Goal: Task Accomplishment & Management: Use online tool/utility

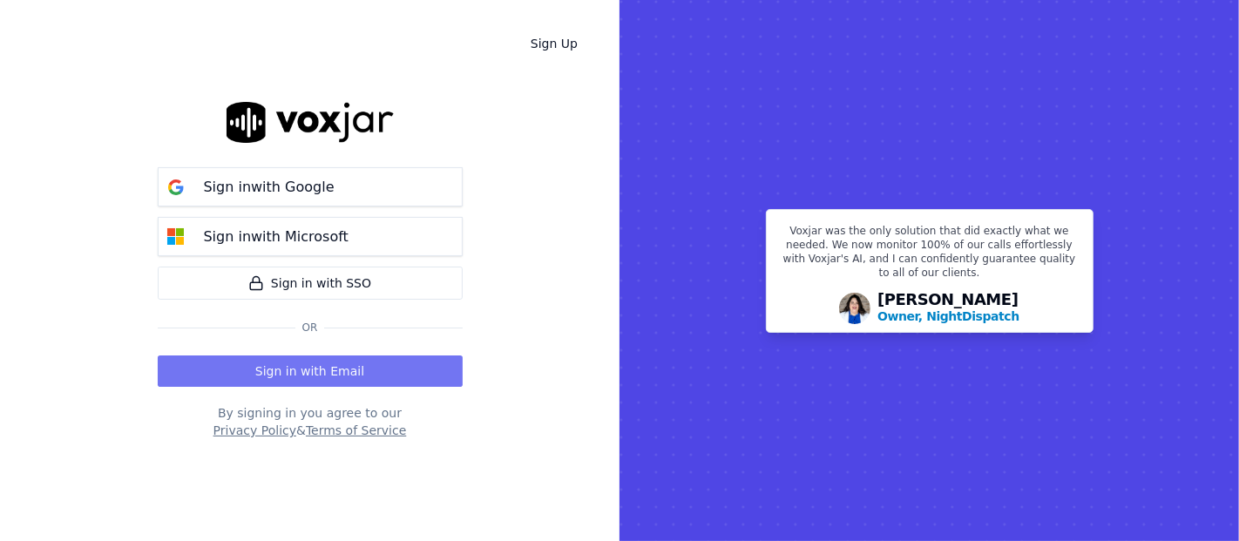
click at [373, 367] on button "Sign in with Email" at bounding box center [310, 370] width 305 height 31
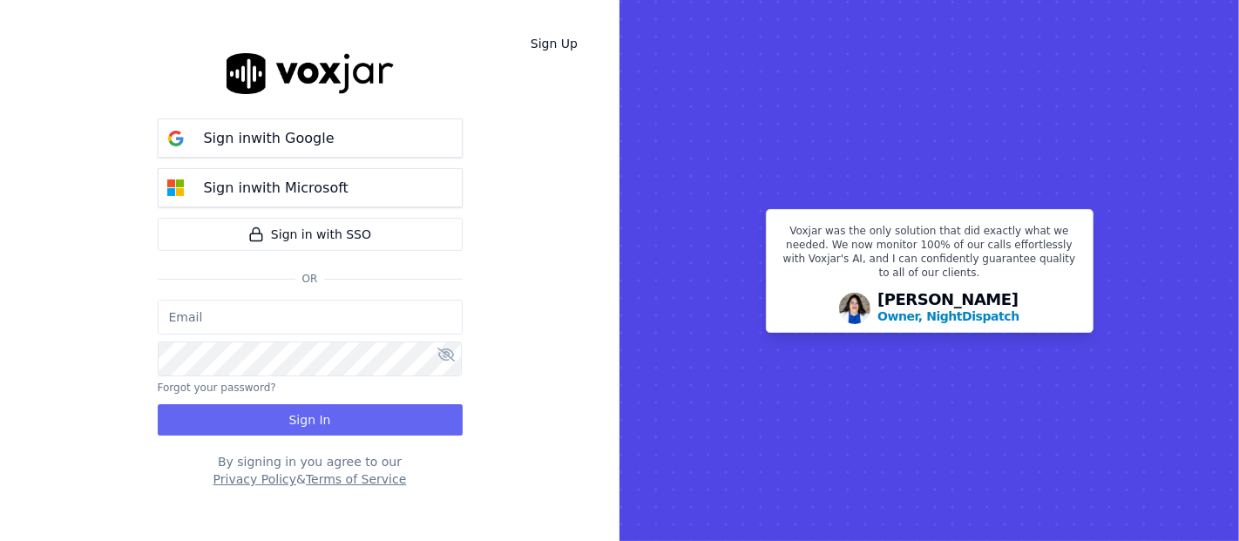
type input "shadia.decastro01.baq@nwfg.net"
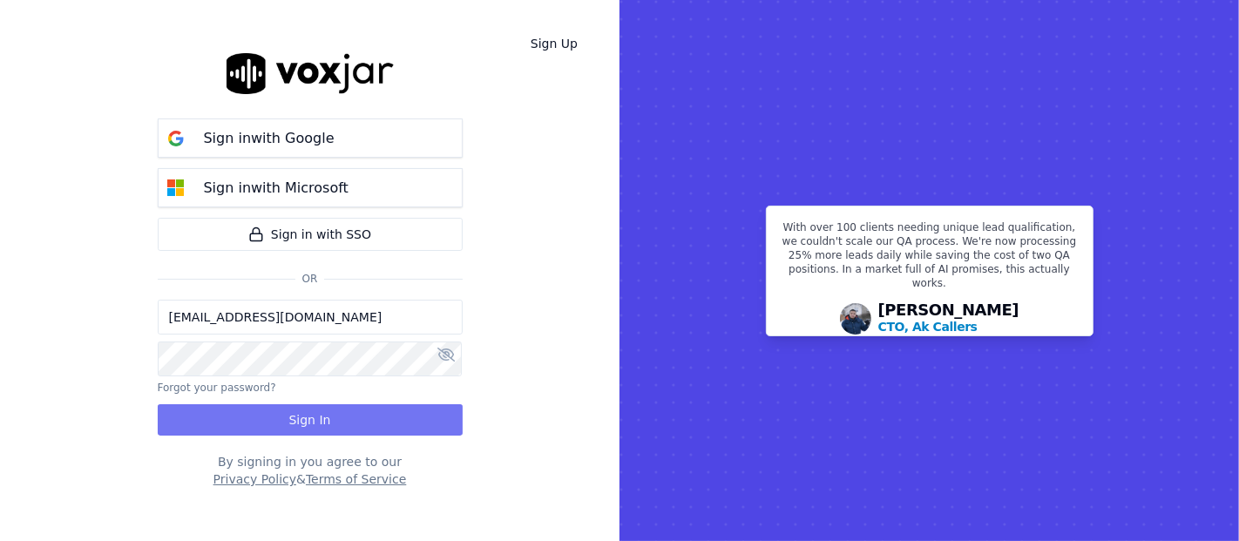
click at [294, 409] on button "Sign In" at bounding box center [310, 419] width 305 height 31
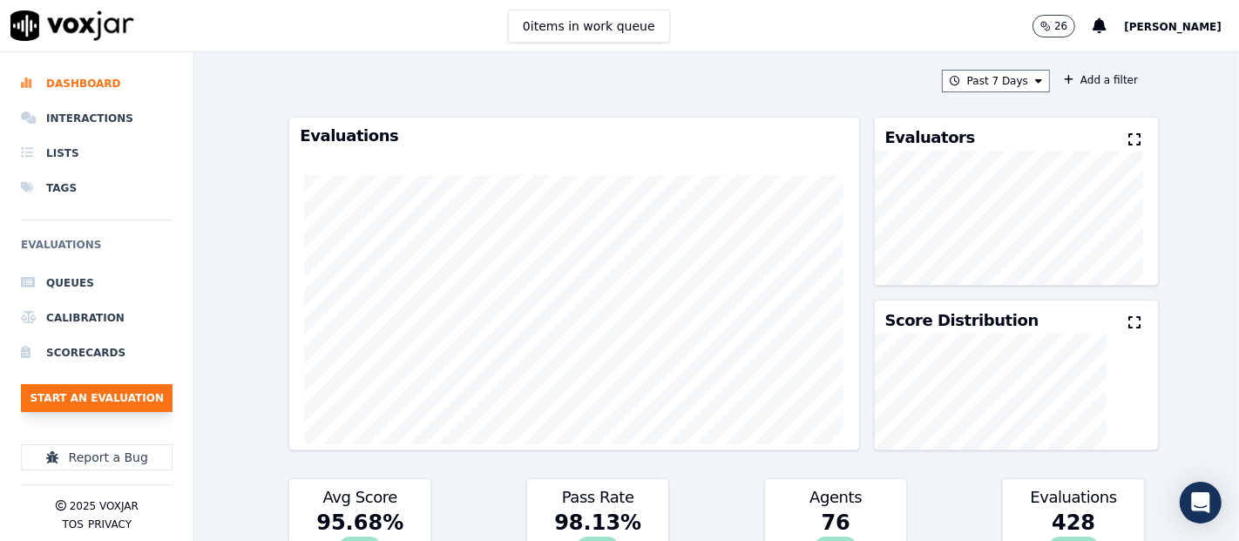
click at [92, 396] on button "Start an Evaluation" at bounding box center [97, 398] width 152 height 28
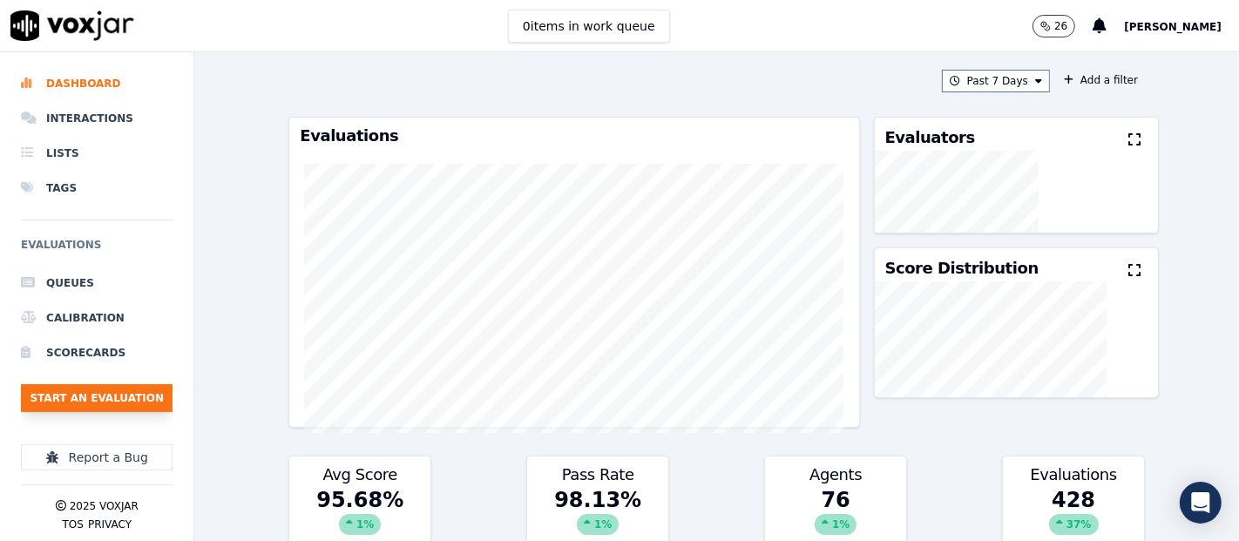
click at [106, 400] on button "Start an Evaluation" at bounding box center [97, 398] width 152 height 28
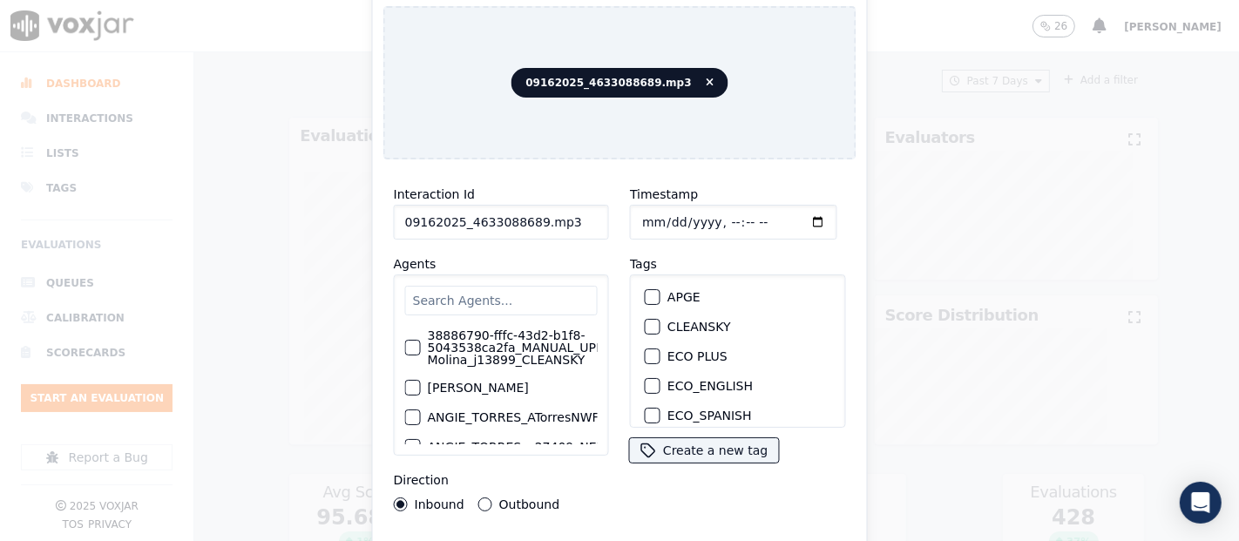
click at [565, 213] on input "09162025_4633088689.mp3" at bounding box center [501, 222] width 215 height 35
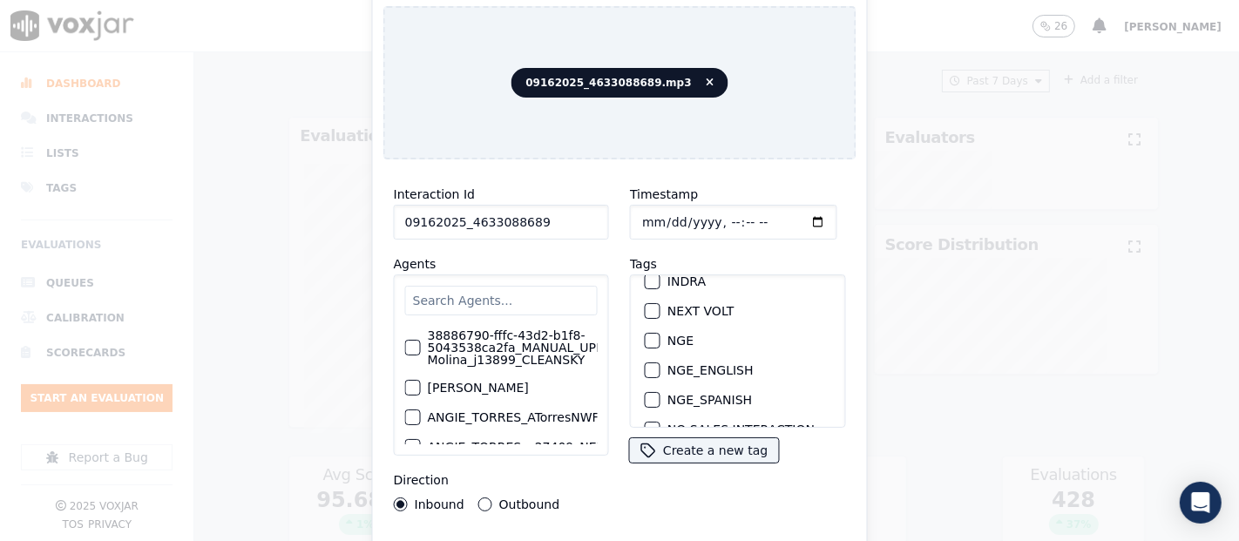
type input "09162025_4633088689"
click at [646, 335] on div "button" at bounding box center [652, 341] width 12 height 12
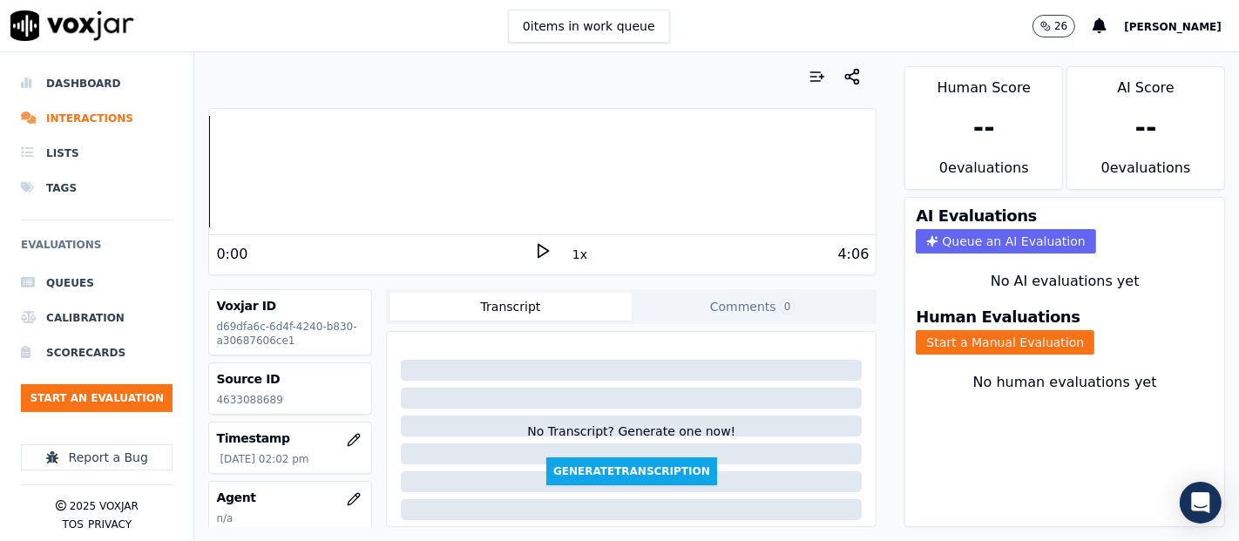
click at [235, 398] on p "4633088689" at bounding box center [290, 400] width 148 height 14
copy p "4633088689"
click at [995, 330] on button "Start a Manual Evaluation" at bounding box center [1005, 342] width 179 height 24
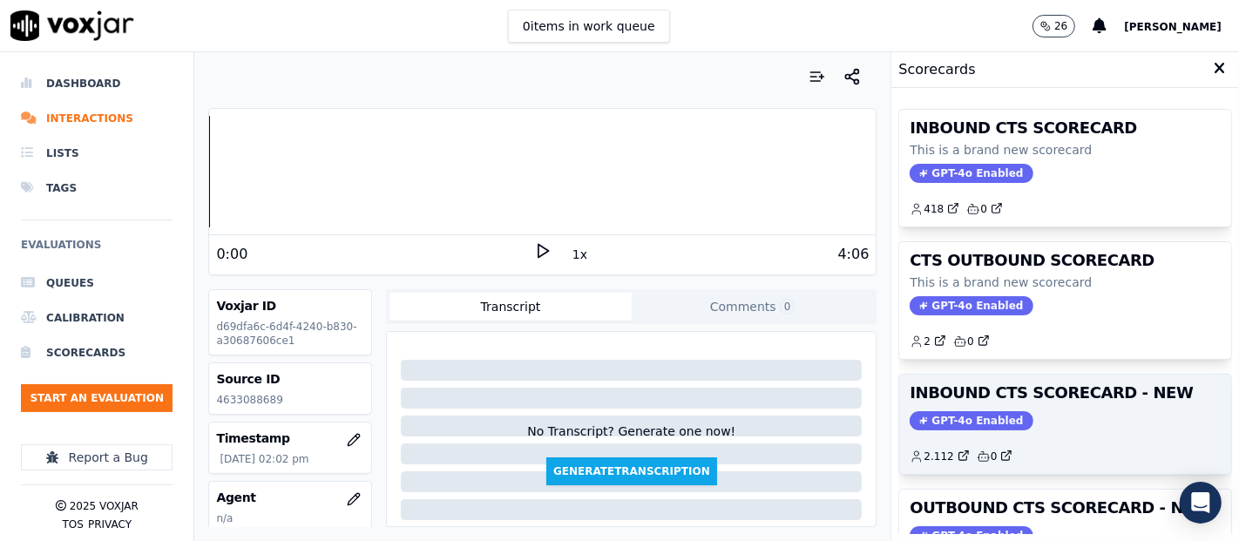
click at [1032, 392] on h3 "INBOUND CTS SCORECARD - NEW" at bounding box center [1065, 393] width 311 height 16
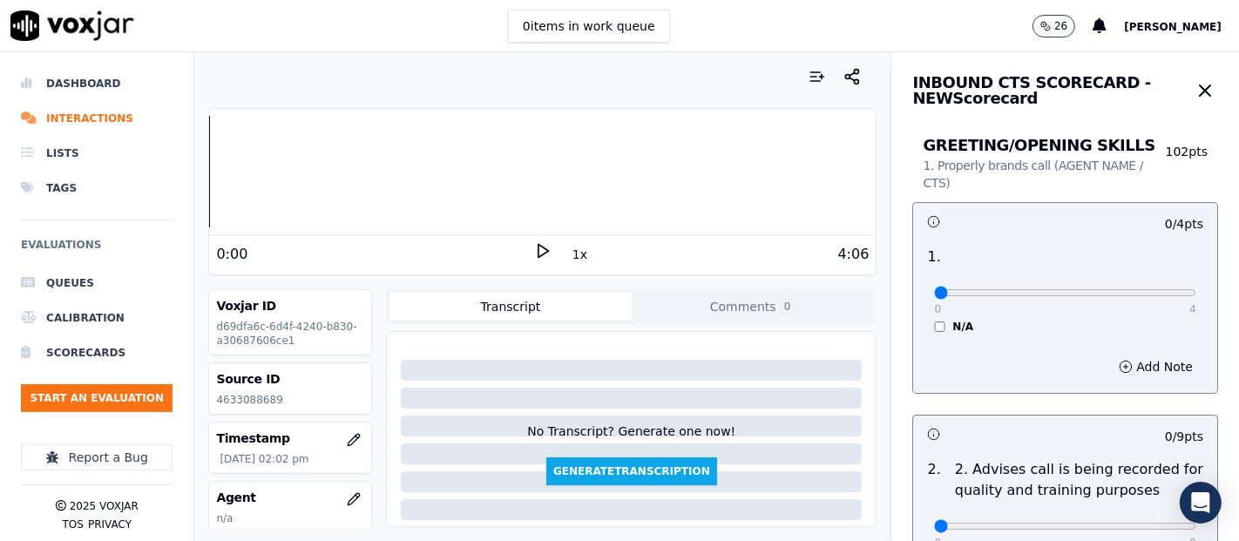
drag, startPoint x: 510, startPoint y: 247, endPoint x: 527, endPoint y: 246, distance: 17.4
click at [523, 246] on div "0:00" at bounding box center [375, 254] width 318 height 21
click at [534, 247] on icon at bounding box center [542, 250] width 17 height 17
drag, startPoint x: 535, startPoint y: 247, endPoint x: 533, endPoint y: 235, distance: 12.3
click at [534, 247] on icon at bounding box center [542, 250] width 17 height 17
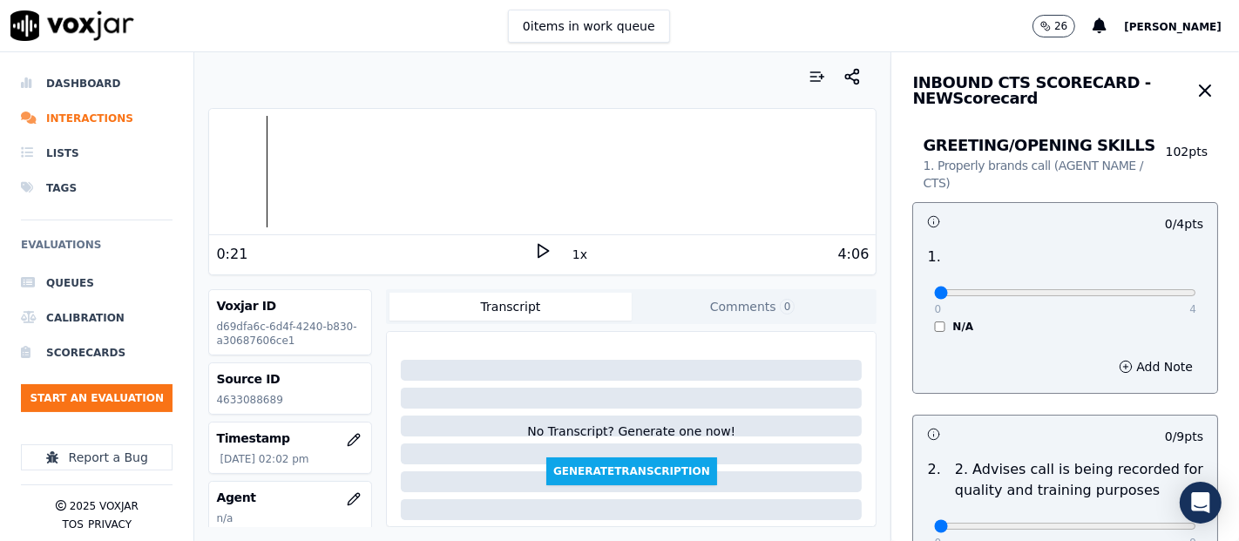
click at [538, 250] on polygon at bounding box center [543, 251] width 10 height 13
type input "4"
click at [1150, 290] on input "range" at bounding box center [1065, 292] width 262 height 7
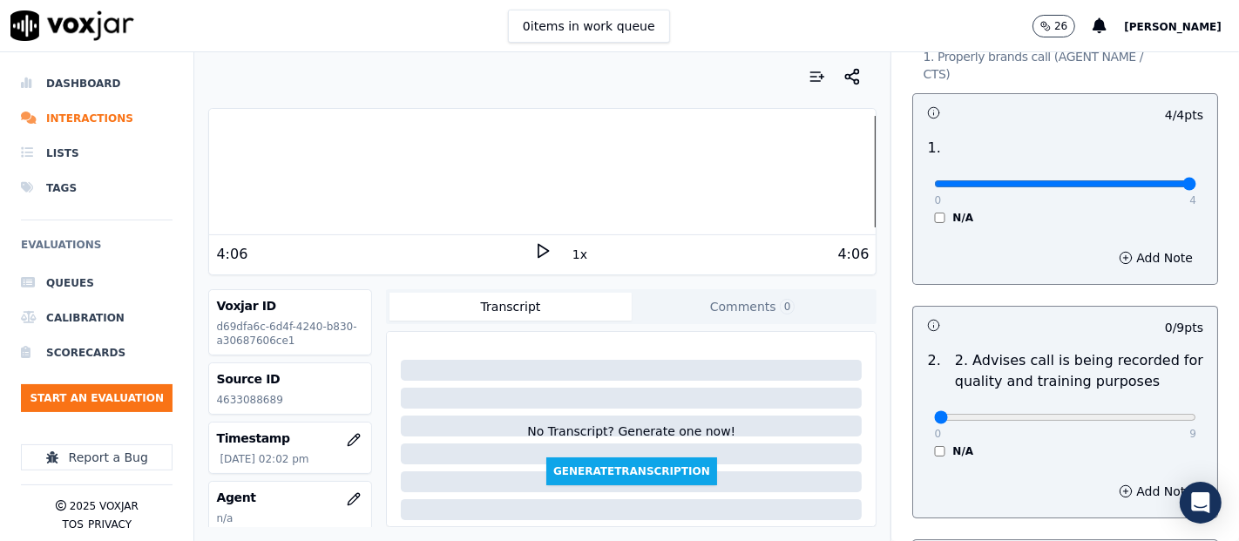
scroll to position [290, 0]
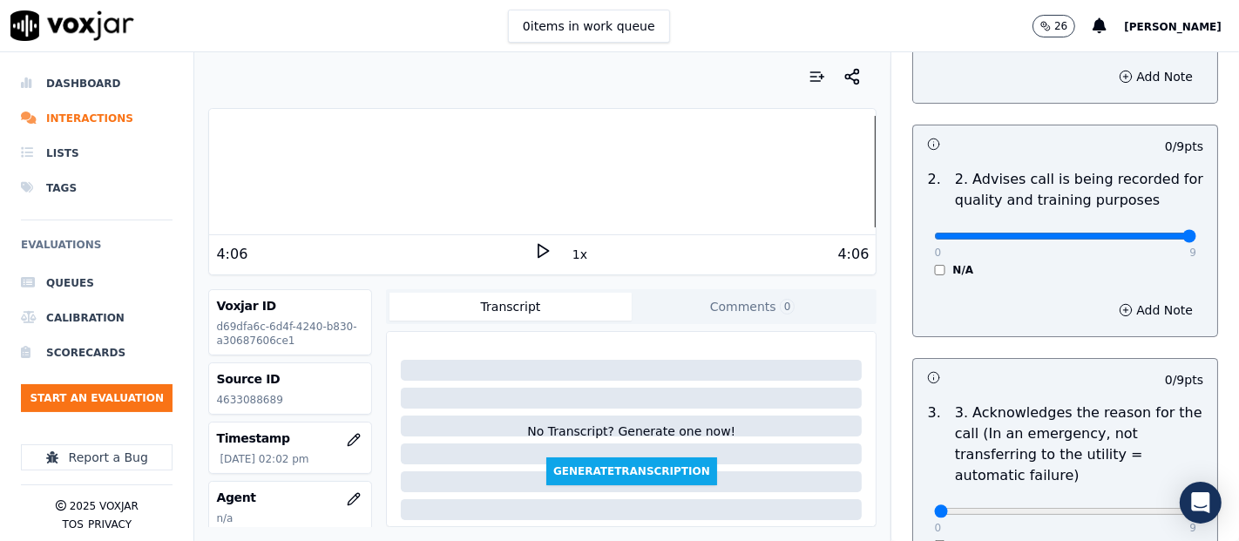
type input "9"
click at [1144, 233] on input "range" at bounding box center [1065, 236] width 262 height 7
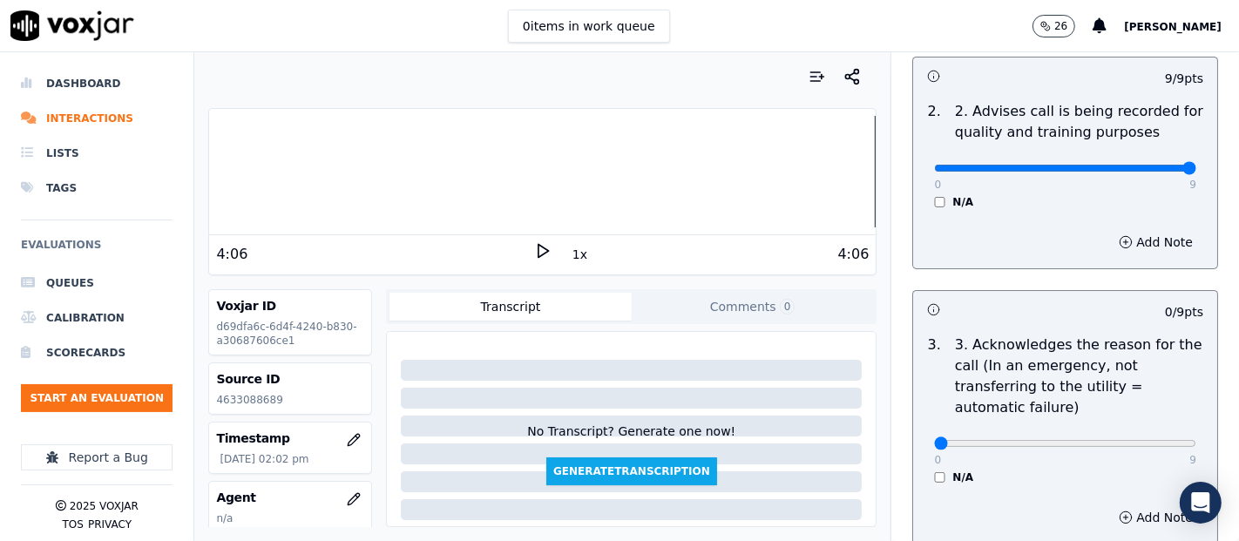
scroll to position [484, 0]
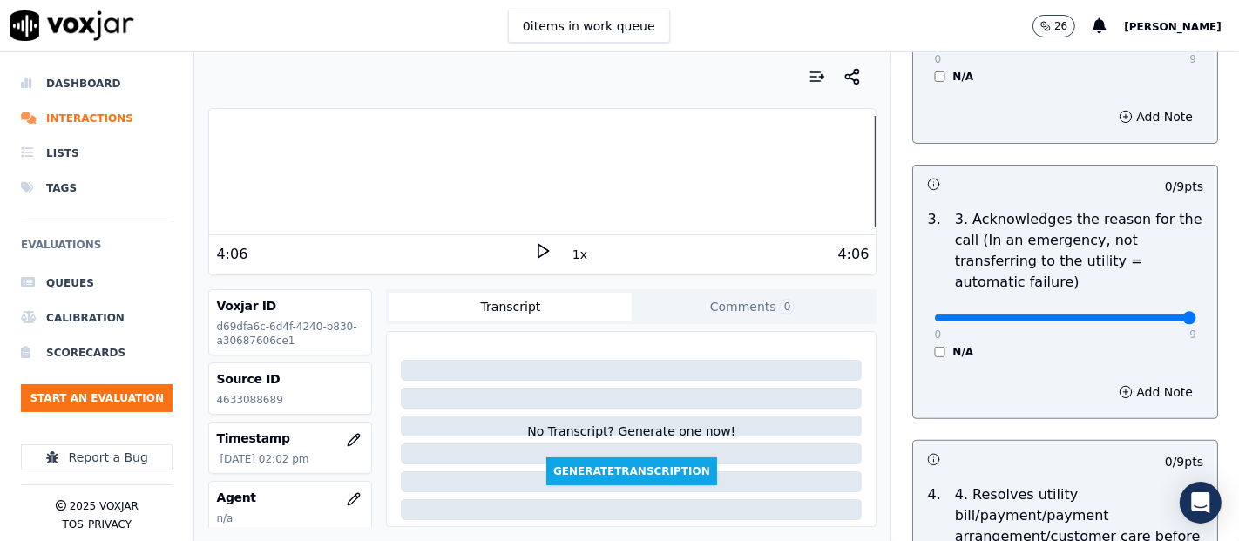
type input "9"
click at [1141, 319] on input "range" at bounding box center [1065, 318] width 262 height 7
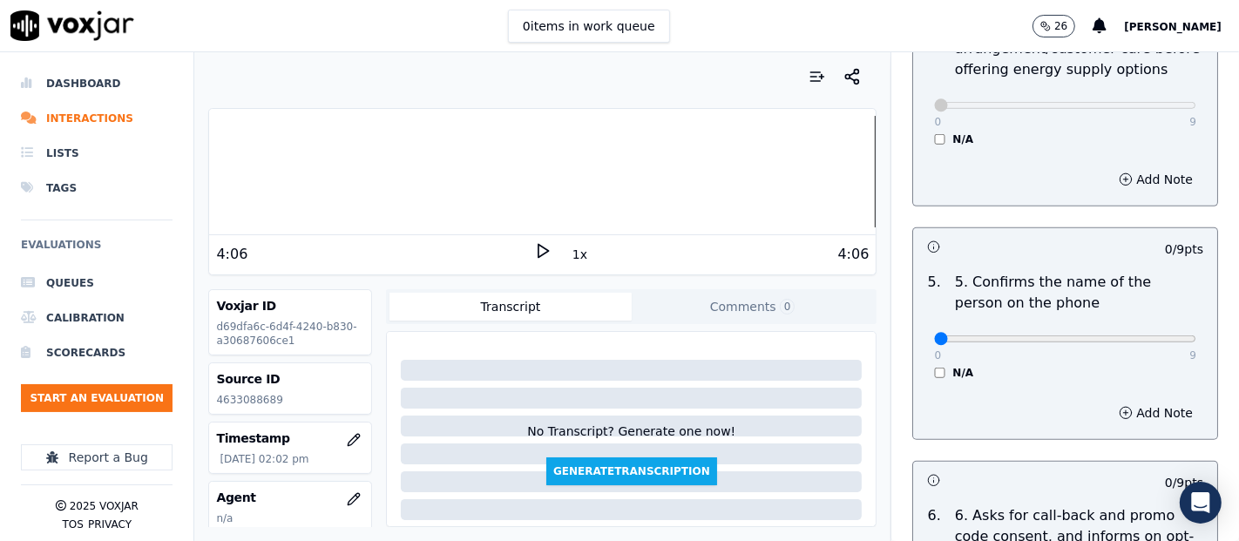
scroll to position [1065, 0]
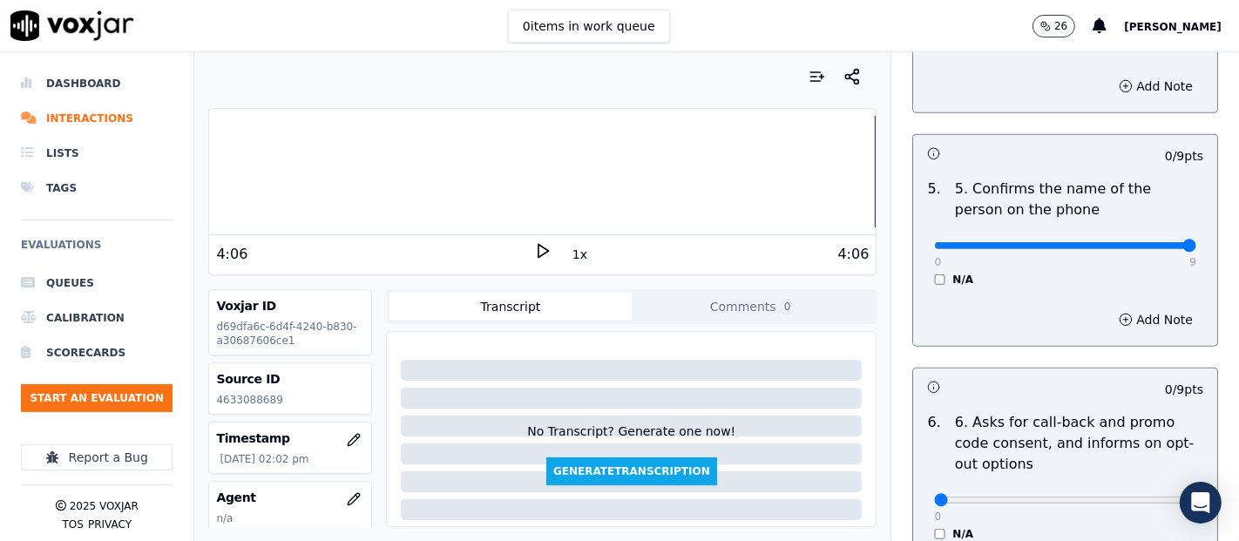
type input "9"
click at [1147, 242] on input "range" at bounding box center [1065, 245] width 262 height 7
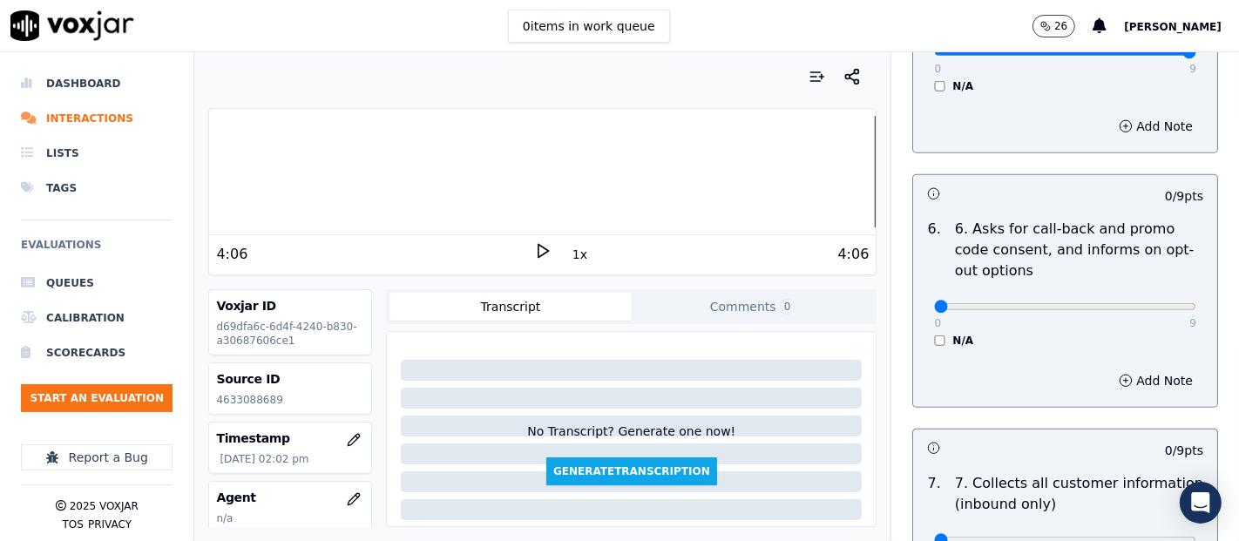
scroll to position [1355, 0]
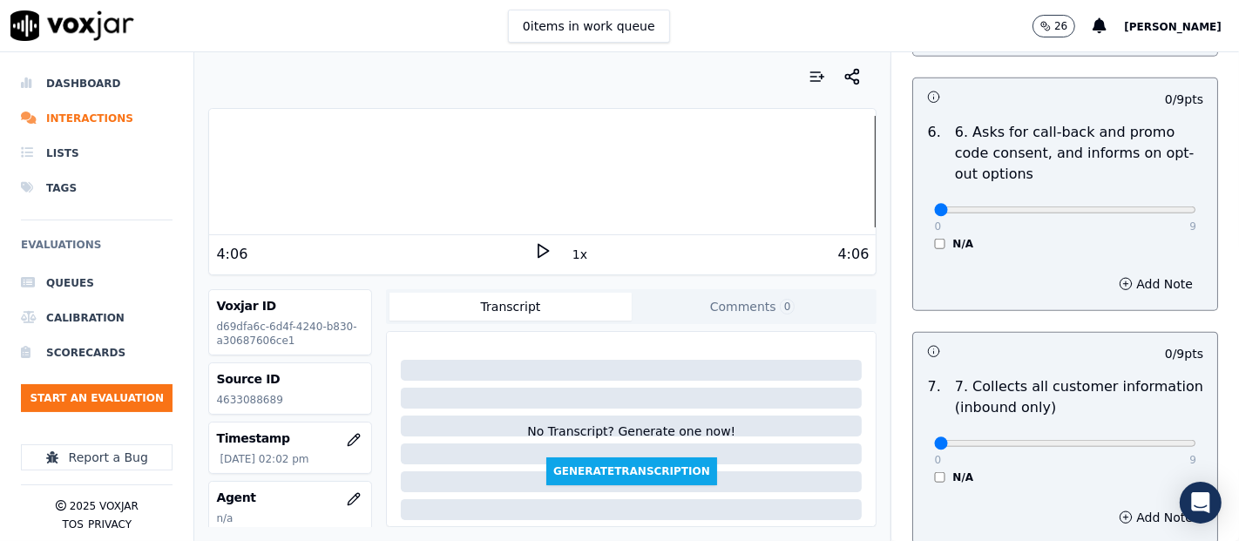
click at [934, 240] on div "N/A" at bounding box center [1065, 244] width 262 height 14
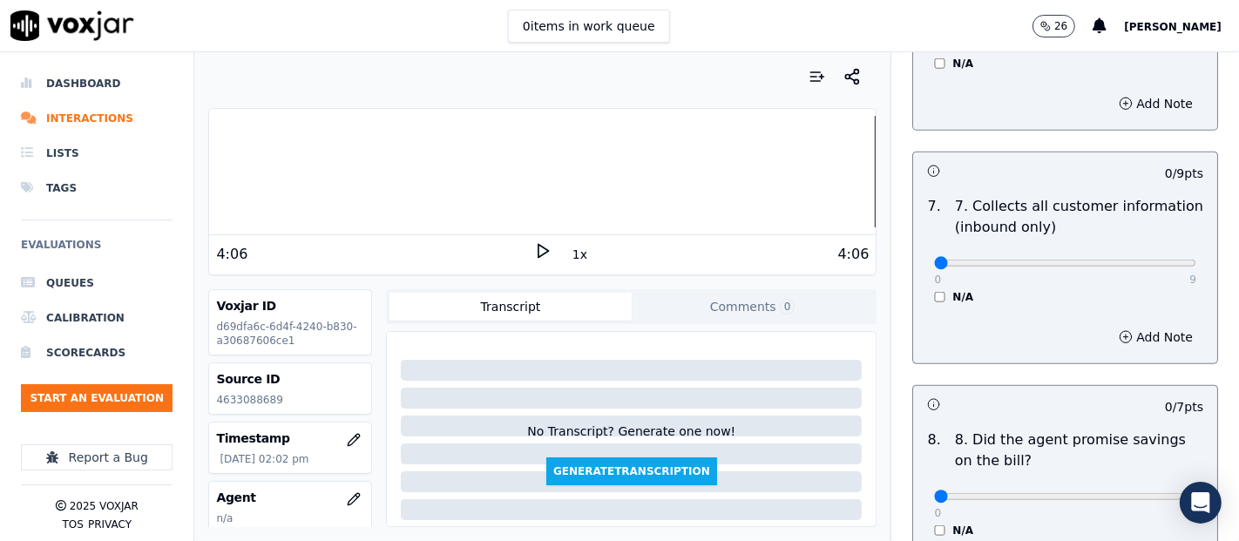
scroll to position [1645, 0]
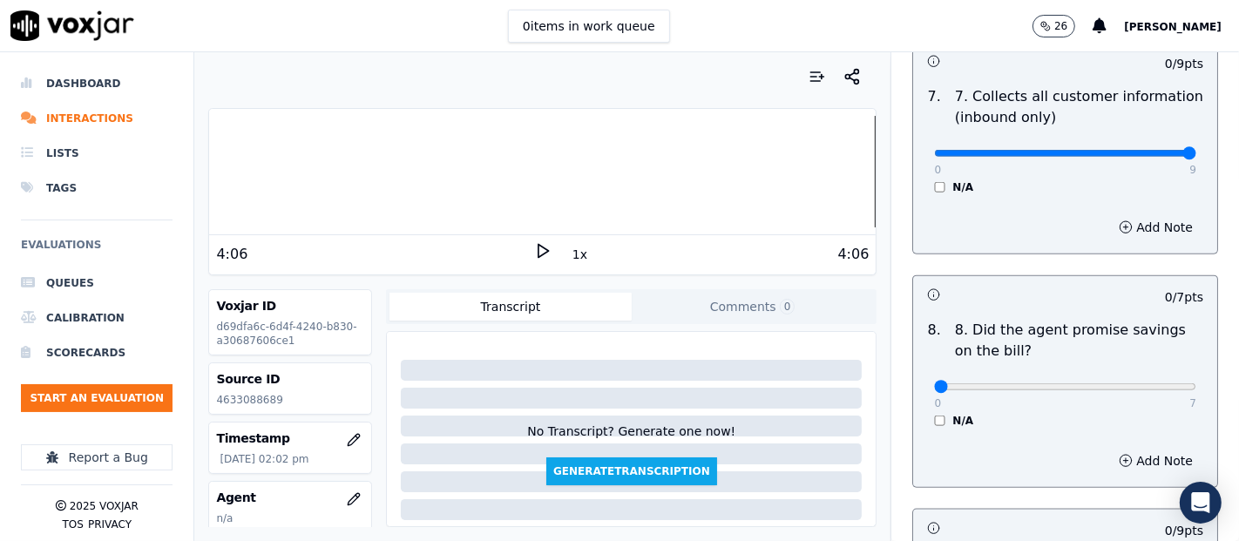
type input "9"
click at [1145, 150] on input "range" at bounding box center [1065, 153] width 262 height 7
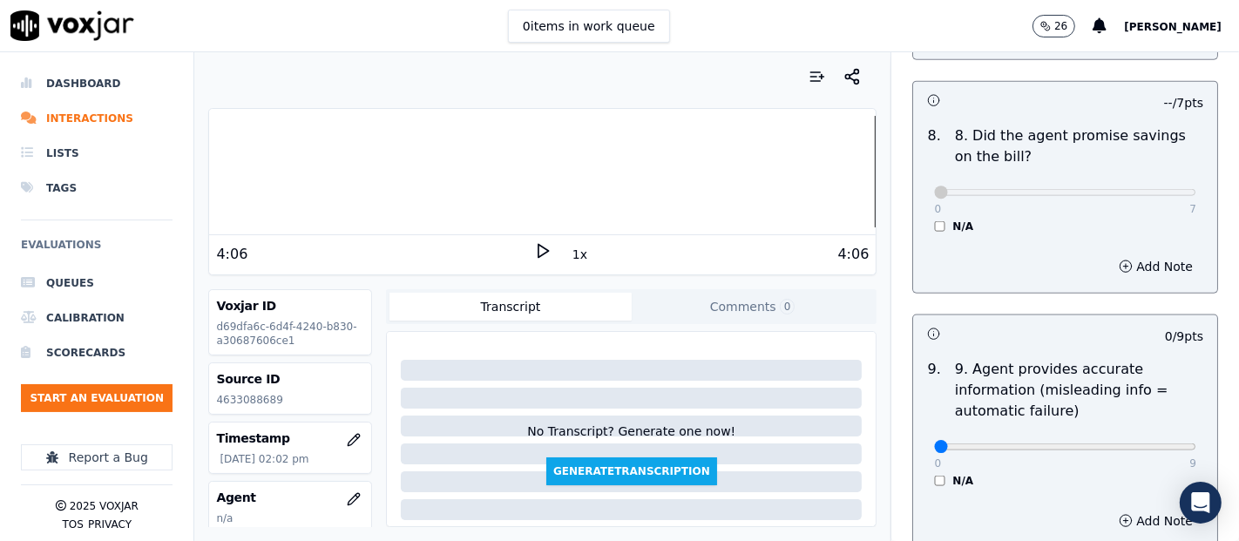
scroll to position [2033, 0]
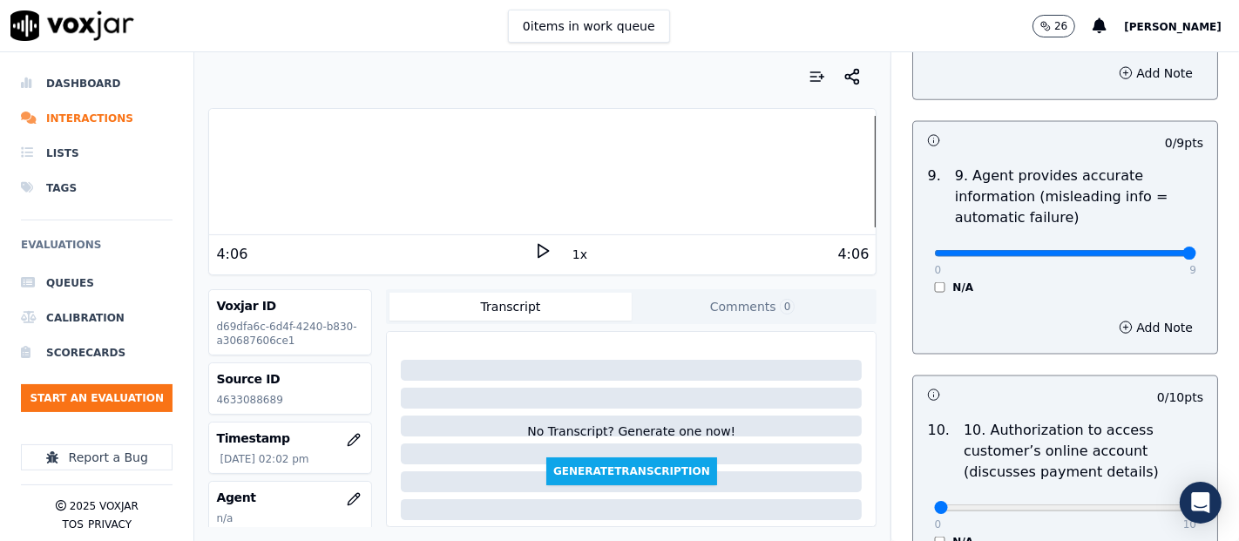
type input "9"
click at [1146, 253] on input "range" at bounding box center [1065, 253] width 262 height 7
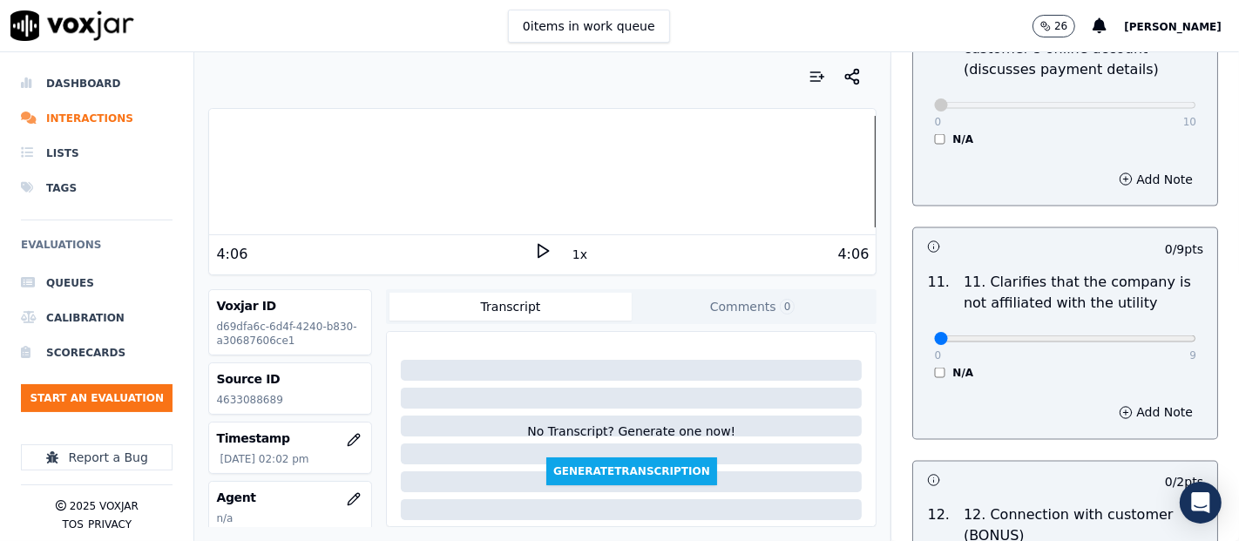
scroll to position [2516, 0]
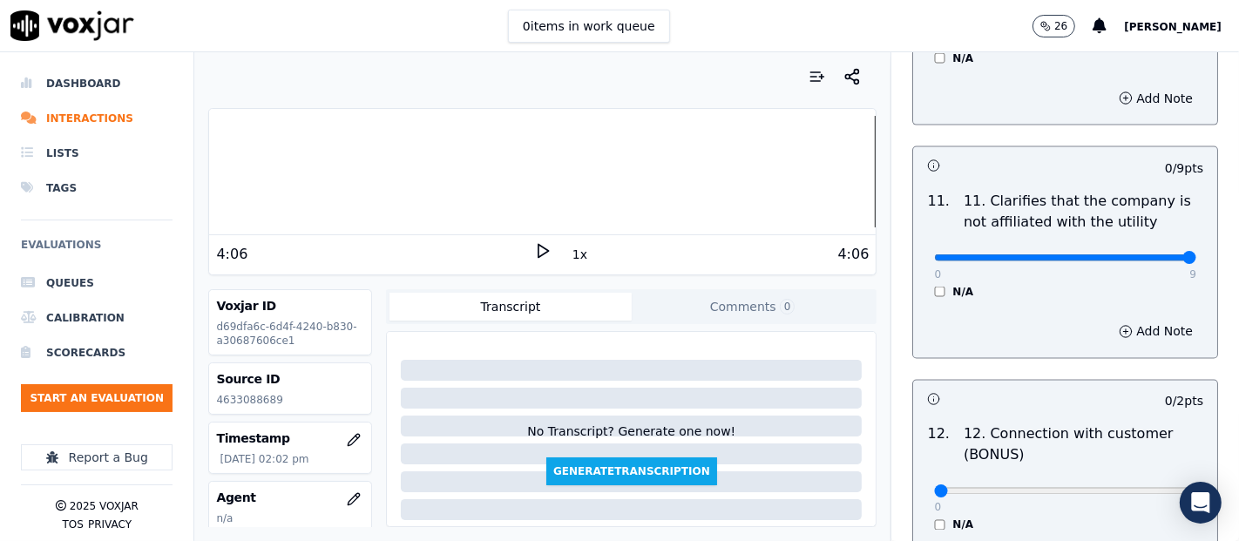
type input "9"
click at [1142, 254] on input "range" at bounding box center [1065, 257] width 262 height 7
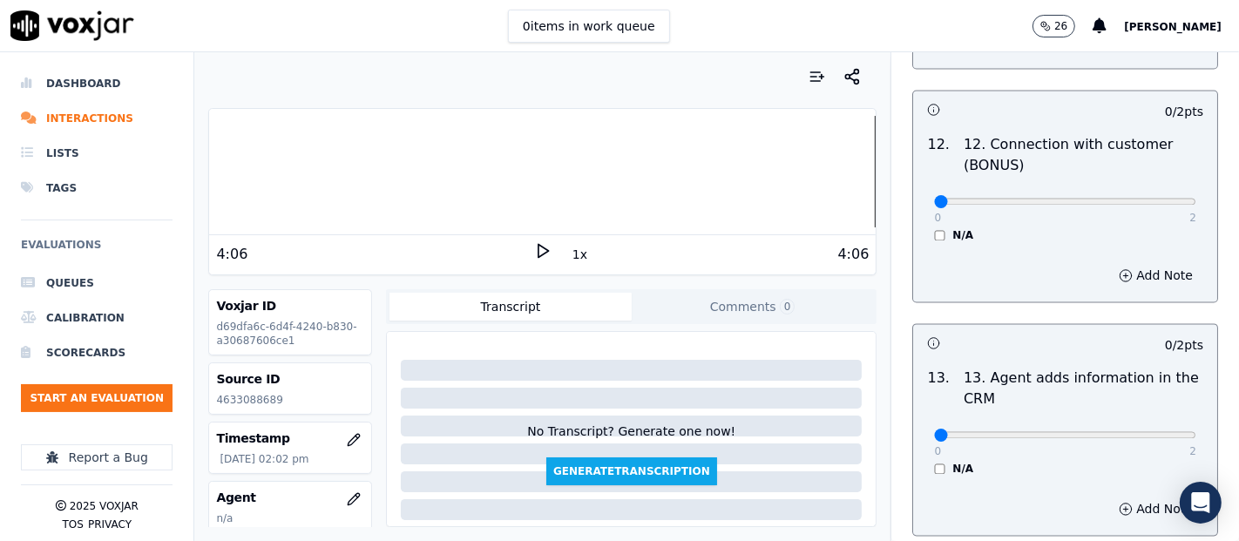
scroll to position [2807, 0]
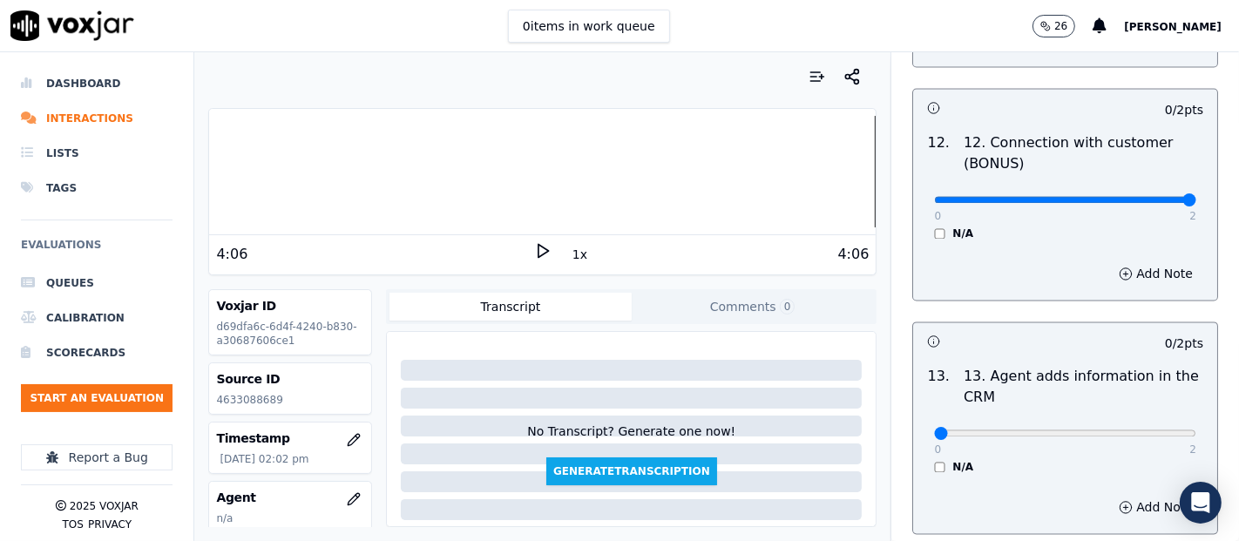
type input "2"
click at [1139, 197] on input "range" at bounding box center [1065, 200] width 262 height 7
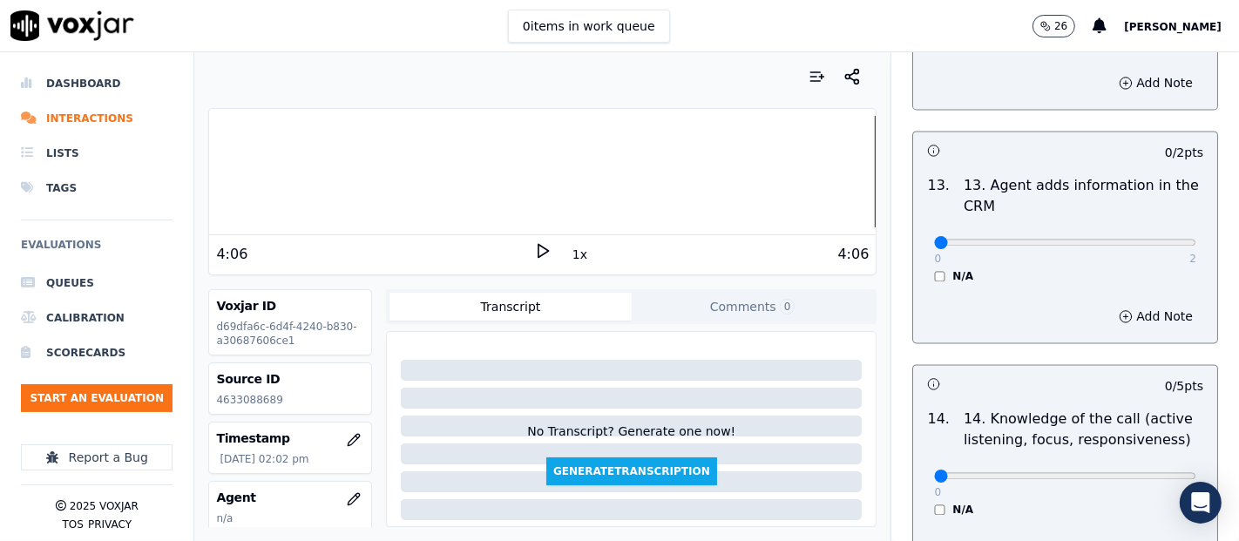
scroll to position [3001, 0]
type input "2"
click at [1147, 237] on input "range" at bounding box center [1065, 240] width 262 height 7
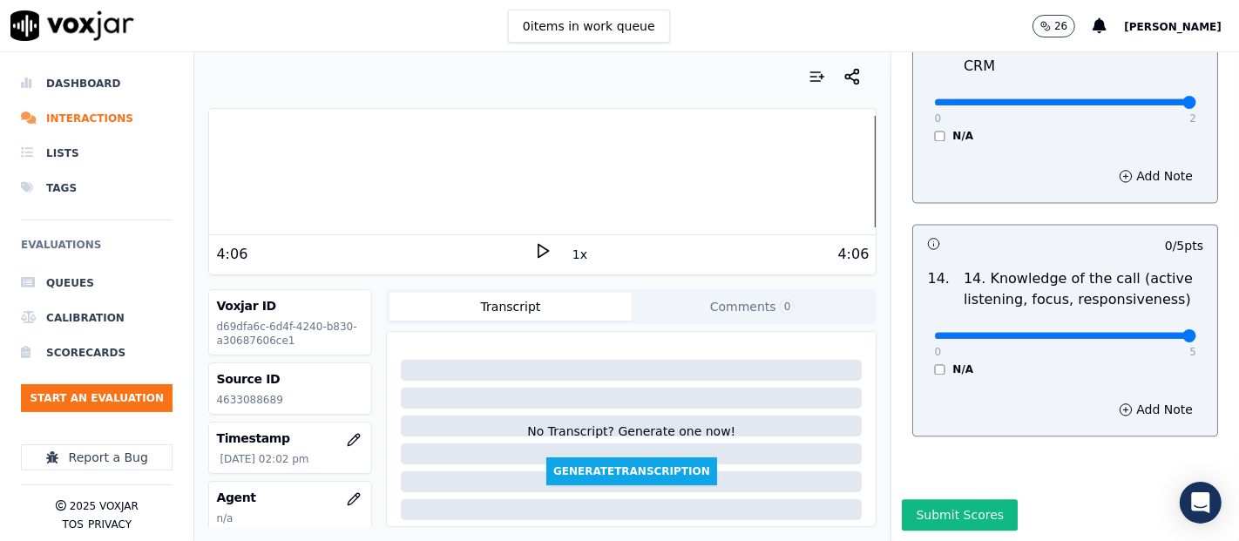
type input "5"
click at [1138, 332] on input "range" at bounding box center [1065, 335] width 262 height 7
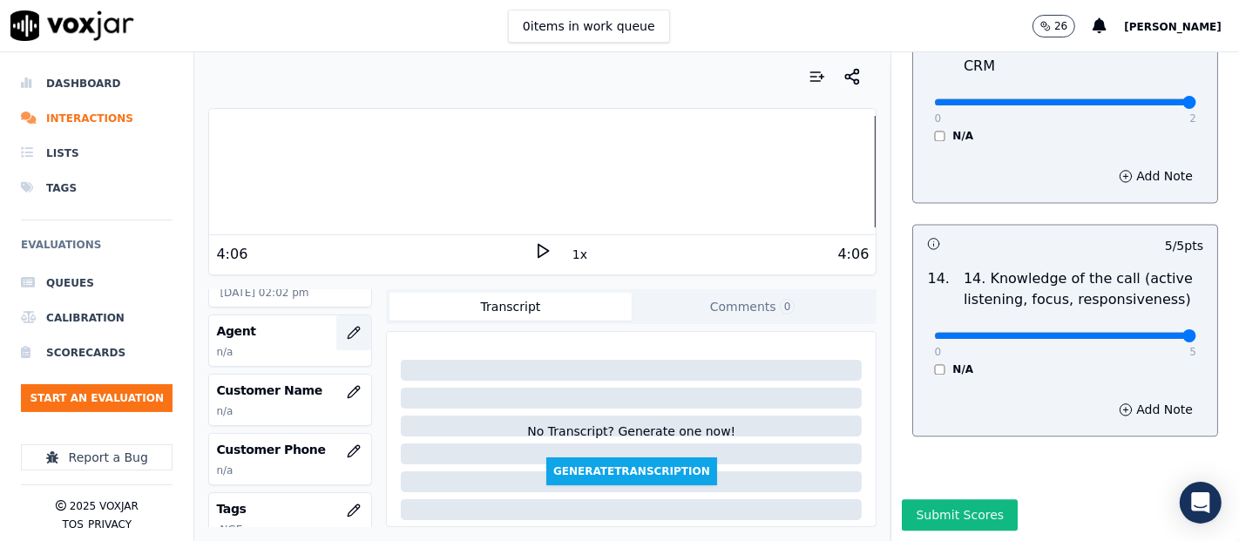
scroll to position [193, 0]
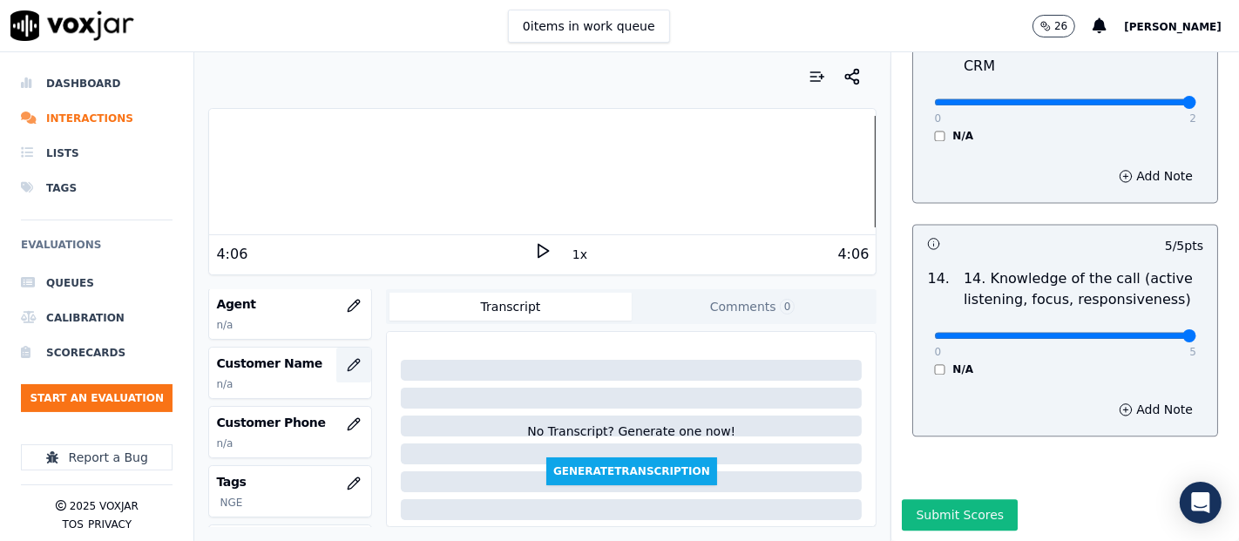
click at [338, 369] on button "button" at bounding box center [353, 365] width 35 height 35
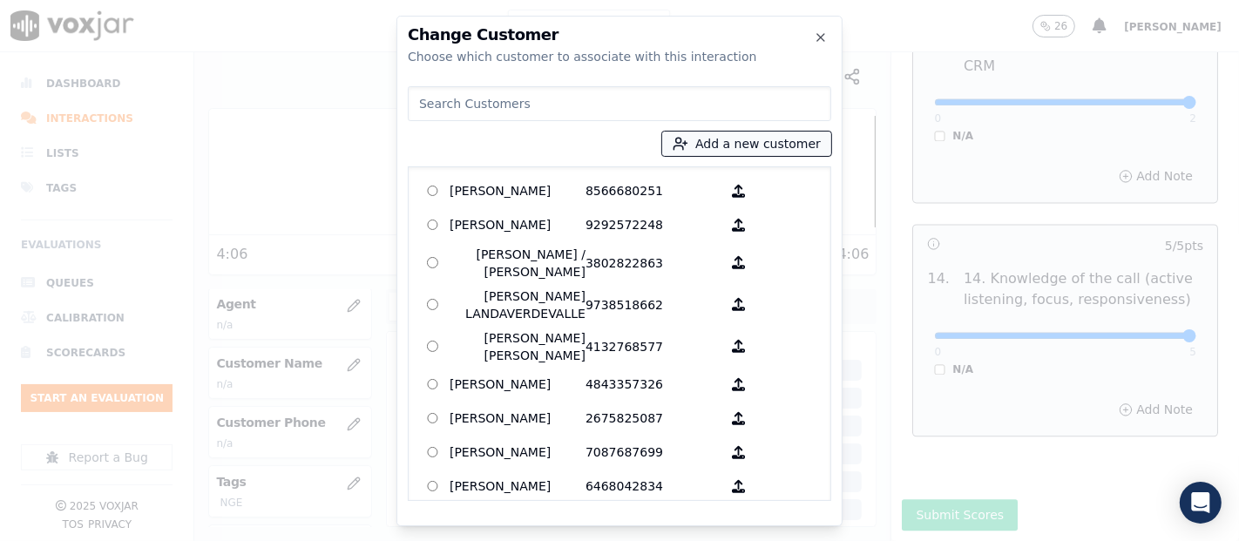
click at [726, 140] on button "Add a new customer" at bounding box center [746, 144] width 169 height 24
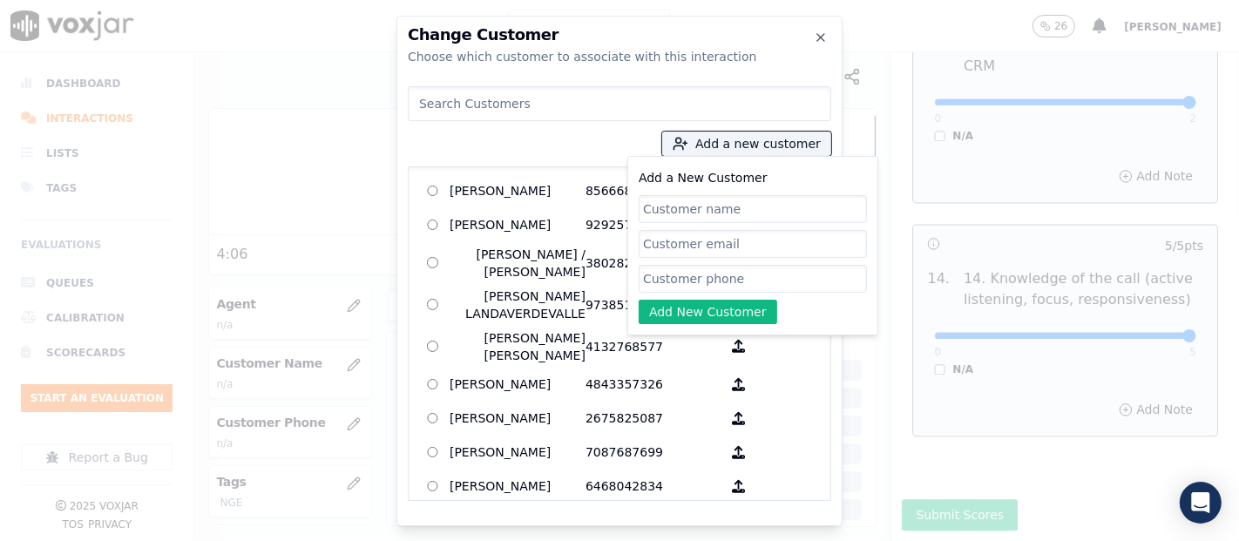
paste input "MILZA DOMINGUEZ"
type input "MILZA DOMINGUEZ"
click at [741, 269] on input "Add a New Customer" at bounding box center [753, 279] width 228 height 28
paste input "4633088689"
type input "4633088689"
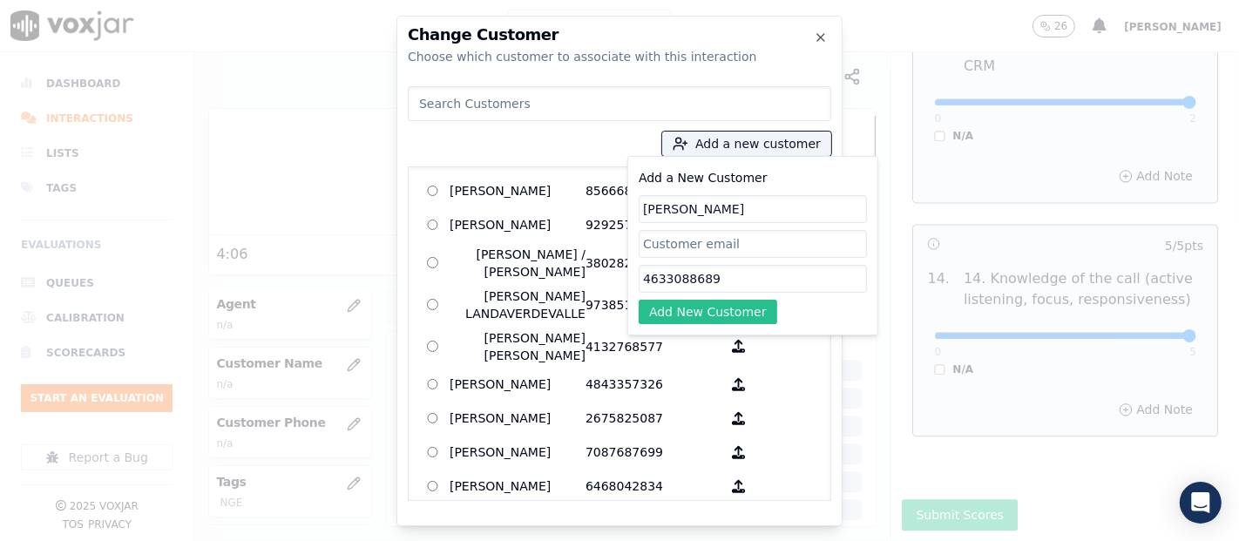
click at [707, 312] on button "Add New Customer" at bounding box center [708, 312] width 139 height 24
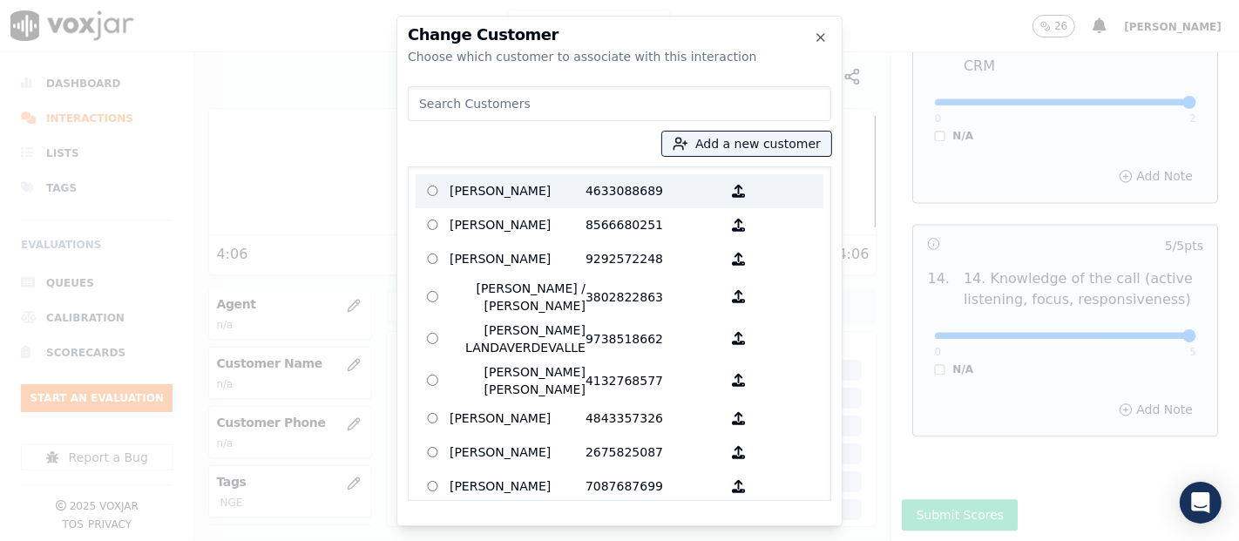
click at [516, 193] on p "MILZA DOMINGUEZ" at bounding box center [518, 191] width 136 height 27
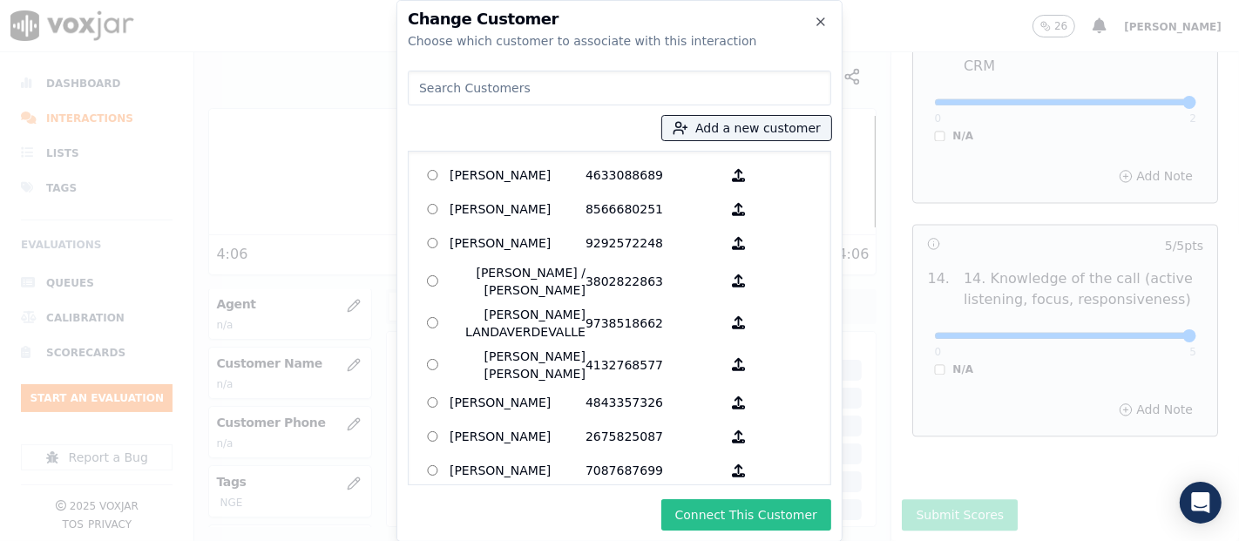
click at [693, 511] on button "Connect This Customer" at bounding box center [746, 514] width 170 height 31
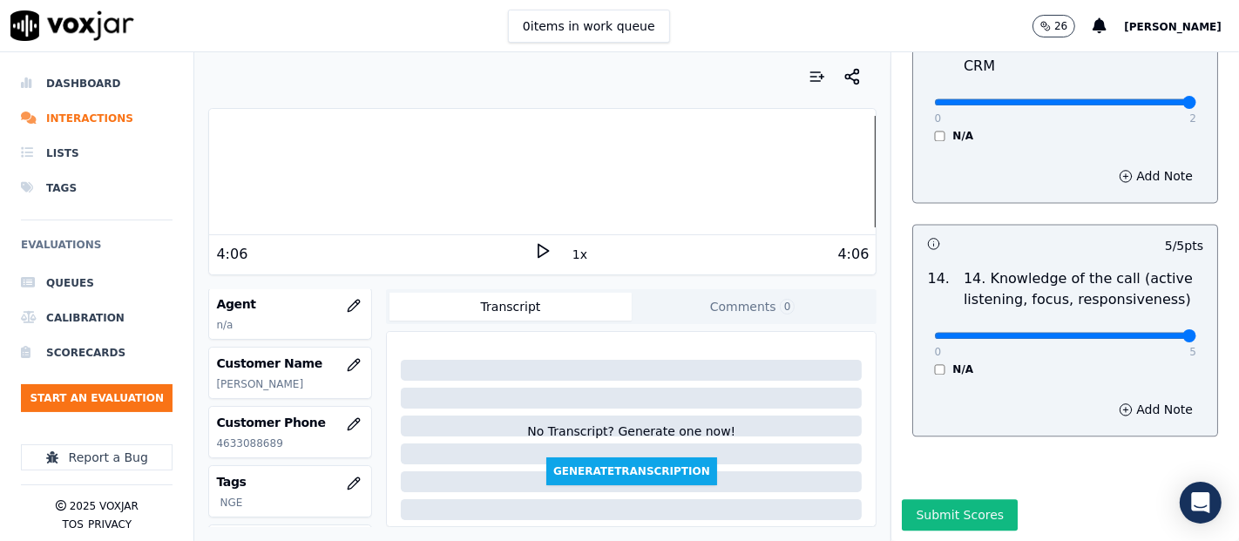
click at [534, 247] on icon at bounding box center [542, 250] width 17 height 17
click at [538, 250] on rect at bounding box center [539, 250] width 3 height 11
click at [347, 299] on icon "button" at bounding box center [354, 306] width 14 height 14
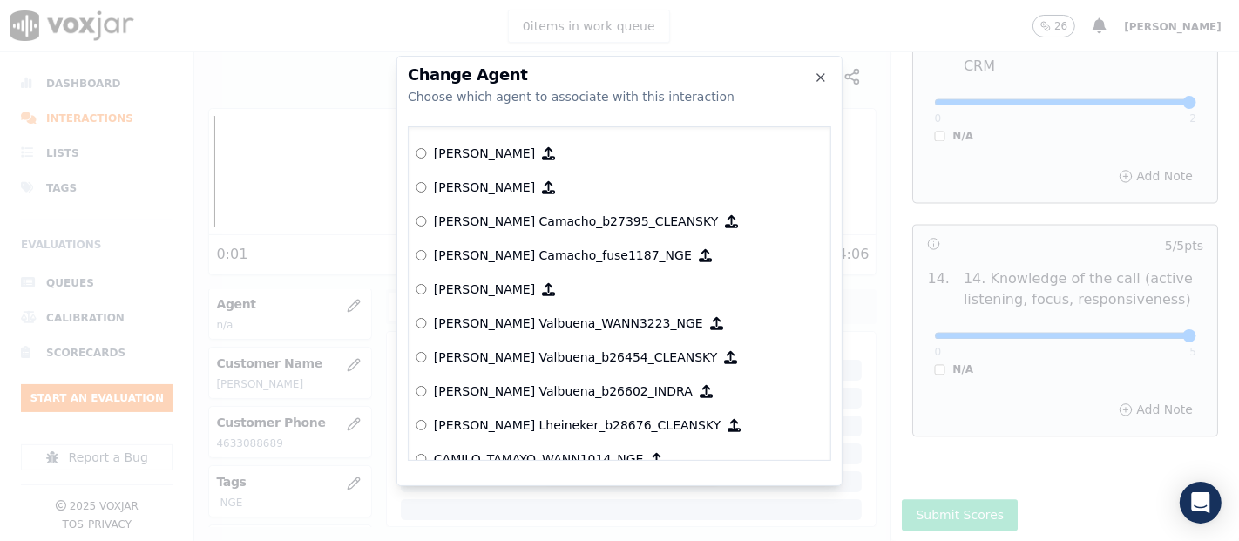
scroll to position [1125, 0]
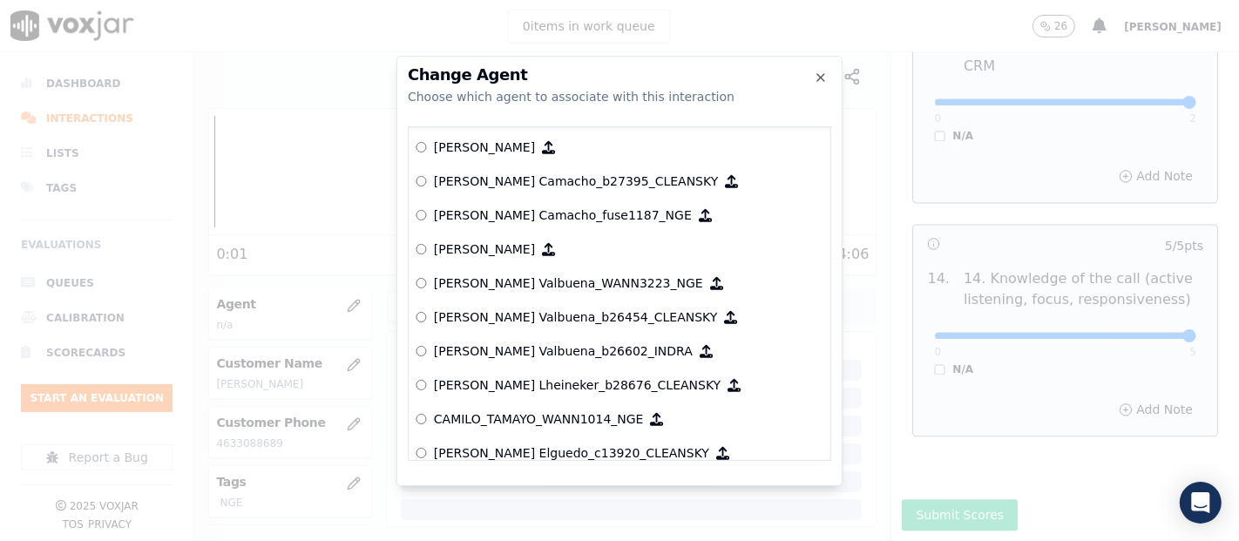
click at [456, 288] on p "[PERSON_NAME] Valbuena_WANN3223_NGE" at bounding box center [568, 282] width 269 height 17
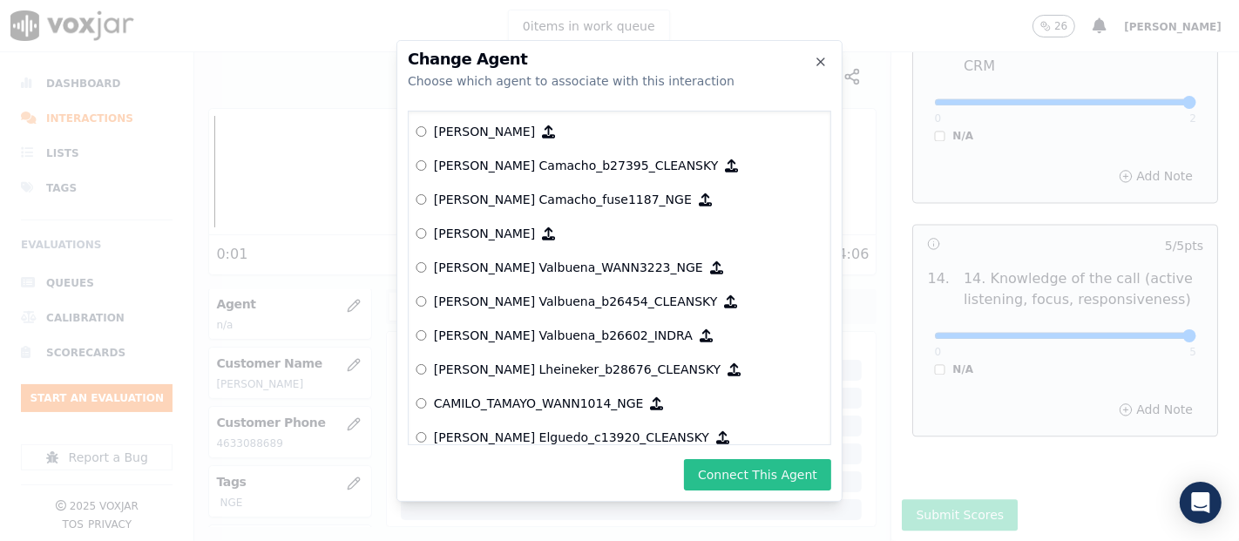
click at [748, 466] on button "Connect This Agent" at bounding box center [757, 474] width 147 height 31
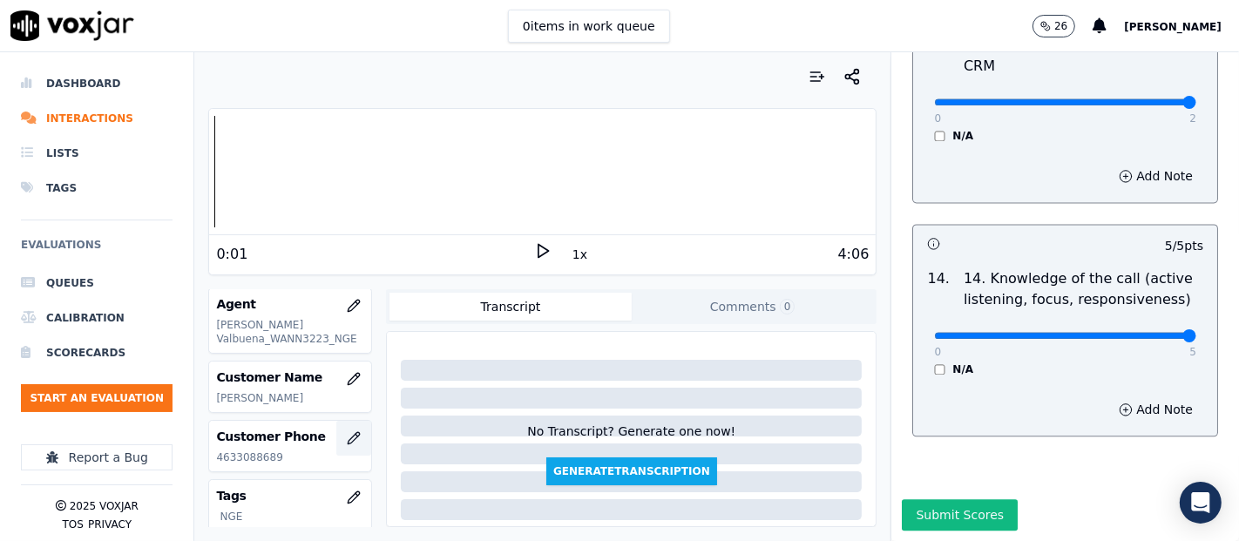
scroll to position [355, 0]
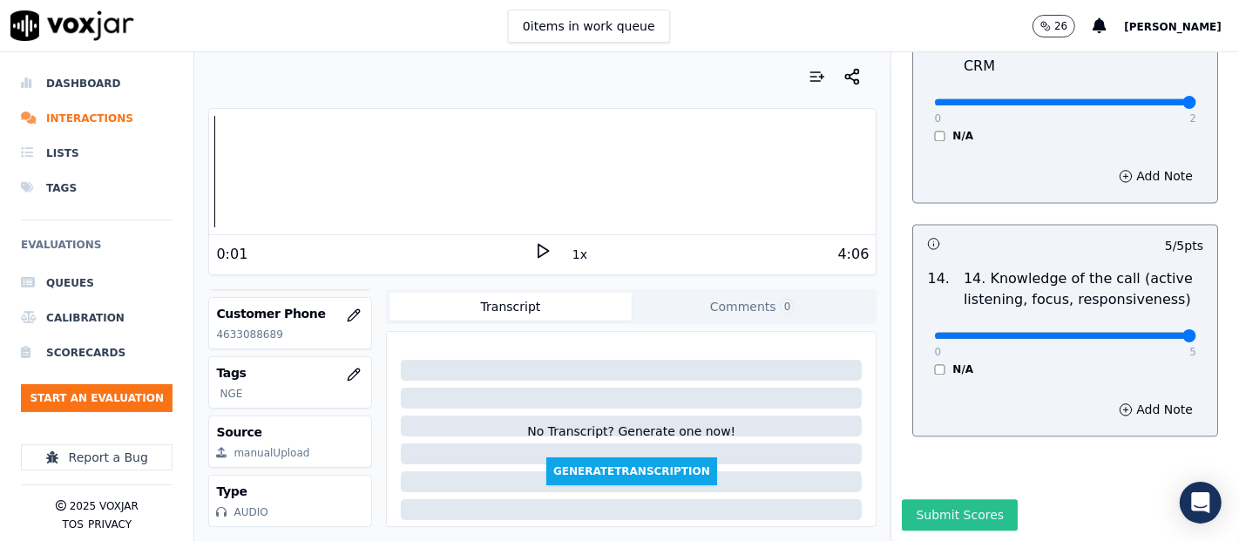
click at [902, 499] on button "Submit Scores" at bounding box center [960, 514] width 116 height 31
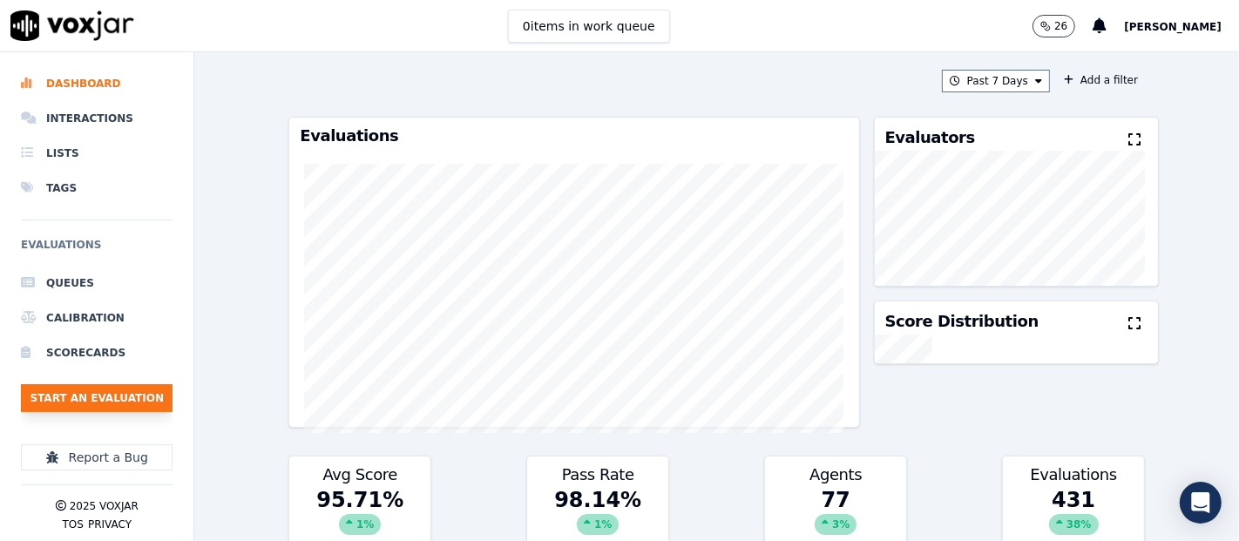
click at [139, 390] on button "Start an Evaluation" at bounding box center [97, 398] width 152 height 28
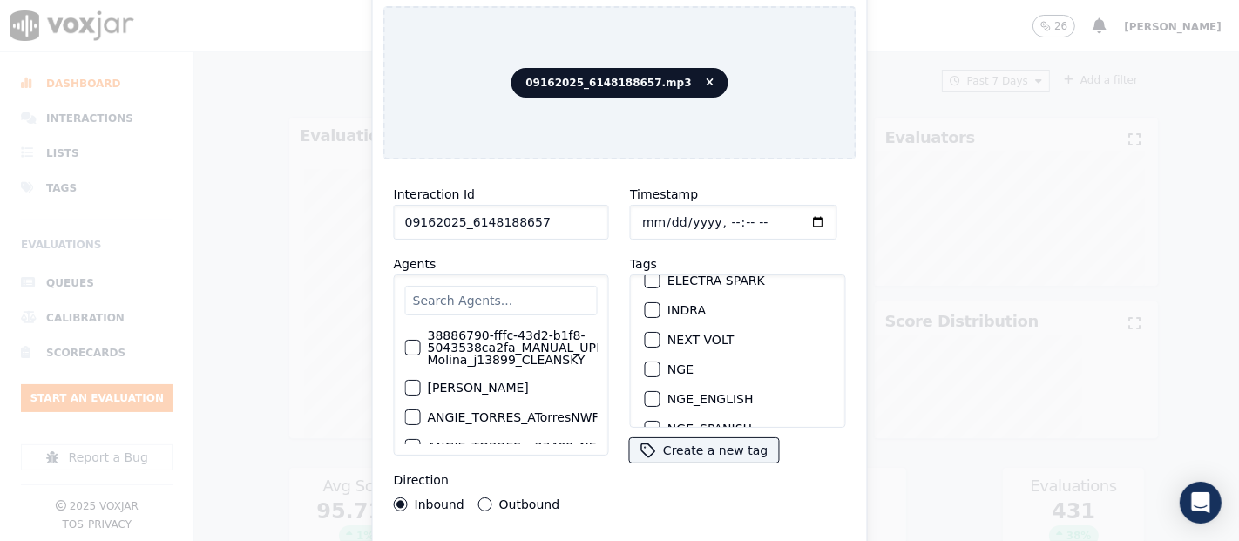
scroll to position [193, 0]
type input "09162025_6148188657"
click at [646, 335] on div "button" at bounding box center [652, 341] width 12 height 12
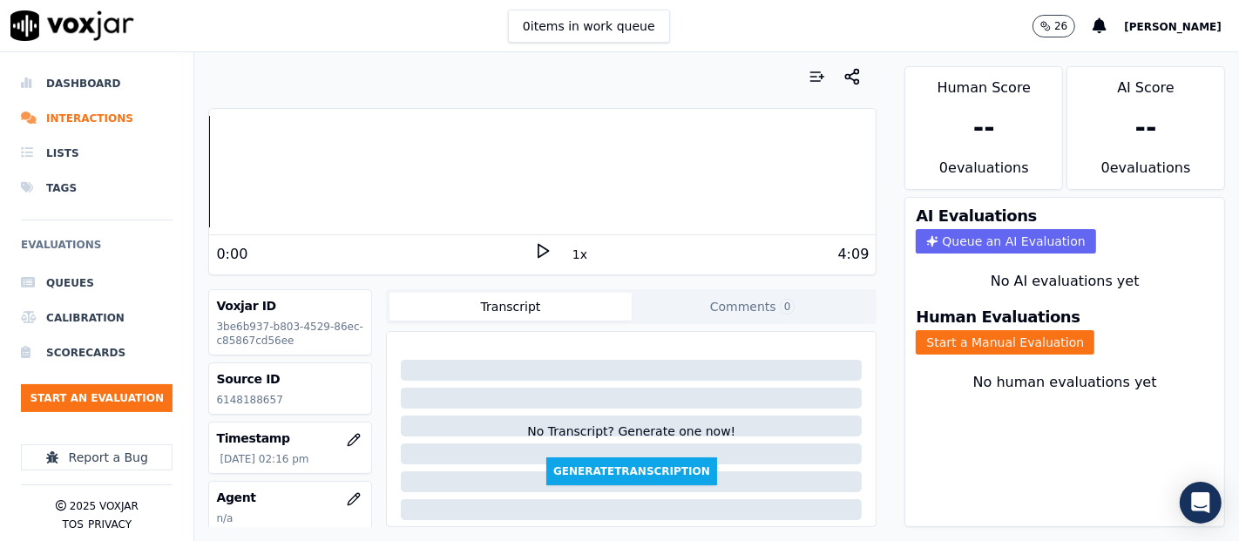
click at [244, 394] on p "6148188657" at bounding box center [290, 400] width 148 height 14
copy p "6148188657"
click at [534, 250] on icon at bounding box center [542, 250] width 17 height 17
click at [534, 249] on icon at bounding box center [542, 250] width 17 height 17
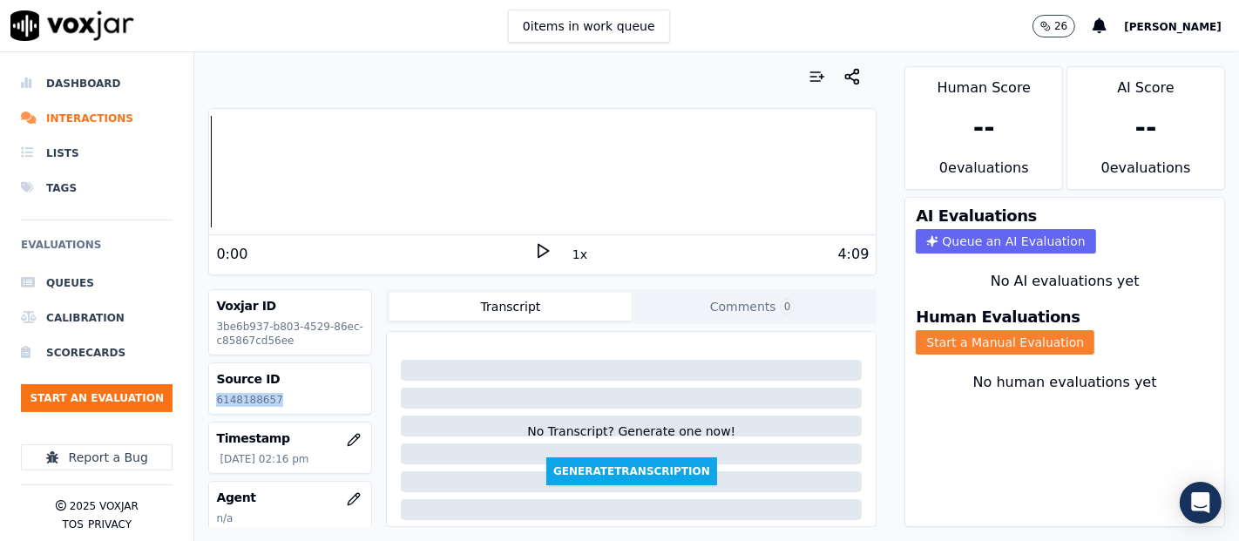
click at [952, 330] on button "Start a Manual Evaluation" at bounding box center [1005, 342] width 179 height 24
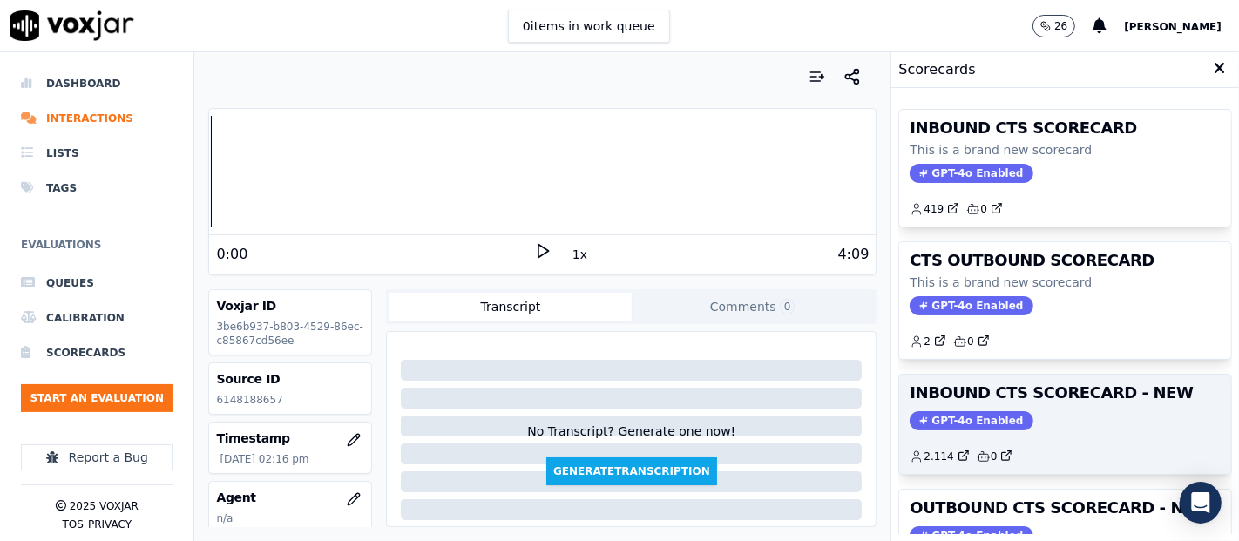
click at [1002, 397] on h3 "INBOUND CTS SCORECARD - NEW" at bounding box center [1065, 393] width 311 height 16
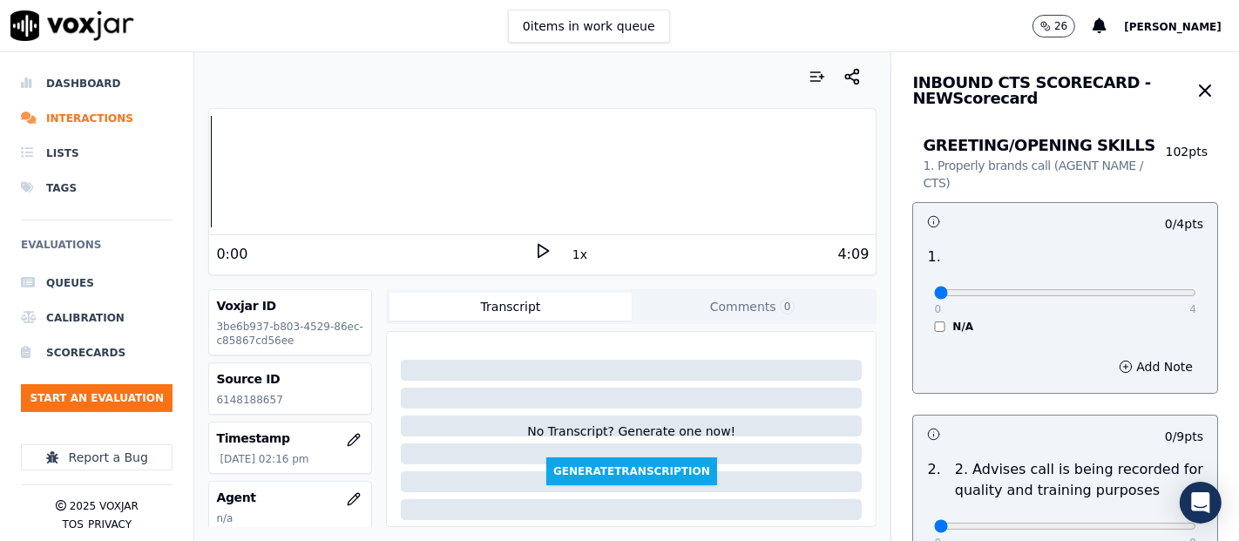
click at [535, 243] on icon at bounding box center [542, 250] width 17 height 17
click at [0, 266] on div "Dashboard Interactions Lists Tags Evaluations Queues Calibration Scorecards Sta…" at bounding box center [619, 296] width 1239 height 489
click at [241, 178] on div at bounding box center [542, 172] width 667 height 112
click at [385, 168] on div at bounding box center [542, 172] width 667 height 112
click at [374, 171] on div at bounding box center [542, 172] width 667 height 112
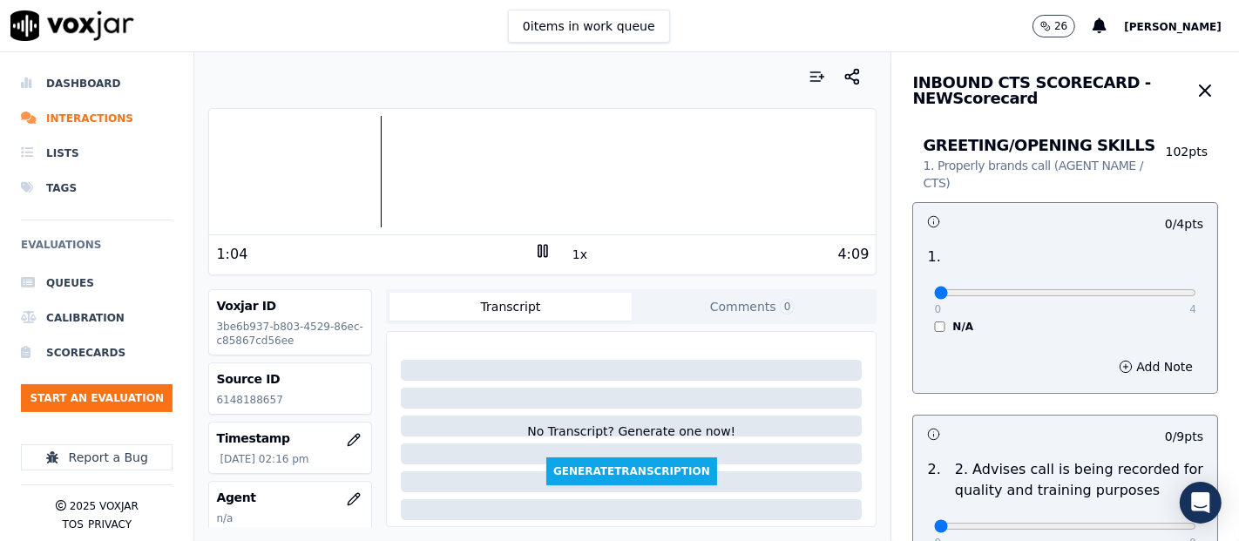
click at [350, 173] on div at bounding box center [542, 172] width 667 height 112
click at [545, 254] on rect at bounding box center [546, 250] width 3 height 11
click at [380, 166] on div at bounding box center [542, 172] width 667 height 112
click at [325, 168] on div at bounding box center [542, 172] width 667 height 112
click at [520, 240] on div "0:44 1x 4:09" at bounding box center [542, 253] width 667 height 37
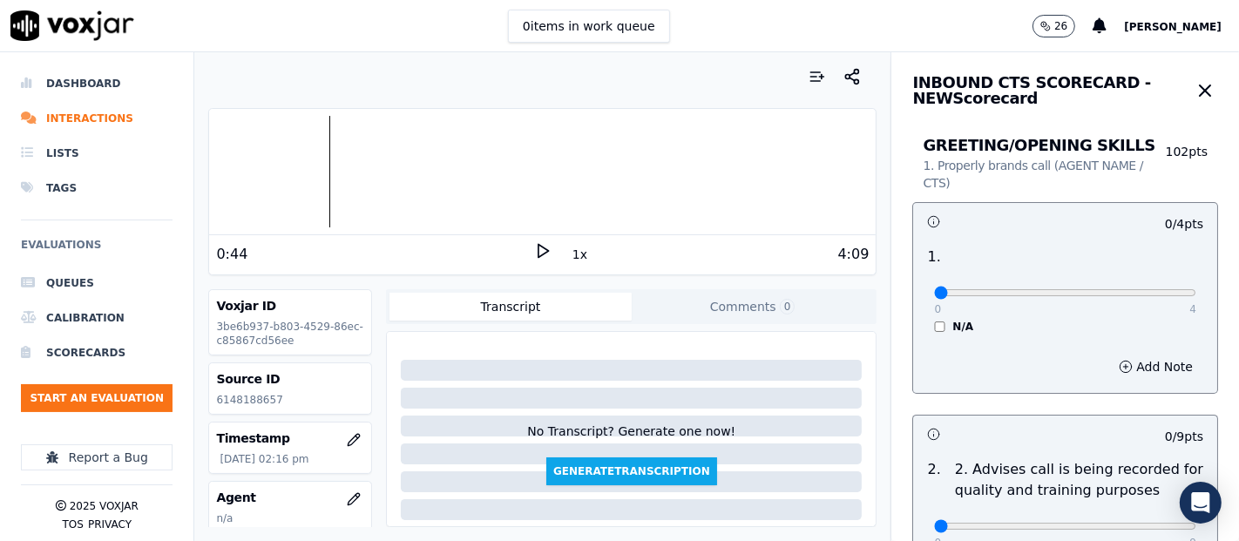
click at [534, 254] on icon at bounding box center [542, 250] width 17 height 17
click at [399, 163] on div at bounding box center [542, 172] width 667 height 112
click at [314, 163] on div at bounding box center [542, 172] width 667 height 112
click at [286, 163] on div at bounding box center [542, 172] width 667 height 112
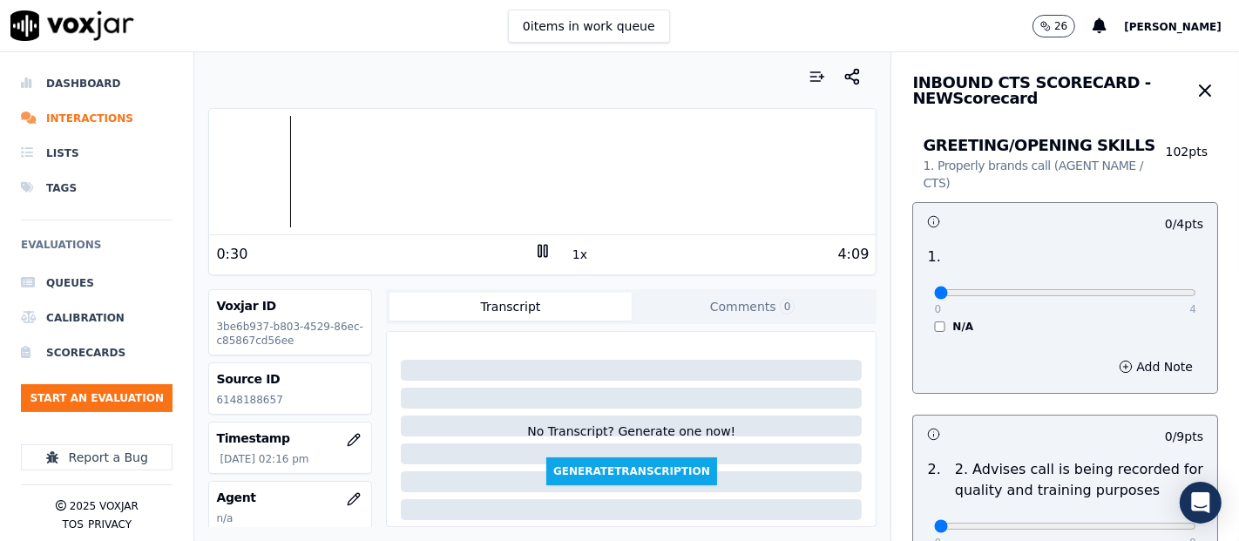
click at [279, 163] on div at bounding box center [542, 172] width 667 height 112
type input "4"
click at [1151, 289] on input "range" at bounding box center [1065, 292] width 262 height 7
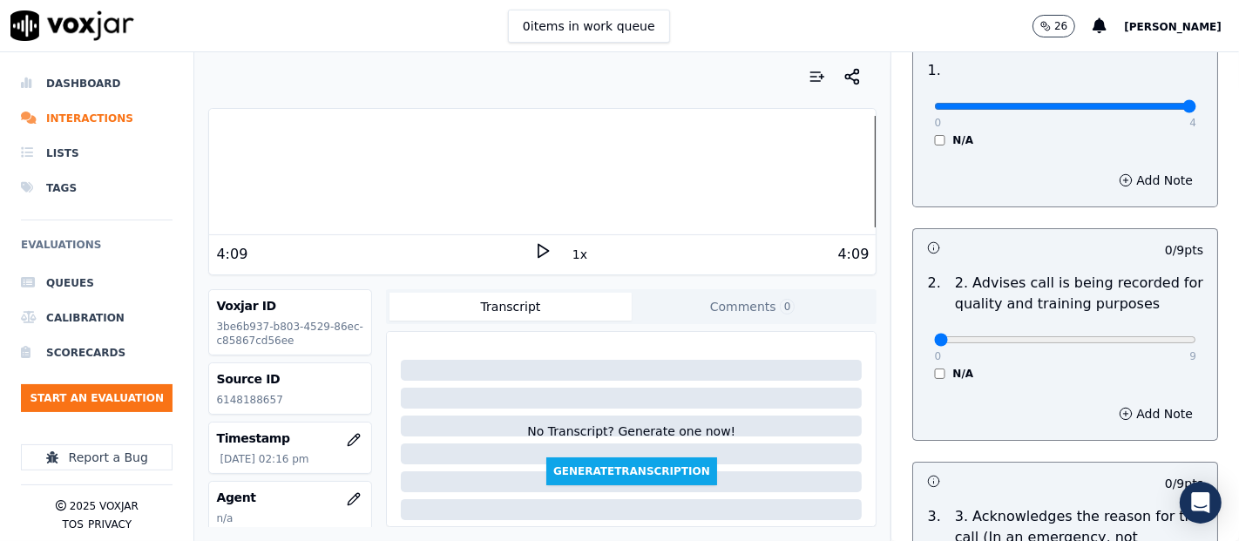
scroll to position [193, 0]
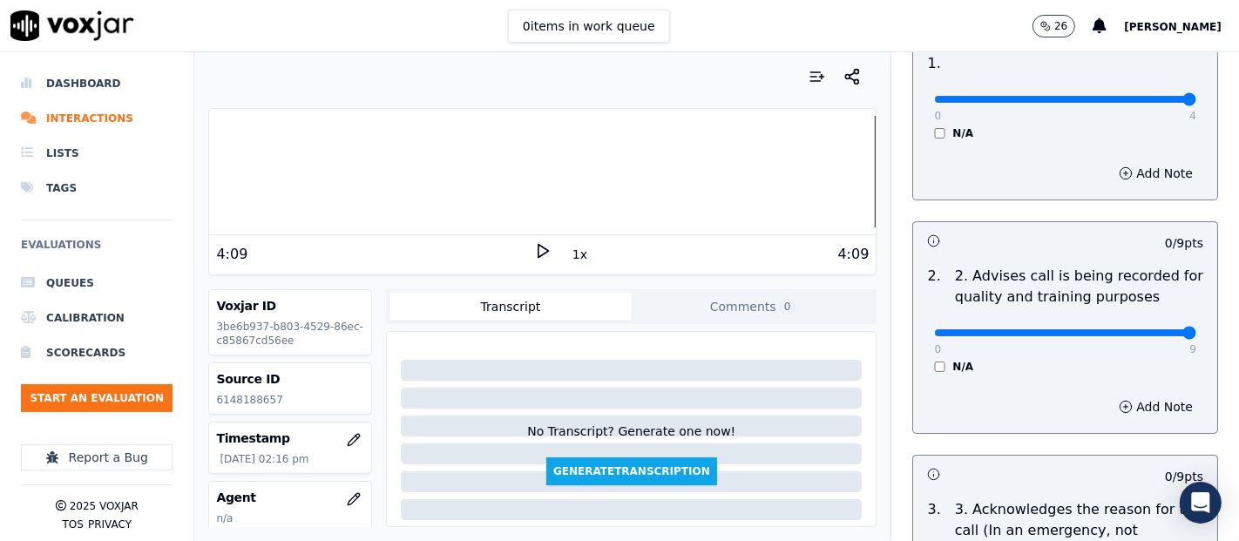
type input "9"
click at [1145, 329] on input "range" at bounding box center [1065, 332] width 262 height 7
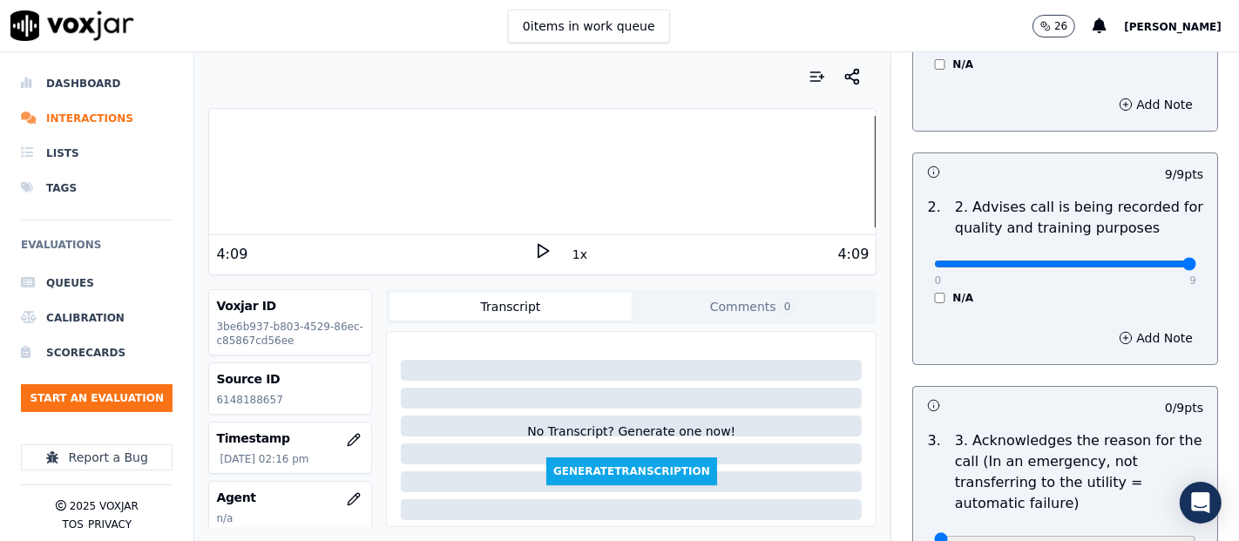
scroll to position [387, 0]
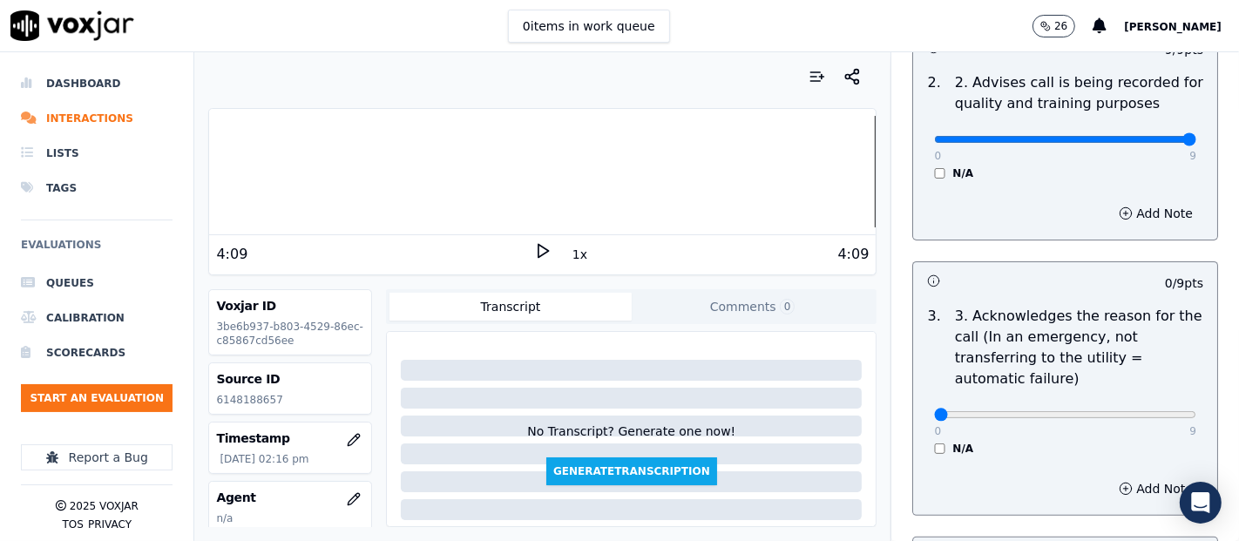
click at [1122, 403] on div "0 9" at bounding box center [1065, 413] width 262 height 21
click at [1139, 406] on div "0 9" at bounding box center [1065, 413] width 262 height 21
type input "9"
click at [1140, 411] on input "range" at bounding box center [1065, 414] width 262 height 7
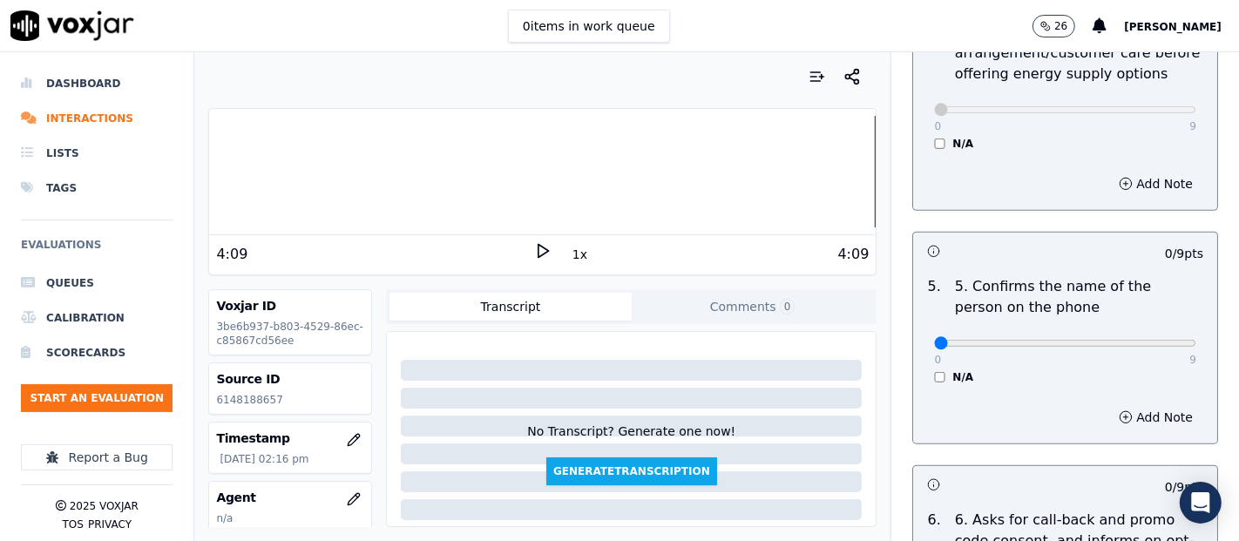
scroll to position [968, 0]
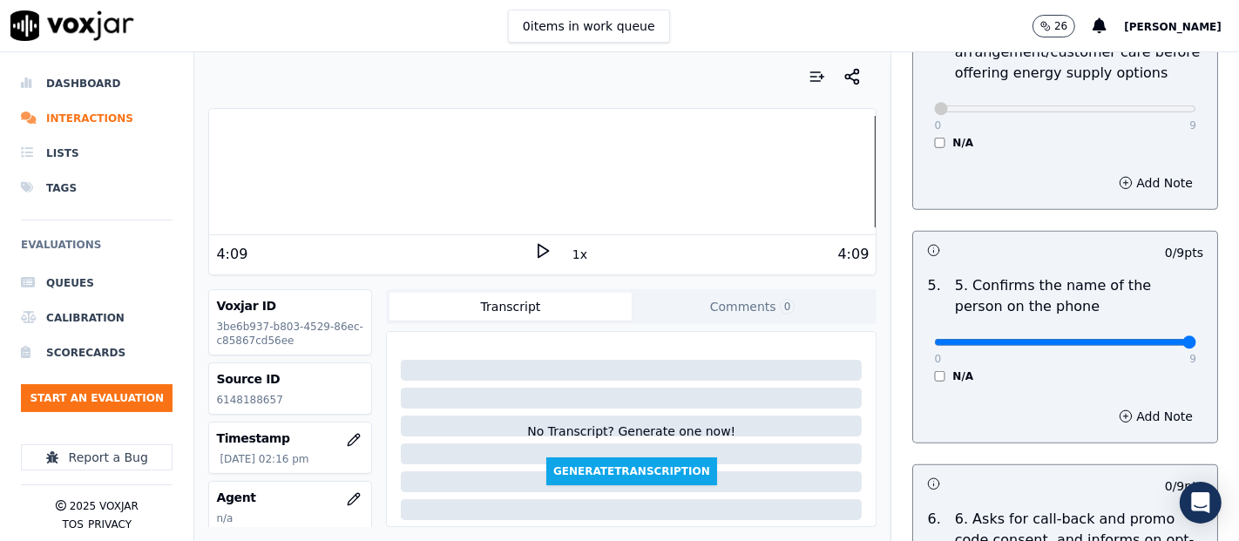
type input "9"
click at [1147, 339] on input "range" at bounding box center [1065, 342] width 262 height 7
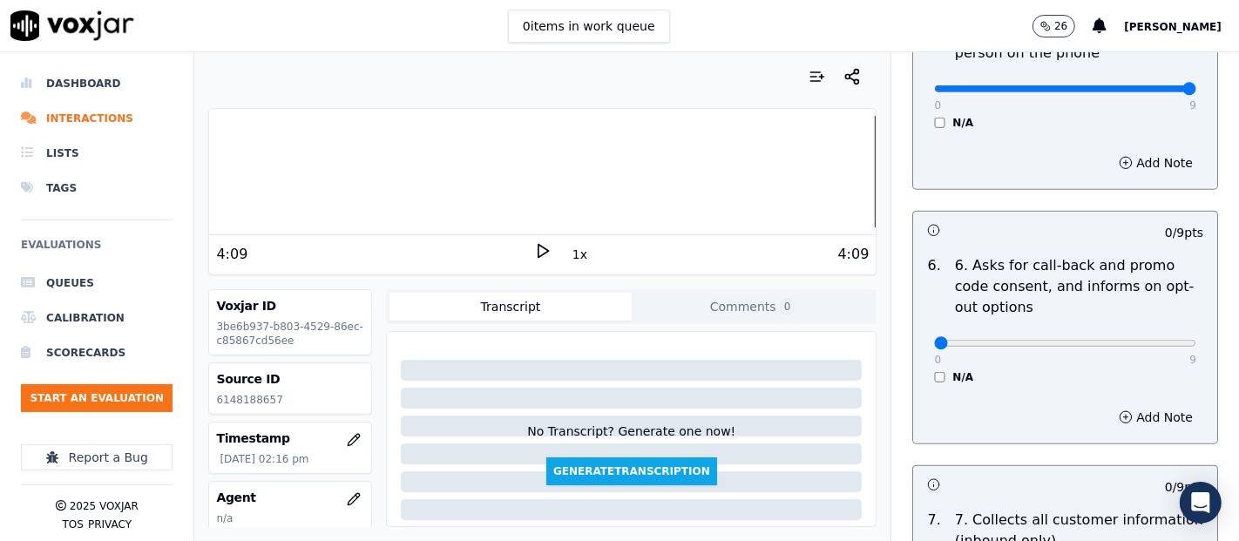
scroll to position [1258, 0]
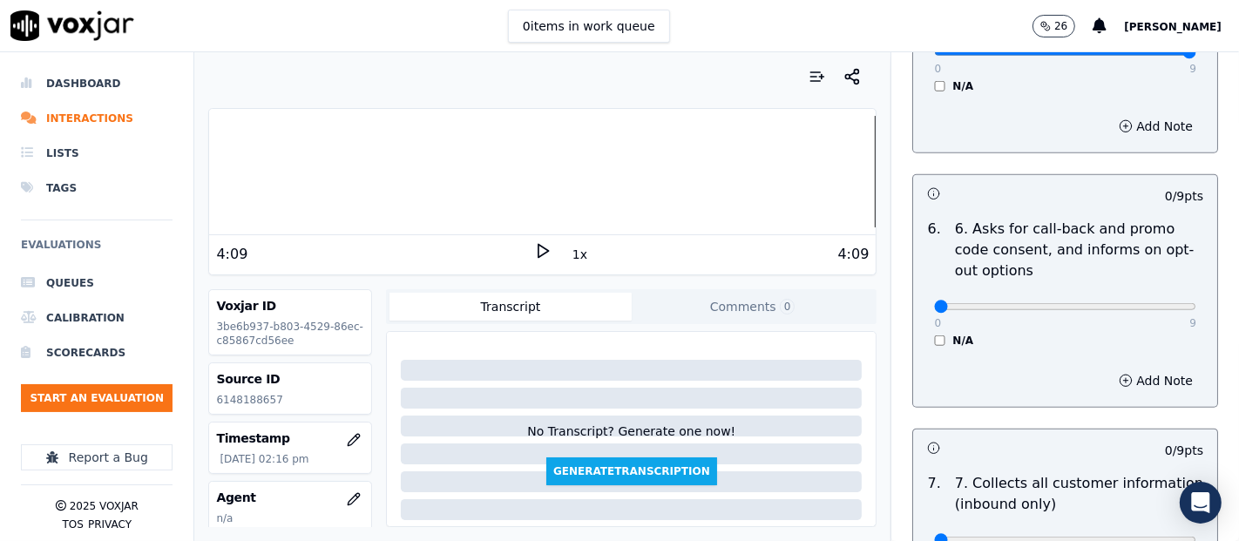
click at [934, 335] on div "N/A" at bounding box center [1065, 341] width 262 height 14
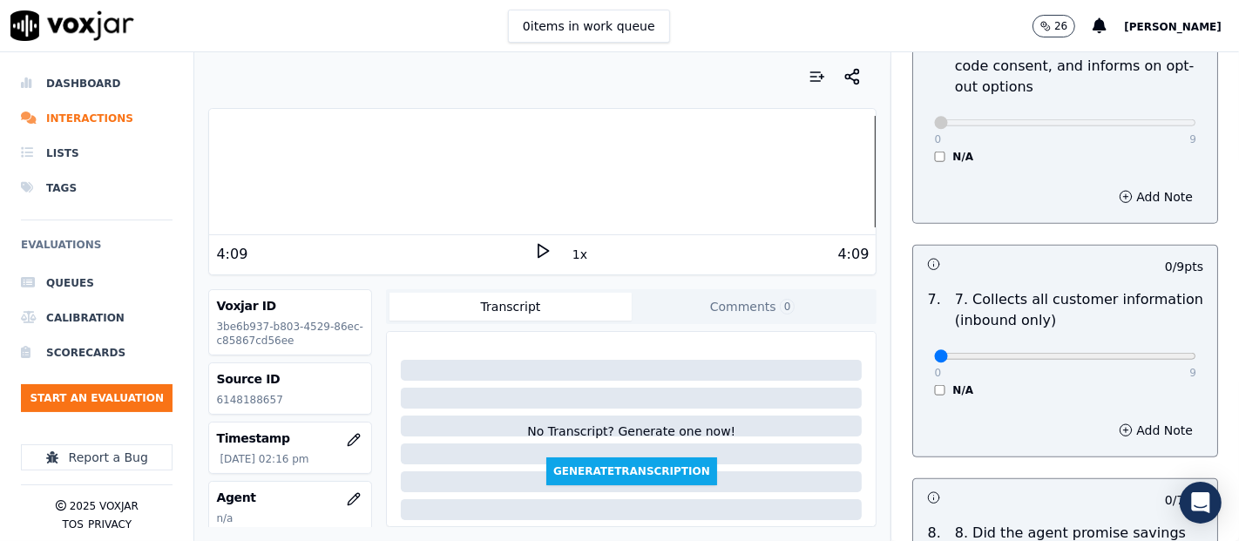
scroll to position [1548, 0]
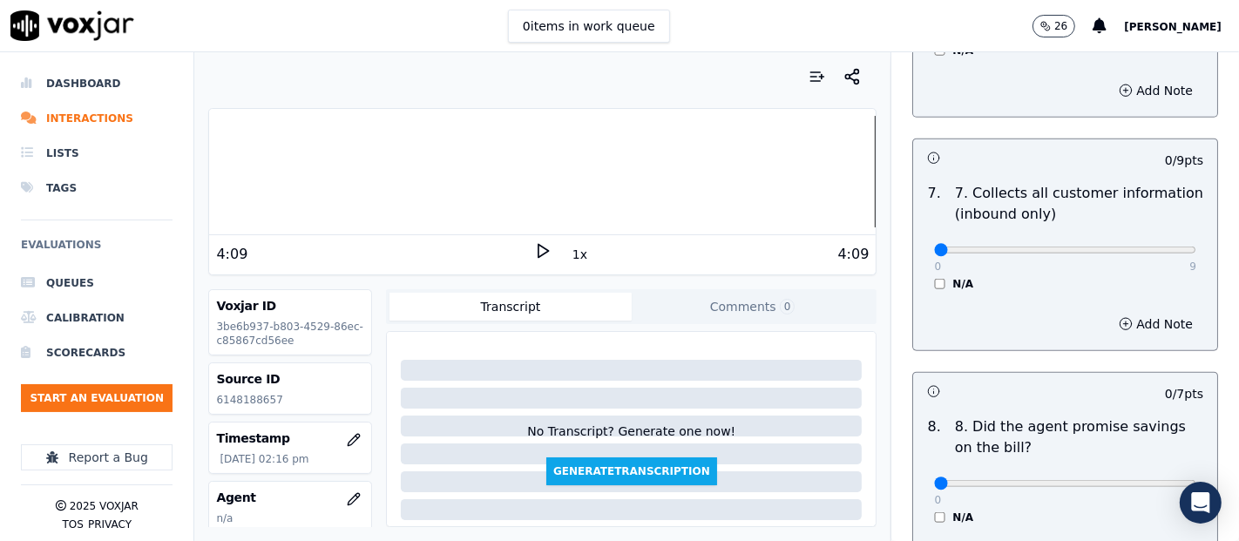
click at [1135, 239] on div "0 9" at bounding box center [1065, 249] width 262 height 21
click at [1189, 260] on p "9" at bounding box center [1192, 267] width 7 height 14
type input "9"
click at [1140, 247] on input "range" at bounding box center [1065, 250] width 262 height 7
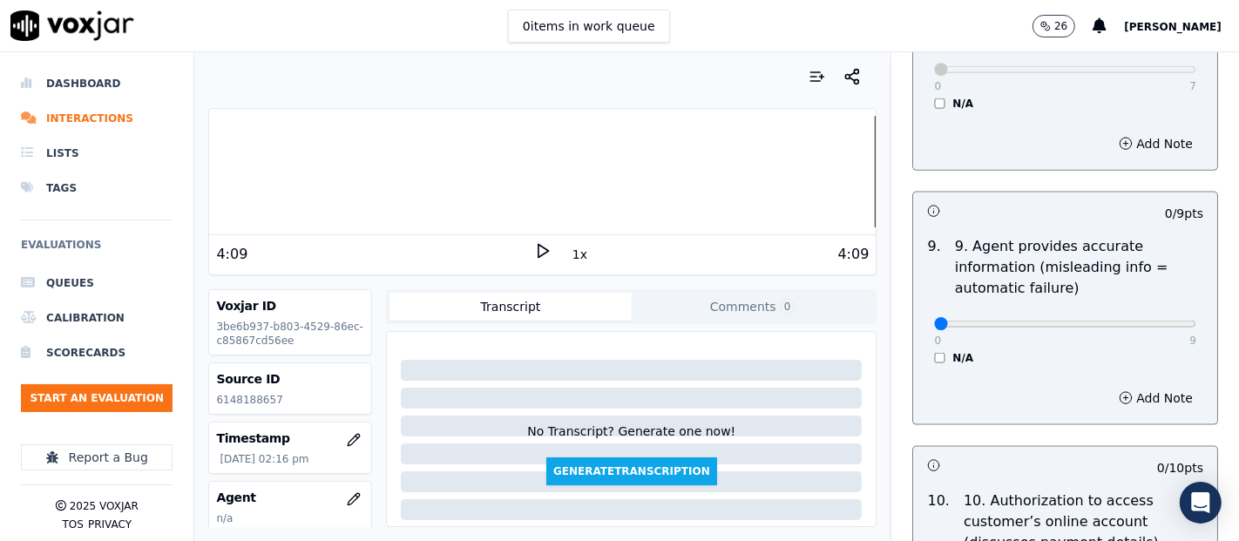
scroll to position [2033, 0]
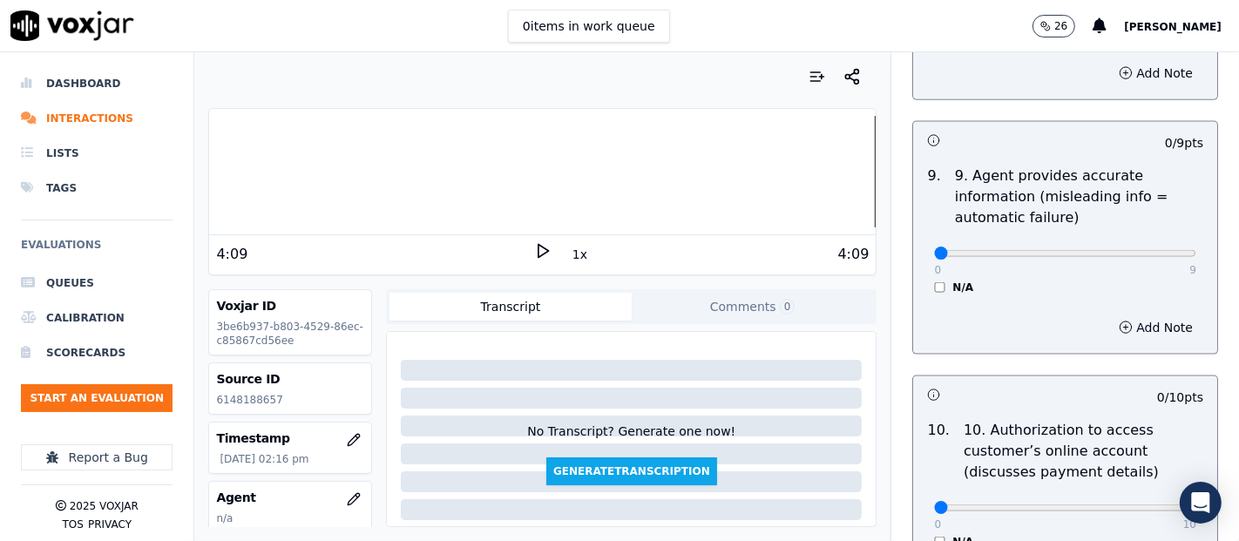
click at [1189, 263] on p "9" at bounding box center [1192, 270] width 7 height 14
click at [1144, 242] on div "0 9" at bounding box center [1065, 252] width 262 height 21
type input "9"
click at [1141, 251] on input "range" at bounding box center [1065, 253] width 262 height 7
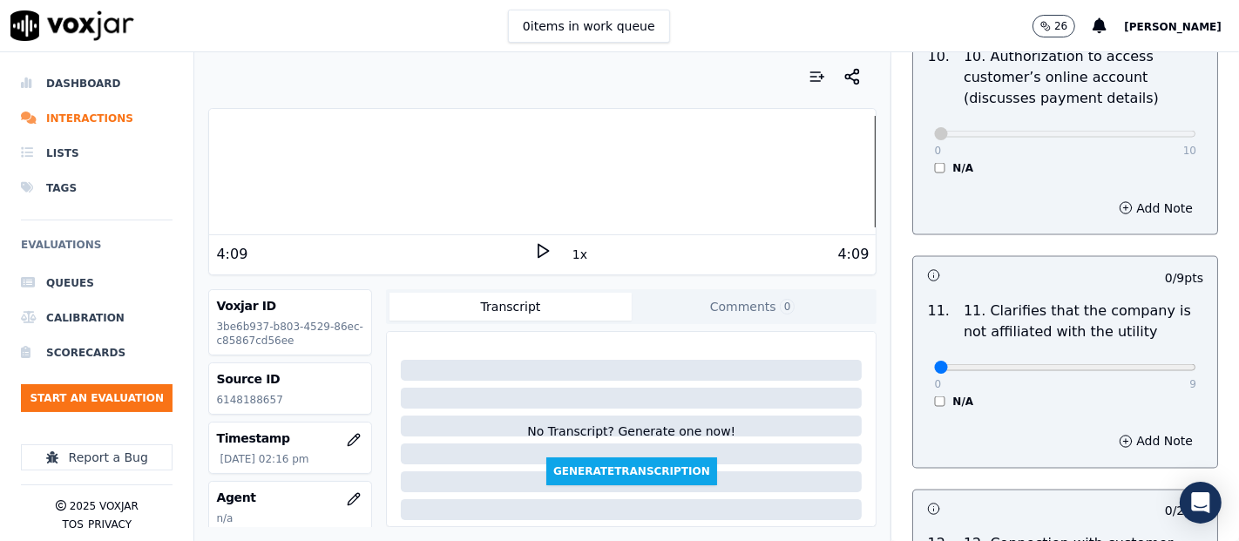
scroll to position [2516, 0]
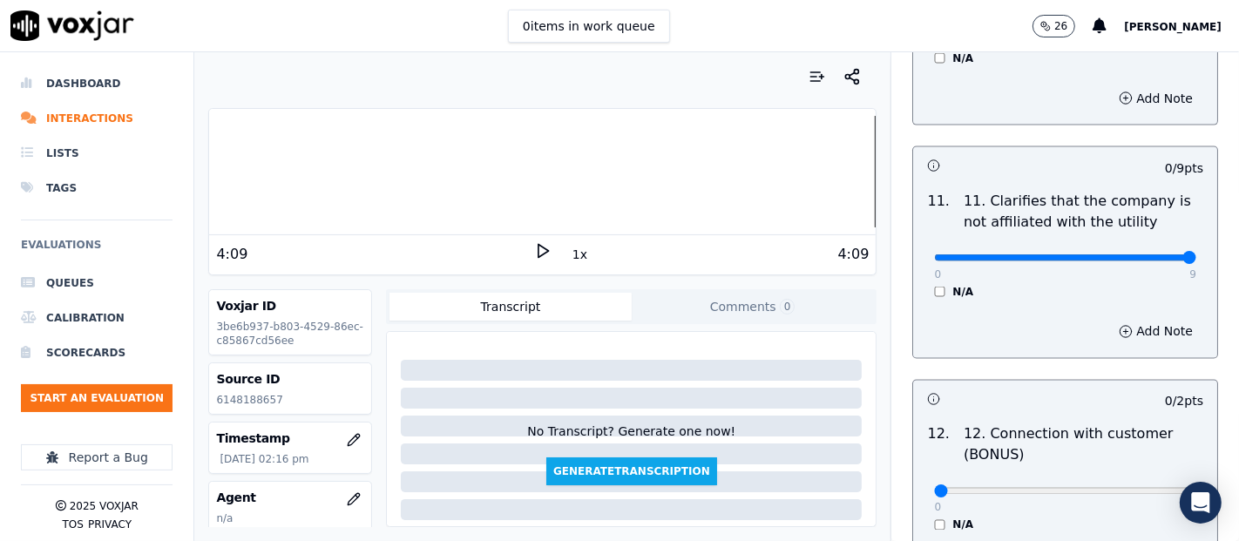
type input "9"
click at [1140, 257] on input "range" at bounding box center [1065, 257] width 262 height 7
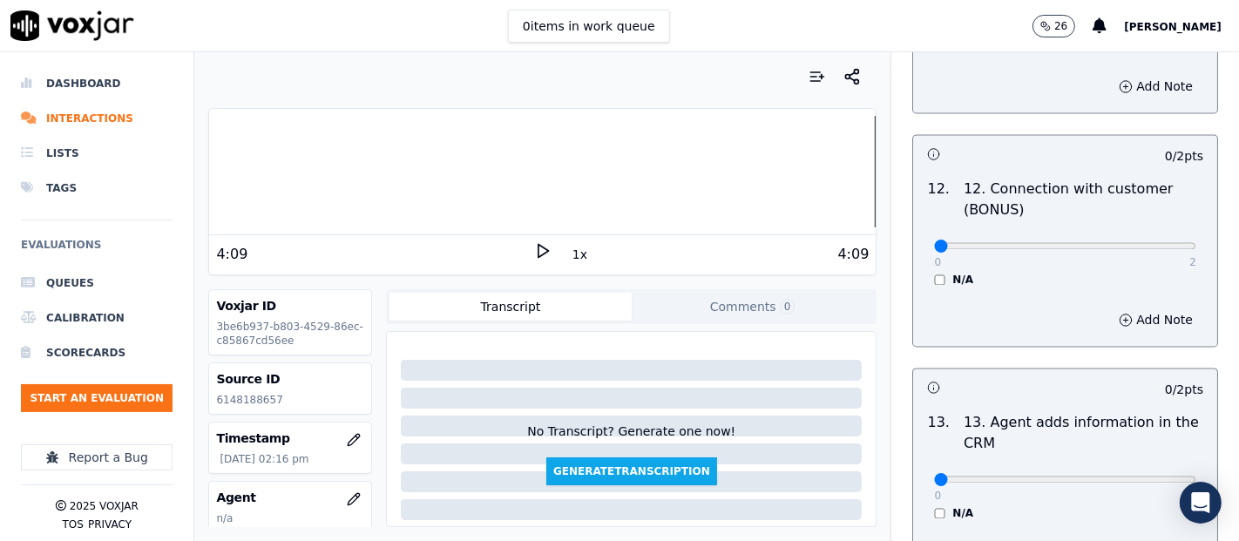
scroll to position [2807, 0]
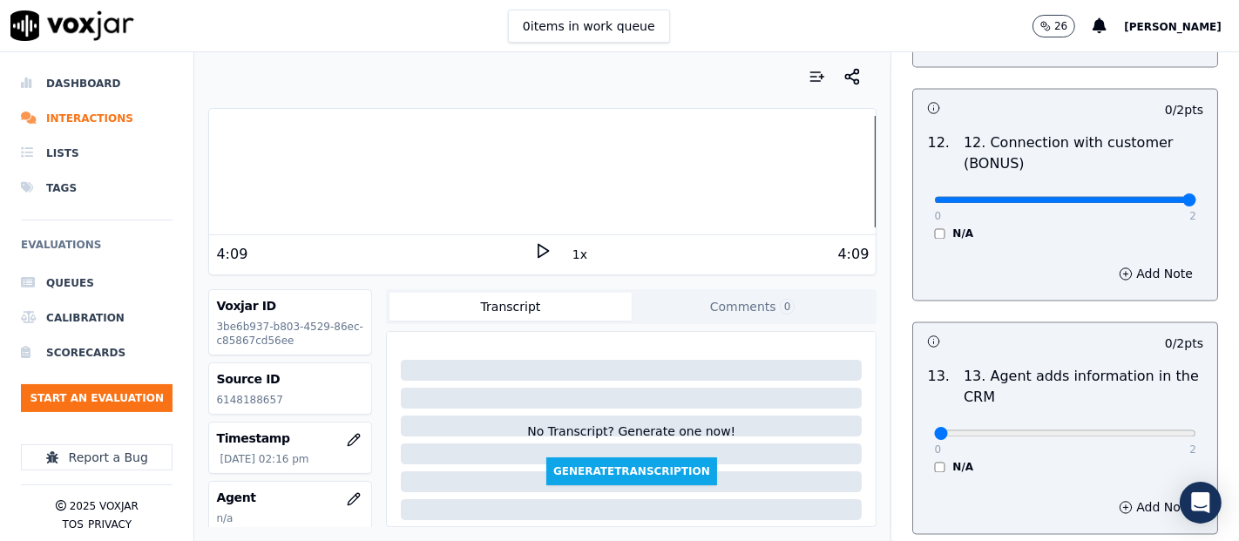
type input "2"
click at [1145, 197] on input "range" at bounding box center [1065, 200] width 262 height 7
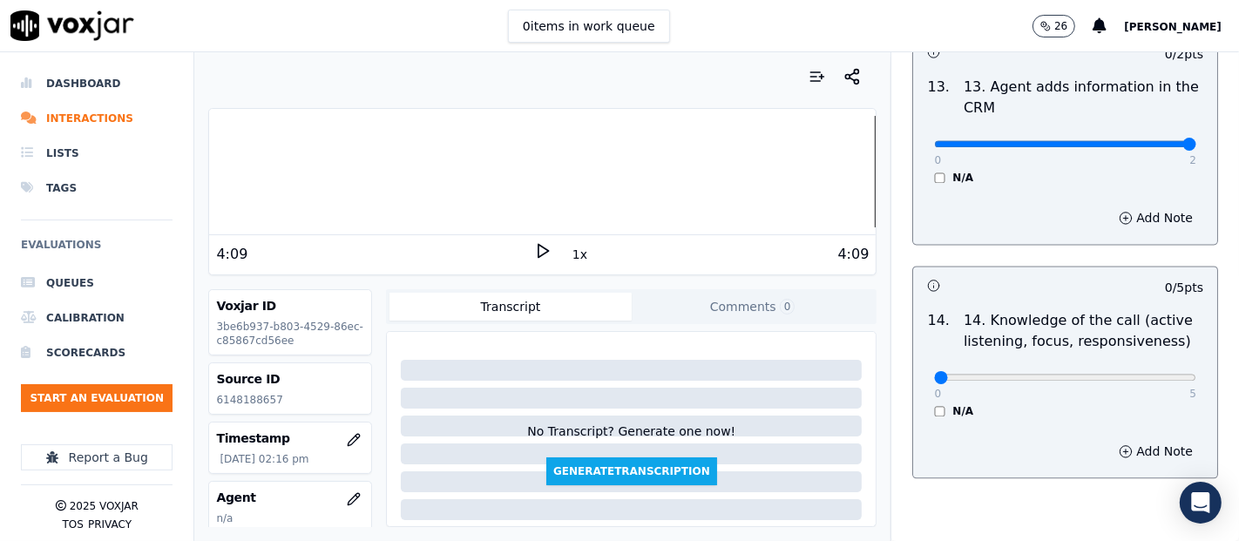
type input "2"
click at [1146, 140] on input "range" at bounding box center [1065, 143] width 262 height 7
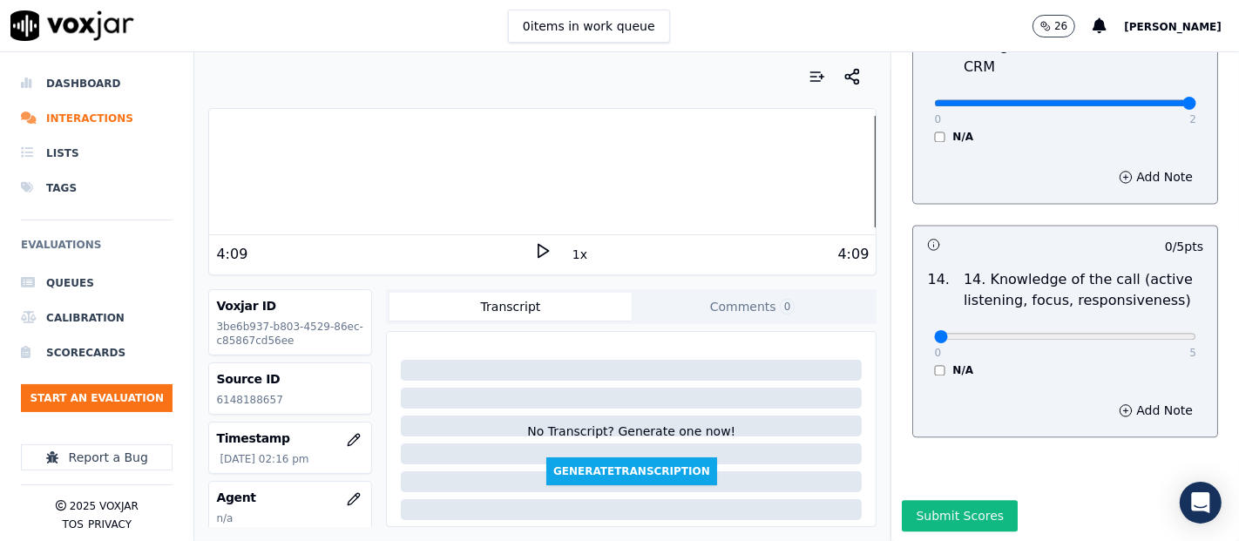
scroll to position [3175, 0]
type input "5"
click at [1147, 332] on input "range" at bounding box center [1065, 335] width 262 height 7
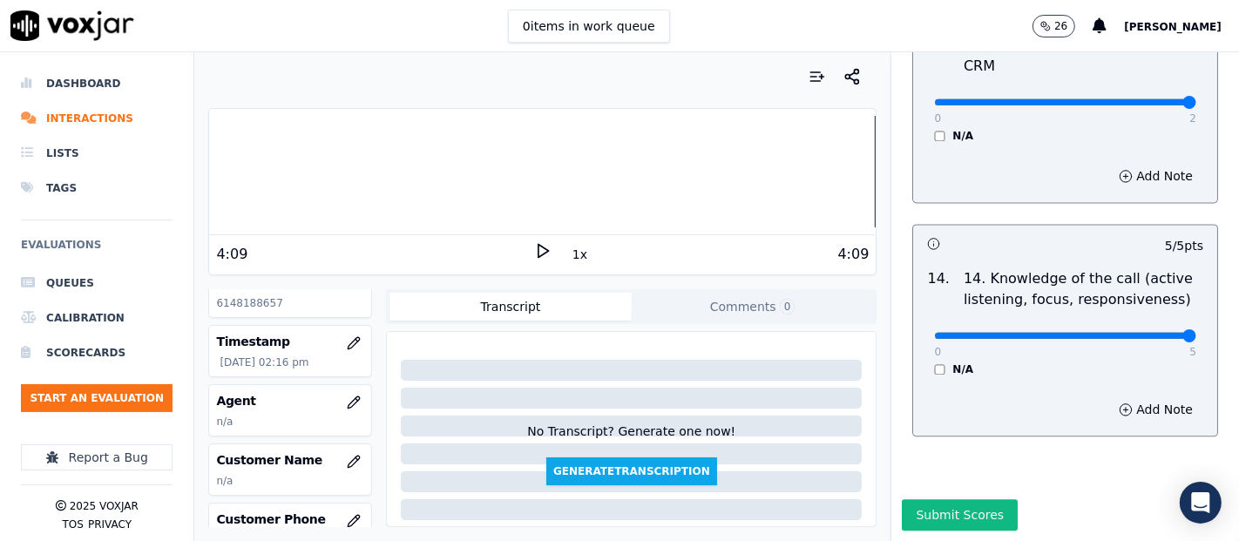
scroll to position [193, 0]
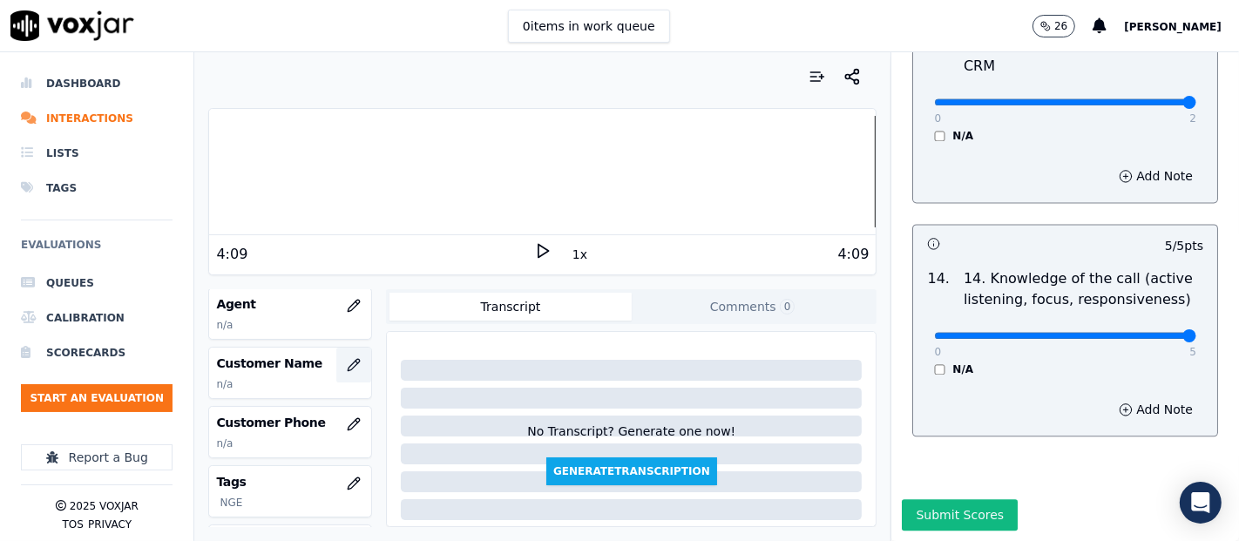
click at [347, 358] on icon "button" at bounding box center [354, 365] width 14 height 14
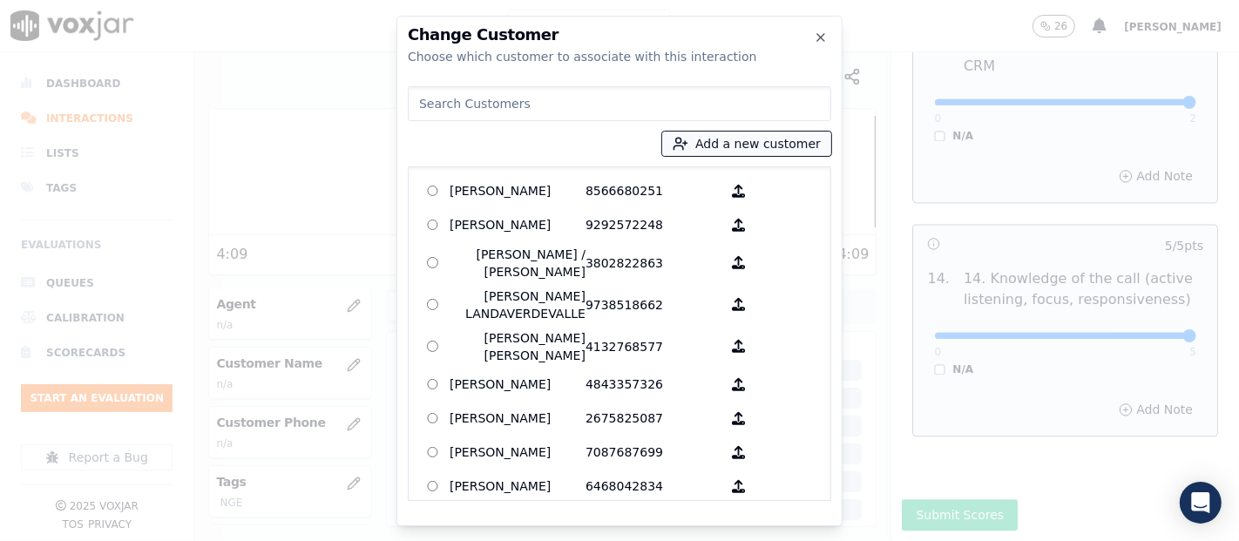
click at [705, 141] on button "Add a new customer" at bounding box center [746, 144] width 169 height 24
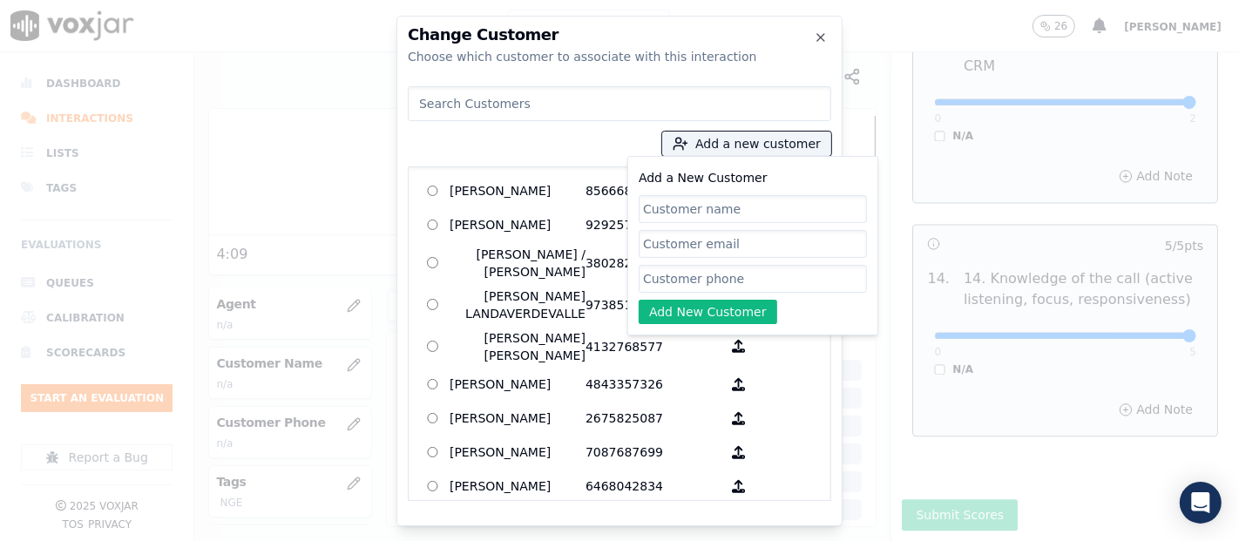
paste input "[PERSON_NAME] [PERSON_NAME]"
type input "[PERSON_NAME] [PERSON_NAME]"
drag, startPoint x: 704, startPoint y: 273, endPoint x: 768, endPoint y: 140, distance: 147.3
click at [704, 272] on input "Add a New Customer" at bounding box center [753, 279] width 228 height 28
paste input "7208858029"
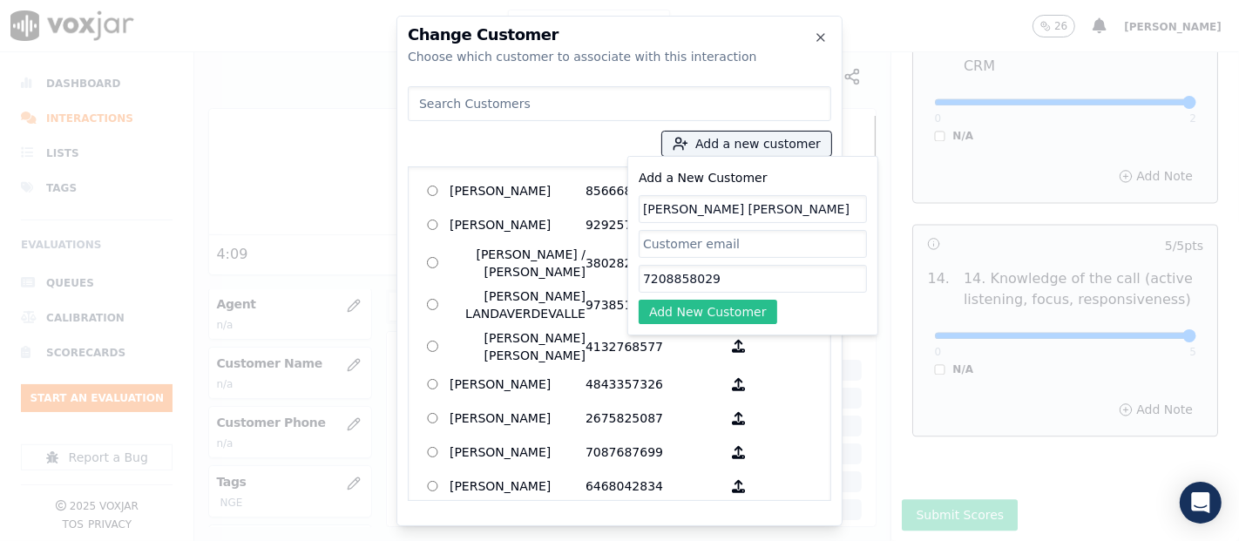
type input "7208858029"
click at [719, 304] on button "Add New Customer" at bounding box center [708, 312] width 139 height 24
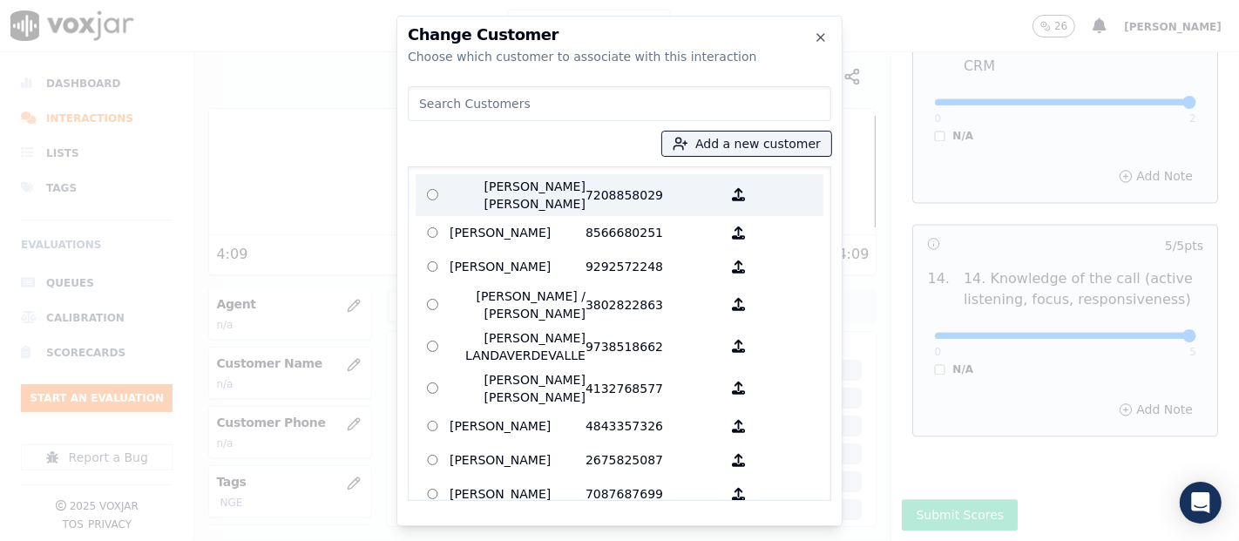
click at [555, 186] on p "[PERSON_NAME] [PERSON_NAME]" at bounding box center [518, 195] width 136 height 35
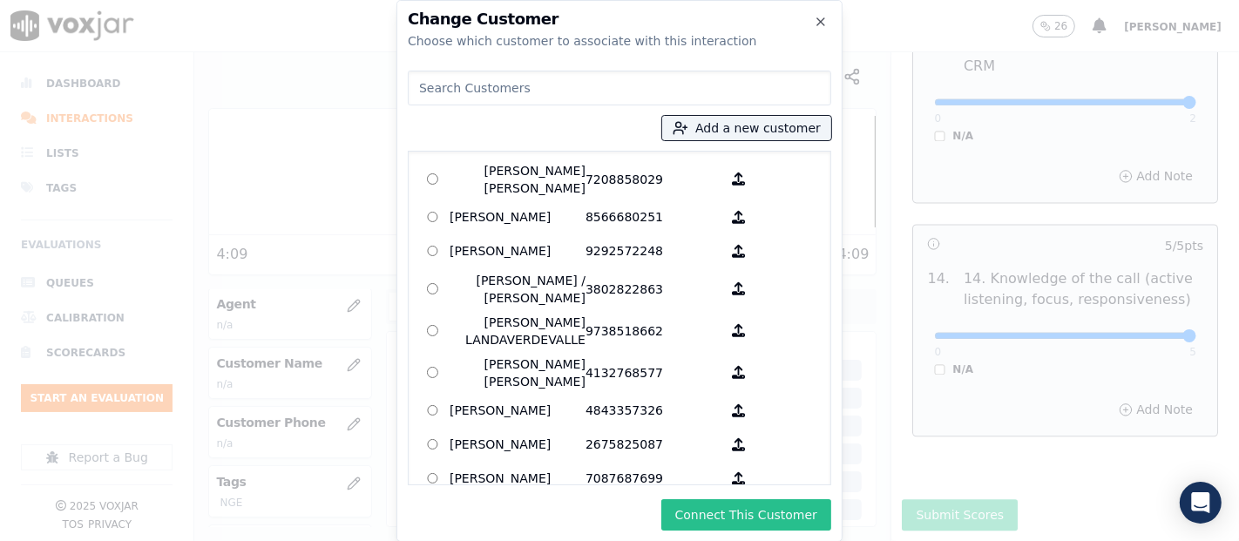
click at [706, 511] on button "Connect This Customer" at bounding box center [746, 514] width 170 height 31
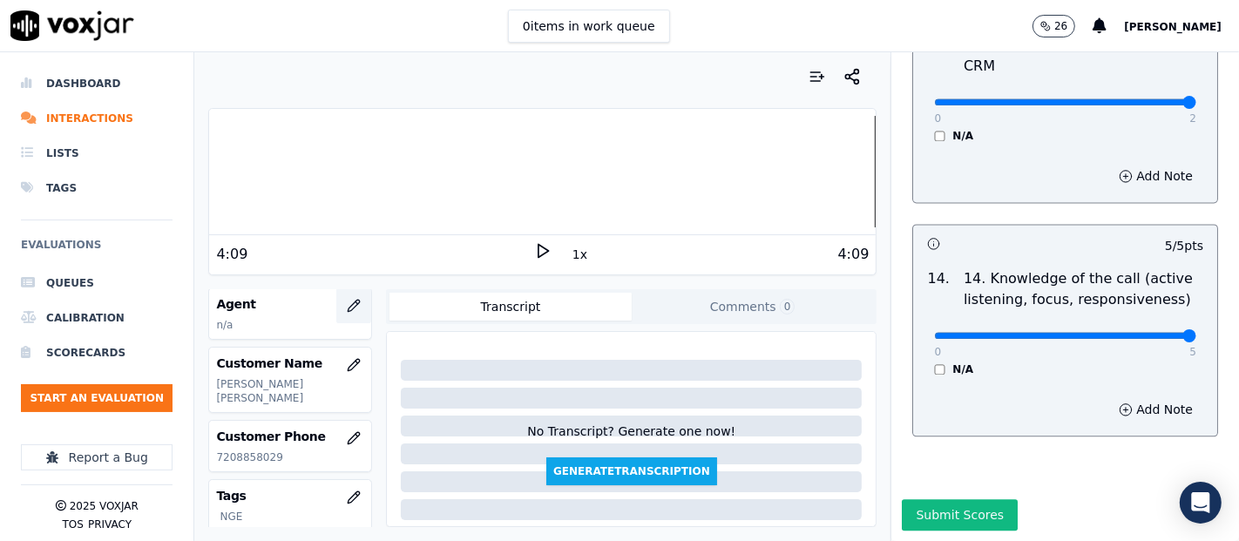
drag, startPoint x: 308, startPoint y: 312, endPoint x: 336, endPoint y: 303, distance: 29.2
click at [310, 312] on div "Agent n/a" at bounding box center [290, 313] width 162 height 51
click at [347, 302] on icon "button" at bounding box center [354, 306] width 14 height 14
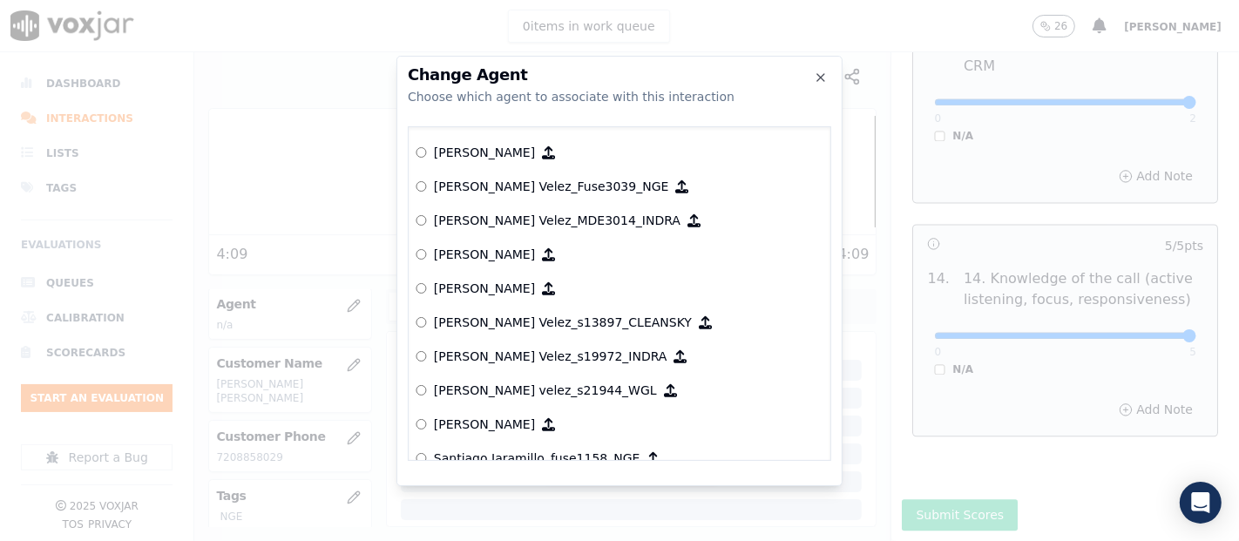
scroll to position [7959, 0]
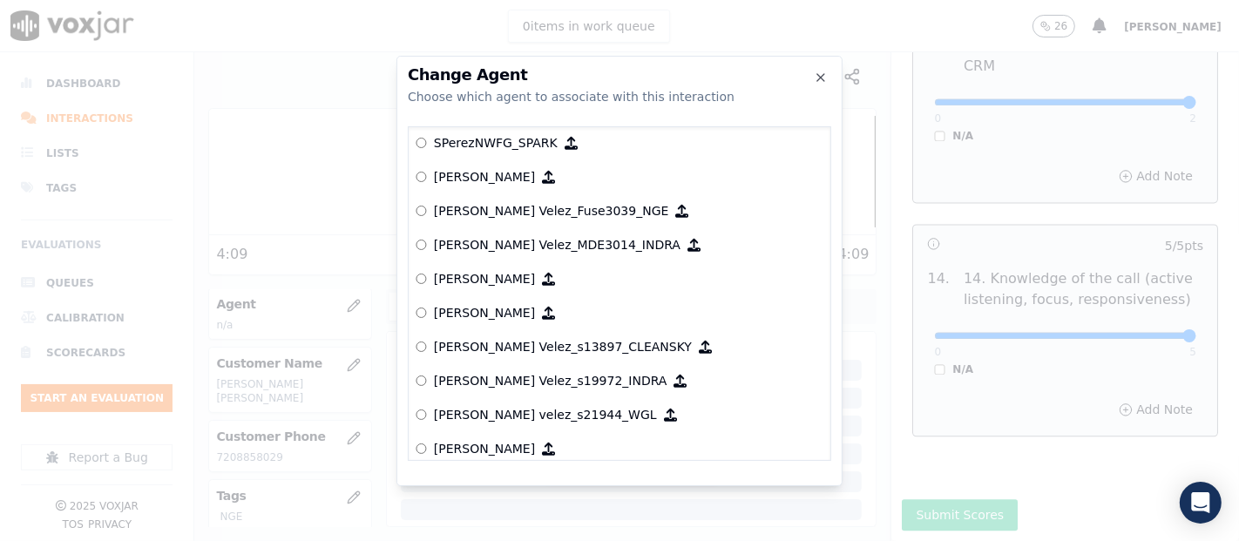
click at [523, 203] on p "[PERSON_NAME] Velez_Fuse3039_NGE" at bounding box center [551, 210] width 235 height 17
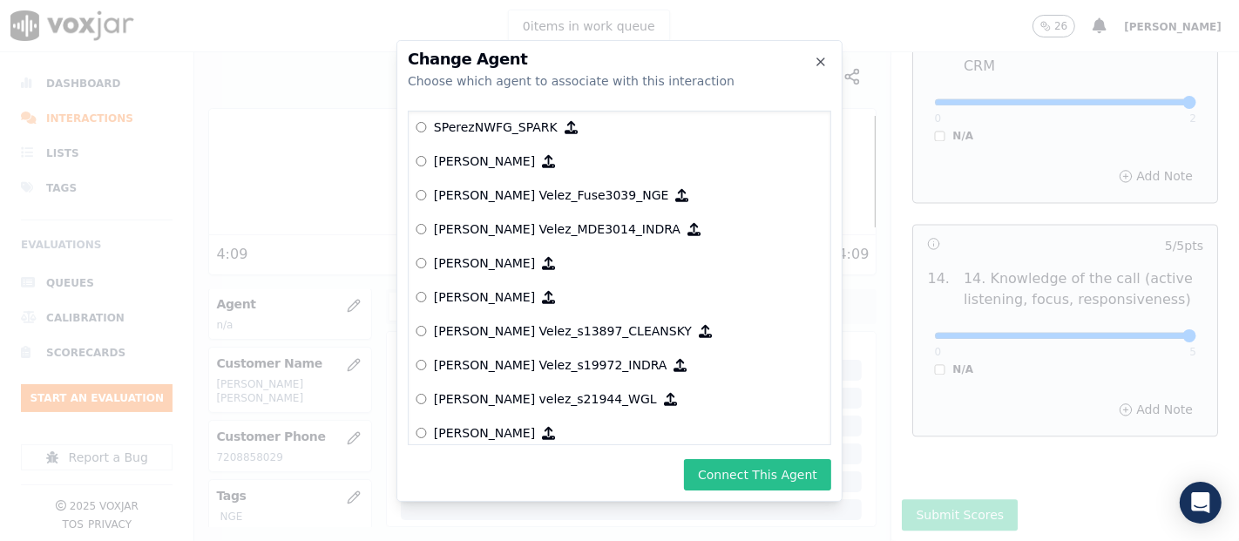
click at [741, 478] on button "Connect This Agent" at bounding box center [757, 474] width 147 height 31
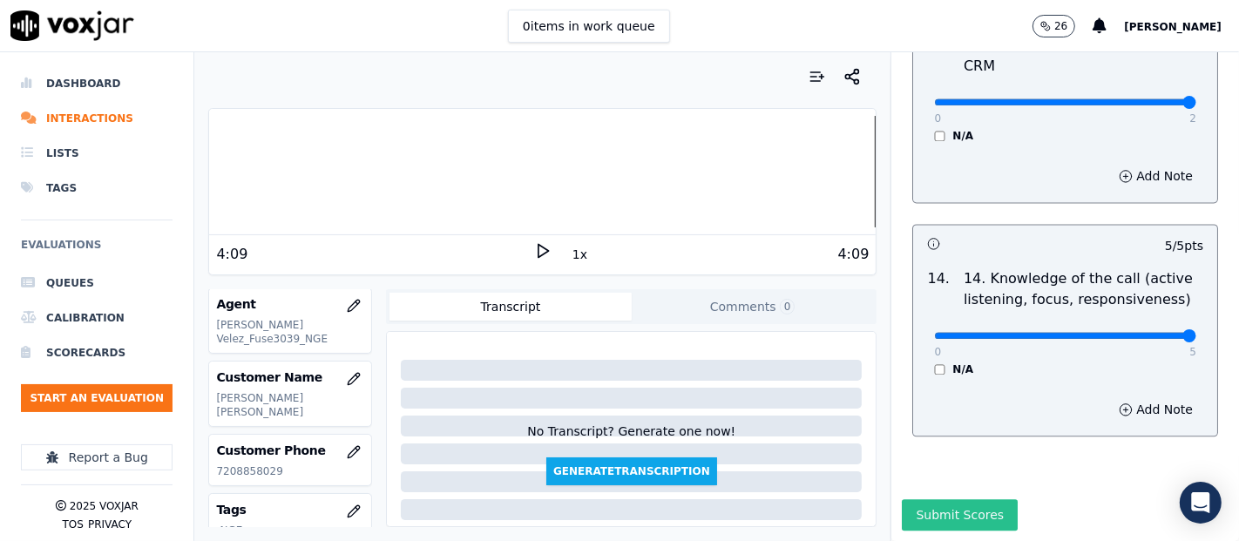
click at [926, 499] on button "Submit Scores" at bounding box center [960, 514] width 116 height 31
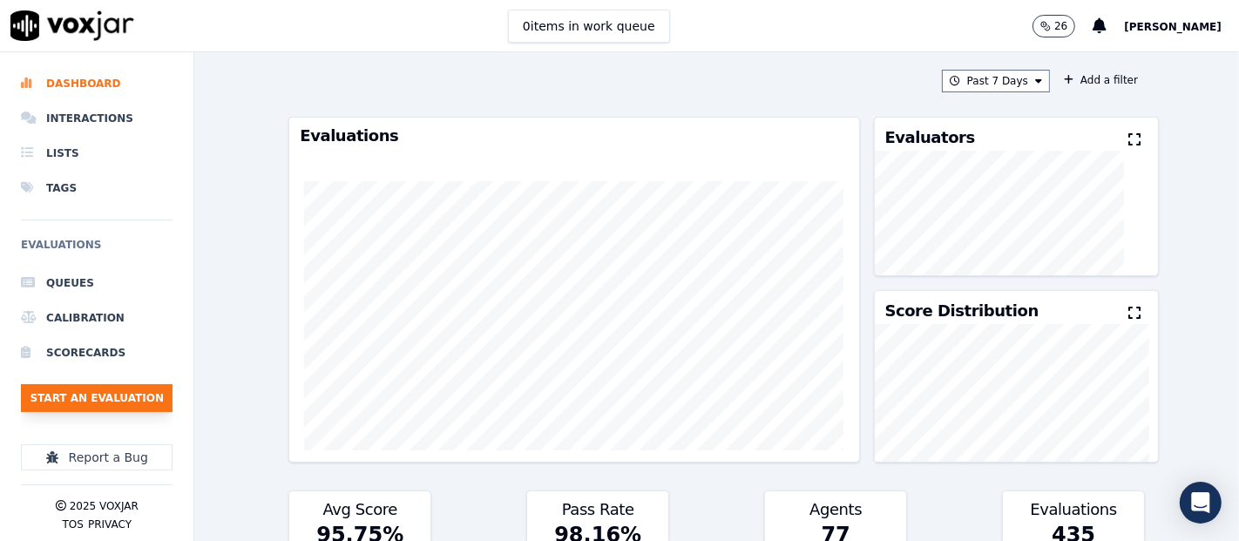
click at [119, 396] on button "Start an Evaluation" at bounding box center [97, 398] width 152 height 28
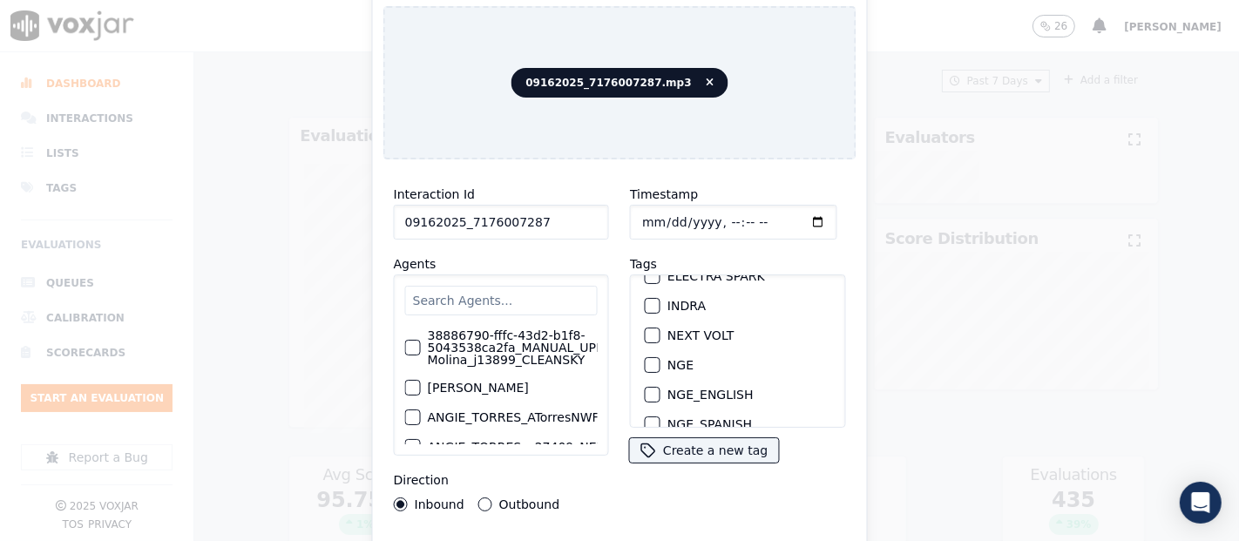
scroll to position [193, 0]
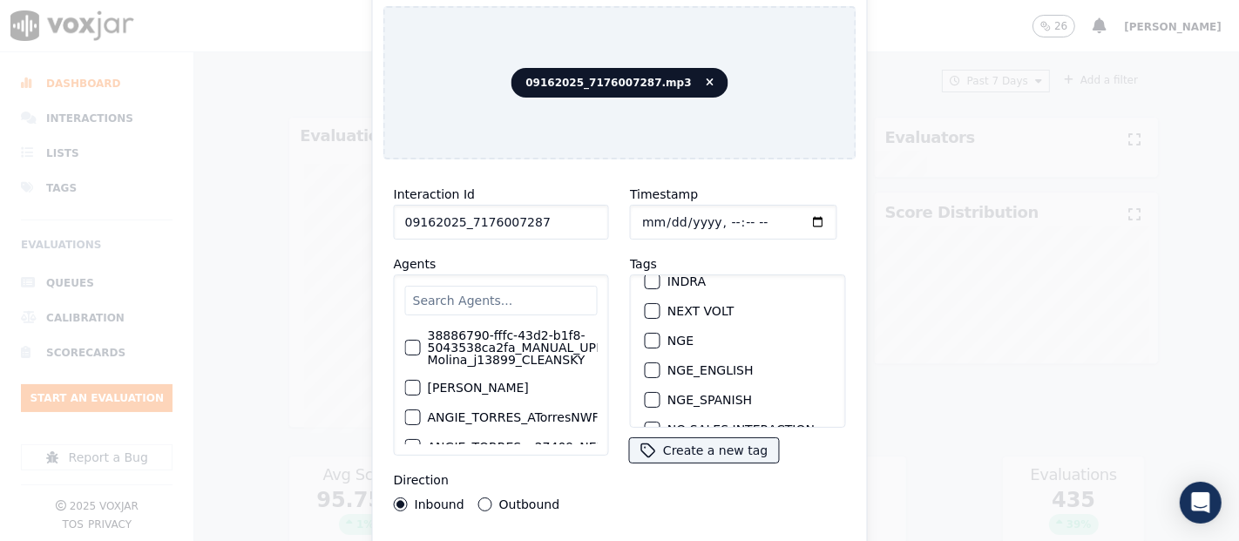
type input "09162025_7176007287"
click at [649, 335] on div "button" at bounding box center [652, 341] width 12 height 12
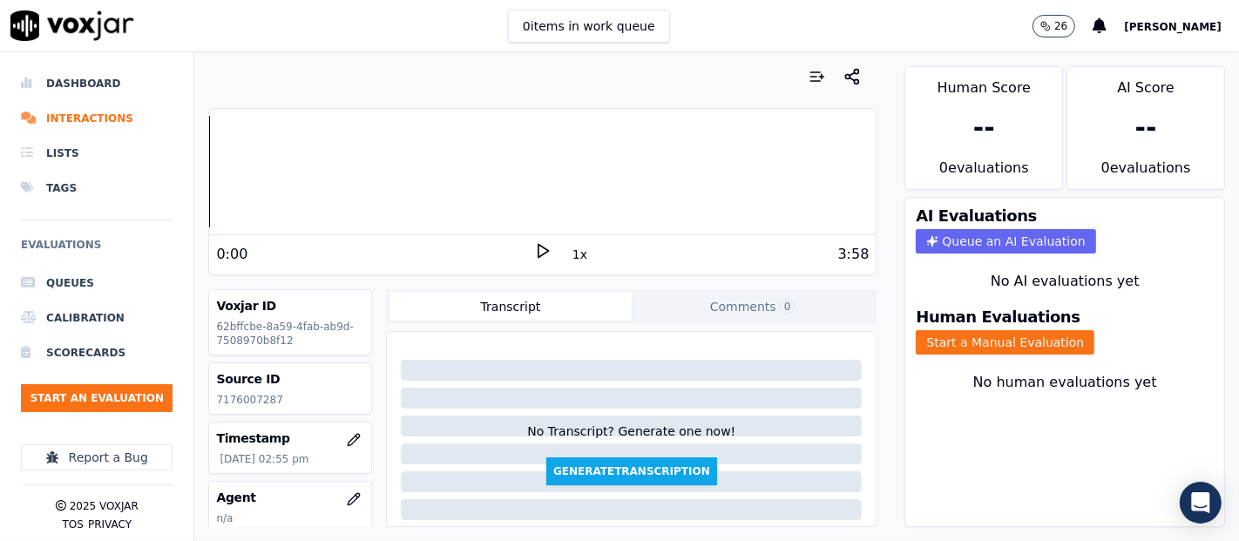
click at [230, 390] on div "Source ID 7176007287" at bounding box center [290, 388] width 162 height 51
click at [235, 389] on div "Source ID 7176007287" at bounding box center [290, 388] width 162 height 51
click at [236, 389] on div "Source ID 7176007287" at bounding box center [290, 388] width 162 height 51
click at [248, 406] on div "Source ID 7176007287" at bounding box center [290, 388] width 162 height 51
click at [252, 403] on p "7176007287" at bounding box center [290, 400] width 148 height 14
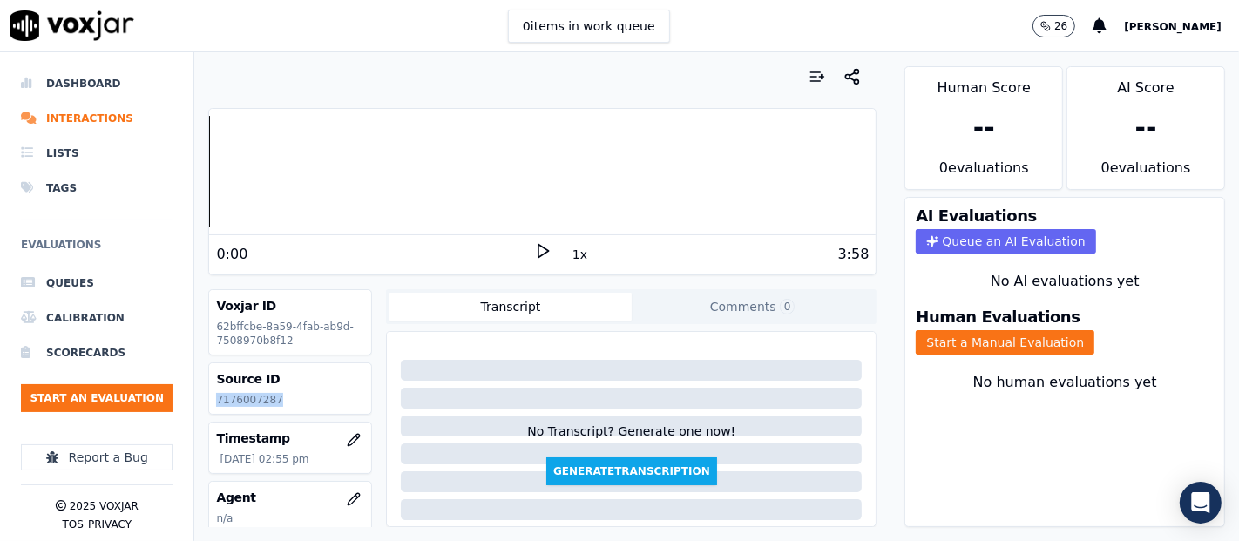
click at [252, 403] on p "7176007287" at bounding box center [290, 400] width 148 height 14
copy p "7176007287"
click at [531, 238] on div "0:00 1x 3:58" at bounding box center [542, 253] width 667 height 37
click at [535, 245] on icon at bounding box center [542, 250] width 17 height 17
click at [980, 330] on button "Start a Manual Evaluation" at bounding box center [1005, 342] width 179 height 24
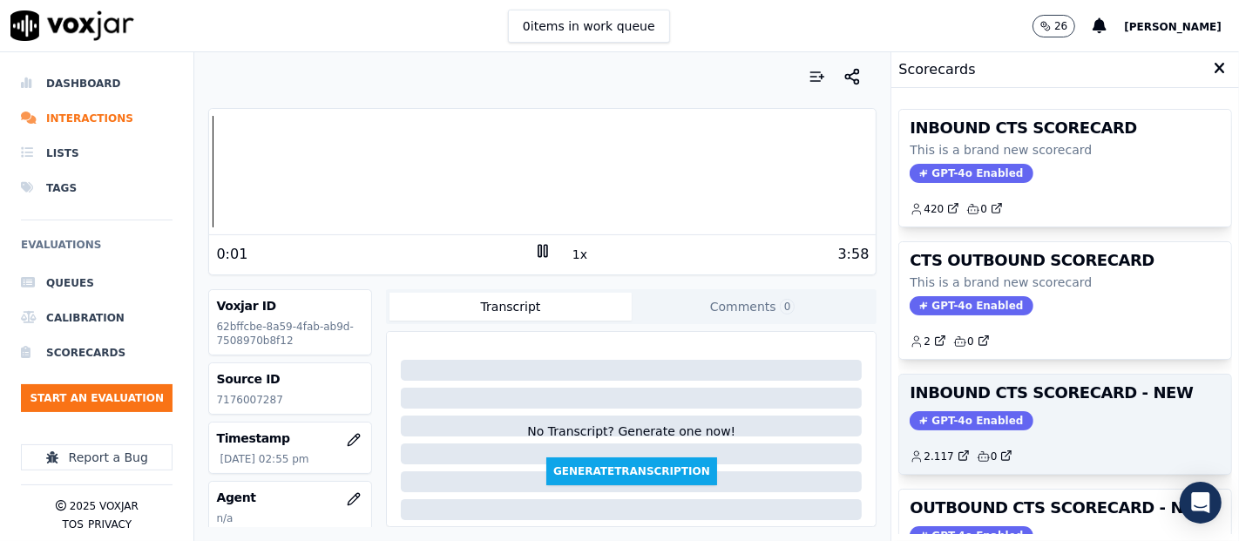
click at [1006, 394] on h3 "INBOUND CTS SCORECARD - NEW" at bounding box center [1065, 393] width 311 height 16
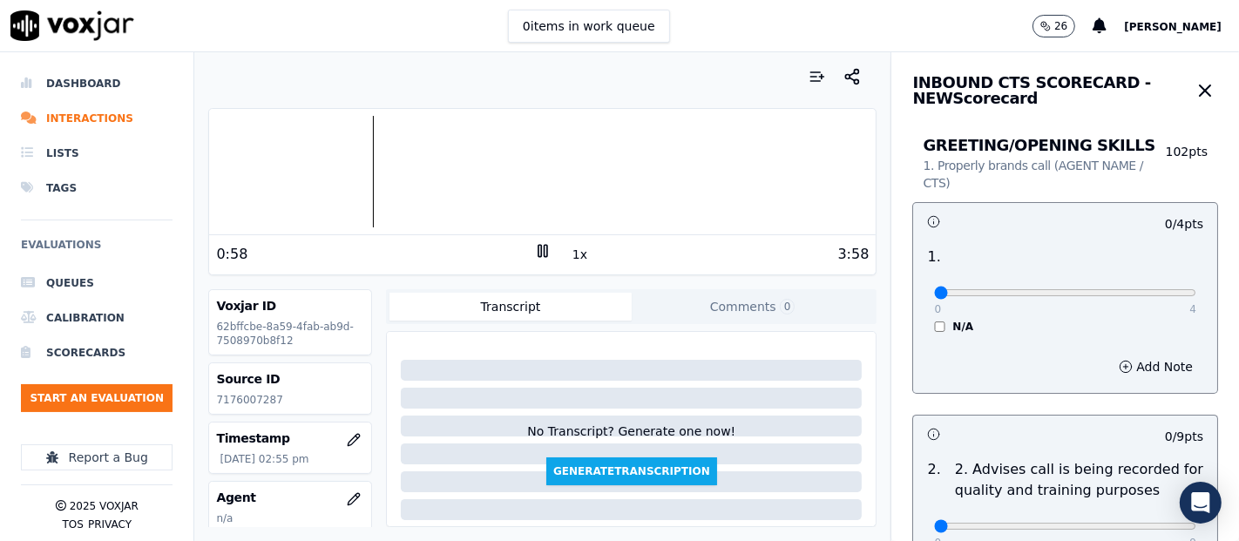
click at [340, 164] on div at bounding box center [542, 172] width 667 height 112
click at [534, 250] on icon at bounding box center [542, 250] width 17 height 17
click at [515, 216] on div "Your browser does not support the audio element. 0:57 1x 3:58" at bounding box center [542, 191] width 668 height 167
click at [535, 245] on icon at bounding box center [542, 250] width 17 height 17
click at [345, 162] on div at bounding box center [542, 172] width 667 height 112
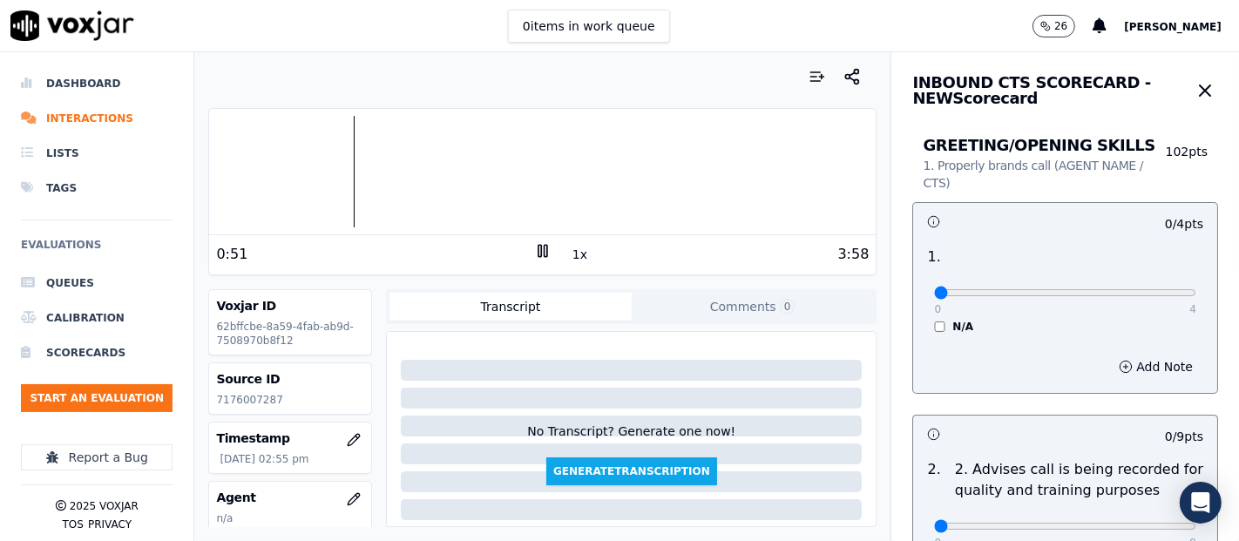
click at [333, 166] on div at bounding box center [542, 172] width 667 height 112
click at [524, 240] on div "0:47 1x 3:58" at bounding box center [542, 253] width 667 height 37
click at [534, 246] on icon at bounding box center [542, 250] width 17 height 17
click at [534, 249] on icon at bounding box center [542, 250] width 17 height 17
click at [534, 250] on icon at bounding box center [542, 250] width 17 height 17
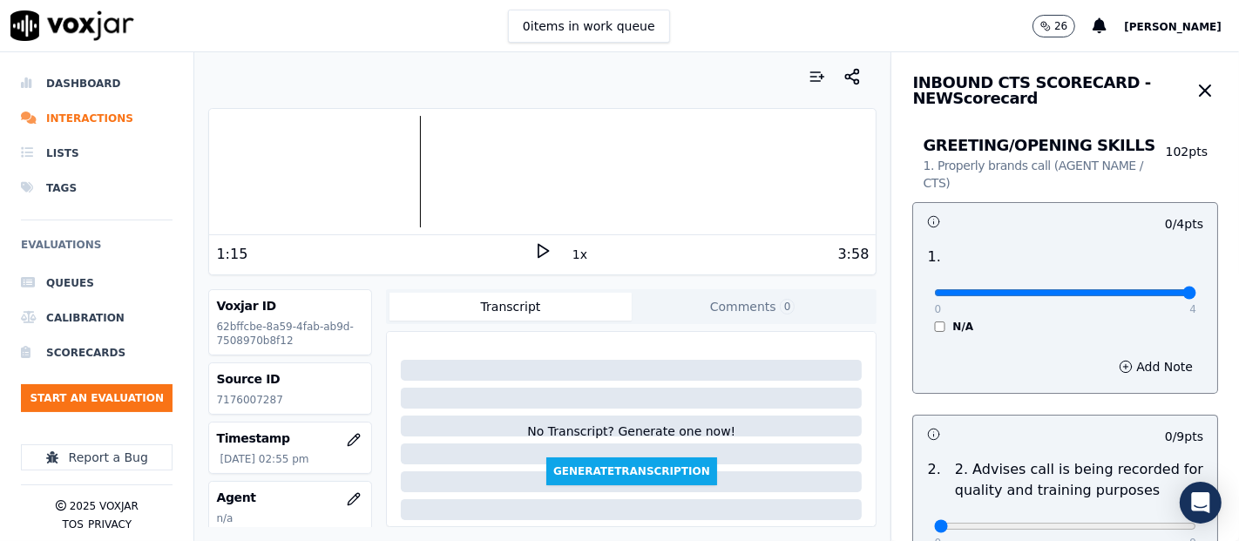
type input "4"
click at [1134, 289] on input "range" at bounding box center [1065, 292] width 262 height 7
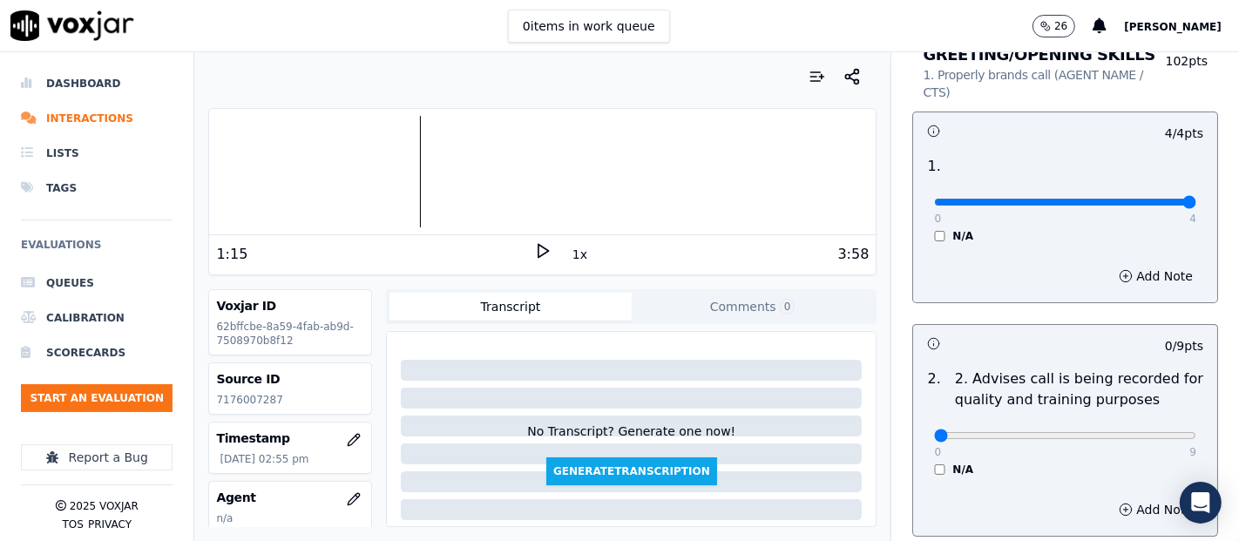
scroll to position [290, 0]
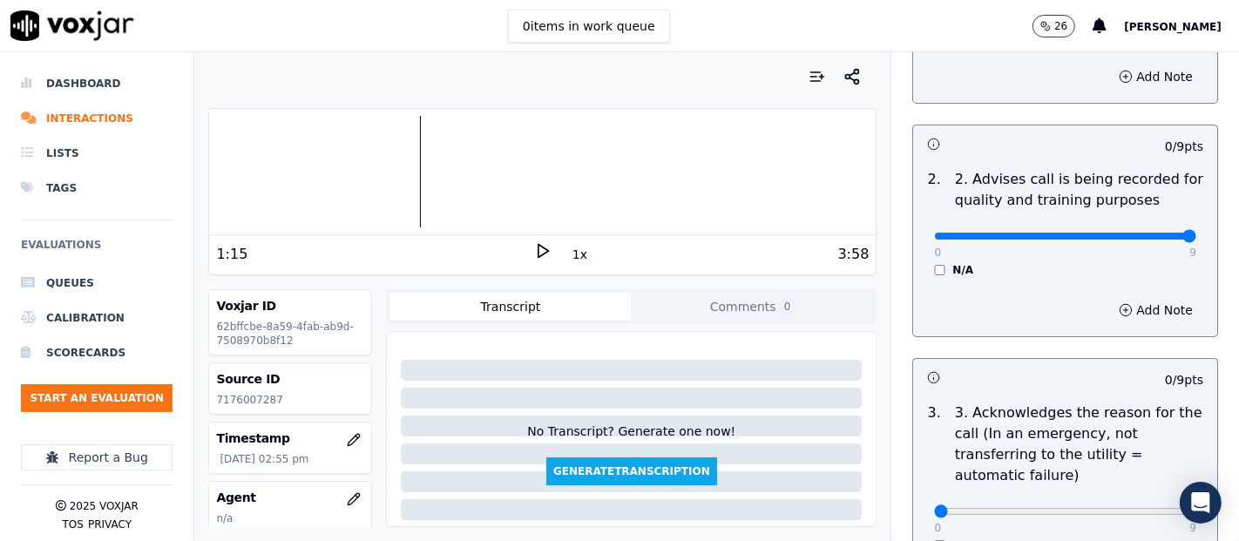
type input "9"
click at [1143, 233] on input "range" at bounding box center [1065, 236] width 262 height 7
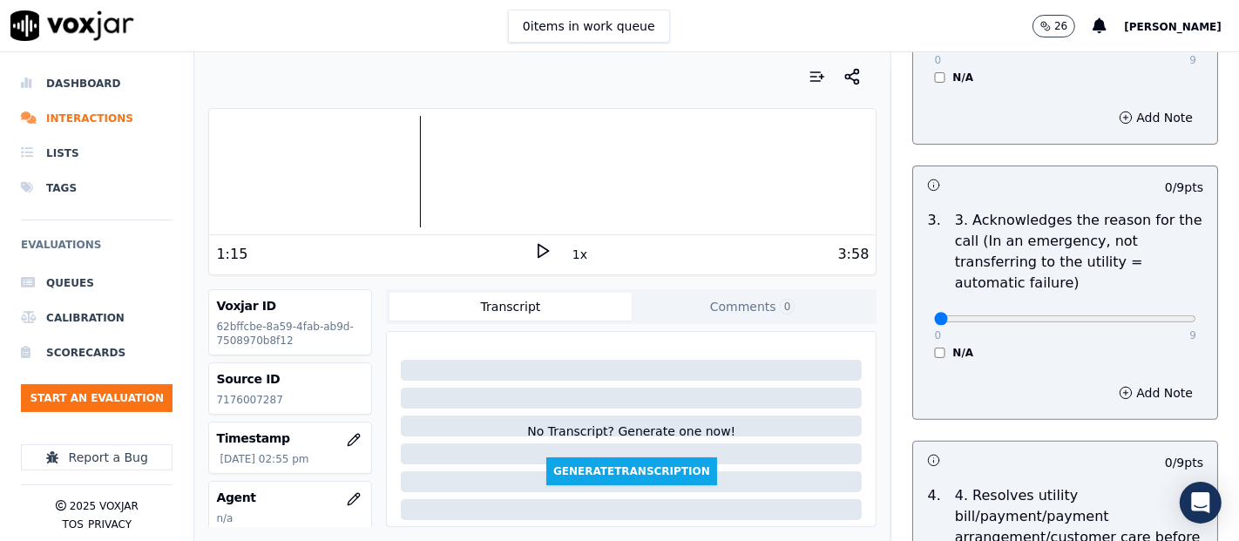
scroll to position [484, 0]
click at [1156, 309] on div "0 9 N/A" at bounding box center [1065, 326] width 290 height 66
type input "9"
click at [1144, 315] on input "range" at bounding box center [1065, 318] width 262 height 7
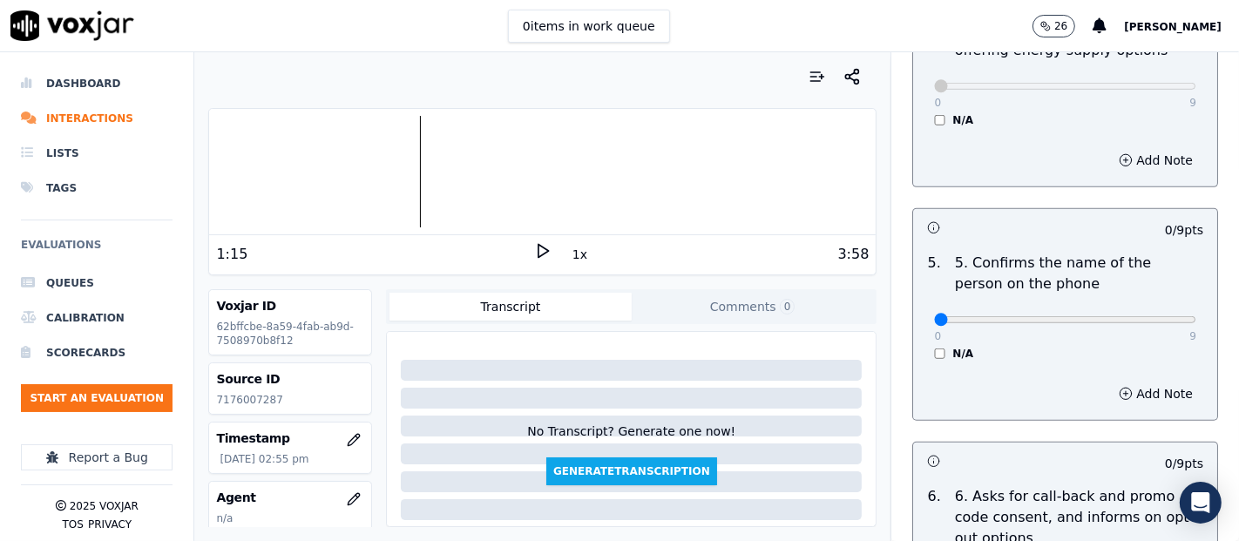
scroll to position [1161, 0]
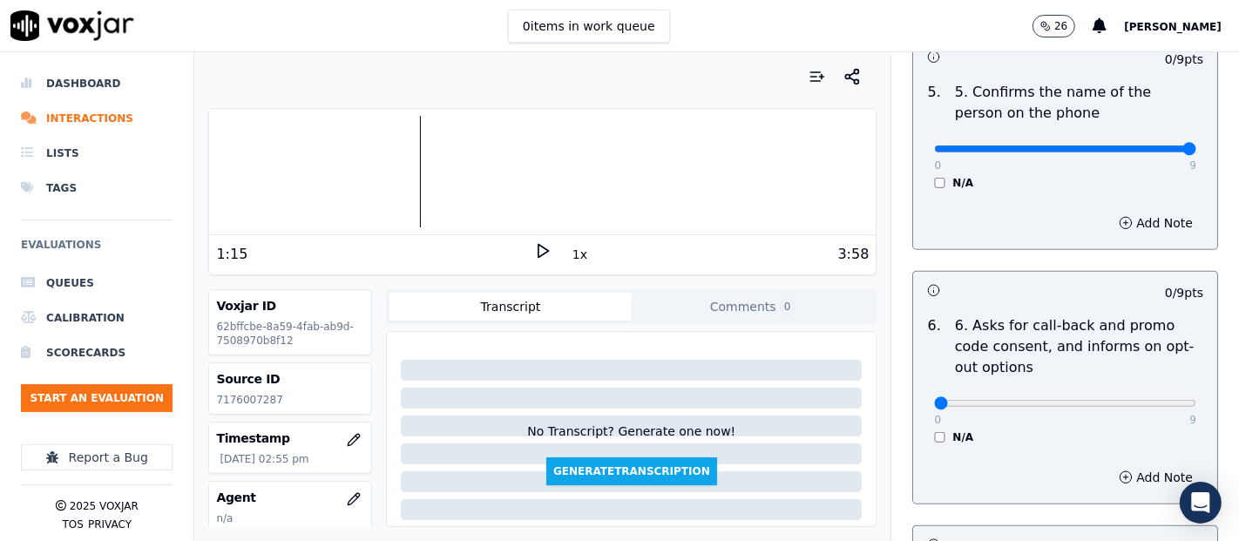
type input "9"
click at [1134, 145] on input "range" at bounding box center [1065, 148] width 262 height 7
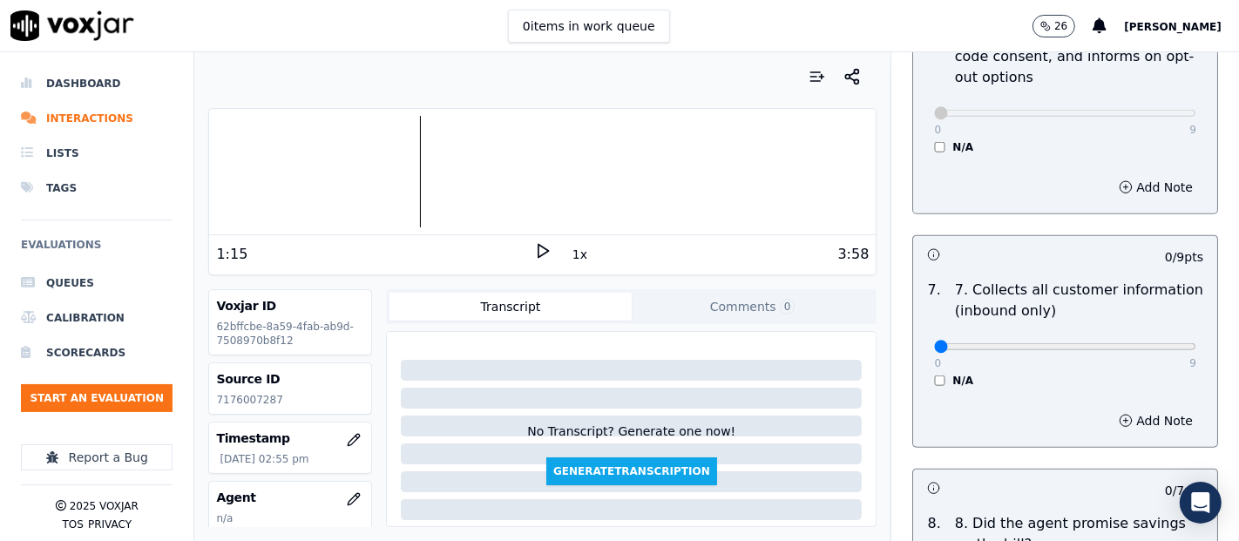
scroll to position [1548, 0]
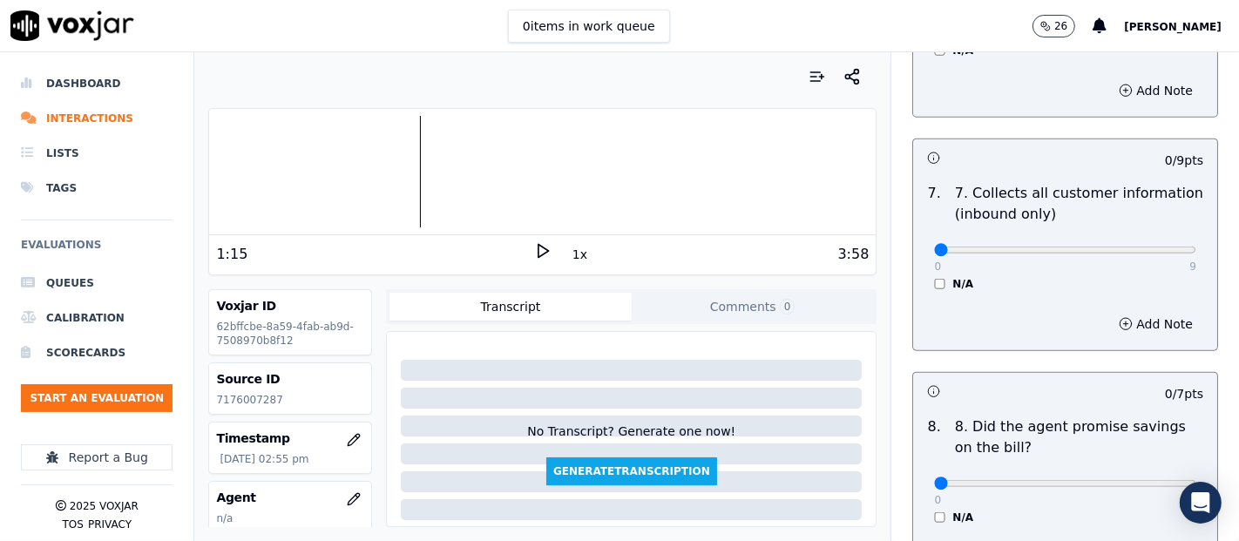
drag, startPoint x: 1155, startPoint y: 252, endPoint x: 1147, endPoint y: 247, distance: 9.4
click at [1154, 250] on div "0 9 N/A" at bounding box center [1065, 258] width 290 height 66
type input "9"
click at [1140, 247] on input "range" at bounding box center [1065, 250] width 262 height 7
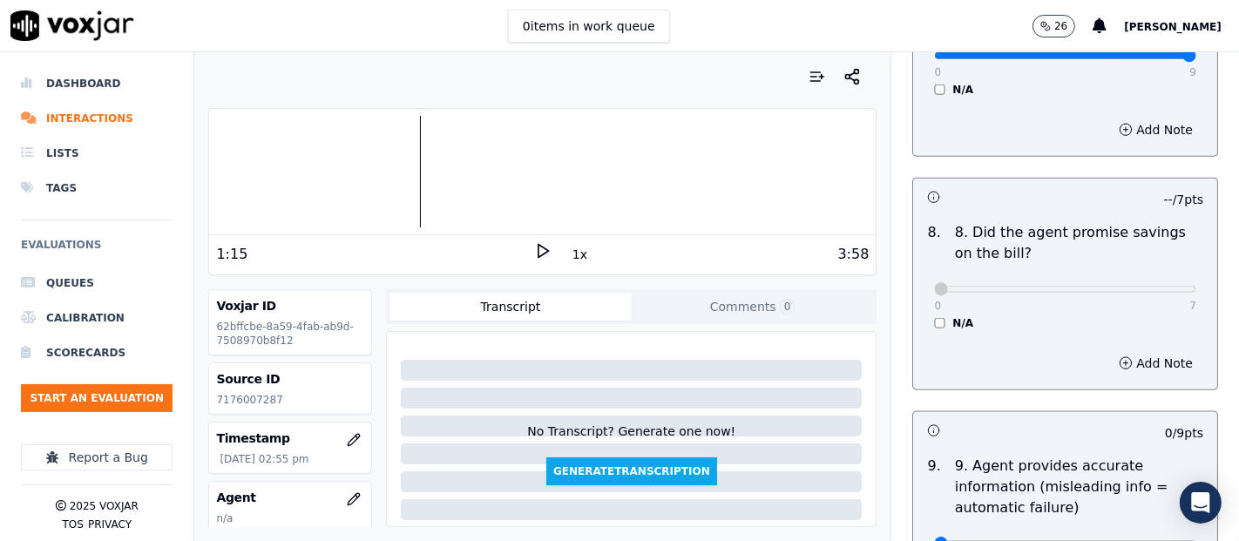
scroll to position [1936, 0]
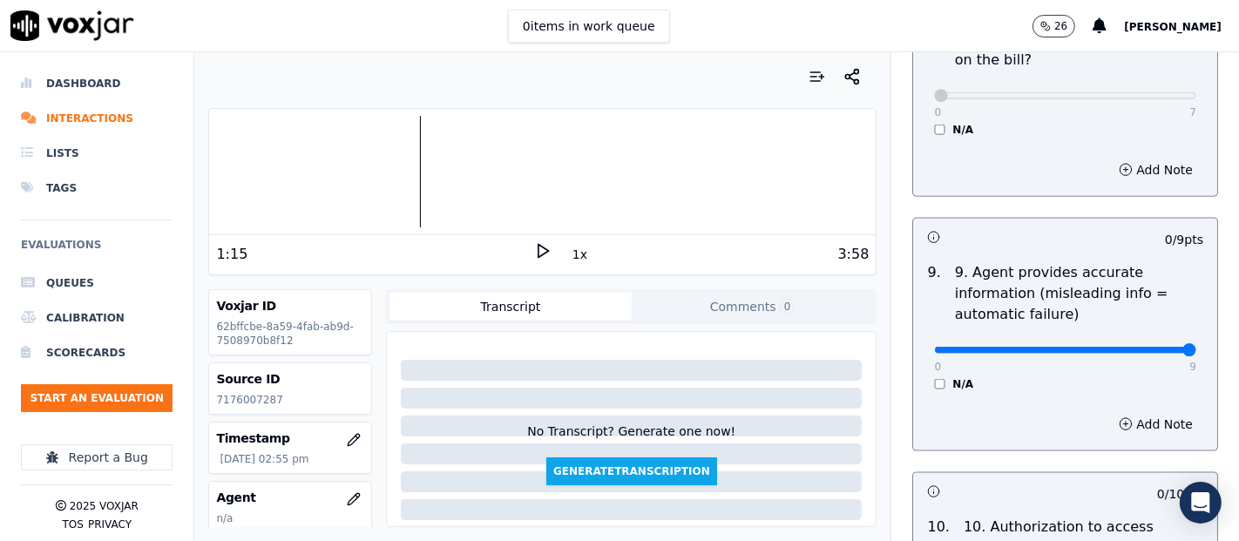
type input "9"
click at [1139, 347] on input "range" at bounding box center [1065, 350] width 262 height 7
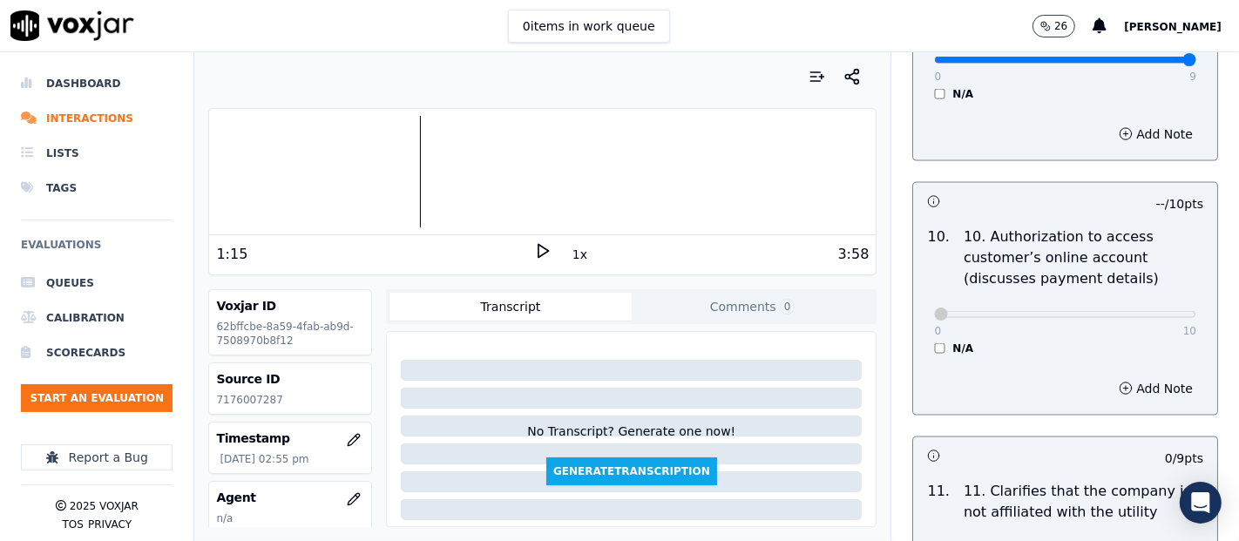
scroll to position [2419, 0]
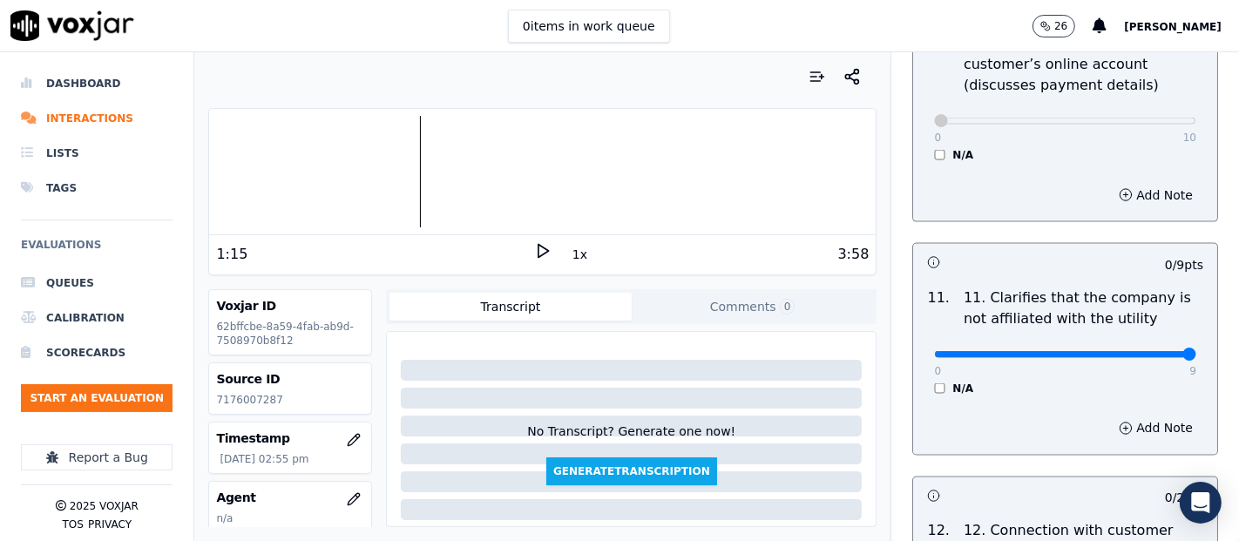
type input "9"
click at [1146, 351] on input "range" at bounding box center [1065, 354] width 262 height 7
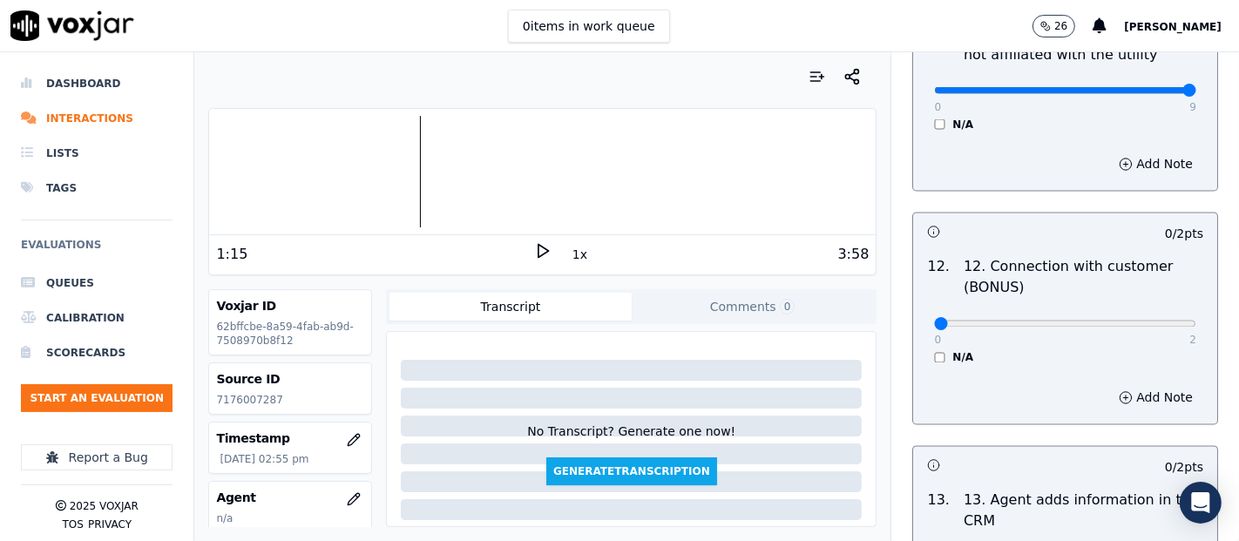
scroll to position [2710, 0]
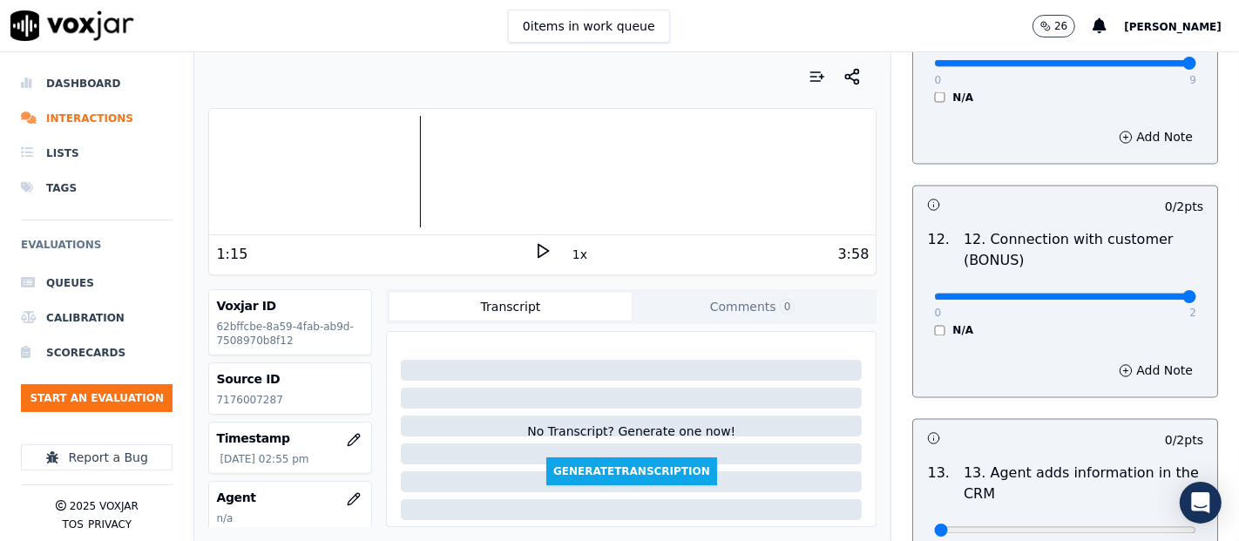
type input "2"
click at [1142, 294] on input "range" at bounding box center [1065, 297] width 262 height 7
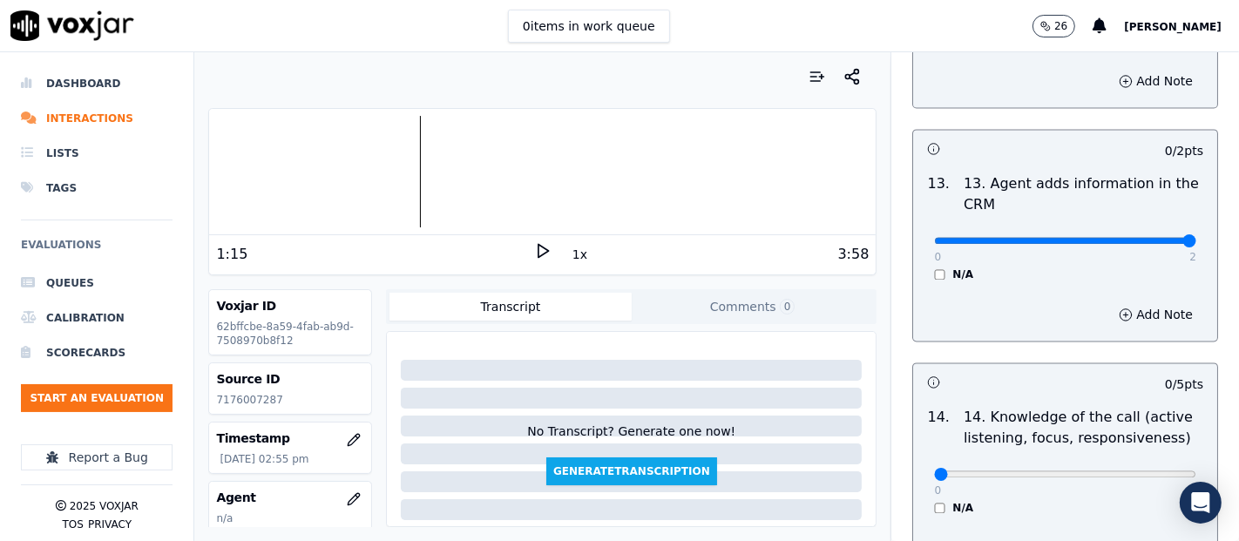
type input "2"
click at [1141, 237] on input "range" at bounding box center [1065, 240] width 262 height 7
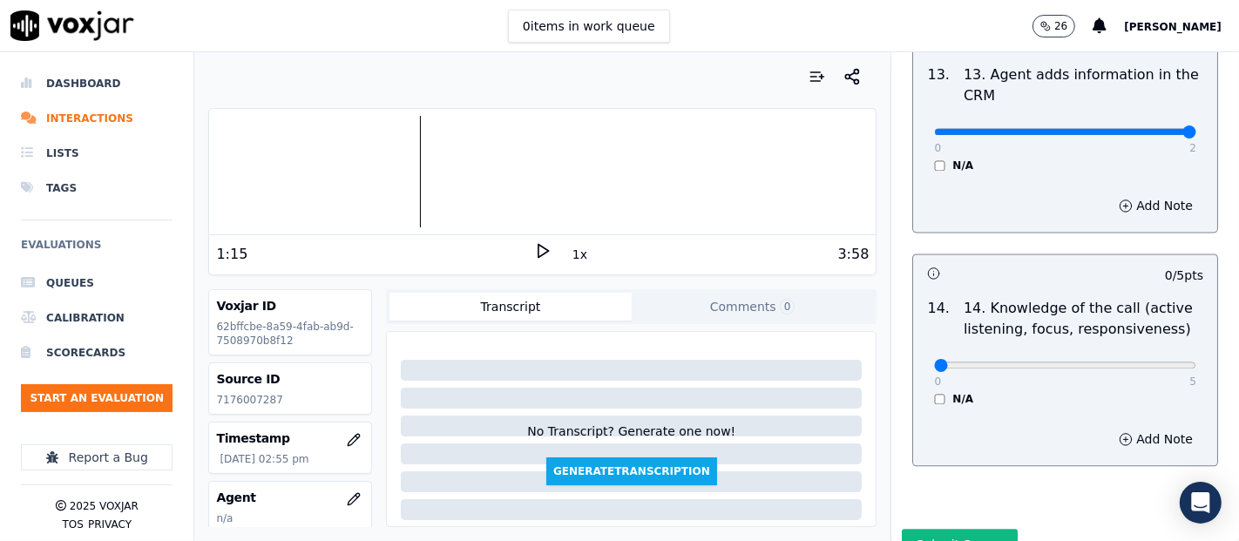
scroll to position [3175, 0]
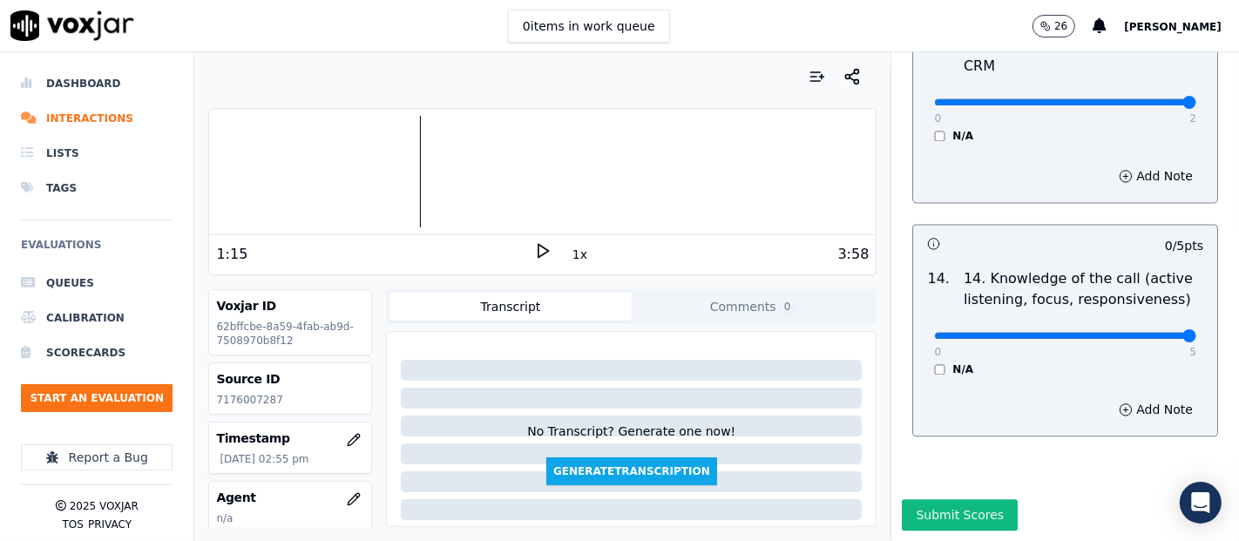
type input "5"
click at [1143, 332] on input "range" at bounding box center [1065, 335] width 262 height 7
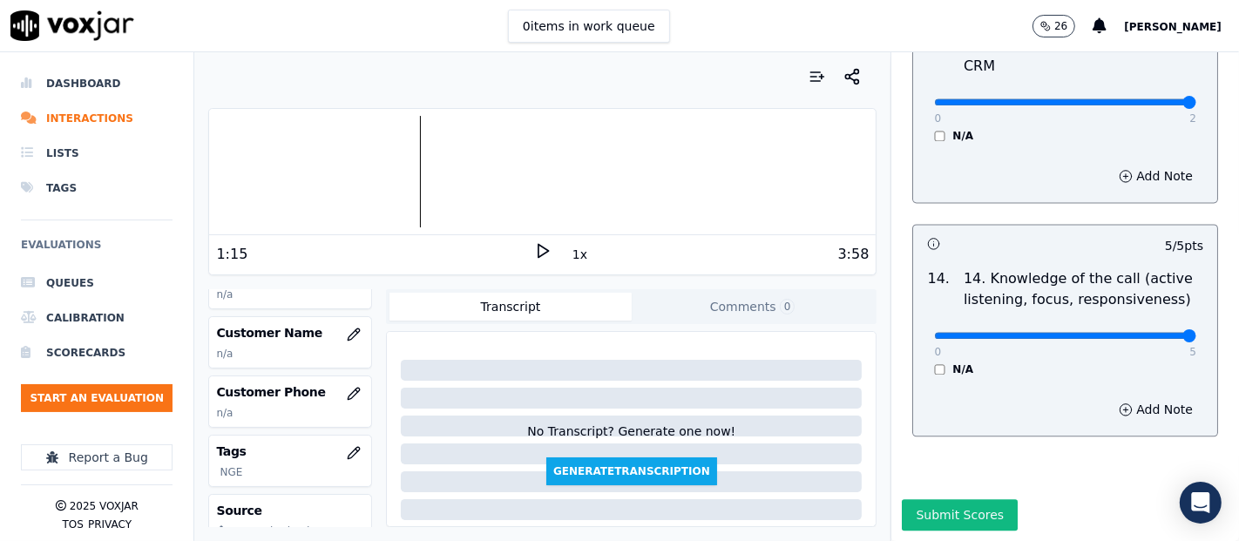
scroll to position [193, 0]
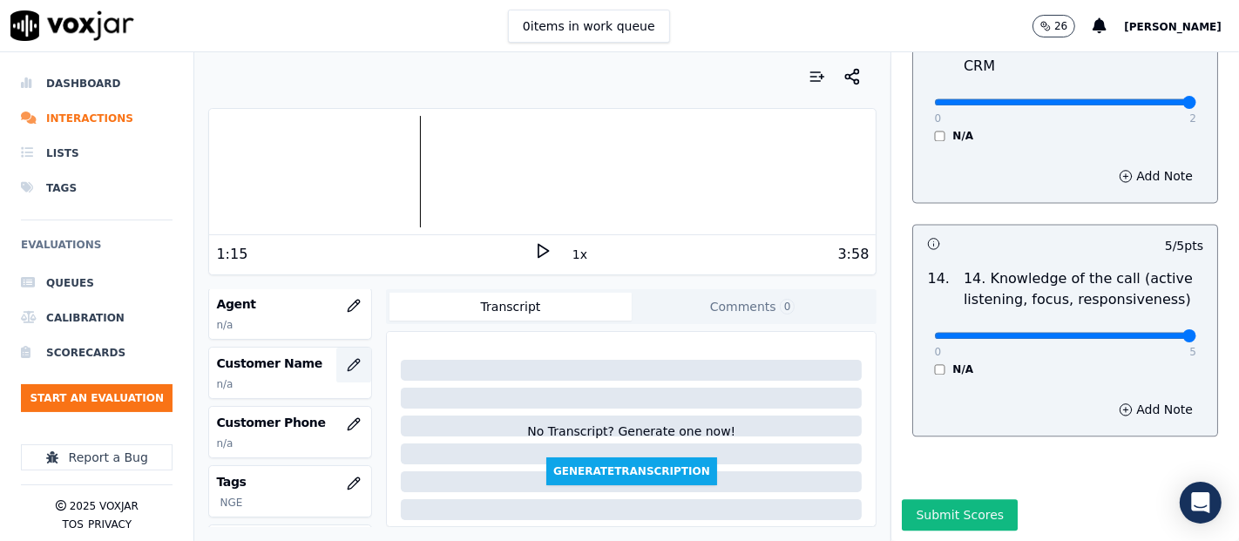
click at [347, 362] on icon "button" at bounding box center [354, 365] width 14 height 14
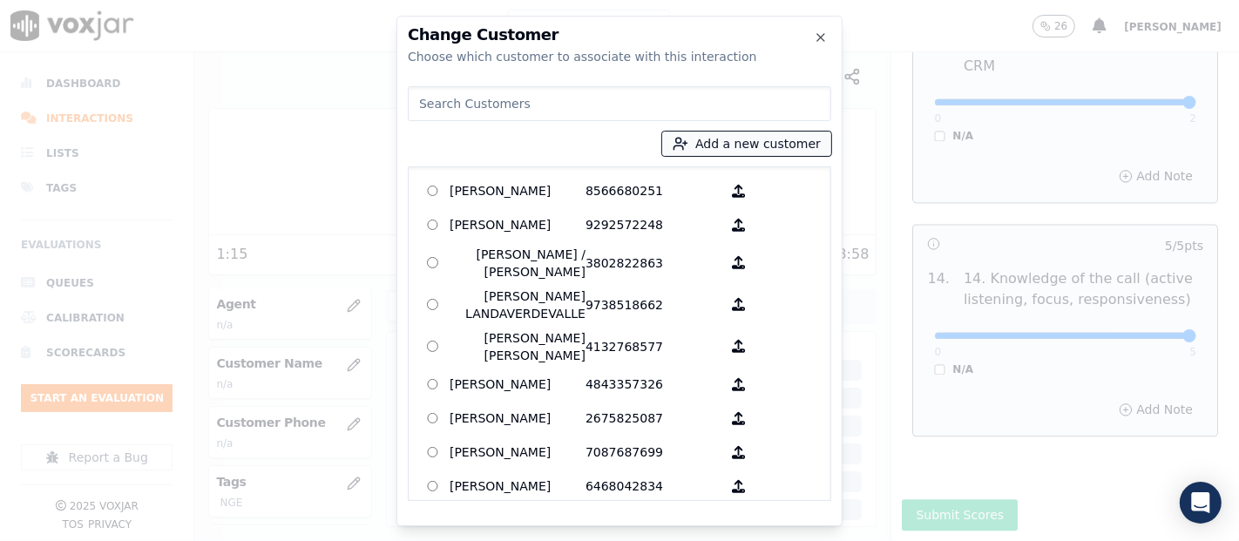
click at [700, 143] on button "Add a new customer" at bounding box center [746, 144] width 169 height 24
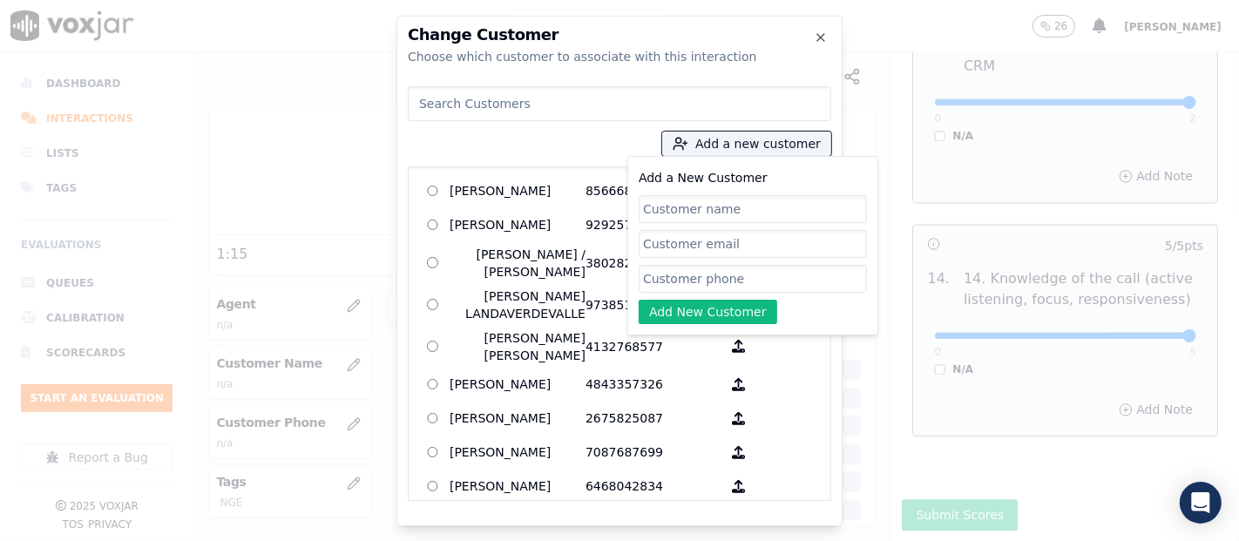
click at [665, 209] on input "Add a New Customer" at bounding box center [753, 209] width 228 height 28
paste input "DIEUVENIE DERAVINE"
click at [815, 34] on icon "button" at bounding box center [821, 37] width 14 height 14
type input "[DEMOGRAPHIC_DATA] DERAVINE"
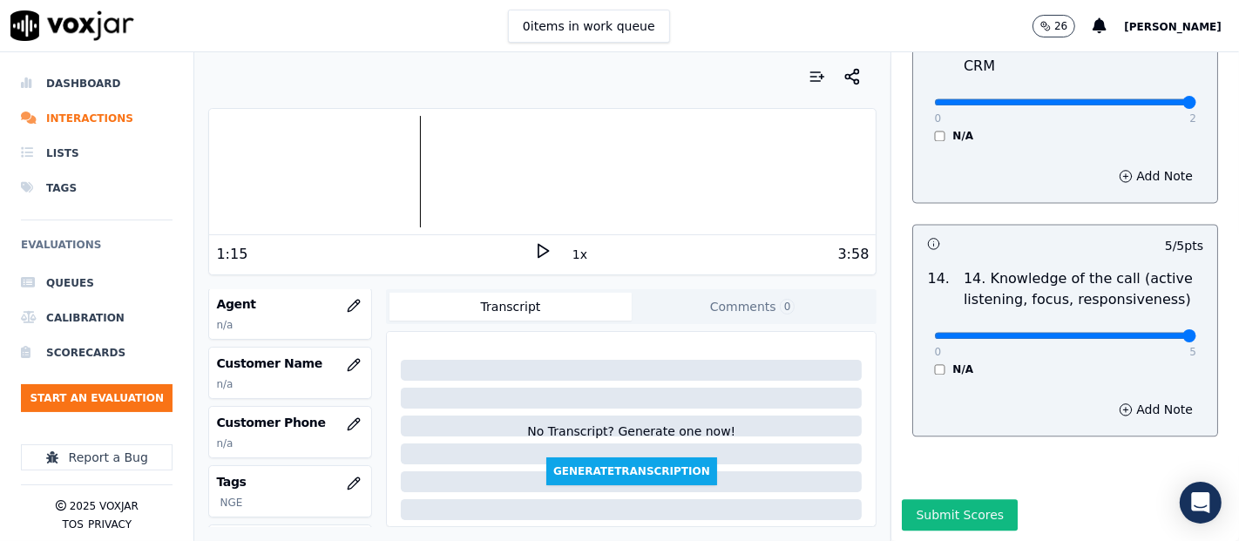
click at [319, 166] on div at bounding box center [542, 172] width 667 height 112
click at [534, 247] on icon at bounding box center [542, 250] width 17 height 17
click at [369, 53] on div "Your browser does not support the audio element. 2:39 1x 3:58 Voxjar ID 62bffcb…" at bounding box center [542, 296] width 696 height 489
click at [336, 357] on button "button" at bounding box center [353, 365] width 35 height 35
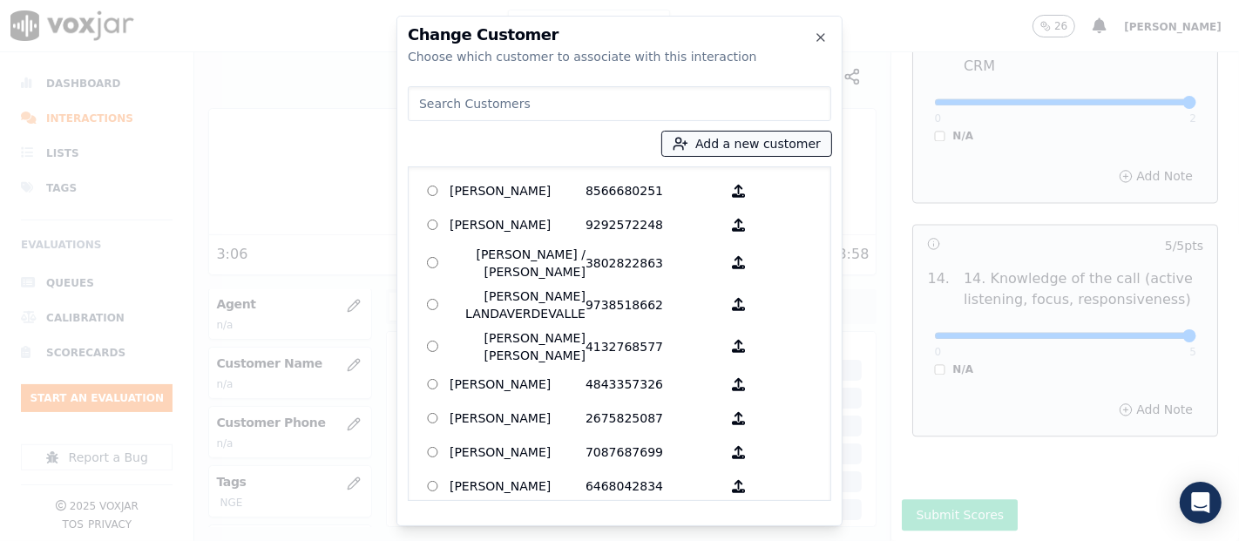
click at [737, 151] on button "Add a new customer" at bounding box center [746, 144] width 169 height 24
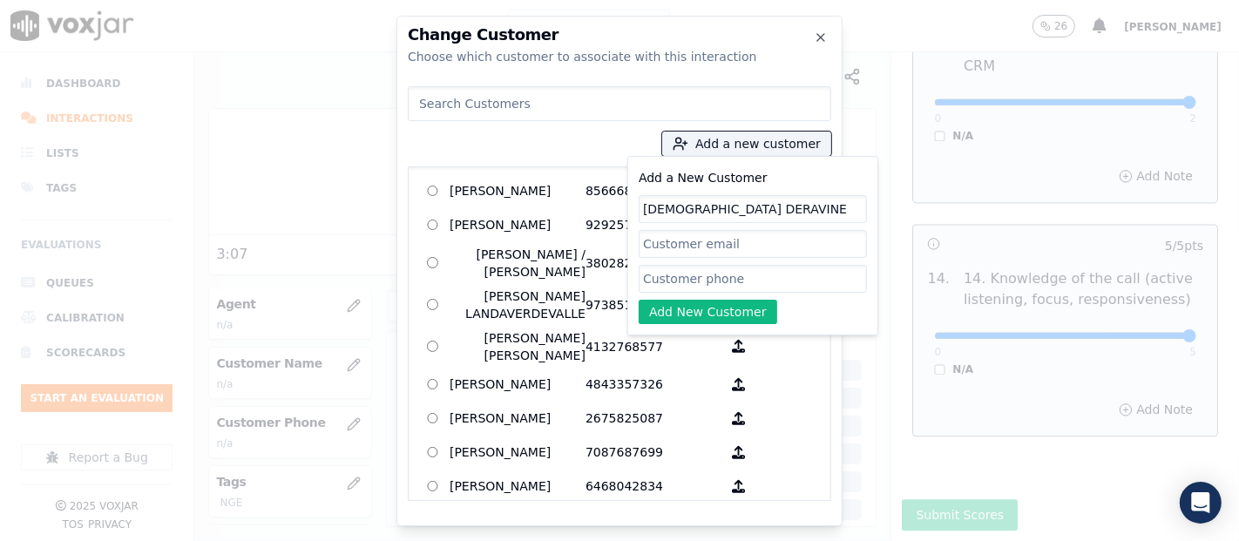
click at [770, 270] on input "Add a New Customer" at bounding box center [753, 279] width 228 height 28
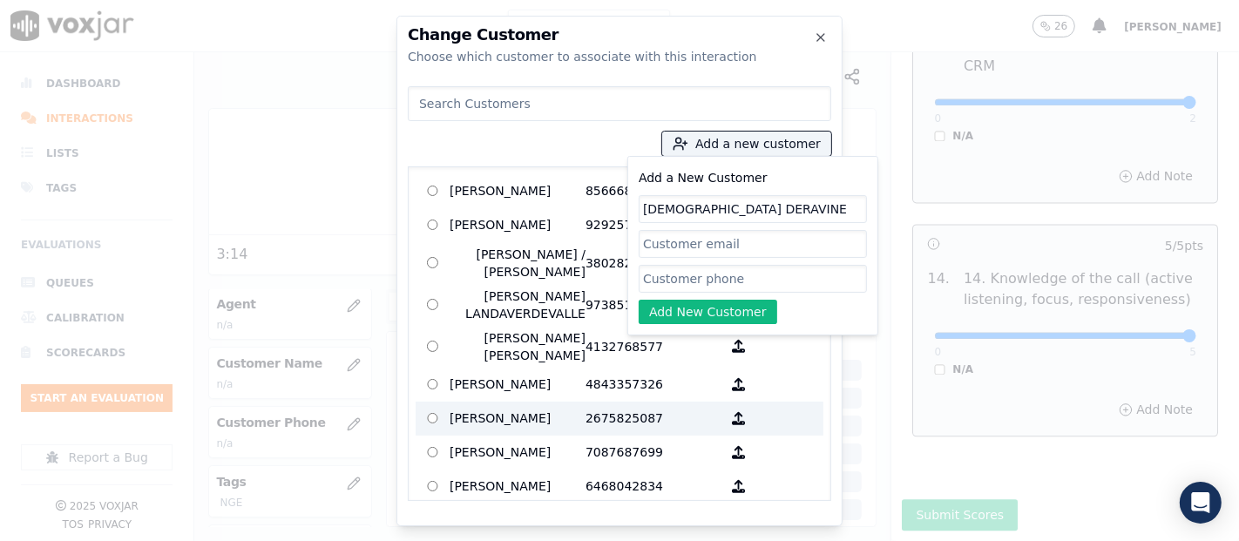
paste input "7176007287"
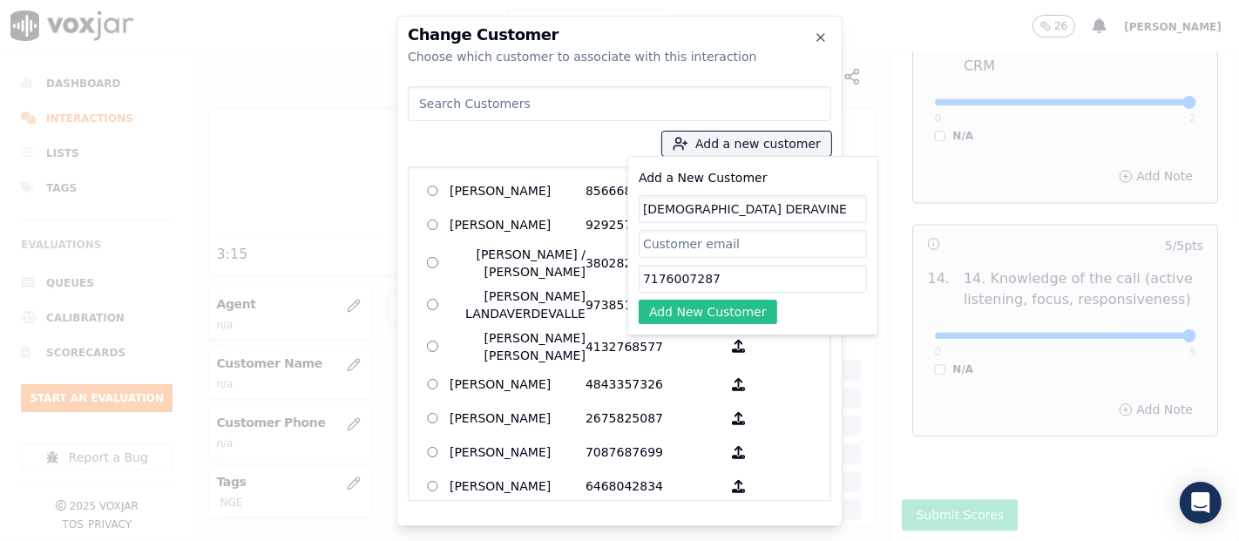
type input "7176007287"
click at [687, 308] on button "Add New Customer" at bounding box center [708, 312] width 139 height 24
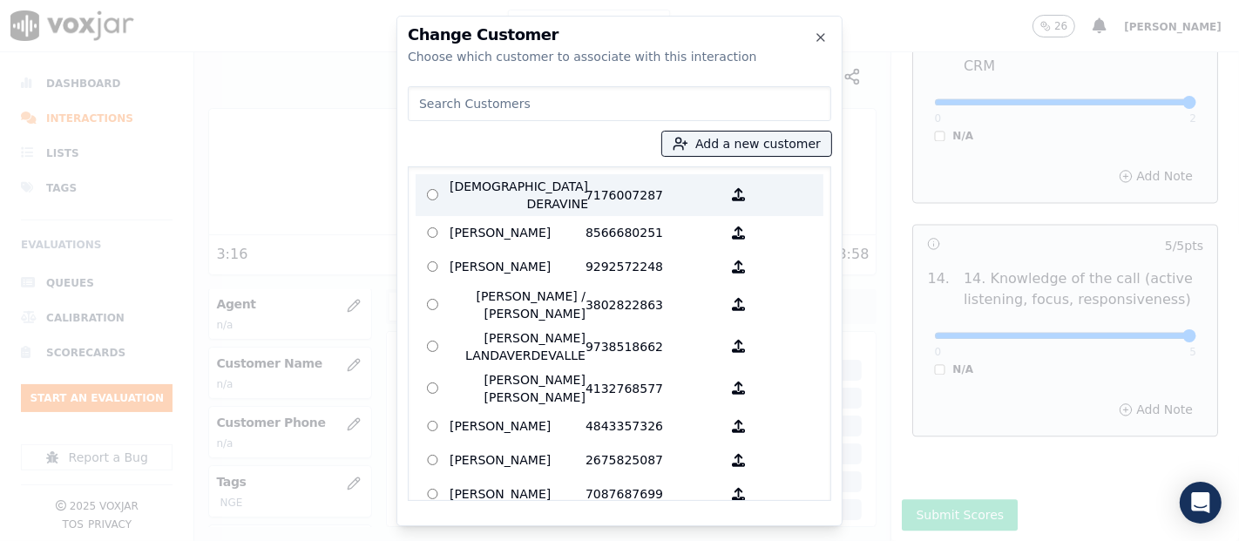
click at [560, 206] on div "DIEUVENIE DERAVINE 7176007287 AGUEDA SANTANA 8566680251 ALEXIS SUNQUI 929257224…" at bounding box center [619, 333] width 423 height 335
click at [532, 191] on p "[DEMOGRAPHIC_DATA] DERAVINE" at bounding box center [518, 195] width 136 height 35
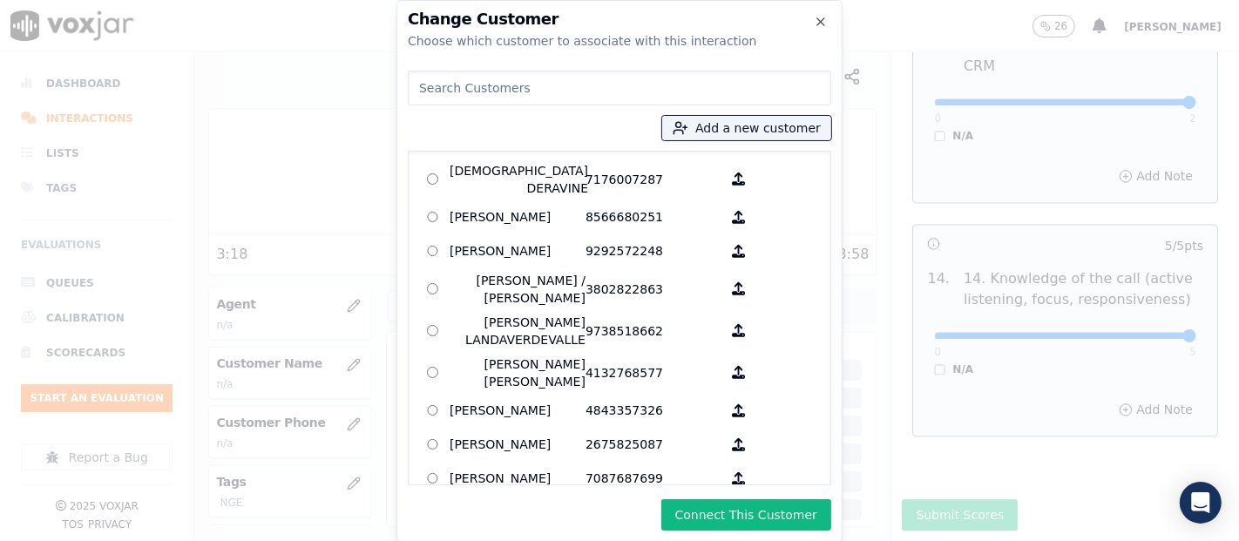
drag, startPoint x: 758, startPoint y: 486, endPoint x: 755, endPoint y: 510, distance: 23.7
click at [756, 491] on div "Change Customer Choose which customer to associate with this interaction Add a …" at bounding box center [619, 271] width 446 height 542
click at [755, 510] on button "Connect This Customer" at bounding box center [746, 514] width 170 height 31
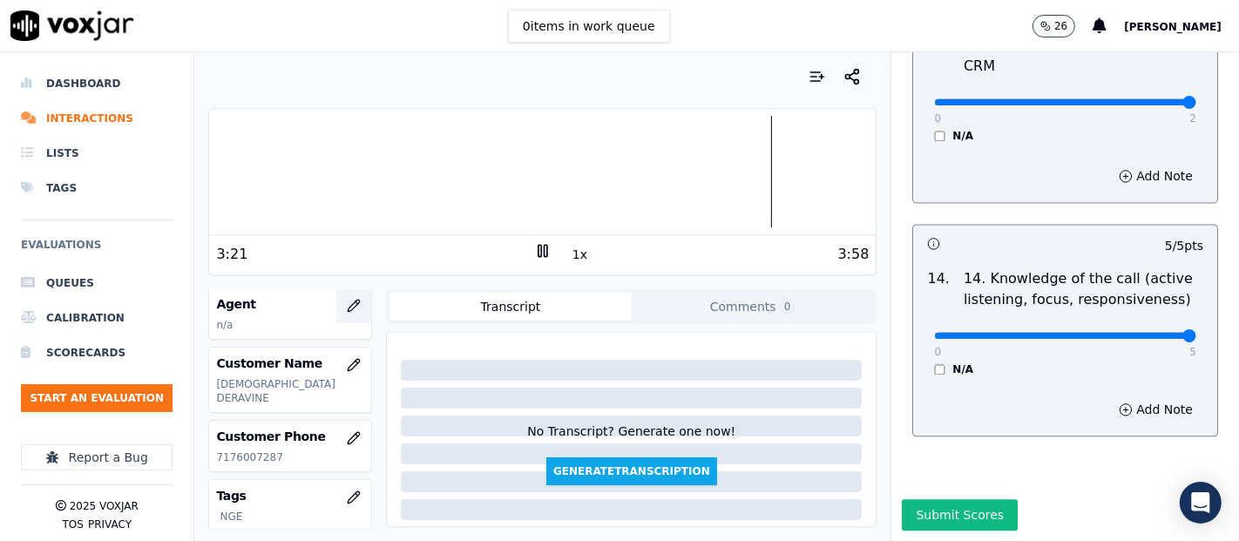
click at [347, 306] on icon "button" at bounding box center [354, 306] width 14 height 14
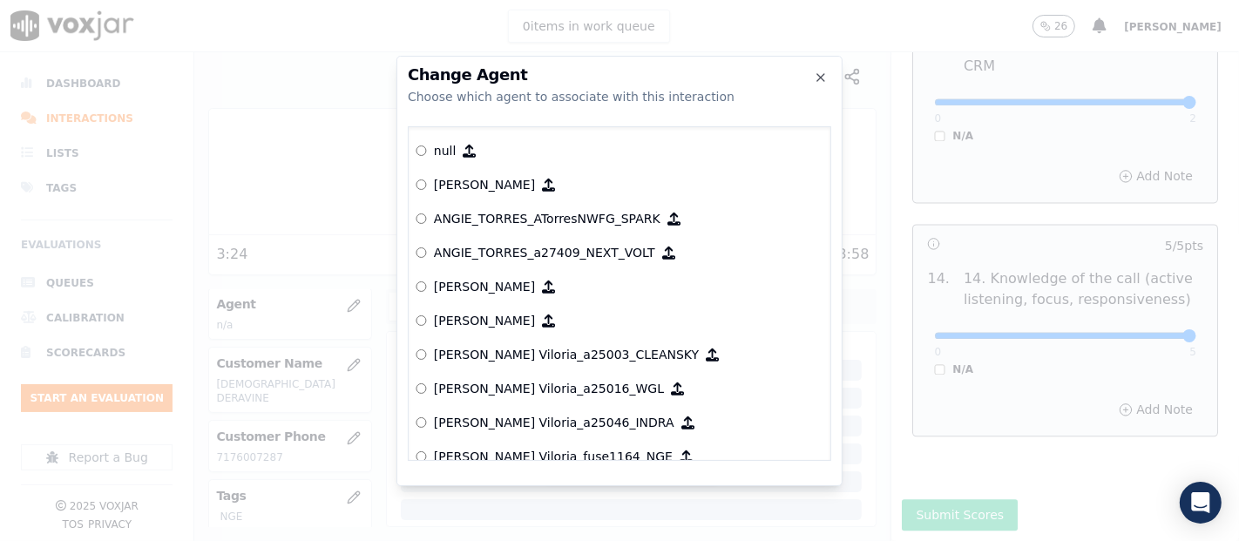
click at [829, 80] on h2 "Change Agent" at bounding box center [619, 75] width 423 height 16
click at [820, 73] on icon "button" at bounding box center [821, 78] width 14 height 14
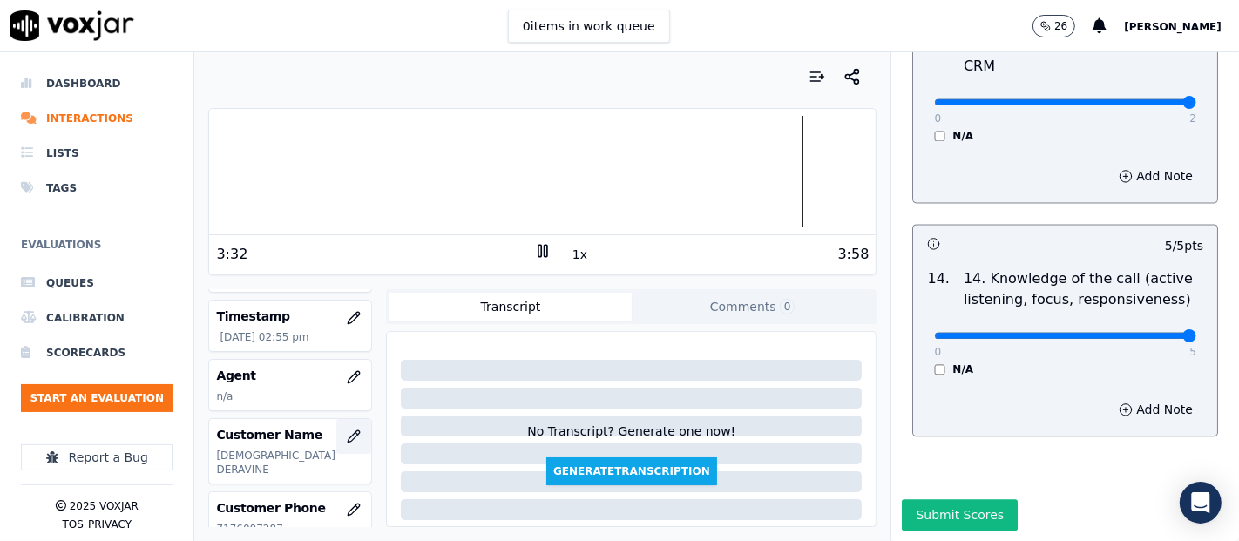
scroll to position [97, 0]
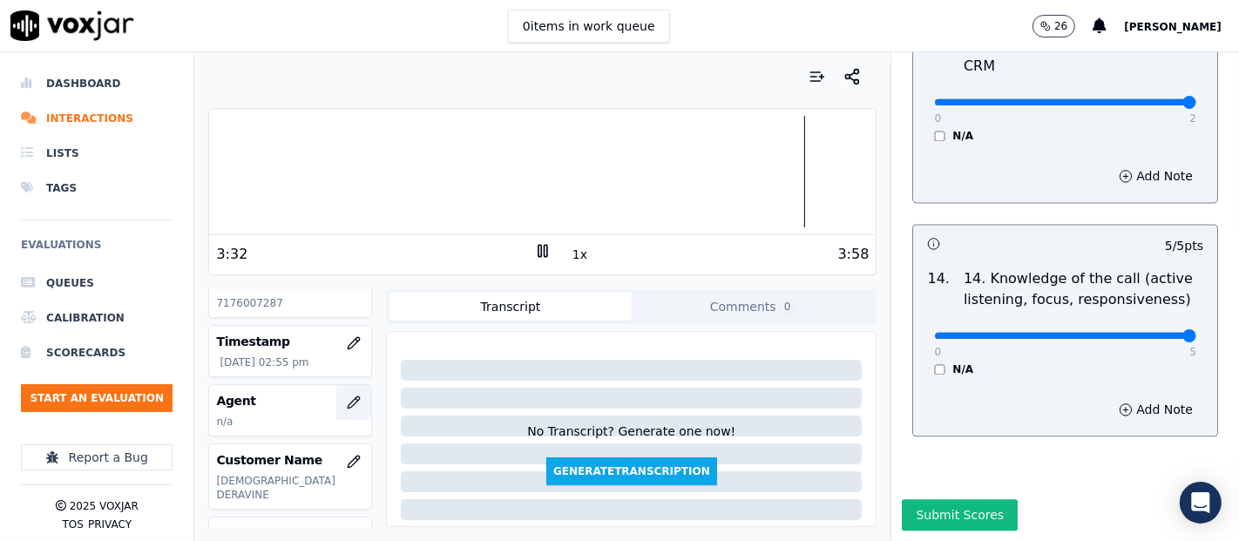
click at [336, 389] on button "button" at bounding box center [353, 402] width 35 height 35
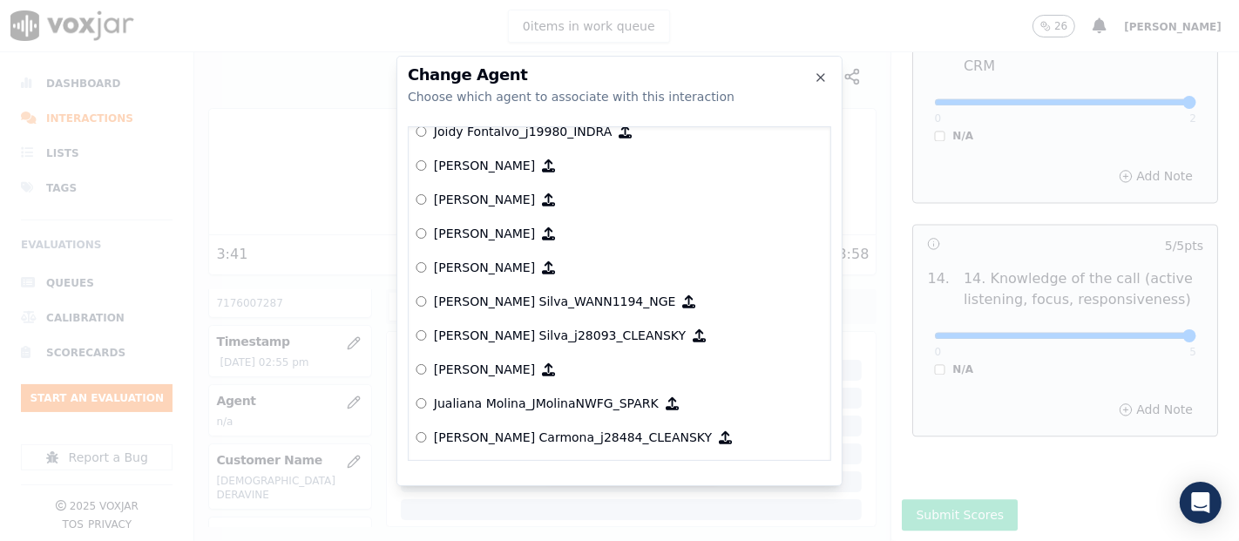
scroll to position [5274, 0]
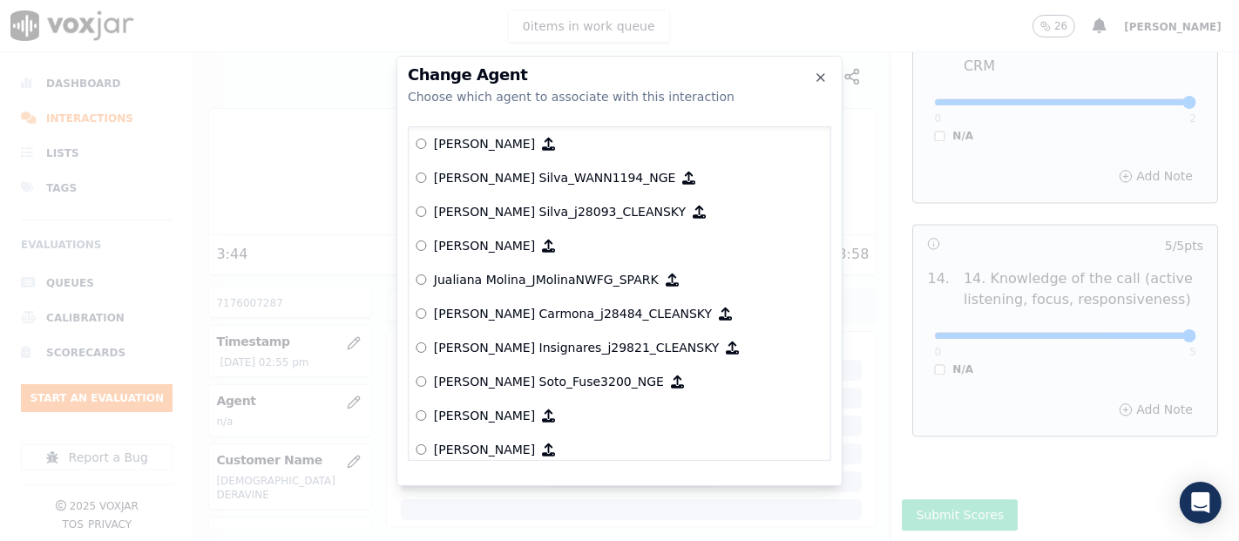
drag, startPoint x: 524, startPoint y: 372, endPoint x: 530, endPoint y: 415, distance: 43.0
click at [524, 375] on p "[PERSON_NAME] Soto_Fuse3200_NGE" at bounding box center [549, 381] width 230 height 17
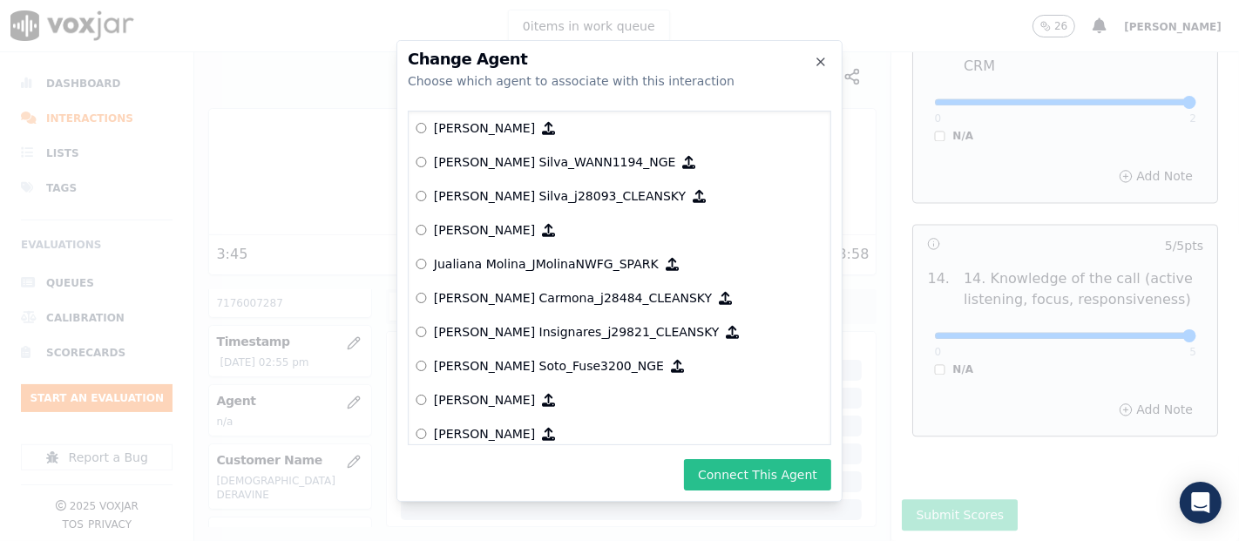
click at [747, 484] on button "Connect This Agent" at bounding box center [757, 474] width 147 height 31
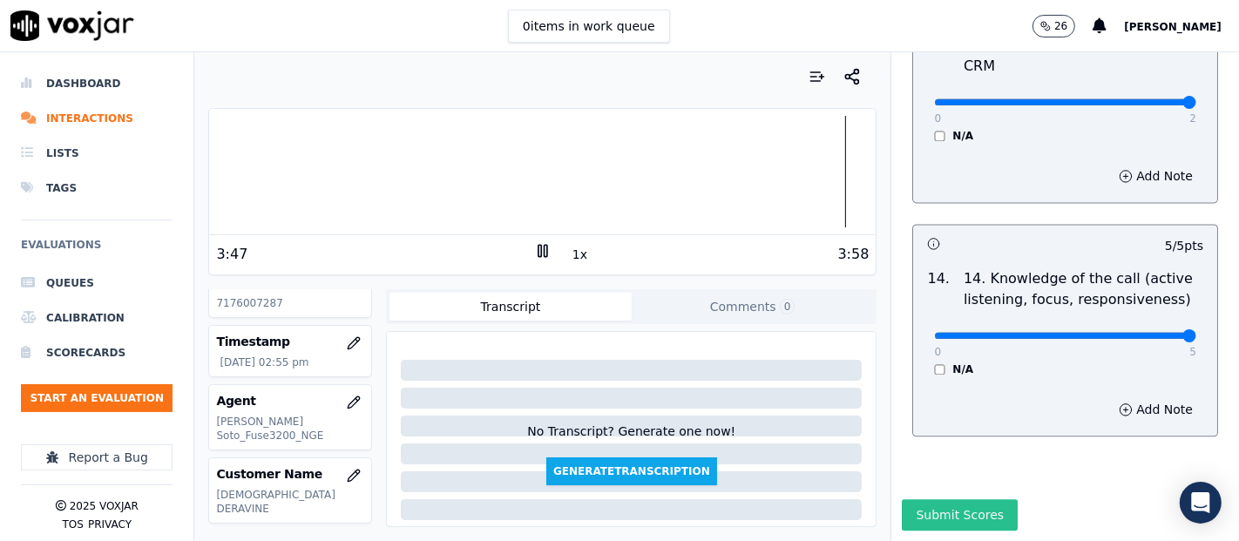
click at [924, 499] on button "Submit Scores" at bounding box center [960, 514] width 116 height 31
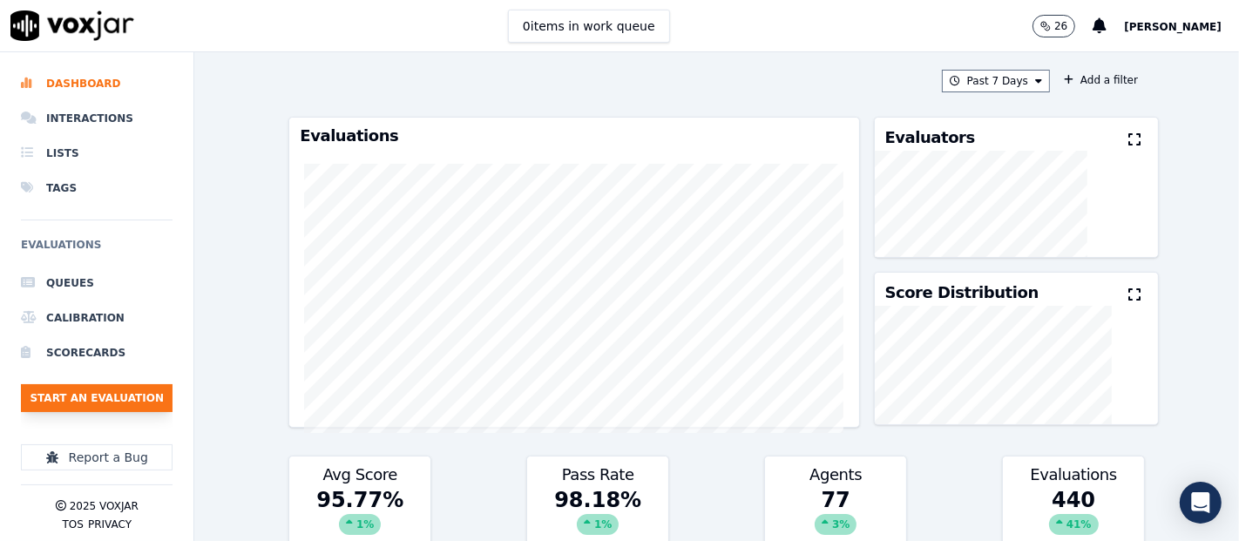
click at [161, 403] on button "Start an Evaluation" at bounding box center [97, 398] width 152 height 28
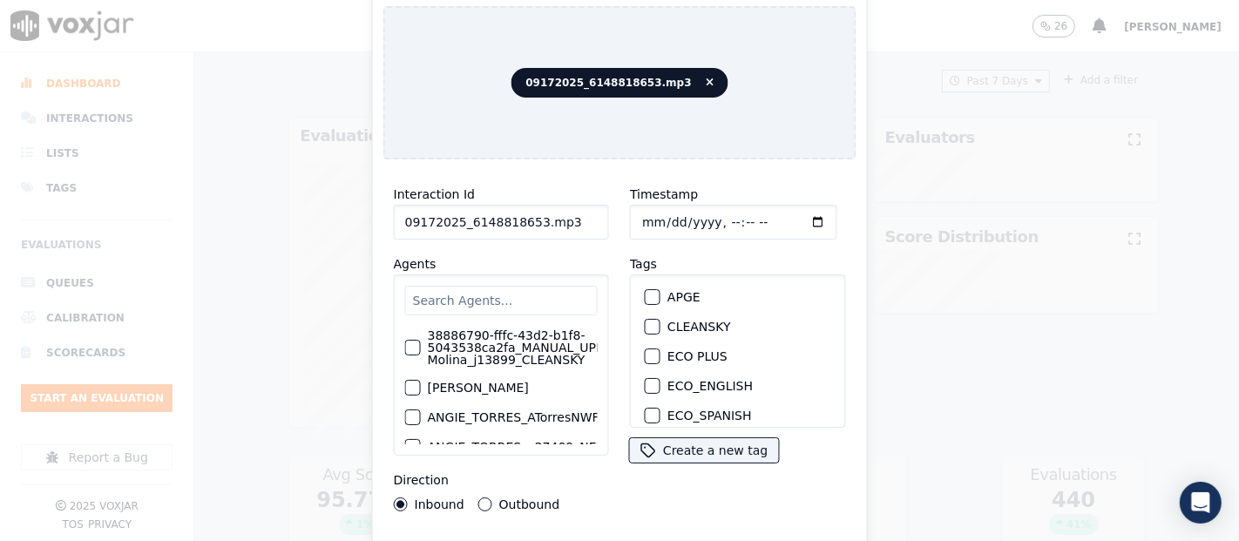
click at [560, 214] on input "09172025_6148818653.mp3" at bounding box center [501, 222] width 215 height 35
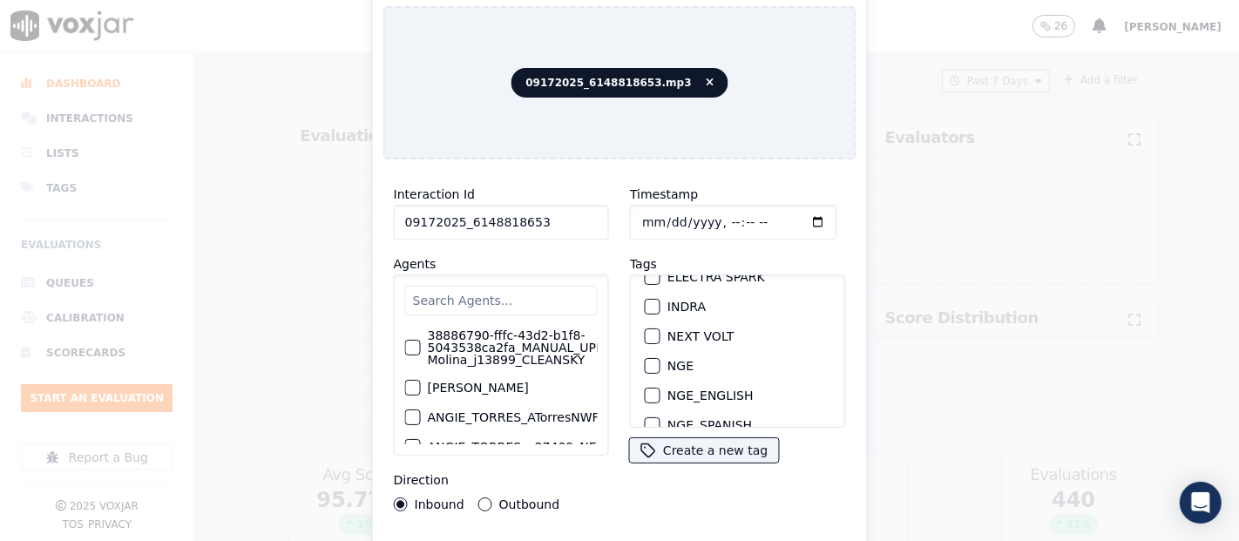
scroll to position [193, 0]
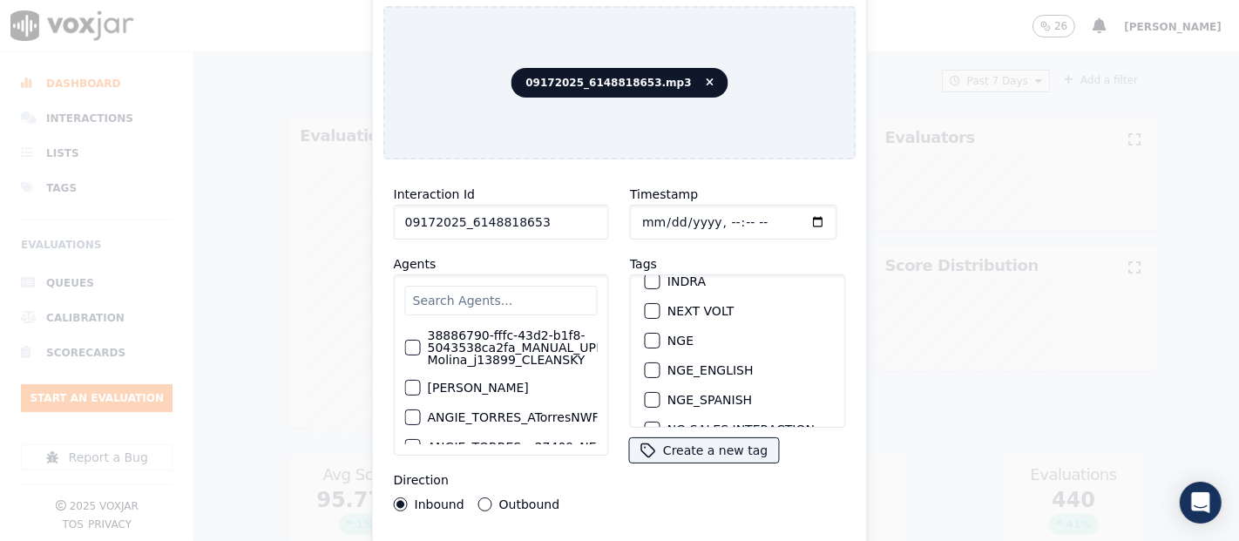
type input "09172025_6148818653"
click at [645, 333] on button "NGE" at bounding box center [653, 341] width 16 height 16
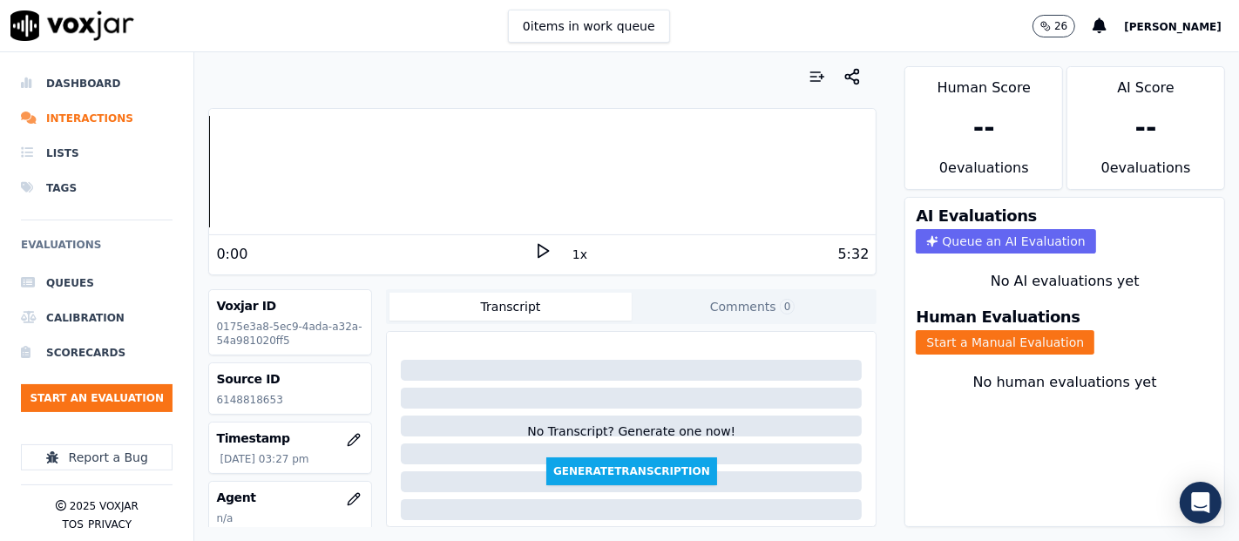
click at [534, 250] on icon at bounding box center [542, 250] width 17 height 17
click at [243, 394] on p "6148818653" at bounding box center [290, 400] width 148 height 14
drag, startPoint x: 530, startPoint y: 245, endPoint x: 475, endPoint y: 322, distance: 95.0
click at [534, 250] on icon at bounding box center [542, 250] width 17 height 17
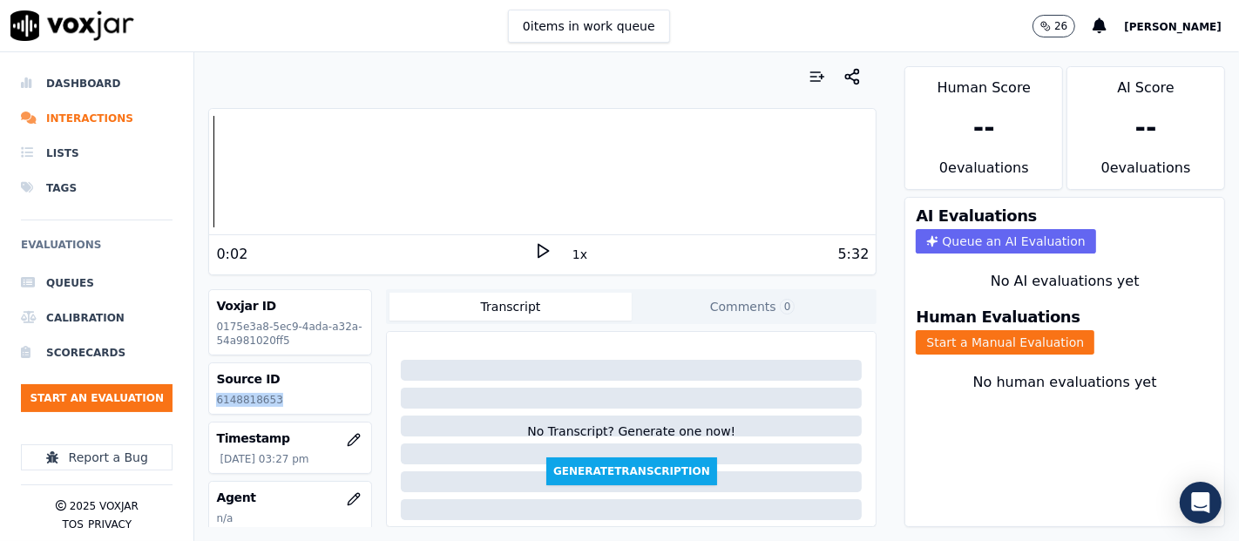
copy p "6148818653"
click at [534, 250] on icon at bounding box center [542, 250] width 17 height 17
click at [939, 330] on button "Start a Manual Evaluation" at bounding box center [1005, 342] width 179 height 24
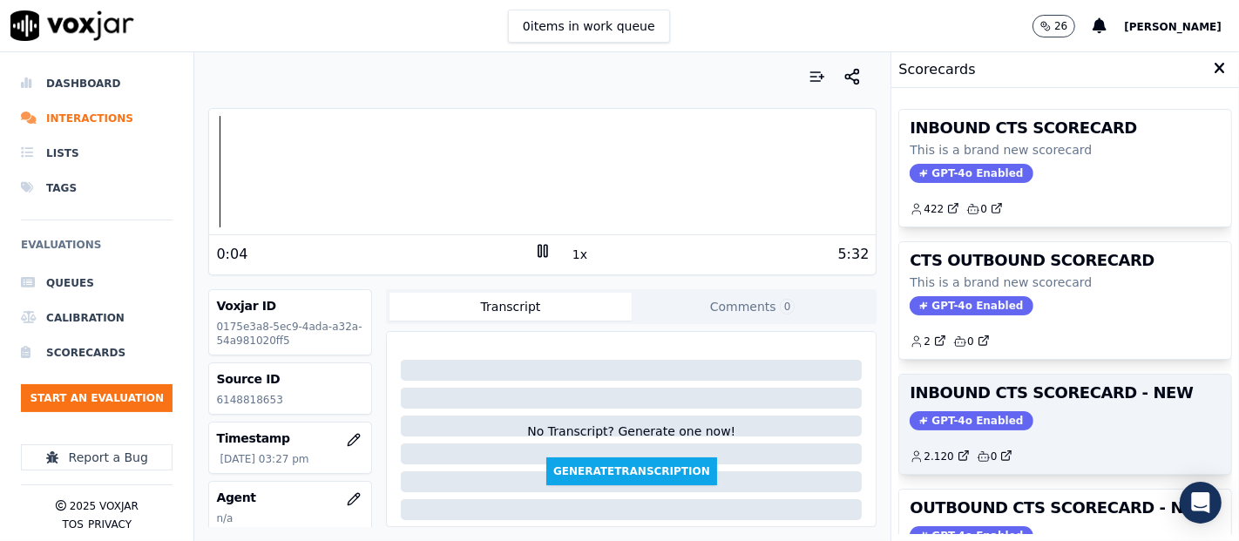
click at [979, 389] on h3 "INBOUND CTS SCORECARD - NEW" at bounding box center [1065, 393] width 311 height 16
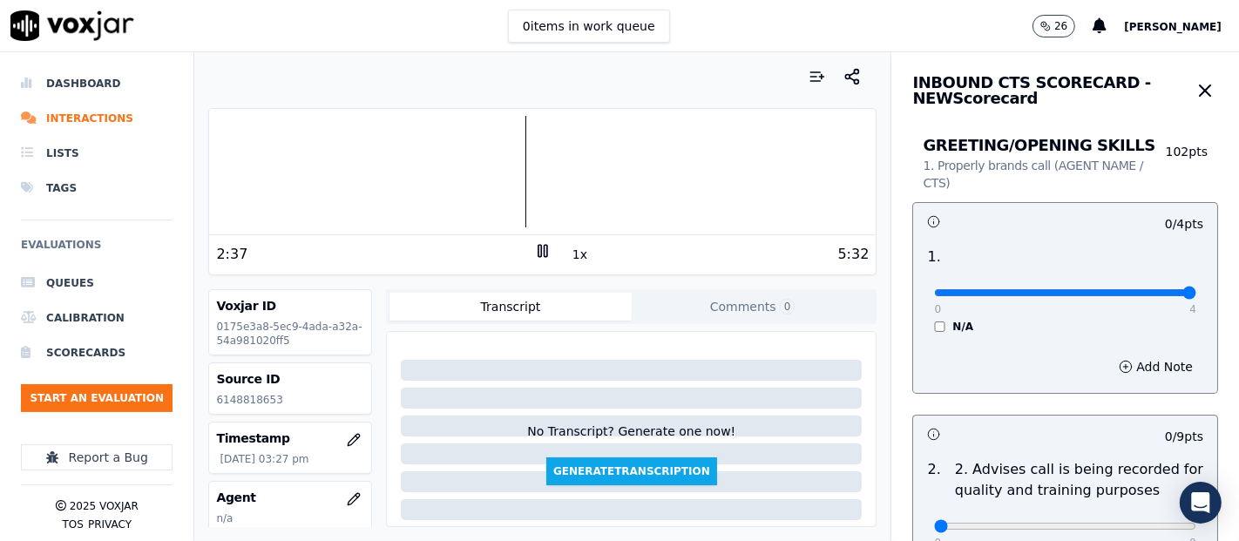
type input "4"
click at [1142, 294] on input "range" at bounding box center [1065, 292] width 262 height 7
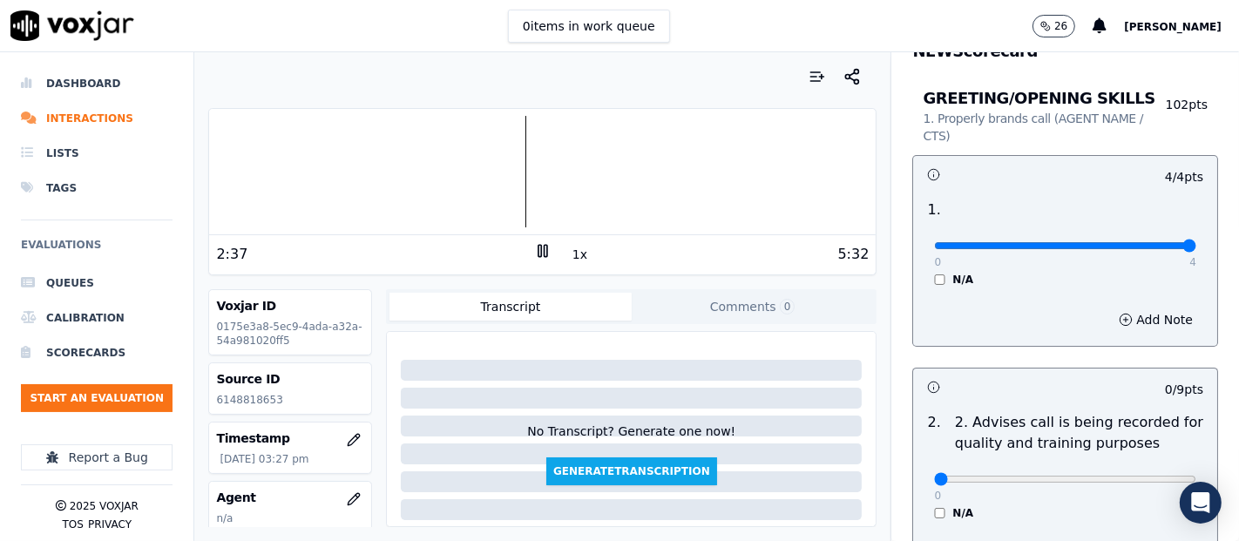
scroll to position [193, 0]
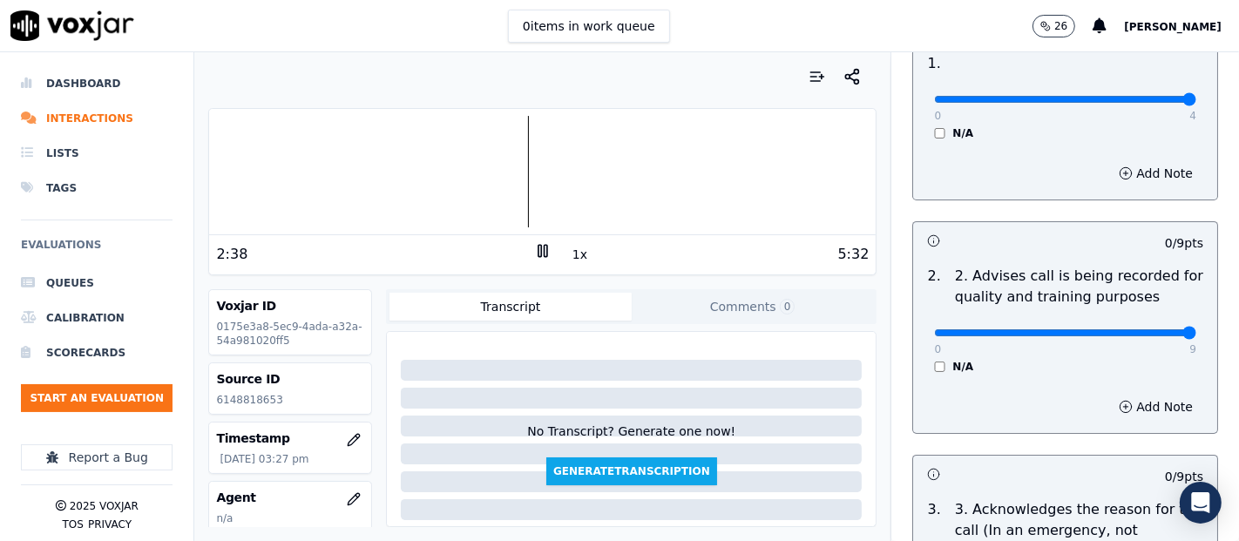
type input "9"
click at [1139, 332] on input "range" at bounding box center [1065, 332] width 262 height 7
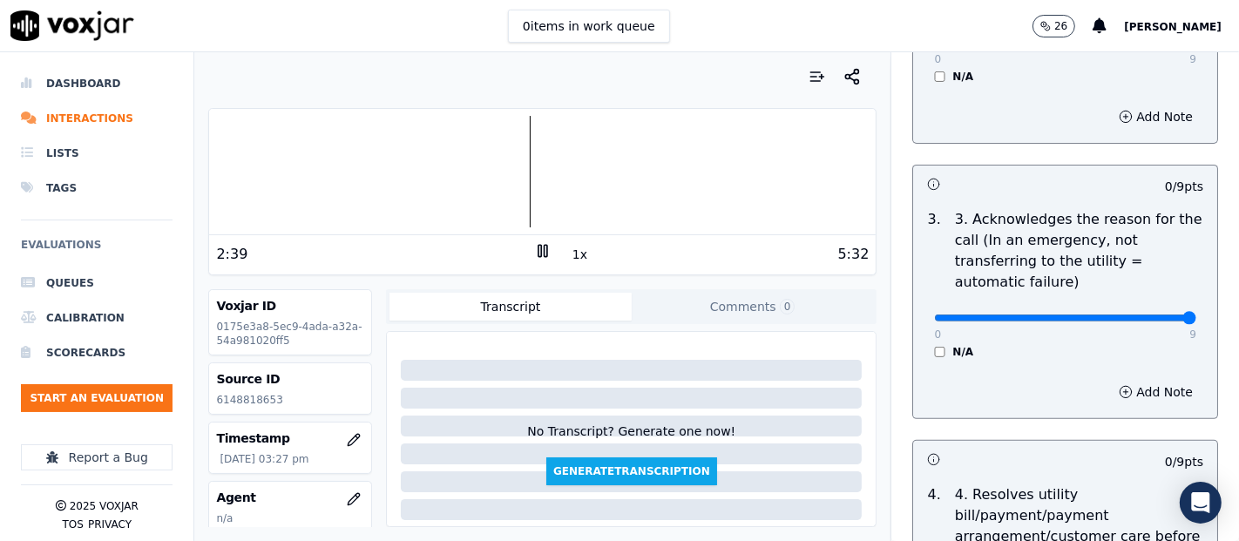
type input "9"
click at [1137, 315] on input "range" at bounding box center [1065, 318] width 262 height 7
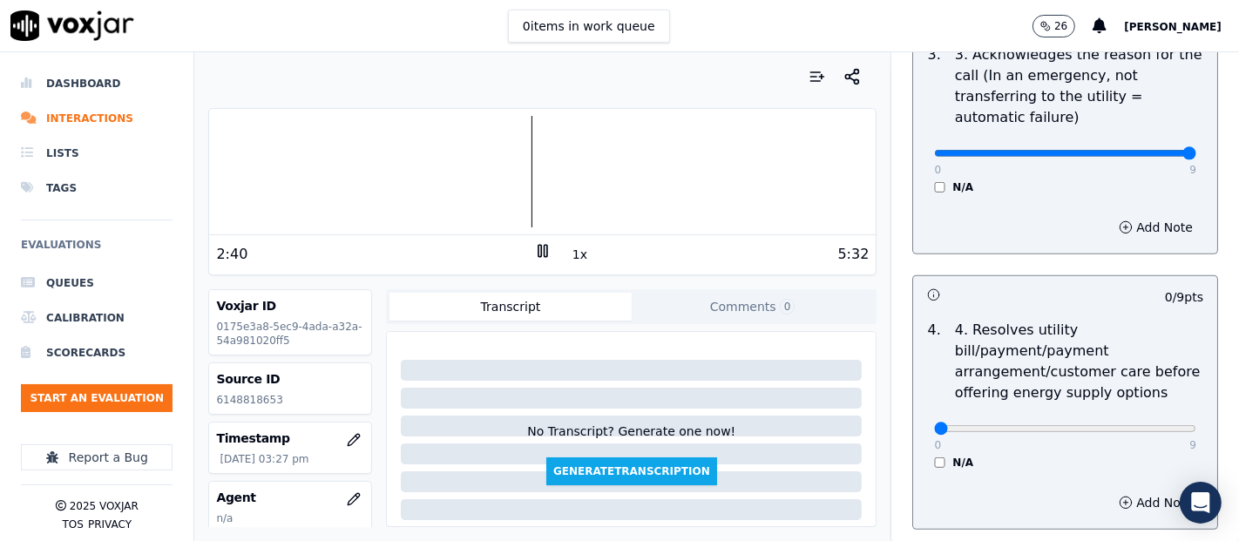
scroll to position [774, 0]
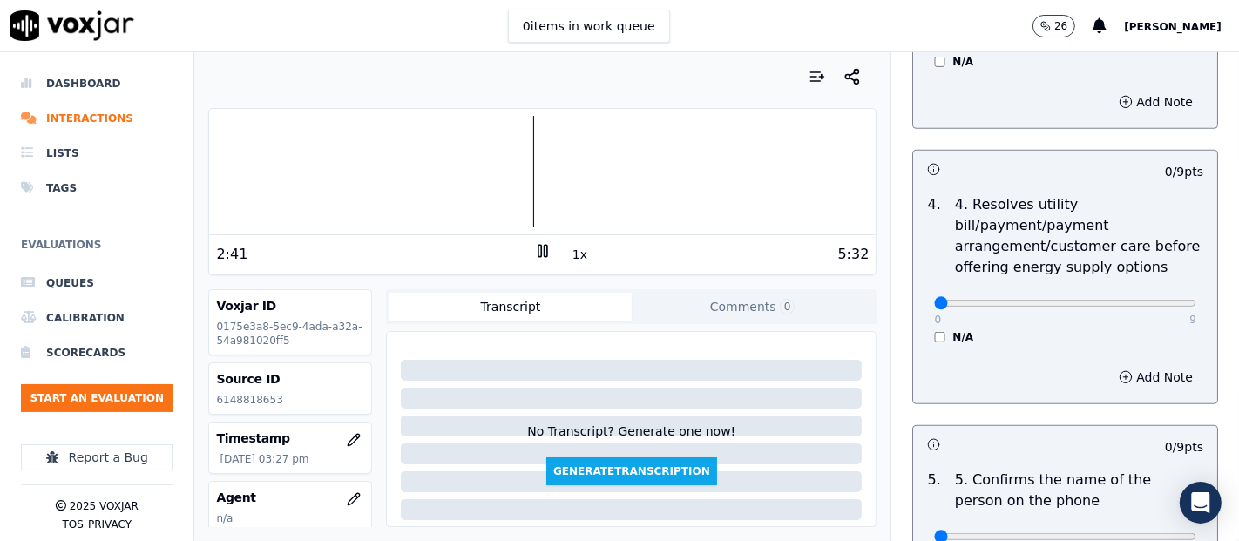
click at [934, 340] on div "N/A" at bounding box center [1065, 337] width 262 height 14
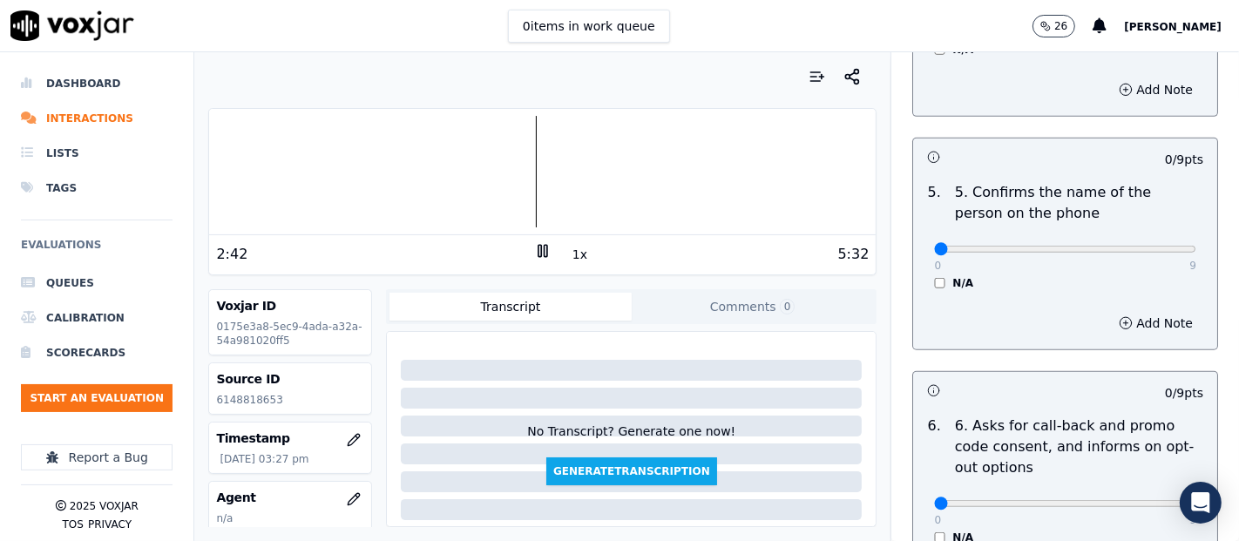
scroll to position [1065, 0]
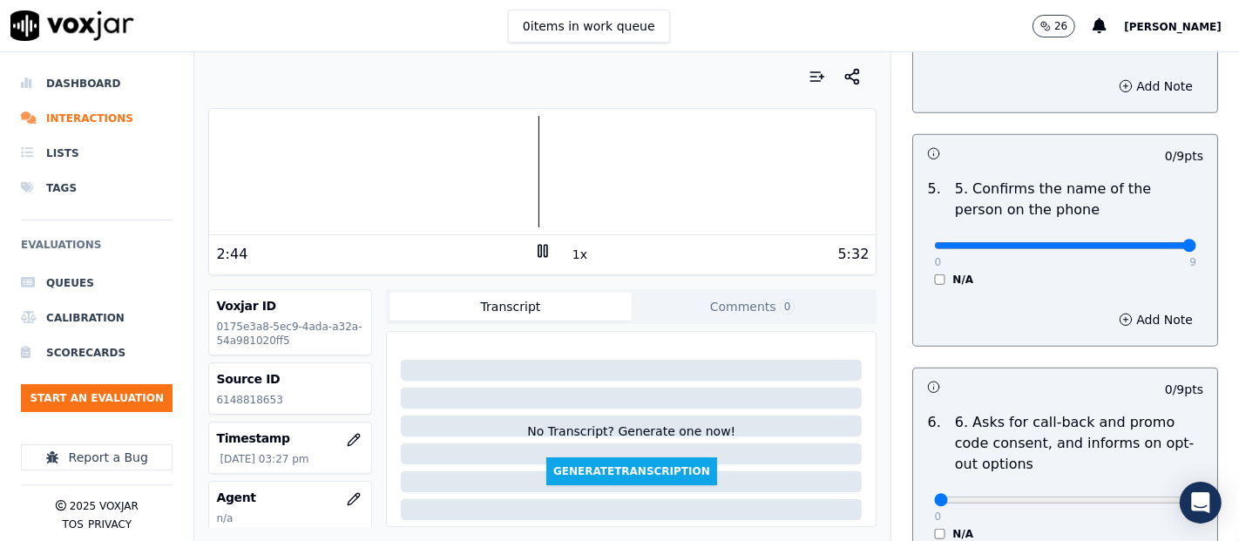
type input "9"
click at [1145, 242] on input "range" at bounding box center [1065, 245] width 262 height 7
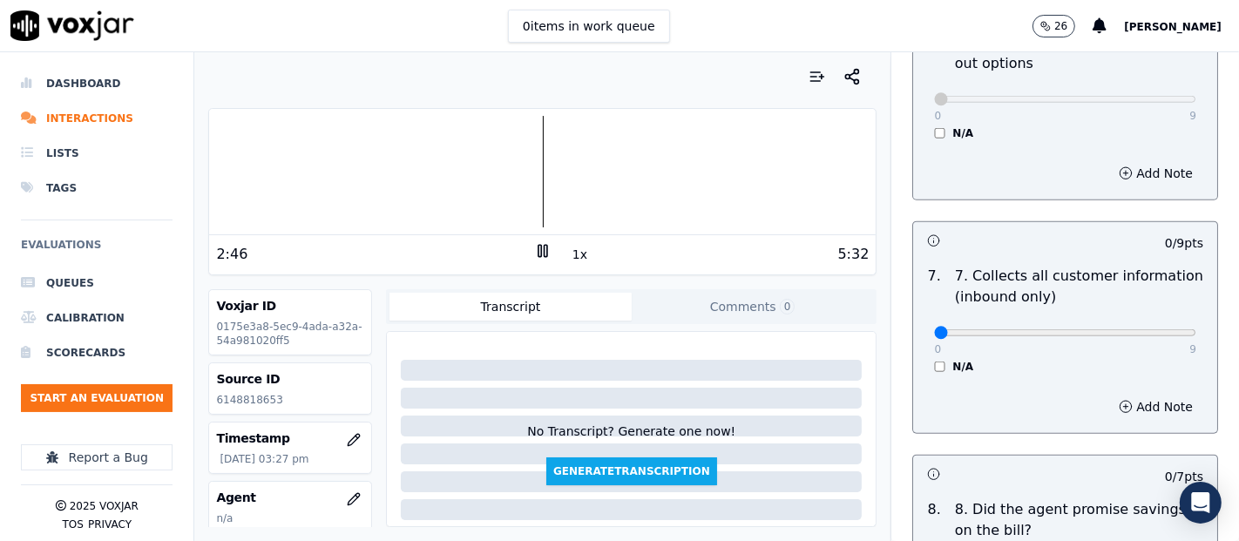
scroll to position [1548, 0]
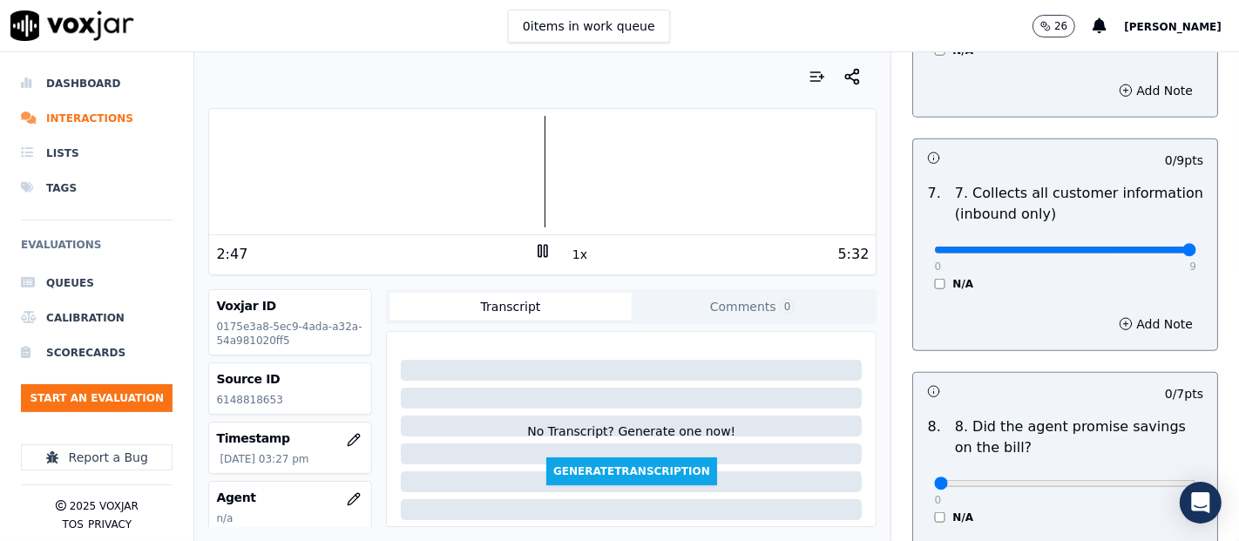
type input "9"
click at [1147, 247] on input "range" at bounding box center [1065, 250] width 262 height 7
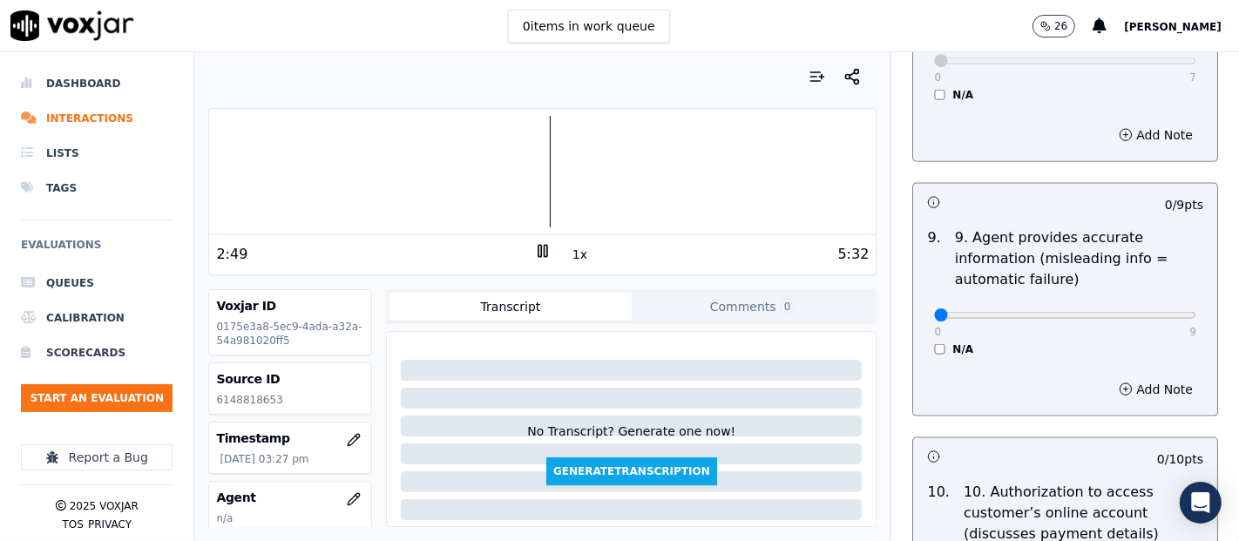
scroll to position [2033, 0]
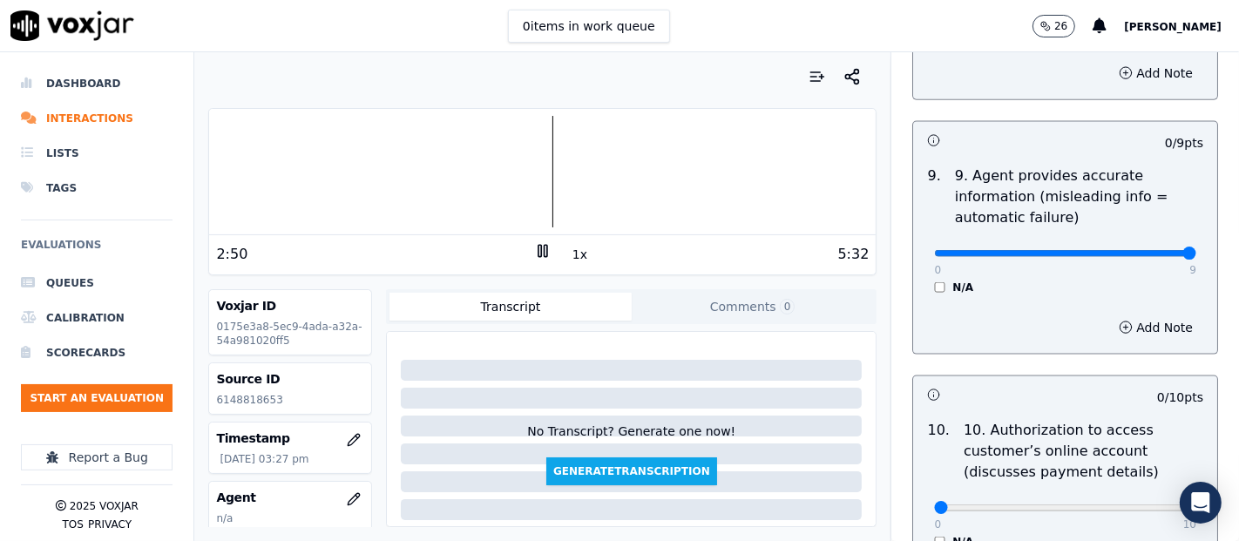
type input "9"
click at [1140, 253] on input "range" at bounding box center [1065, 253] width 262 height 7
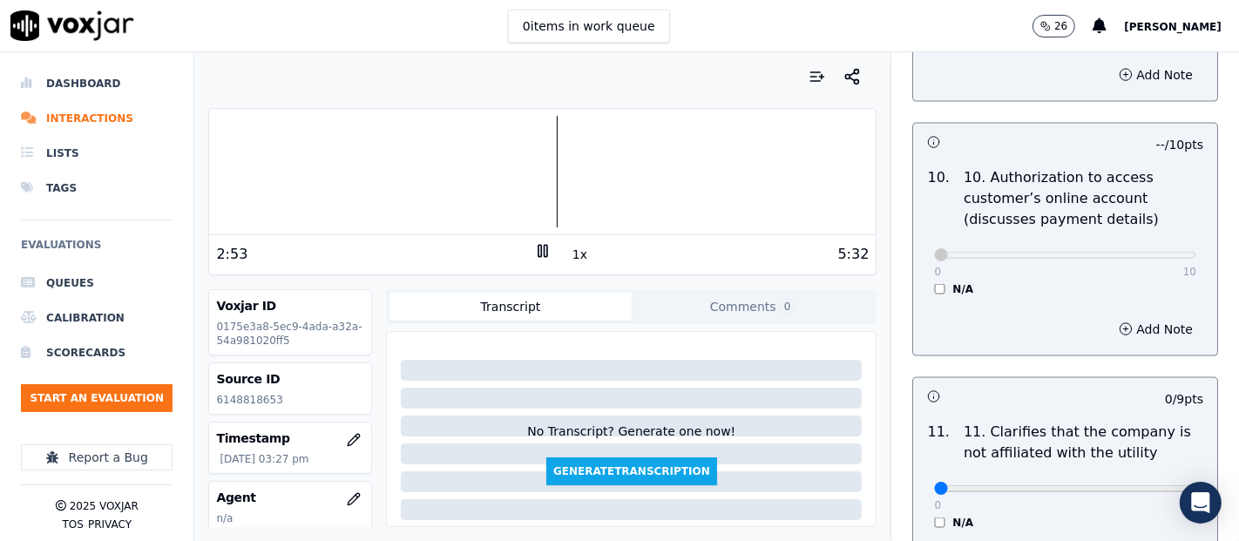
scroll to position [2419, 0]
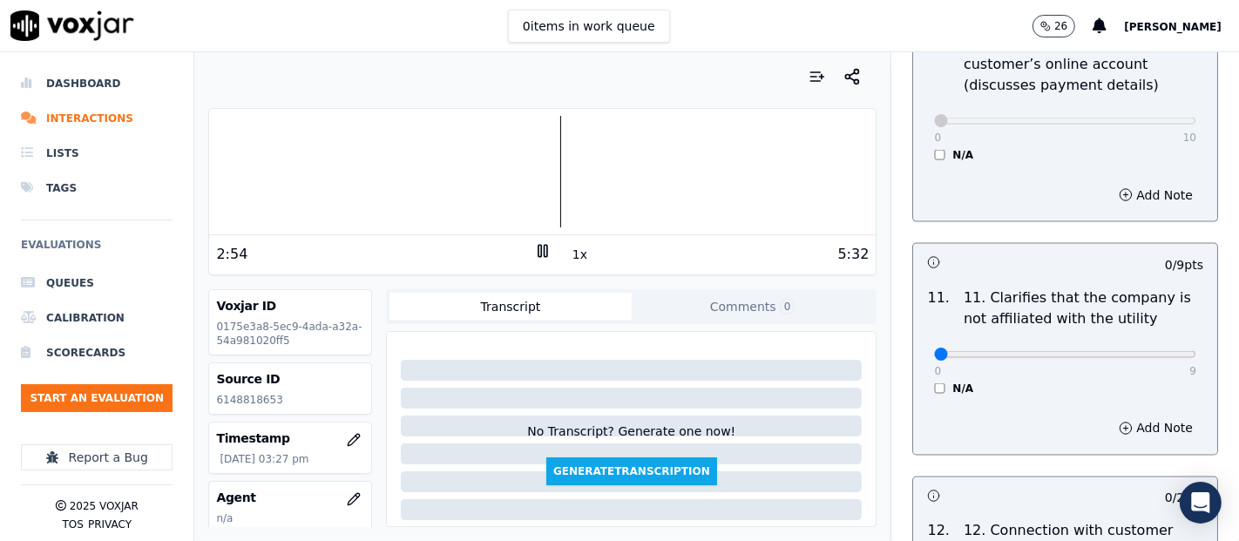
click at [1154, 344] on div "0 9 N/A" at bounding box center [1065, 362] width 290 height 66
click at [1125, 343] on div "0 9" at bounding box center [1065, 353] width 262 height 21
type input "9"
click at [1141, 351] on input "range" at bounding box center [1065, 354] width 262 height 7
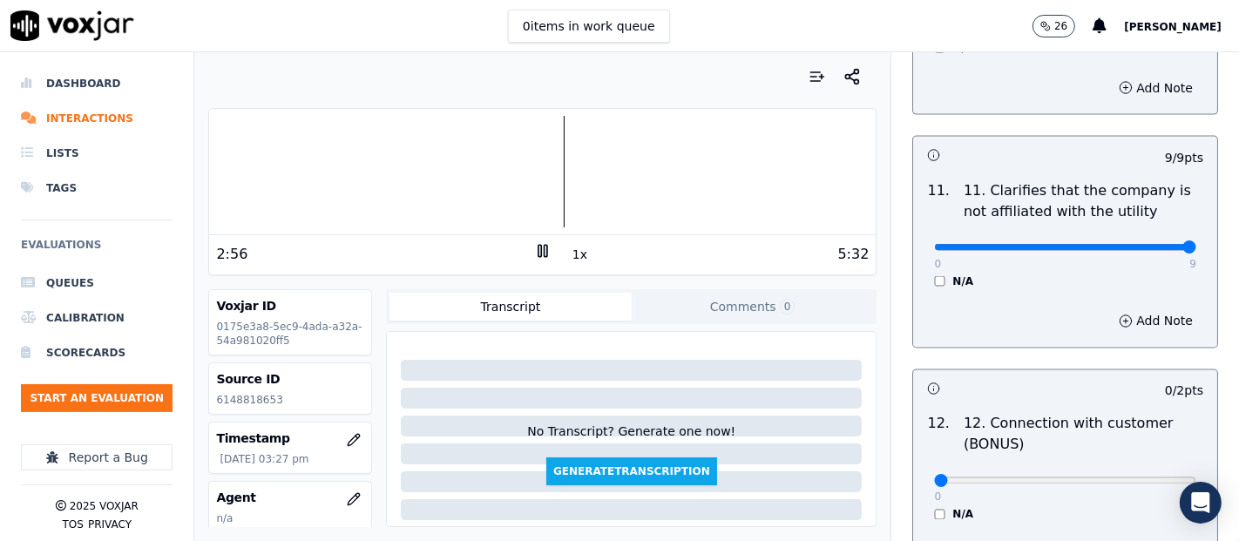
scroll to position [2710, 0]
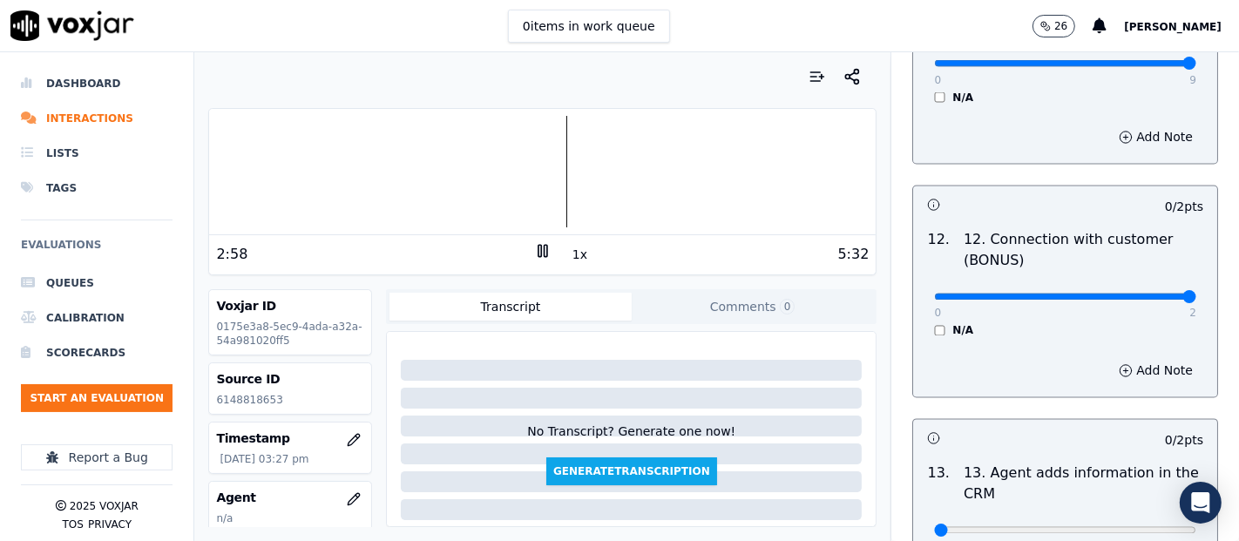
type input "2"
click at [1147, 294] on input "range" at bounding box center [1065, 297] width 262 height 7
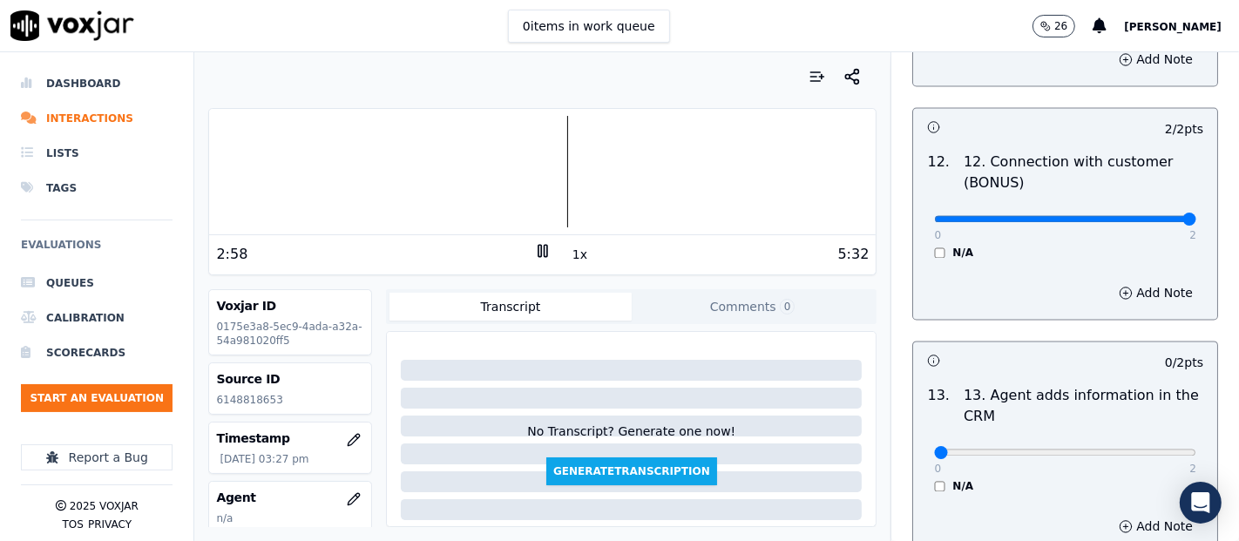
scroll to position [2904, 0]
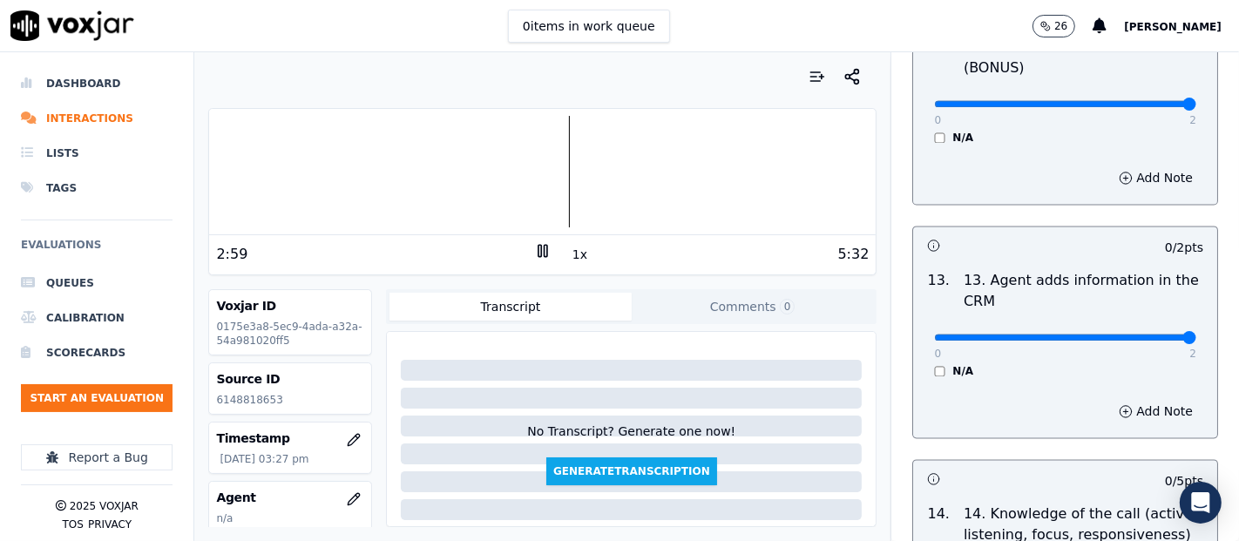
type input "2"
click at [1136, 334] on input "range" at bounding box center [1065, 337] width 262 height 7
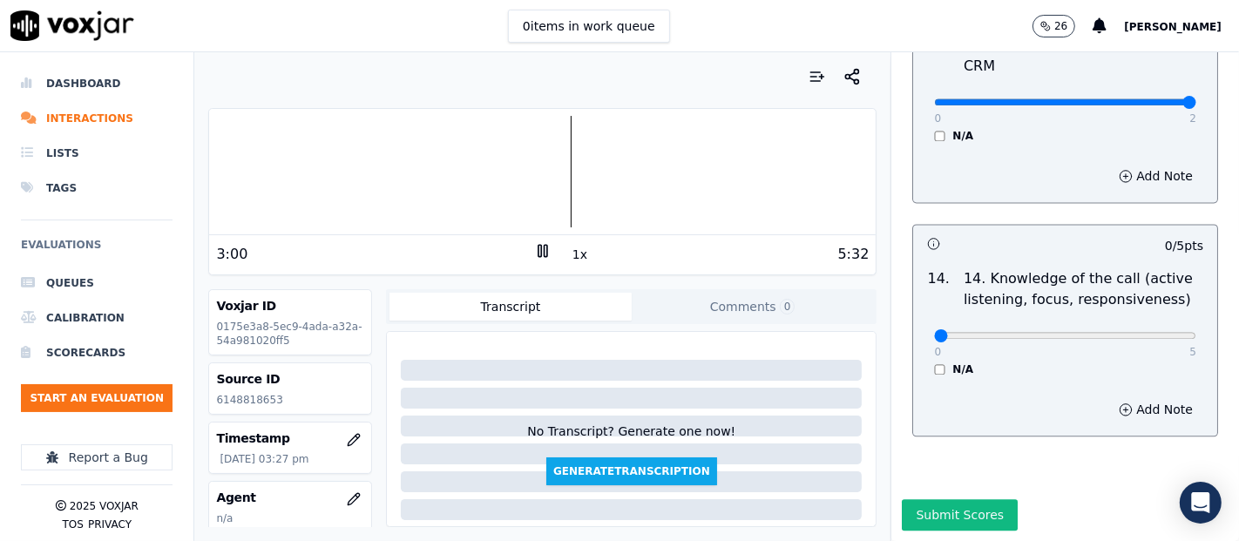
scroll to position [3175, 0]
click at [1159, 310] on div "0 5 N/A" at bounding box center [1065, 343] width 290 height 66
click at [1154, 310] on div "0 5 N/A" at bounding box center [1065, 343] width 290 height 66
type input "5"
click at [1148, 332] on input "range" at bounding box center [1065, 335] width 262 height 7
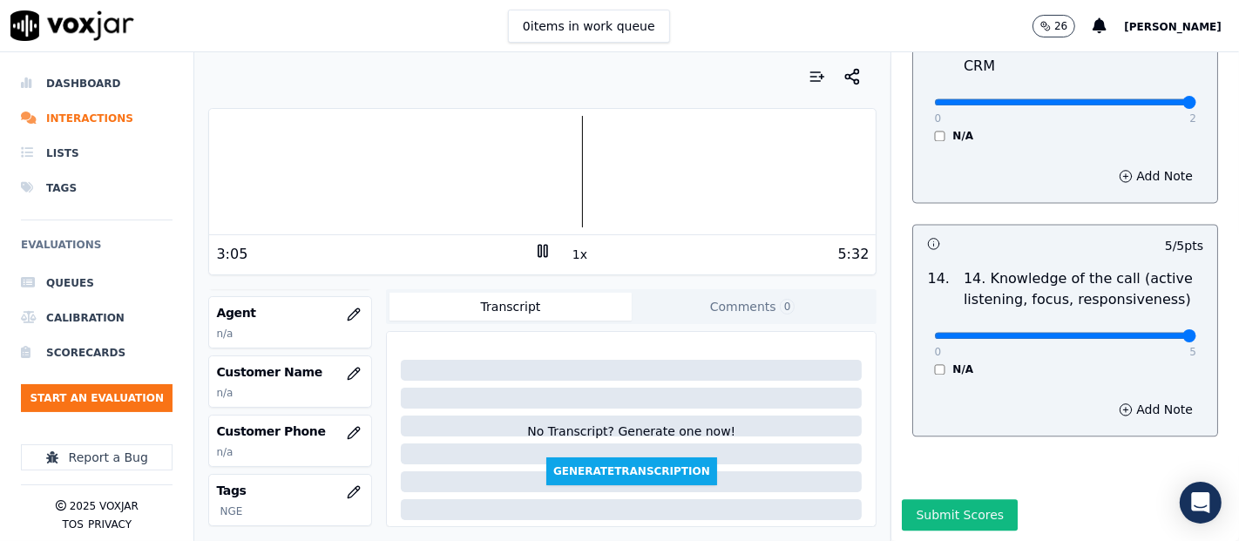
scroll to position [193, 0]
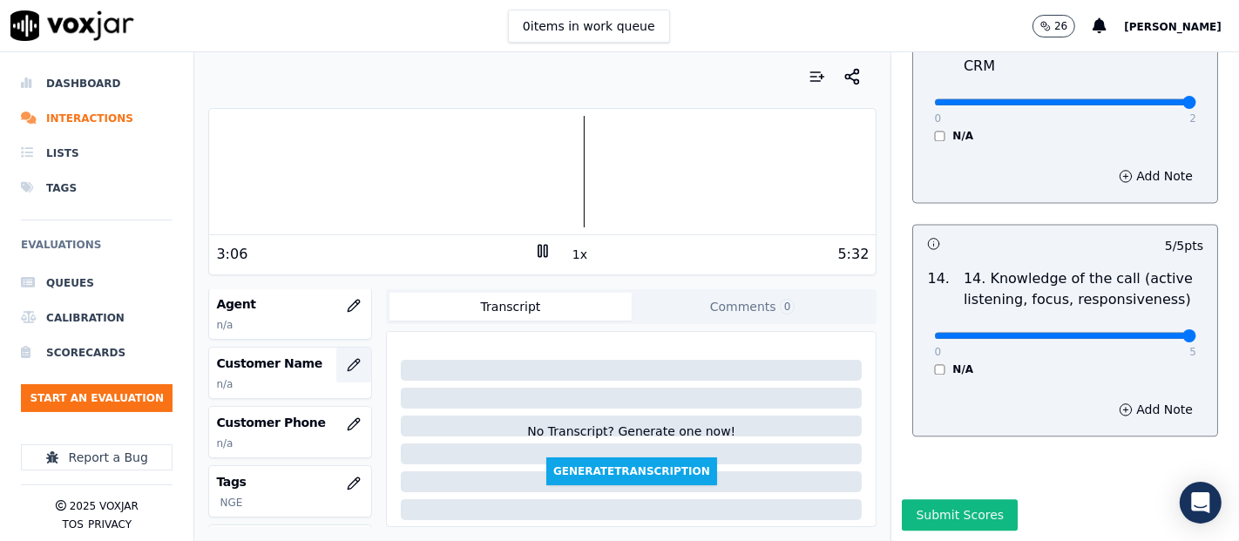
click at [347, 362] on icon "button" at bounding box center [354, 365] width 14 height 14
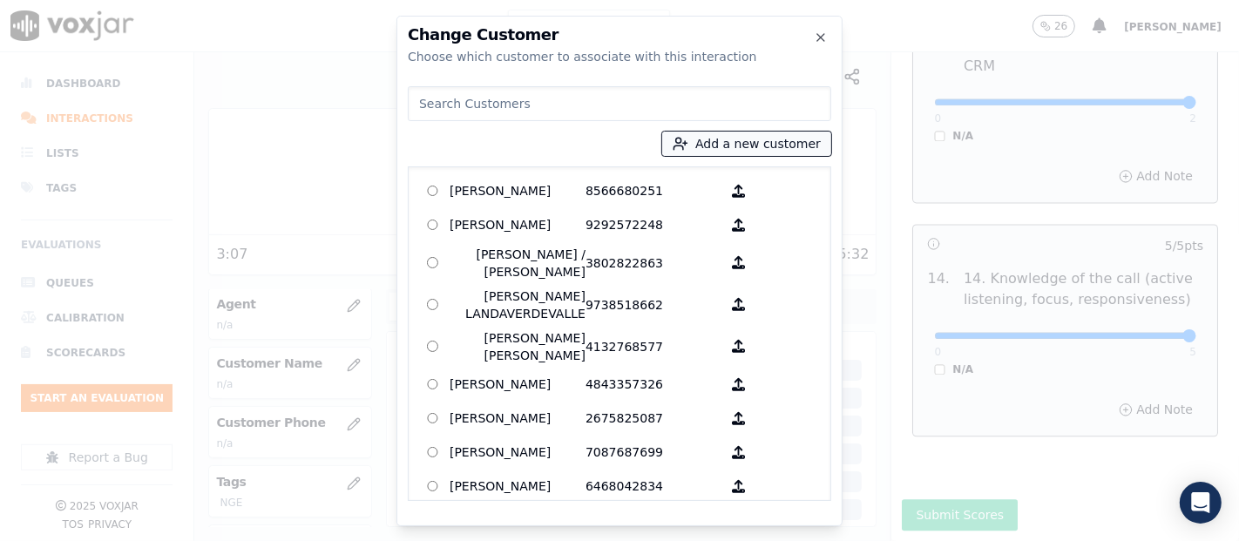
click at [688, 141] on icon "button" at bounding box center [681, 144] width 16 height 16
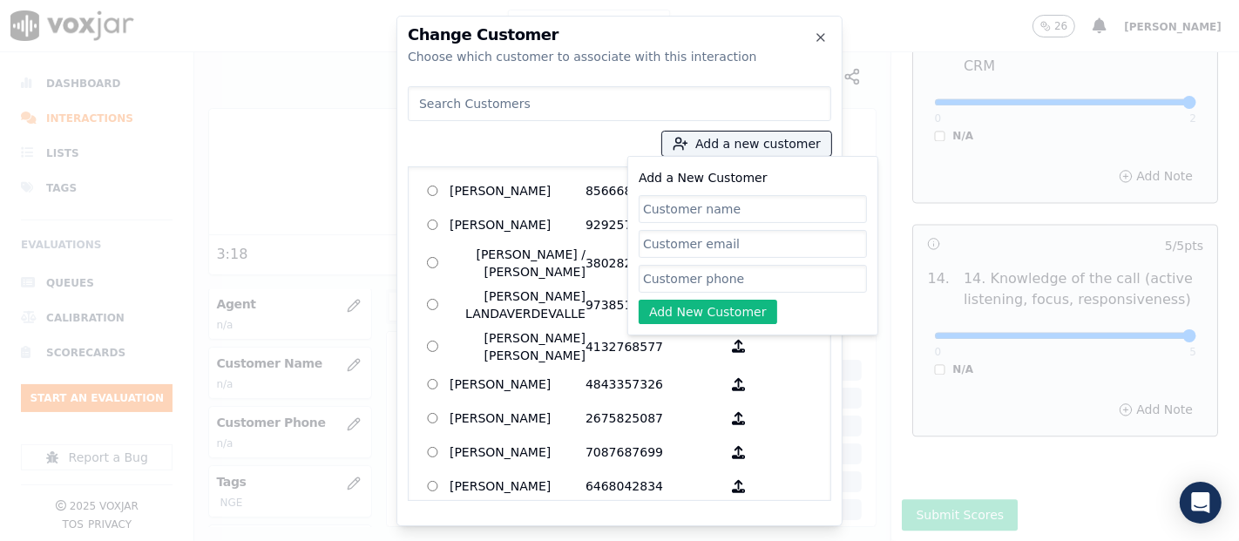
click at [957, 178] on div at bounding box center [619, 270] width 1239 height 541
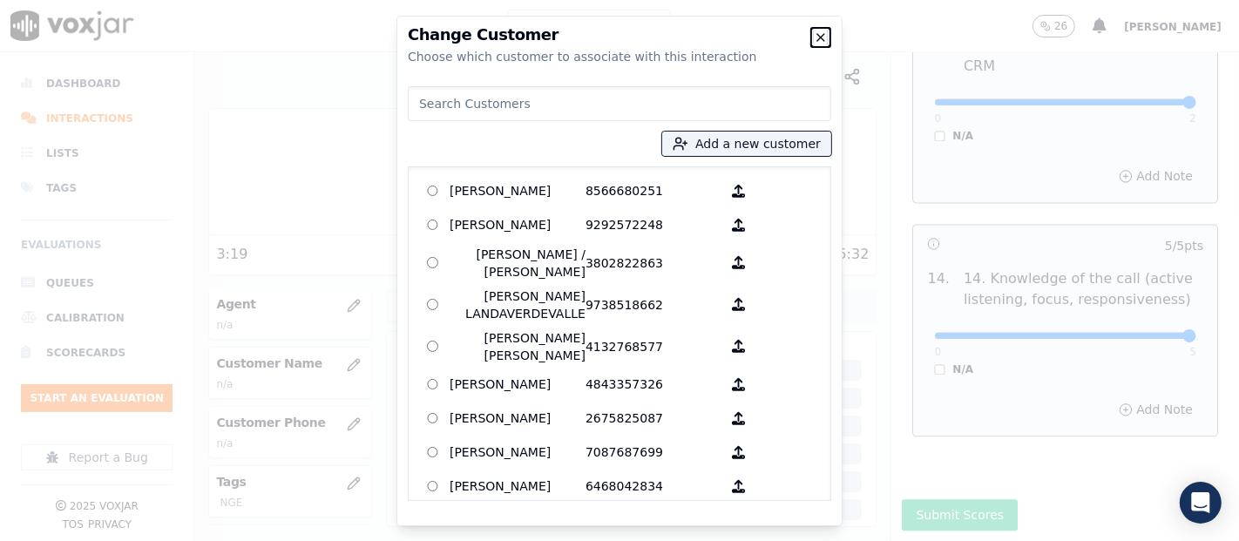
click at [821, 36] on icon "button" at bounding box center [821, 37] width 14 height 14
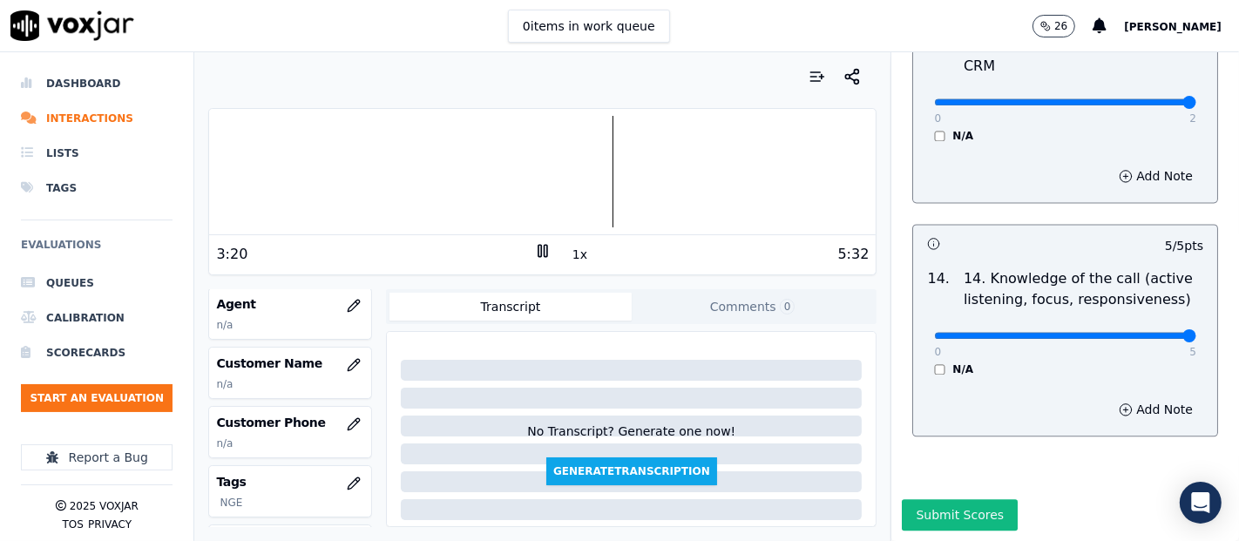
click at [538, 249] on rect at bounding box center [539, 250] width 3 height 11
click at [538, 248] on polygon at bounding box center [543, 251] width 10 height 13
click at [615, 169] on div at bounding box center [542, 172] width 667 height 112
click at [336, 362] on button "button" at bounding box center [353, 365] width 35 height 35
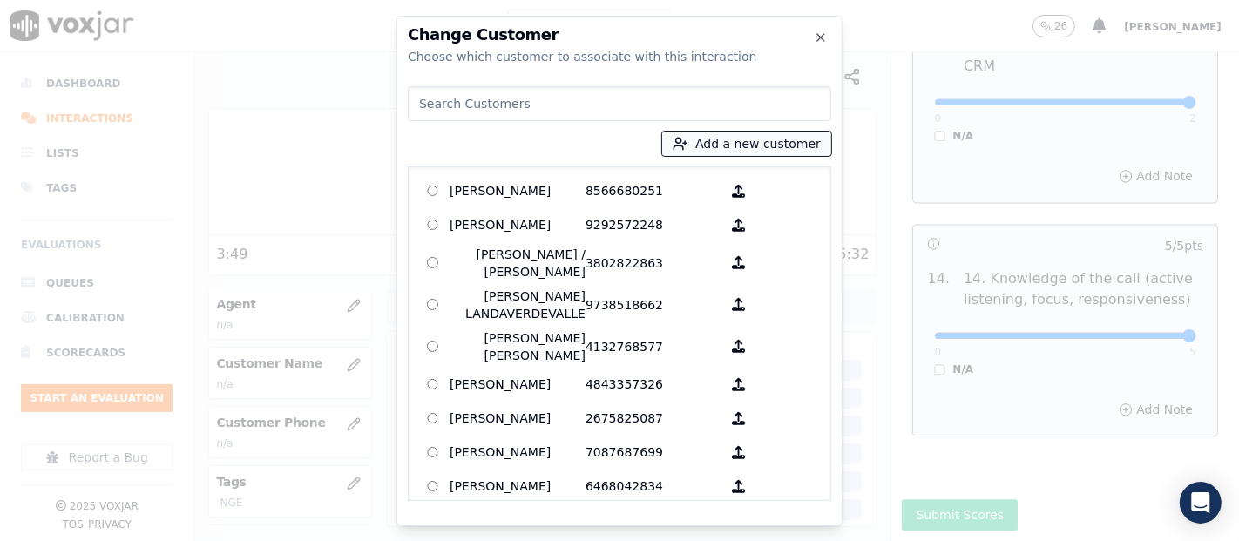
click at [707, 139] on button "Add a new customer" at bounding box center [746, 144] width 169 height 24
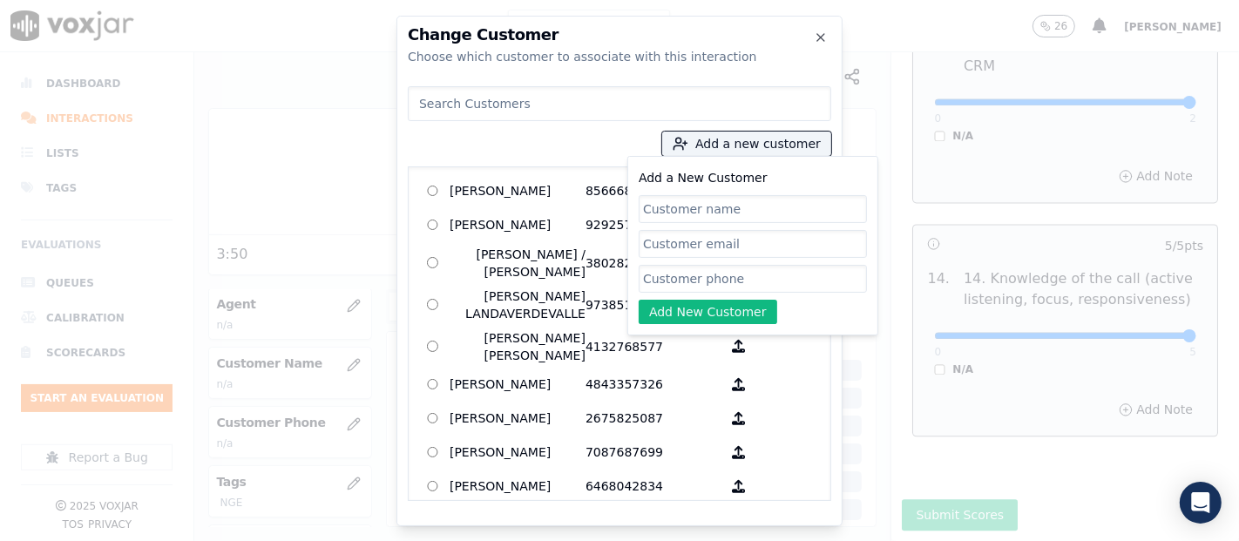
click at [728, 202] on input "Add a New Customer" at bounding box center [753, 209] width 228 height 28
click at [941, 98] on div at bounding box center [619, 270] width 1239 height 541
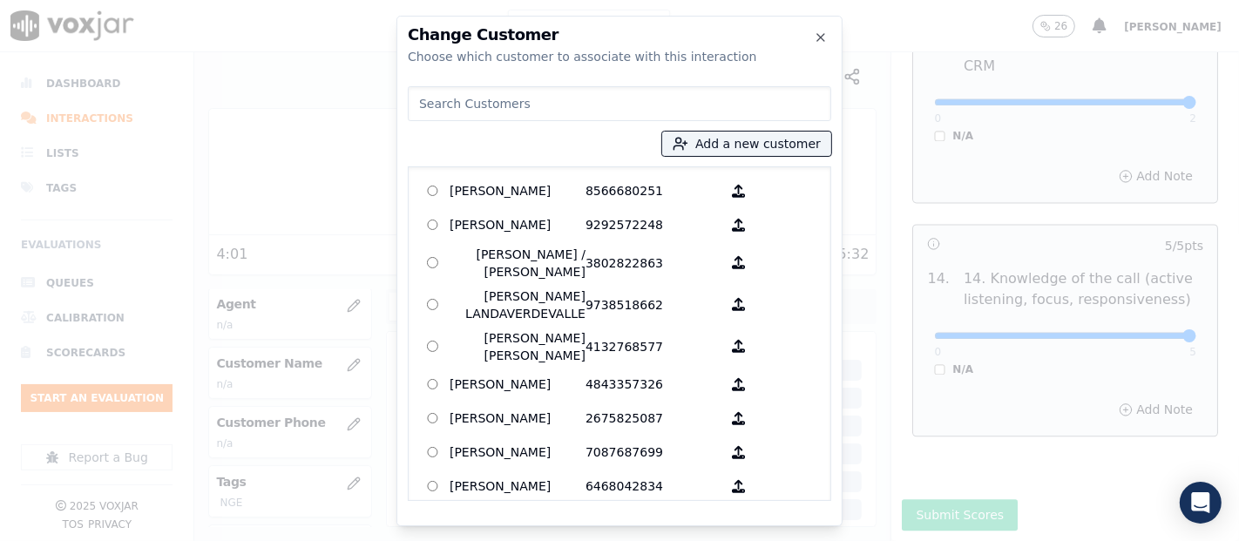
type input "[PERSON_NAME]"
click at [825, 37] on icon "button" at bounding box center [821, 37] width 14 height 14
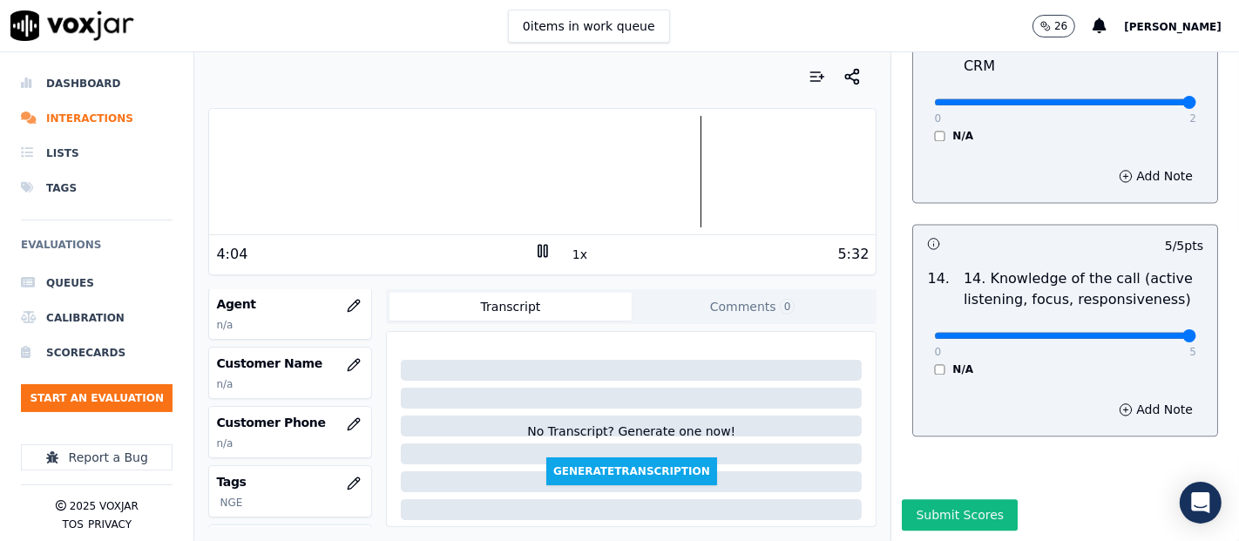
click at [545, 246] on rect at bounding box center [546, 250] width 3 height 11
click at [341, 369] on button "button" at bounding box center [353, 365] width 35 height 35
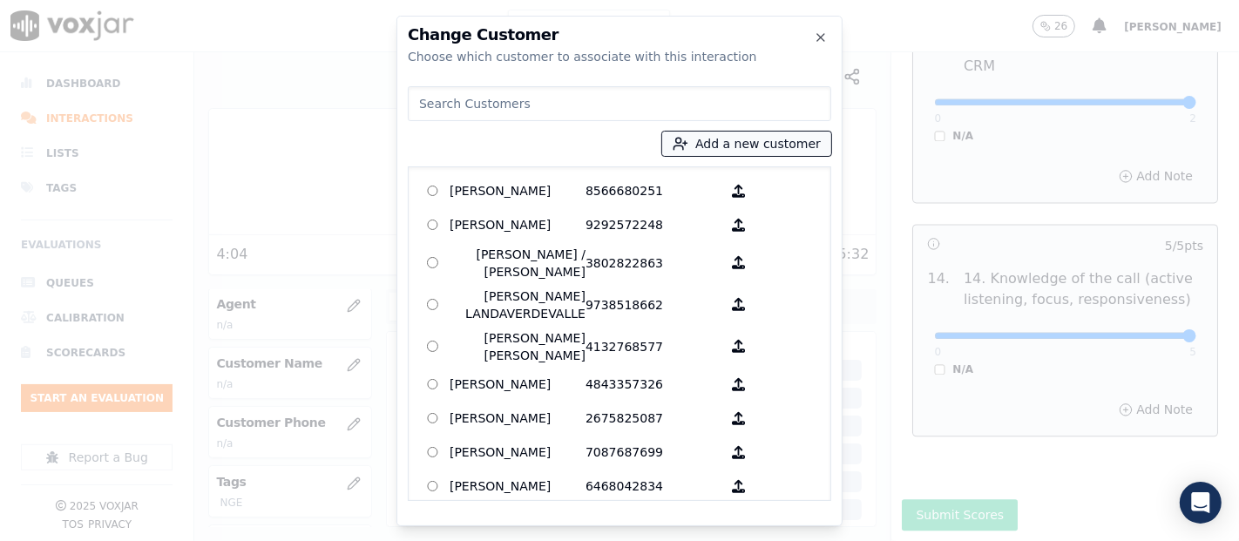
click at [714, 145] on button "Add a new customer" at bounding box center [746, 144] width 169 height 24
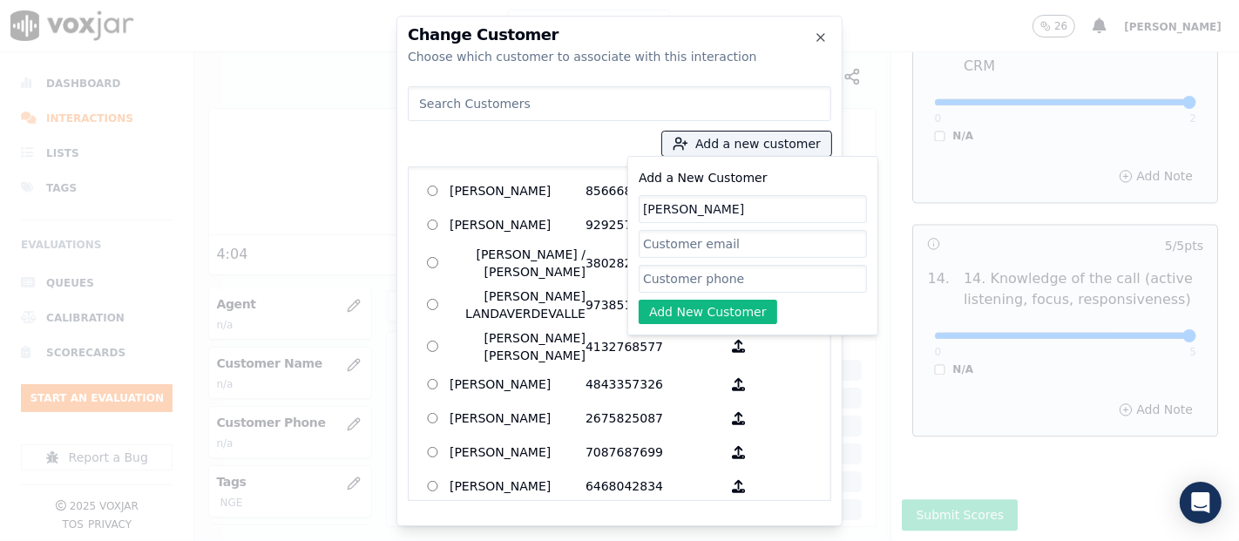
click at [744, 207] on input "[PERSON_NAME]" at bounding box center [753, 209] width 228 height 28
click at [736, 283] on input "Add a New Customer" at bounding box center [753, 279] width 228 height 28
paste input "6143684459"
type input "6143684459"
click at [685, 321] on button "Add New Customer" at bounding box center [708, 312] width 139 height 24
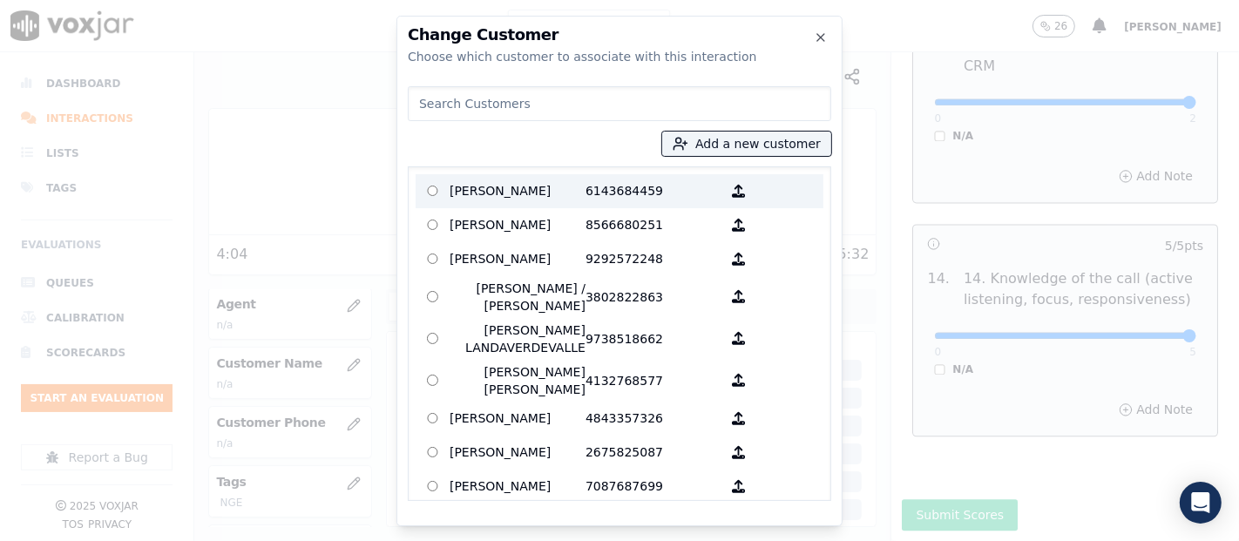
click at [531, 201] on p "[PERSON_NAME]" at bounding box center [518, 191] width 136 height 27
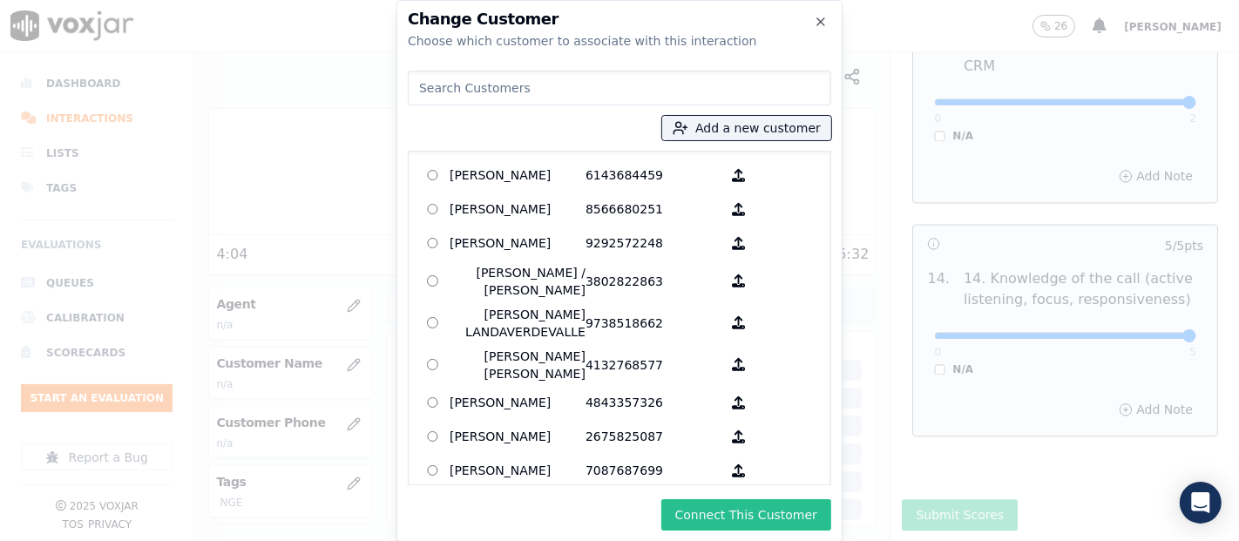
click at [754, 511] on button "Connect This Customer" at bounding box center [746, 514] width 170 height 31
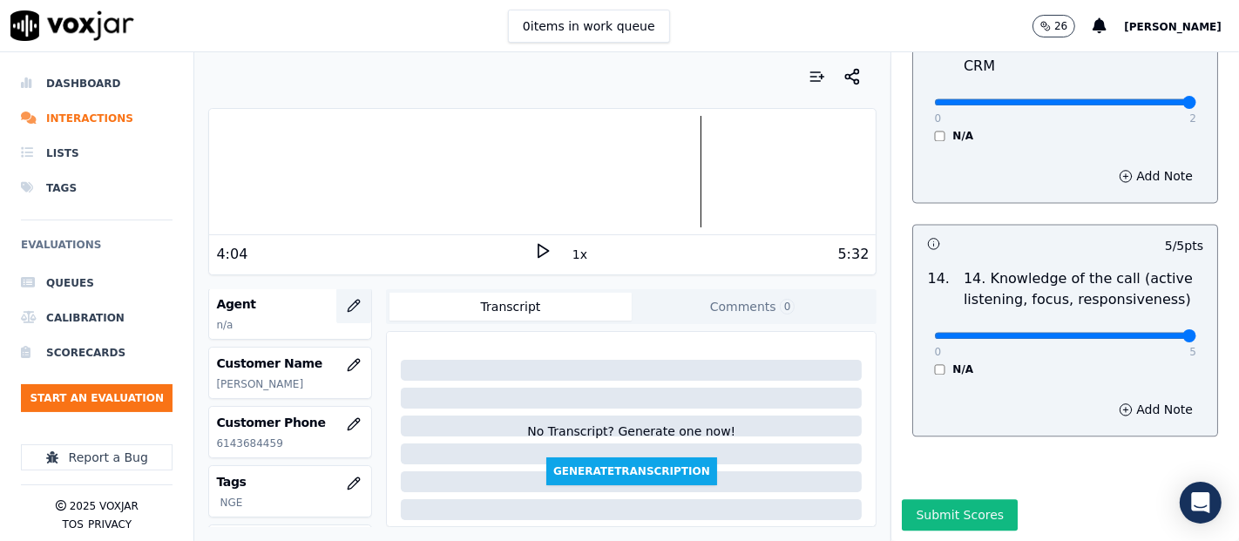
click at [347, 303] on icon "button" at bounding box center [354, 306] width 14 height 14
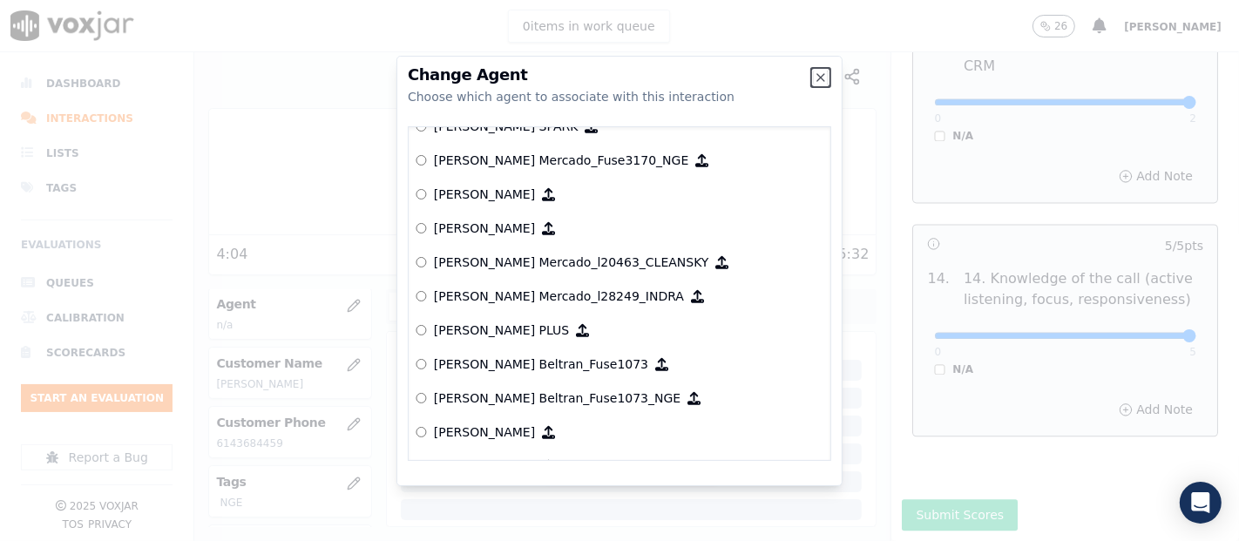
scroll to position [6723, 0]
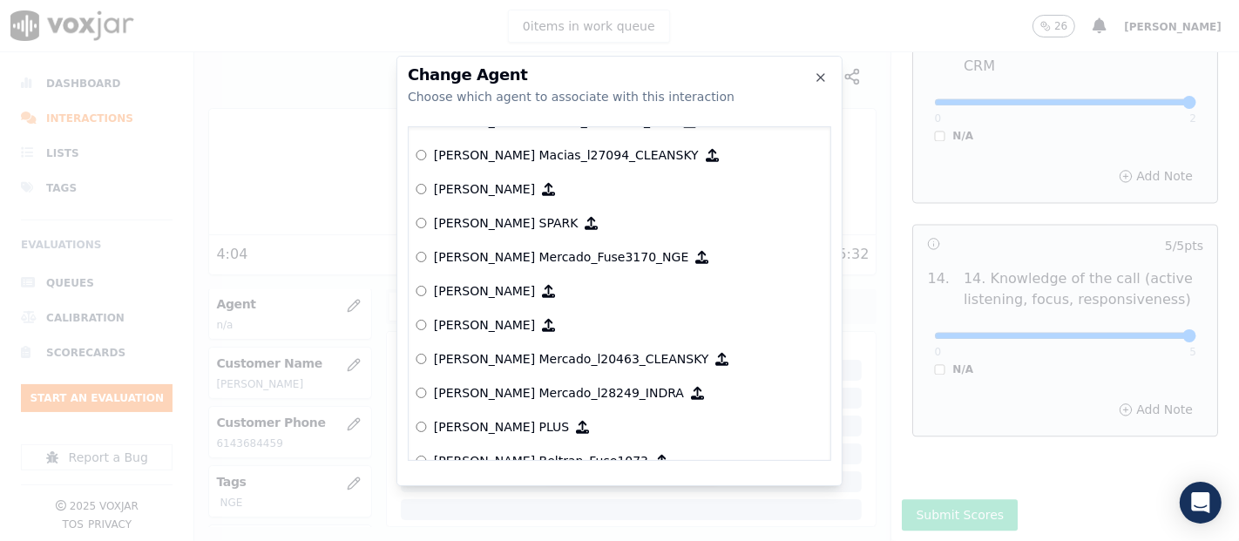
click at [507, 248] on p "[PERSON_NAME] Mercado_Fuse3170_NGE" at bounding box center [561, 256] width 254 height 17
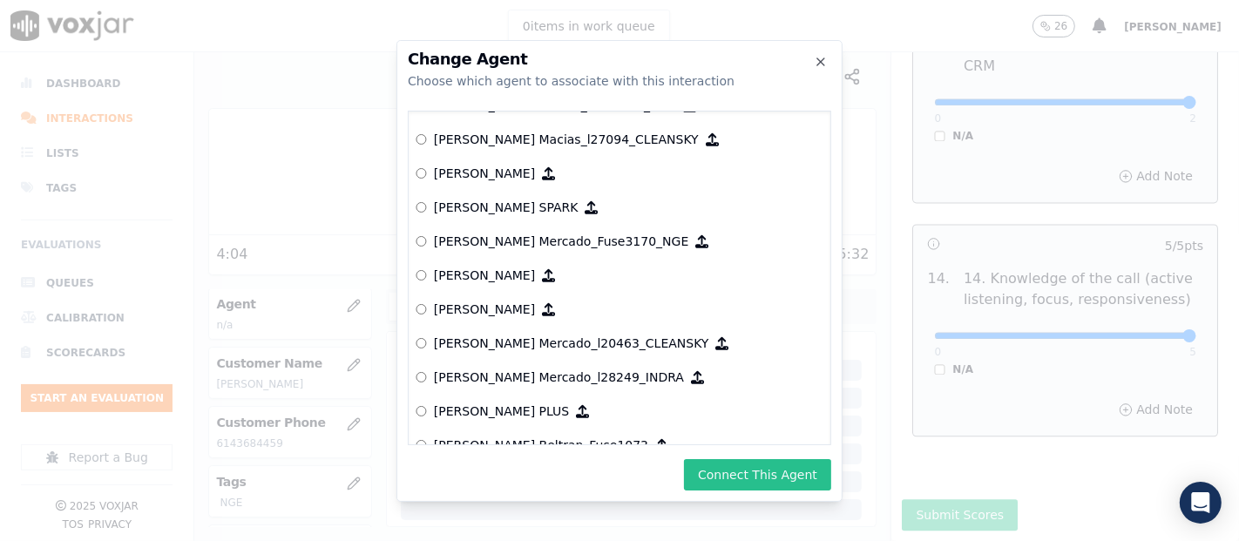
click at [746, 465] on button "Connect This Agent" at bounding box center [757, 474] width 147 height 31
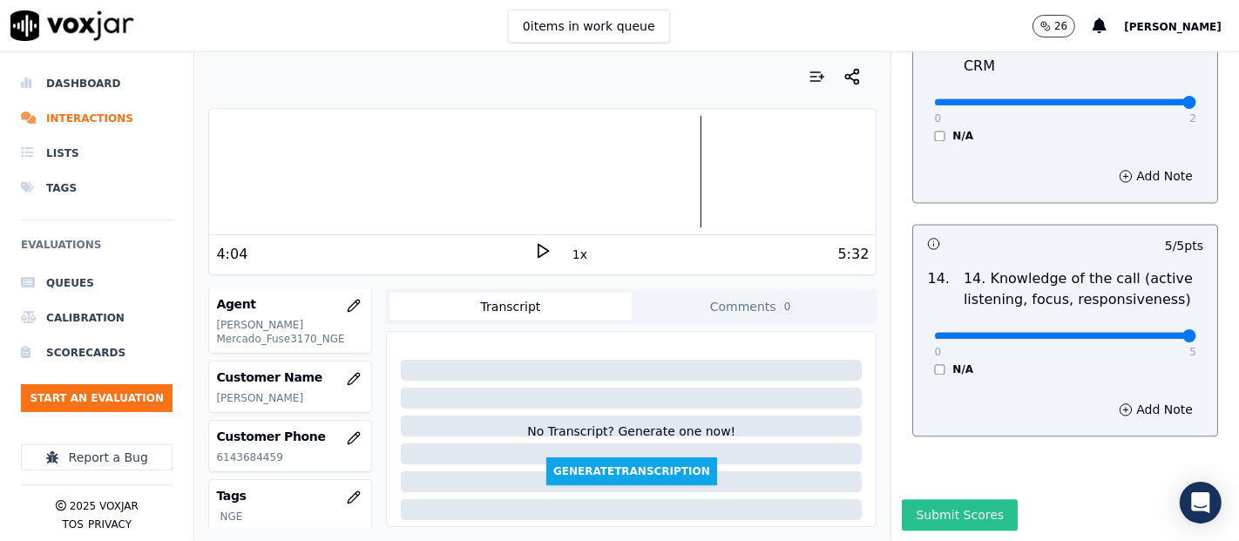
click at [948, 499] on button "Submit Scores" at bounding box center [960, 514] width 116 height 31
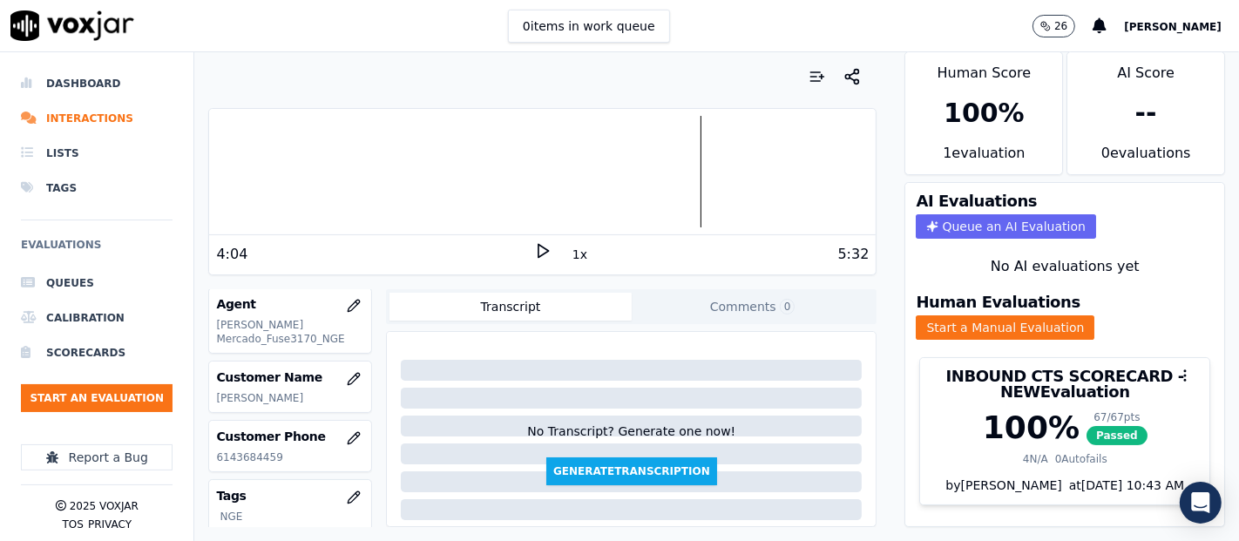
scroll to position [0, 0]
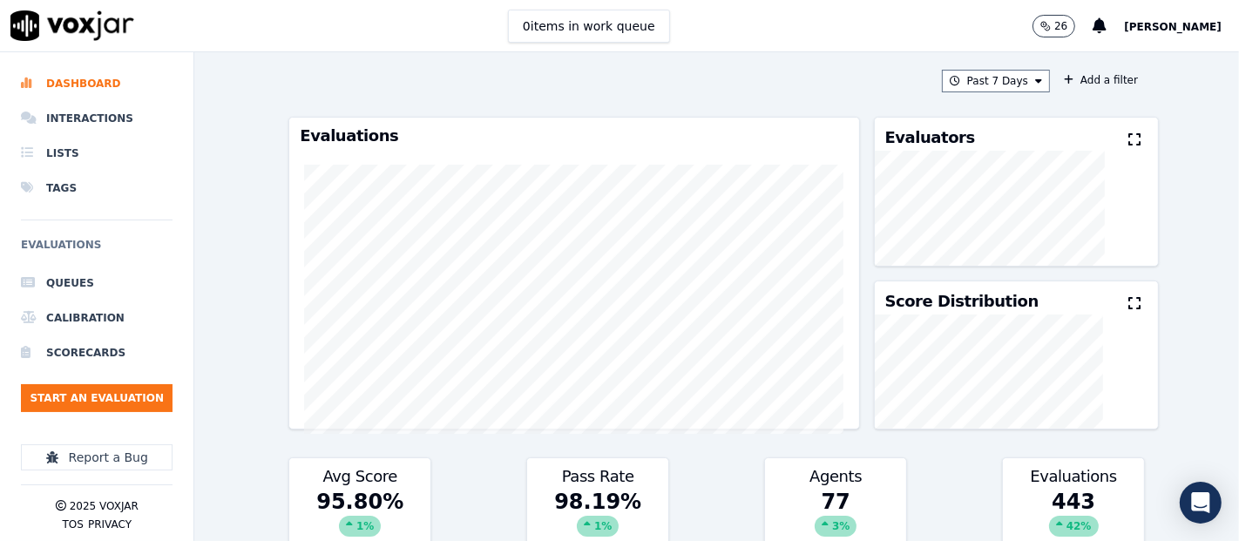
click at [132, 379] on ul "Queues Calibration Scorecards Start an Evaluation" at bounding box center [97, 346] width 152 height 160
click at [121, 390] on button "Start an Evaluation" at bounding box center [97, 398] width 152 height 28
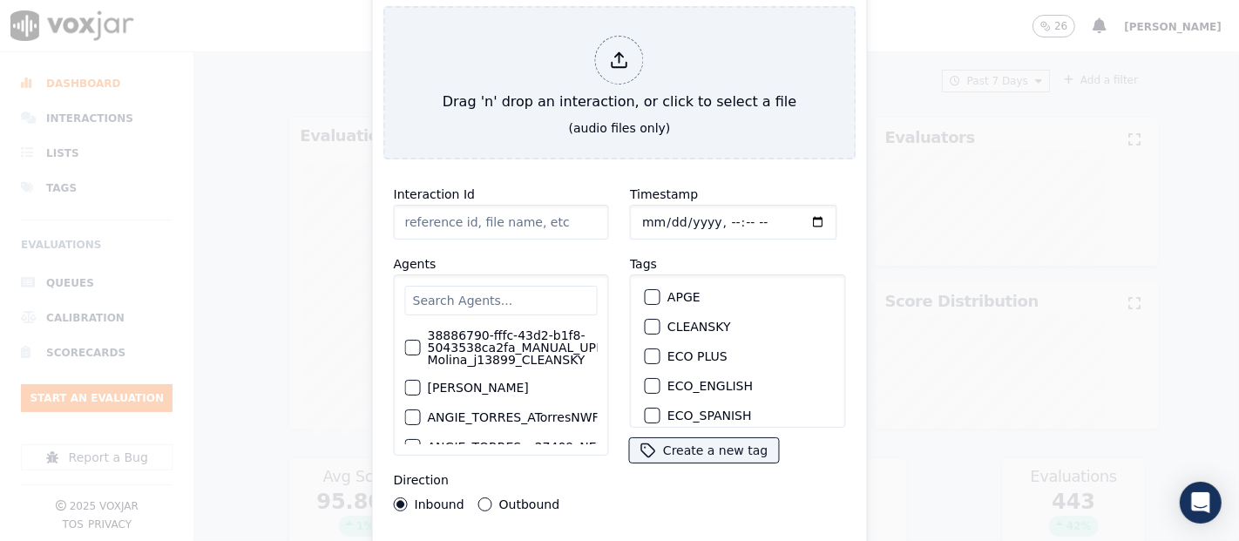
click at [549, 213] on input "Interaction Id" at bounding box center [501, 222] width 215 height 35
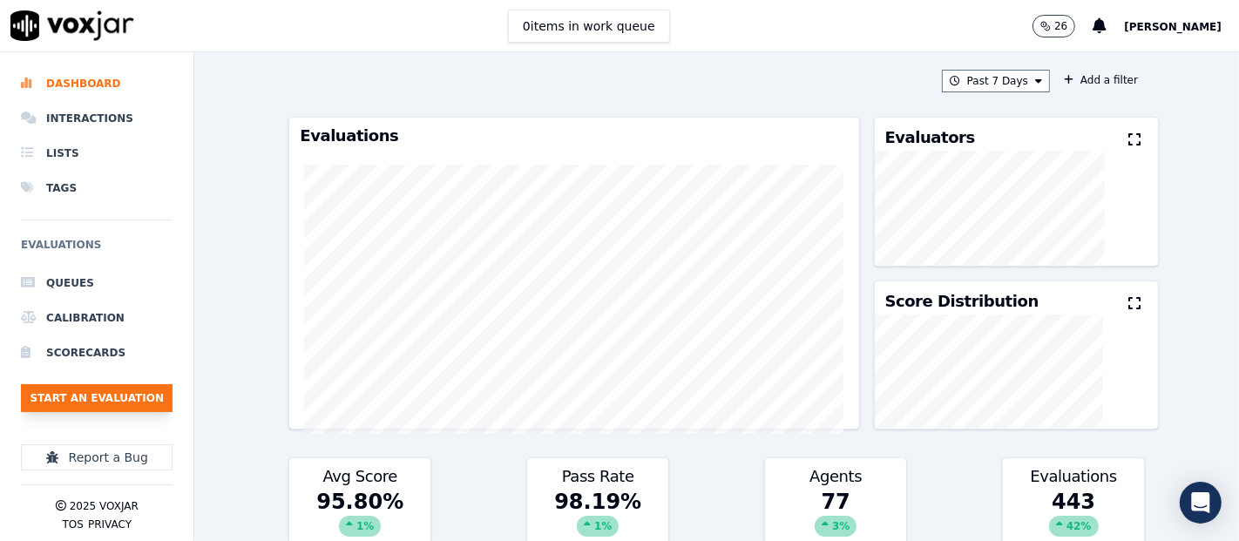
click at [147, 403] on button "Start an Evaluation" at bounding box center [97, 398] width 152 height 28
click at [97, 121] on li "Interactions" at bounding box center [97, 118] width 152 height 35
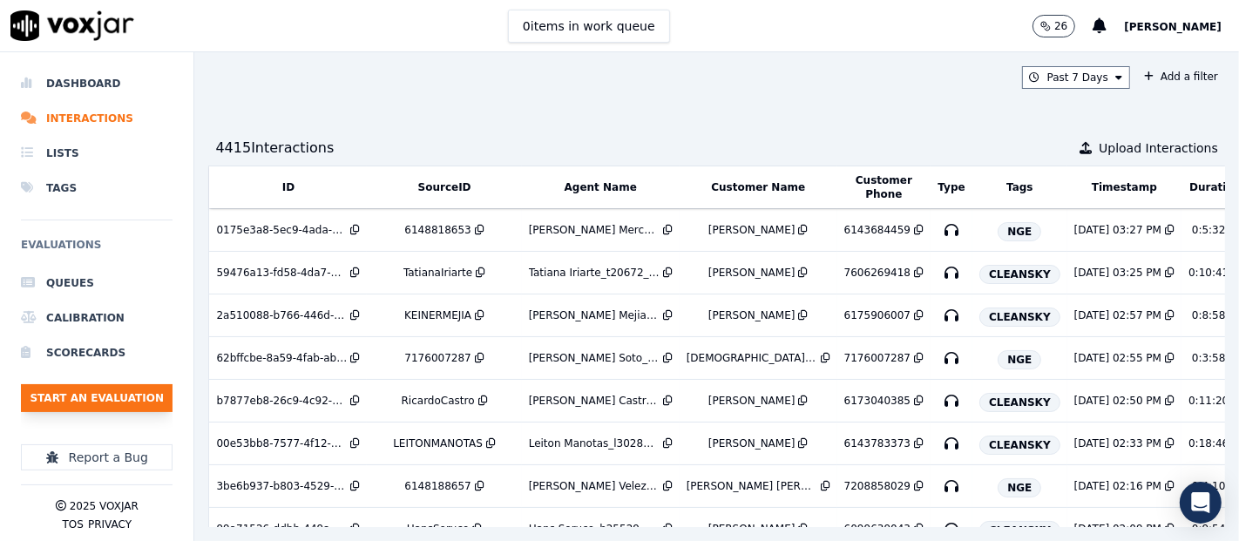
click at [129, 391] on button "Start an Evaluation" at bounding box center [97, 398] width 152 height 28
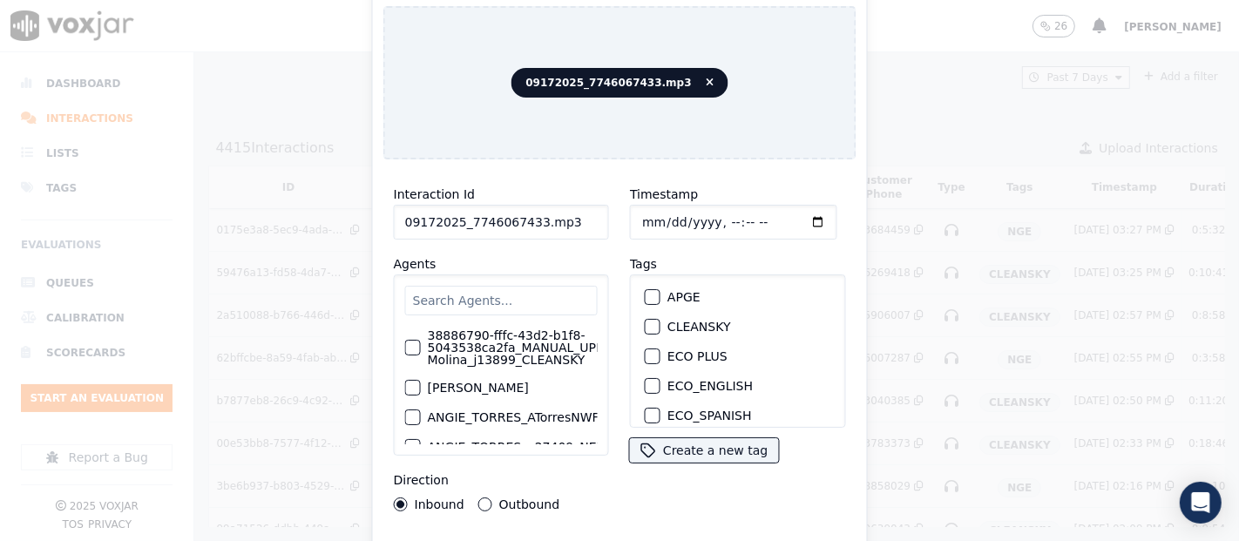
click at [566, 210] on input "09172025_7746067433.mp3" at bounding box center [501, 222] width 215 height 35
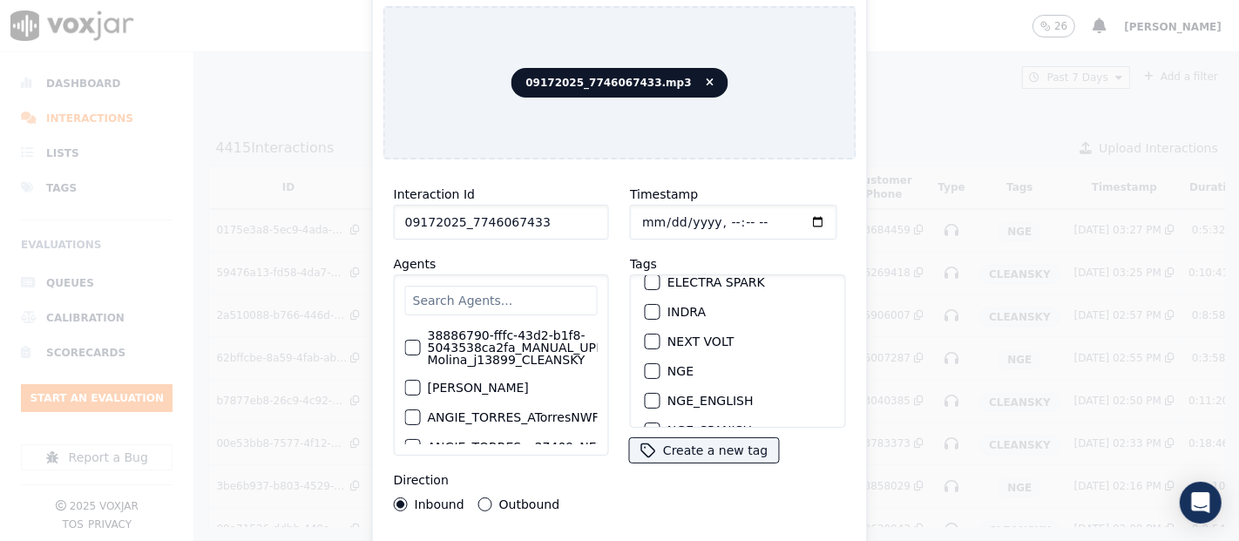
scroll to position [193, 0]
type input "09172025_7746067433"
click at [646, 335] on div "button" at bounding box center [652, 341] width 12 height 12
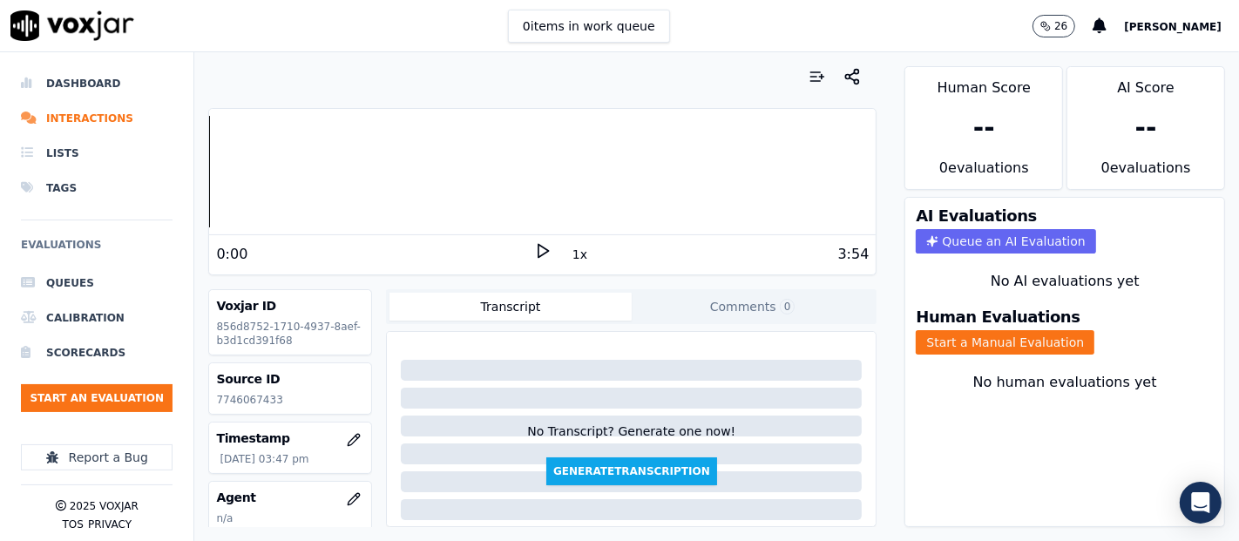
click at [254, 399] on p "7746067433" at bounding box center [290, 400] width 148 height 14
copy p "7746067433"
click at [534, 252] on icon at bounding box center [542, 250] width 17 height 17
click at [330, 166] on div at bounding box center [542, 172] width 667 height 112
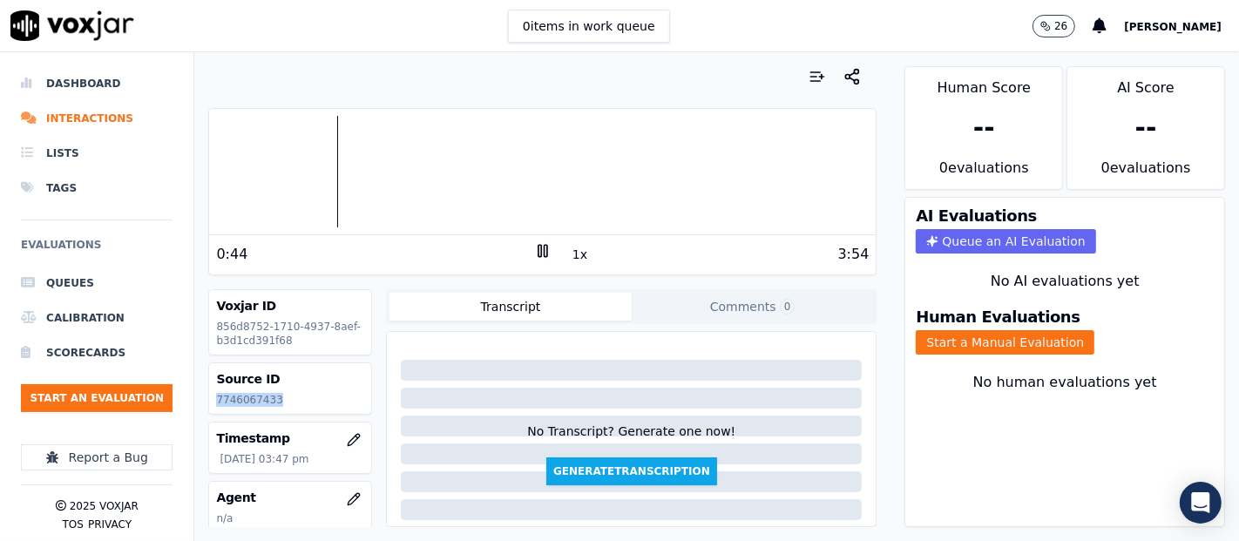
click at [293, 179] on div at bounding box center [542, 172] width 667 height 112
click at [916, 330] on button "Start a Manual Evaluation" at bounding box center [1005, 342] width 179 height 24
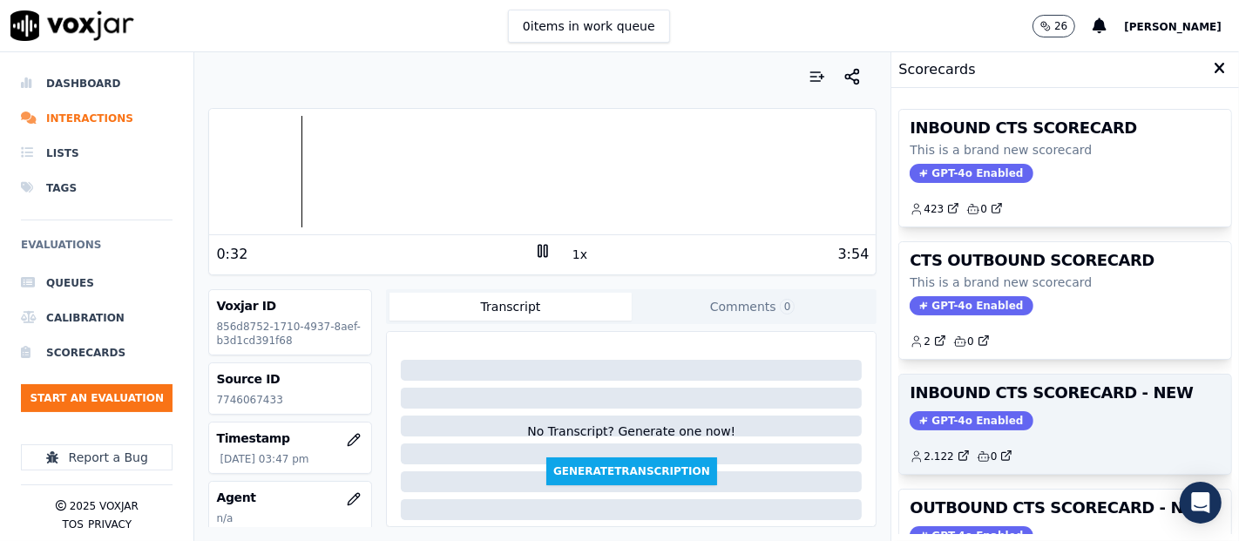
click at [1082, 392] on h3 "INBOUND CTS SCORECARD - NEW" at bounding box center [1065, 393] width 311 height 16
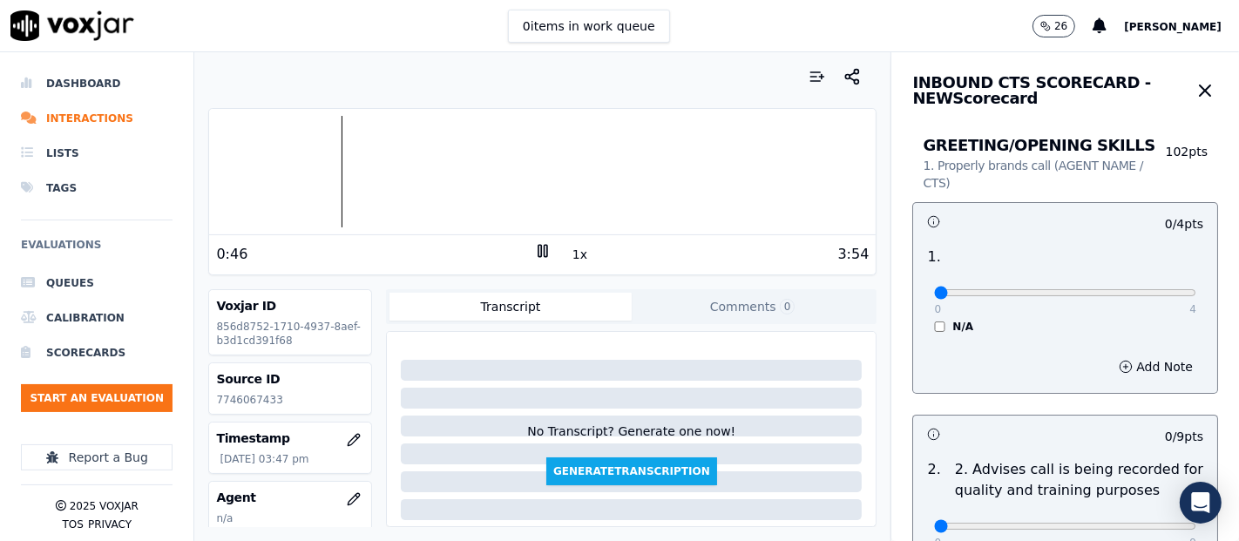
click at [213, 173] on div at bounding box center [542, 172] width 667 height 112
click at [149, 183] on div "Dashboard Interactions Lists Tags Evaluations Queues Calibration Scorecards Sta…" at bounding box center [619, 296] width 1239 height 489
click at [338, 164] on div at bounding box center [542, 172] width 667 height 112
type input "4"
click at [1142, 289] on input "range" at bounding box center [1065, 292] width 262 height 7
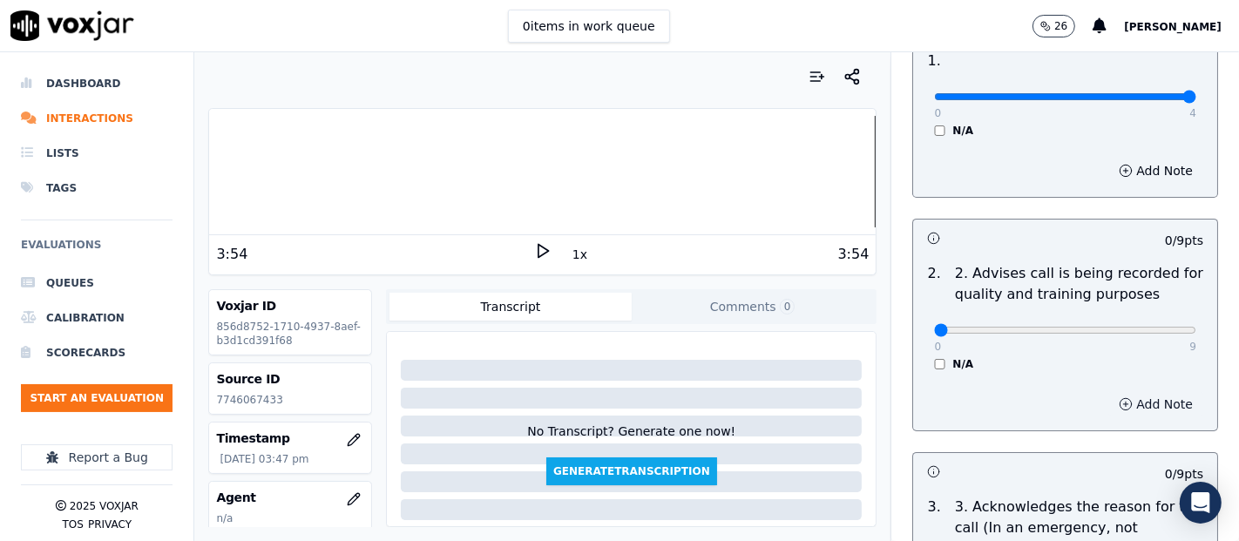
scroll to position [290, 0]
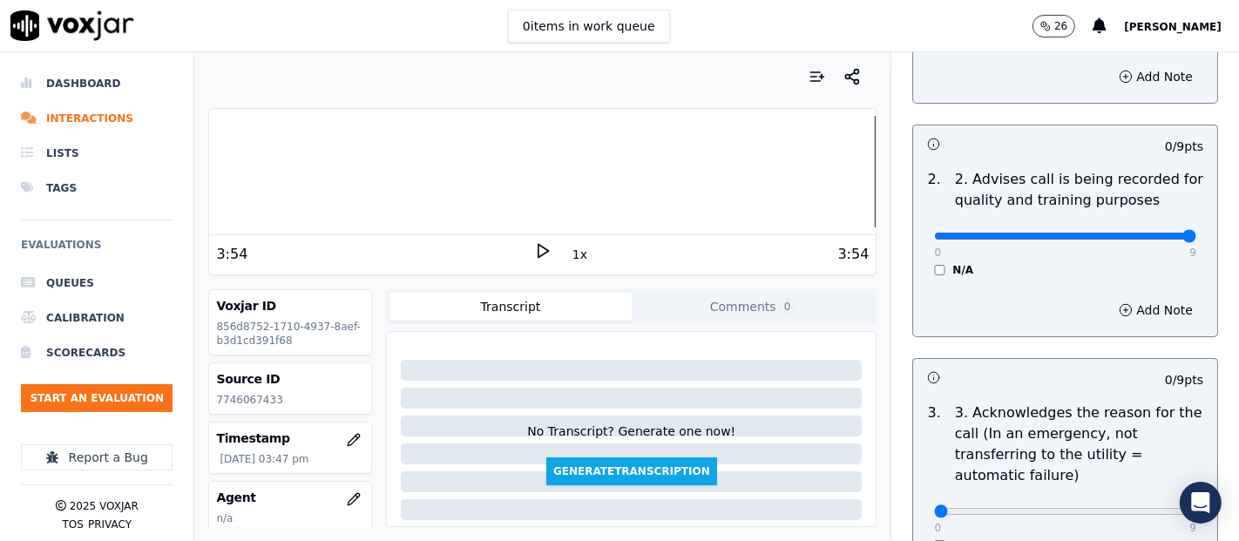
type input "9"
click at [1147, 233] on input "range" at bounding box center [1065, 236] width 262 height 7
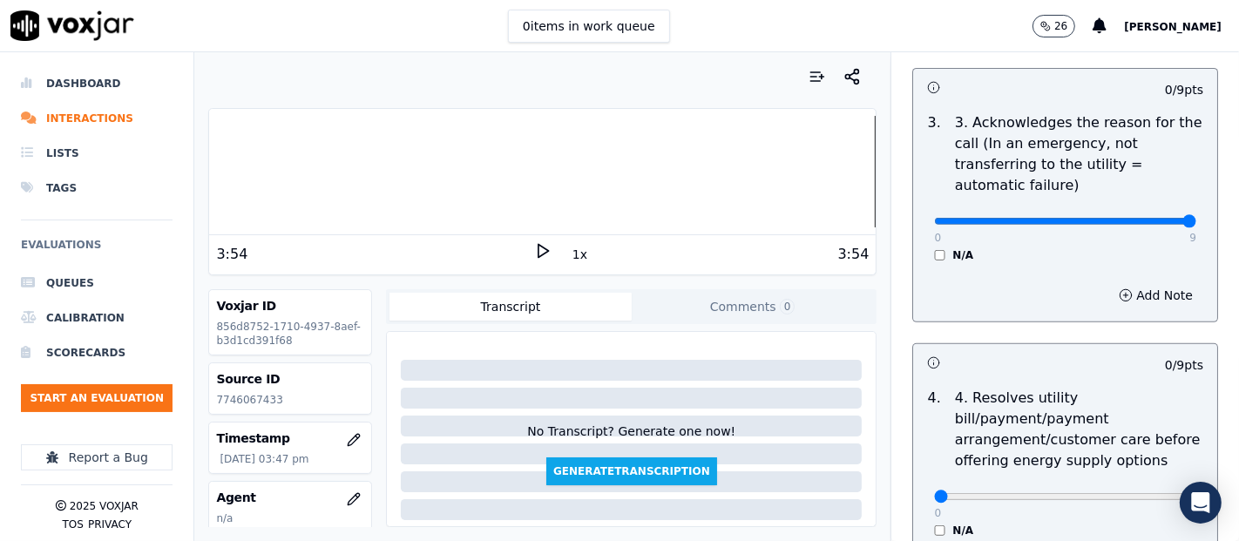
type input "9"
click at [1142, 220] on input "range" at bounding box center [1065, 221] width 262 height 7
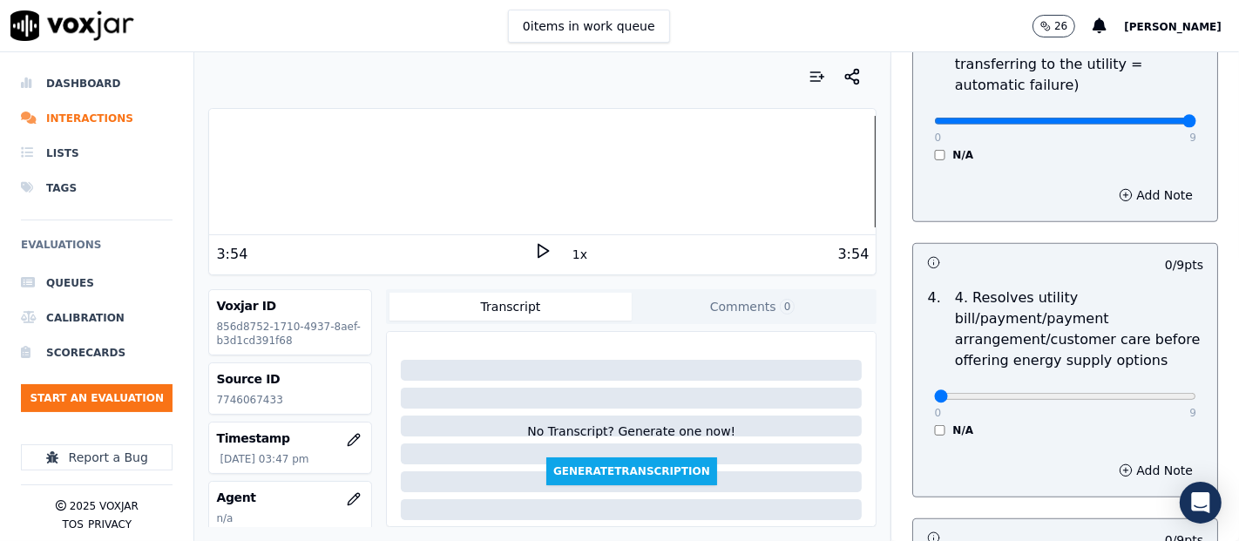
scroll to position [774, 0]
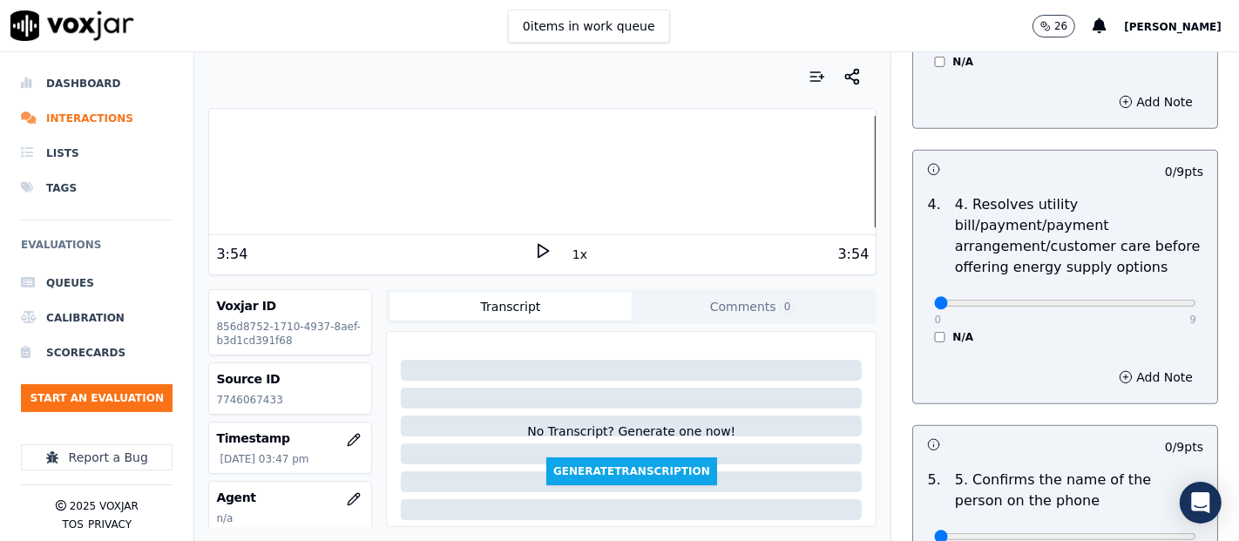
drag, startPoint x: 911, startPoint y: 330, endPoint x: 924, endPoint y: 340, distance: 16.2
click at [920, 331] on div "0 9 N/A" at bounding box center [1065, 311] width 290 height 66
click at [931, 342] on div "4 . 4. Resolves utility bill/payment/payment arrangement/customer care before o…" at bounding box center [1065, 269] width 304 height 164
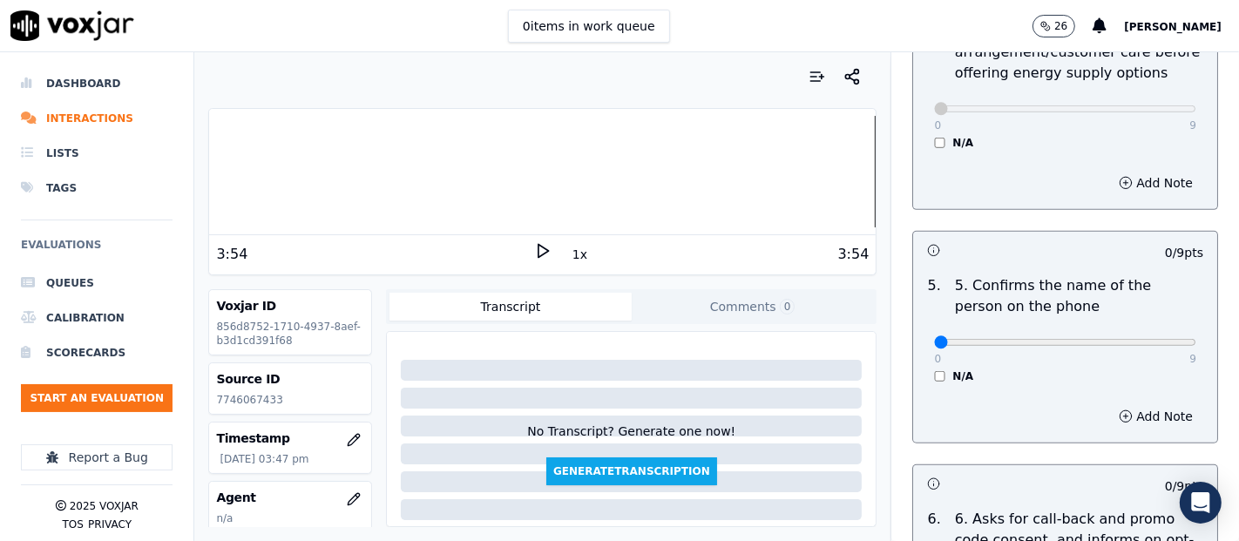
click at [1133, 332] on div "0 9" at bounding box center [1065, 341] width 262 height 21
type input "9"
click at [1135, 339] on input "range" at bounding box center [1065, 342] width 262 height 7
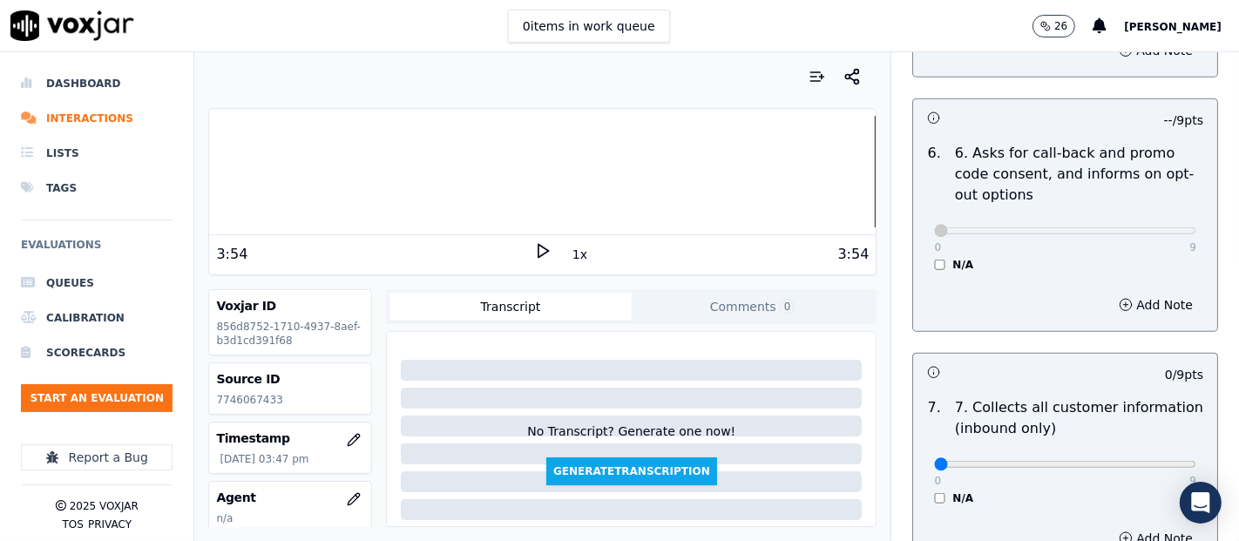
scroll to position [1451, 0]
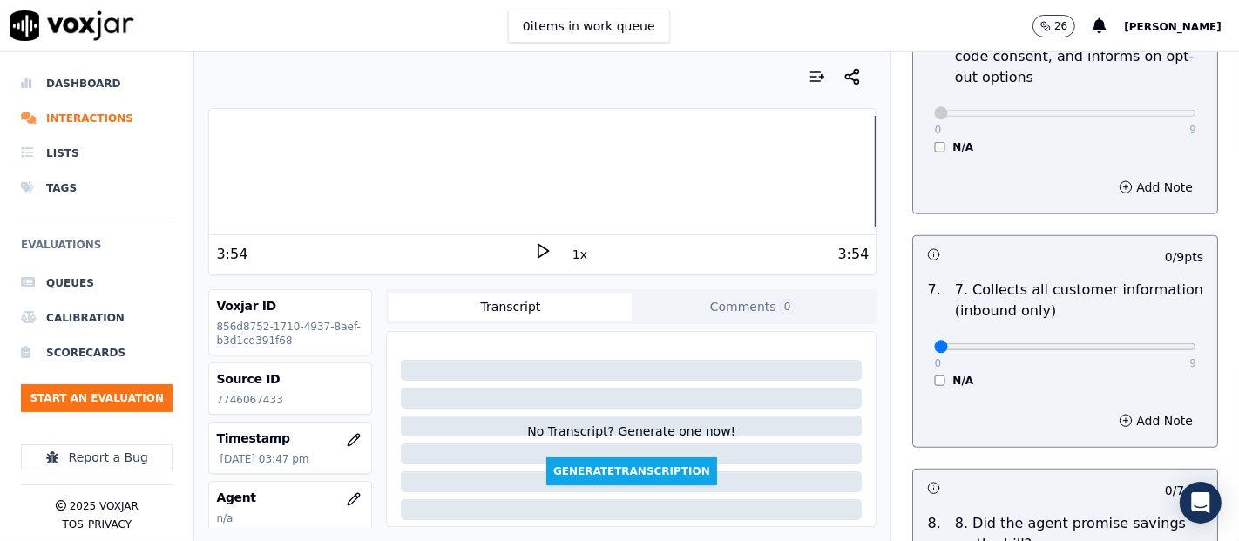
click at [1133, 335] on div "0 9" at bounding box center [1065, 345] width 262 height 21
type input "9"
click at [1138, 343] on input "range" at bounding box center [1065, 346] width 262 height 7
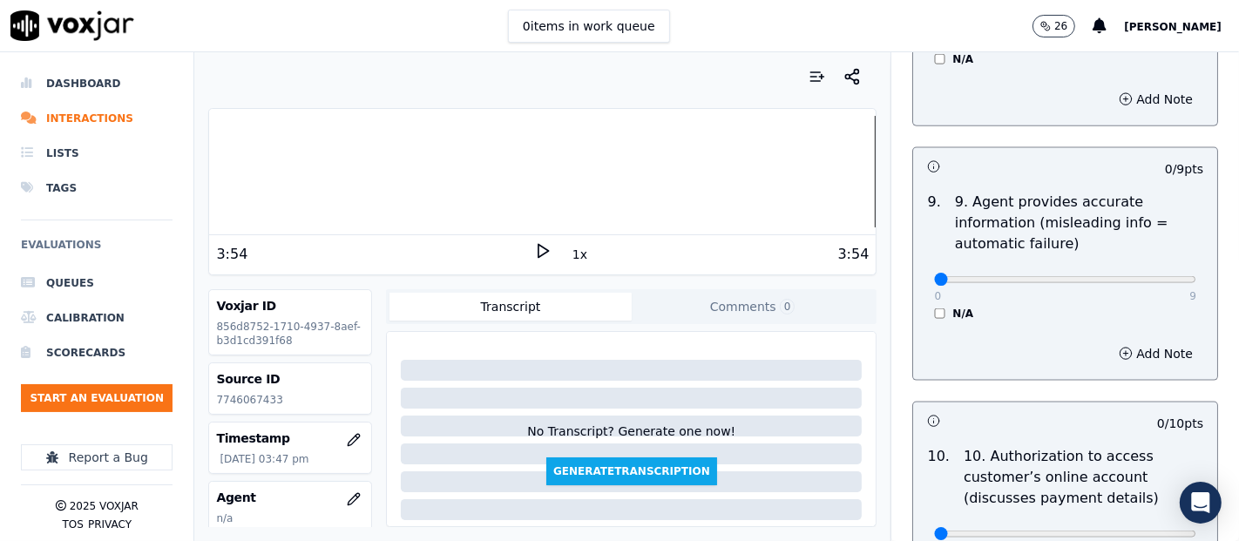
scroll to position [2033, 0]
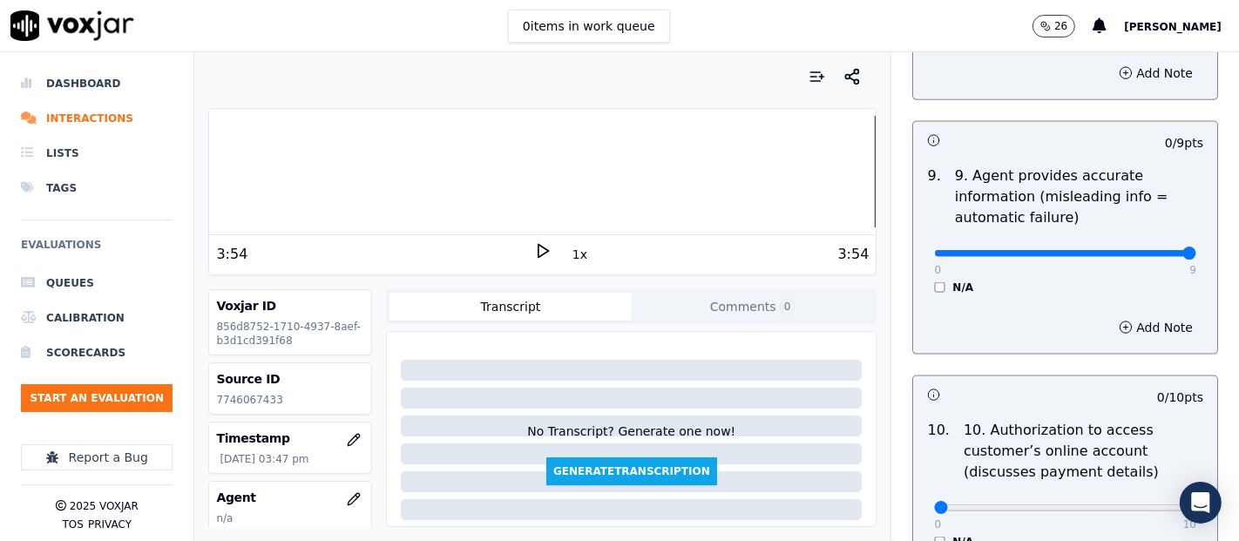
type input "9"
click at [1145, 250] on input "range" at bounding box center [1065, 253] width 262 height 7
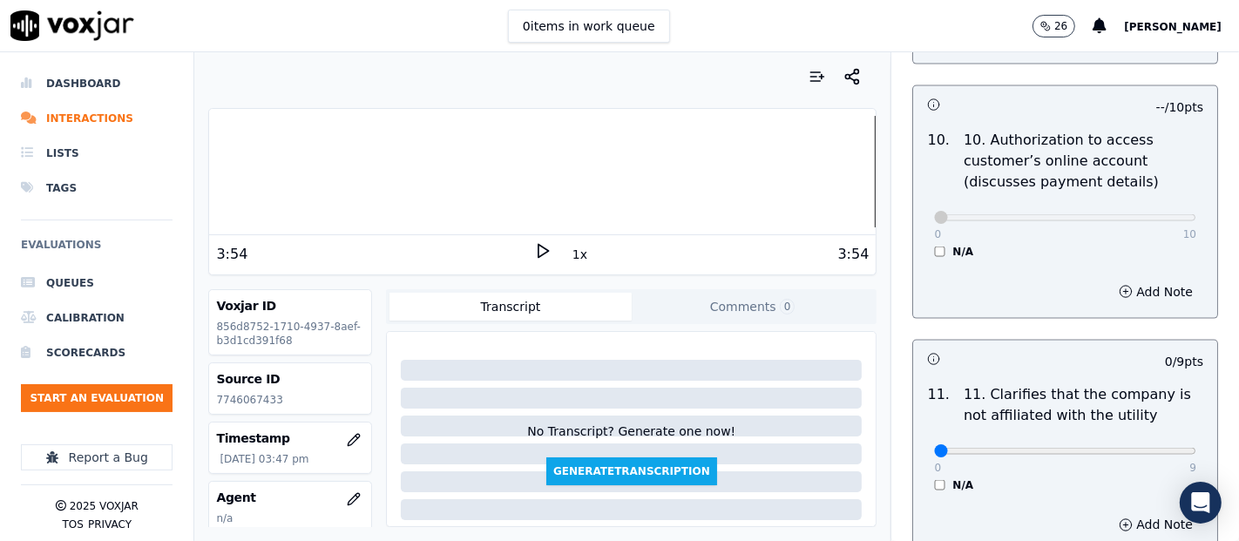
scroll to position [2614, 0]
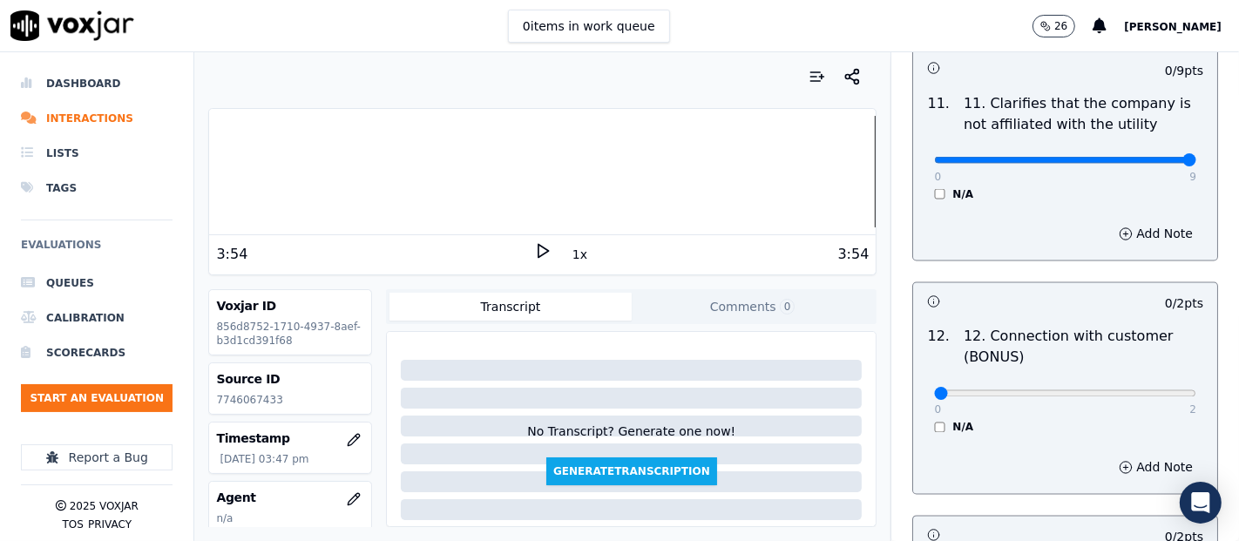
type input "9"
click at [1145, 157] on input "range" at bounding box center [1065, 160] width 262 height 7
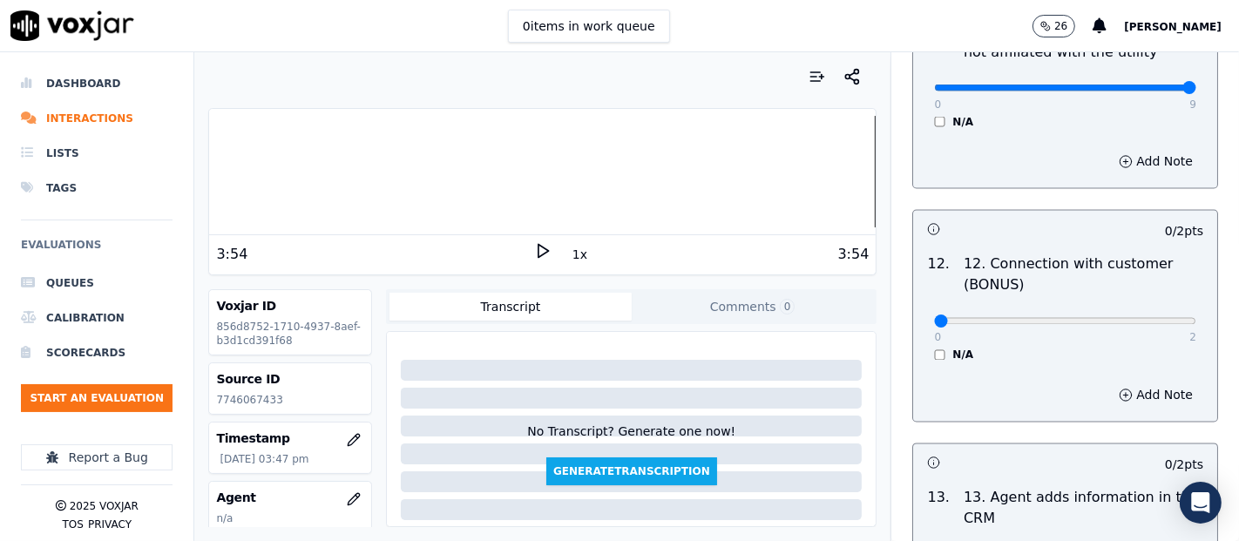
scroll to position [2807, 0]
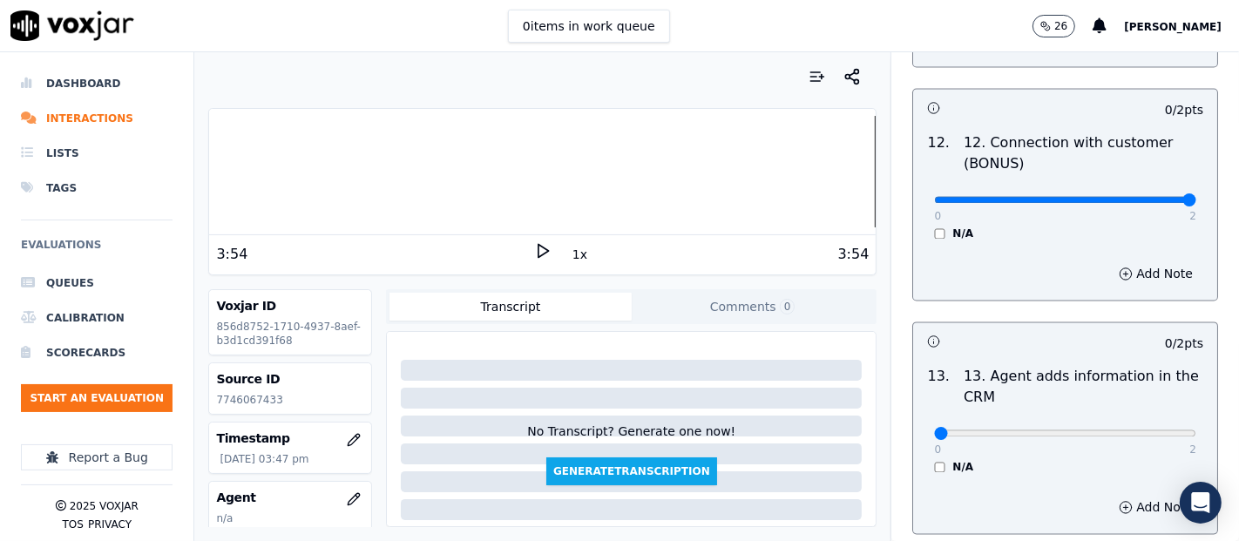
type input "2"
click at [1133, 197] on input "range" at bounding box center [1065, 200] width 262 height 7
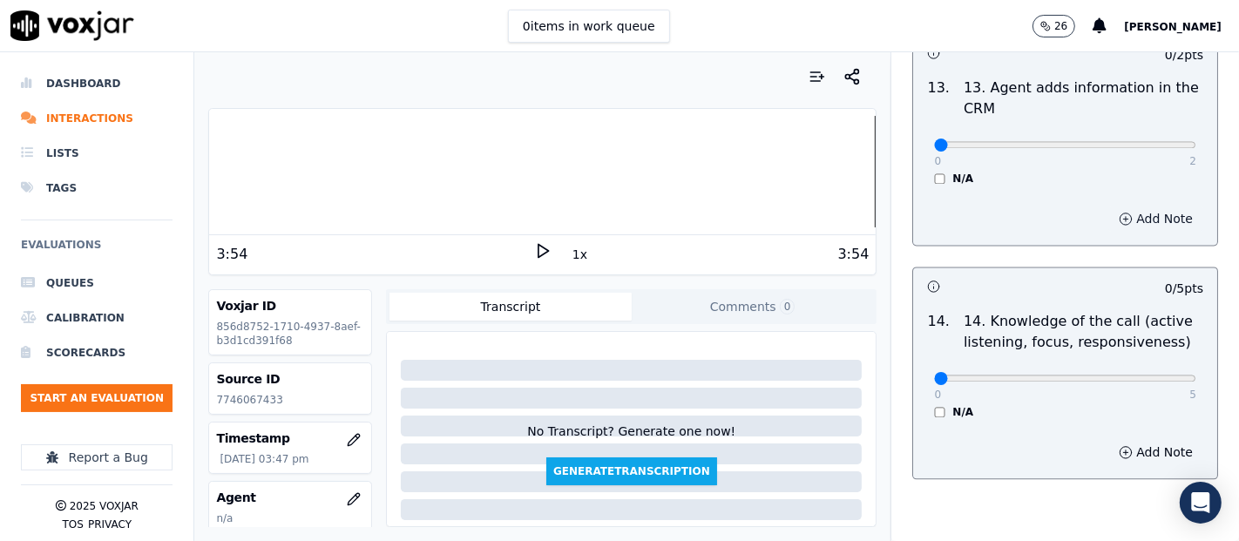
scroll to position [3097, 0]
click at [1155, 148] on div "0 2 N/A" at bounding box center [1065, 151] width 290 height 66
type input "2"
click at [1150, 140] on input "range" at bounding box center [1065, 143] width 262 height 7
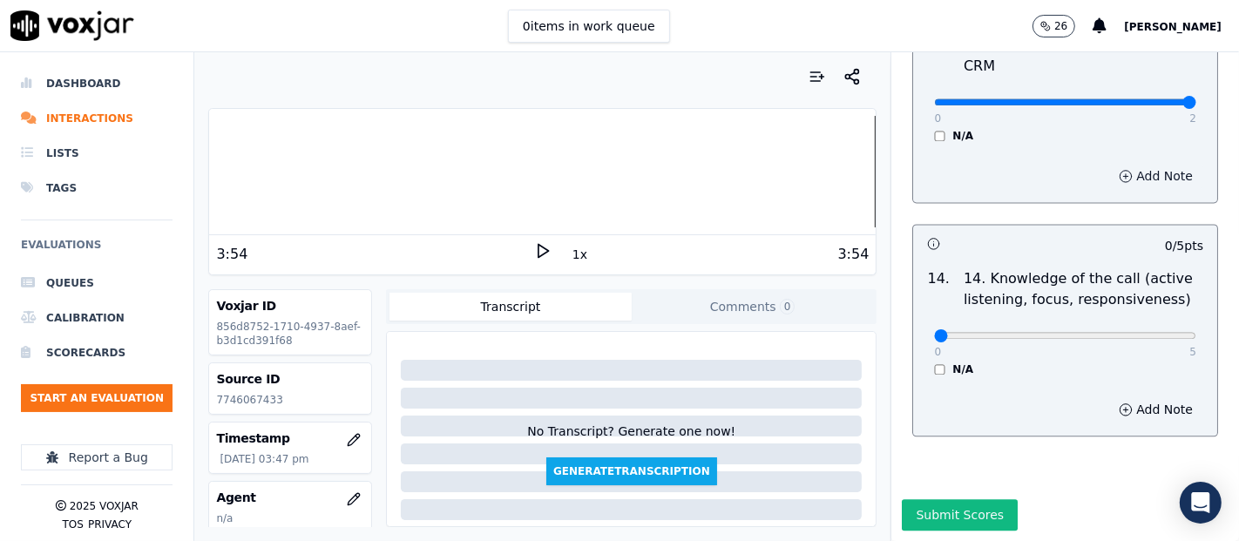
scroll to position [3175, 0]
type input "5"
click at [1133, 332] on input "range" at bounding box center [1065, 335] width 262 height 7
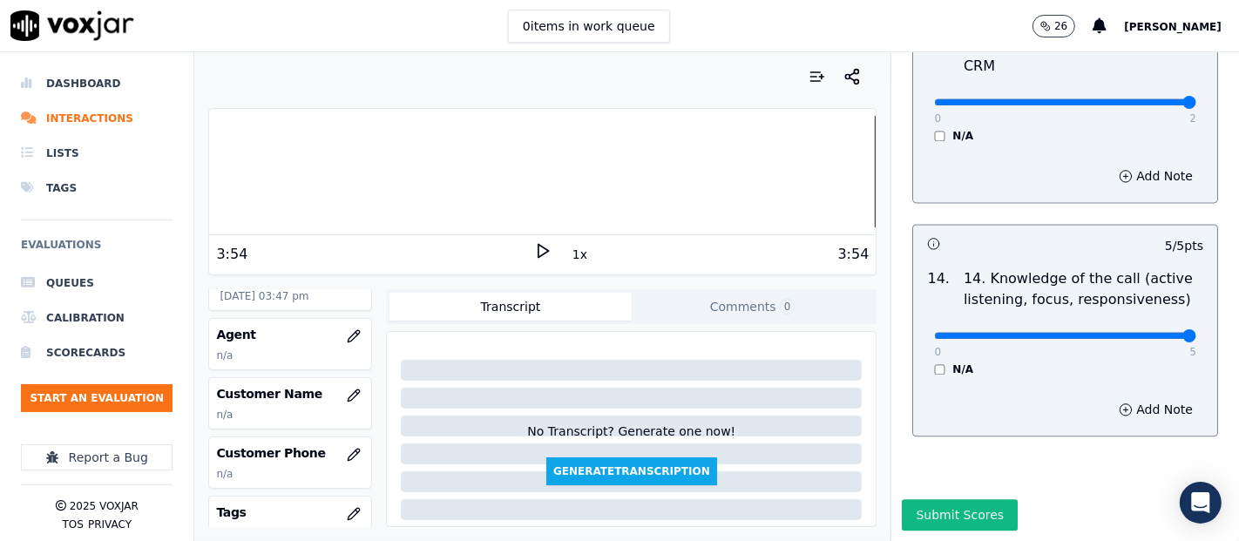
scroll to position [193, 0]
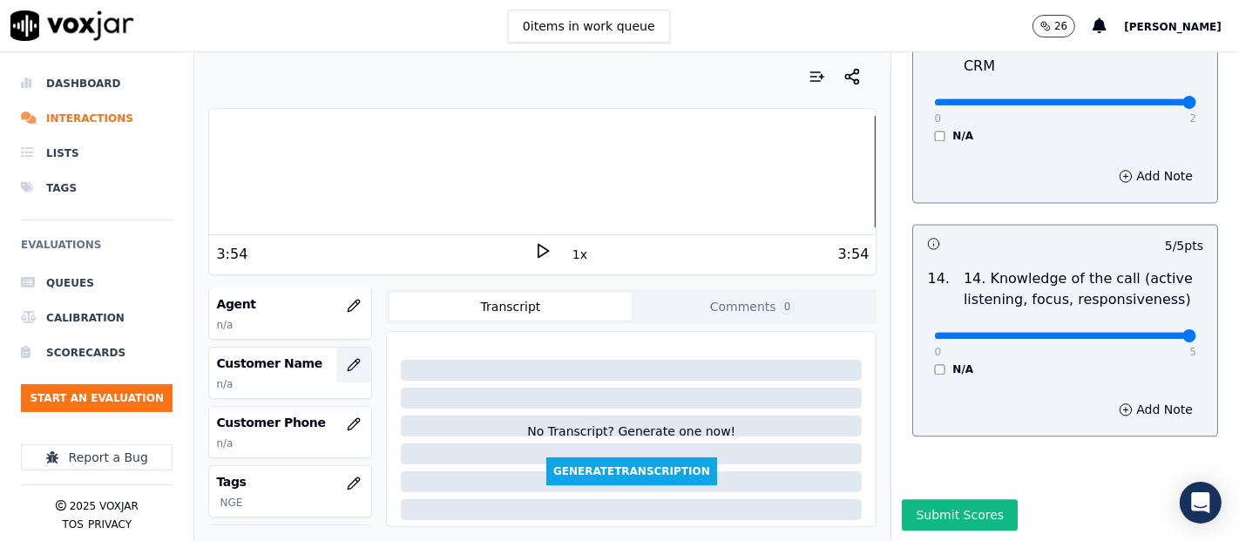
click at [348, 363] on icon "button" at bounding box center [353, 364] width 11 height 11
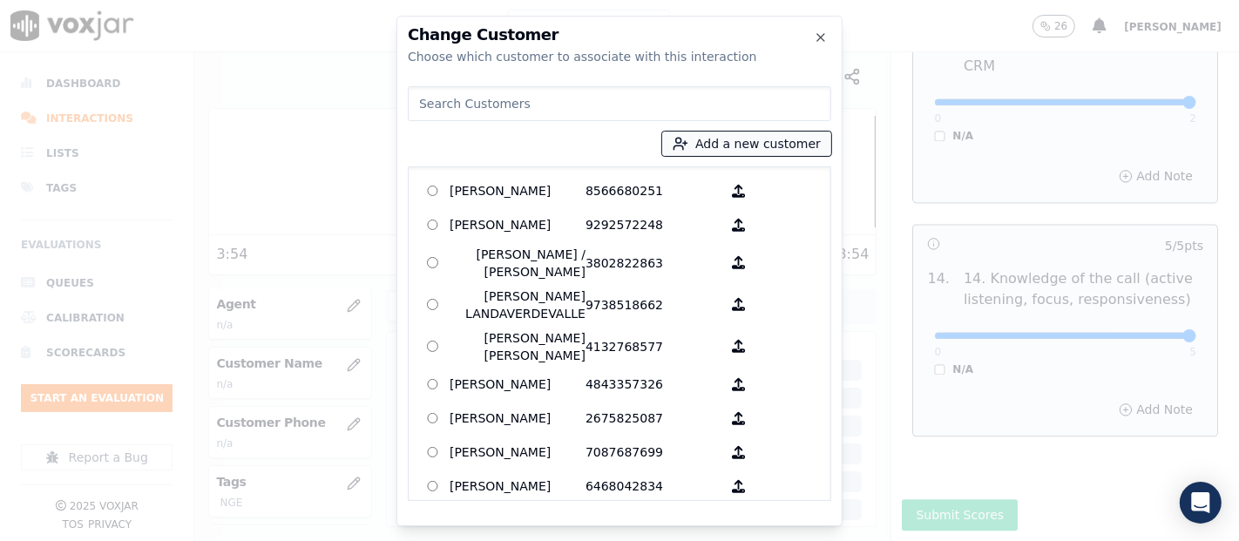
click at [711, 147] on button "Add a new customer" at bounding box center [746, 144] width 169 height 24
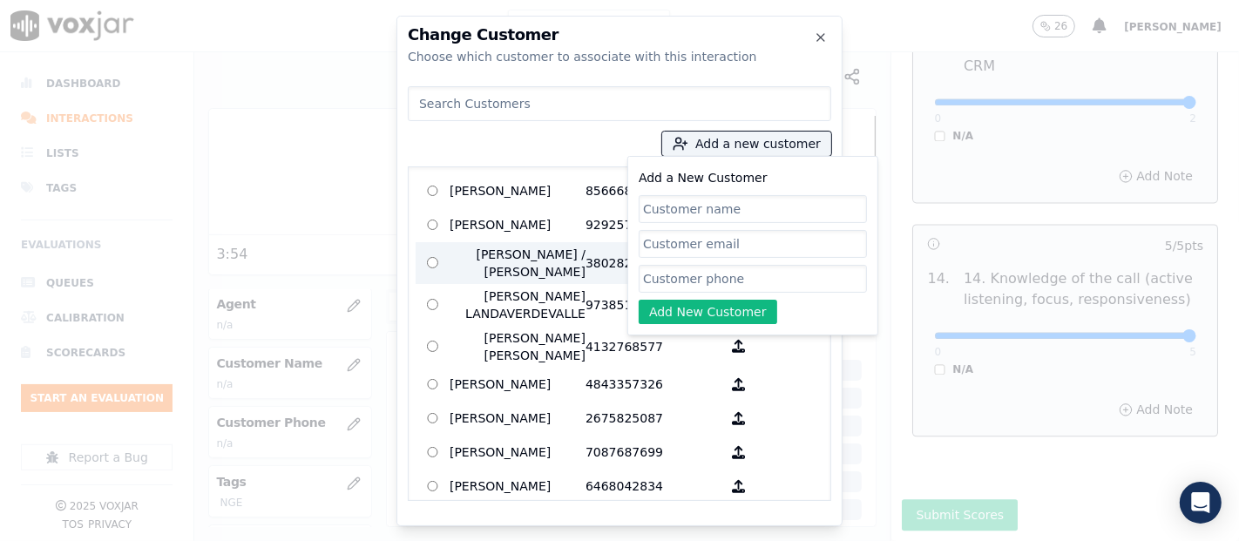
paste input "EVELIN REYNOSO"
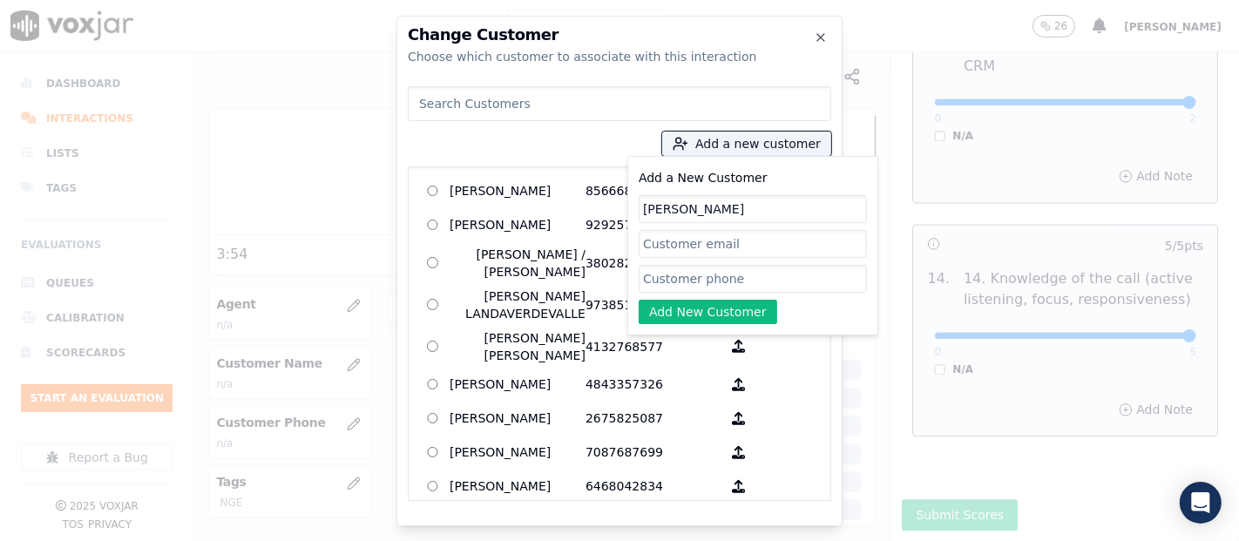
type input "EVELIN REYNOSO"
click at [661, 278] on input "Add a New Customer" at bounding box center [753, 279] width 228 height 28
paste input "7746067433"
type input "7746067433"
click at [694, 313] on button "Add New Customer" at bounding box center [708, 312] width 139 height 24
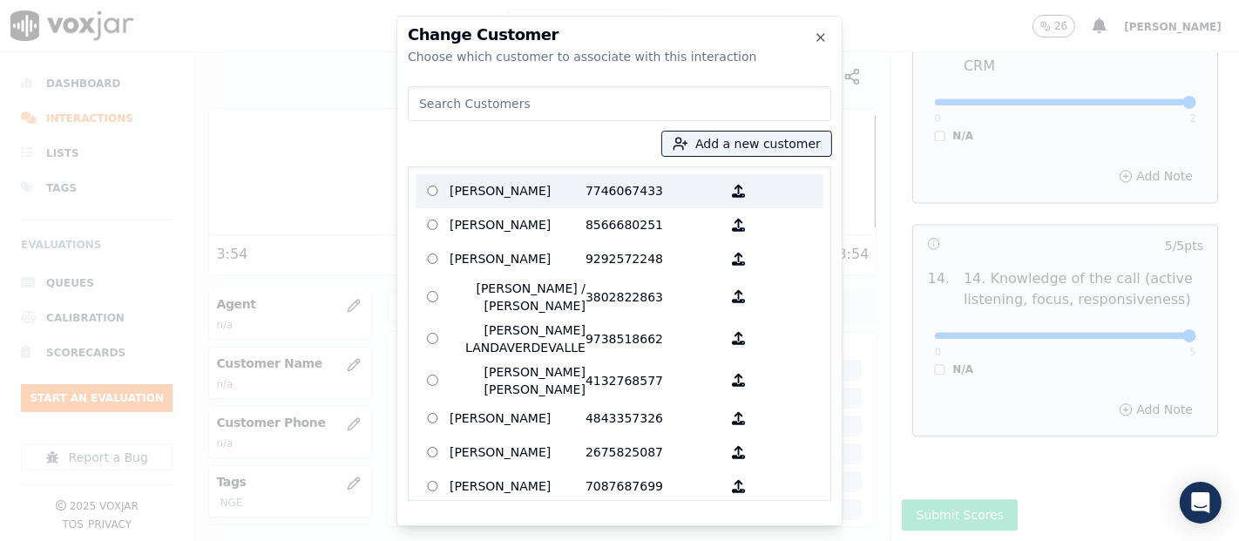
click at [445, 194] on p at bounding box center [433, 191] width 34 height 27
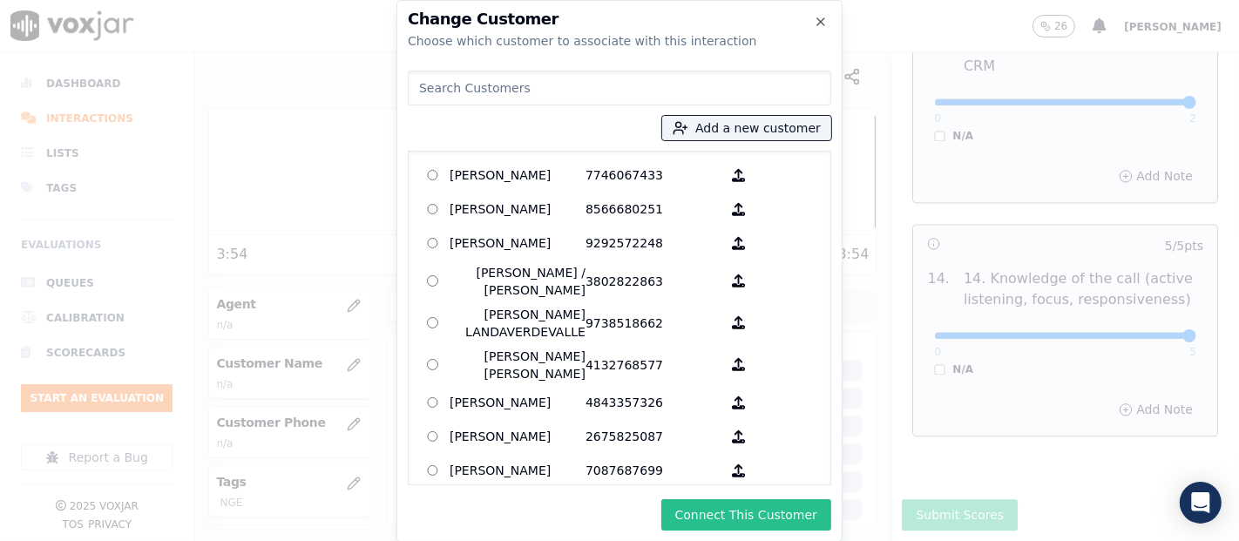
click at [711, 519] on button "Connect This Customer" at bounding box center [746, 514] width 170 height 31
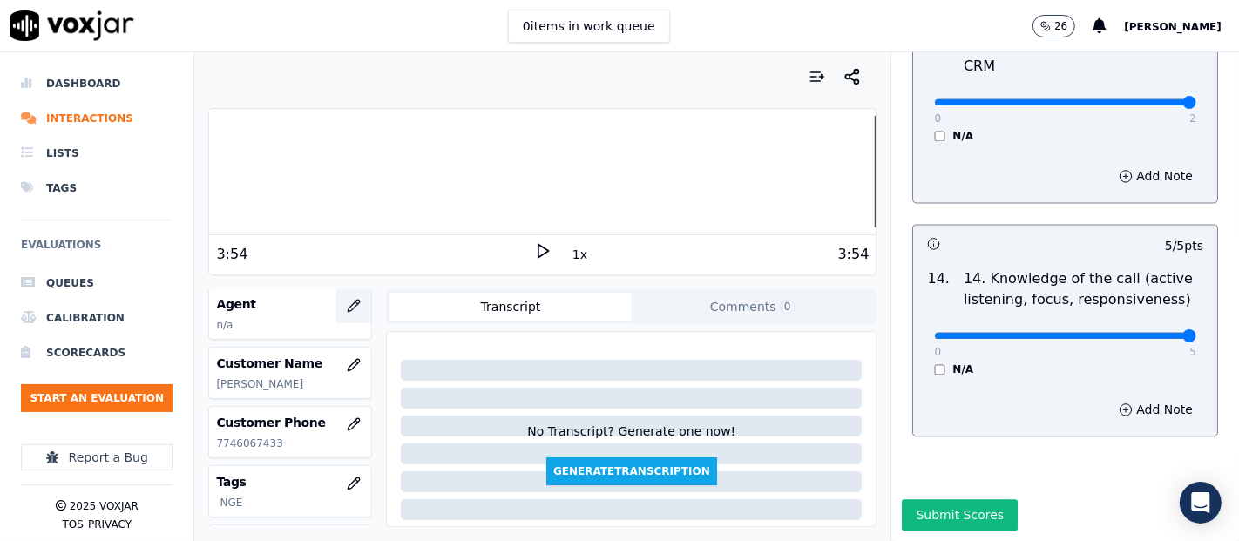
click at [336, 301] on button "button" at bounding box center [353, 305] width 35 height 35
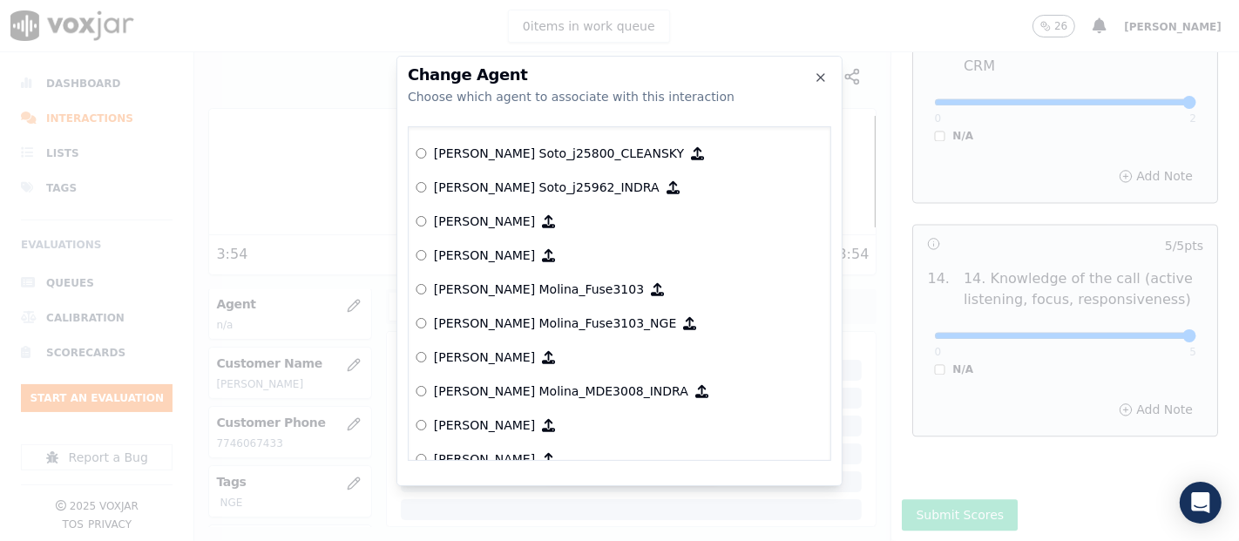
scroll to position [5735, 0]
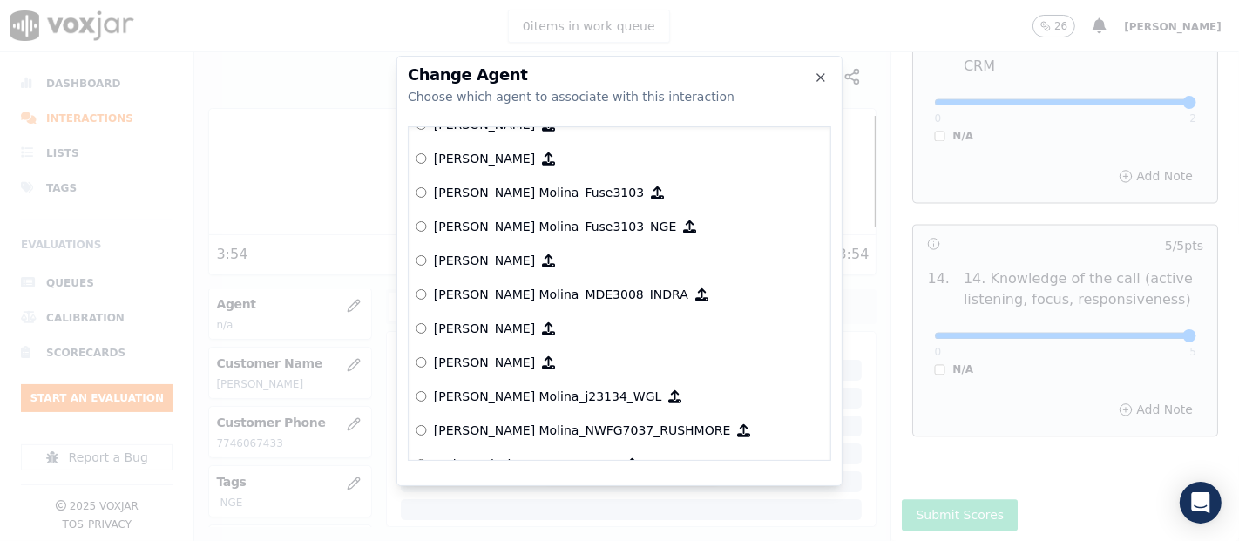
click at [457, 224] on p "[PERSON_NAME] Molina_Fuse3103_NGE" at bounding box center [555, 226] width 242 height 17
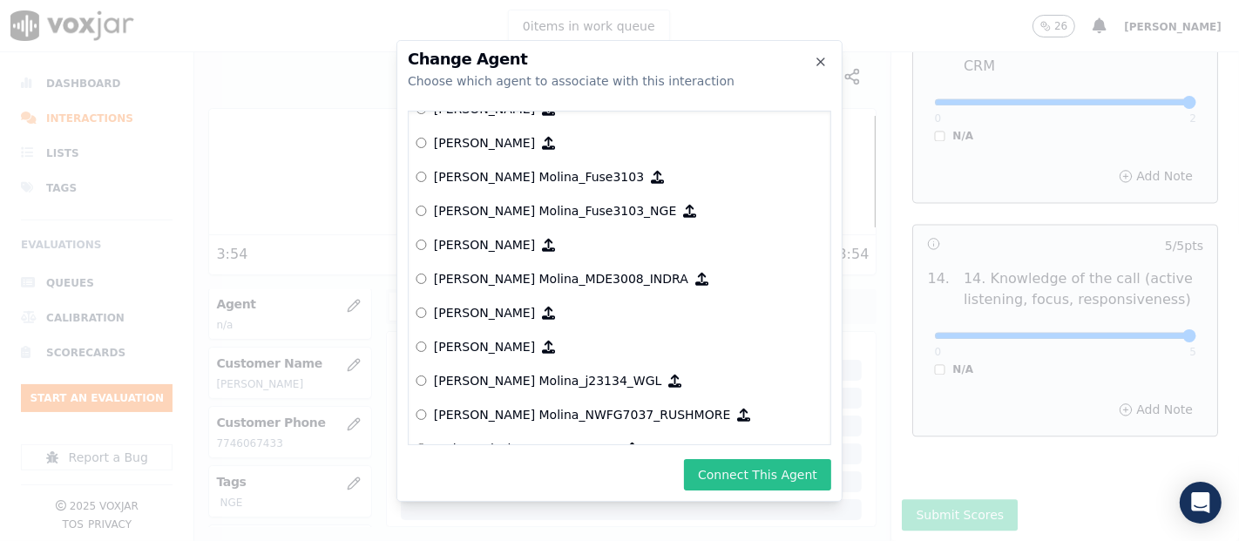
click at [802, 466] on button "Connect This Agent" at bounding box center [757, 474] width 147 height 31
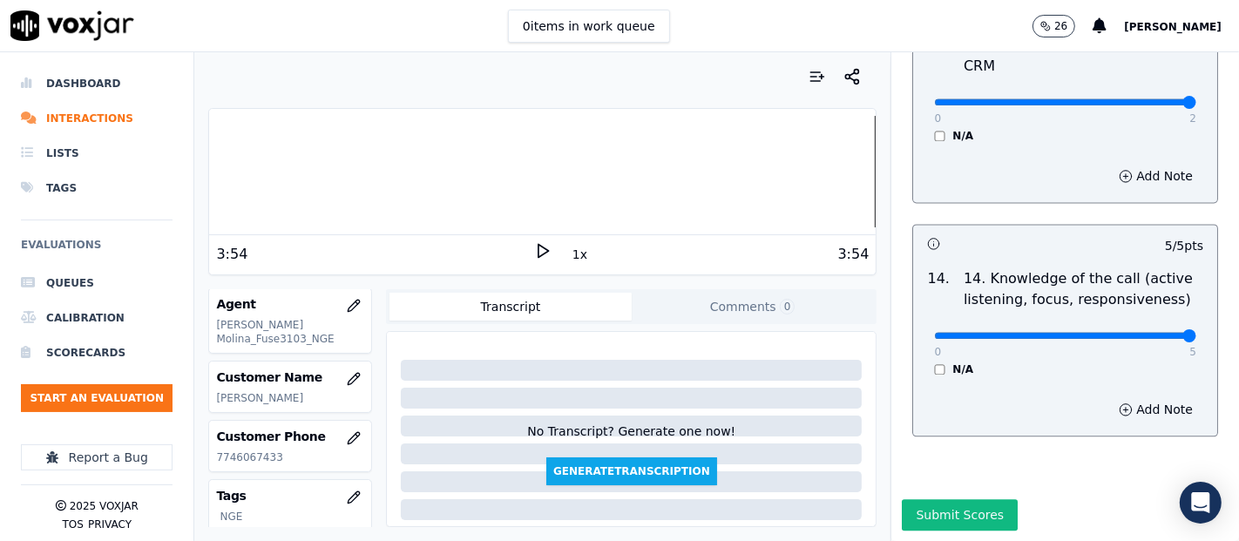
click at [903, 499] on button "Submit Scores" at bounding box center [960, 514] width 116 height 31
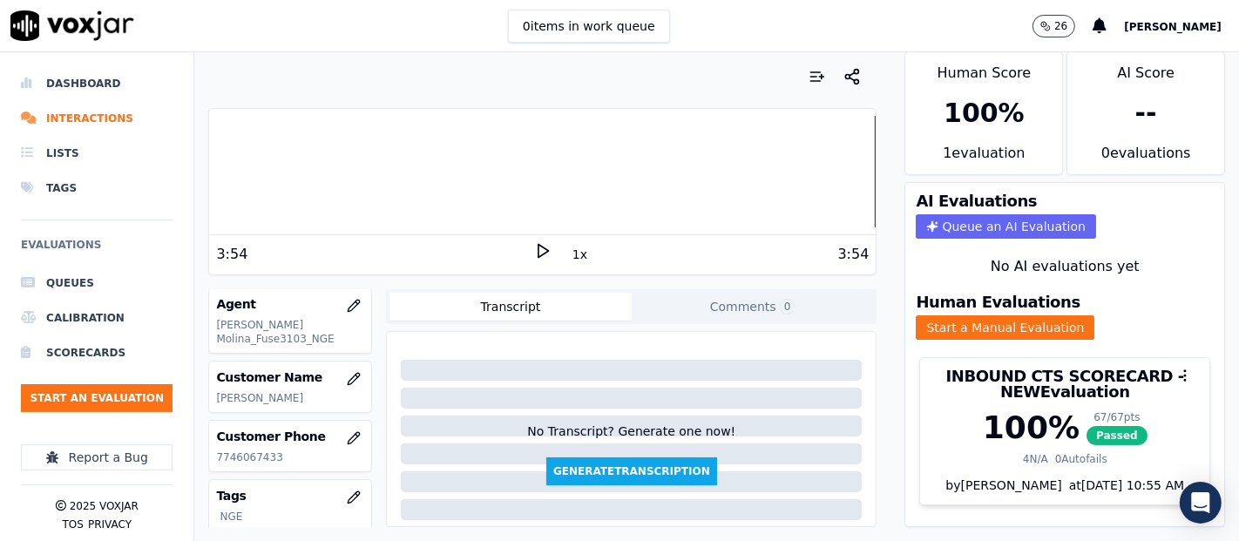
scroll to position [59, 0]
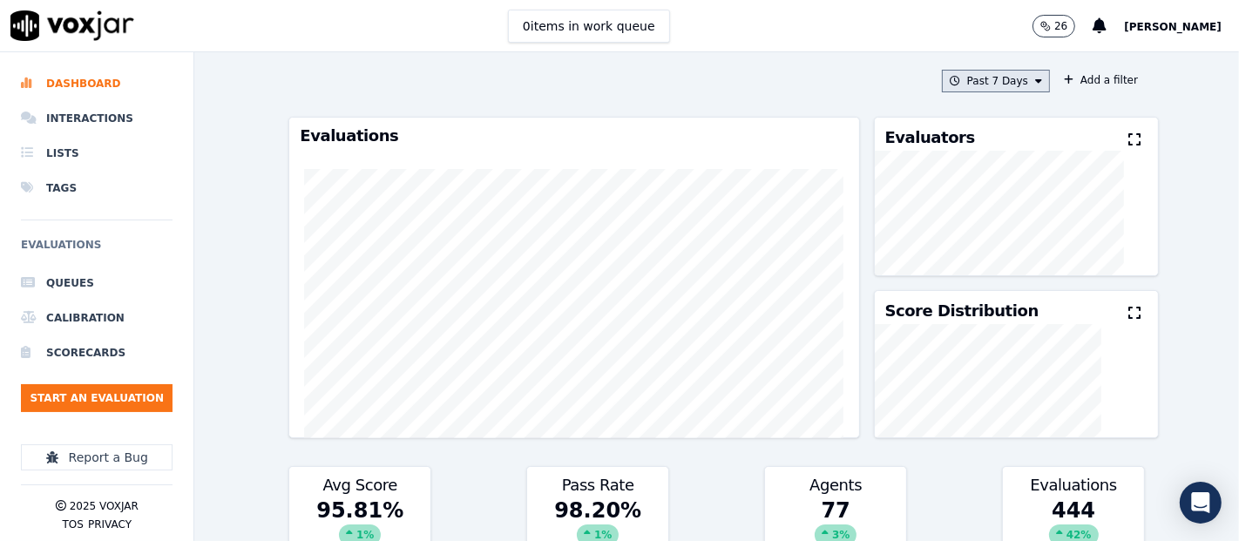
click at [1008, 82] on button "Past 7 Days" at bounding box center [996, 81] width 108 height 23
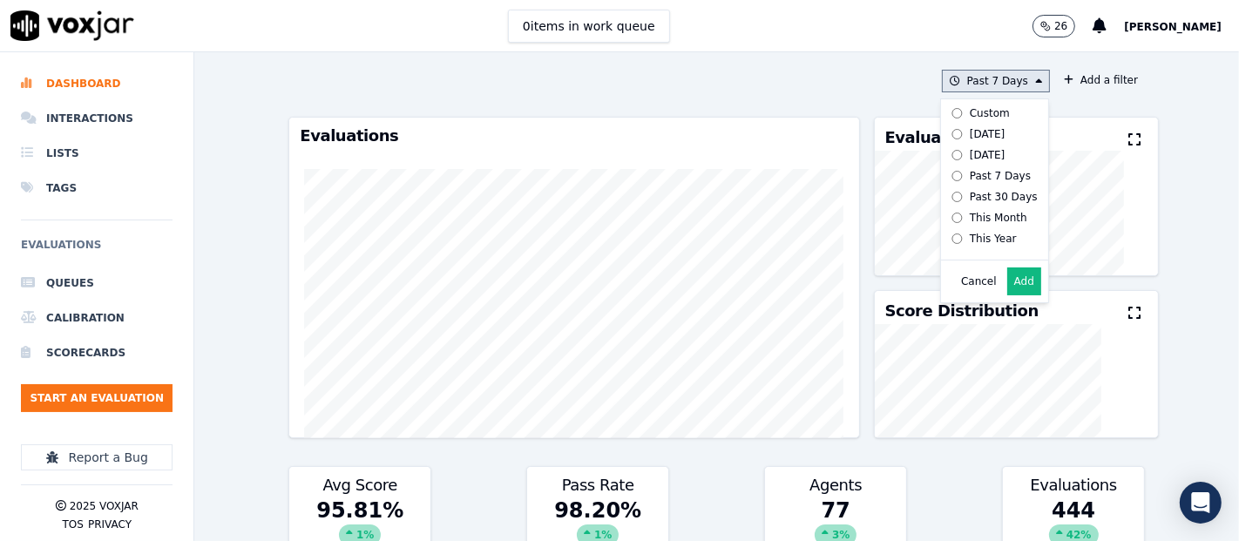
click at [1010, 294] on button "Add" at bounding box center [1024, 281] width 34 height 28
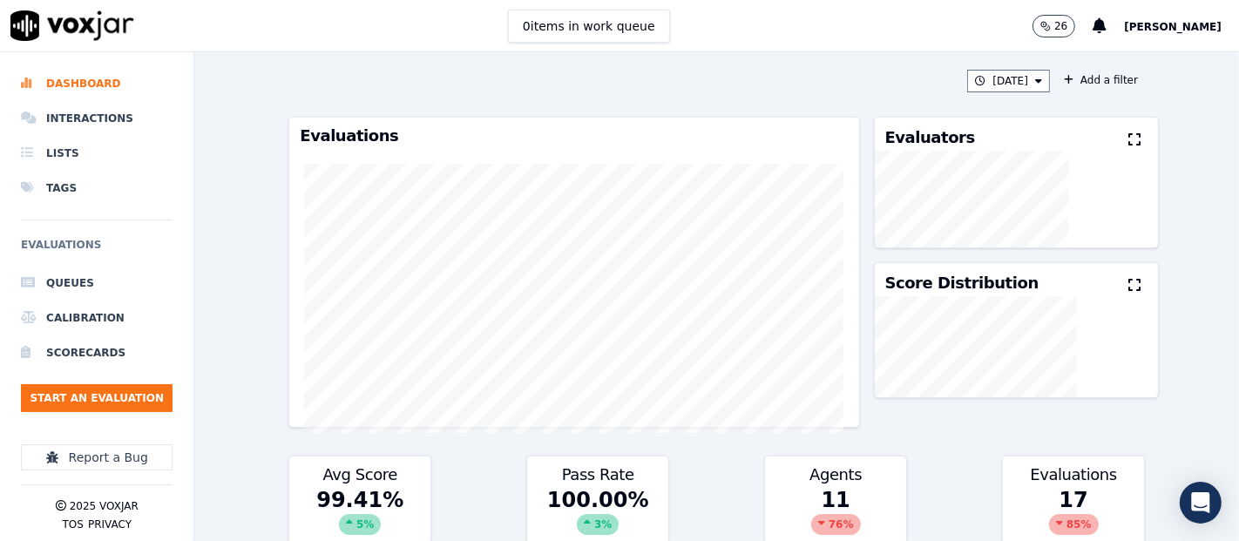
click at [1128, 139] on icon at bounding box center [1134, 139] width 12 height 14
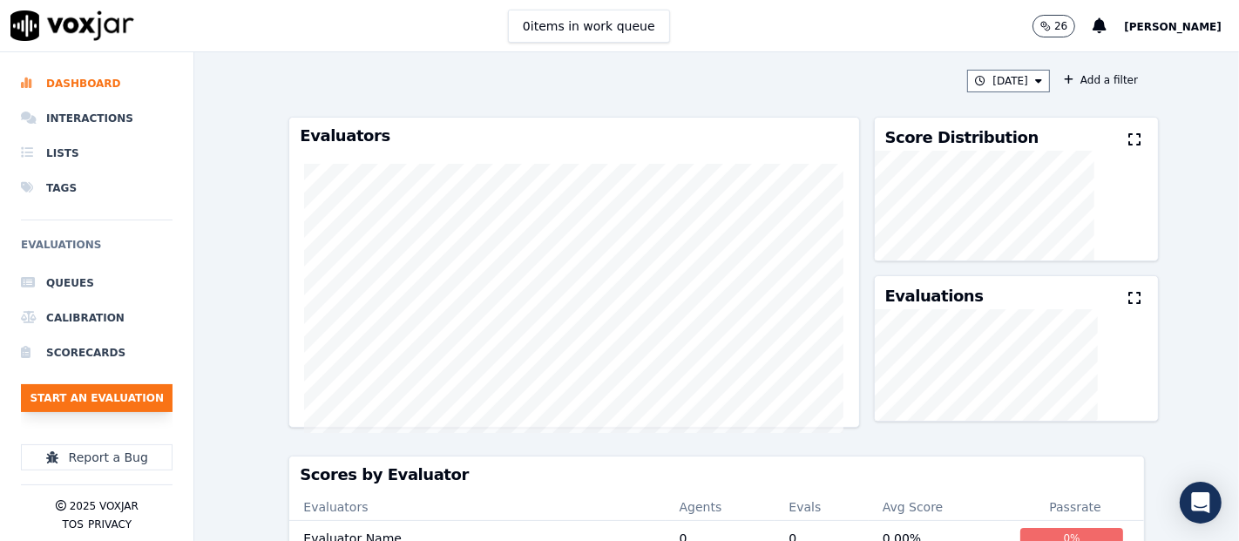
click at [172, 389] on button "Start an Evaluation" at bounding box center [97, 398] width 152 height 28
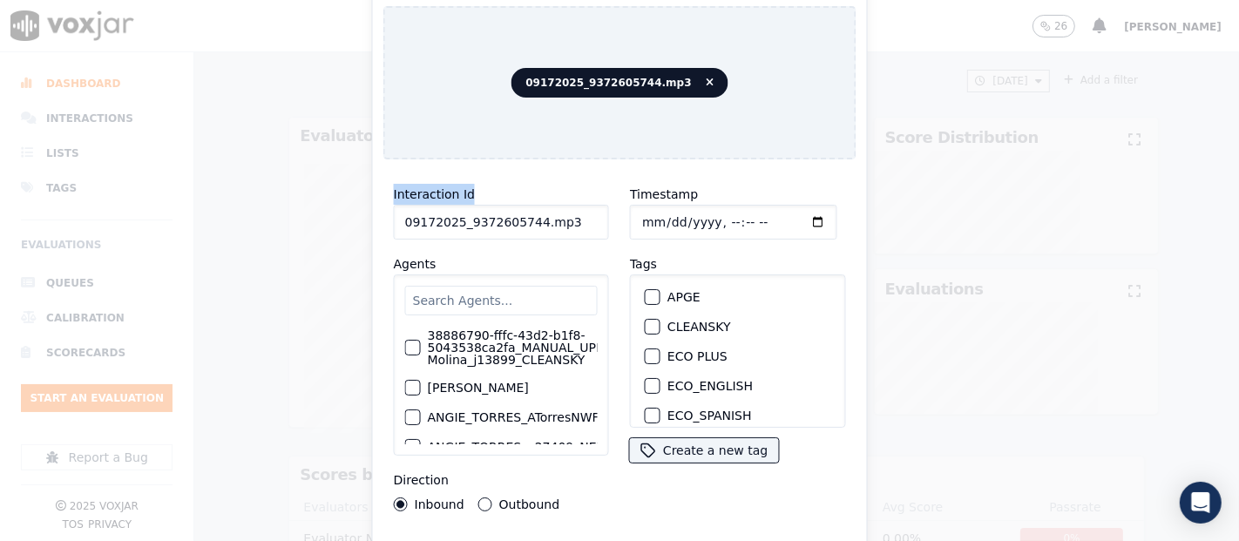
drag, startPoint x: 564, startPoint y: 186, endPoint x: 558, endPoint y: 216, distance: 31.1
click at [564, 192] on div "Start an Evaluation 09172025_9372605744.mp3 Interaction Id 09172025_9372605744.…" at bounding box center [620, 270] width 496 height 629
click at [558, 226] on input "09172025_9372605744.mp3" at bounding box center [501, 222] width 215 height 35
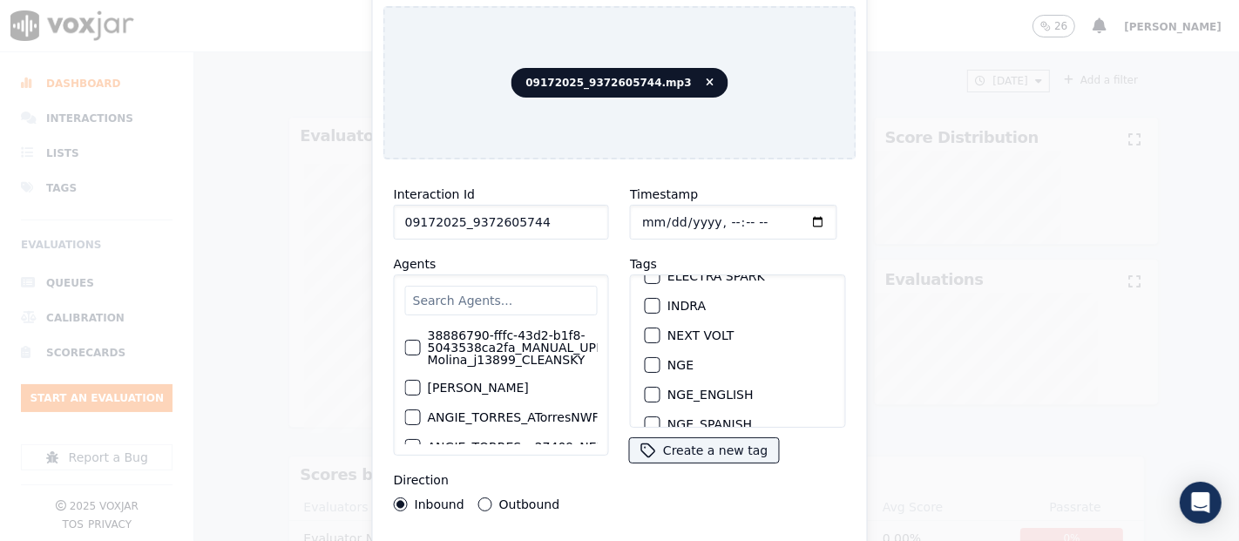
scroll to position [193, 0]
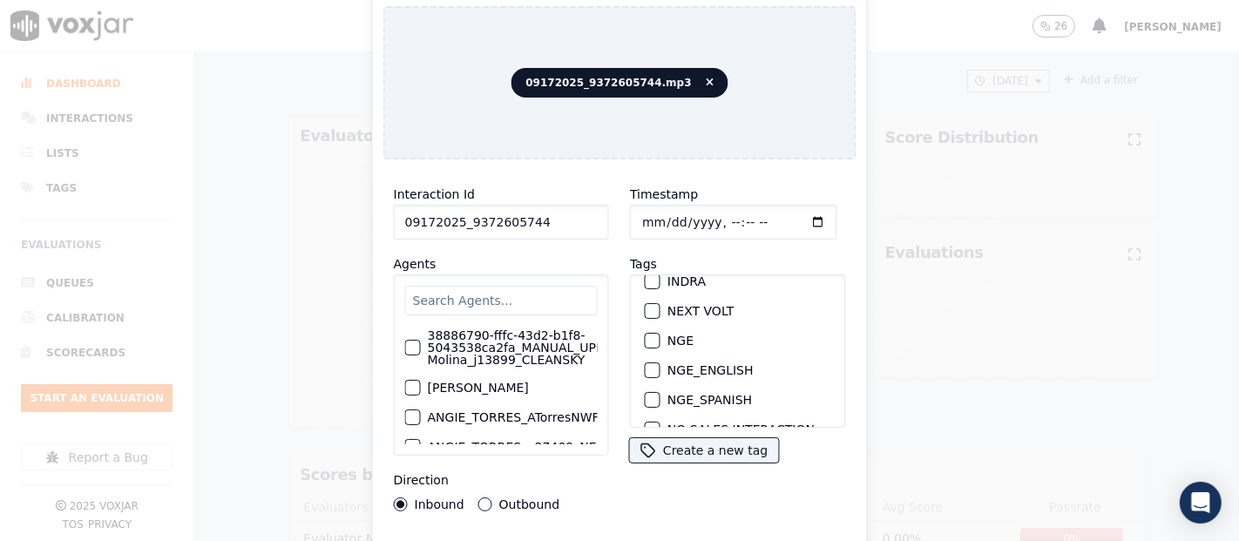
type input "09172025_9372605744"
drag, startPoint x: 641, startPoint y: 328, endPoint x: 646, endPoint y: 438, distance: 109.9
click at [646, 335] on div "button" at bounding box center [652, 341] width 12 height 12
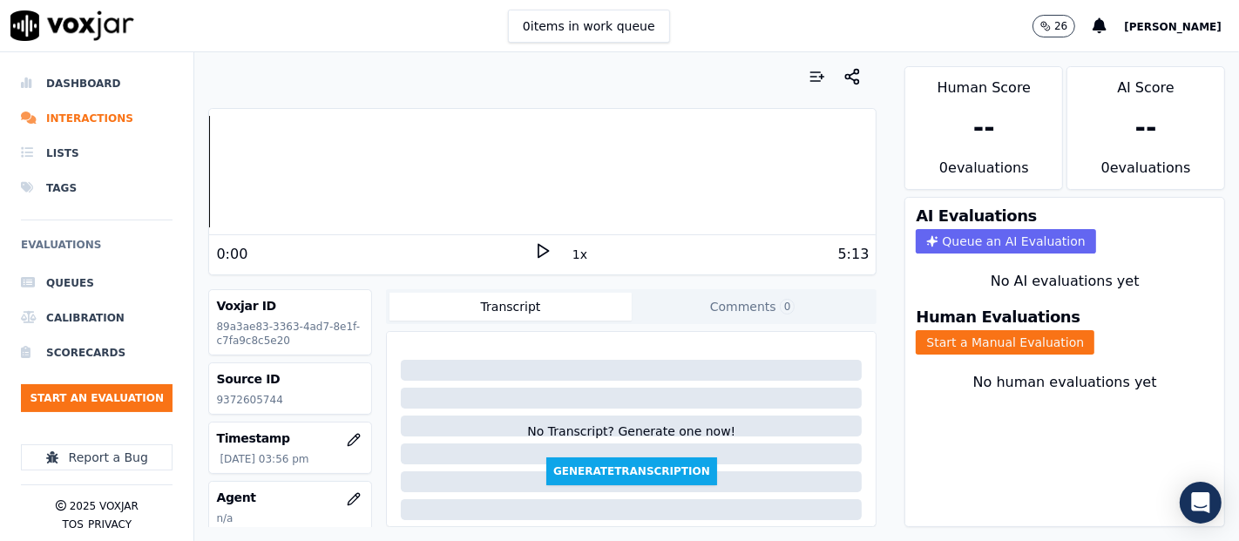
click at [242, 396] on p "9372605744" at bounding box center [290, 400] width 148 height 14
copy p "9372605744"
click at [538, 247] on polygon at bounding box center [543, 251] width 10 height 13
click at [918, 330] on button "Start a Manual Evaluation" at bounding box center [1005, 342] width 179 height 24
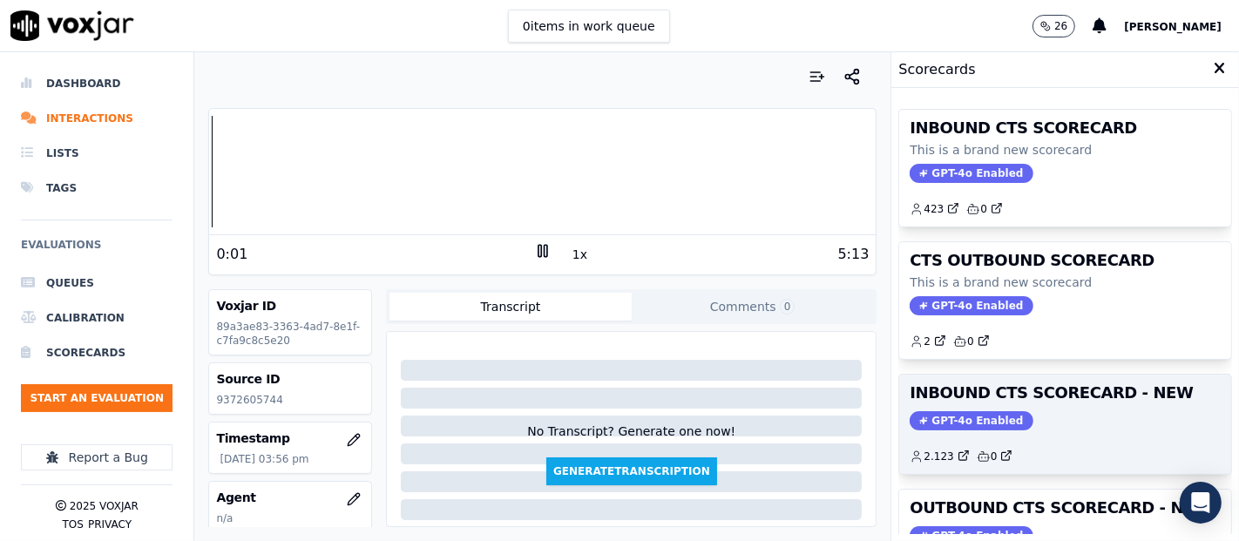
click at [1067, 398] on h3 "INBOUND CTS SCORECARD - NEW" at bounding box center [1065, 393] width 311 height 16
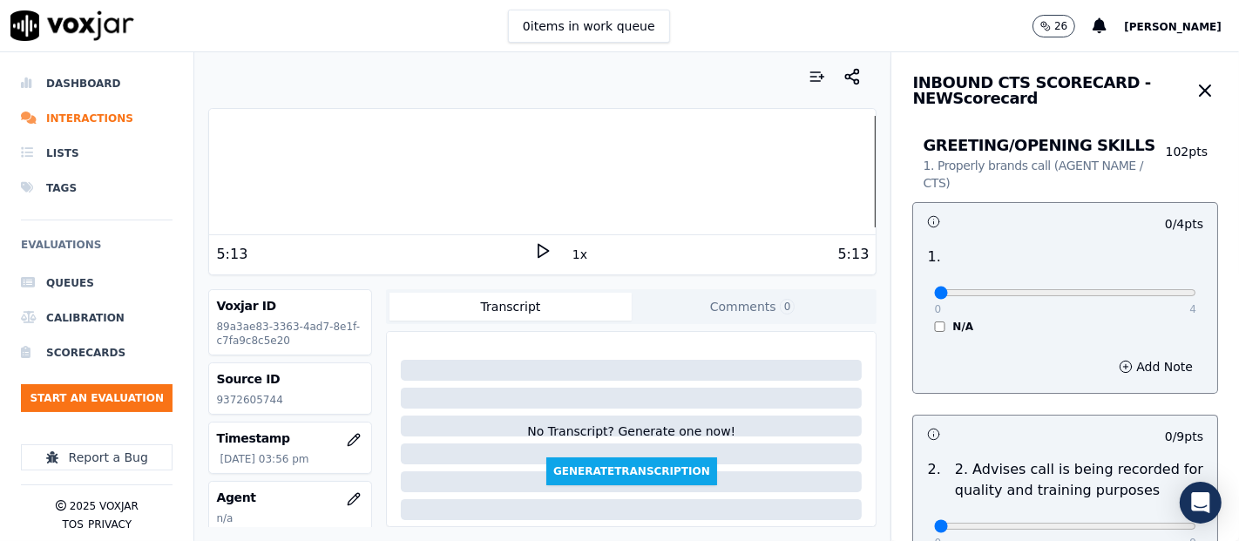
drag, startPoint x: 1157, startPoint y: 293, endPoint x: 1145, endPoint y: 290, distance: 12.5
click at [1150, 290] on div "0 4 N/A" at bounding box center [1065, 300] width 290 height 66
type input "4"
click at [1145, 290] on input "range" at bounding box center [1065, 292] width 262 height 7
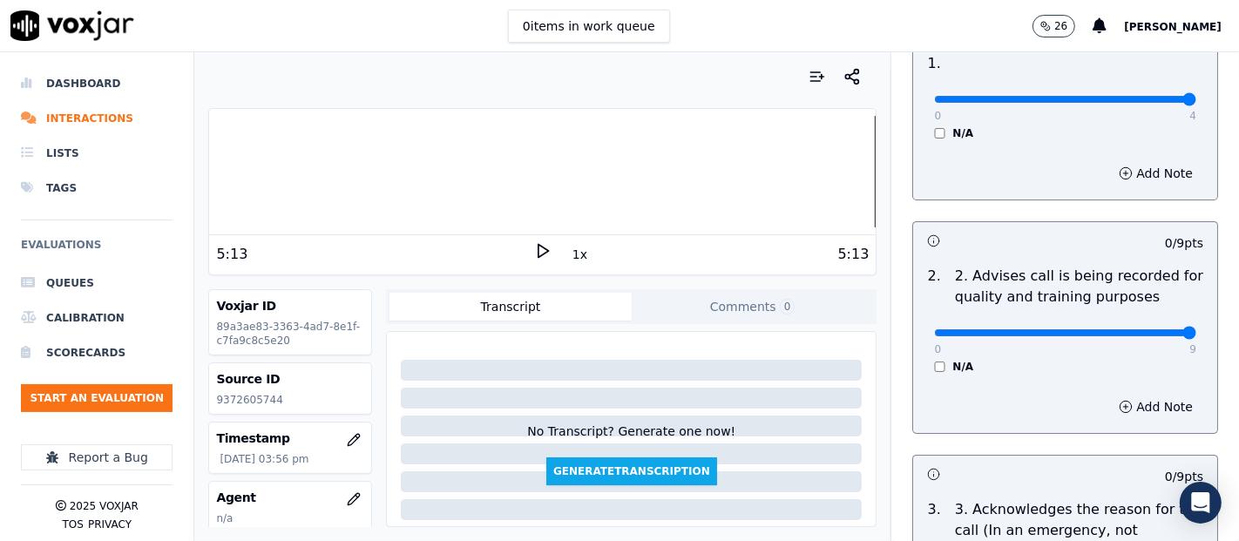
type input "9"
click at [1145, 335] on input "range" at bounding box center [1065, 332] width 262 height 7
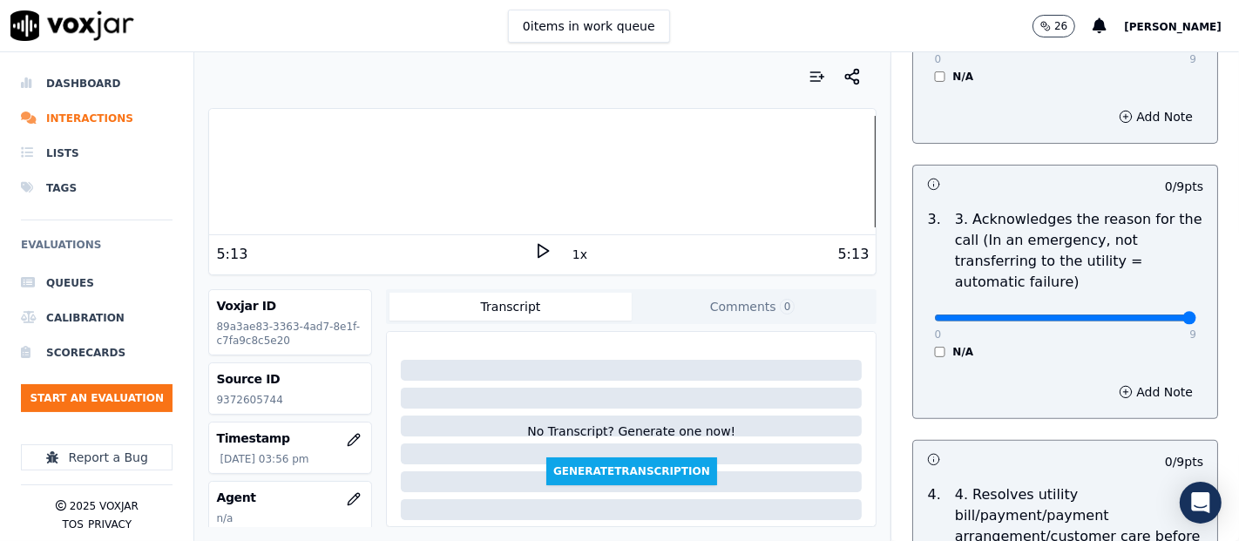
type input "9"
click at [1140, 316] on input "range" at bounding box center [1065, 318] width 262 height 7
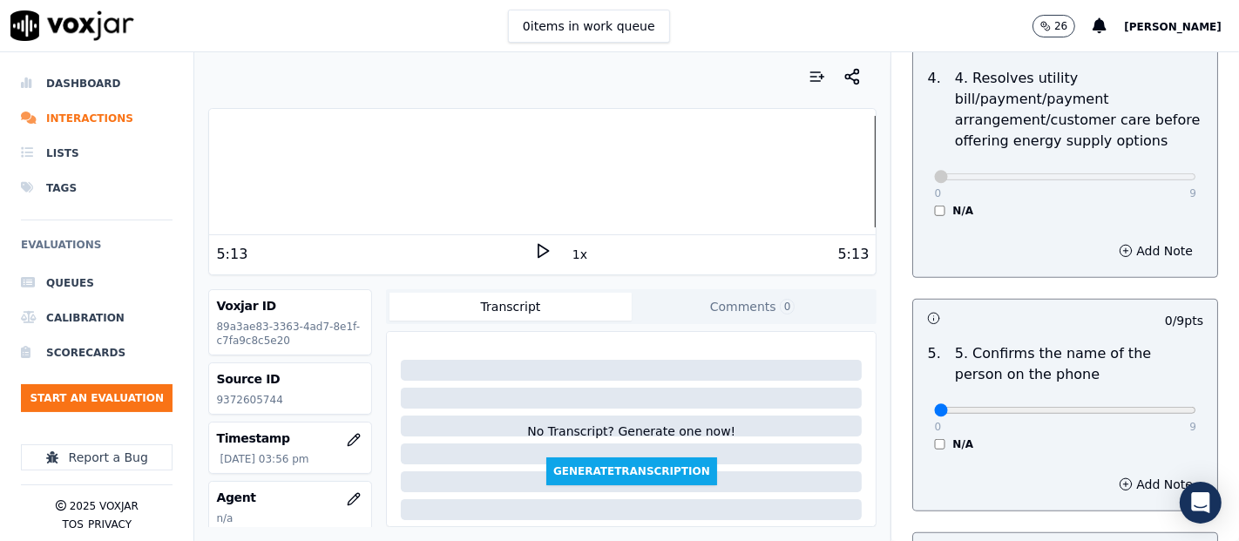
scroll to position [1161, 0]
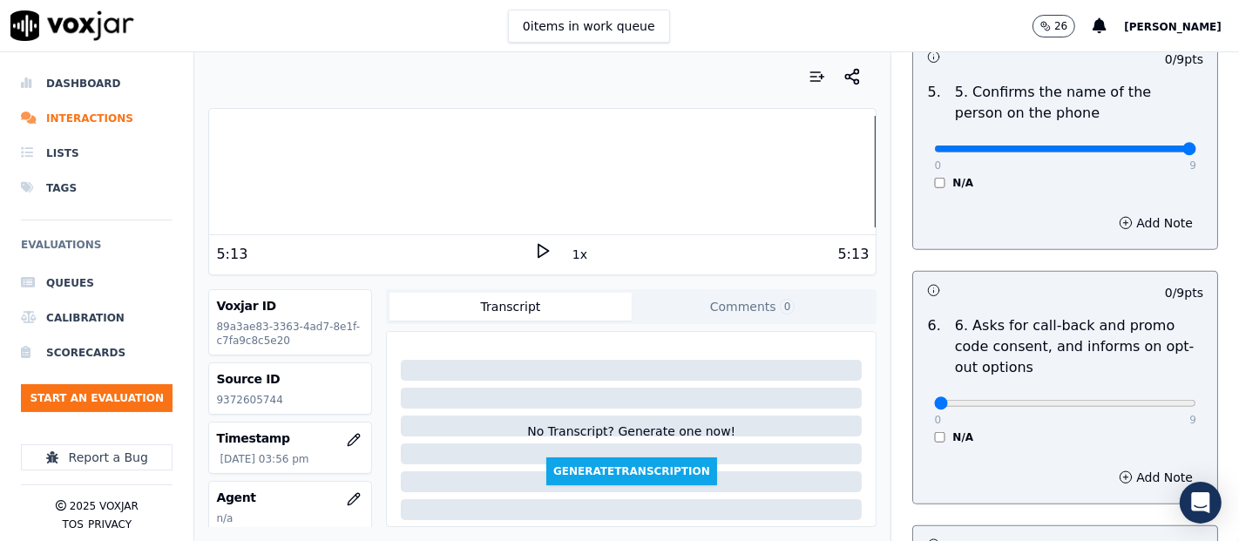
type input "9"
click at [1150, 145] on input "range" at bounding box center [1065, 148] width 262 height 7
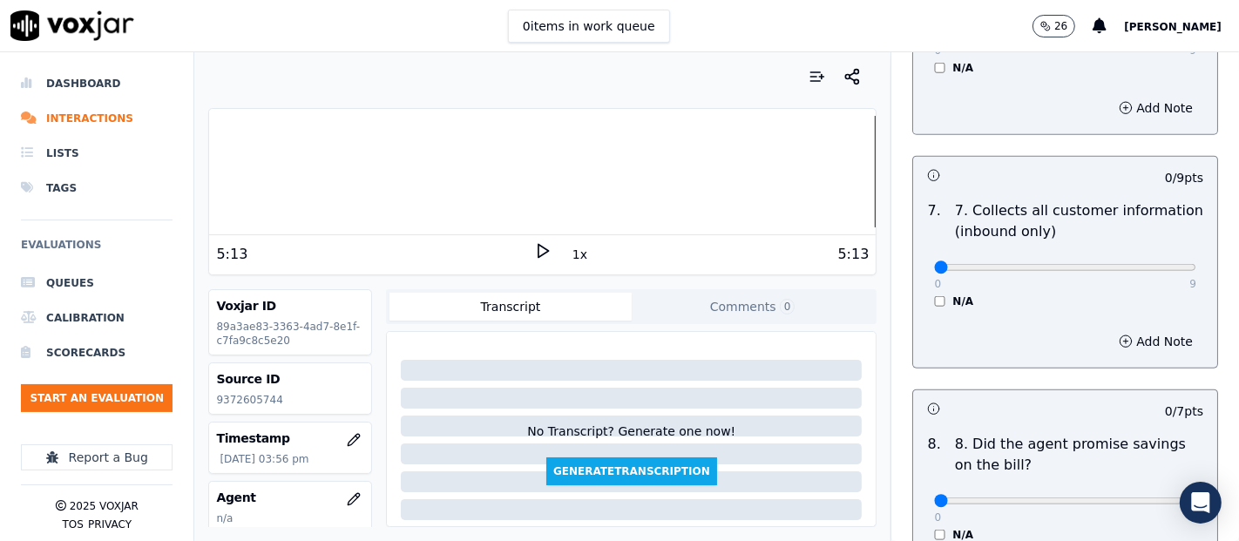
scroll to position [1548, 0]
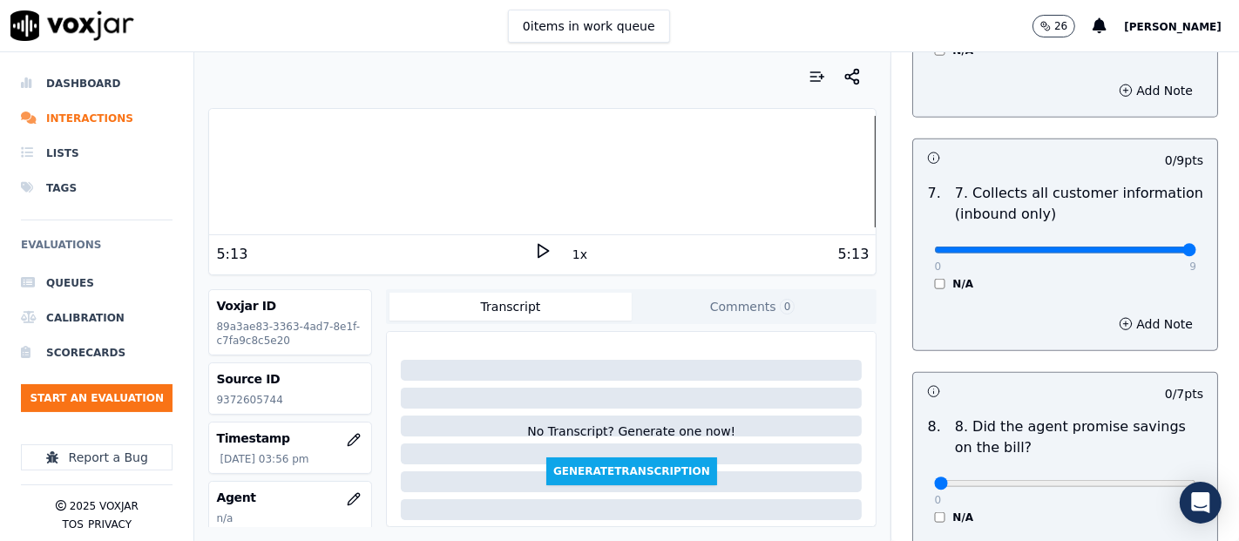
type input "9"
click at [1147, 247] on input "range" at bounding box center [1065, 250] width 262 height 7
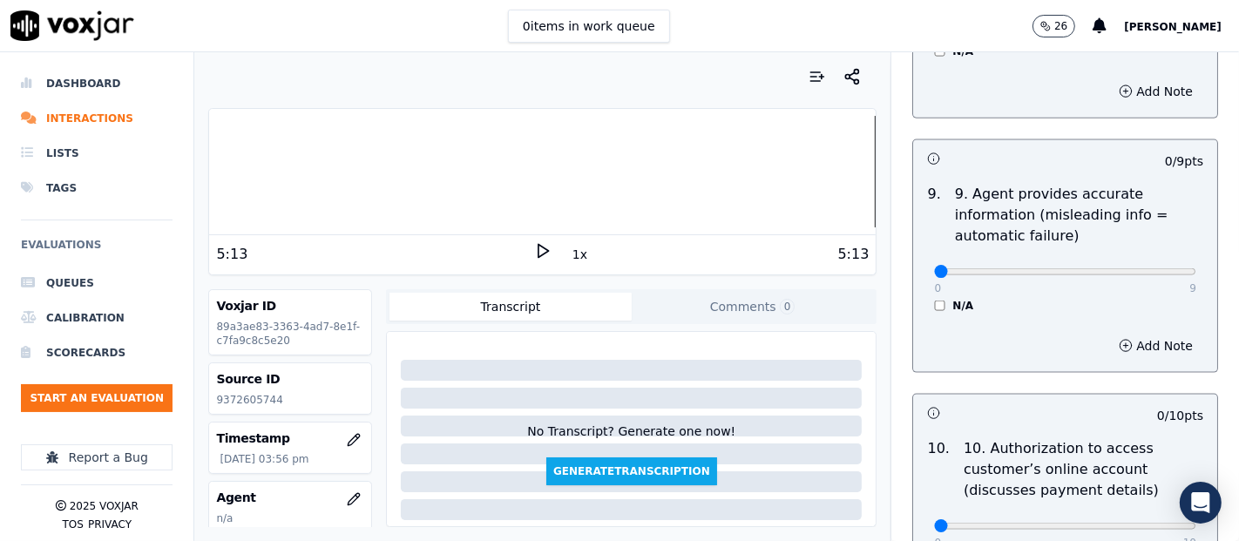
scroll to position [2033, 0]
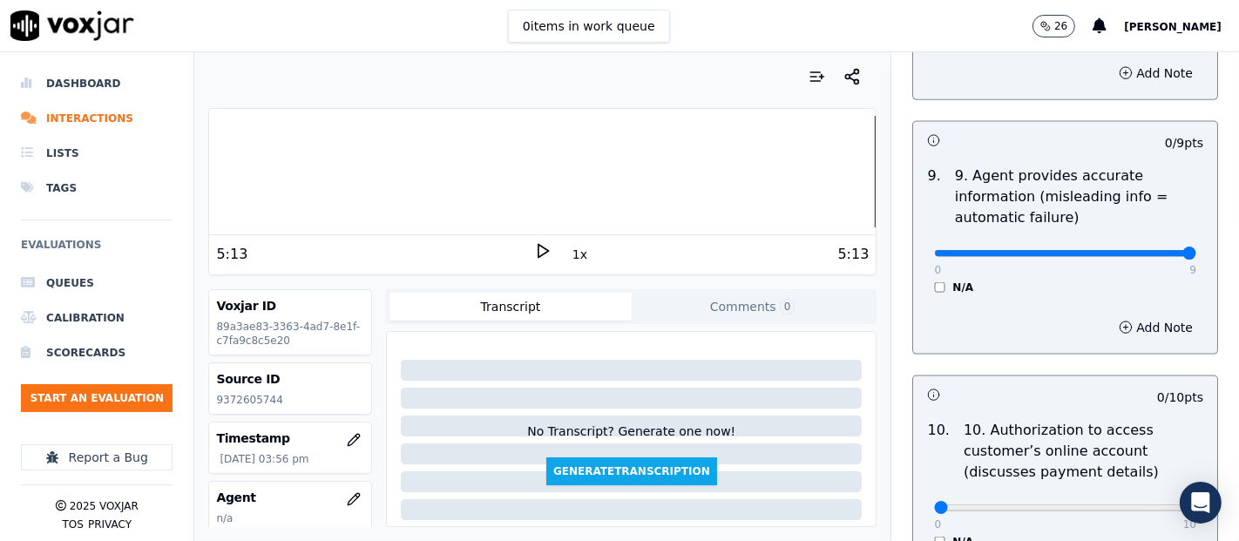
type input "9"
click at [1142, 250] on input "range" at bounding box center [1065, 253] width 262 height 7
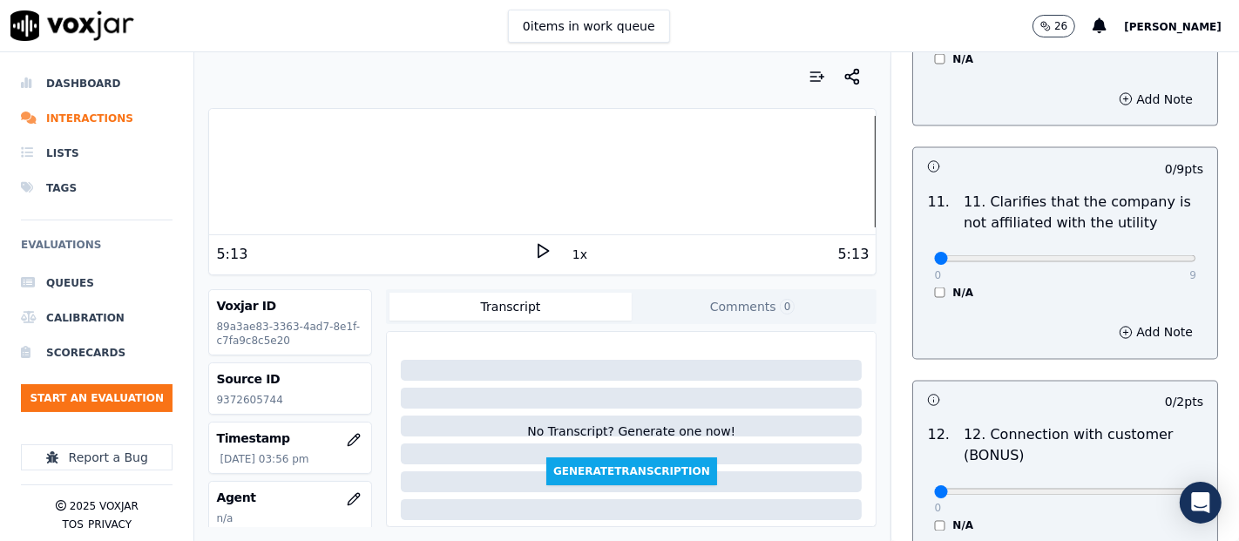
scroll to position [2516, 0]
type input "9"
click at [1140, 254] on input "range" at bounding box center [1065, 257] width 262 height 7
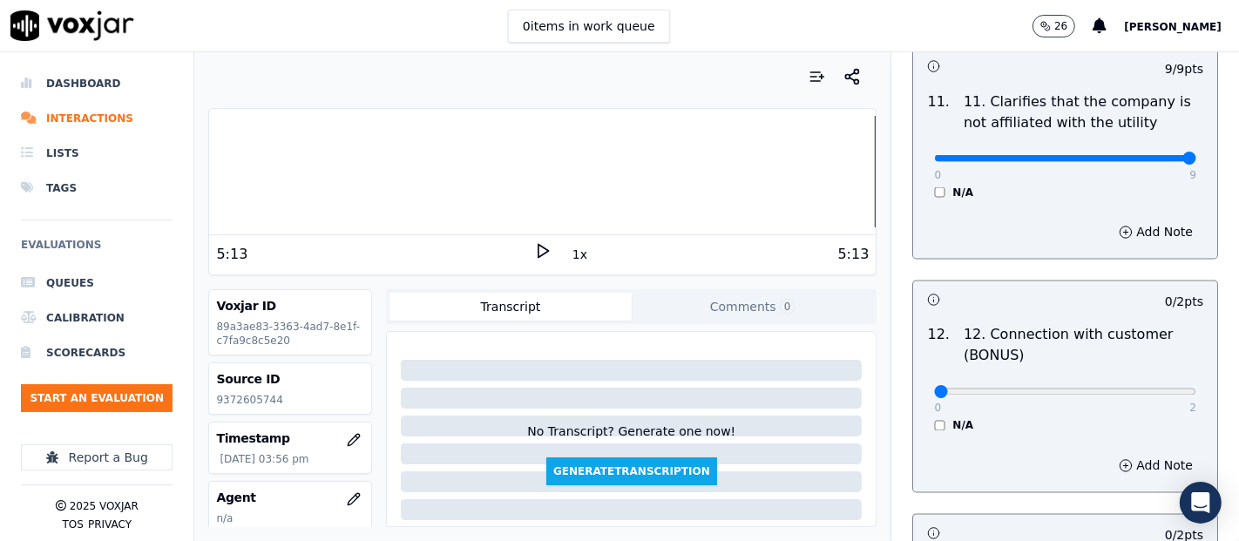
scroll to position [2710, 0]
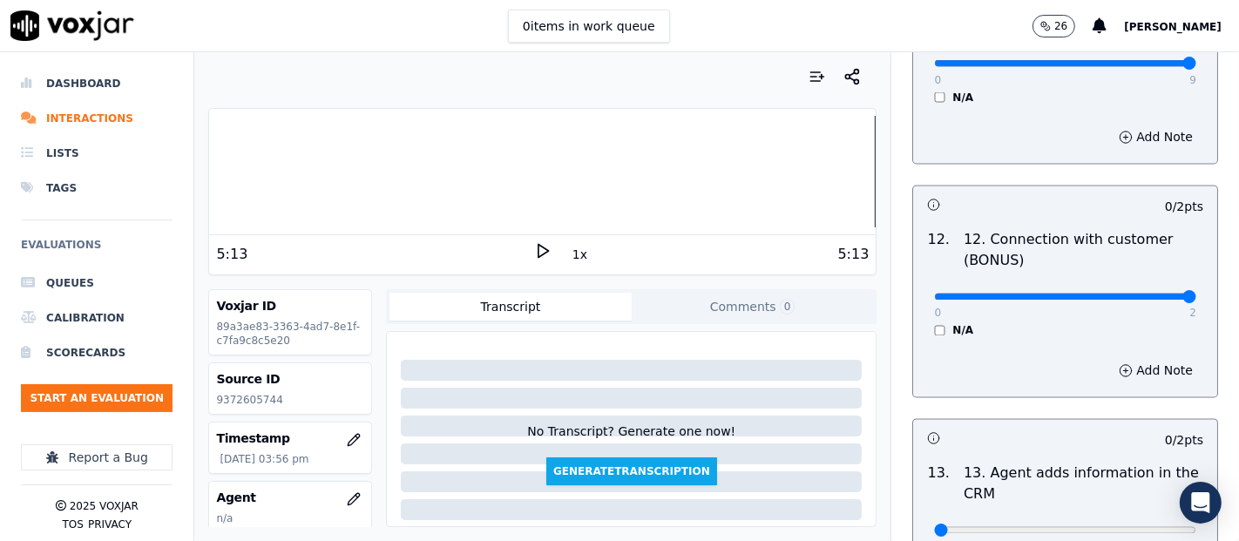
type input "2"
click at [1142, 294] on input "range" at bounding box center [1065, 297] width 262 height 7
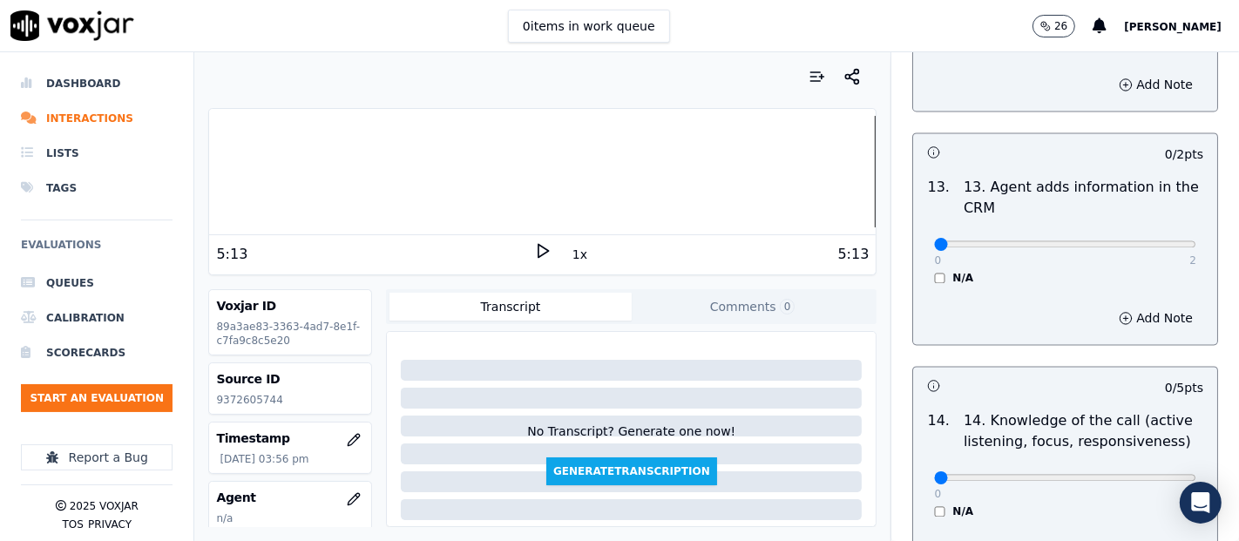
scroll to position [3001, 0]
click at [1152, 233] on div "0 2 N/A" at bounding box center [1065, 248] width 290 height 66
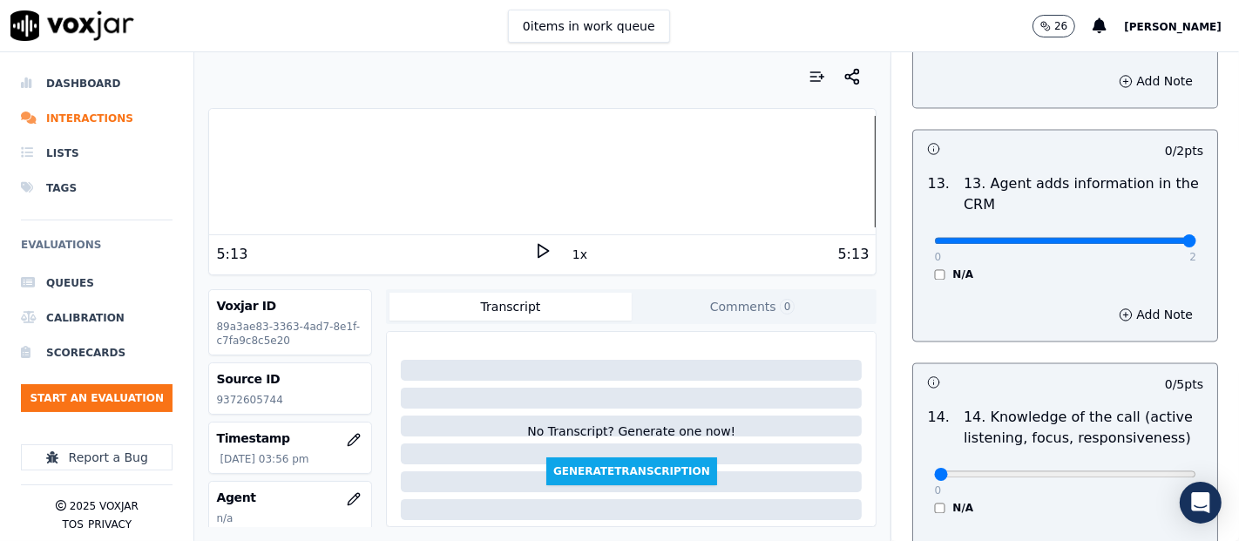
type input "2"
click at [1147, 237] on input "range" at bounding box center [1065, 240] width 262 height 7
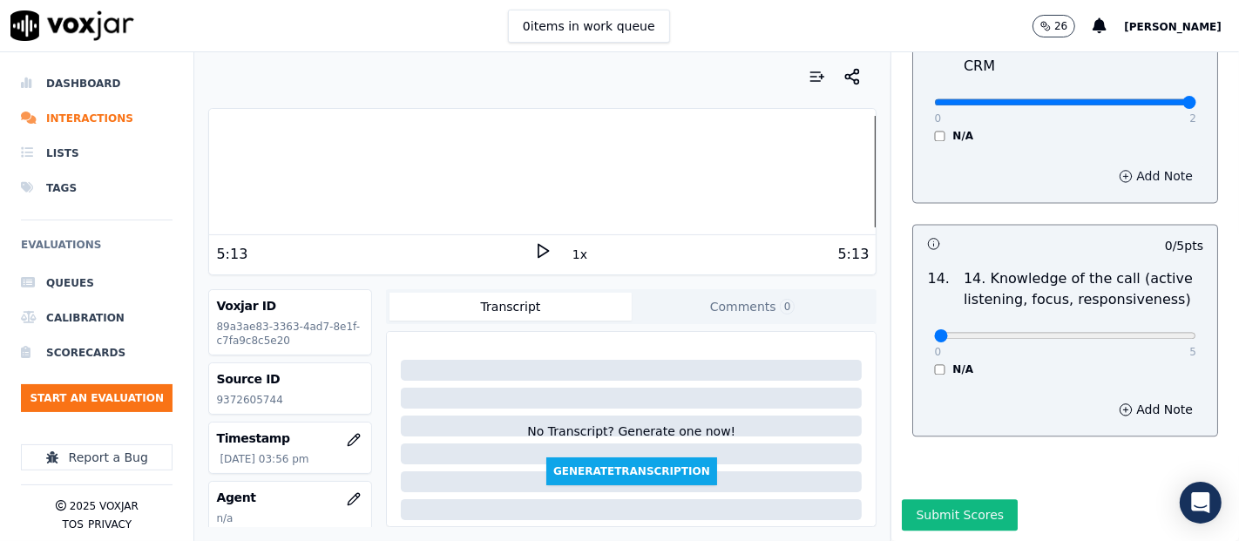
scroll to position [3175, 0]
type input "5"
click at [1148, 332] on input "range" at bounding box center [1065, 335] width 262 height 7
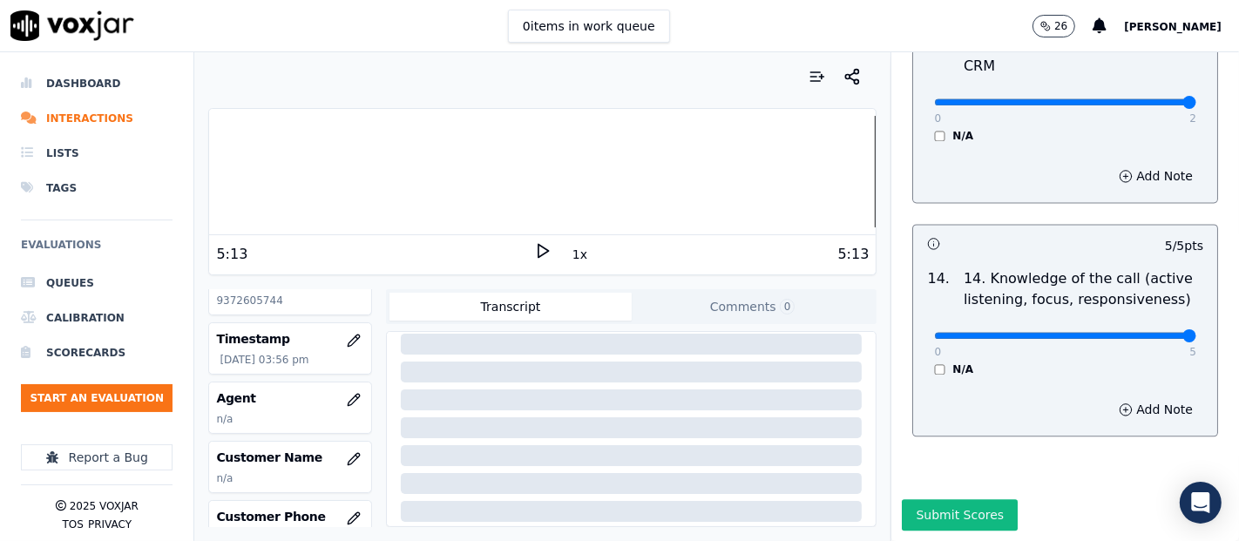
scroll to position [193, 0]
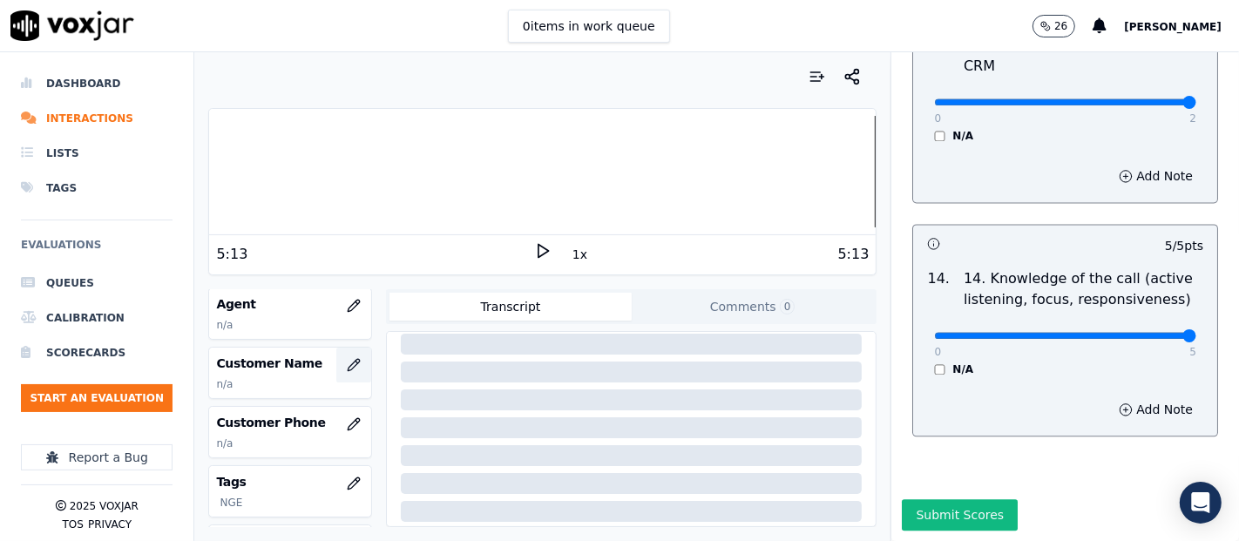
click at [347, 358] on icon "button" at bounding box center [354, 365] width 14 height 14
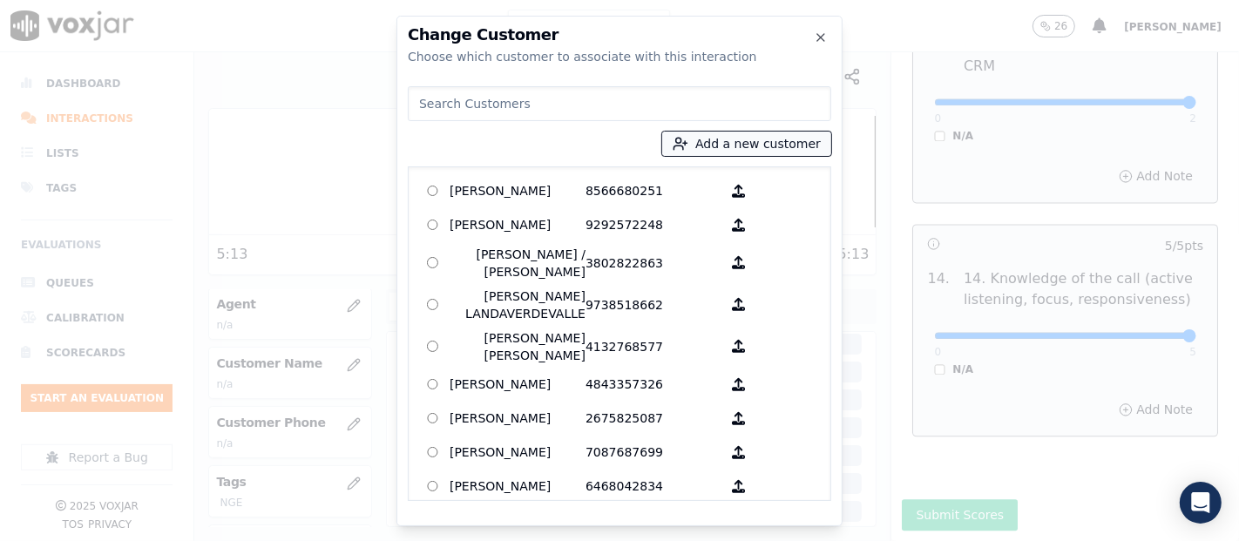
click at [772, 138] on button "Add a new customer" at bounding box center [746, 144] width 169 height 24
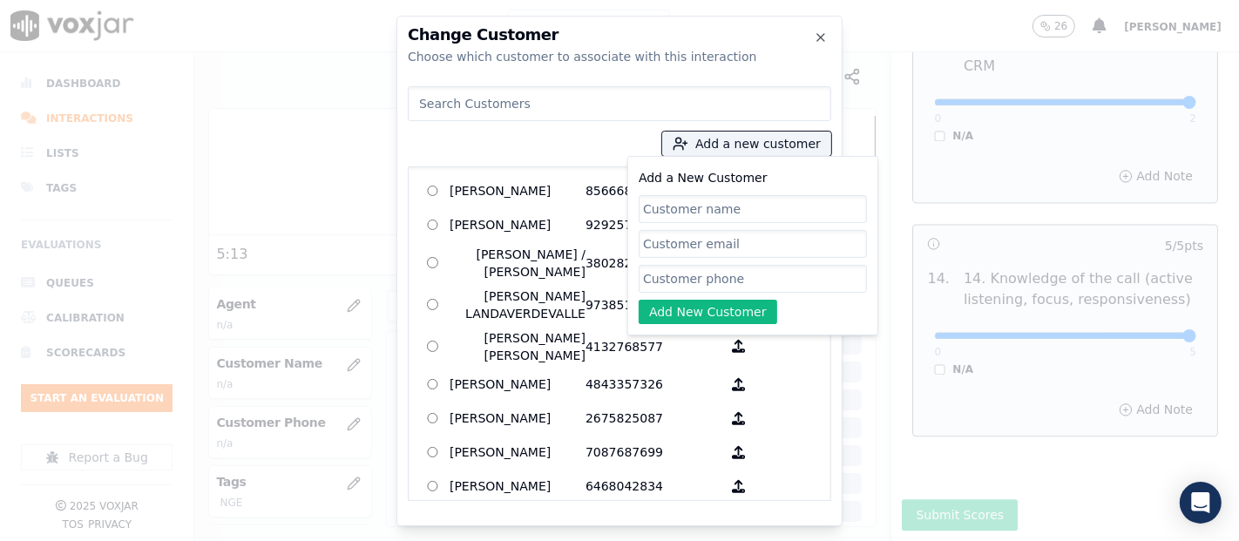
click at [706, 224] on div "Add a New Customer Add New Customer" at bounding box center [753, 245] width 228 height 157
click at [703, 215] on input "Add a New Customer" at bounding box center [753, 209] width 228 height 28
paste input "Mario Cinto Hernandez"
type input "Mario Cinto Hernandez"
click at [721, 275] on input "Add a New Customer" at bounding box center [753, 279] width 228 height 28
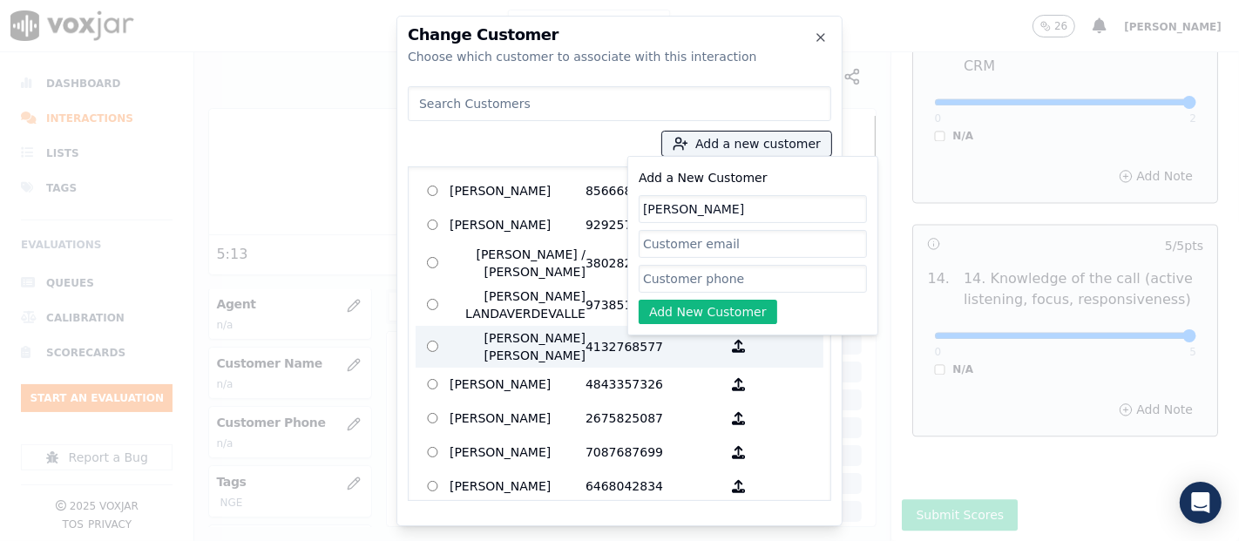
paste input "9372605744"
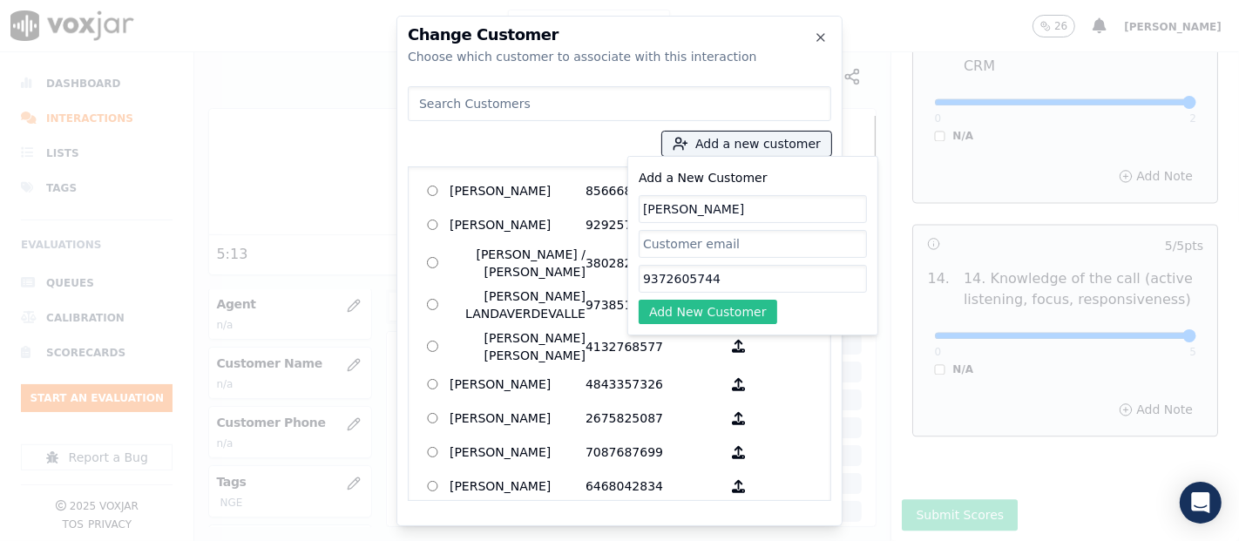
type input "9372605744"
click at [667, 309] on button "Add New Customer" at bounding box center [708, 312] width 139 height 24
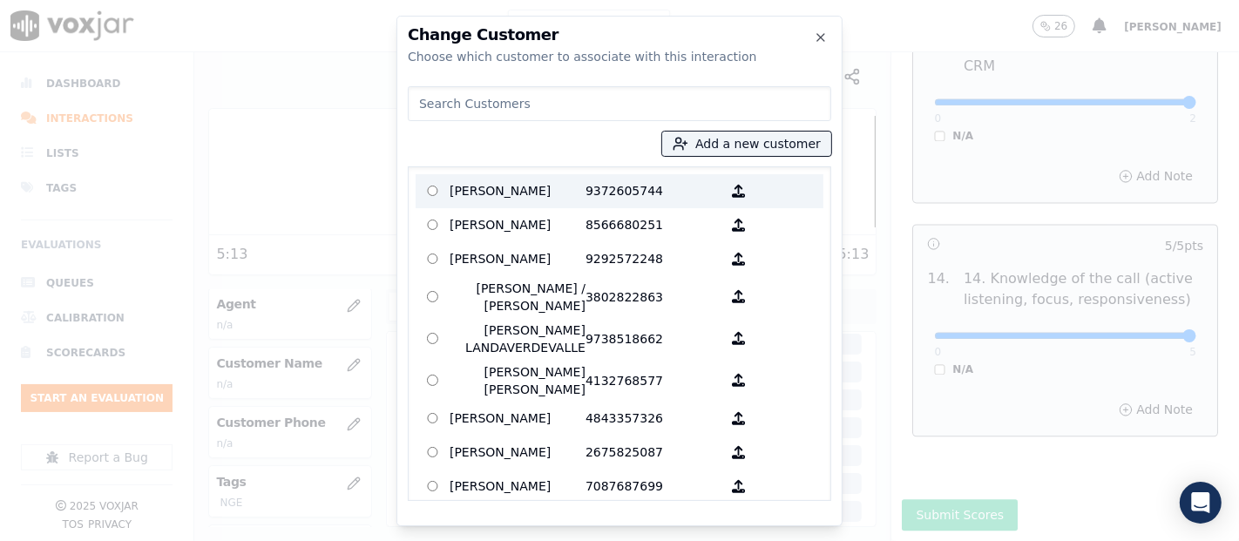
click at [532, 195] on p "Mario Cinto Hernandez" at bounding box center [518, 191] width 136 height 27
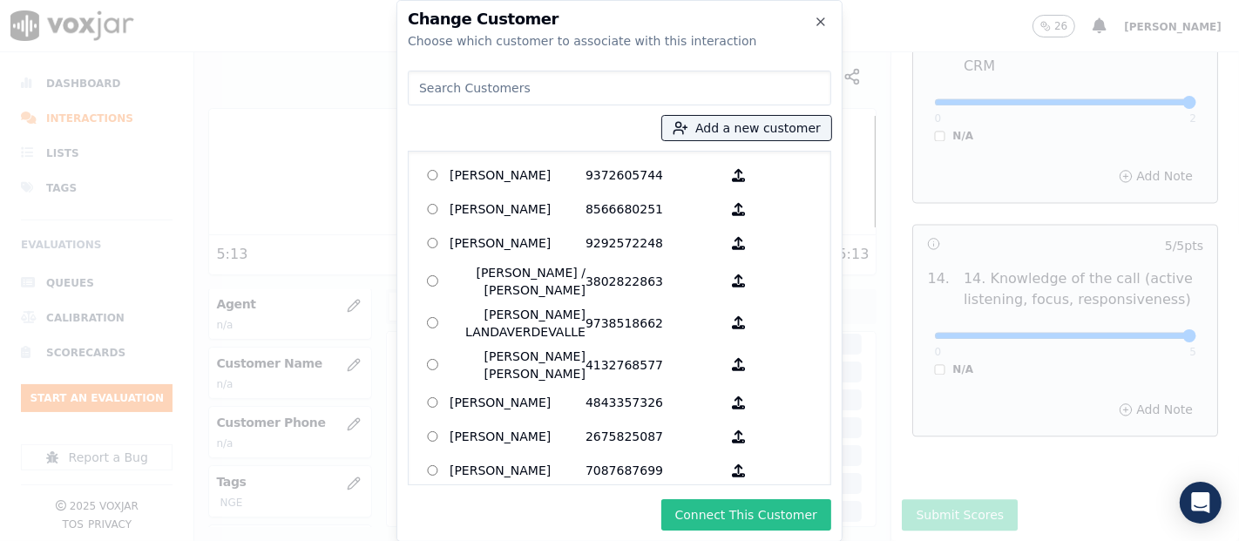
click at [721, 522] on button "Connect This Customer" at bounding box center [746, 514] width 170 height 31
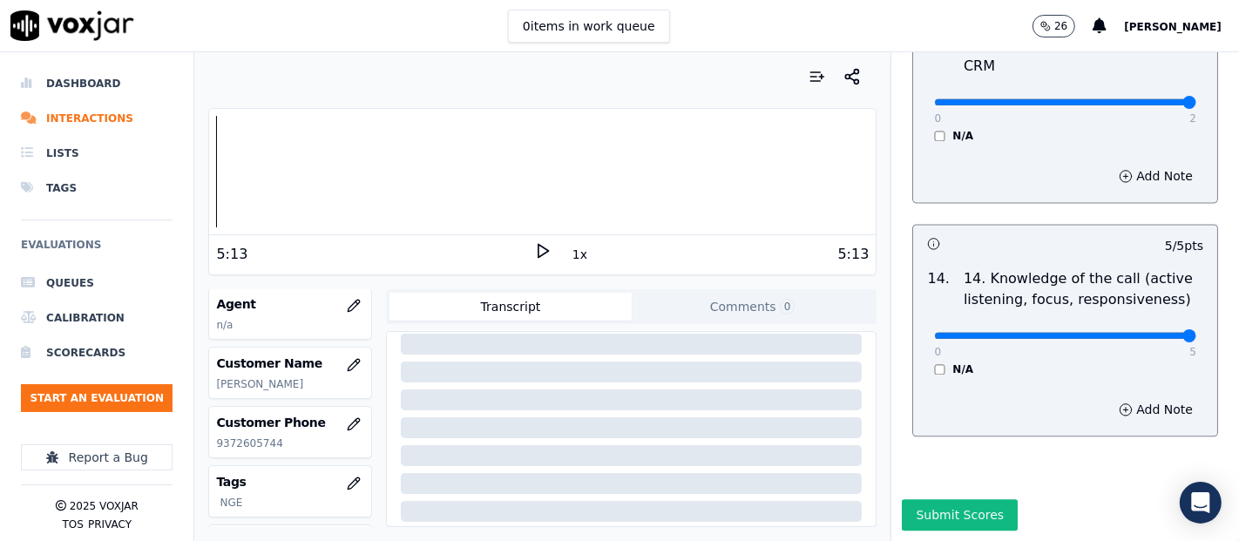
click at [215, 194] on div at bounding box center [542, 172] width 667 height 112
click at [534, 251] on icon at bounding box center [542, 250] width 17 height 17
click at [195, 186] on div "Your browser does not support the audio element. 0:13 1x 5:13 Voxjar ID 89a3ae8…" at bounding box center [542, 296] width 696 height 489
click at [538, 245] on rect at bounding box center [539, 250] width 3 height 11
click at [347, 299] on icon "button" at bounding box center [354, 306] width 14 height 14
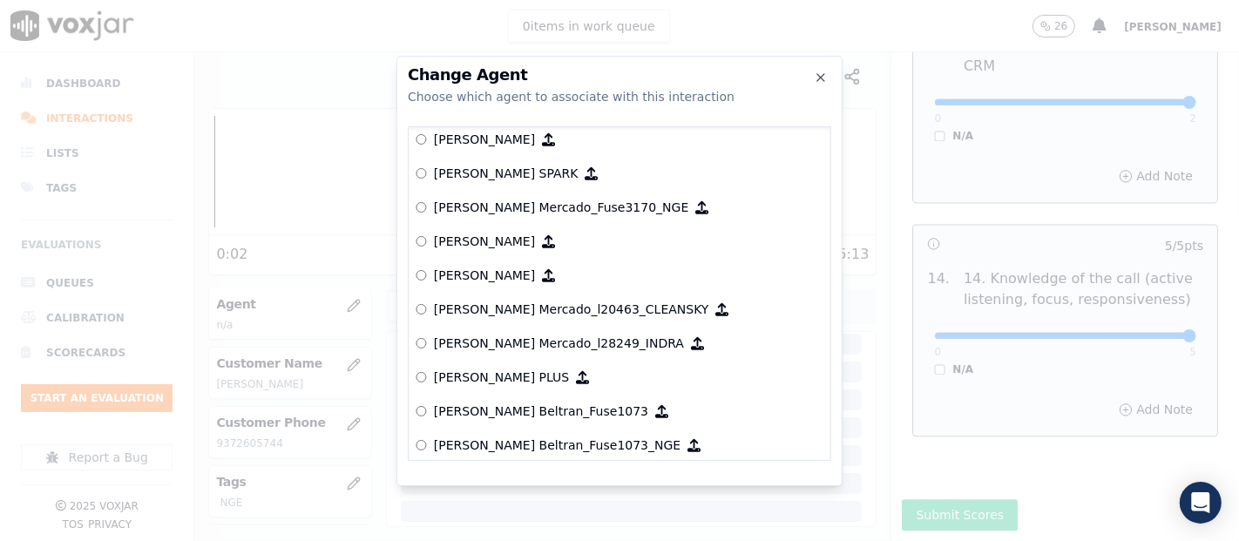
scroll to position [6778, 0]
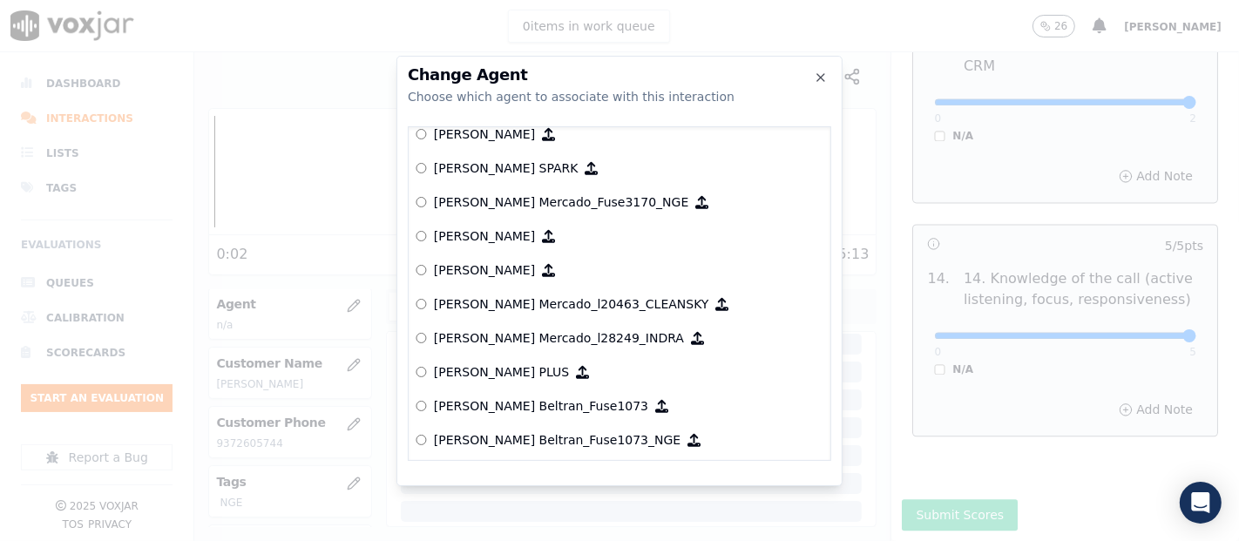
click at [562, 180] on label "[PERSON_NAME] SPARK" at bounding box center [620, 169] width 408 height 34
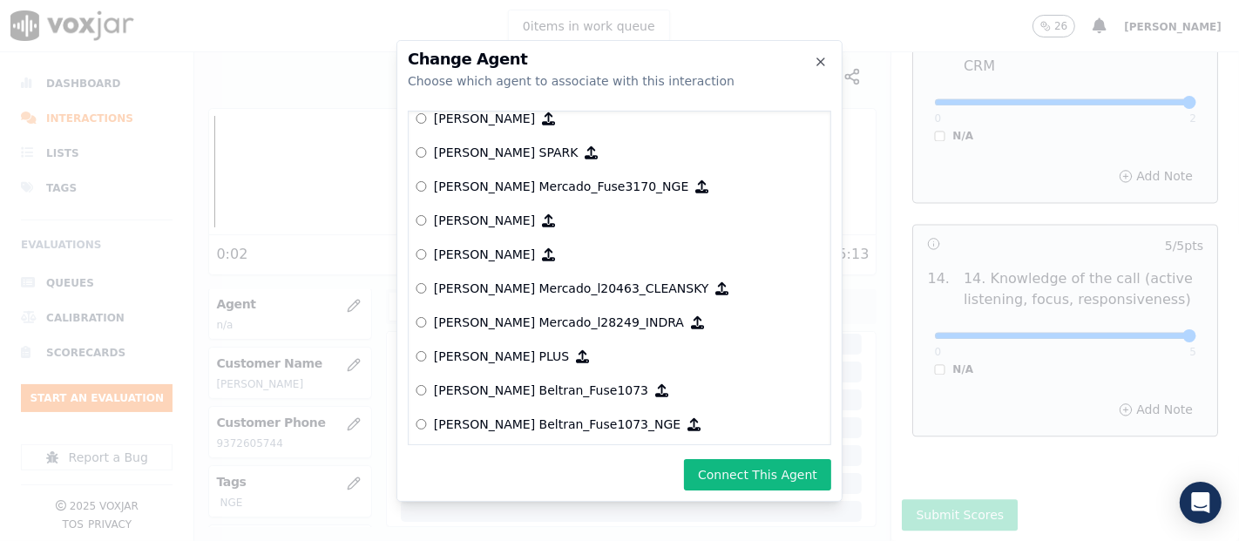
click at [556, 179] on p "[PERSON_NAME] Mercado_Fuse3170_NGE" at bounding box center [561, 186] width 254 height 17
drag, startPoint x: 767, startPoint y: 466, endPoint x: 760, endPoint y: 460, distance: 9.3
click at [766, 464] on button "Connect This Agent" at bounding box center [757, 474] width 147 height 31
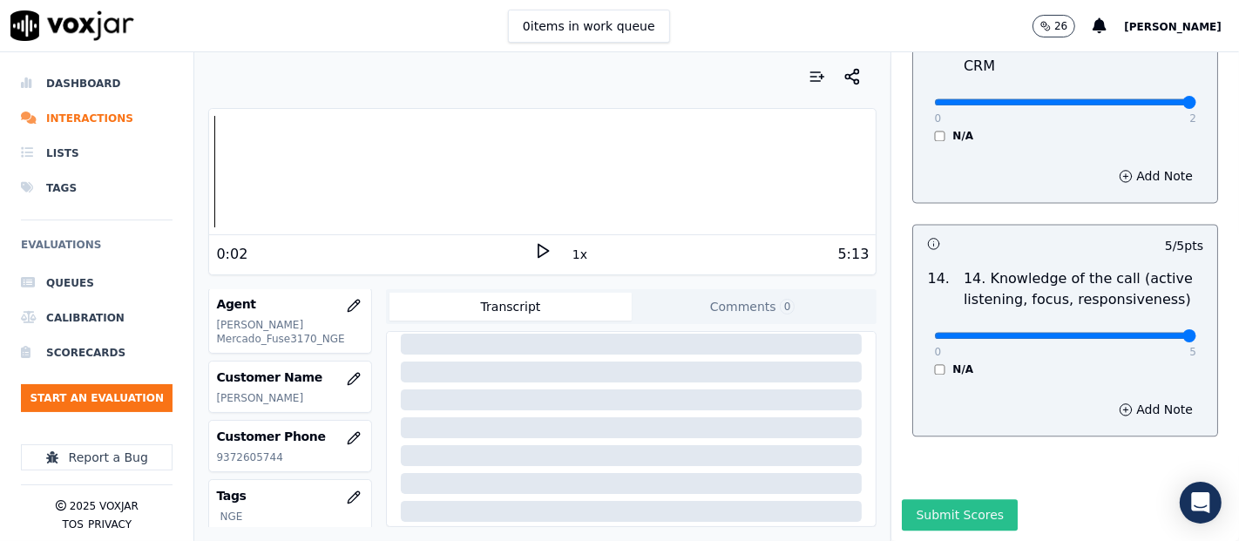
click at [924, 499] on button "Submit Scores" at bounding box center [960, 514] width 116 height 31
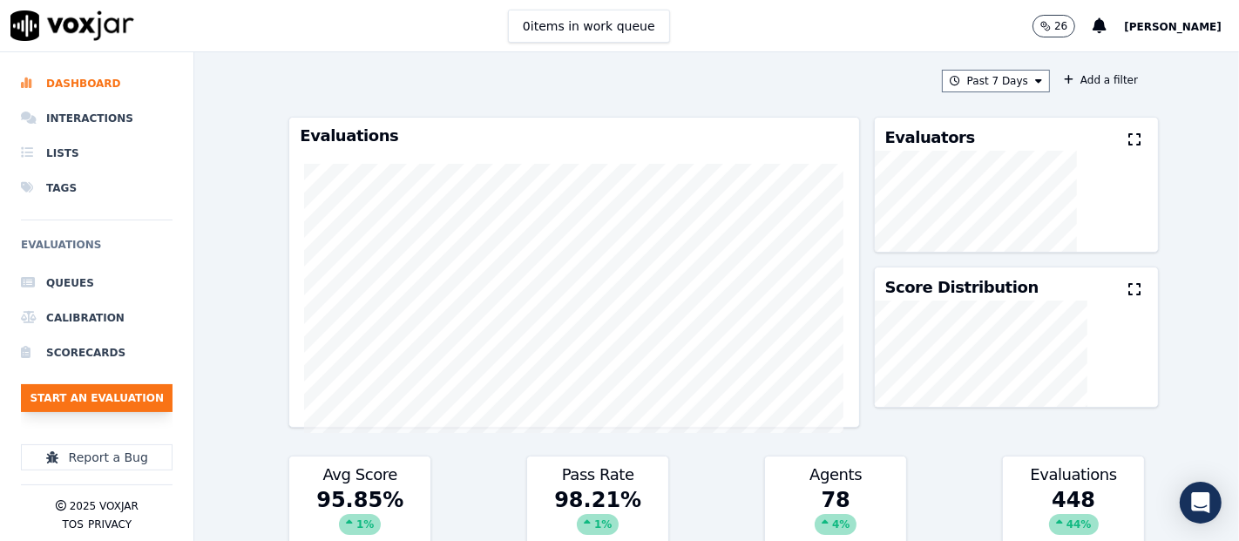
click at [101, 404] on button "Start an Evaluation" at bounding box center [97, 398] width 152 height 28
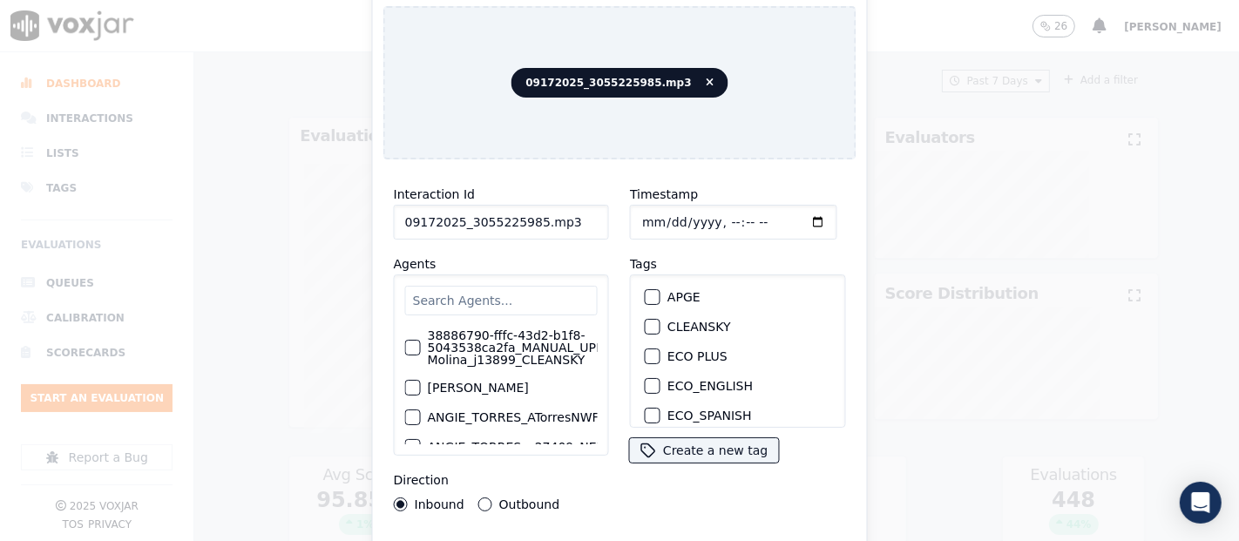
click at [561, 211] on input "09172025_3055225985.mp3" at bounding box center [501, 222] width 215 height 35
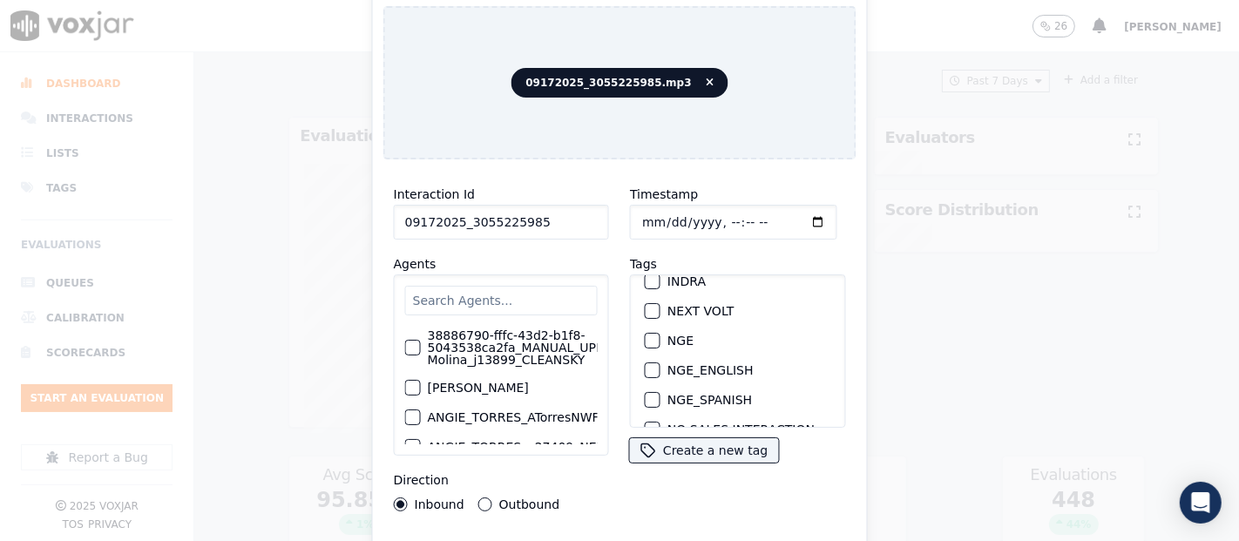
type input "09172025_3055225985"
drag, startPoint x: 645, startPoint y: 334, endPoint x: 652, endPoint y: 404, distance: 70.9
click at [646, 336] on div "NGE" at bounding box center [738, 341] width 200 height 30
click at [653, 341] on div "NGE" at bounding box center [738, 341] width 200 height 30
click at [646, 335] on div "button" at bounding box center [652, 341] width 12 height 12
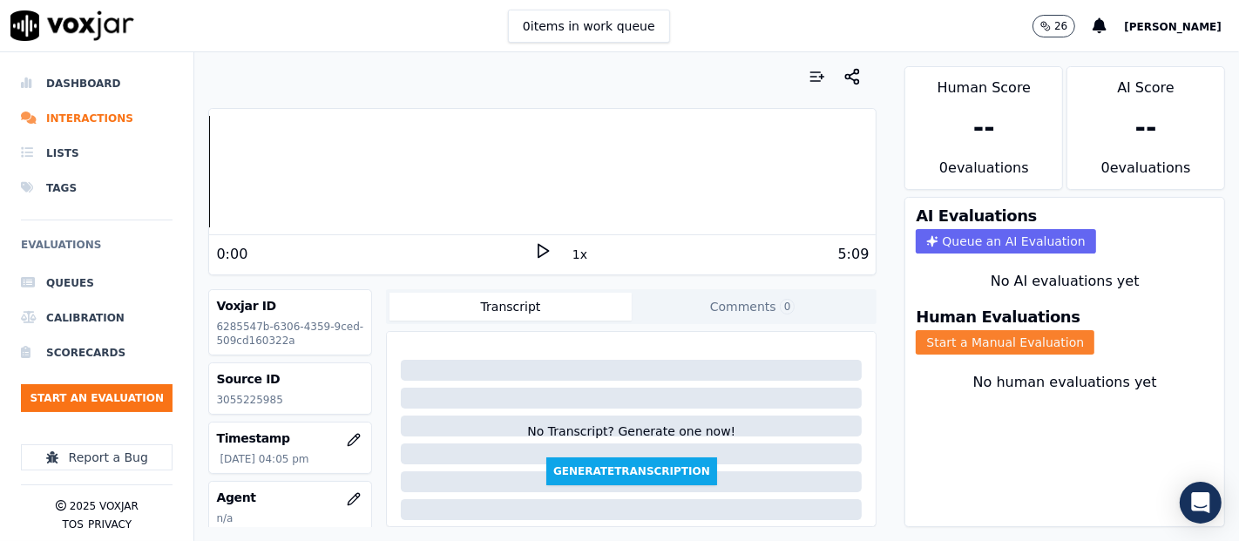
drag, startPoint x: 921, startPoint y: 322, endPoint x: 912, endPoint y: 333, distance: 13.6
click at [916, 330] on button "Start a Manual Evaluation" at bounding box center [1005, 342] width 179 height 24
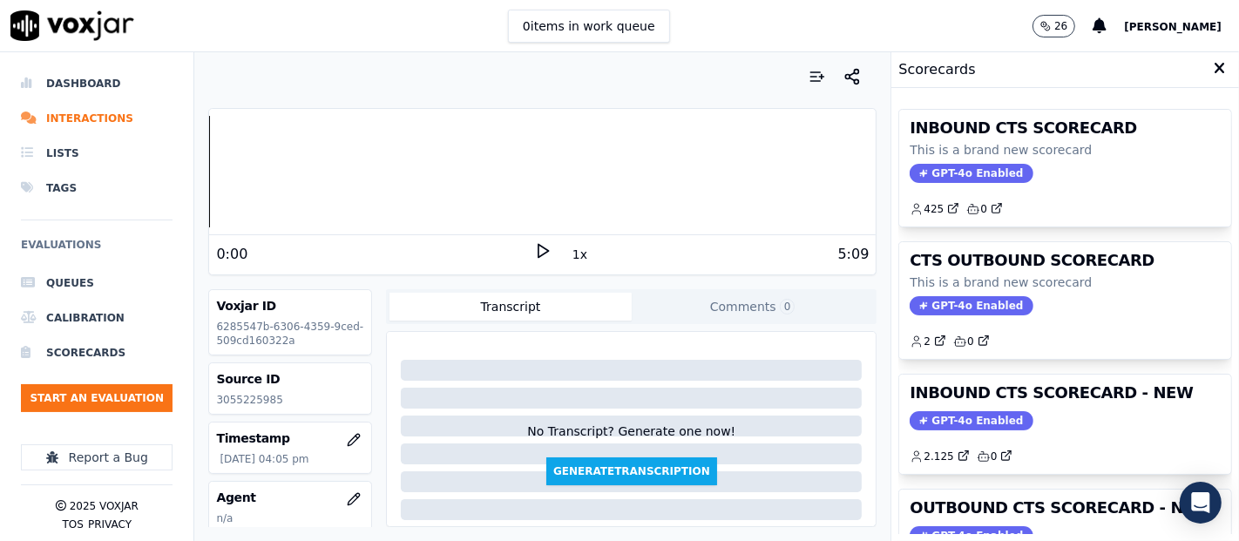
click at [1015, 388] on h3 "INBOUND CTS SCORECARD - NEW" at bounding box center [1065, 393] width 311 height 16
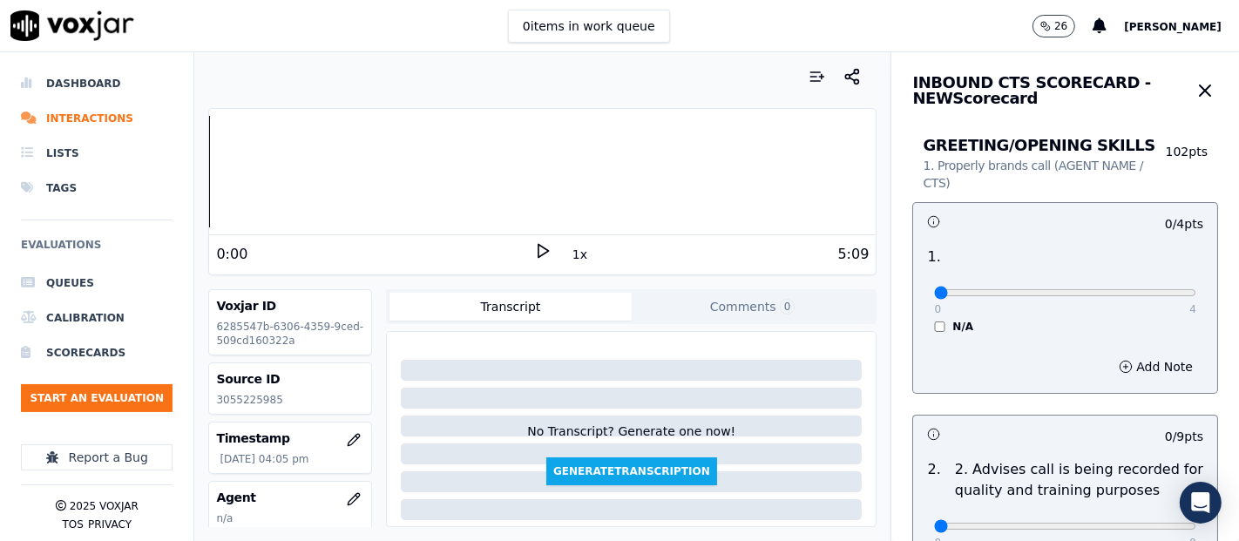
click at [534, 245] on icon at bounding box center [542, 250] width 17 height 17
click at [145, 202] on div "Dashboard Interactions Lists Tags Evaluations Queues Calibration Scorecards Sta…" at bounding box center [619, 296] width 1239 height 489
click at [534, 247] on icon at bounding box center [542, 250] width 17 height 17
click at [221, 404] on p "3055225985" at bounding box center [290, 400] width 148 height 14
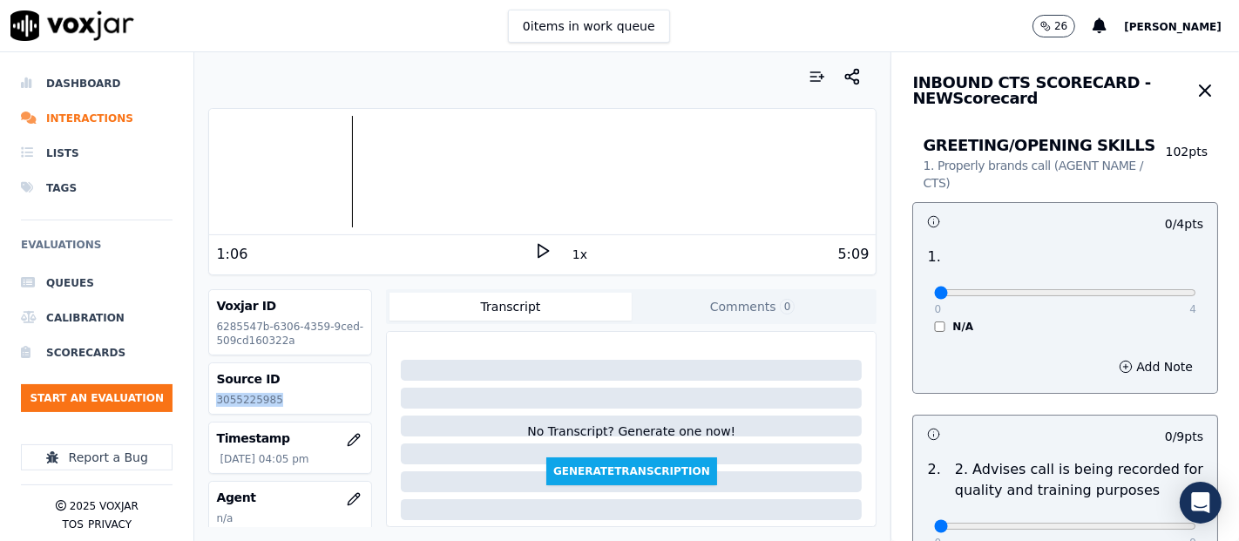
copy p "3055225985"
click at [0, 201] on nav "Dashboard Interactions Lists Tags Evaluations Queues Calibration Scorecards Sta…" at bounding box center [97, 296] width 194 height 489
click at [4, 200] on div "Dashboard Interactions Lists Tags Evaluations Queues Calibration Scorecards Sta…" at bounding box center [619, 296] width 1239 height 489
click at [538, 246] on polygon at bounding box center [543, 251] width 10 height 13
click at [535, 250] on icon at bounding box center [542, 250] width 17 height 17
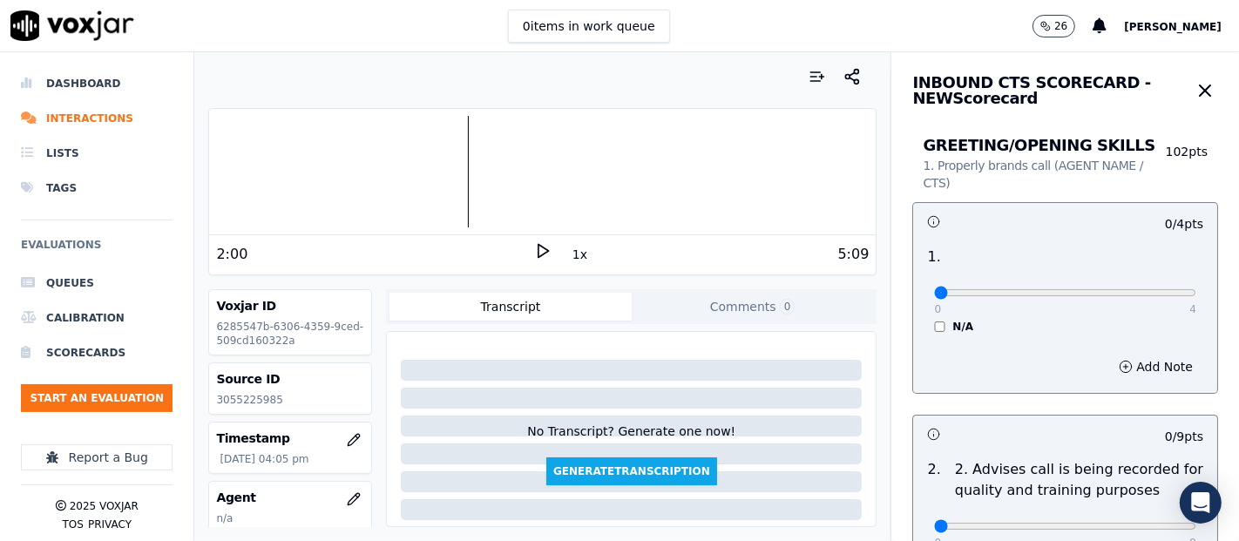
click at [534, 247] on icon at bounding box center [542, 250] width 17 height 17
click at [597, 173] on div at bounding box center [542, 172] width 667 height 112
click at [585, 166] on div at bounding box center [542, 172] width 667 height 112
type input "4"
click at [1147, 289] on input "range" at bounding box center [1065, 292] width 262 height 7
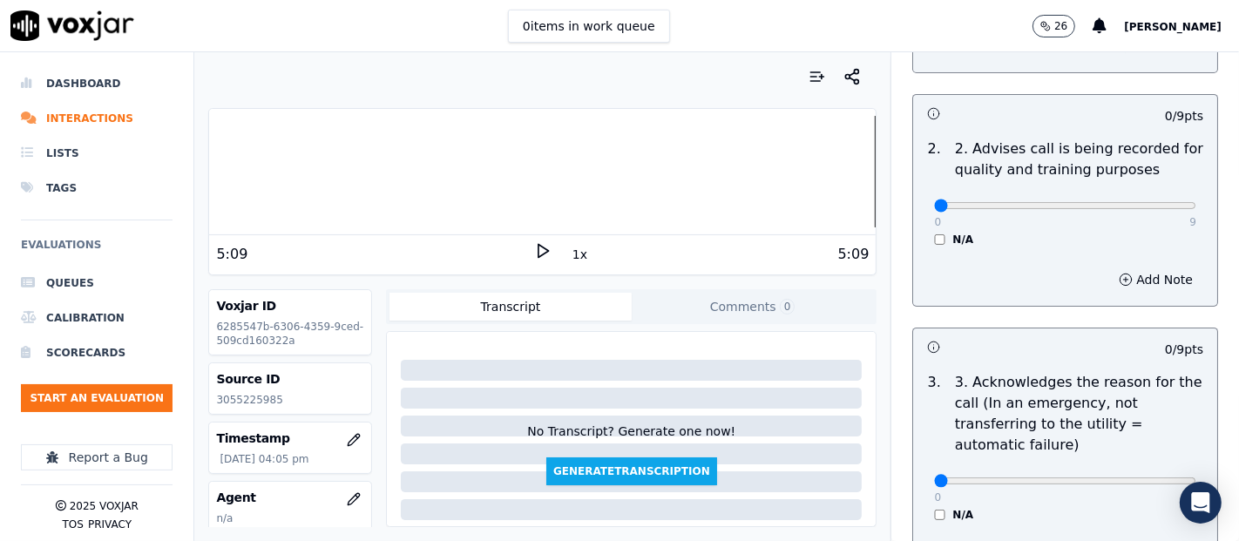
scroll to position [290, 0]
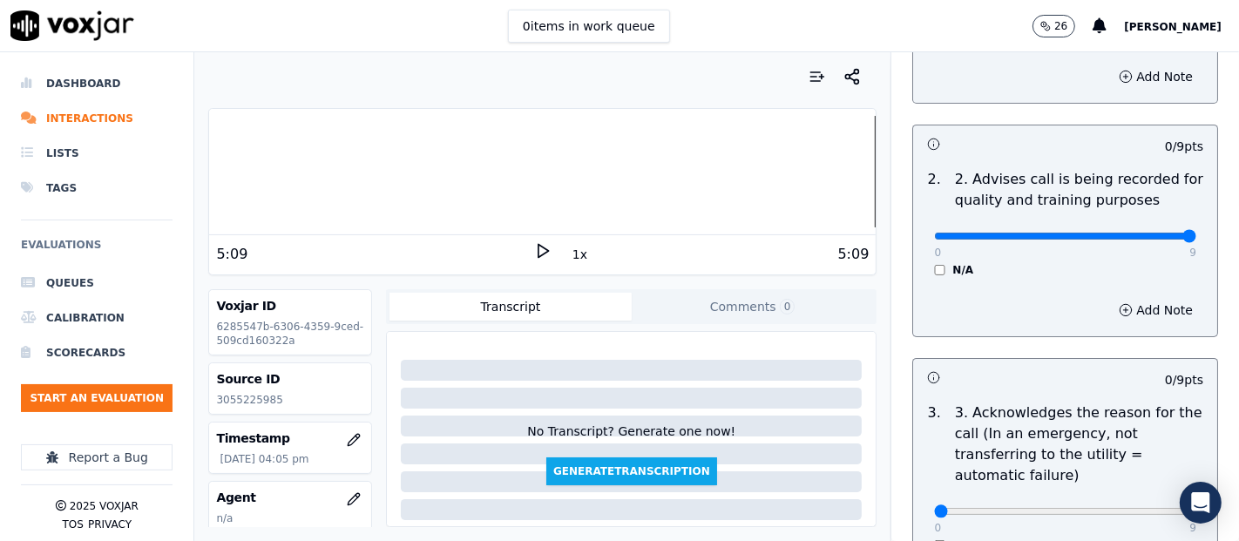
type input "9"
click at [1148, 240] on input "range" at bounding box center [1065, 236] width 262 height 7
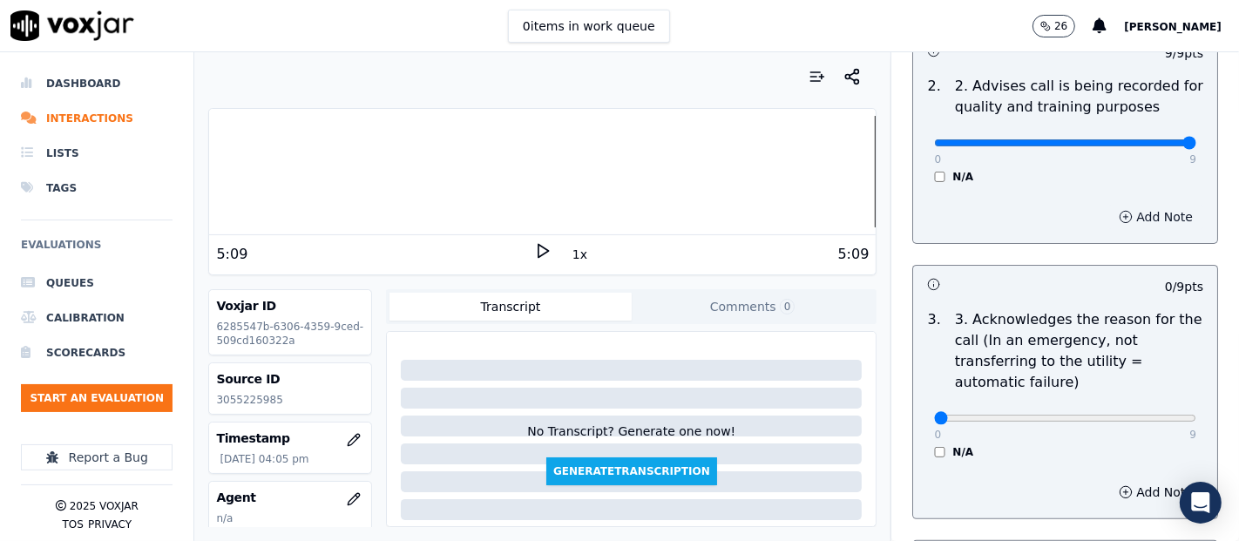
scroll to position [484, 0]
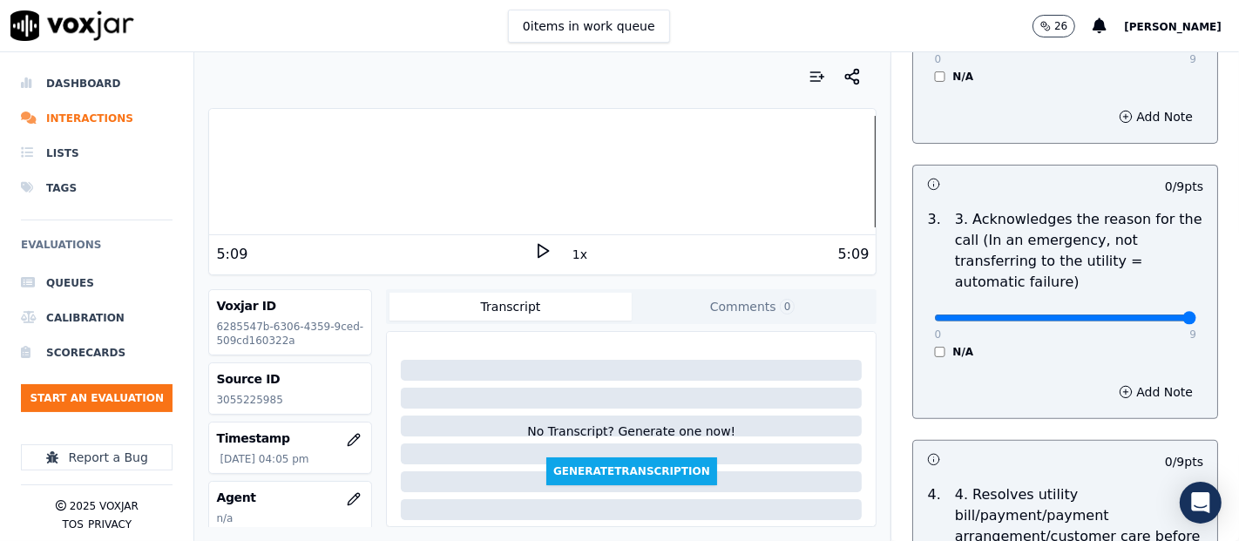
type input "9"
click at [1142, 321] on input "range" at bounding box center [1065, 318] width 262 height 7
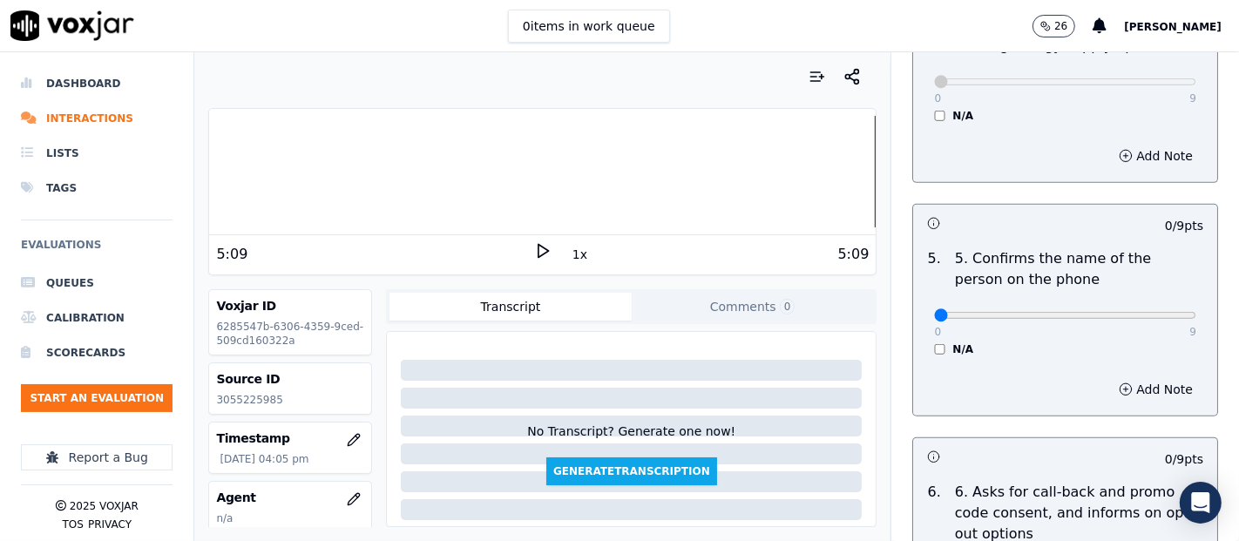
scroll to position [1161, 0]
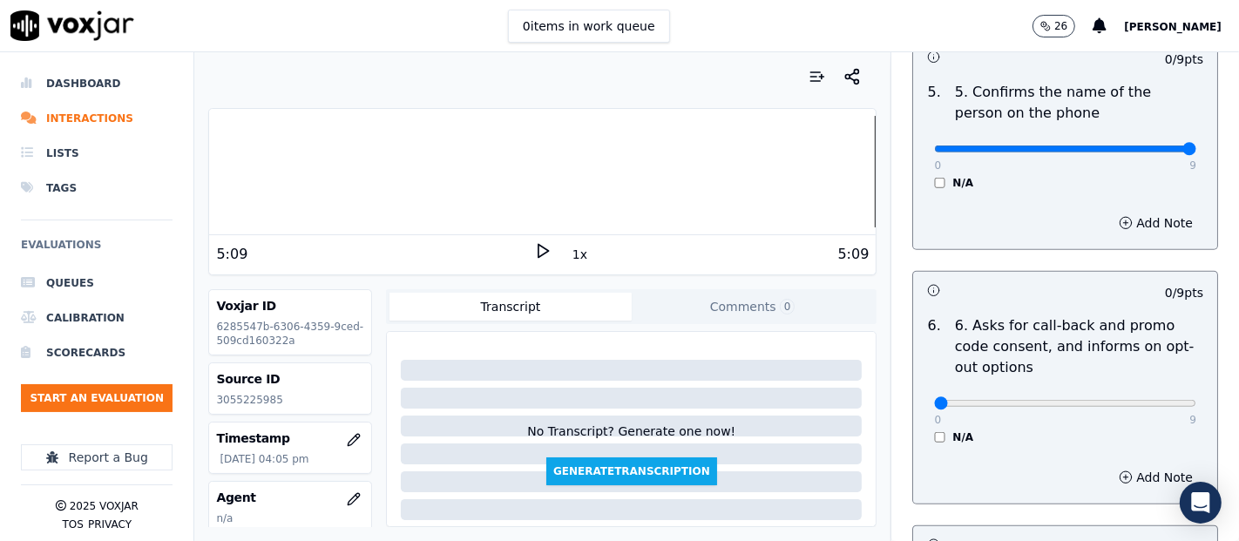
type input "9"
click at [1142, 150] on input "range" at bounding box center [1065, 148] width 262 height 7
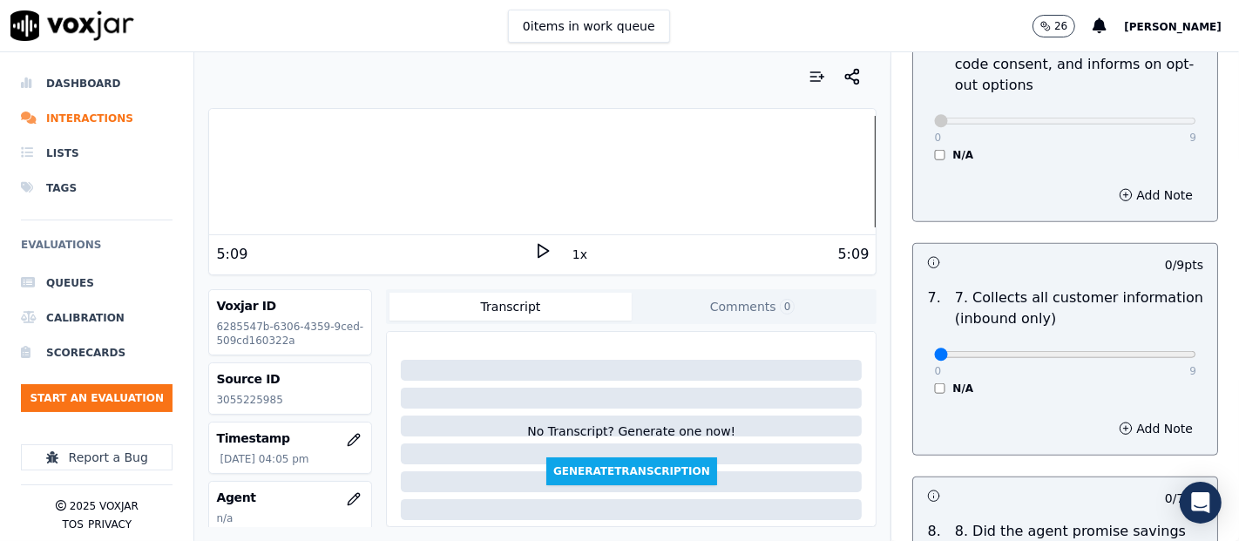
scroll to position [1548, 0]
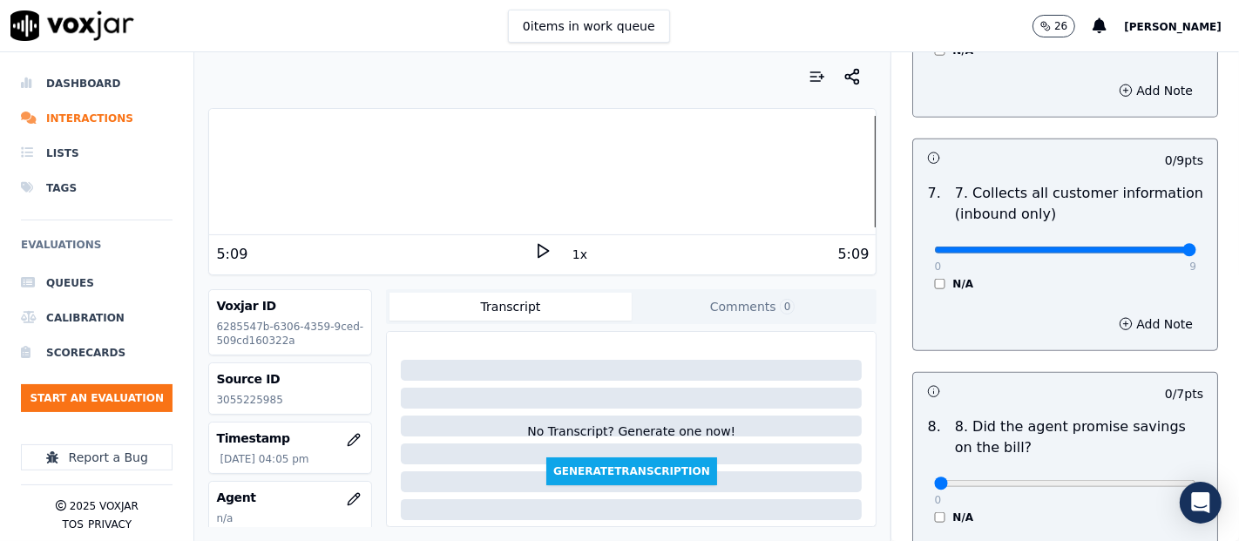
type input "9"
click at [1147, 247] on input "range" at bounding box center [1065, 250] width 262 height 7
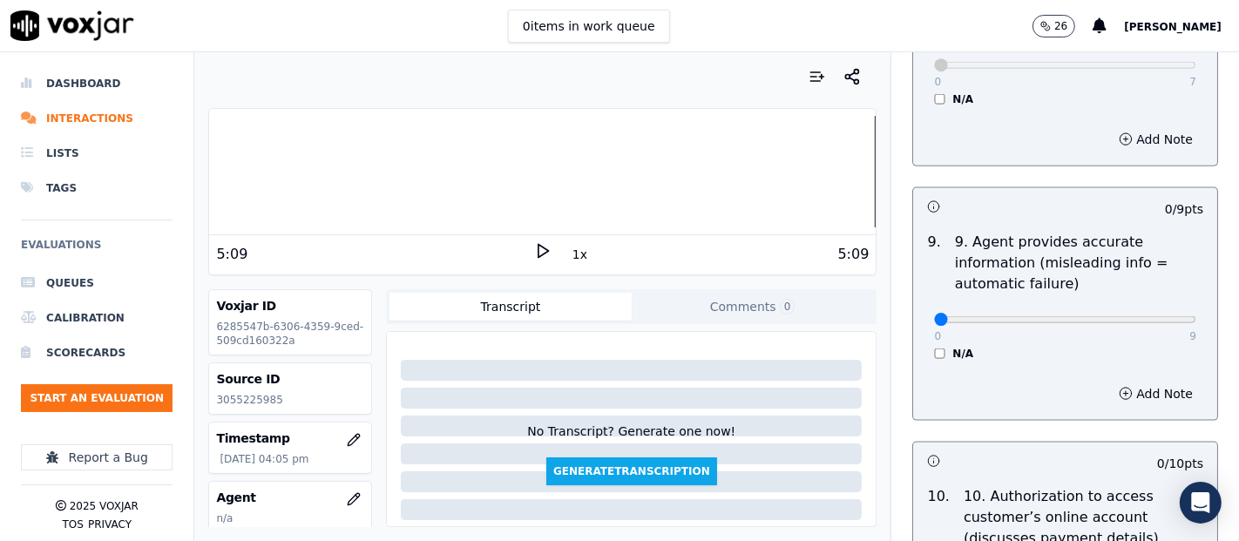
scroll to position [2033, 0]
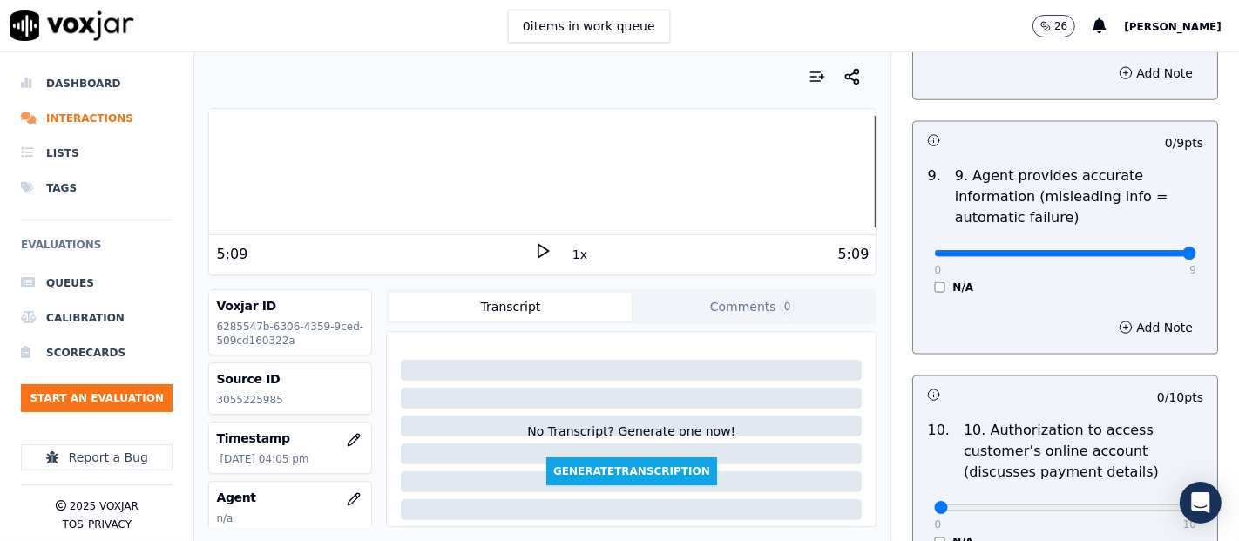
type input "9"
click at [1136, 250] on input "range" at bounding box center [1065, 253] width 262 height 7
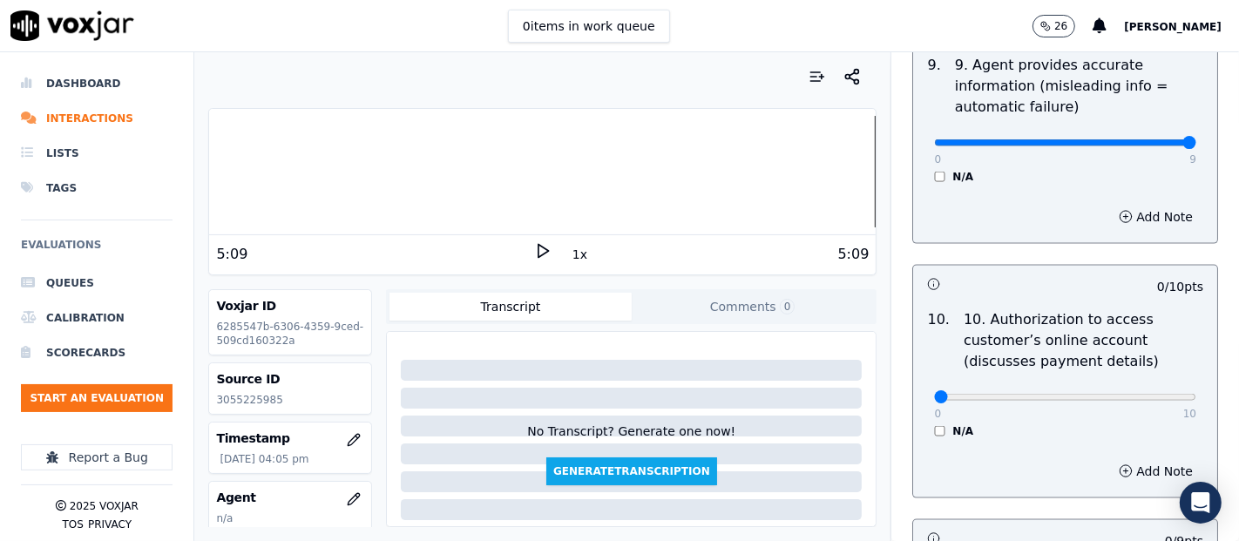
scroll to position [2226, 0]
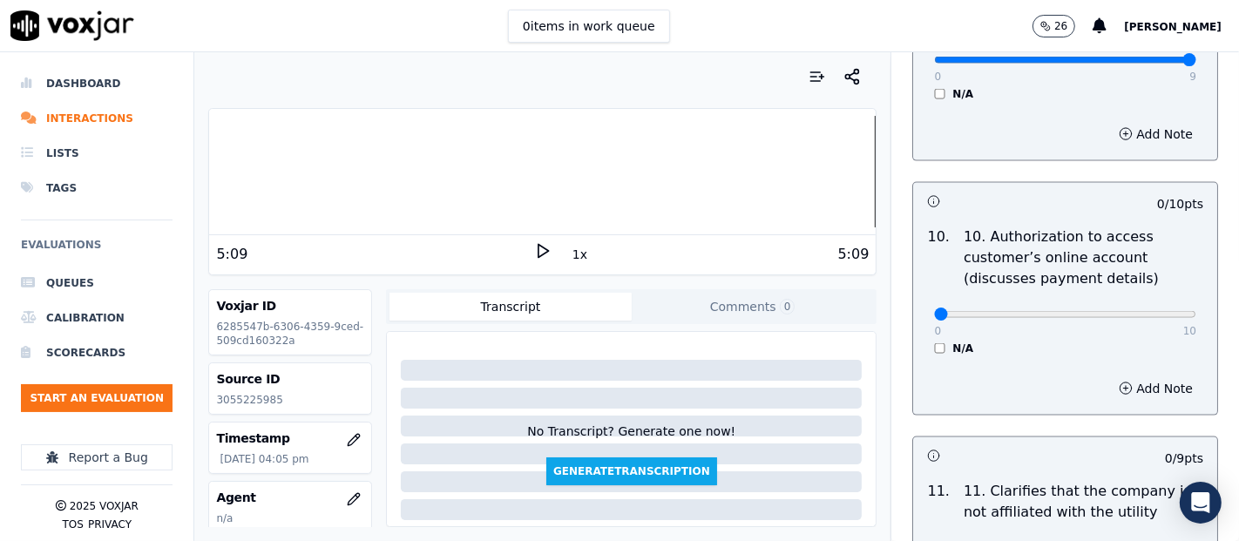
click at [934, 342] on div "N/A" at bounding box center [1065, 349] width 262 height 14
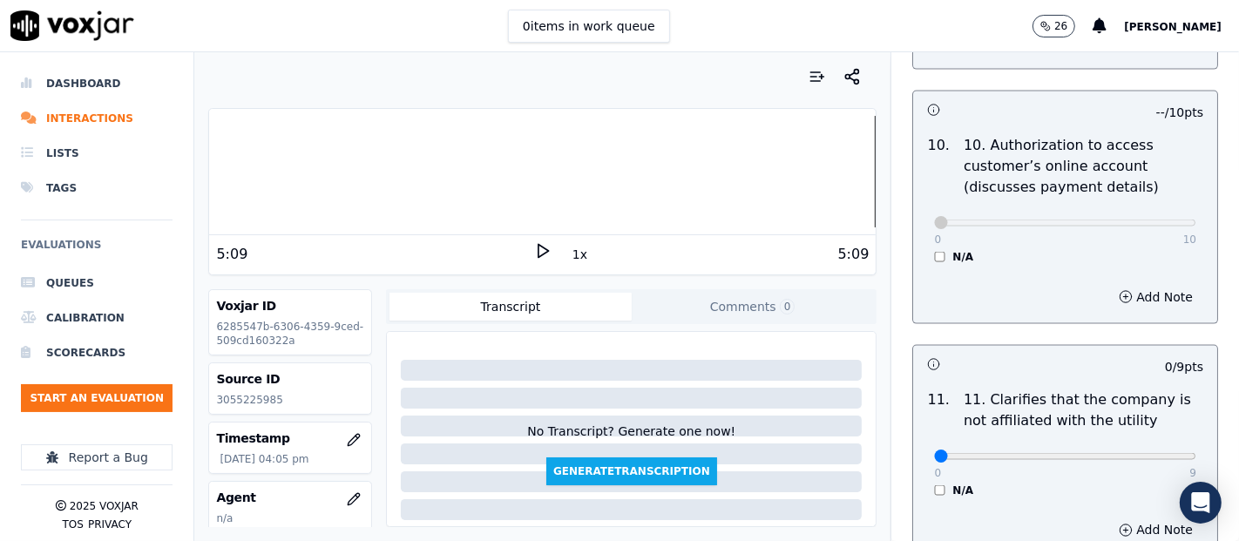
scroll to position [2419, 0]
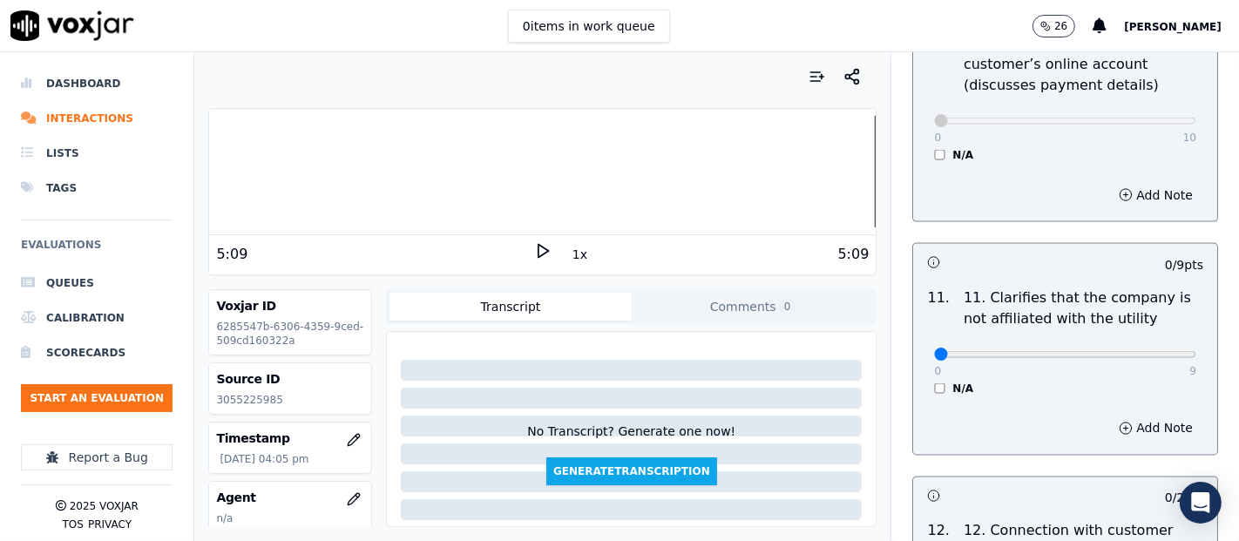
click at [1154, 345] on div "0 9 N/A" at bounding box center [1065, 362] width 290 height 66
type input "9"
click at [1139, 351] on input "range" at bounding box center [1065, 354] width 262 height 7
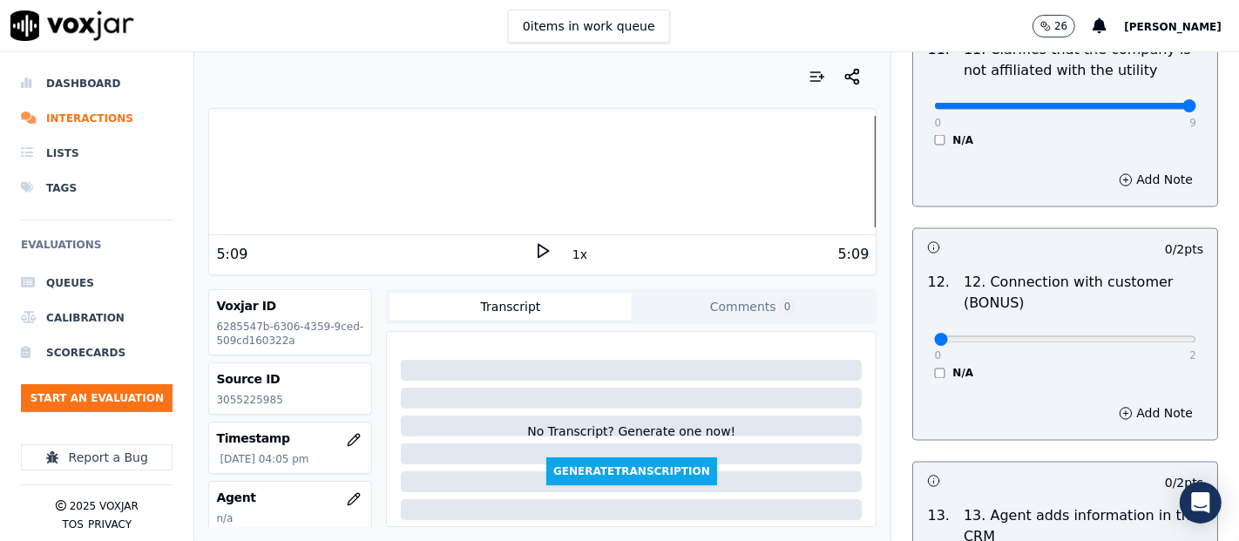
scroll to position [2710, 0]
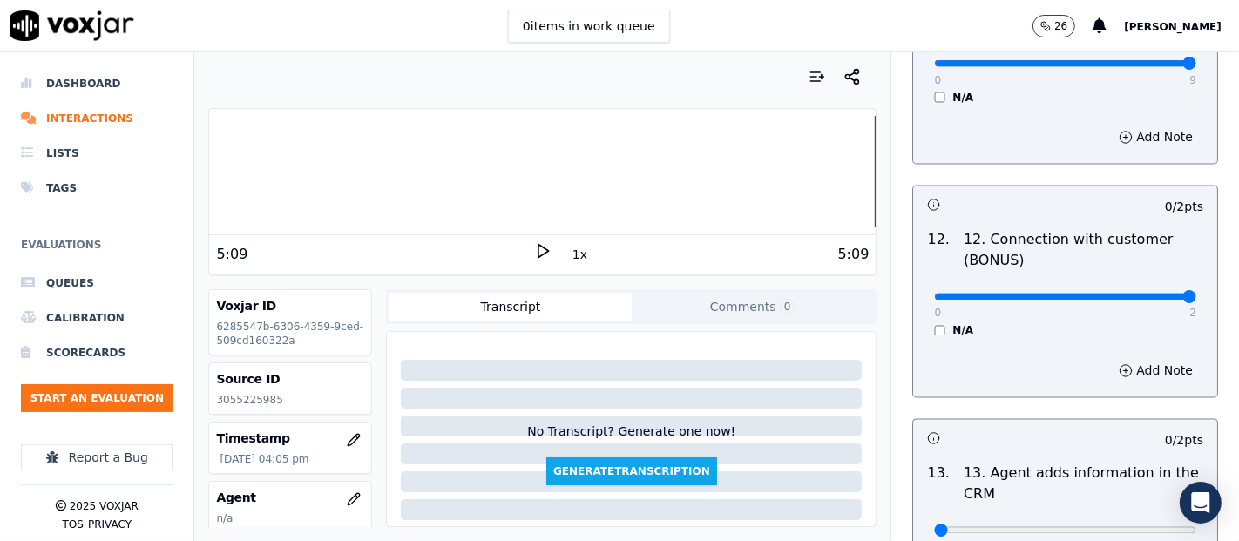
type input "2"
click at [1136, 294] on input "range" at bounding box center [1065, 297] width 262 height 7
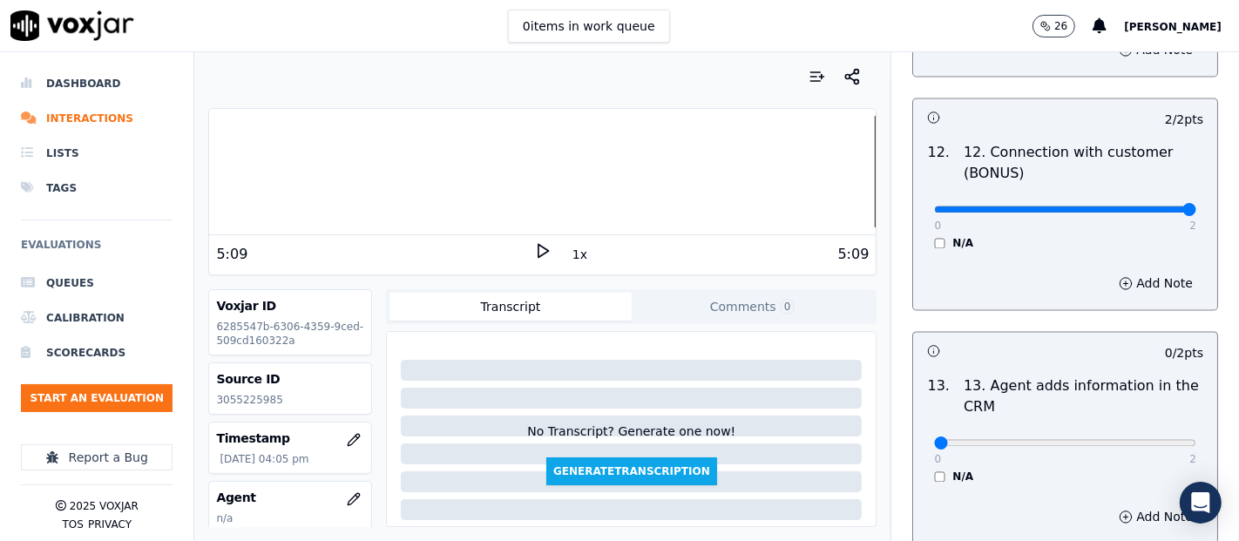
scroll to position [2904, 0]
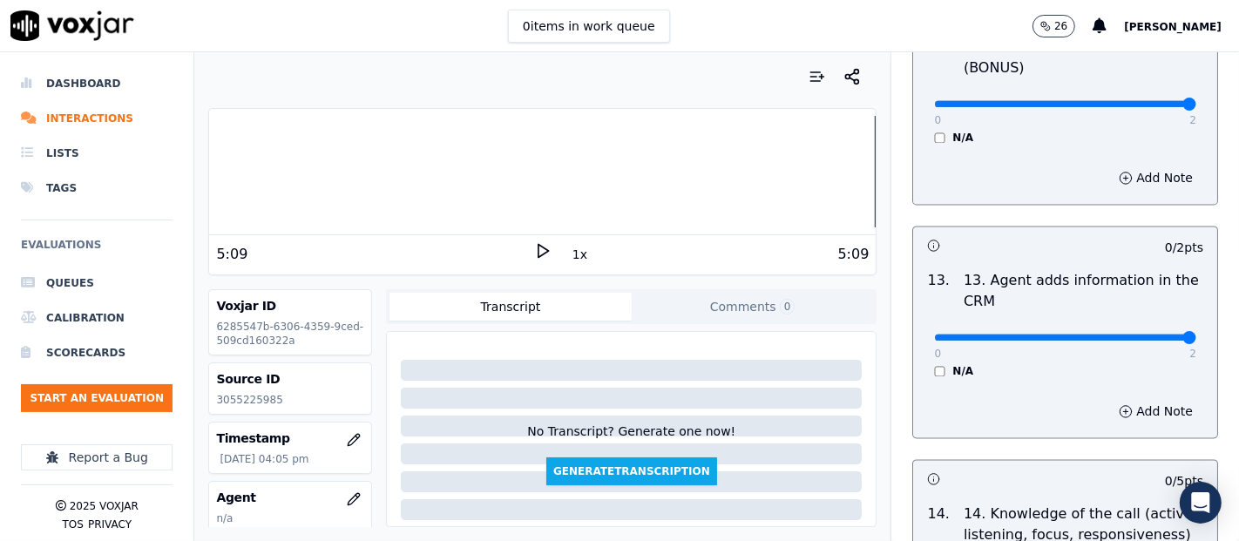
type input "2"
click at [1152, 334] on input "range" at bounding box center [1065, 337] width 262 height 7
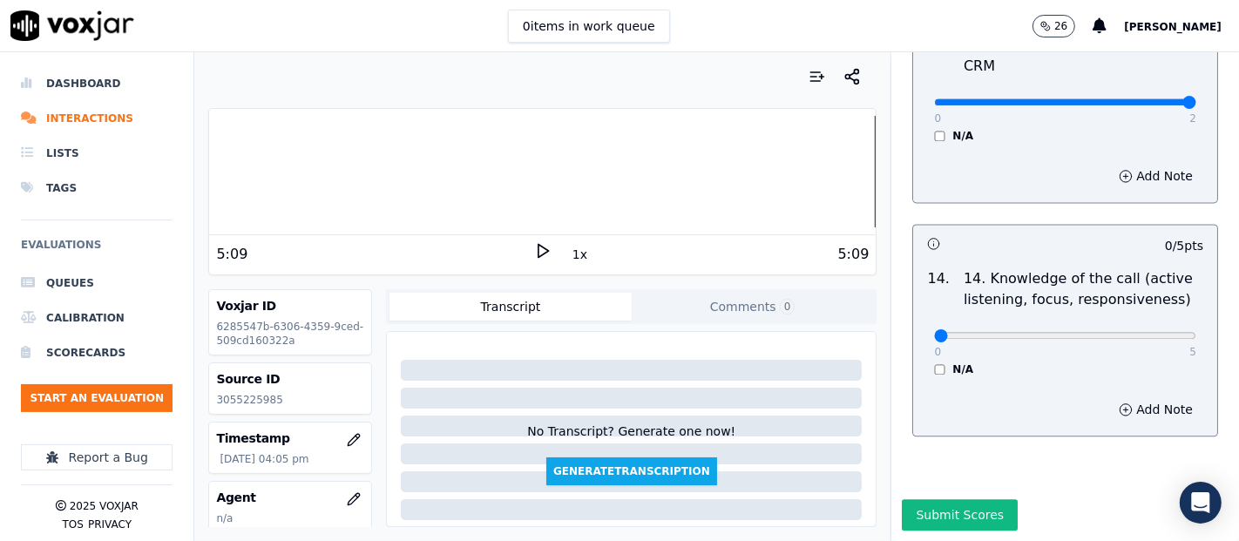
scroll to position [3175, 0]
type input "5"
click at [1140, 332] on input "range" at bounding box center [1065, 335] width 262 height 7
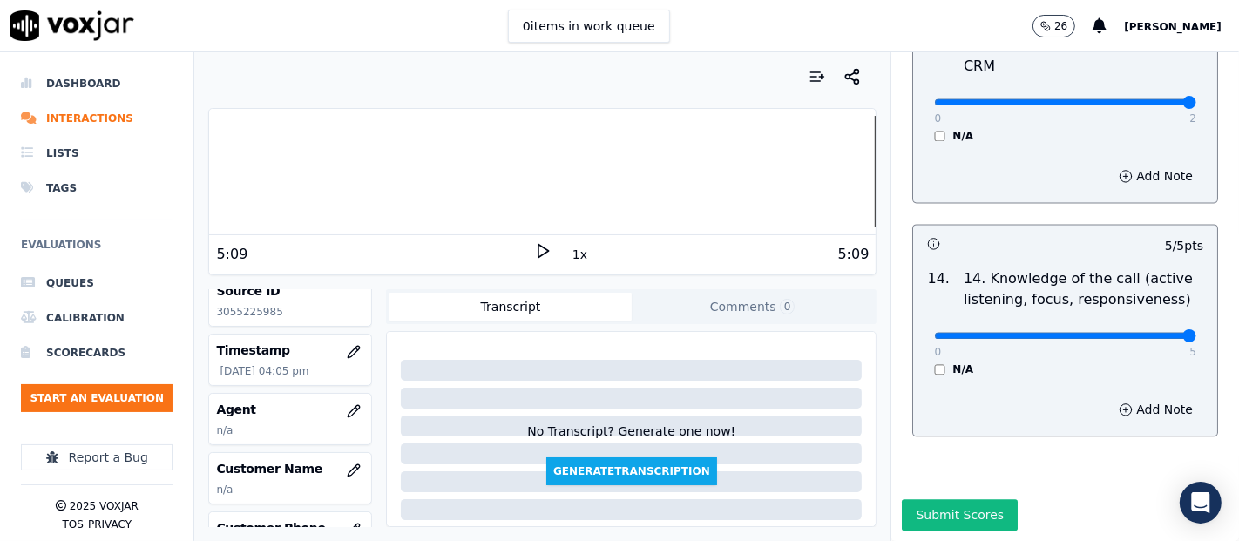
scroll to position [193, 0]
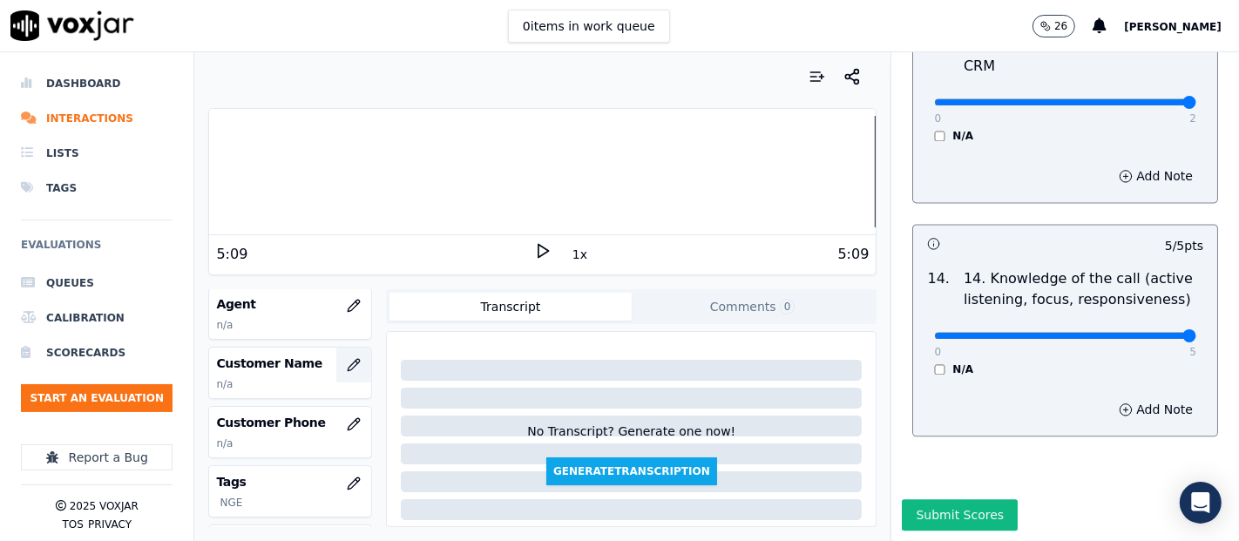
click at [347, 358] on icon "button" at bounding box center [354, 365] width 14 height 14
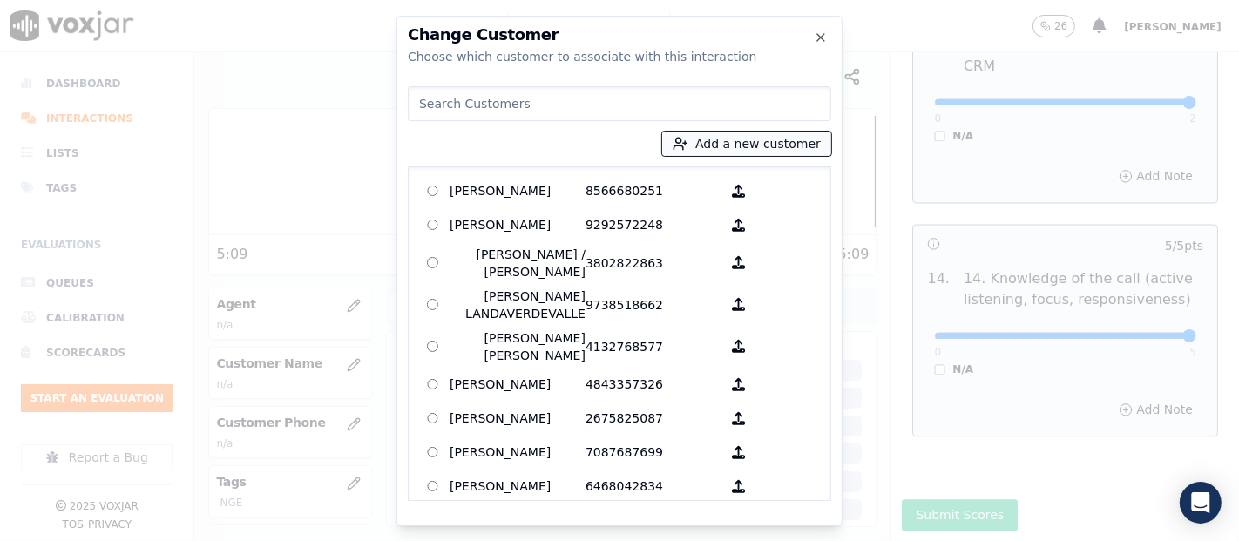
click at [739, 145] on button "Add a new customer" at bounding box center [746, 144] width 169 height 24
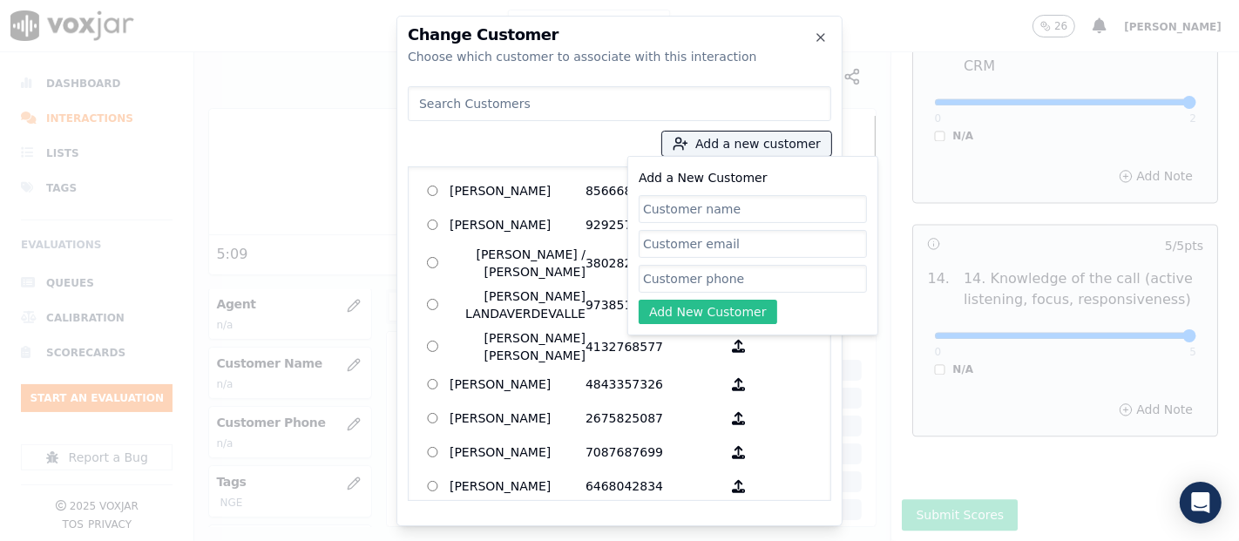
paste input "NATALIE SEYMOUR"
type input "NATALIE SEYMOUR"
click at [674, 273] on input "Add a New Customer" at bounding box center [753, 279] width 228 height 28
click at [694, 274] on input "Add a New Customer" at bounding box center [753, 279] width 228 height 28
paste input "3055225985"
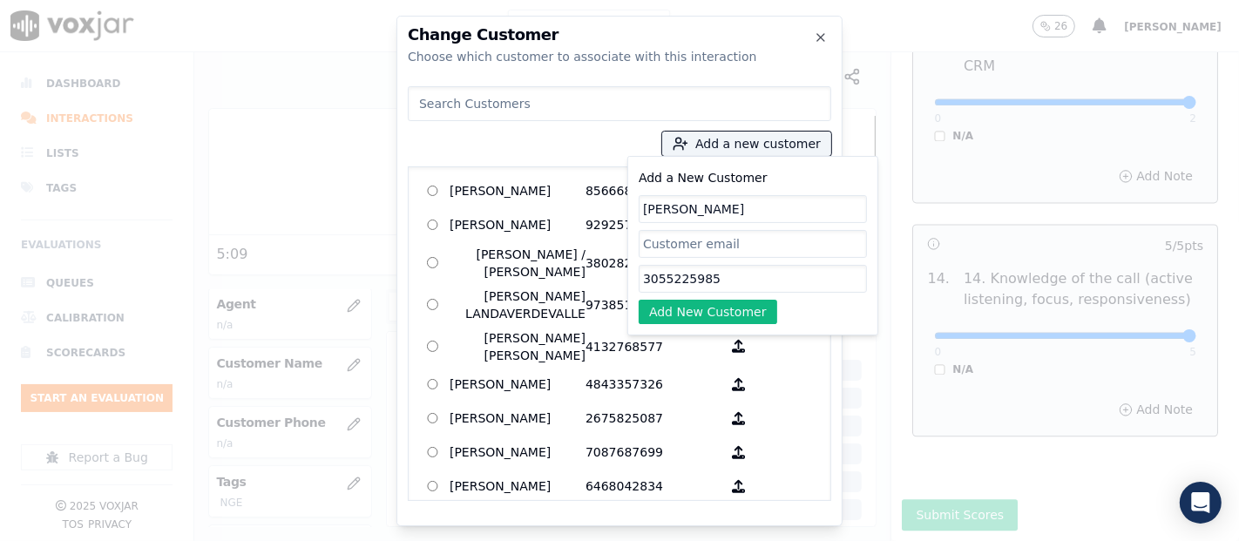
click at [697, 274] on input "3055225985" at bounding box center [753, 279] width 228 height 28
type input "3055225985"
click at [719, 307] on button "Add New Customer" at bounding box center [708, 312] width 139 height 24
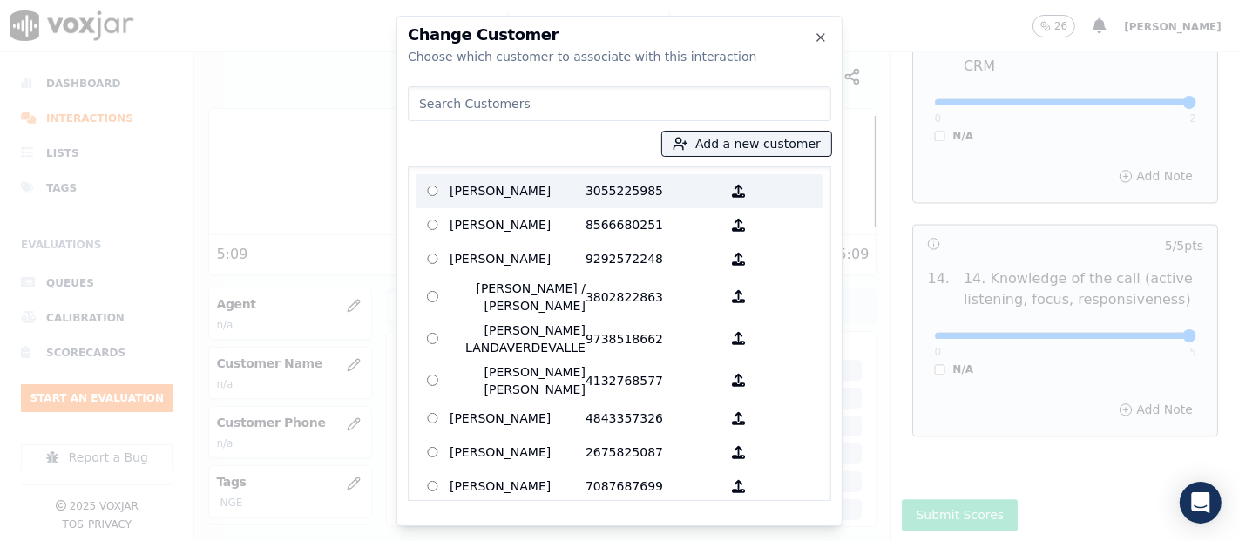
click at [551, 191] on p "NATALIE SEYMOUR" at bounding box center [518, 191] width 136 height 27
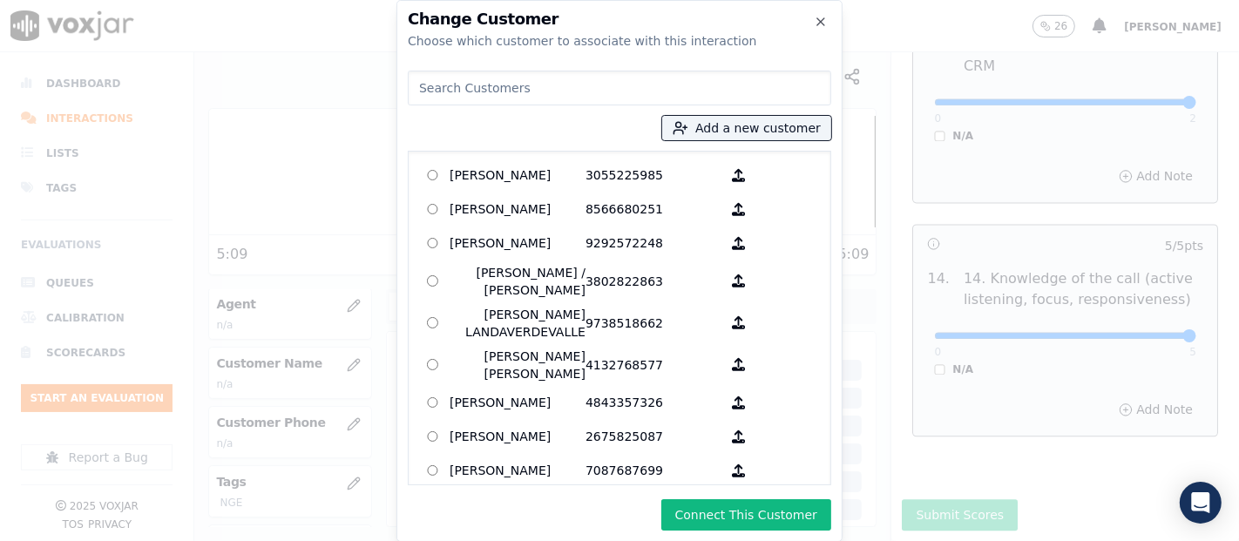
click at [745, 506] on button "Connect This Customer" at bounding box center [746, 514] width 170 height 31
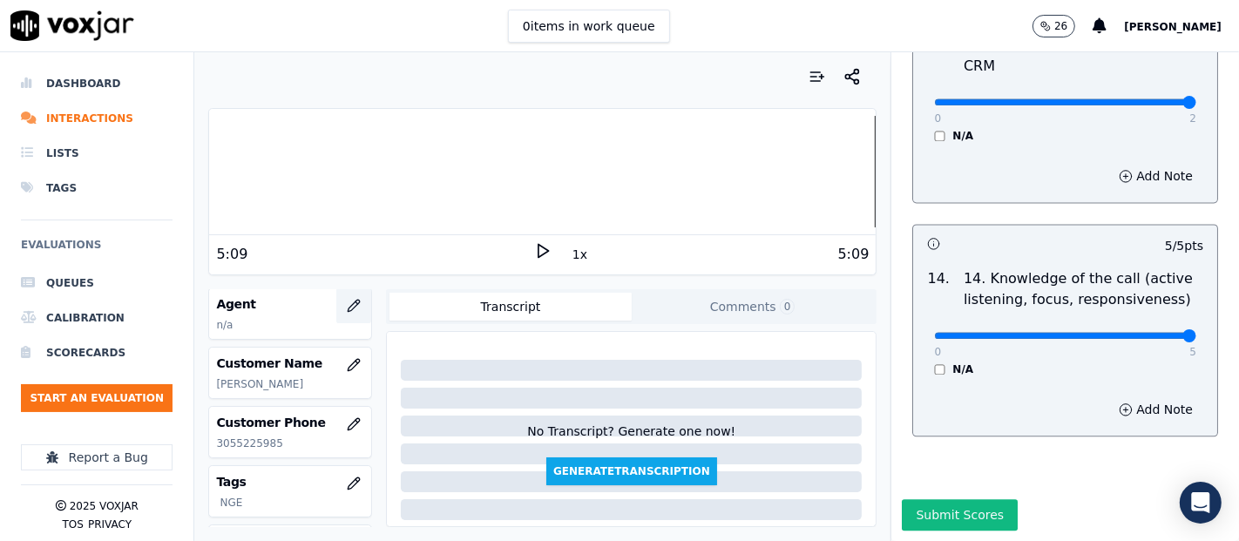
click at [347, 305] on icon "button" at bounding box center [354, 306] width 14 height 14
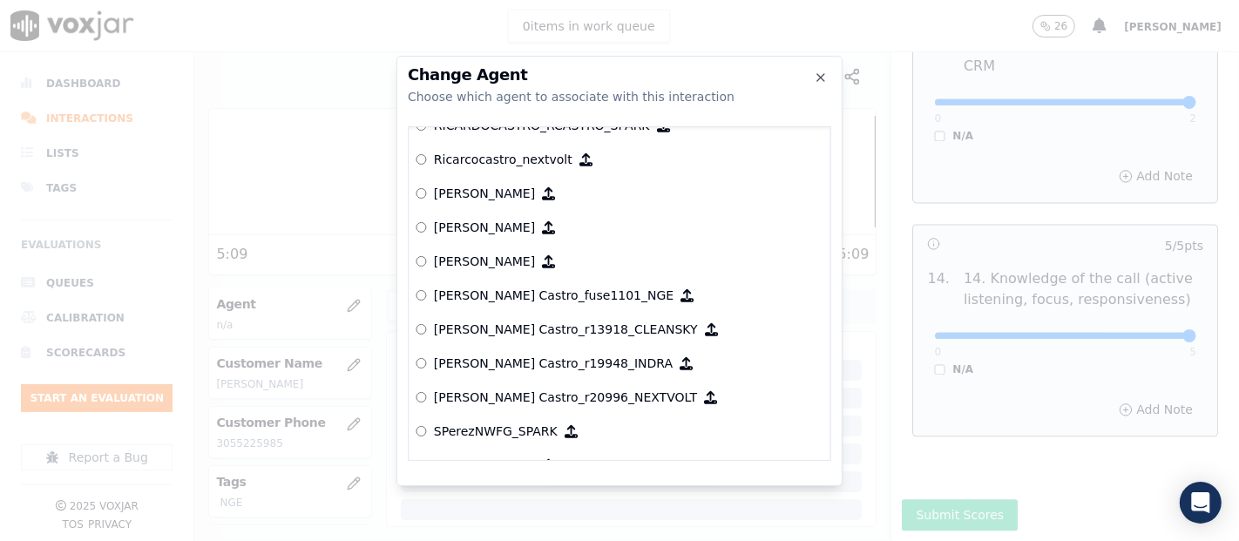
scroll to position [7959, 0]
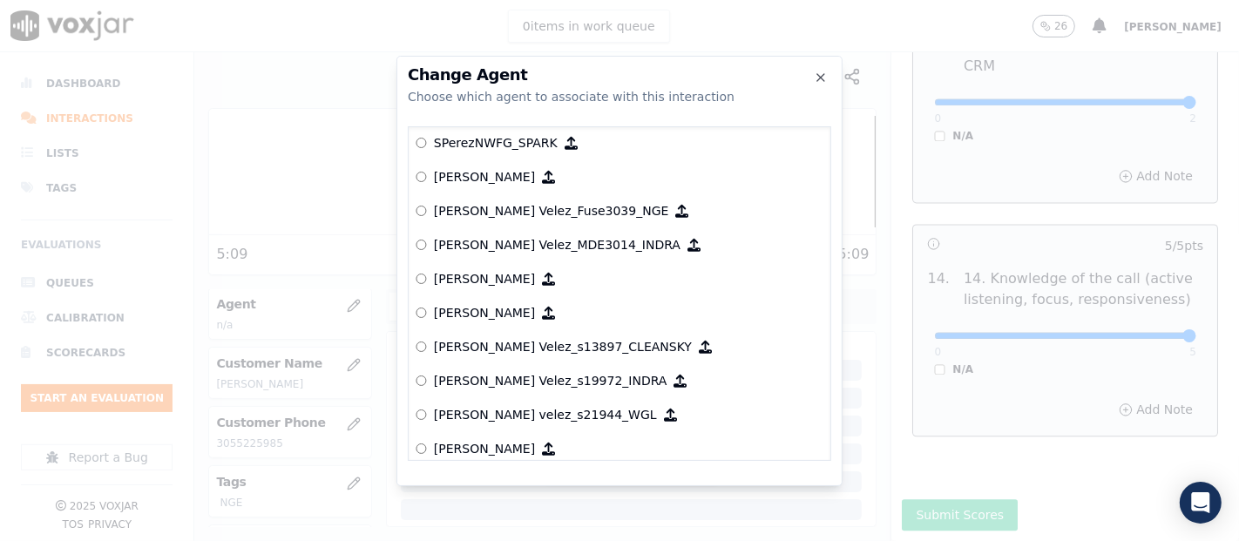
click at [505, 212] on p "[PERSON_NAME] Velez_Fuse3039_NGE" at bounding box center [551, 210] width 235 height 17
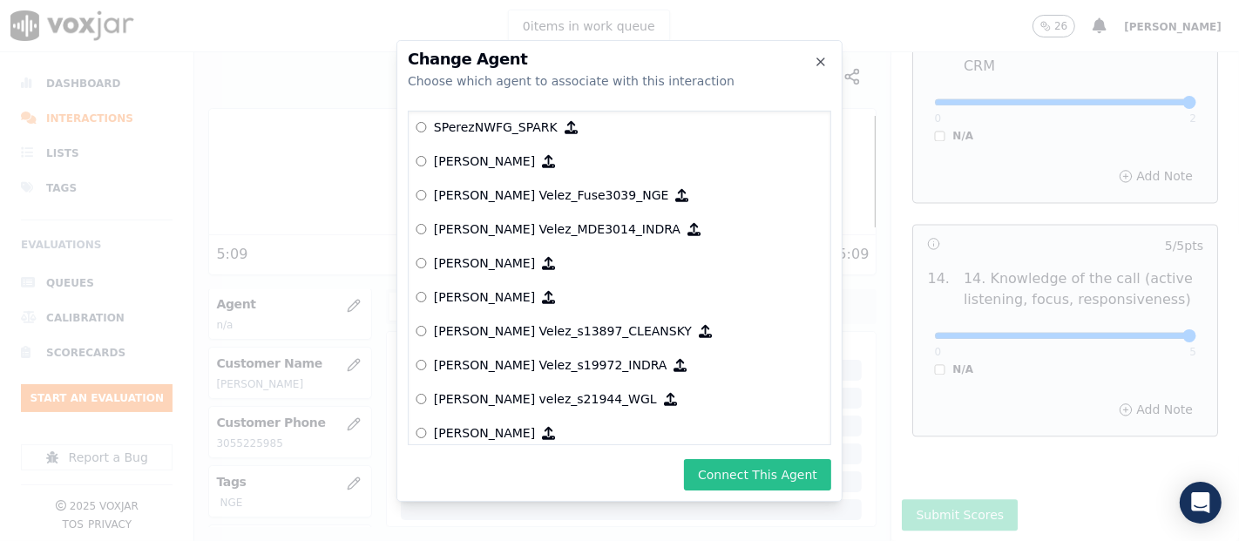
click at [769, 481] on button "Connect This Agent" at bounding box center [757, 474] width 147 height 31
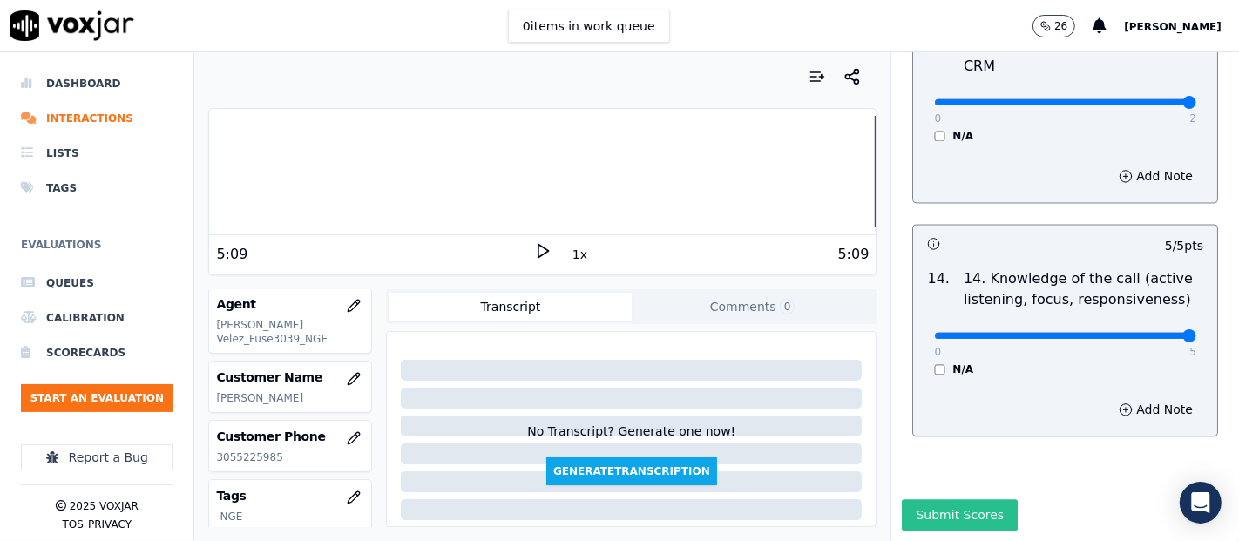
click at [906, 499] on button "Submit Scores" at bounding box center [960, 514] width 116 height 31
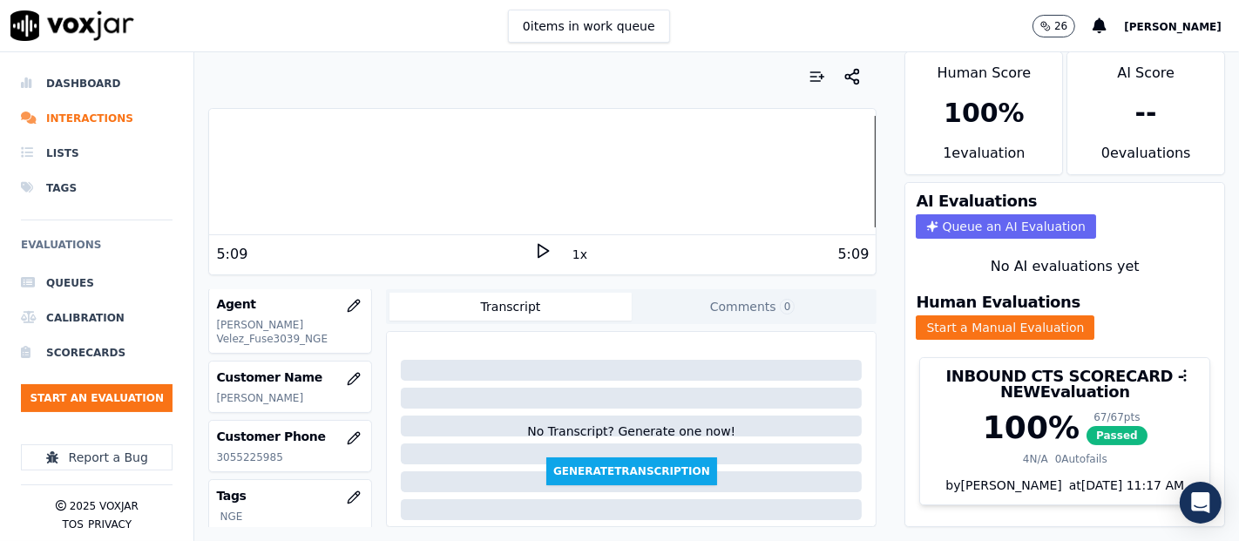
scroll to position [0, 0]
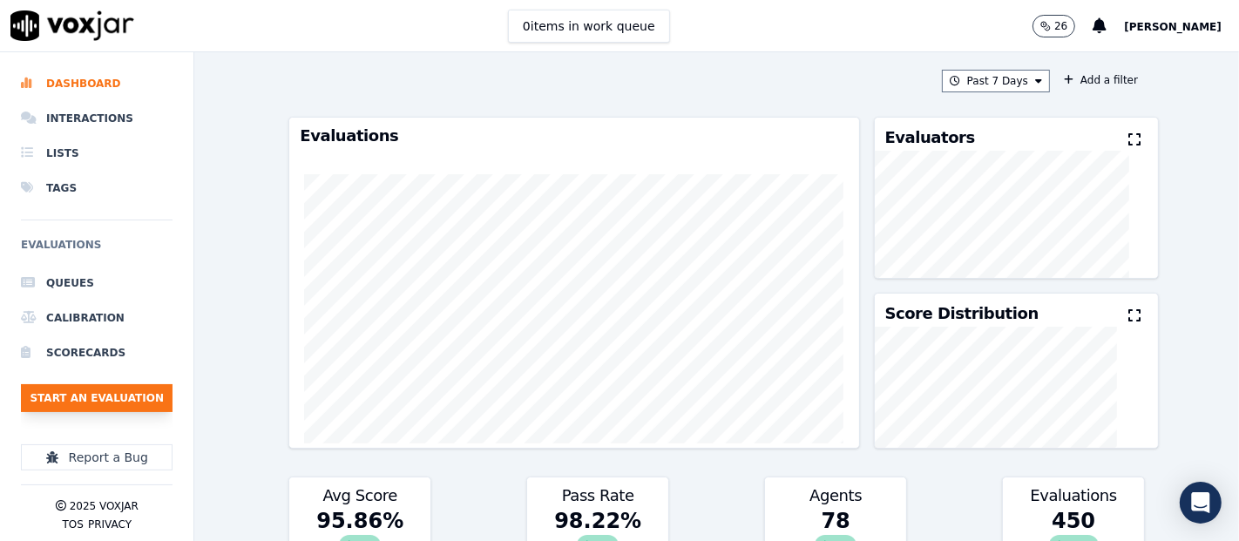
click at [125, 392] on button "Start an Evaluation" at bounding box center [97, 398] width 152 height 28
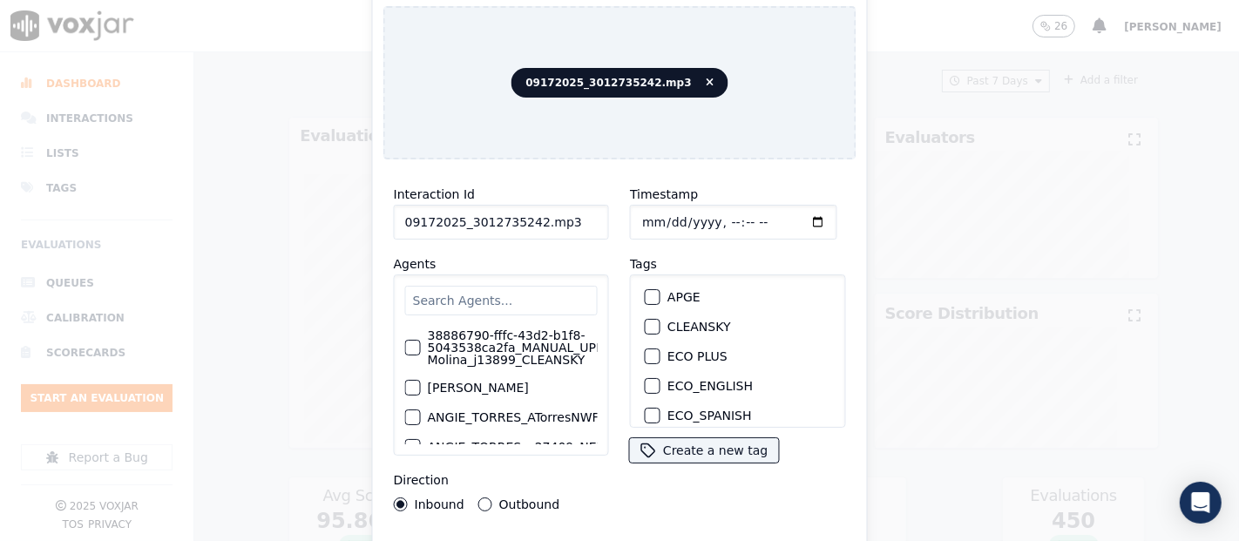
click at [568, 219] on input "09172025_3012735242.mp3" at bounding box center [501, 222] width 215 height 35
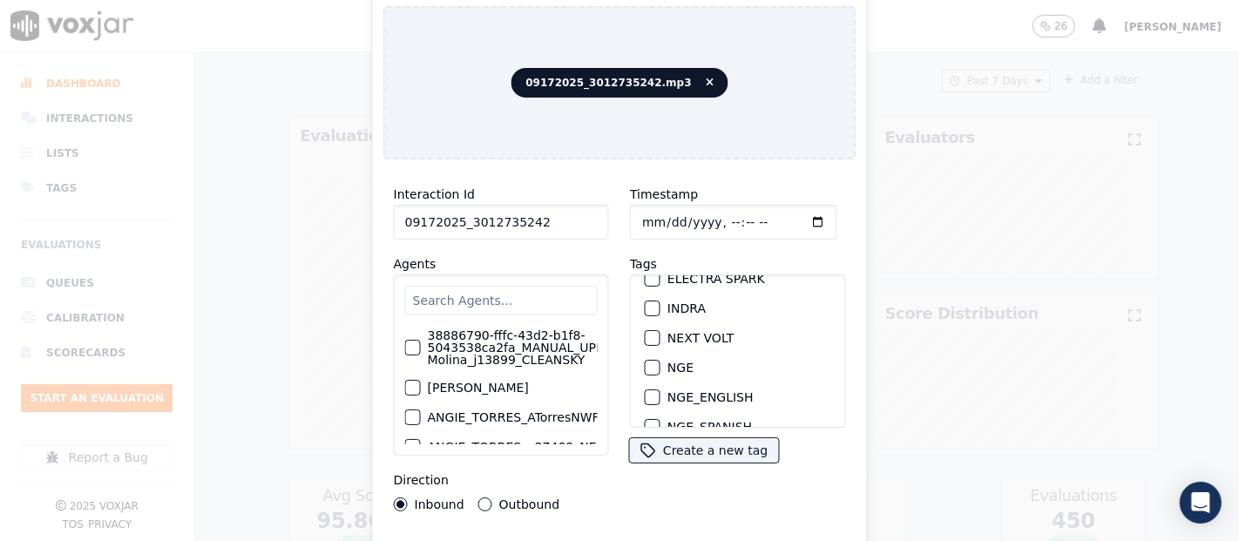
scroll to position [193, 0]
type input "09172025_3012735242"
drag, startPoint x: 641, startPoint y: 322, endPoint x: 677, endPoint y: 409, distance: 93.4
click at [646, 335] on div "button" at bounding box center [652, 341] width 12 height 12
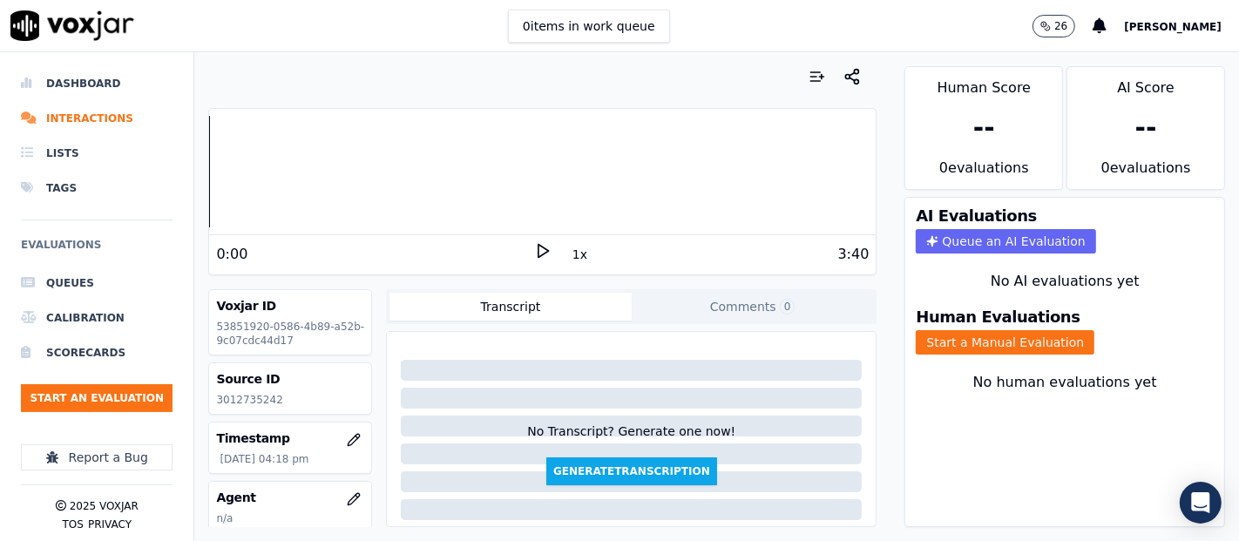
click at [239, 396] on p "3012735242" at bounding box center [290, 400] width 148 height 14
click at [240, 396] on p "3012735242" at bounding box center [290, 400] width 148 height 14
drag, startPoint x: 240, startPoint y: 396, endPoint x: 253, endPoint y: 428, distance: 33.7
click at [253, 428] on div "Timestamp 09/18/2025 04:18 pm" at bounding box center [290, 448] width 162 height 51
click at [254, 399] on p "3012735242" at bounding box center [290, 400] width 148 height 14
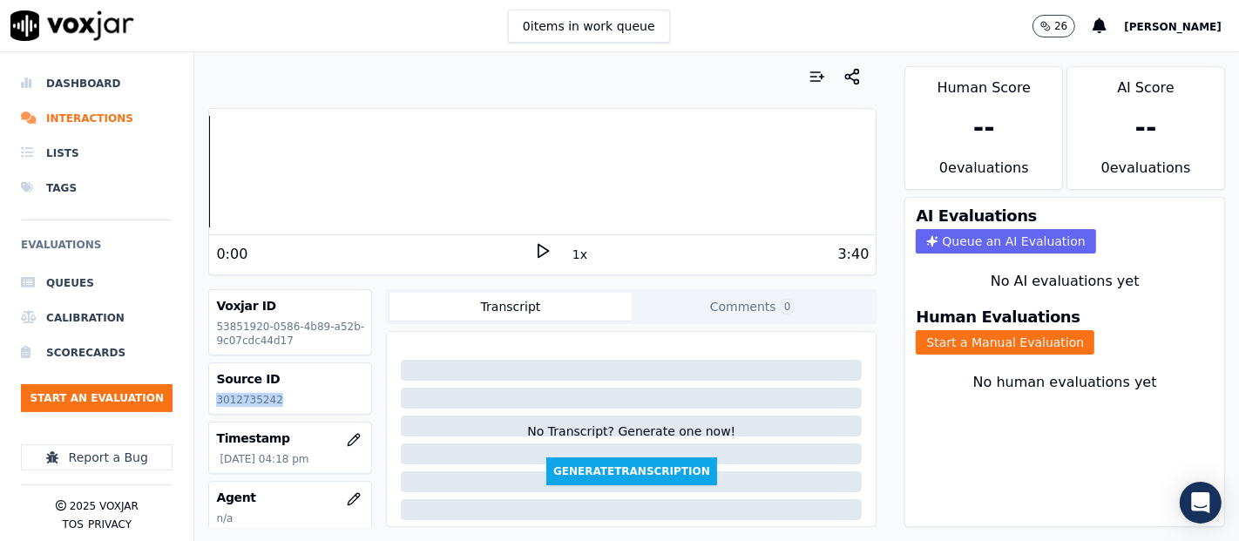
click at [254, 399] on p "3012735242" at bounding box center [290, 400] width 148 height 14
copy p "3012735242"
click at [534, 247] on icon at bounding box center [542, 250] width 17 height 17
click at [946, 330] on button "Start a Manual Evaluation" at bounding box center [1005, 342] width 179 height 24
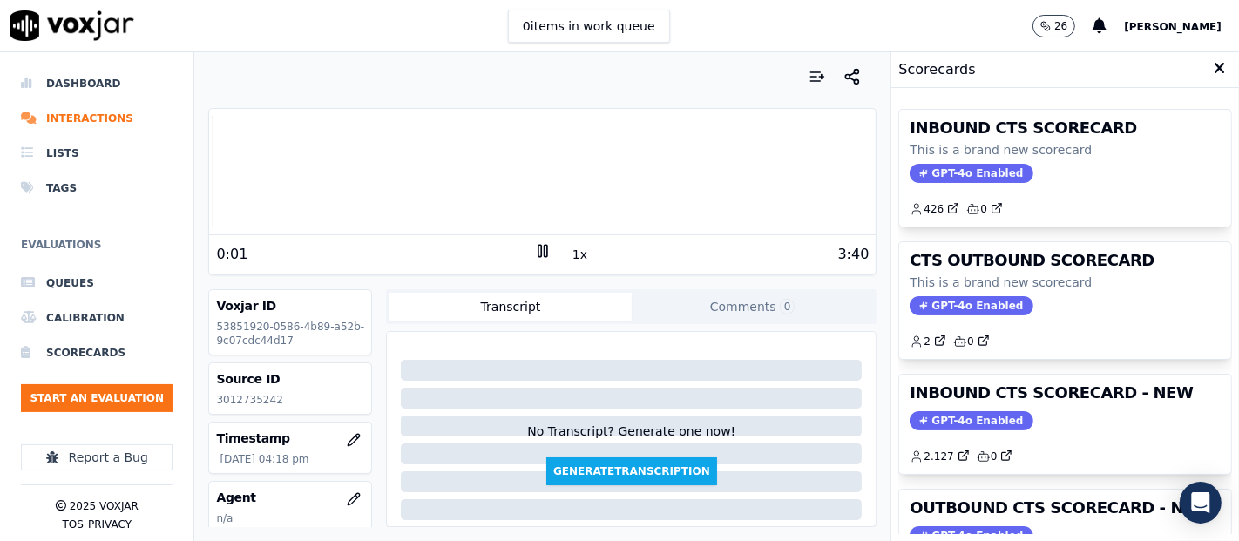
click at [1050, 416] on div "GPT-4o Enabled" at bounding box center [1065, 420] width 311 height 19
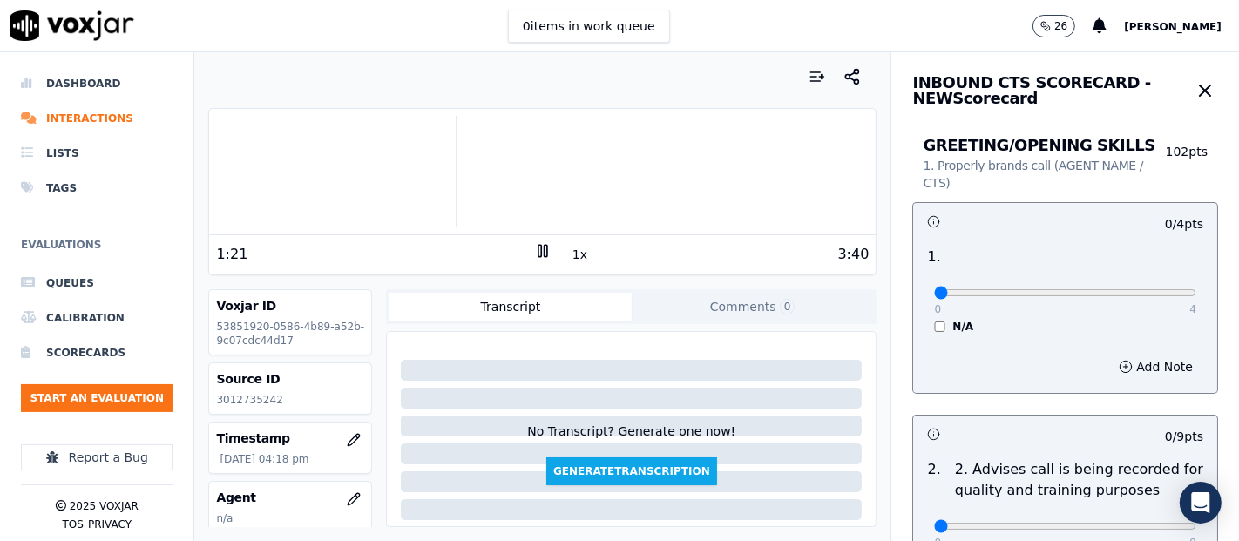
click at [328, 165] on div at bounding box center [542, 172] width 667 height 112
click at [323, 177] on div at bounding box center [542, 172] width 667 height 112
click at [306, 173] on div at bounding box center [542, 172] width 667 height 112
type input "4"
click at [1147, 289] on input "range" at bounding box center [1065, 292] width 262 height 7
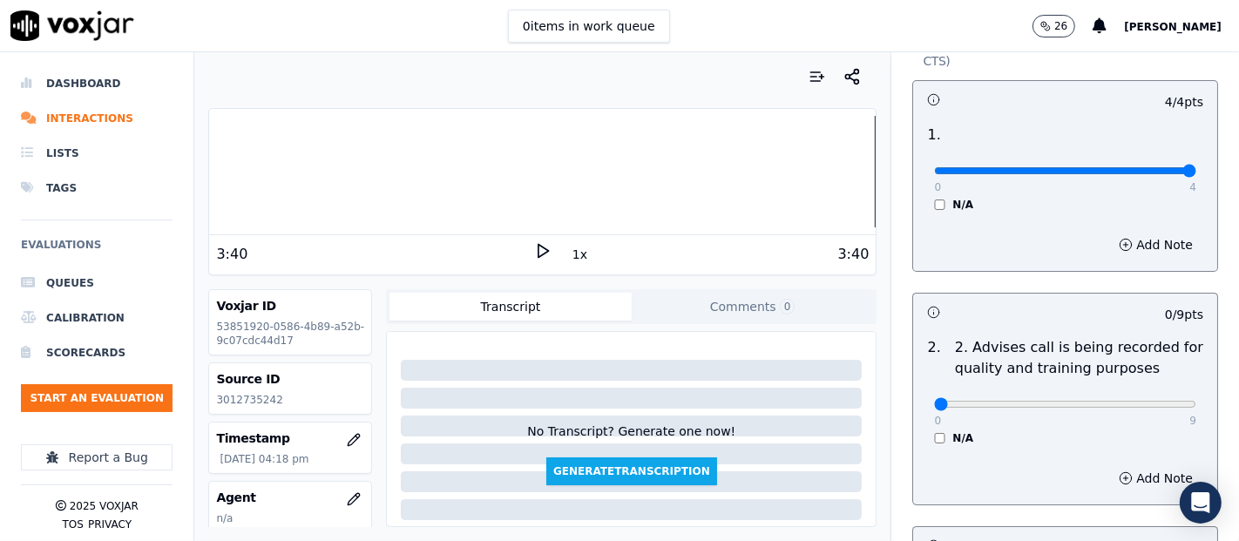
scroll to position [193, 0]
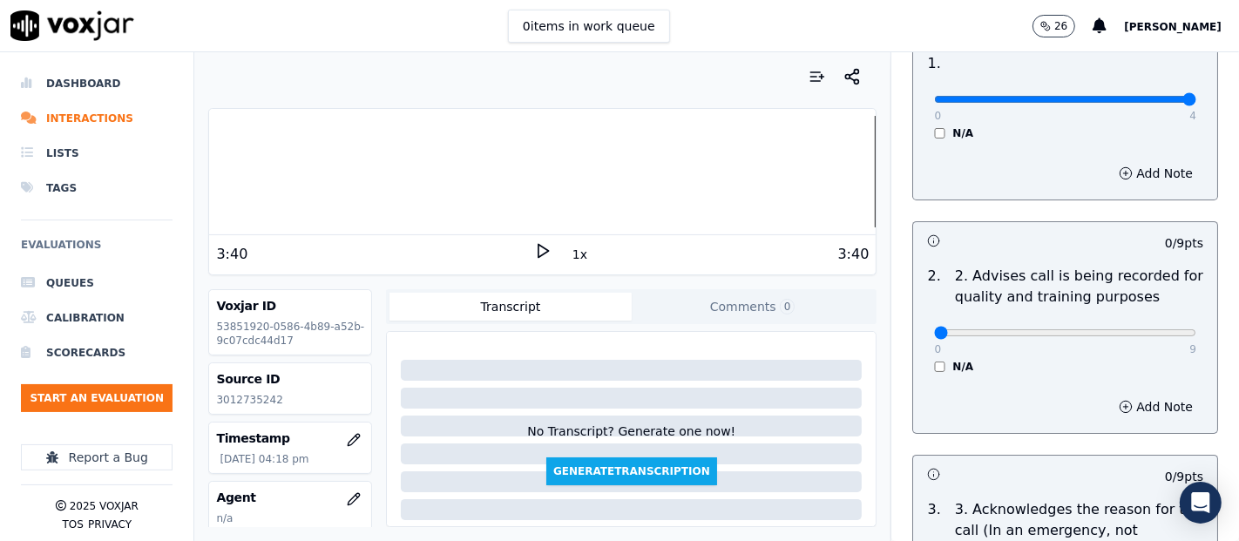
click at [1160, 340] on div "0 9 N/A" at bounding box center [1065, 341] width 290 height 66
type input "9"
click at [1144, 335] on input "range" at bounding box center [1065, 332] width 262 height 7
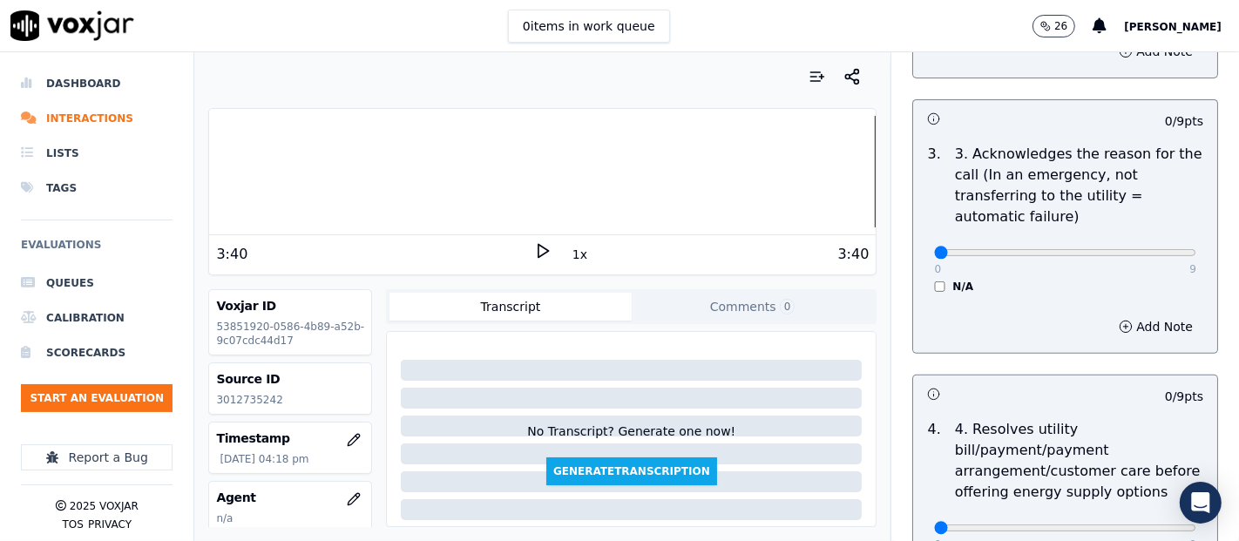
scroll to position [580, 0]
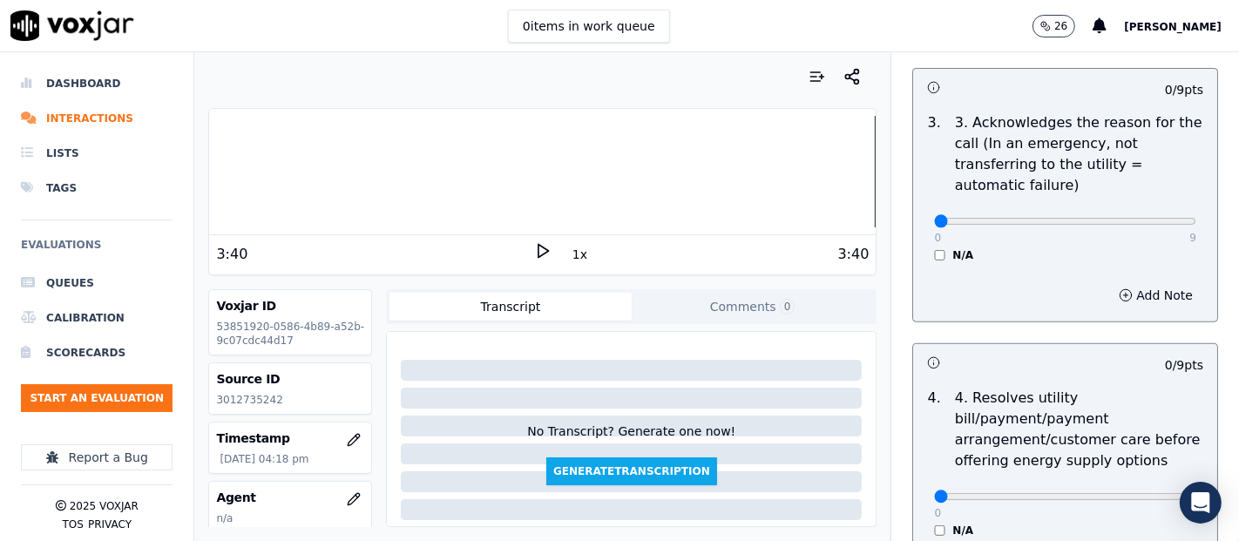
click at [1143, 210] on div "0 9" at bounding box center [1065, 220] width 262 height 21
click at [1141, 215] on div "0 9" at bounding box center [1065, 220] width 262 height 21
type input "9"
click at [1141, 218] on input "range" at bounding box center [1065, 221] width 262 height 7
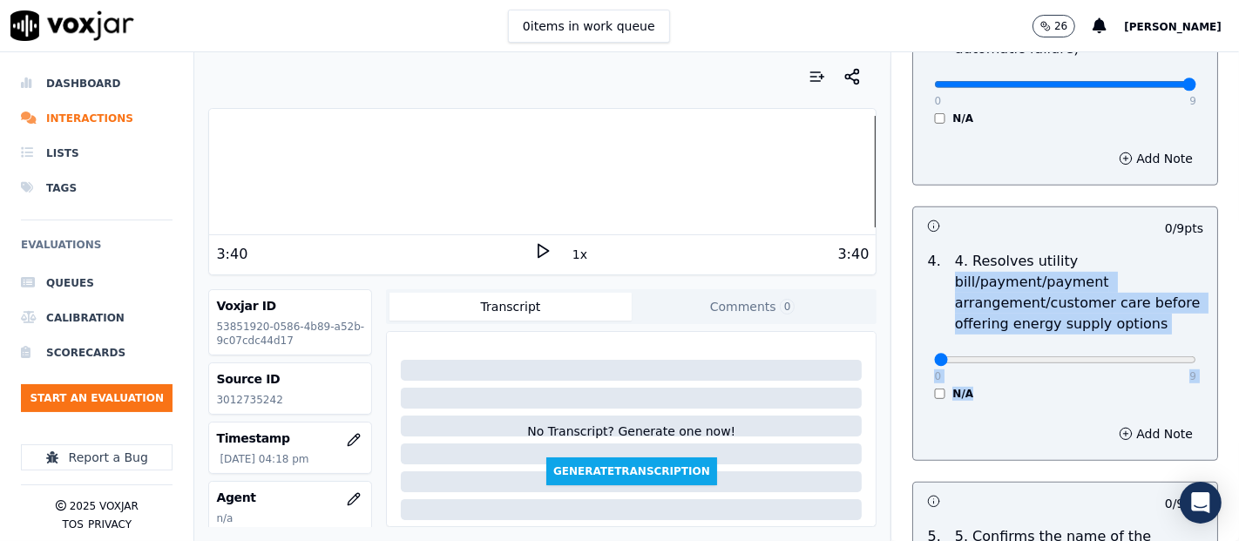
scroll to position [774, 0]
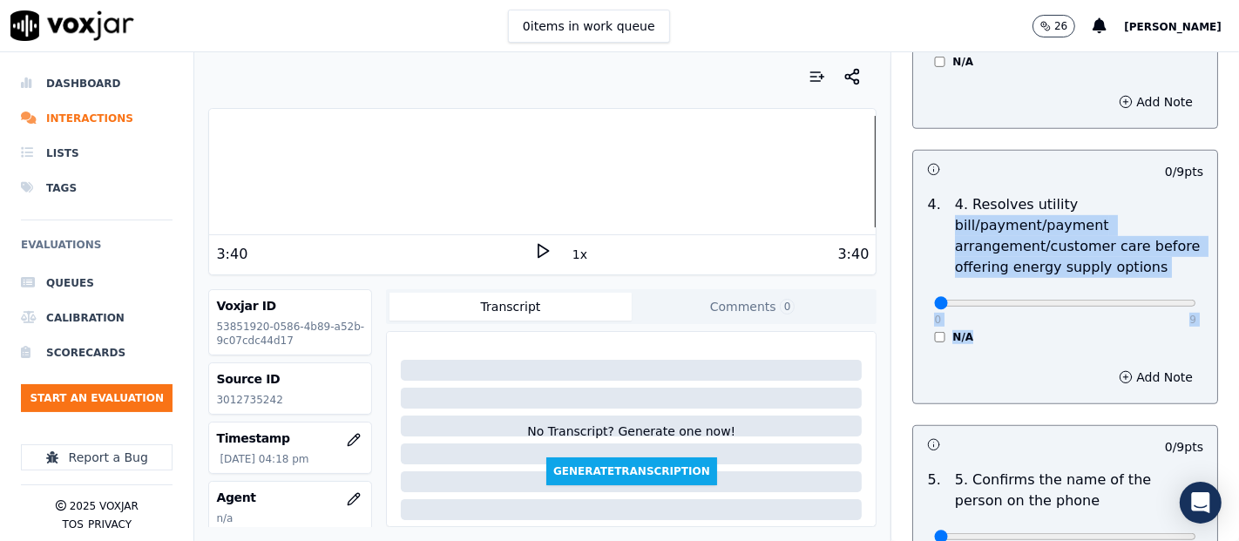
drag, startPoint x: 1151, startPoint y: 316, endPoint x: 1150, endPoint y: 355, distance: 38.3
click at [1150, 355] on div "0 / 9 pts 4 . 4. Resolves utility bill/payment/payment arrangement/customer car…" at bounding box center [1065, 277] width 306 height 254
click at [1038, 352] on div "Add Note" at bounding box center [1065, 377] width 304 height 52
click at [1045, 321] on div "0 9 N/A" at bounding box center [1065, 311] width 290 height 66
drag, startPoint x: 1061, startPoint y: 344, endPoint x: 1095, endPoint y: 327, distance: 38.2
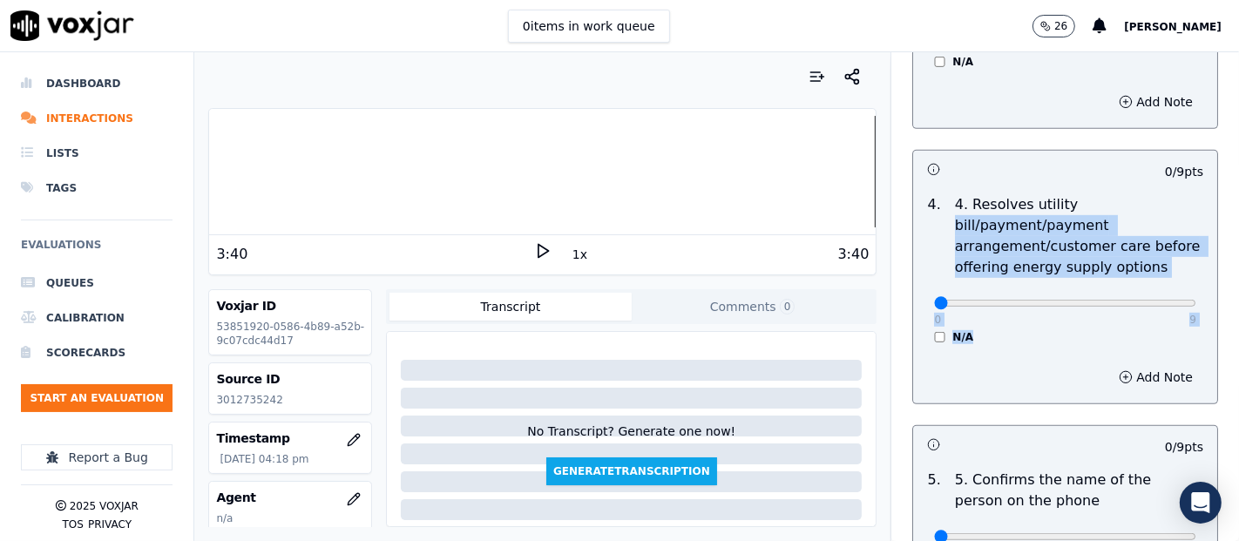
click at [1060, 342] on div "4 . 4. Resolves utility bill/payment/payment arrangement/customer care before o…" at bounding box center [1065, 269] width 304 height 164
type input "9"
click at [1144, 300] on input "range" at bounding box center [1065, 303] width 262 height 7
click at [1139, 265] on p "4. Resolves utility bill/payment/payment arrangement/customer care before offer…" at bounding box center [1079, 236] width 248 height 84
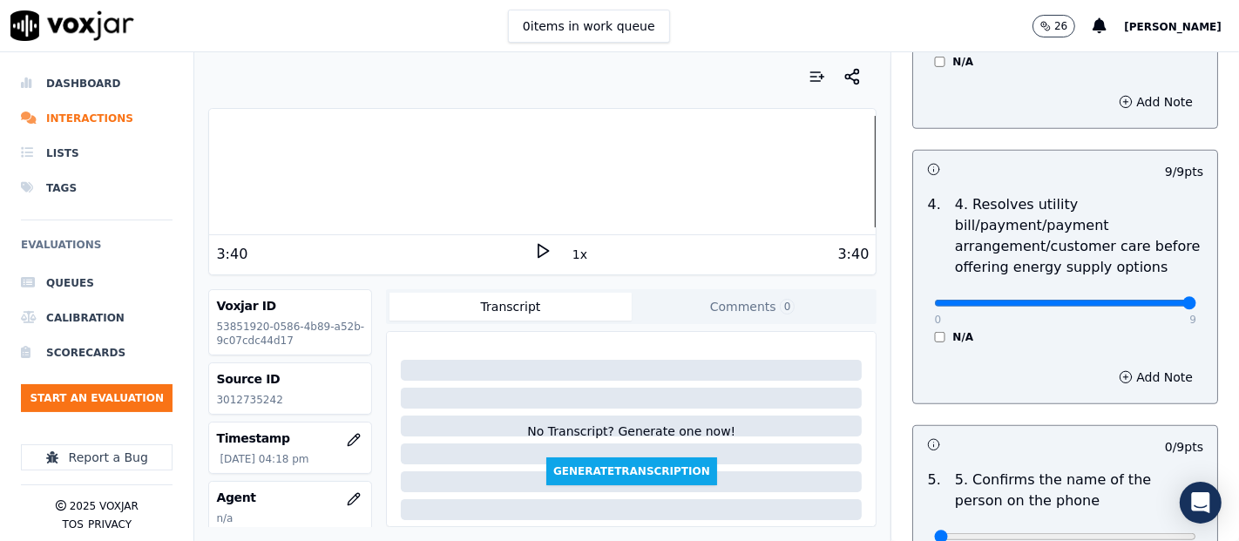
click at [1139, 262] on p "4. Resolves utility bill/payment/payment arrangement/customer care before offer…" at bounding box center [1079, 236] width 248 height 84
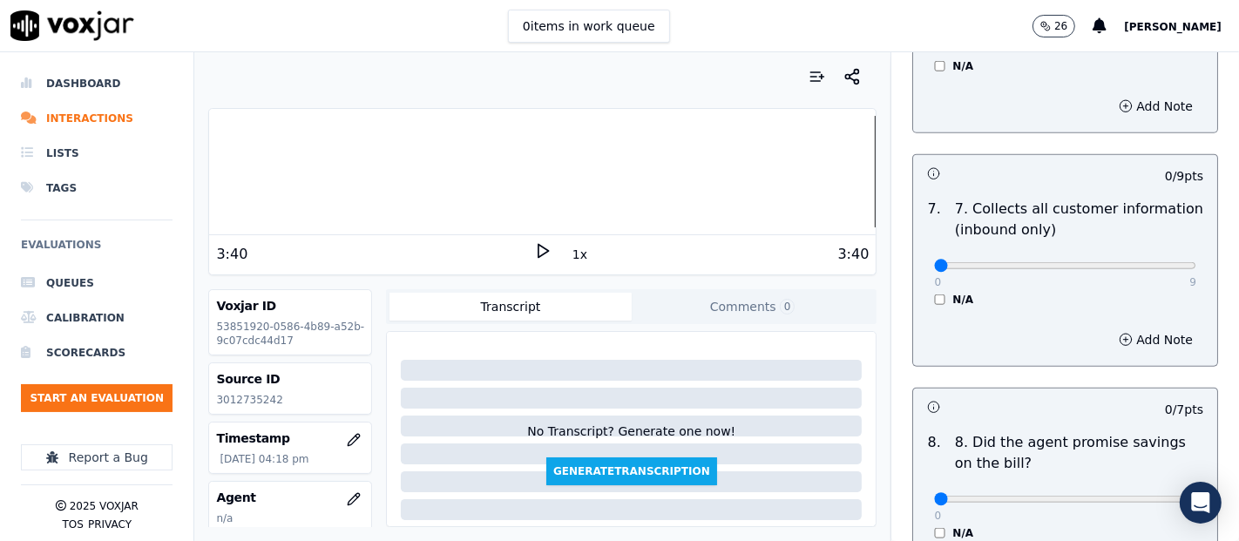
scroll to position [1645, 0]
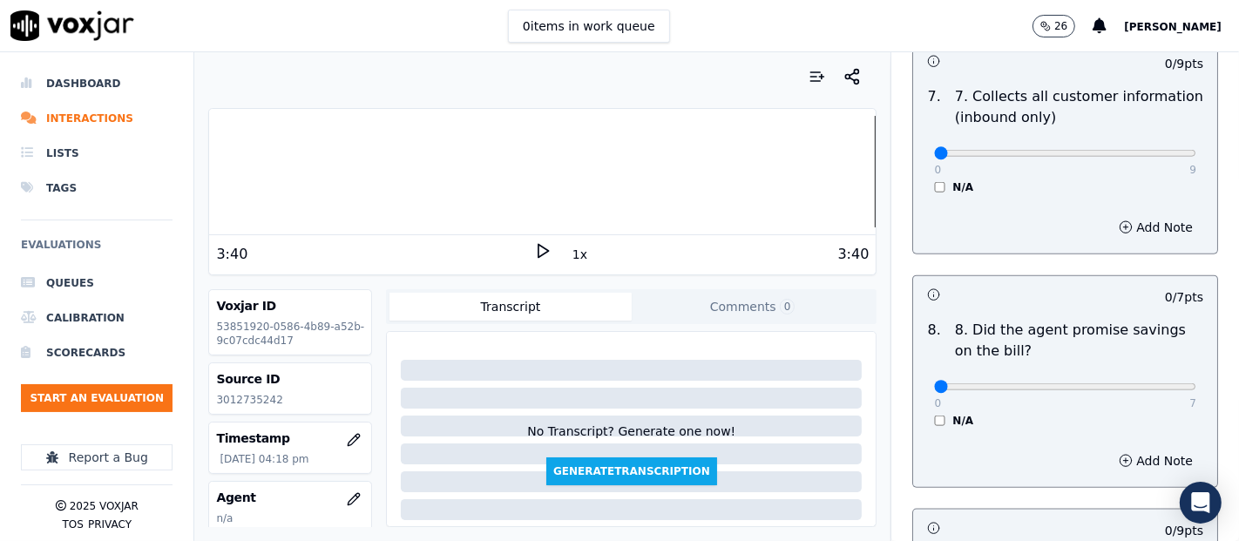
click at [1134, 142] on div "0 9" at bounding box center [1065, 152] width 262 height 21
type input "9"
click at [1138, 150] on input "range" at bounding box center [1065, 153] width 262 height 7
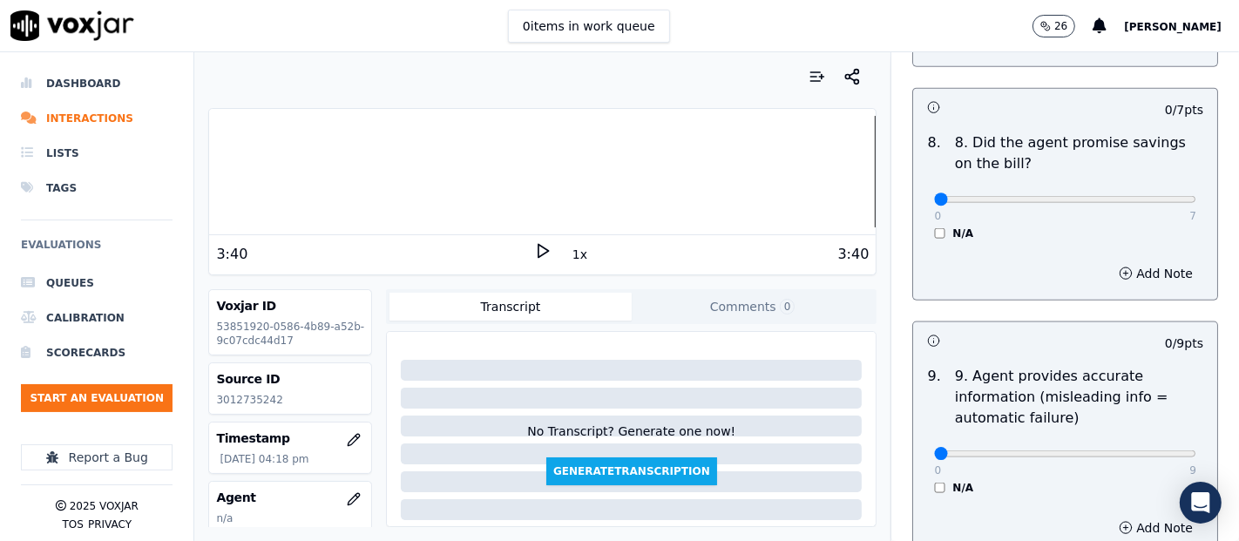
scroll to position [1839, 0]
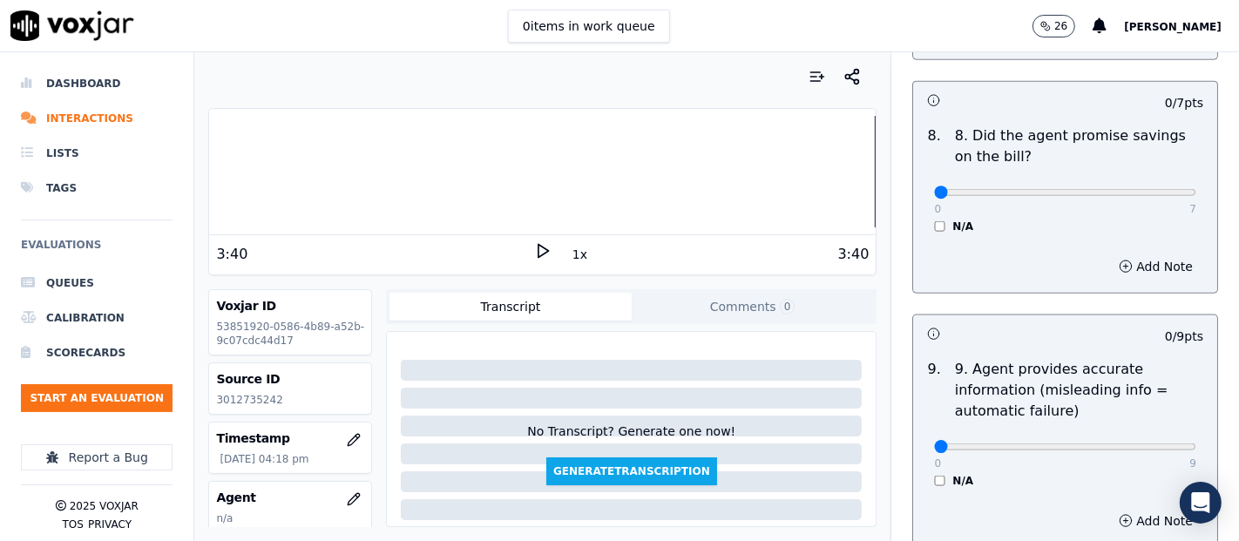
click at [934, 222] on div "N/A" at bounding box center [1065, 227] width 262 height 14
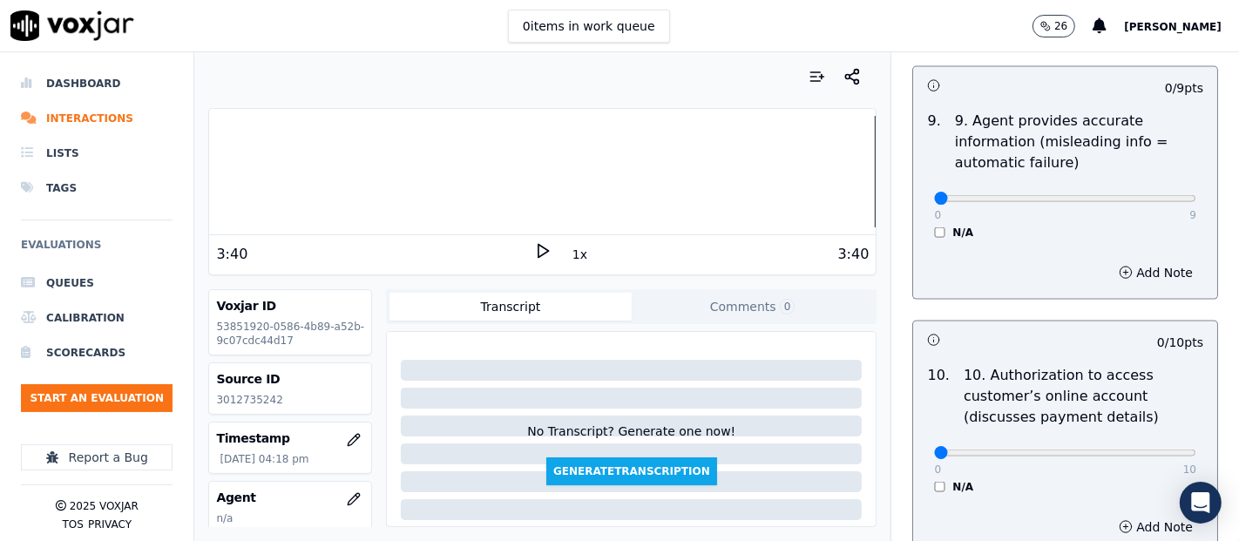
scroll to position [2129, 0]
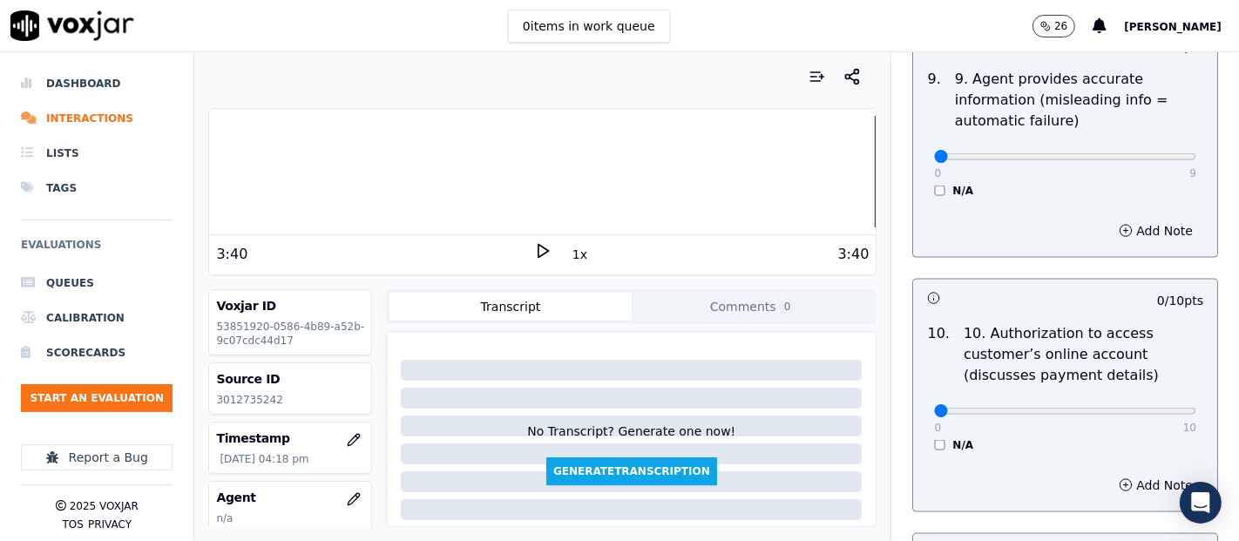
click at [1150, 145] on div "0 9" at bounding box center [1065, 155] width 262 height 21
type input "9"
click at [1139, 159] on input "range" at bounding box center [1065, 156] width 262 height 7
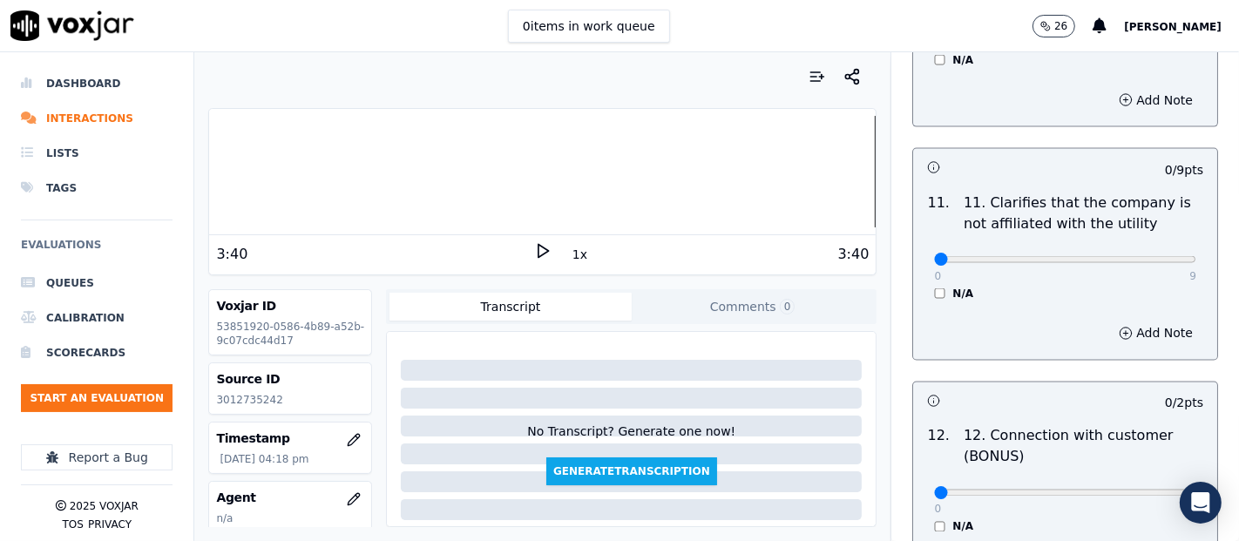
scroll to position [2516, 0]
click at [1131, 254] on input "range" at bounding box center [1065, 257] width 262 height 7
type input "9"
click at [1147, 254] on input "range" at bounding box center [1065, 257] width 262 height 7
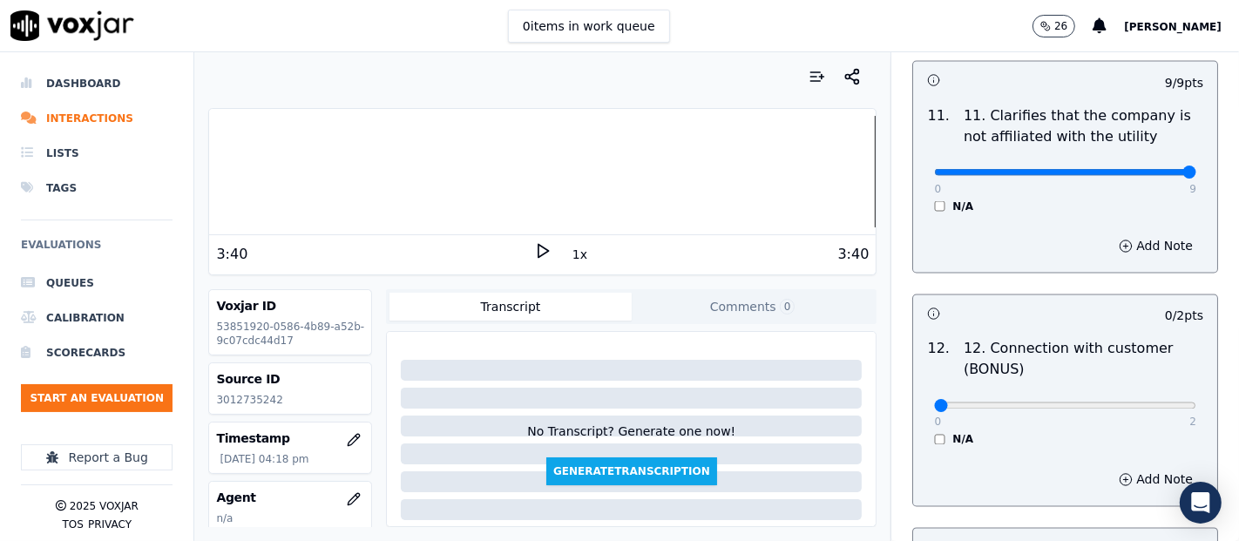
scroll to position [2710, 0]
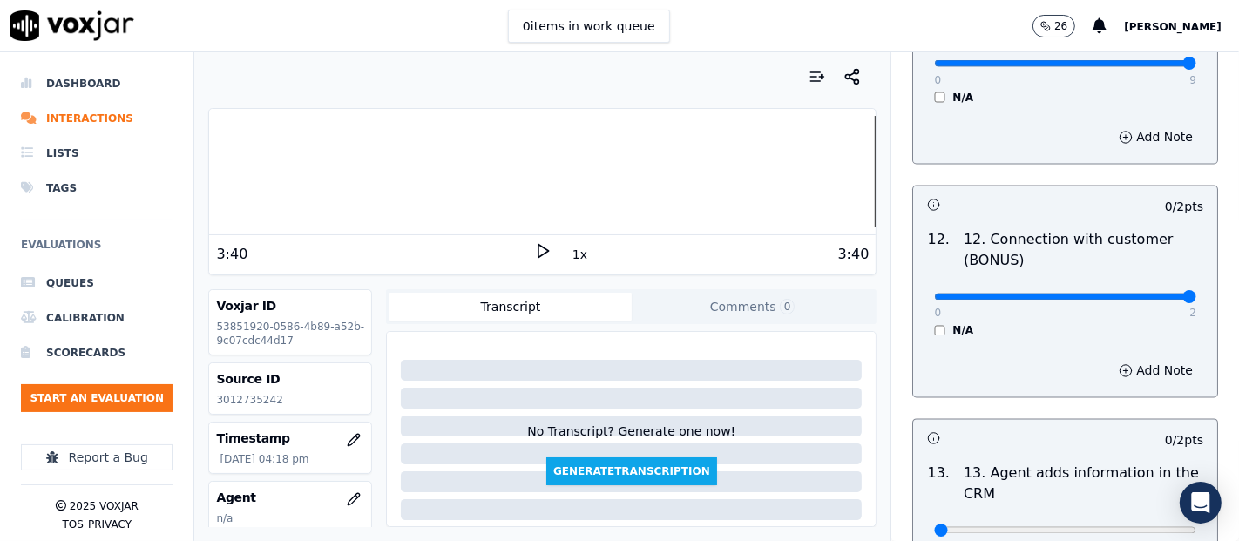
type input "2"
click at [1142, 294] on input "range" at bounding box center [1065, 297] width 262 height 7
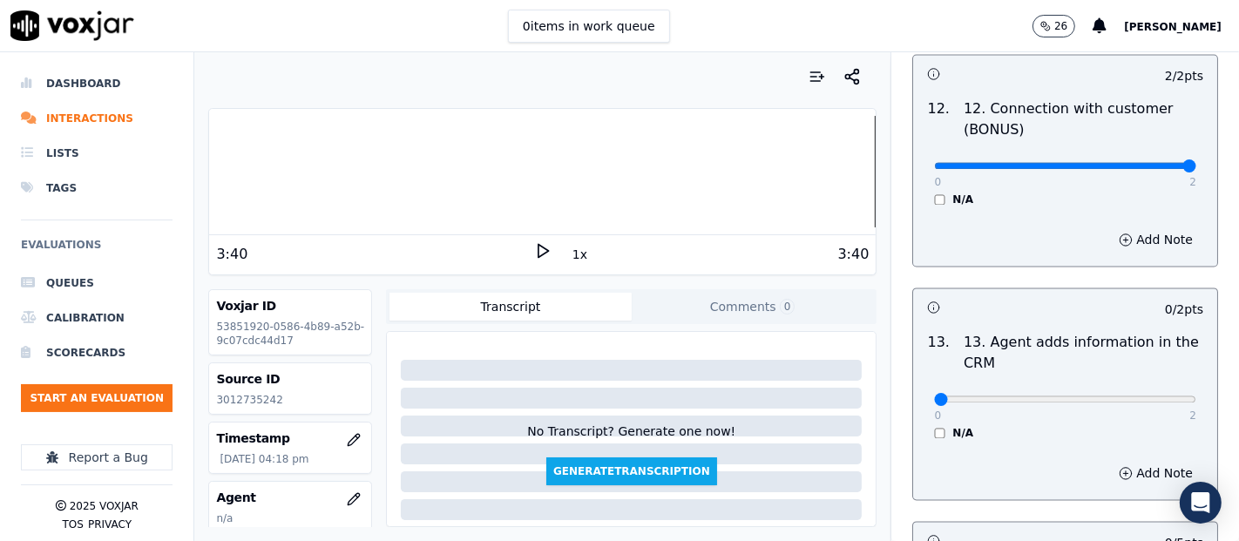
scroll to position [3001, 0]
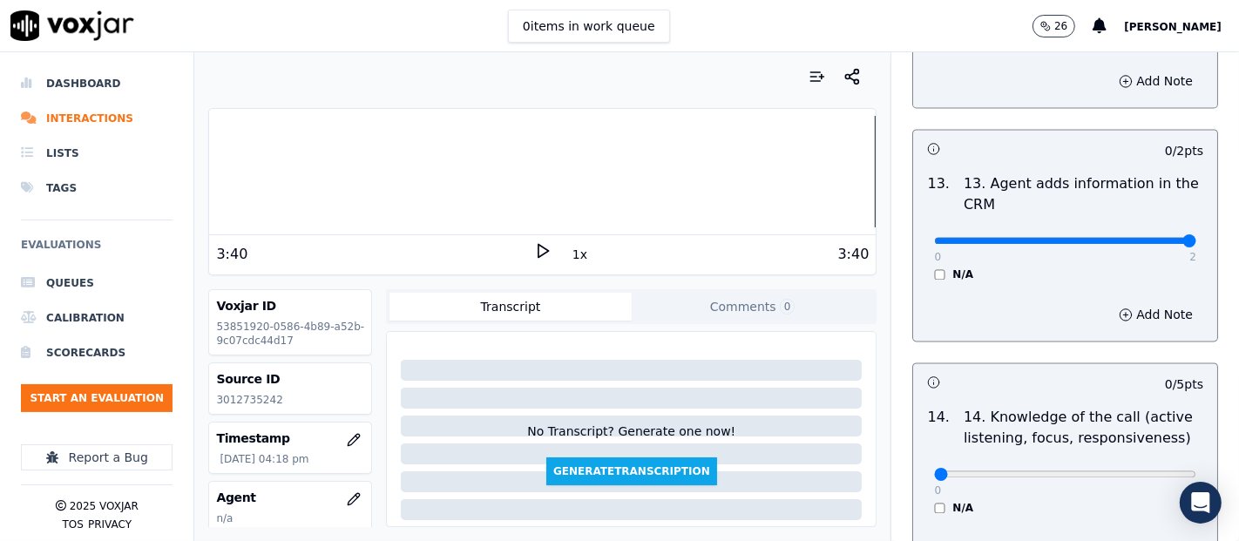
type input "2"
click at [1147, 238] on input "range" at bounding box center [1065, 240] width 262 height 7
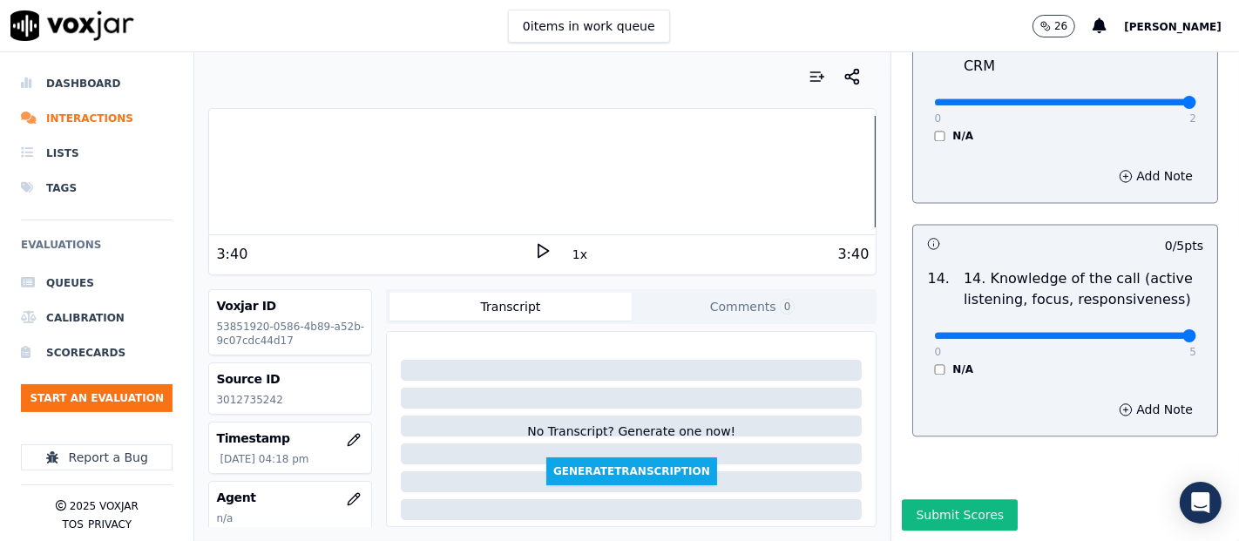
type input "5"
click at [1142, 332] on input "range" at bounding box center [1065, 335] width 262 height 7
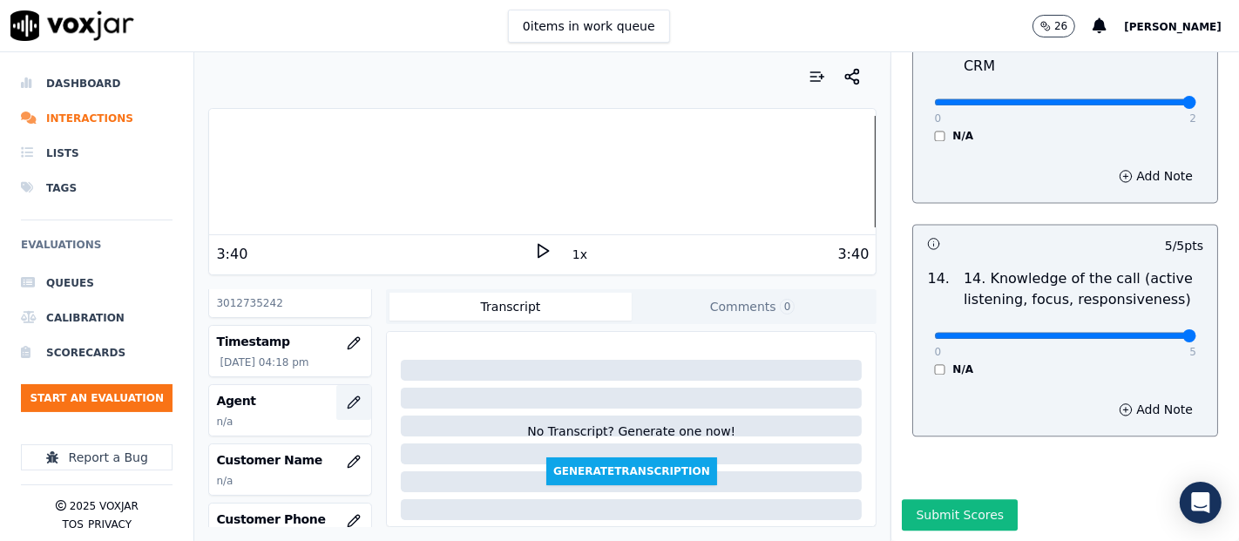
scroll to position [193, 0]
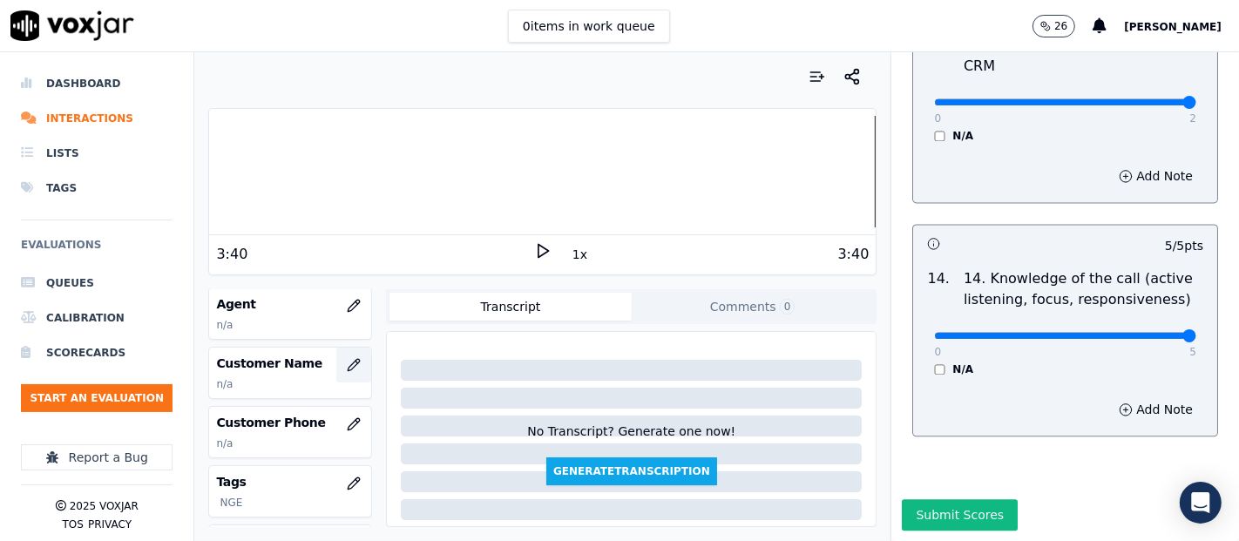
click at [343, 358] on button "button" at bounding box center [353, 365] width 35 height 35
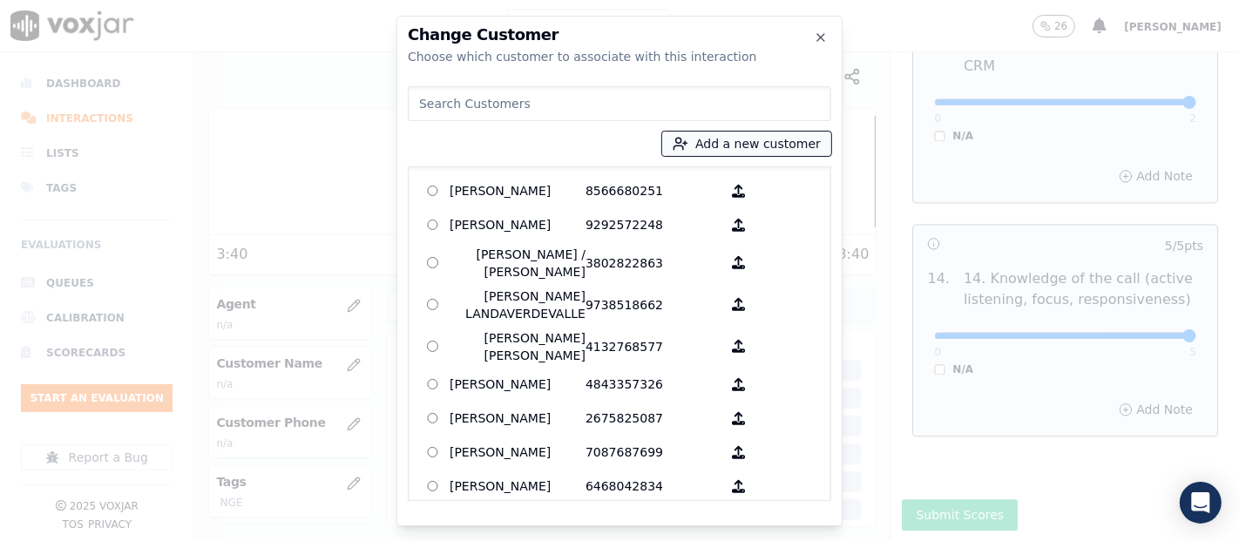
click at [727, 150] on button "Add a new customer" at bounding box center [746, 144] width 169 height 24
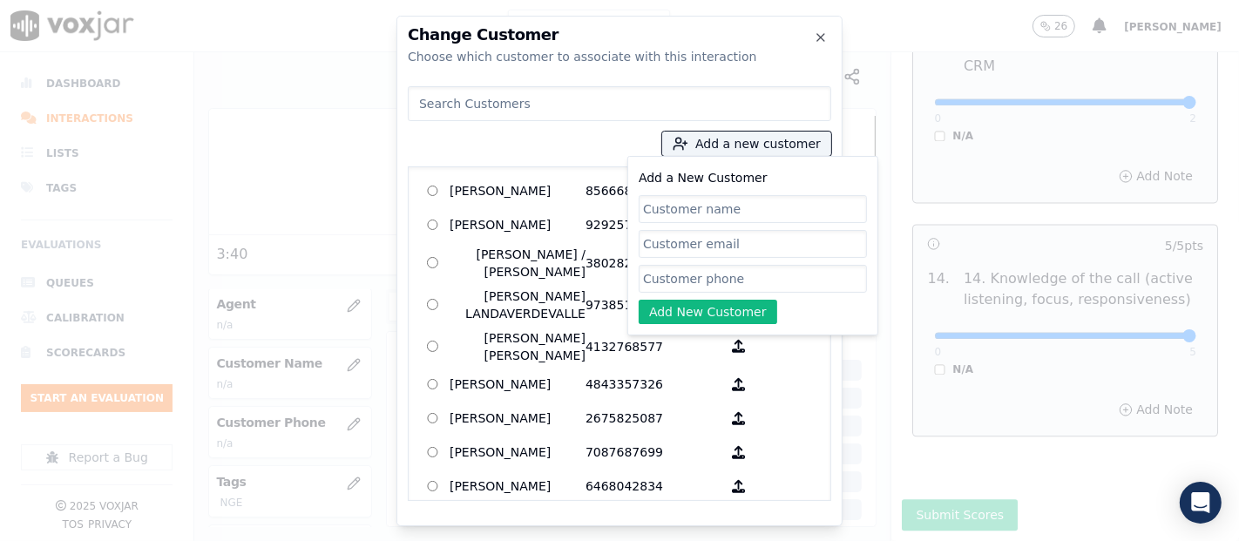
paste input "MILAGRO HERNANDEZ"
type input "MILAGRO HERNANDEZ"
click at [660, 270] on input "Add a New Customer" at bounding box center [753, 279] width 228 height 28
paste input "3012735242"
type input "3012735242"
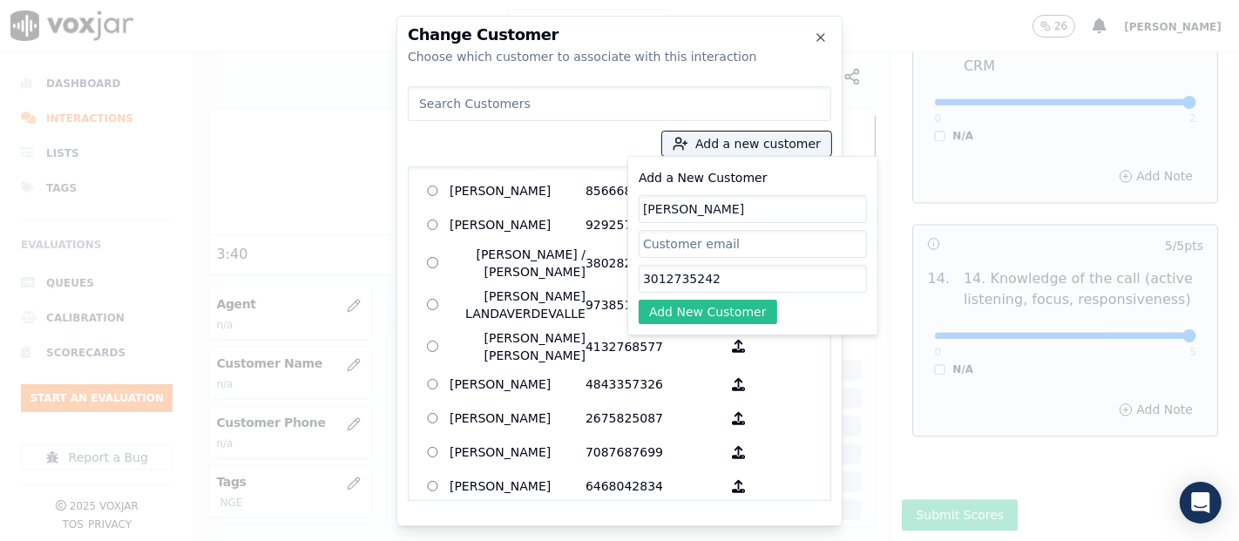
click at [675, 321] on button "Add New Customer" at bounding box center [708, 312] width 139 height 24
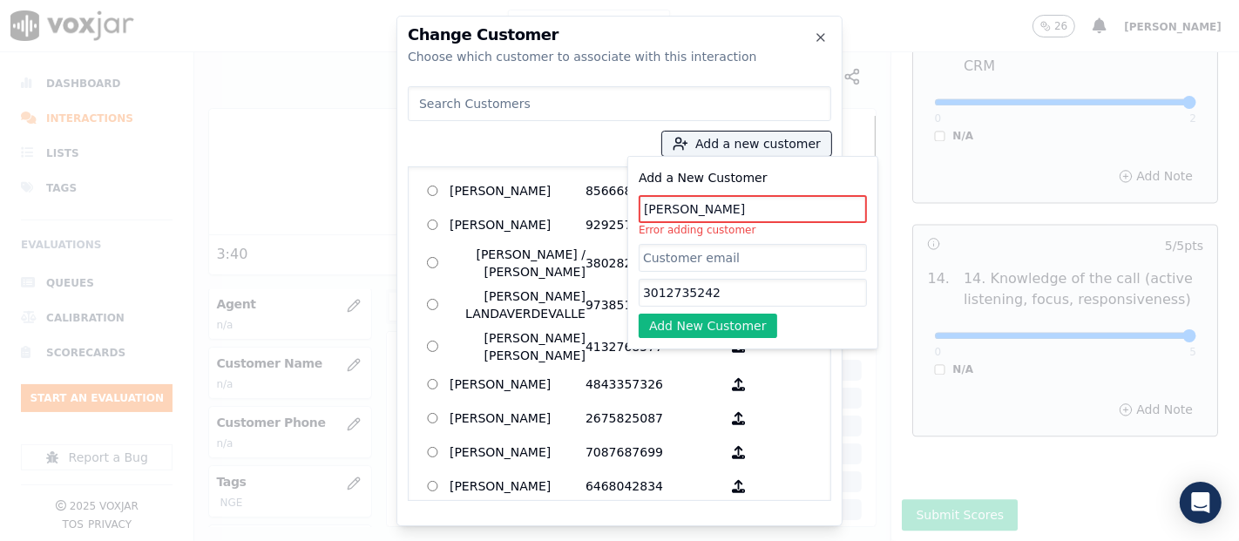
drag, startPoint x: 775, startPoint y: 215, endPoint x: 308, endPoint y: 268, distance: 470.0
click at [271, 540] on div "Change Customer Choose which customer to associate with this interaction Add a …" at bounding box center [619, 541] width 1239 height 0
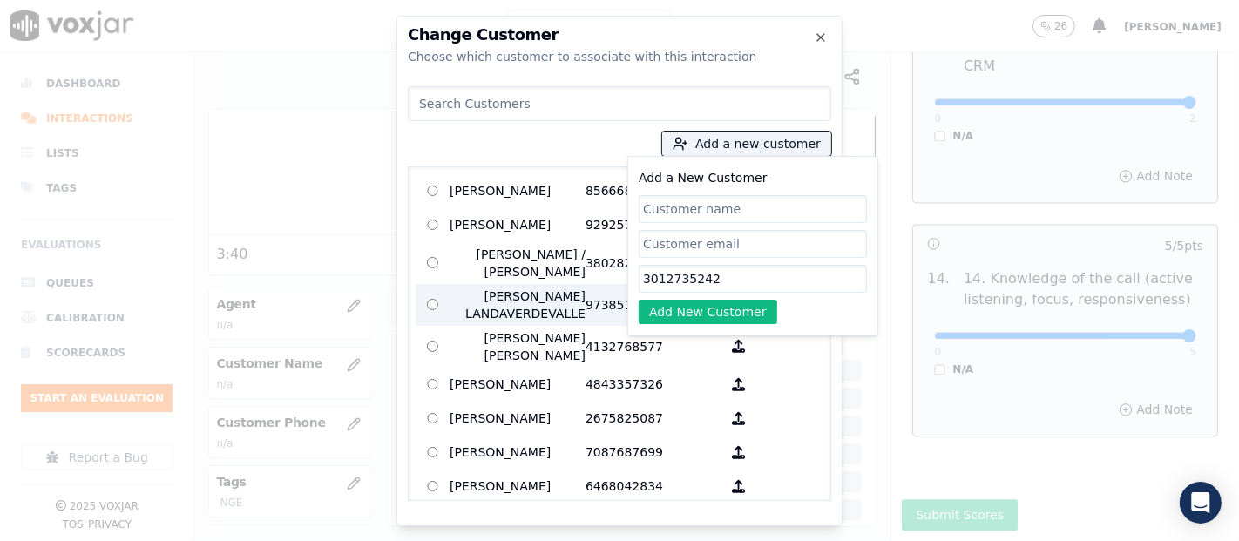
drag, startPoint x: 732, startPoint y: 282, endPoint x: 416, endPoint y: 301, distance: 316.8
click at [416, 302] on div "Add a new customer Add a New Customer 3012735242 Add New Customer AGUEDA SANTAN…" at bounding box center [619, 290] width 423 height 422
click at [545, 121] on div "Add a new customer Add a New Customer Add New Customer AGUEDA SANTANA 856668025…" at bounding box center [619, 290] width 423 height 422
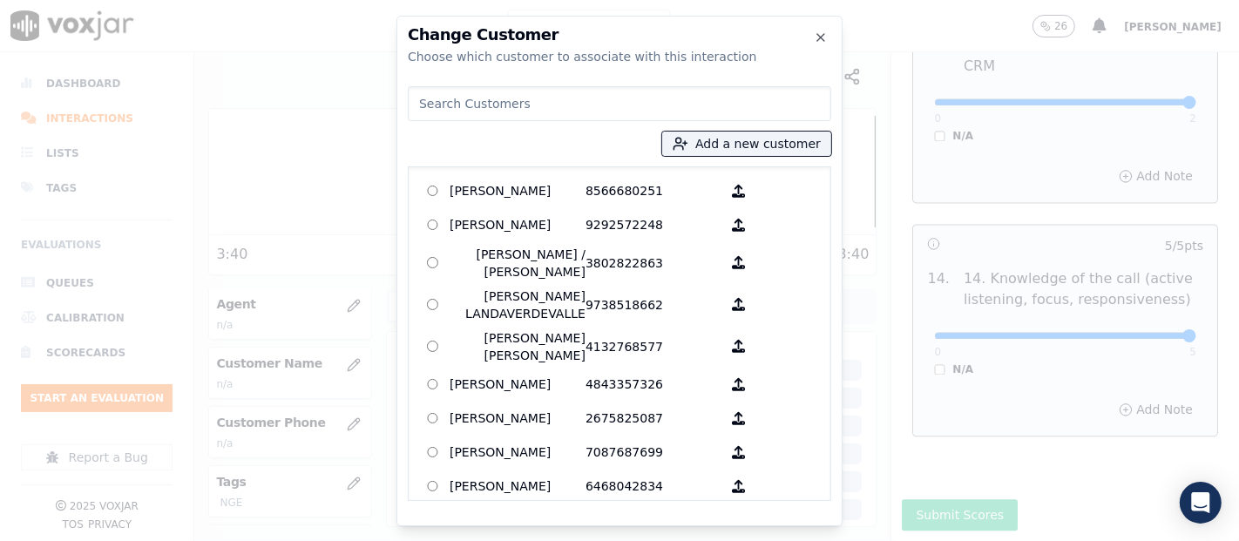
click at [544, 98] on input at bounding box center [619, 103] width 423 height 35
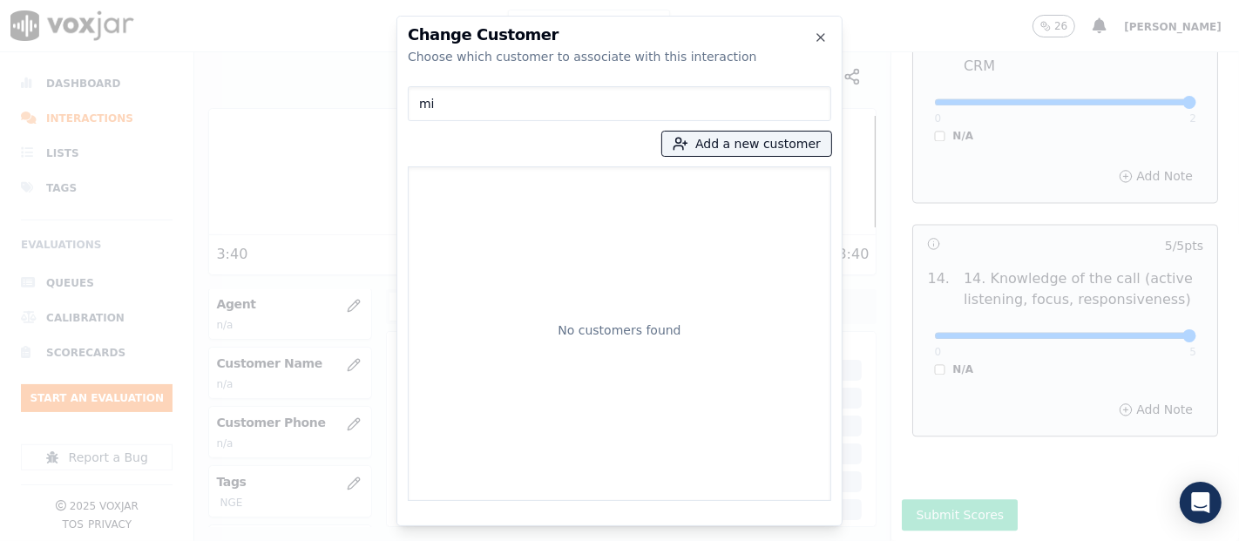
type input "m"
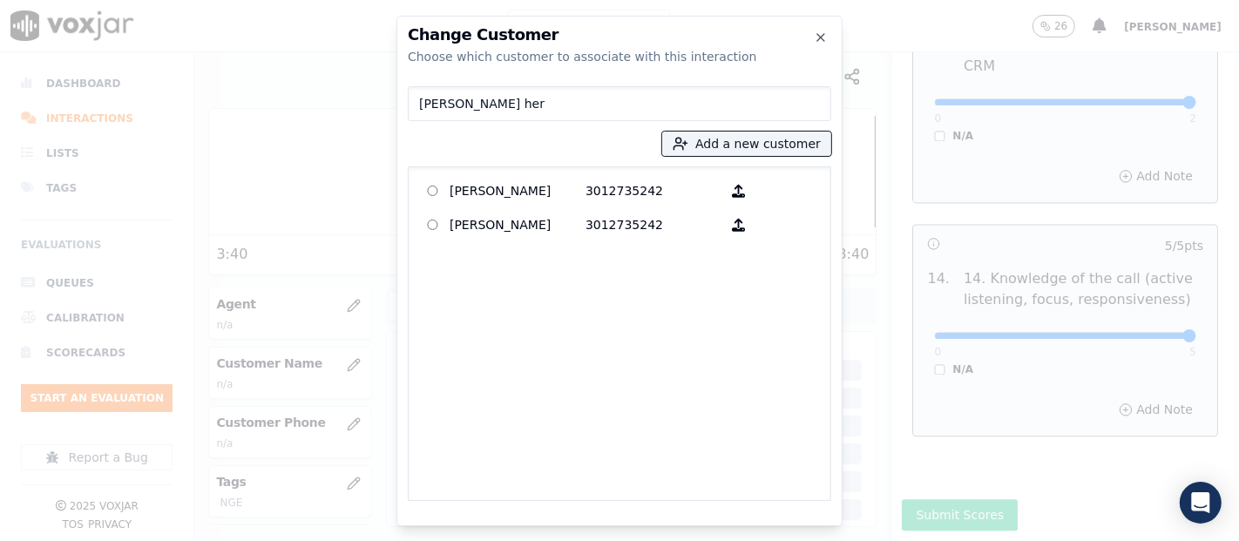
type input "milagro her"
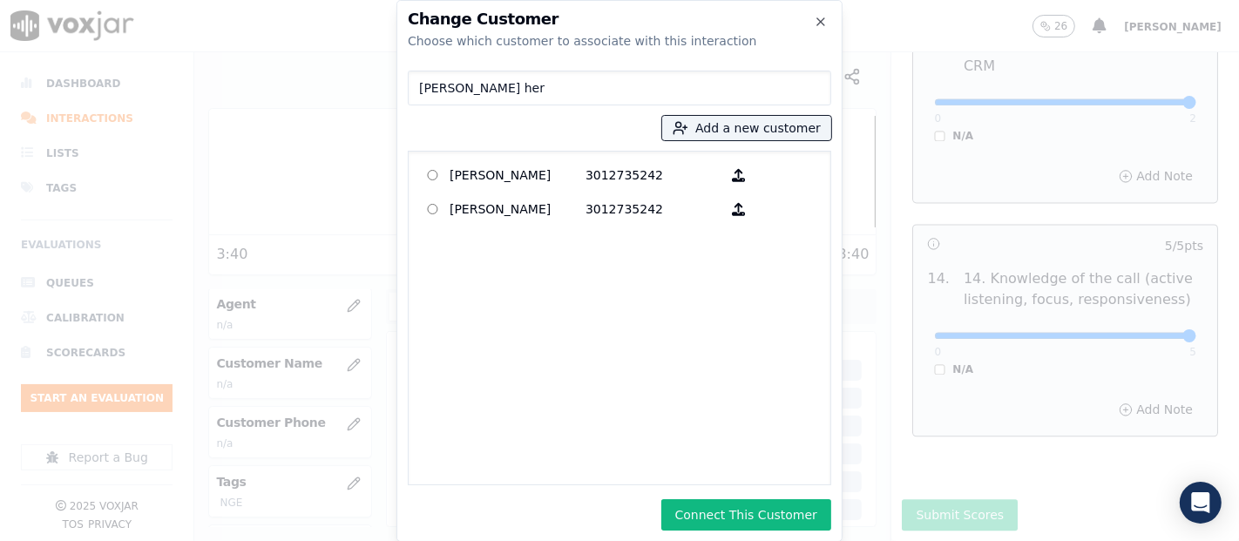
click at [712, 524] on button "Connect This Customer" at bounding box center [746, 514] width 170 height 31
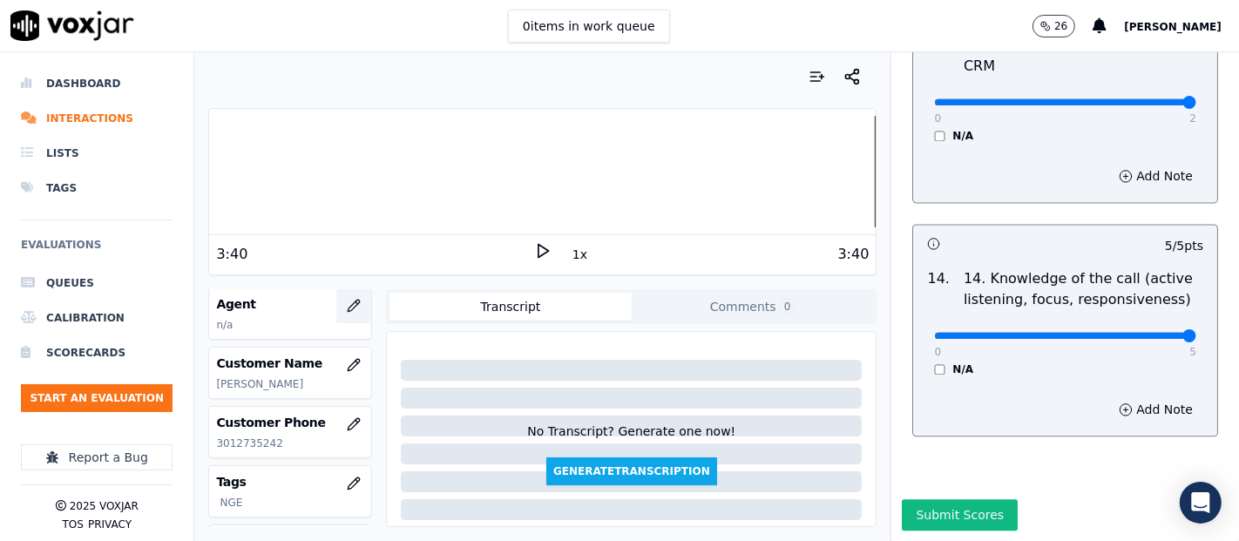
click at [347, 299] on icon "button" at bounding box center [354, 306] width 14 height 14
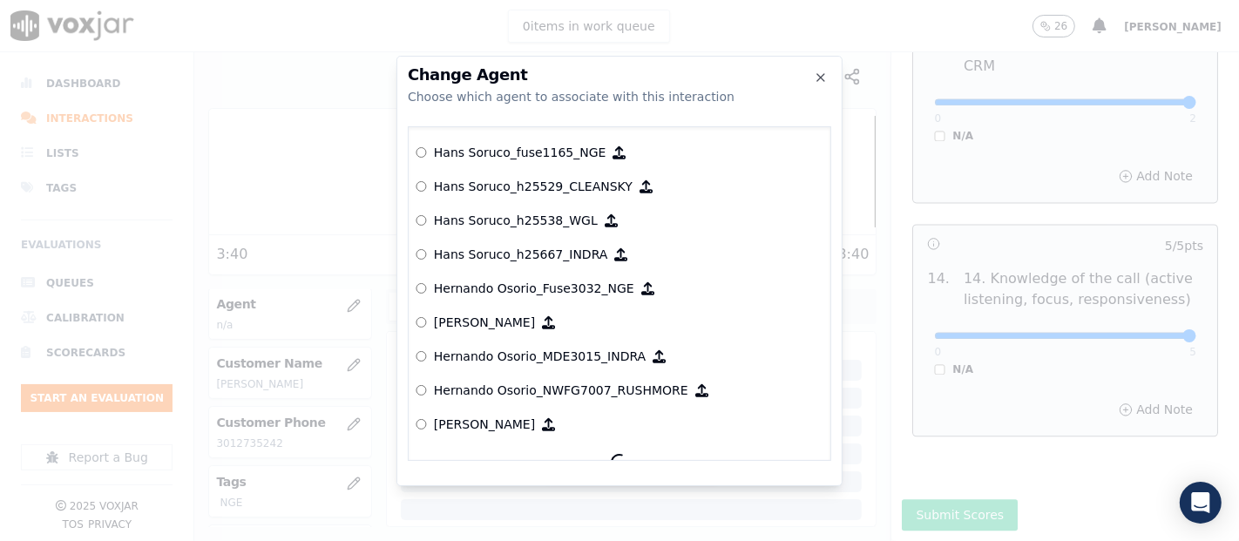
scroll to position [3982, 0]
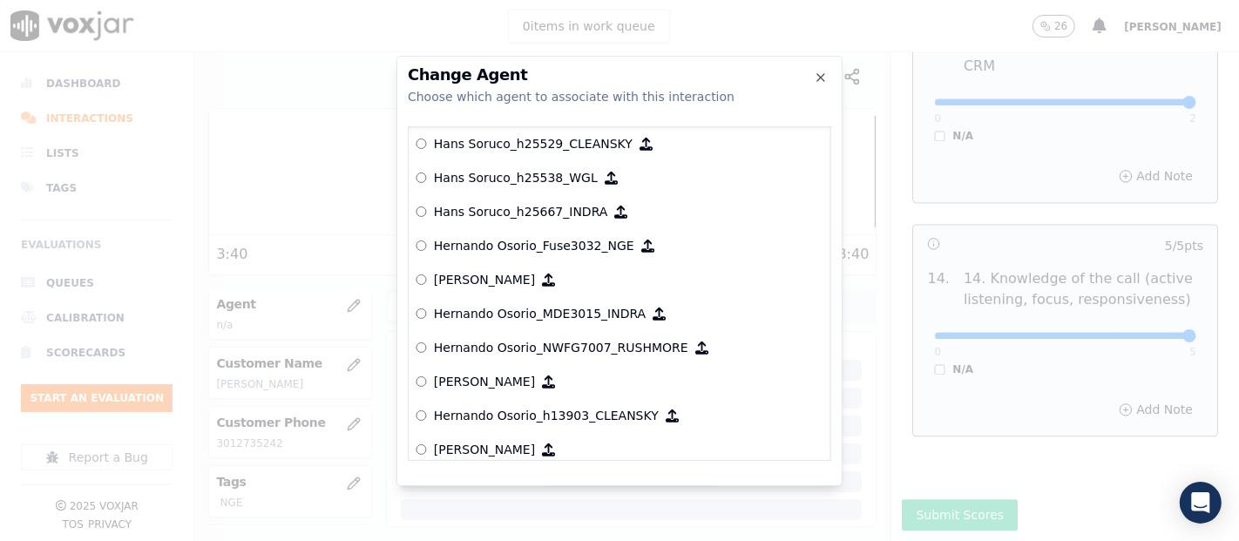
click at [574, 239] on p "Hernando Osorio_Fuse3032_NGE" at bounding box center [534, 245] width 200 height 17
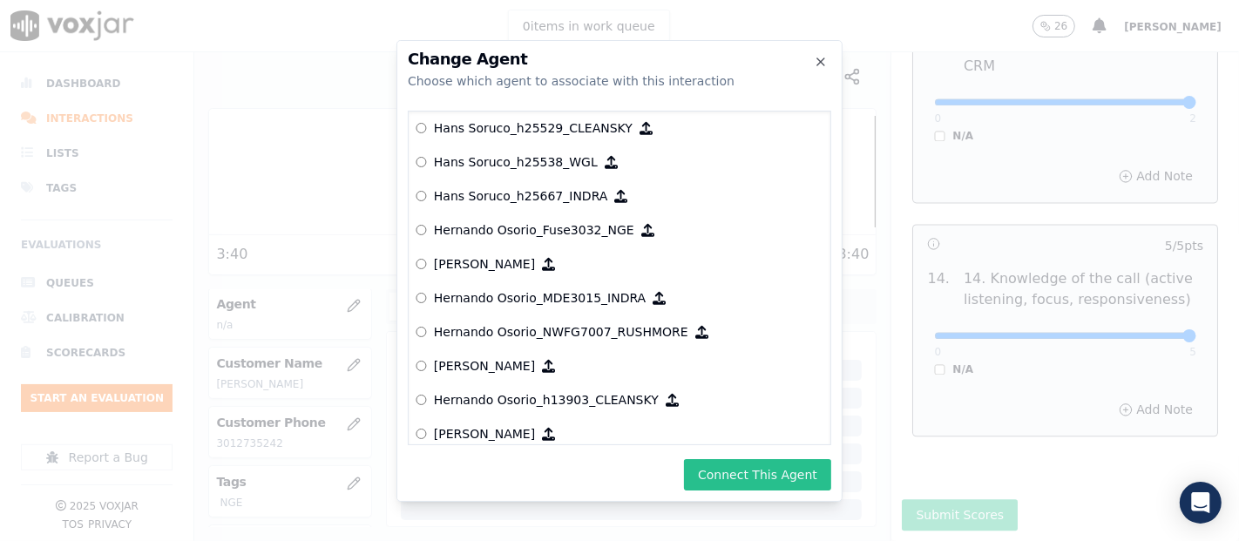
click at [727, 480] on button "Connect This Agent" at bounding box center [757, 474] width 147 height 31
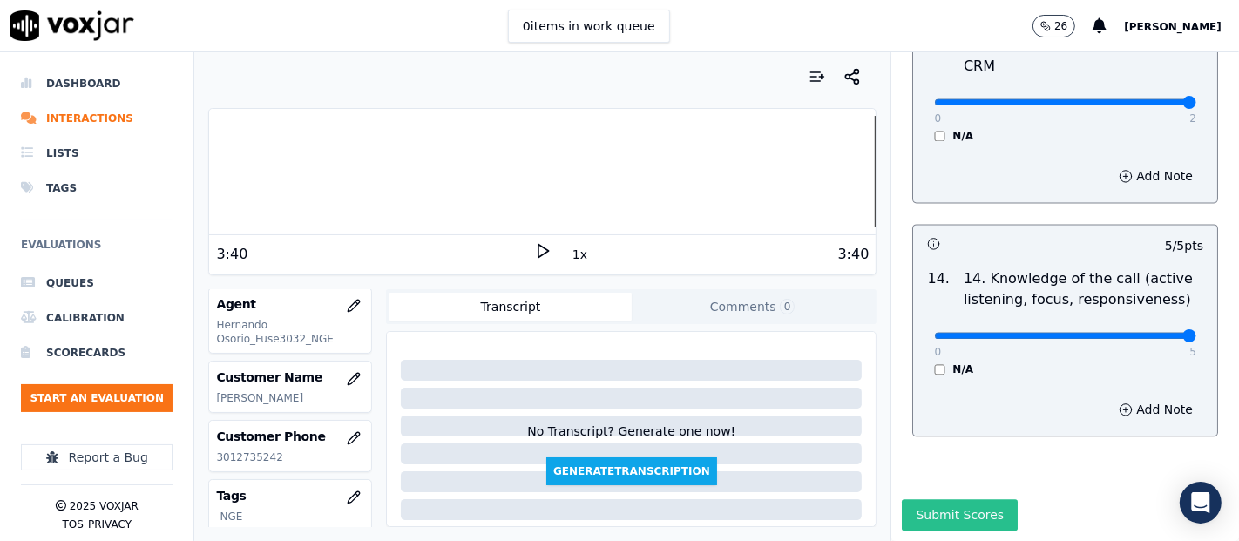
click at [927, 499] on button "Submit Scores" at bounding box center [960, 514] width 116 height 31
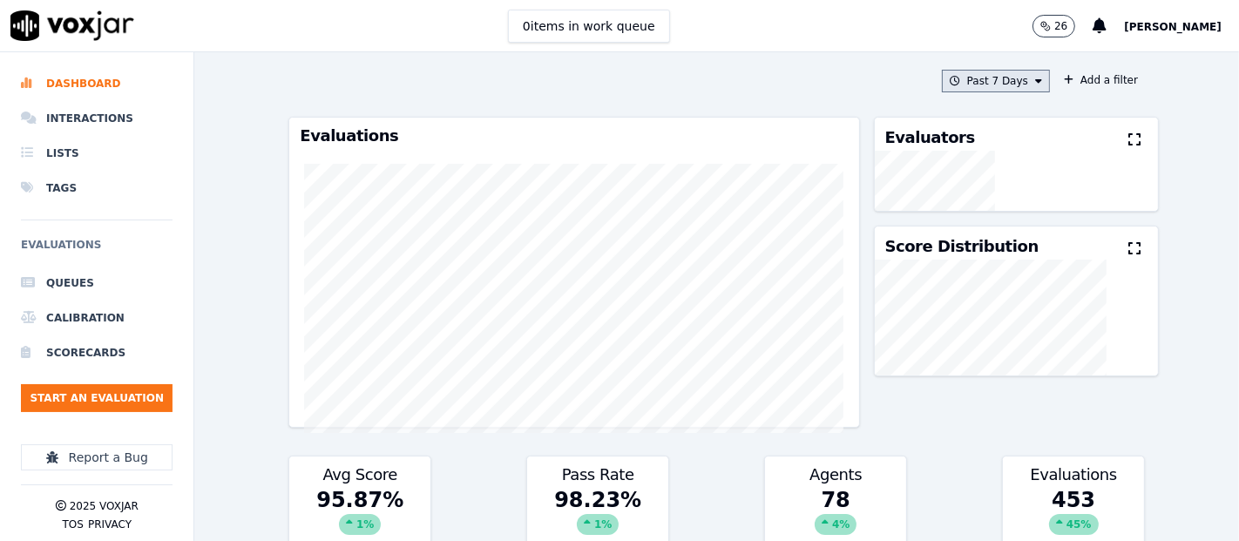
click at [949, 82] on button "Past 7 Days" at bounding box center [996, 81] width 108 height 23
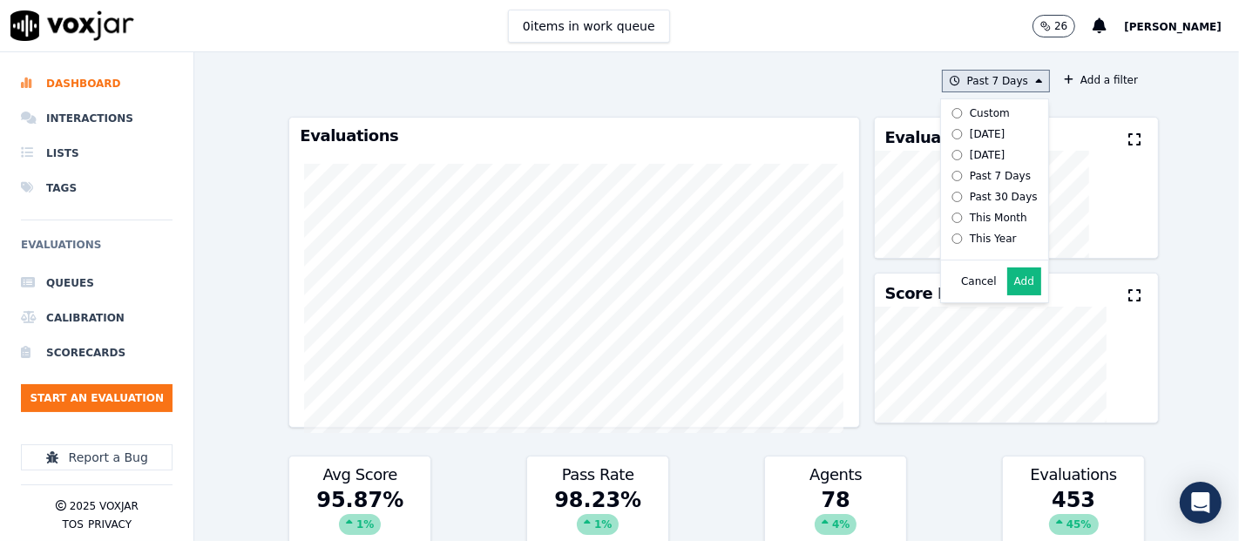
click at [1011, 289] on button "Add" at bounding box center [1024, 281] width 34 height 28
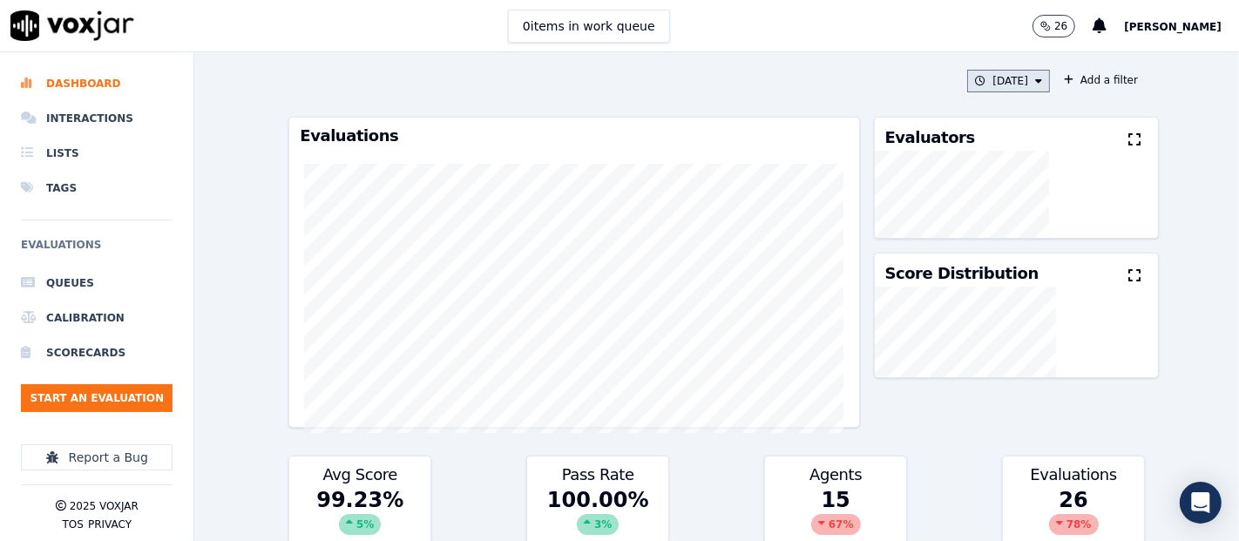
click at [1008, 81] on button "[DATE]" at bounding box center [1008, 81] width 83 height 23
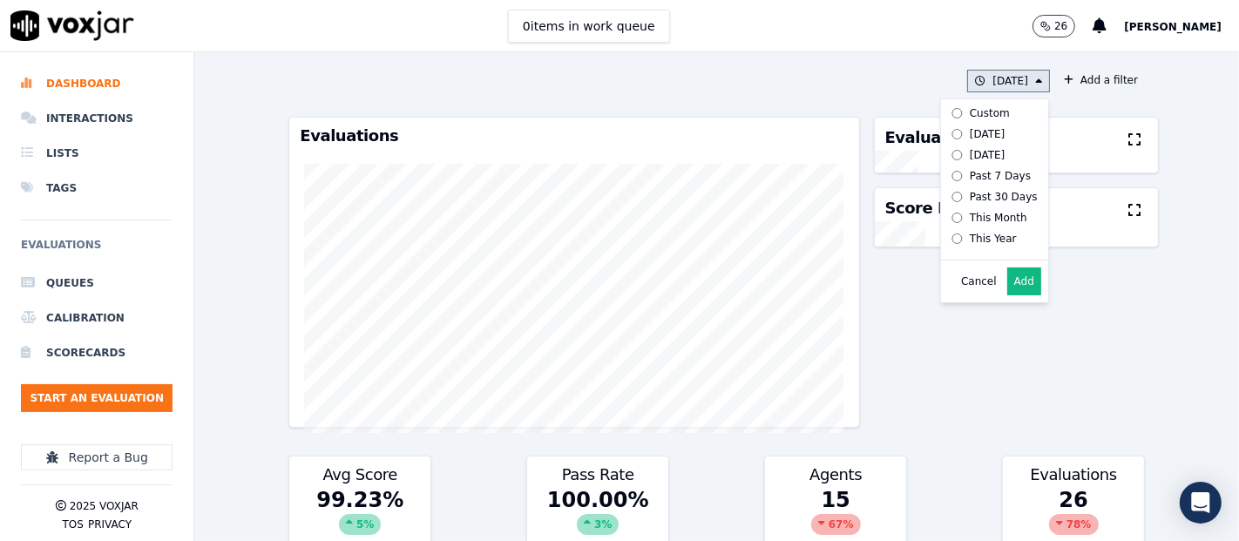
click at [1007, 295] on button "Add" at bounding box center [1024, 281] width 34 height 28
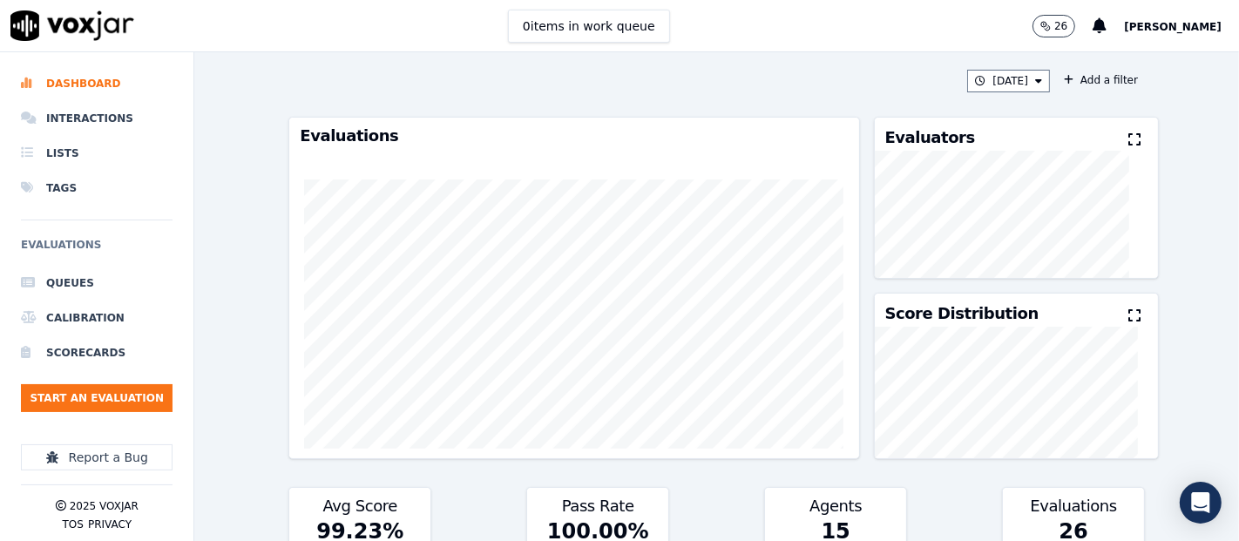
click at [1128, 136] on icon at bounding box center [1134, 139] width 12 height 14
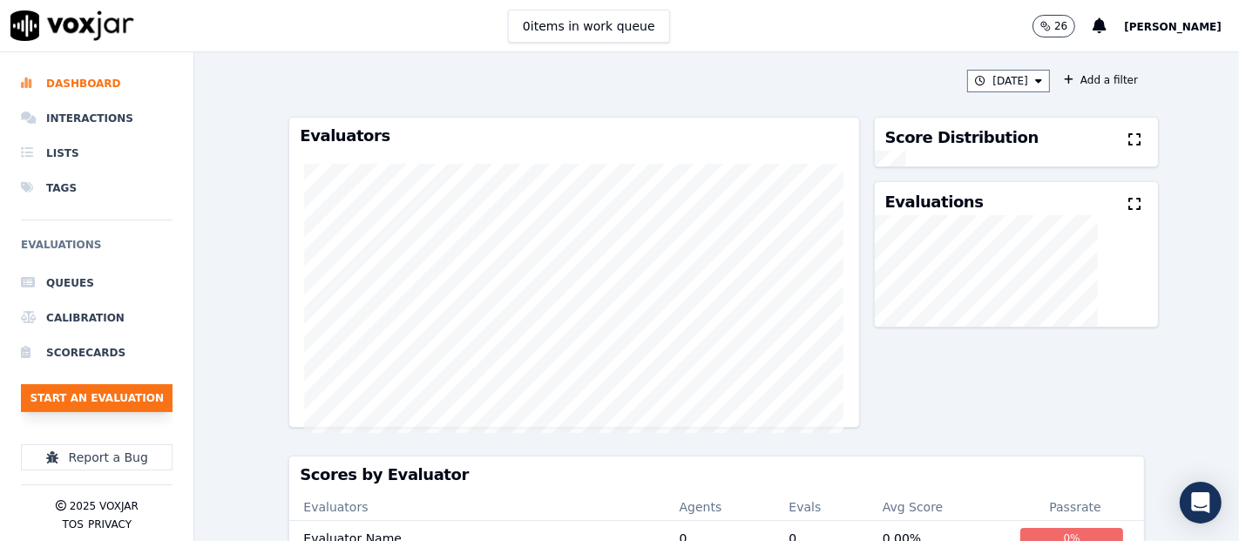
click at [109, 399] on button "Start an Evaluation" at bounding box center [97, 398] width 152 height 28
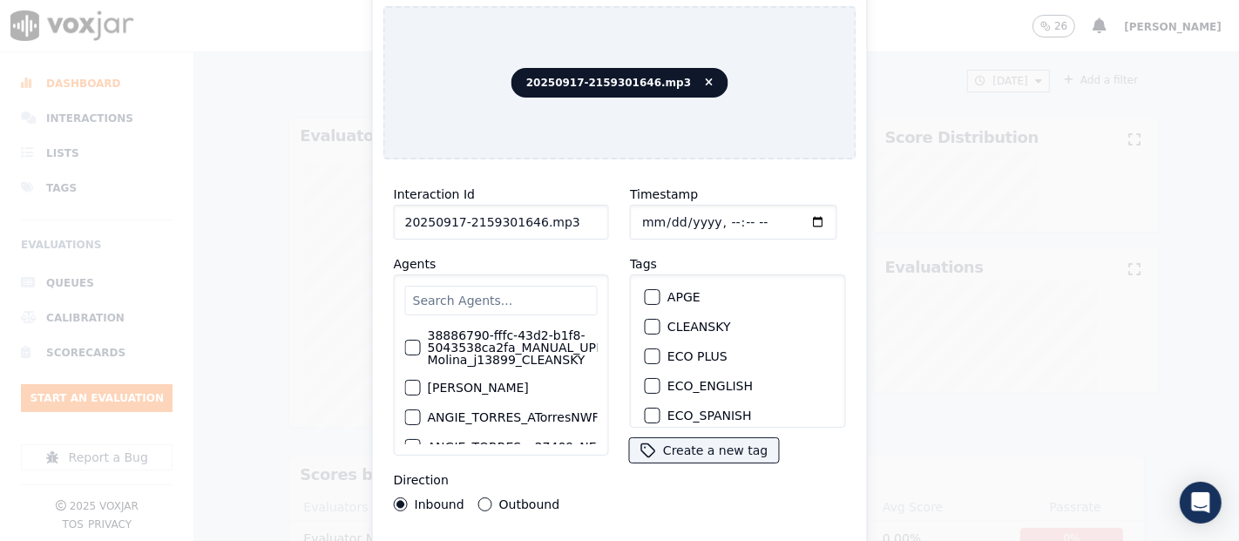
drag, startPoint x: 566, startPoint y: 211, endPoint x: 571, endPoint y: 187, distance: 23.9
click at [566, 210] on input "20250917-2159301646.mp3" at bounding box center [501, 222] width 215 height 35
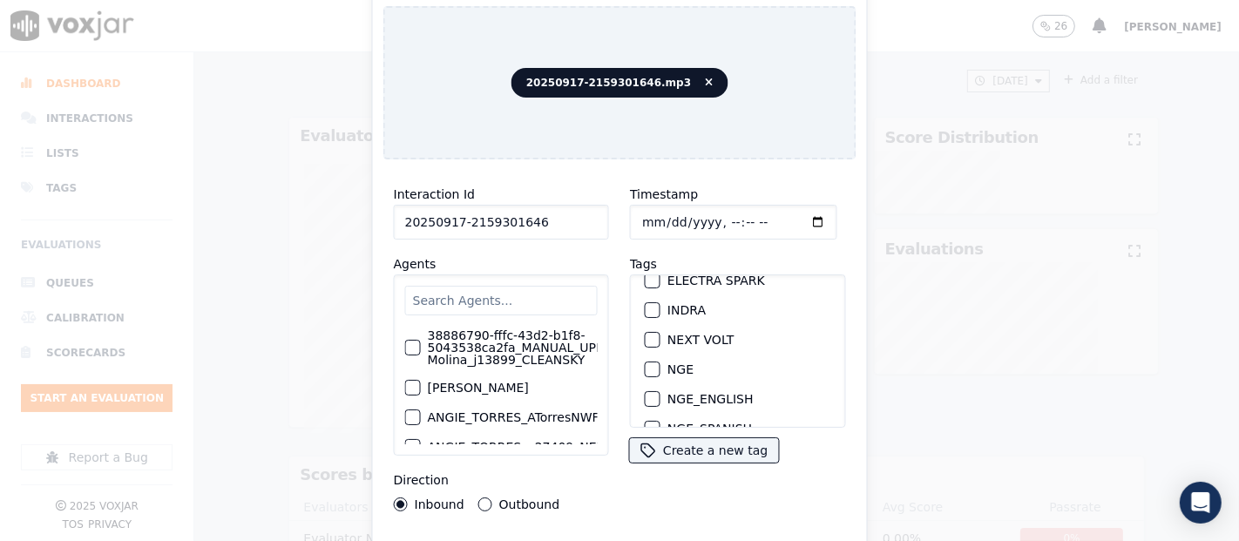
scroll to position [193, 0]
type input "20250917-2159301646"
click at [646, 275] on div "button" at bounding box center [652, 281] width 12 height 12
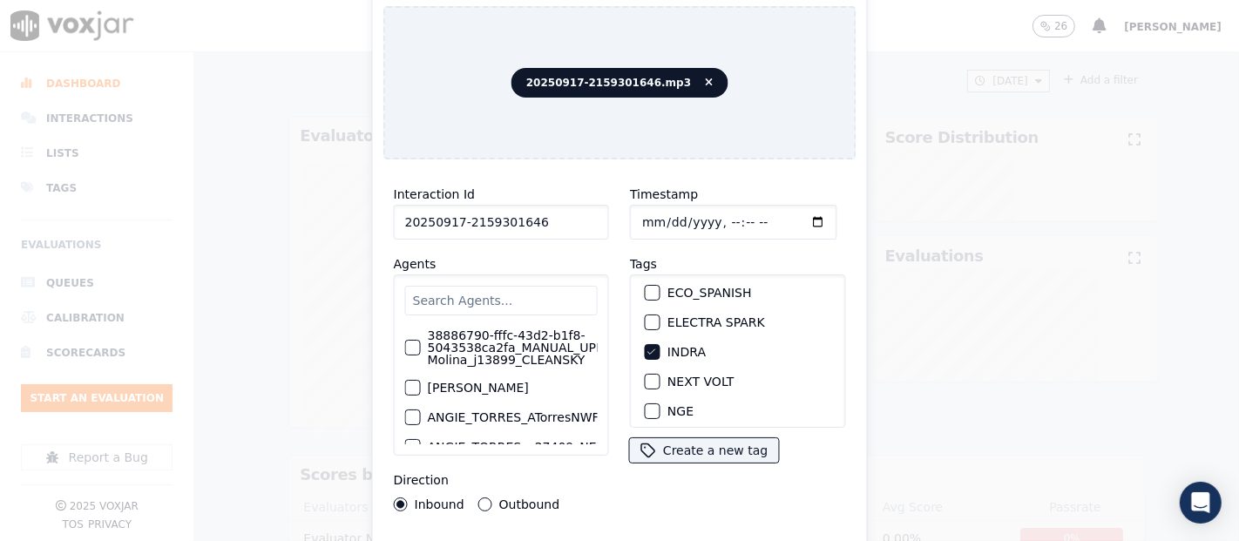
scroll to position [97, 0]
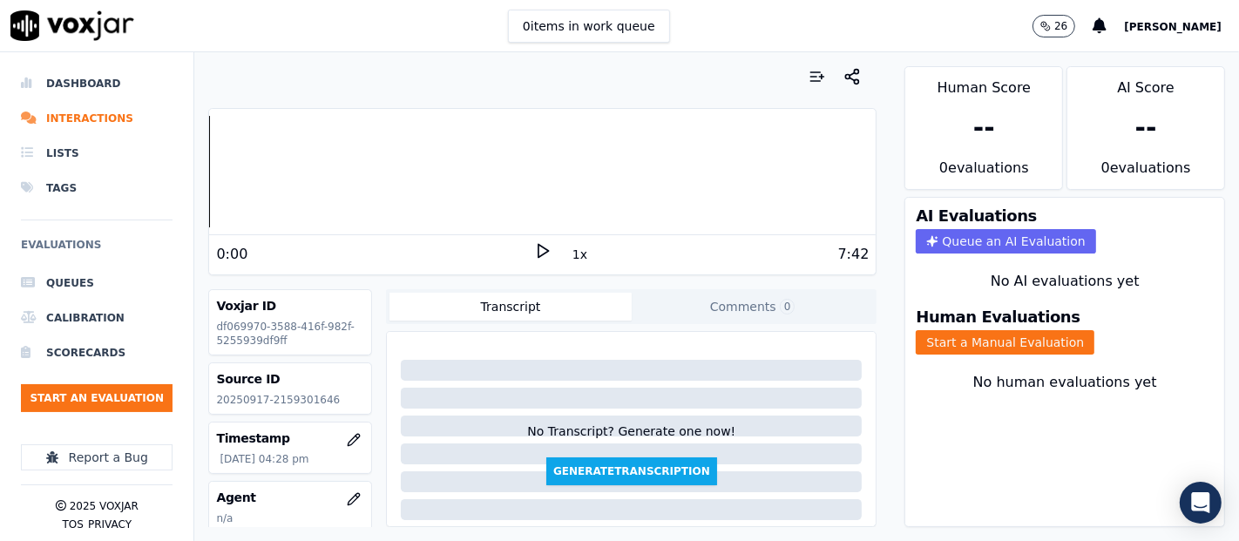
click at [259, 398] on p "20250917-2159301646" at bounding box center [290, 400] width 148 height 14
drag, startPoint x: 265, startPoint y: 399, endPoint x: 339, endPoint y: 404, distance: 74.2
click at [339, 404] on p "20250917-2159301646" at bounding box center [290, 400] width 148 height 14
copy p "2159301646"
click at [938, 330] on button "Start a Manual Evaluation" at bounding box center [1005, 342] width 179 height 24
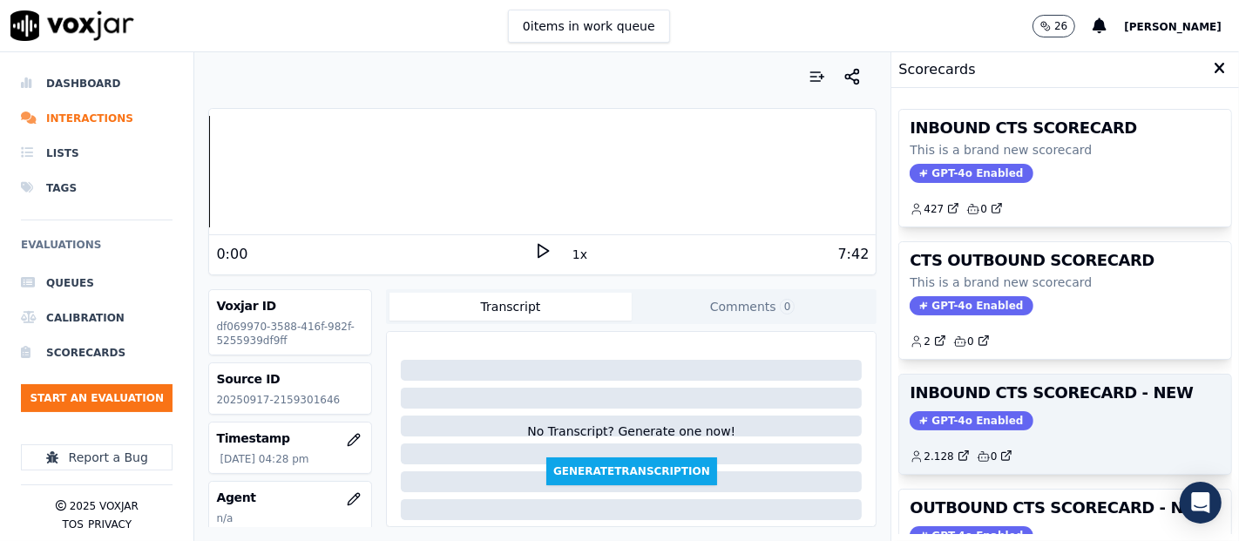
click at [1030, 395] on h3 "INBOUND CTS SCORECARD - NEW" at bounding box center [1065, 393] width 311 height 16
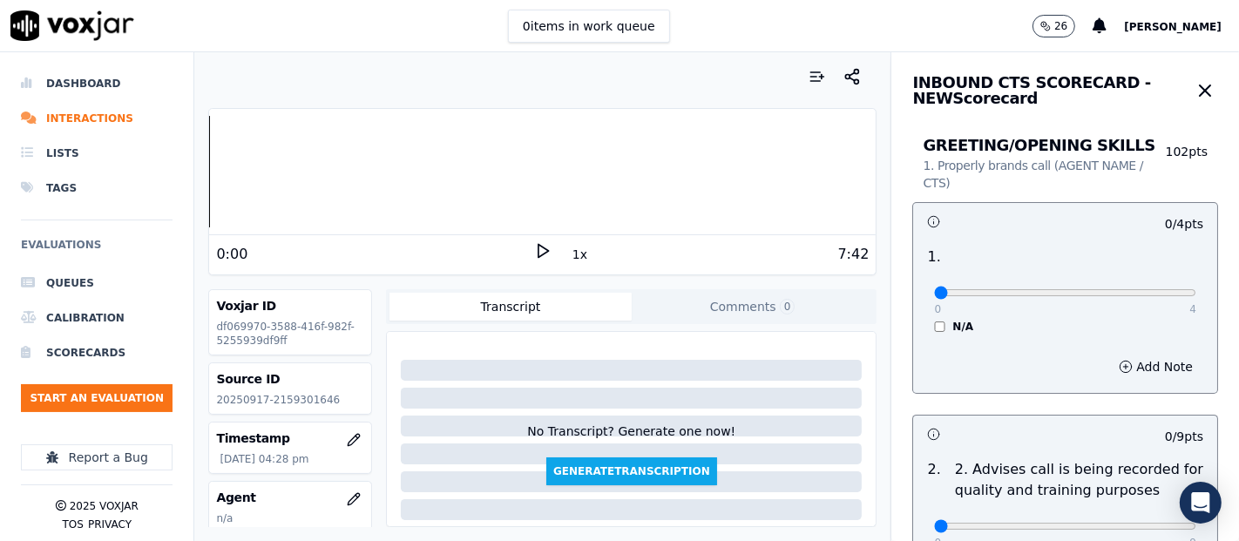
drag, startPoint x: 539, startPoint y: 250, endPoint x: 637, endPoint y: 284, distance: 103.3
click at [538, 250] on icon at bounding box center [542, 250] width 17 height 17
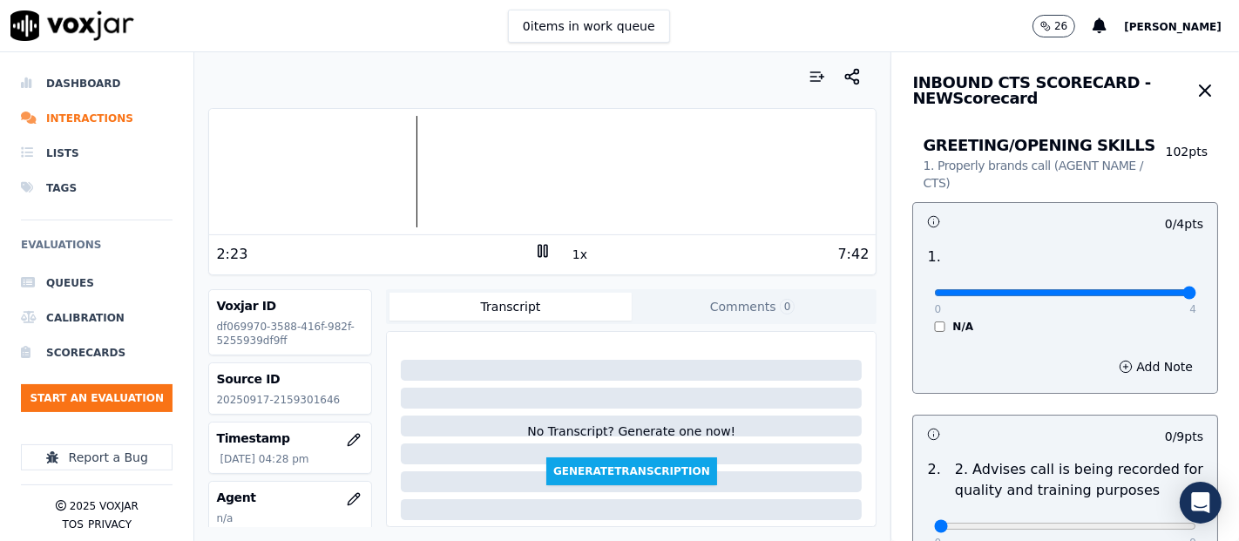
type input "4"
click at [1150, 292] on input "range" at bounding box center [1065, 292] width 262 height 7
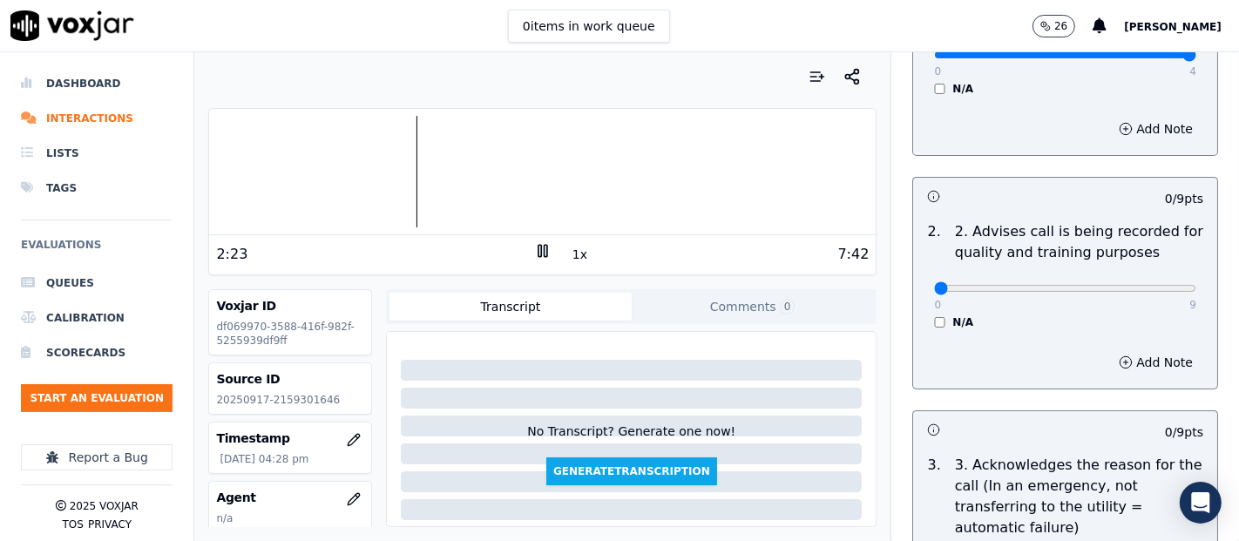
scroll to position [387, 0]
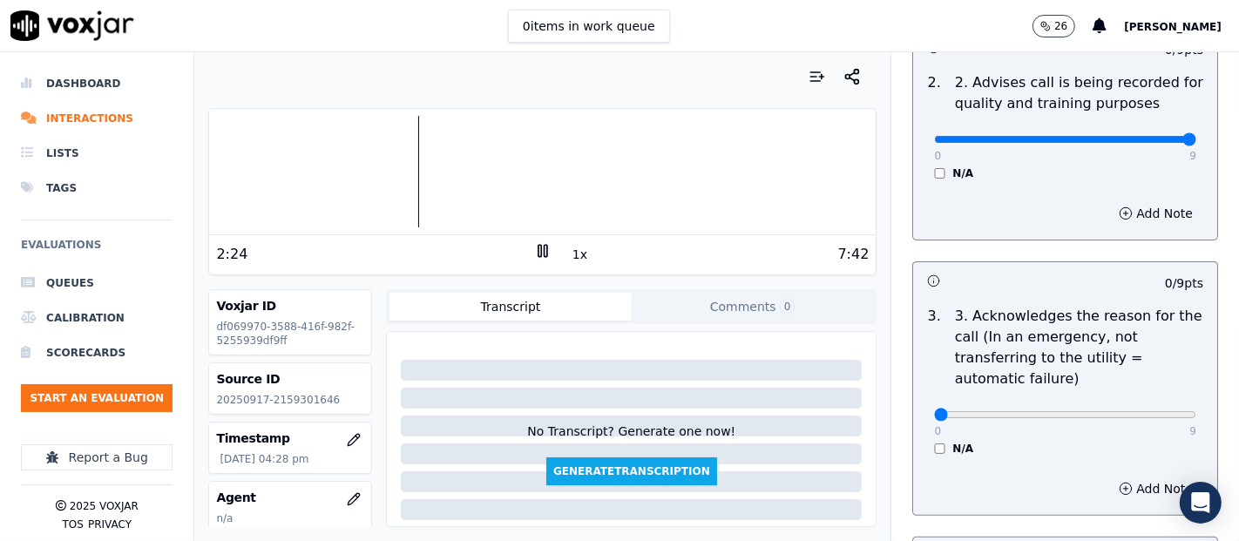
type input "9"
click at [1145, 137] on input "range" at bounding box center [1065, 139] width 262 height 7
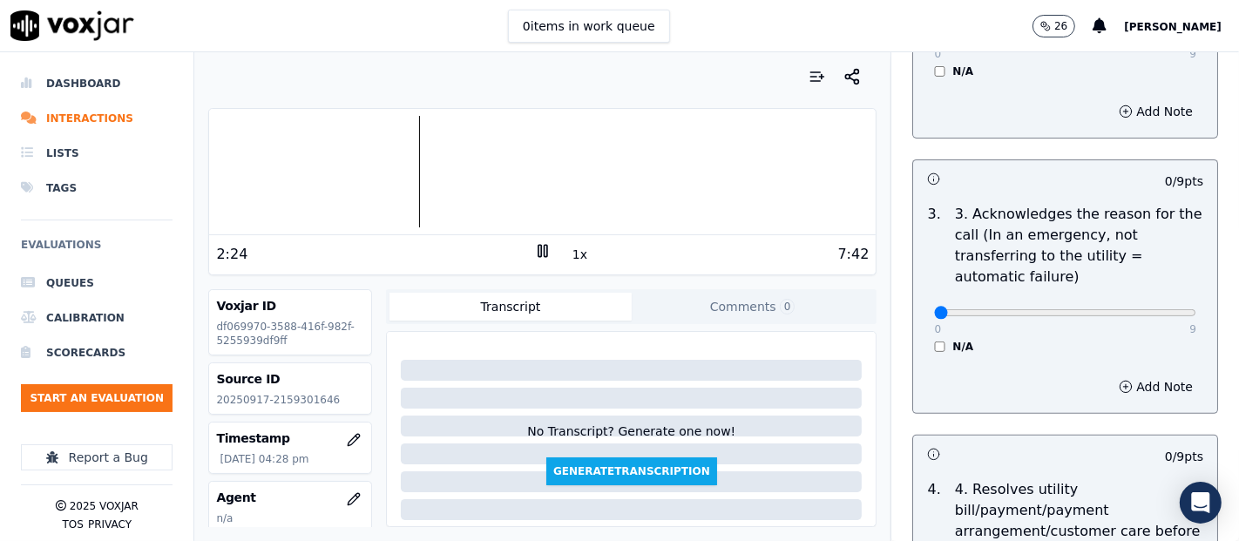
scroll to position [677, 0]
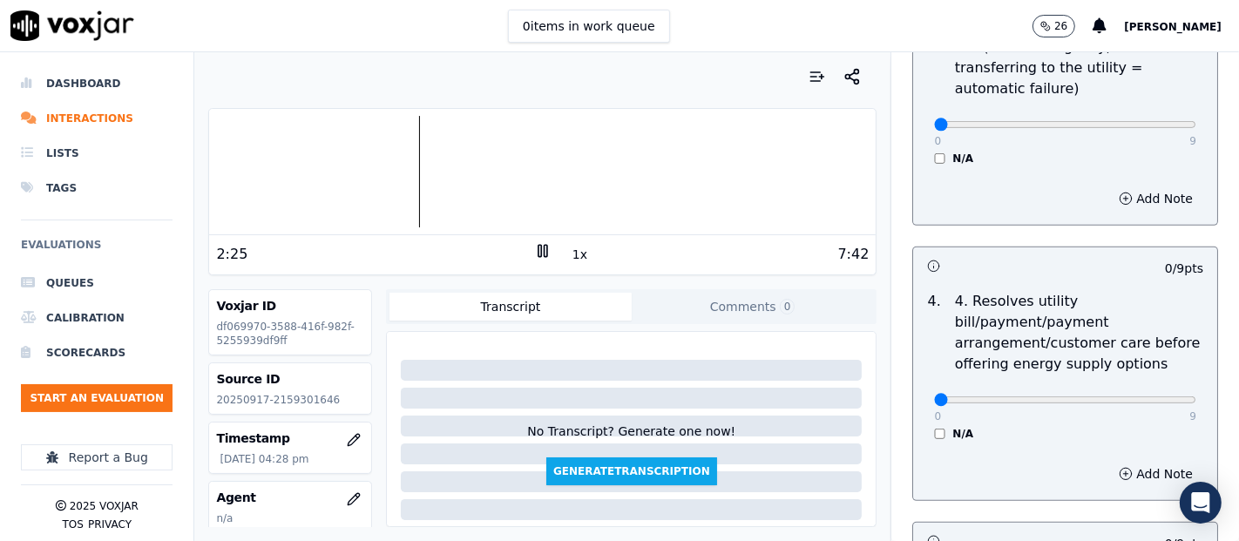
click at [1140, 141] on div "0 9 N/A" at bounding box center [1065, 132] width 290 height 66
type input "9"
click at [1144, 122] on input "range" at bounding box center [1065, 124] width 262 height 7
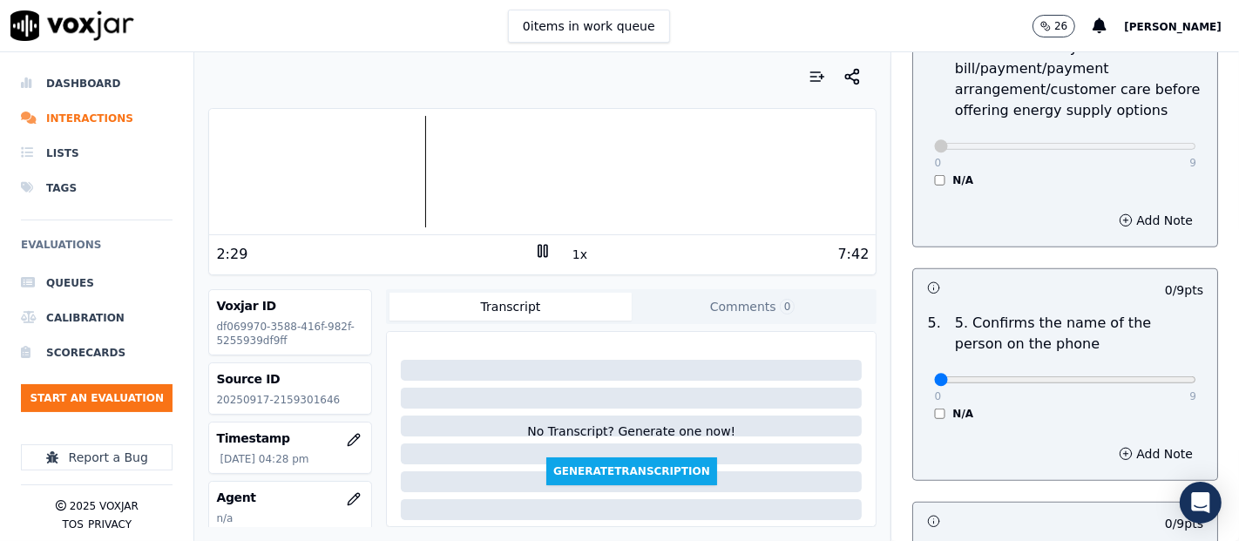
scroll to position [1065, 0]
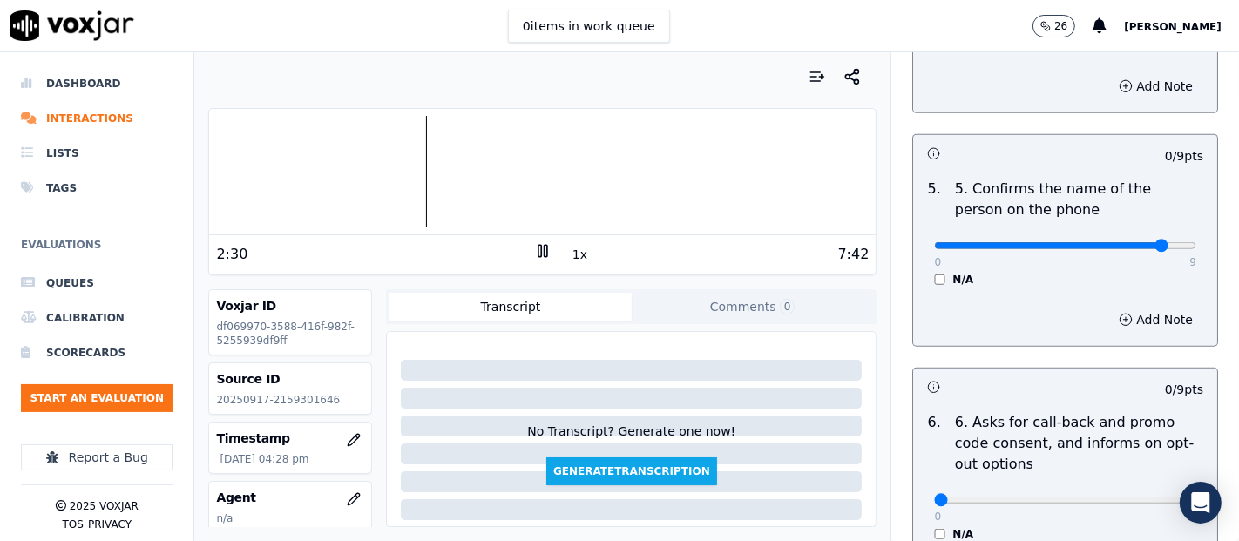
click at [1125, 242] on input "range" at bounding box center [1065, 245] width 262 height 7
type input "9"
click at [1145, 242] on input "range" at bounding box center [1065, 245] width 262 height 7
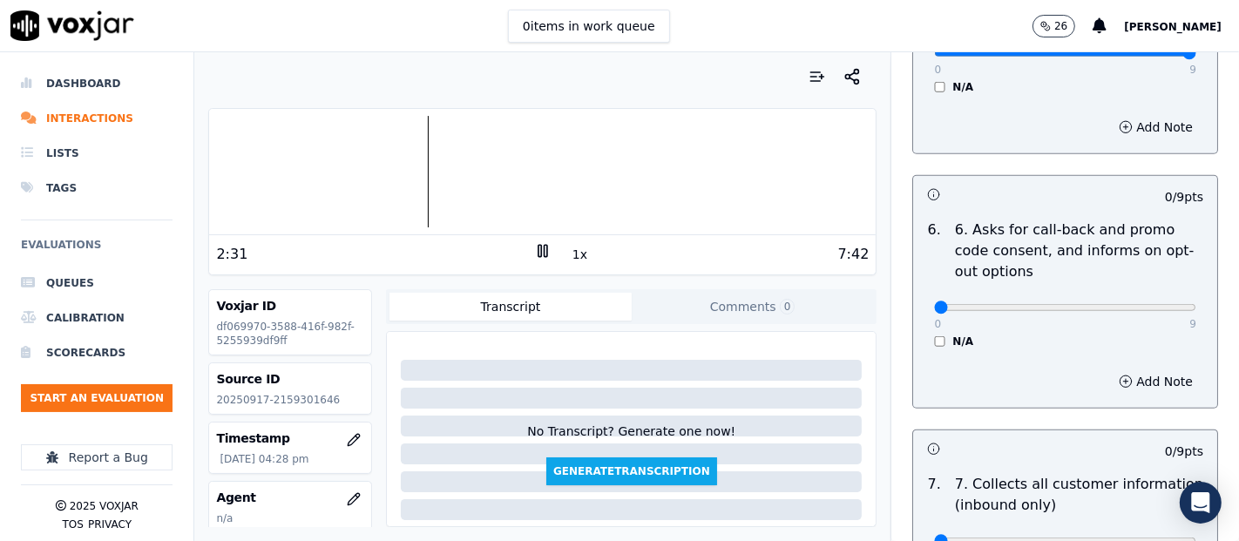
scroll to position [1258, 0]
click at [920, 333] on div "0 9 N/A" at bounding box center [1065, 314] width 290 height 66
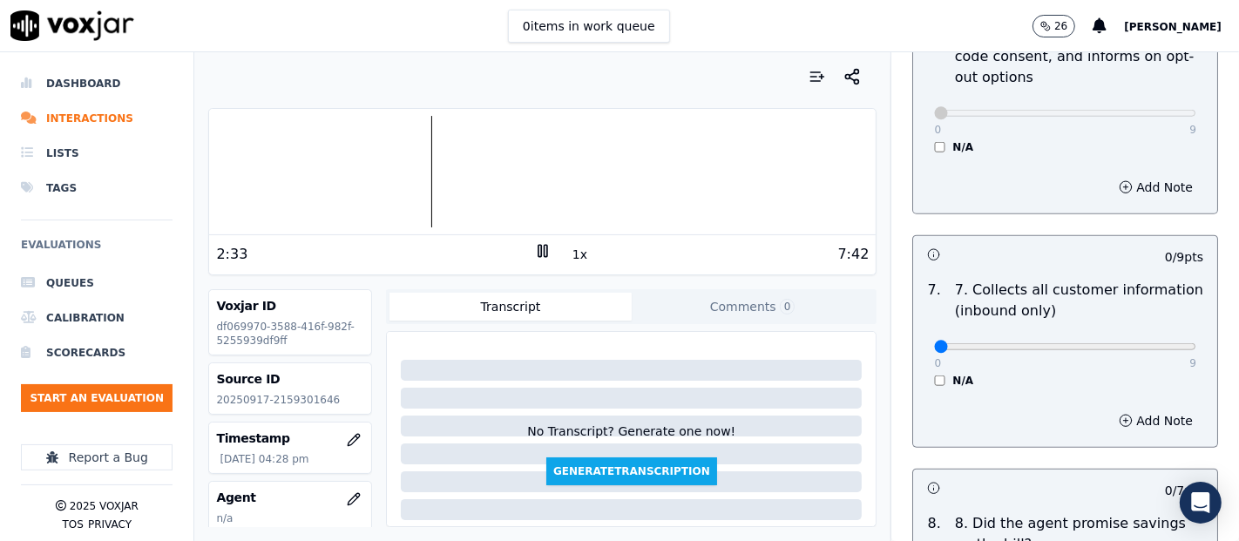
scroll to position [1548, 0]
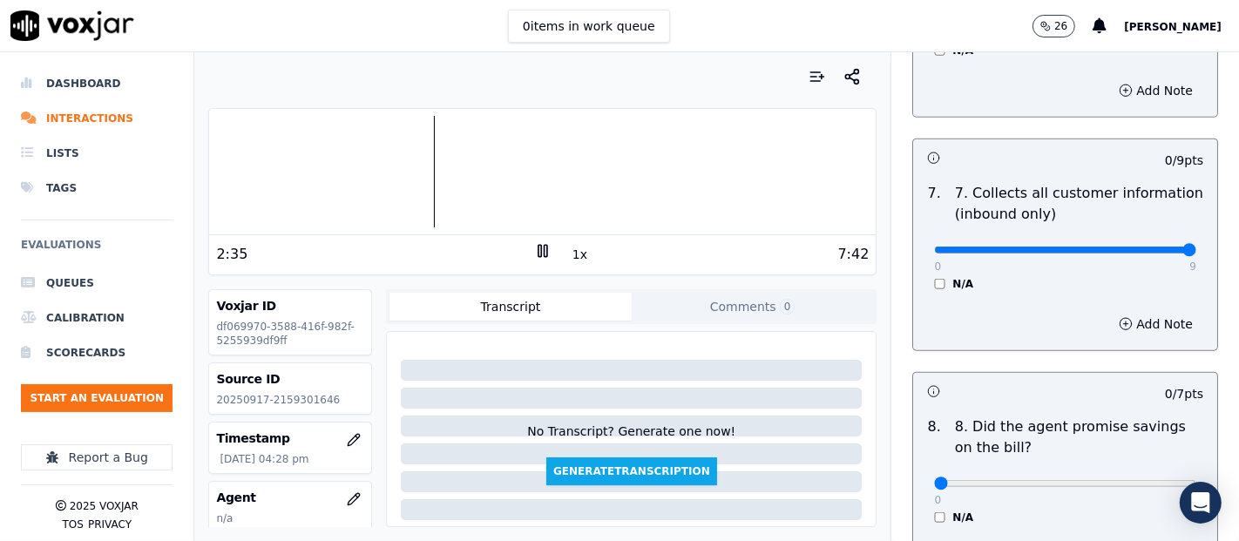
type input "9"
click at [1144, 247] on input "range" at bounding box center [1065, 250] width 262 height 7
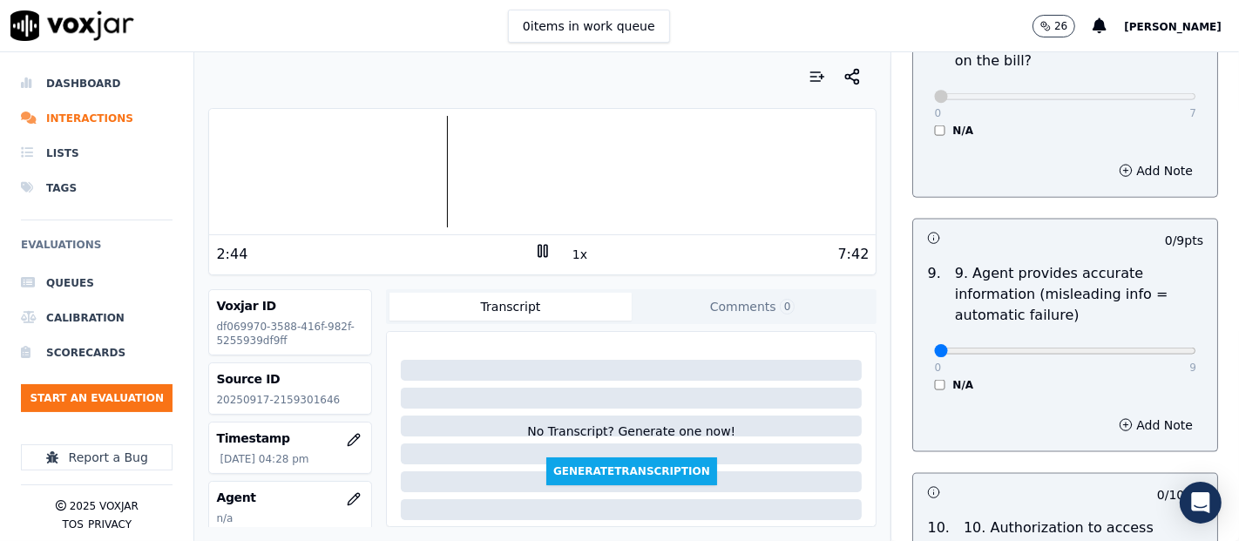
scroll to position [1936, 0]
type input "9"
click at [1140, 352] on input "range" at bounding box center [1065, 350] width 262 height 7
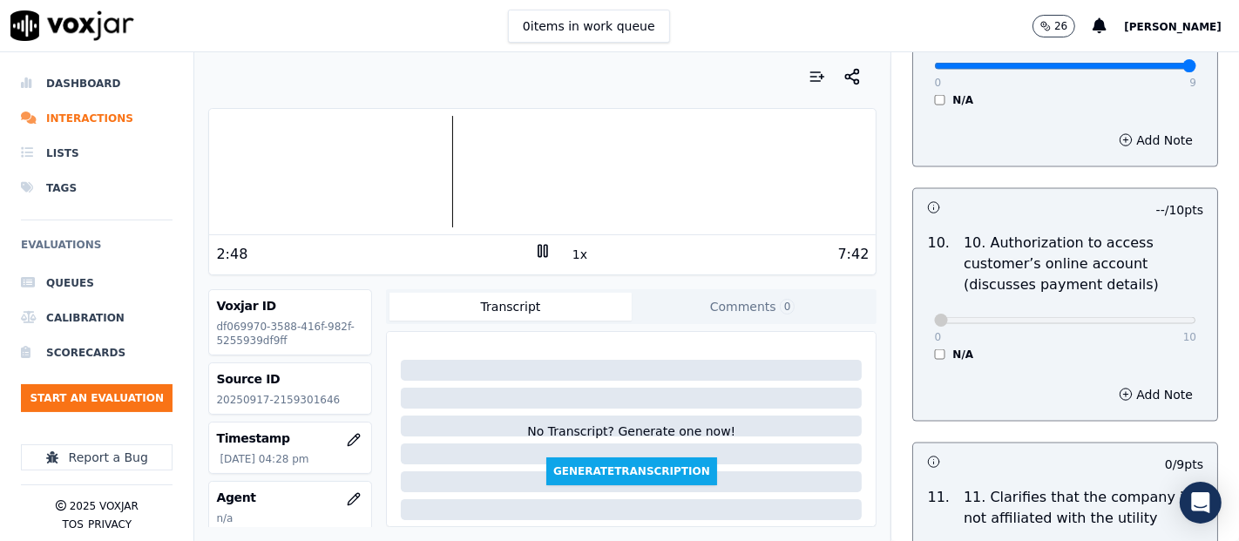
scroll to position [2323, 0]
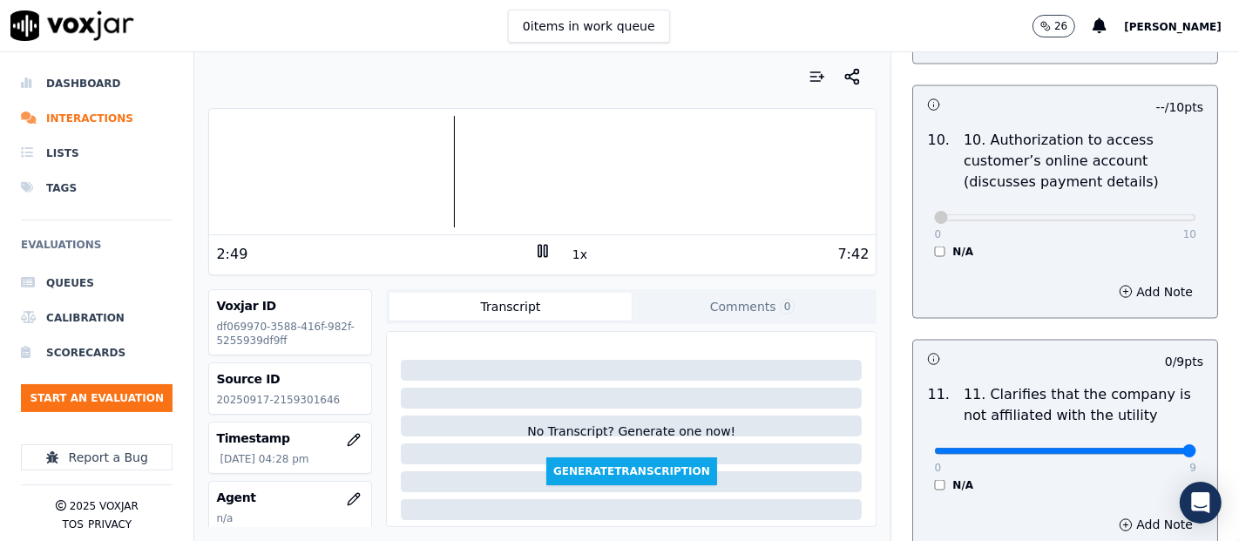
type input "9"
click at [1144, 448] on input "range" at bounding box center [1065, 451] width 262 height 7
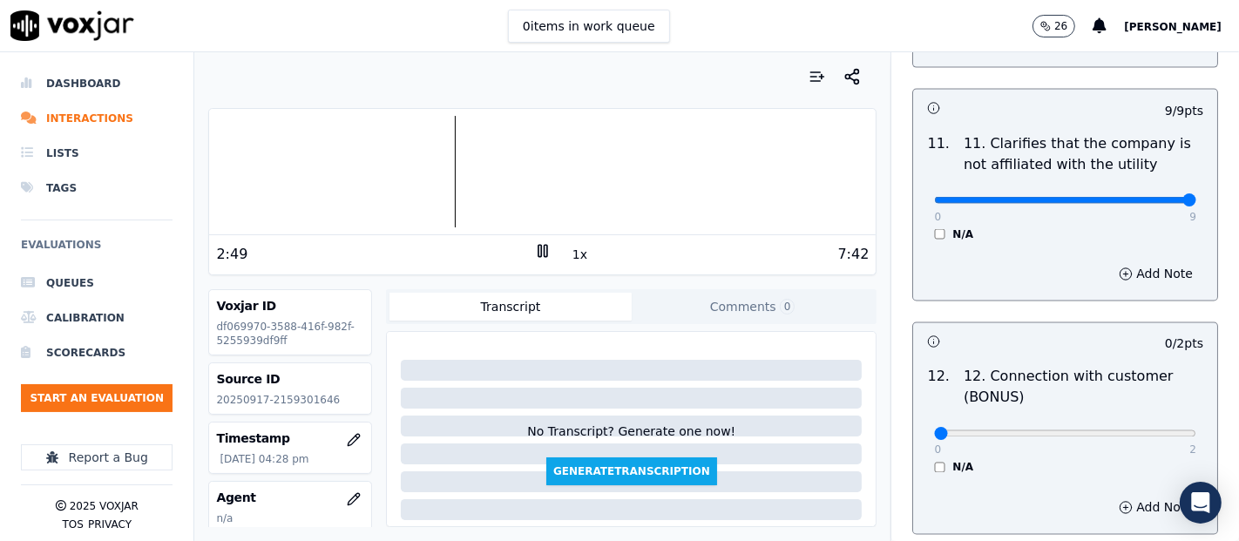
scroll to position [2614, 0]
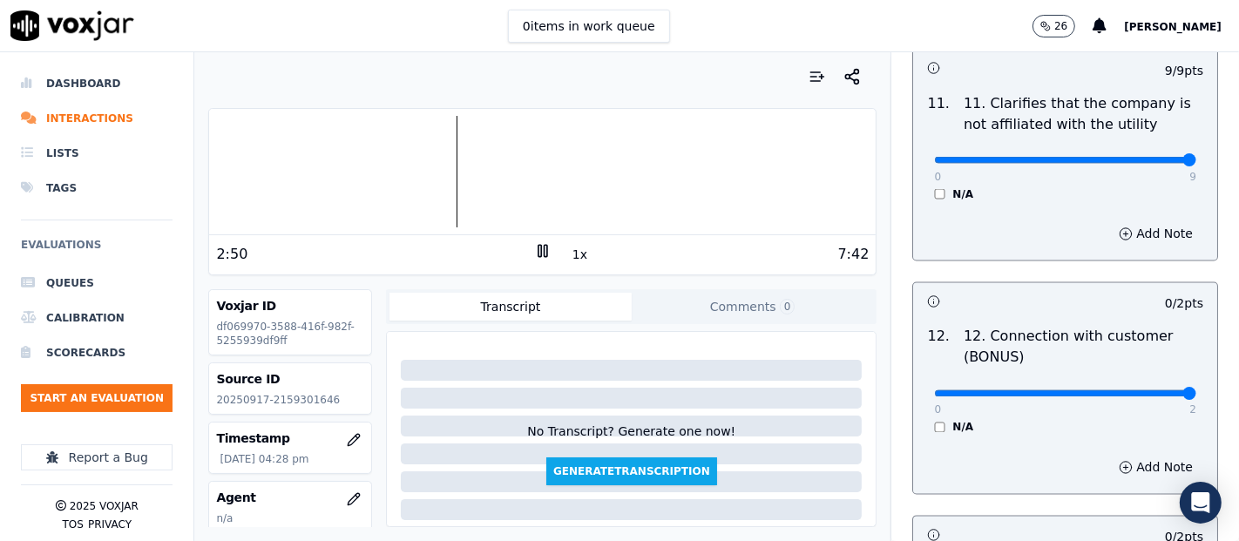
type input "2"
click at [1147, 390] on input "range" at bounding box center [1065, 393] width 262 height 7
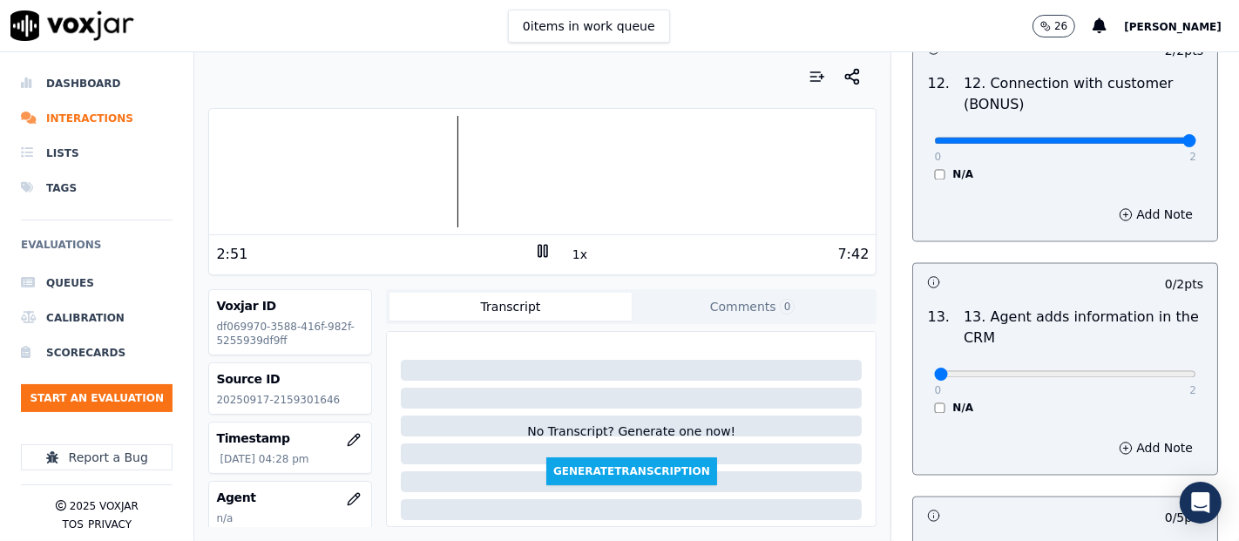
scroll to position [2904, 0]
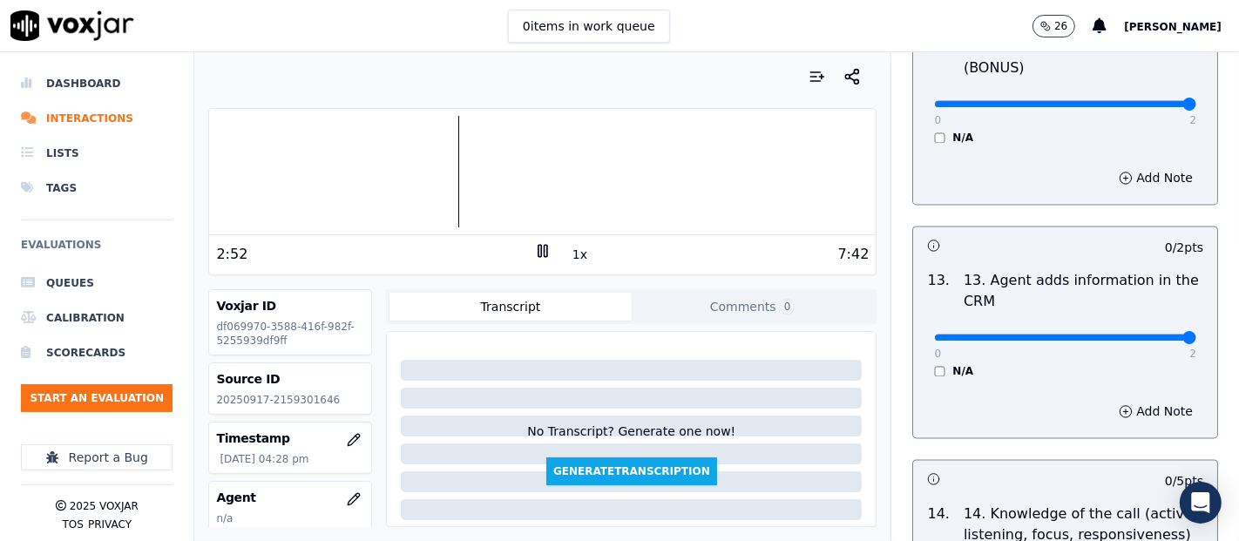
type input "2"
click at [1139, 335] on input "range" at bounding box center [1065, 337] width 262 height 7
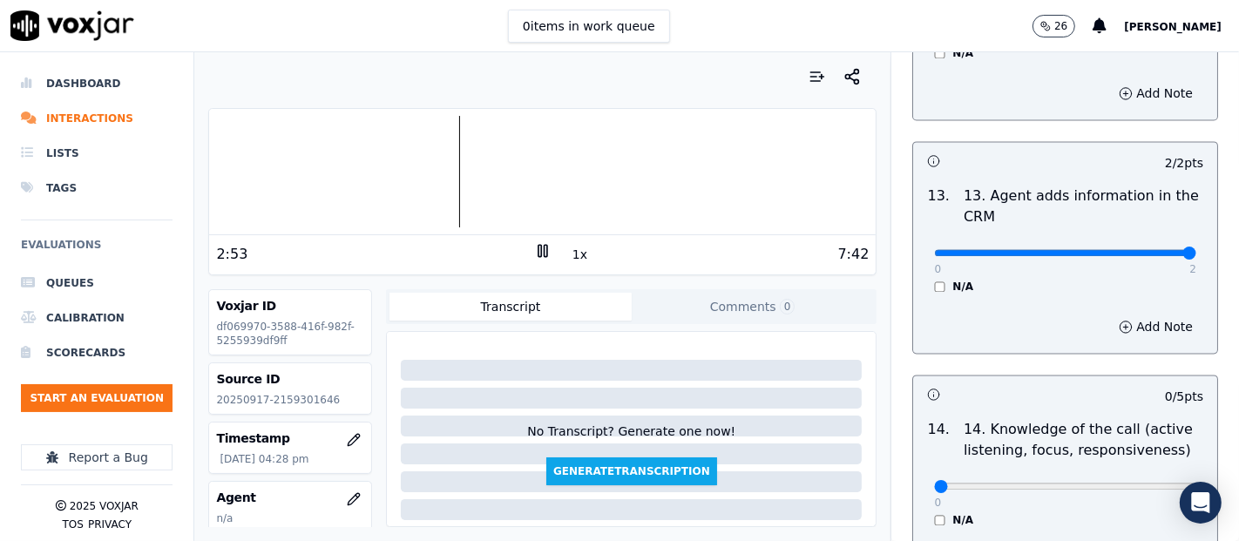
scroll to position [3097, 0]
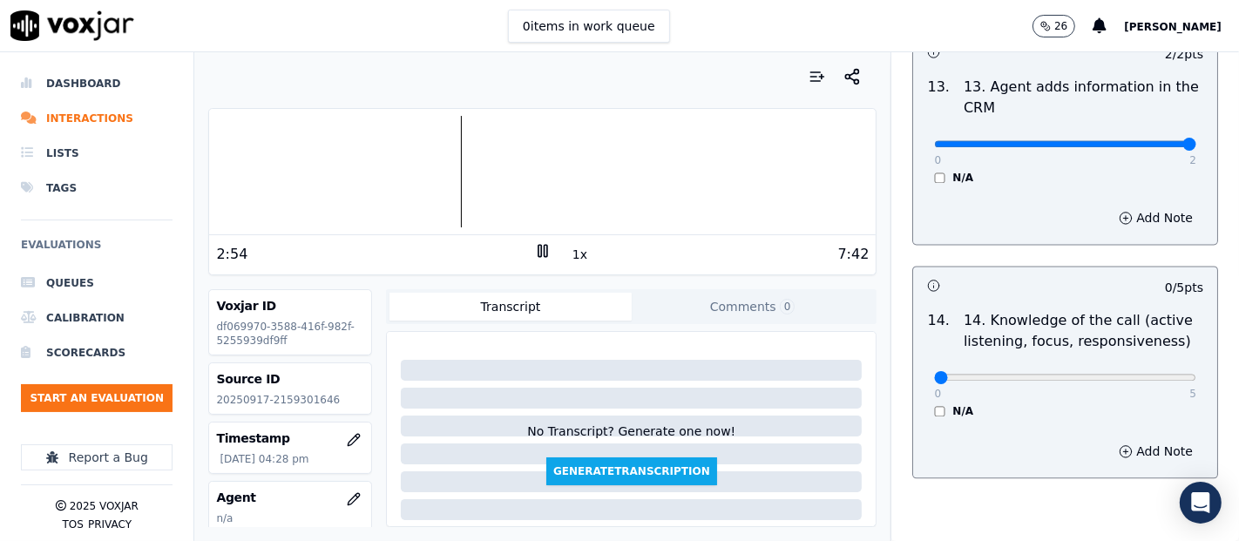
drag, startPoint x: 1155, startPoint y: 368, endPoint x: 1142, endPoint y: 376, distance: 15.7
click at [1147, 374] on div "0 5 N/A" at bounding box center [1065, 385] width 290 height 66
type input "5"
click at [1142, 376] on input "range" at bounding box center [1065, 377] width 262 height 7
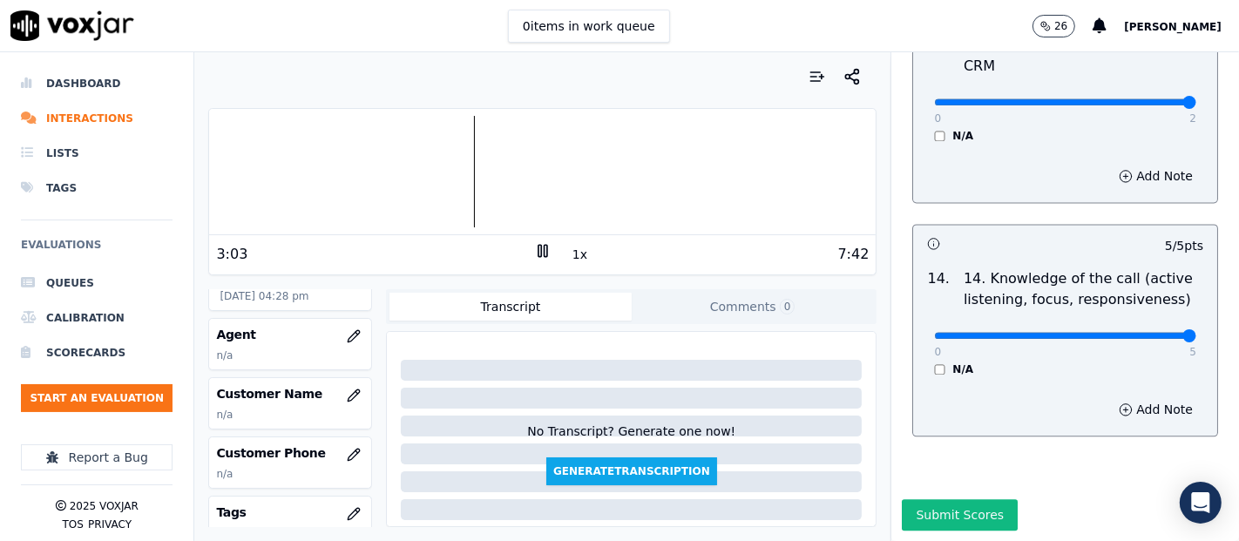
scroll to position [193, 0]
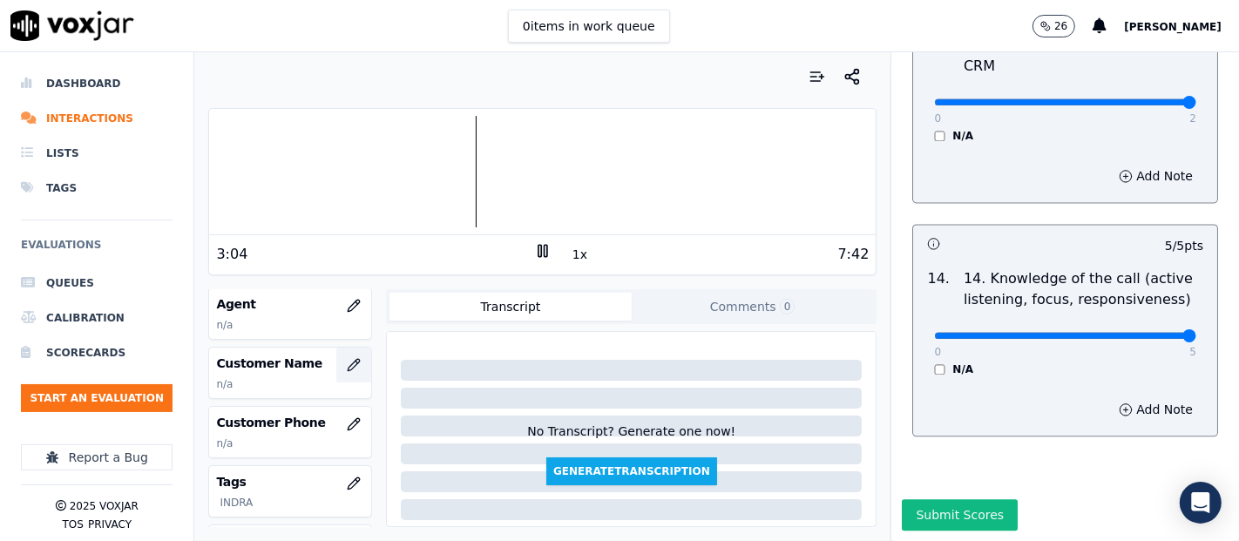
click at [347, 362] on icon "button" at bounding box center [354, 365] width 14 height 14
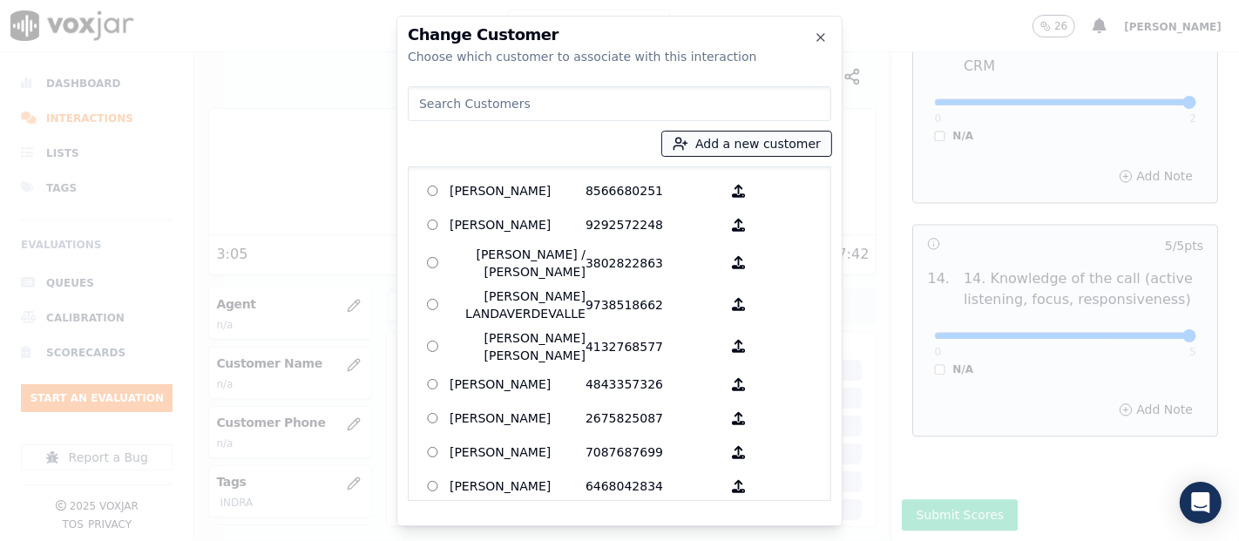
click at [688, 138] on icon "button" at bounding box center [681, 144] width 16 height 16
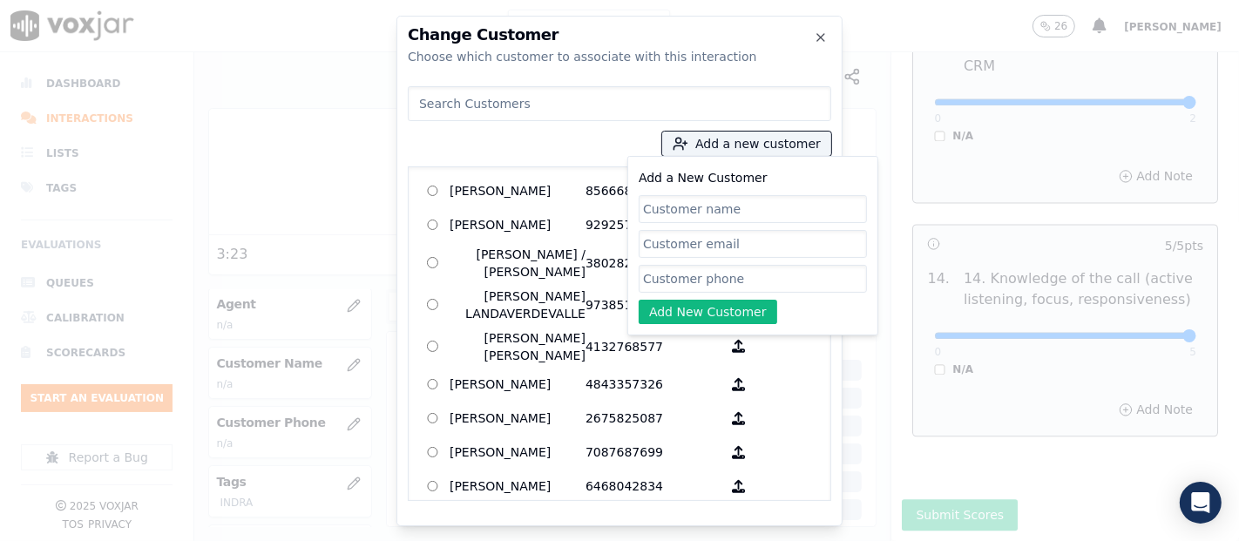
paste input "TIESHA PITTS"
type input "TIESHA PITTS"
click at [796, 270] on input "Add a New Customer" at bounding box center [753, 279] width 228 height 28
type input "v"
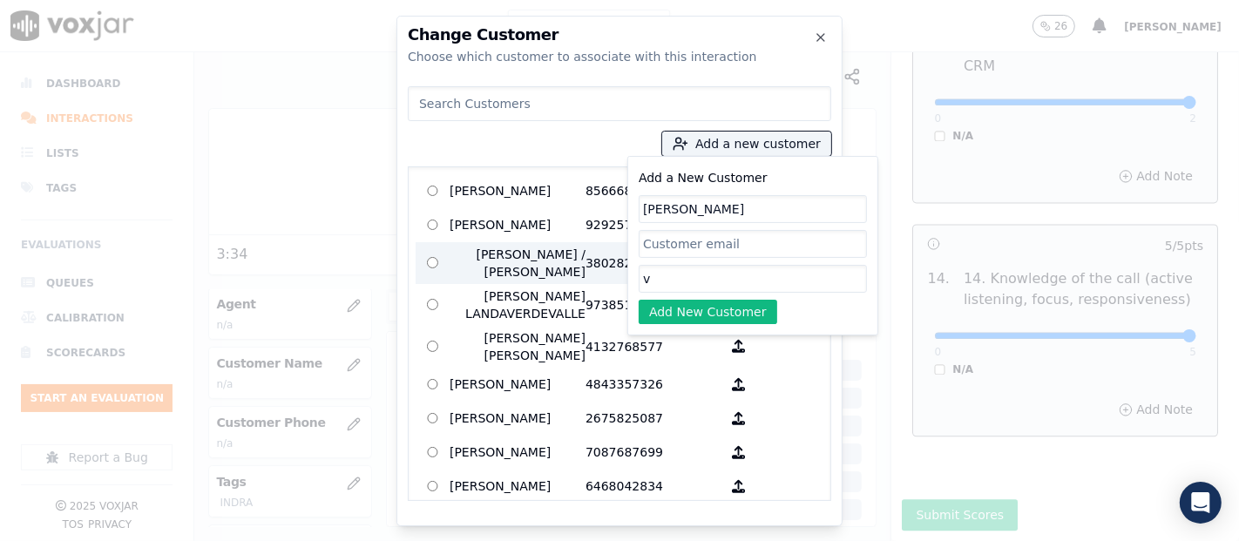
drag, startPoint x: 681, startPoint y: 284, endPoint x: 560, endPoint y: 276, distance: 121.4
click at [570, 290] on div "Add a new customer Add a New Customer TIESHA PITTS v Add New Customer AGUEDA SA…" at bounding box center [619, 290] width 423 height 422
paste input "2159301646"
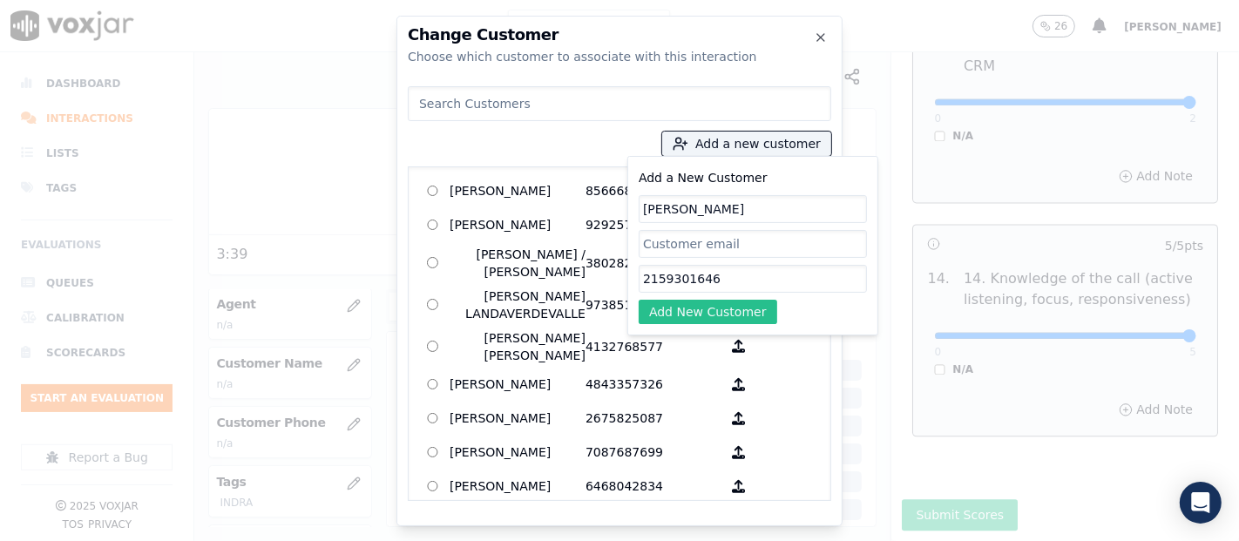
type input "2159301646"
click at [658, 308] on button "Add New Customer" at bounding box center [708, 312] width 139 height 24
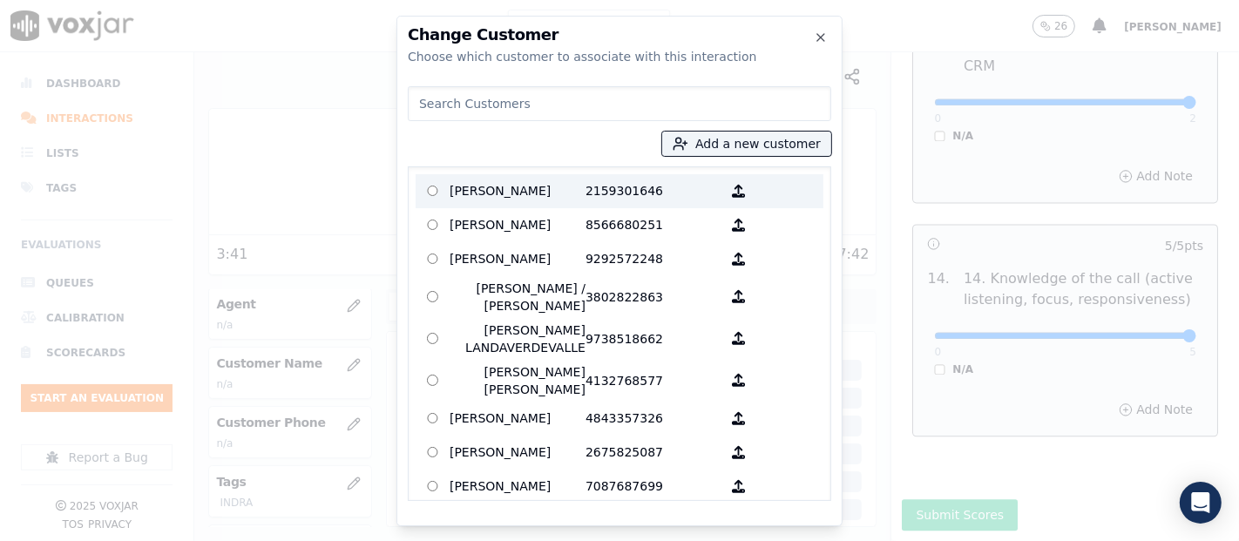
click at [453, 180] on p "TIESHA PITTS" at bounding box center [518, 191] width 136 height 27
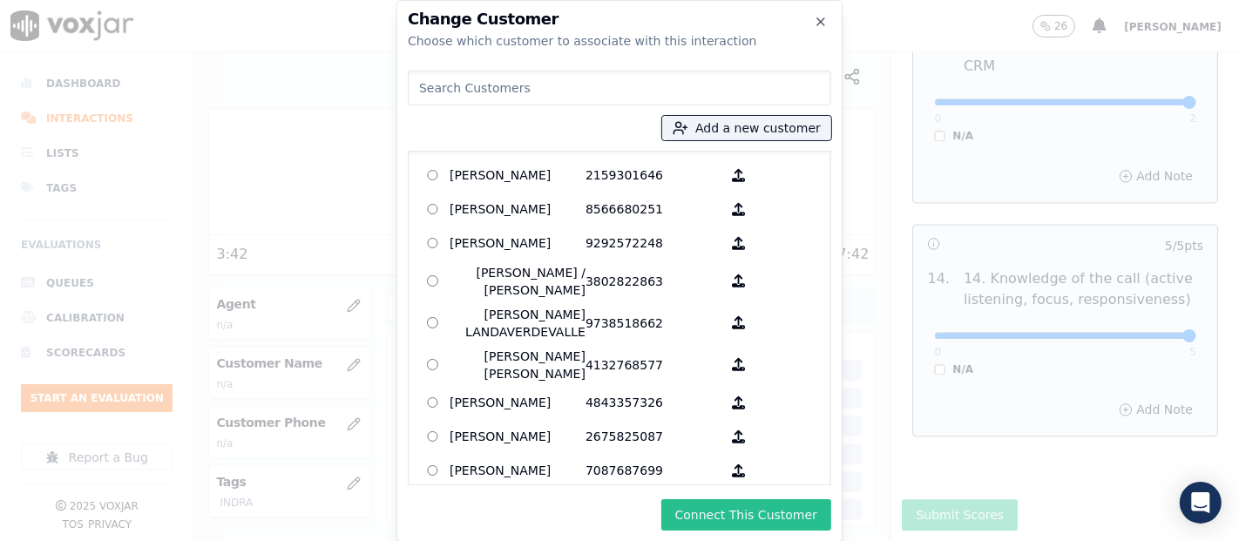
click at [714, 510] on button "Connect This Customer" at bounding box center [746, 514] width 170 height 31
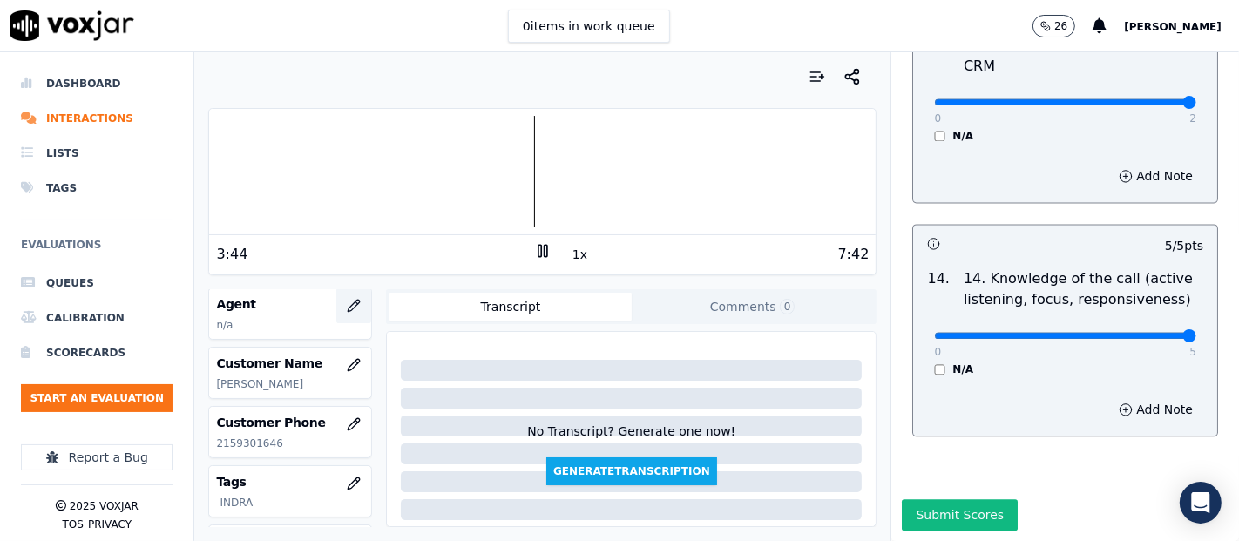
click at [348, 300] on icon "button" at bounding box center [353, 305] width 11 height 11
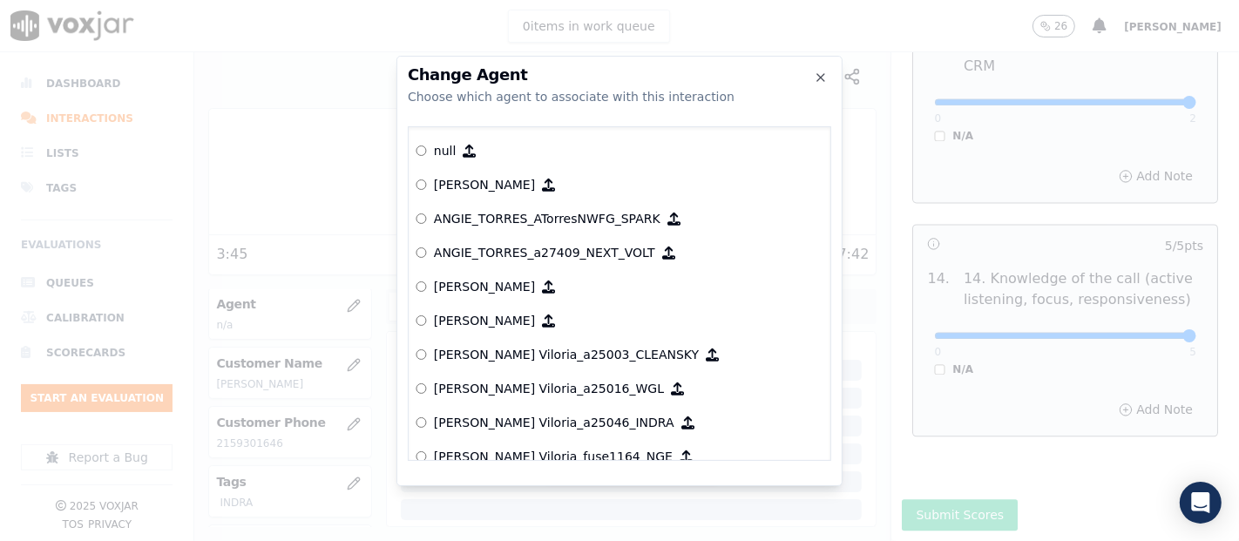
click at [340, 294] on div at bounding box center [619, 270] width 1239 height 541
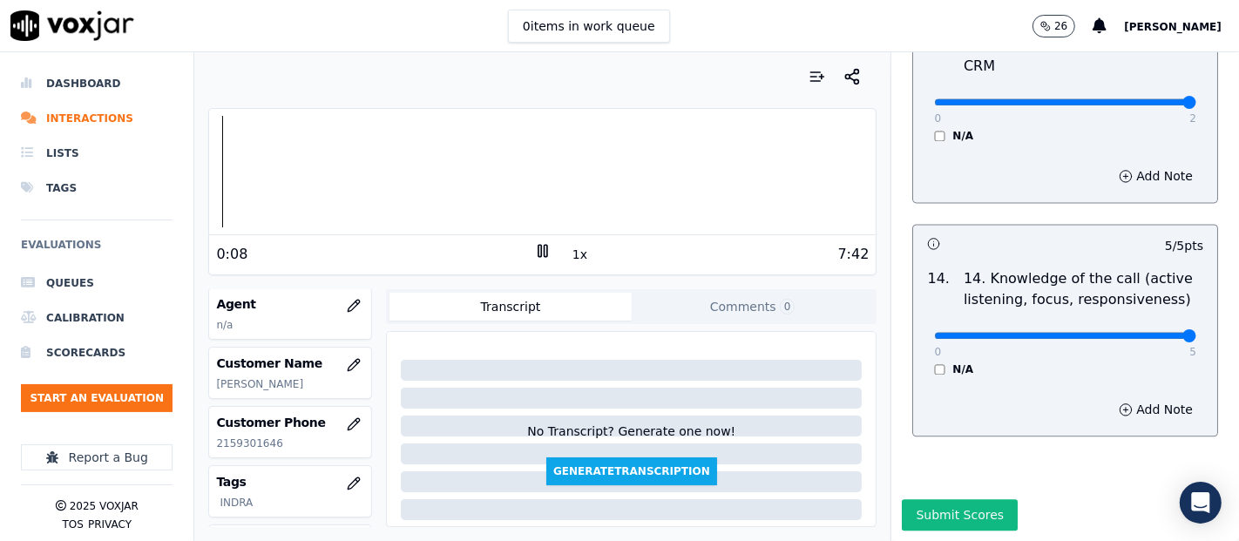
click at [134, 197] on div "Dashboard Interactions Lists Tags Evaluations Queues Calibration Scorecards Sta…" at bounding box center [619, 296] width 1239 height 489
click at [545, 247] on rect at bounding box center [546, 250] width 3 height 11
click at [348, 302] on icon "button" at bounding box center [353, 305] width 11 height 11
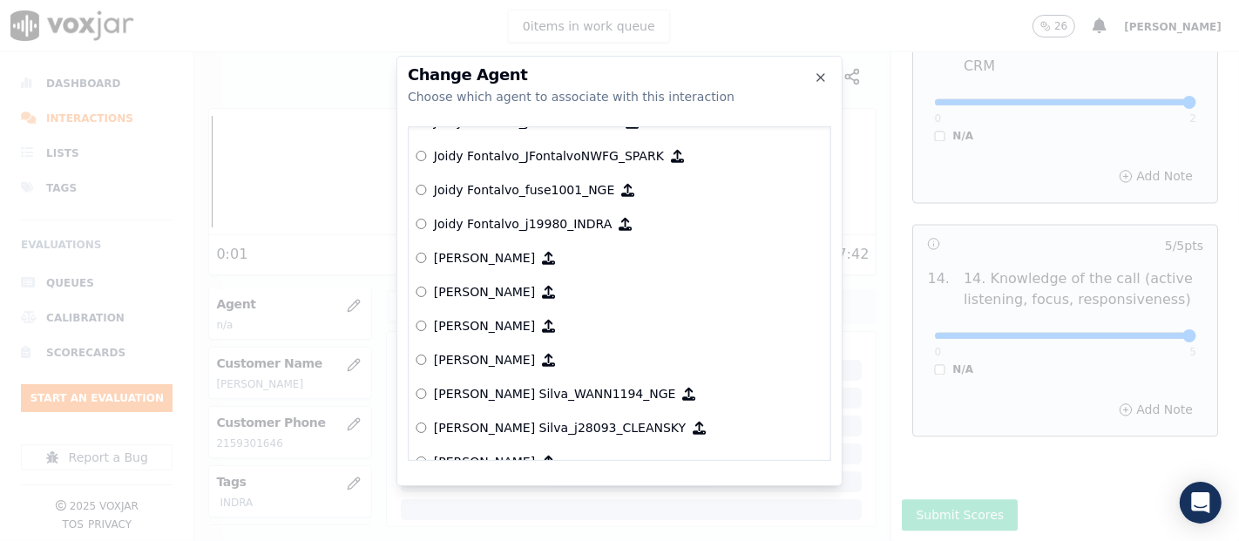
scroll to position [5348, 0]
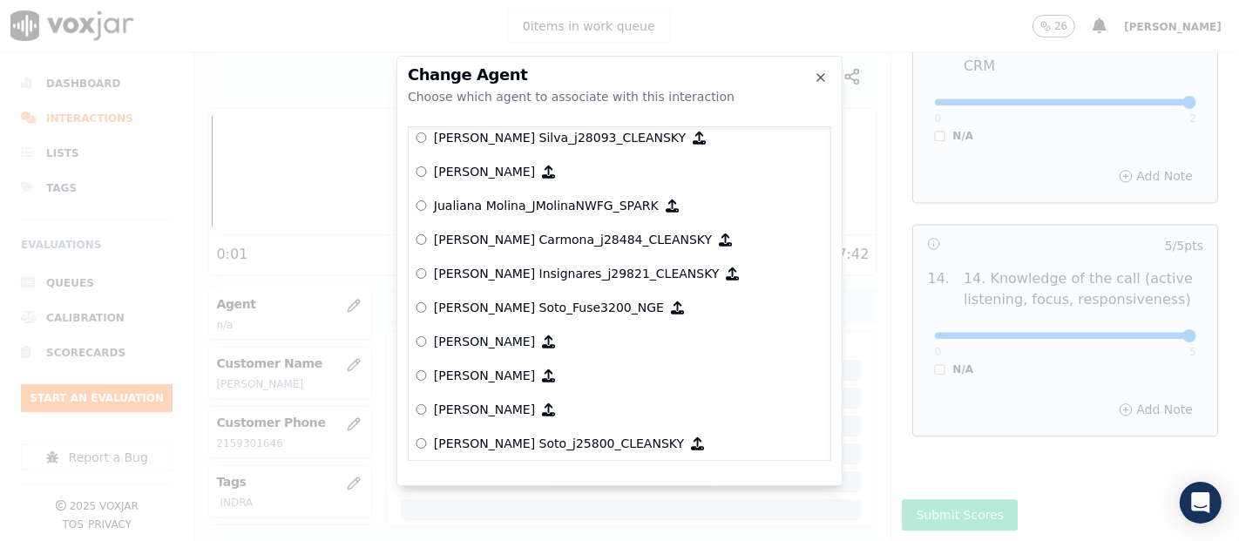
click at [519, 301] on p "[PERSON_NAME] Soto_Fuse3200_NGE" at bounding box center [549, 307] width 230 height 17
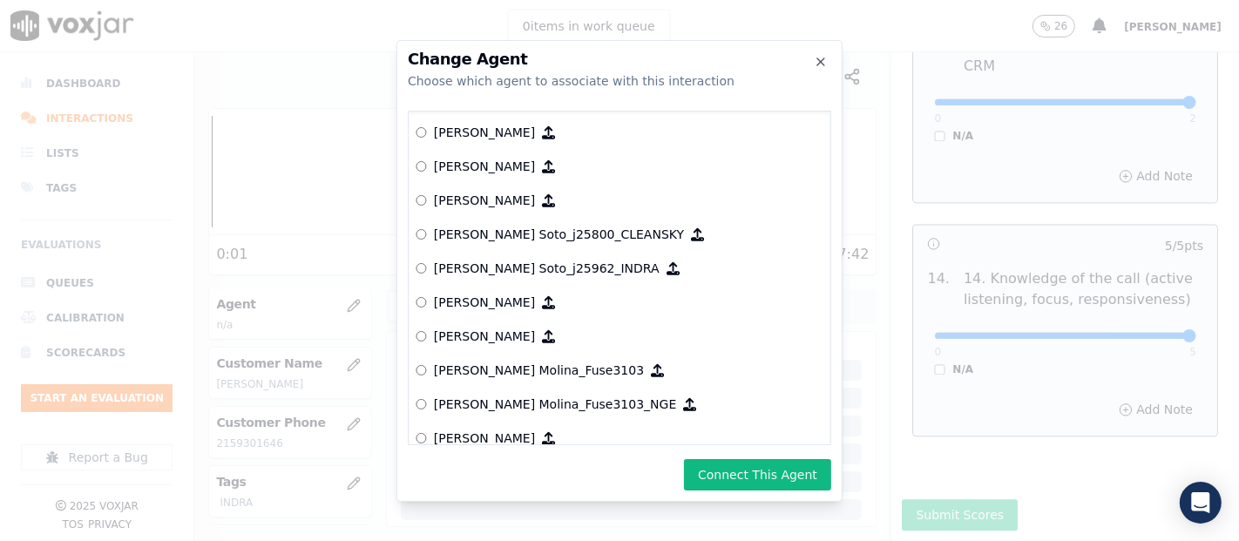
scroll to position [5541, 0]
click at [803, 465] on button "Connect This Agent" at bounding box center [757, 474] width 147 height 31
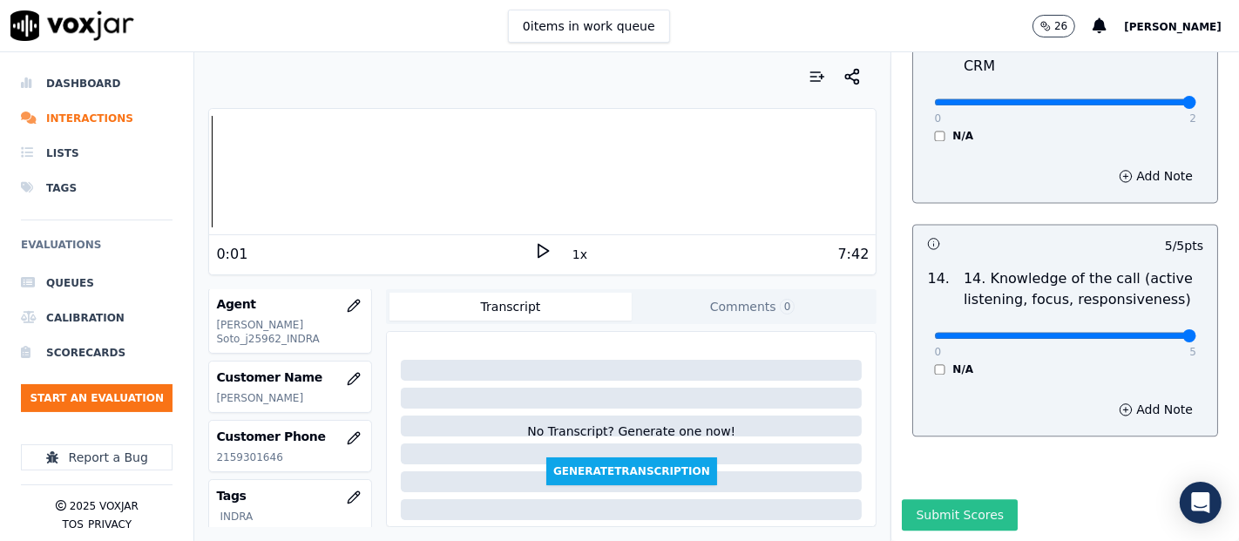
click at [930, 499] on button "Submit Scores" at bounding box center [960, 514] width 116 height 31
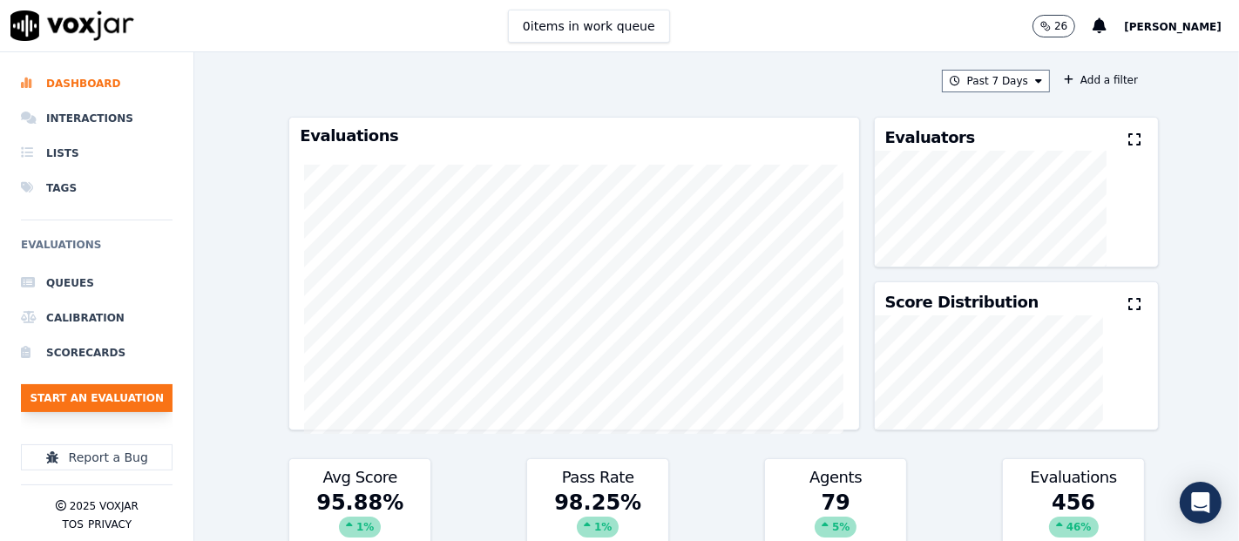
click at [163, 384] on button "Start an Evaluation" at bounding box center [97, 398] width 152 height 28
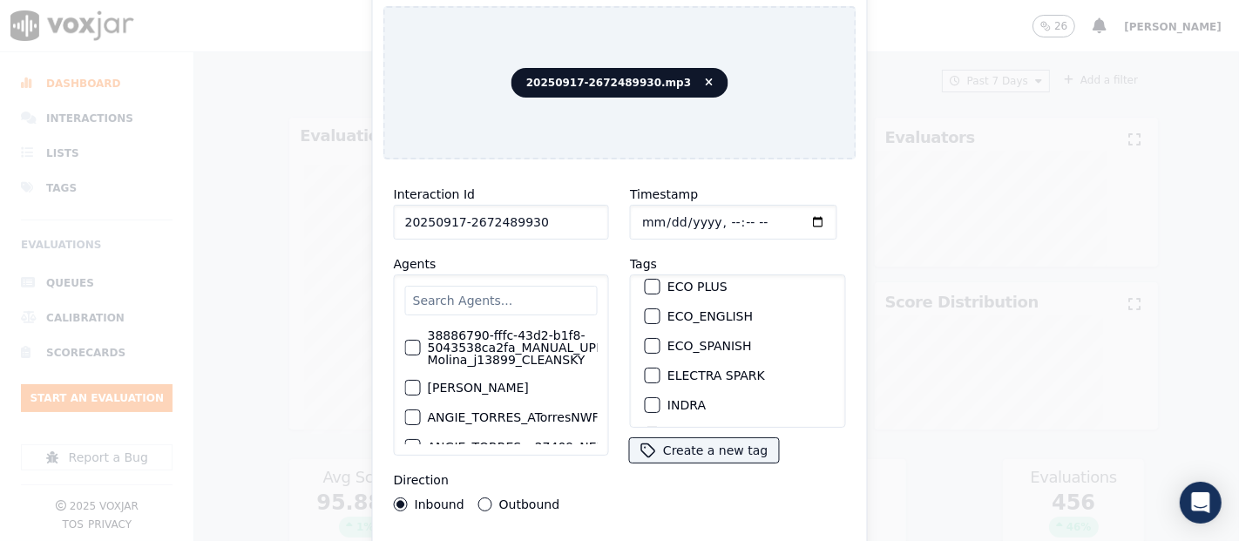
scroll to position [193, 0]
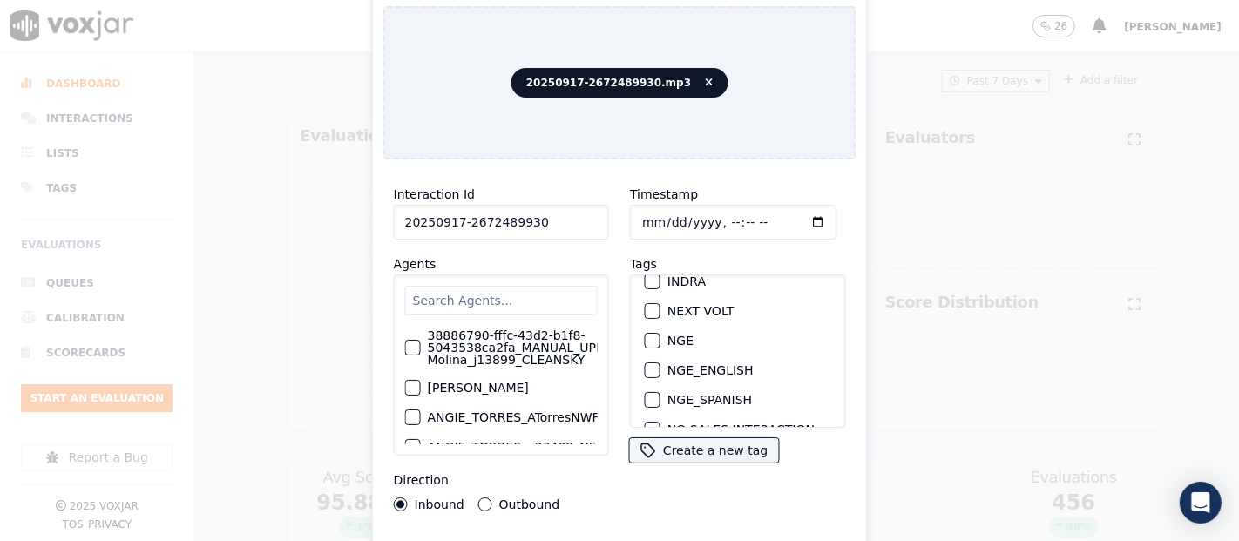
type input "20250917-2672489930"
click at [646, 275] on div "button" at bounding box center [652, 281] width 12 height 12
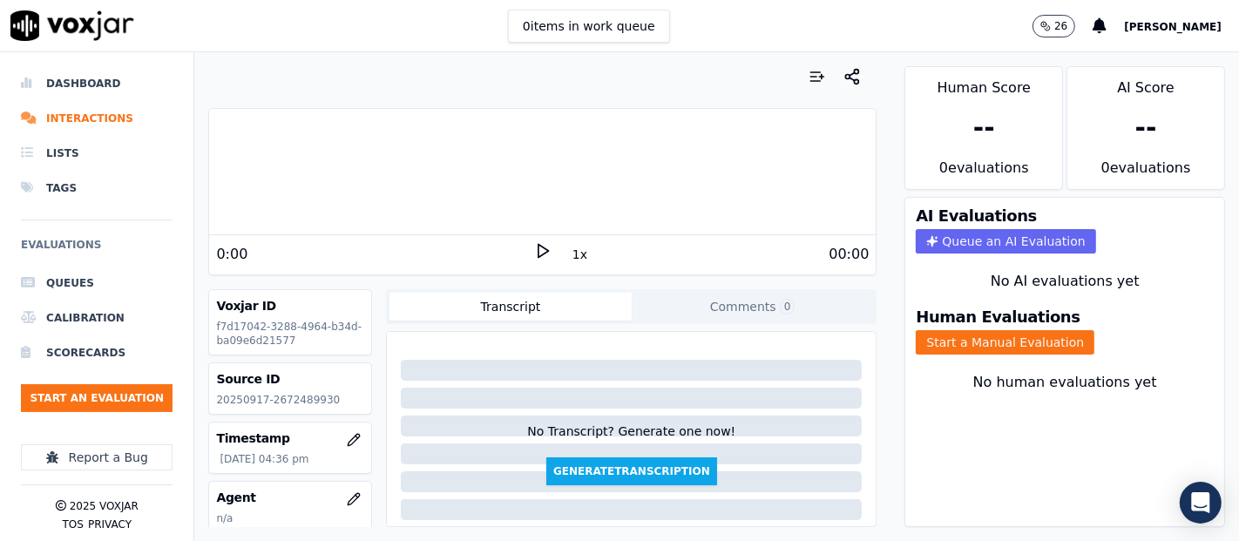
click at [281, 399] on p "20250917-2672489930" at bounding box center [290, 400] width 148 height 14
copy p "2672489930"
click at [935, 330] on button "Start a Manual Evaluation" at bounding box center [1005, 342] width 179 height 24
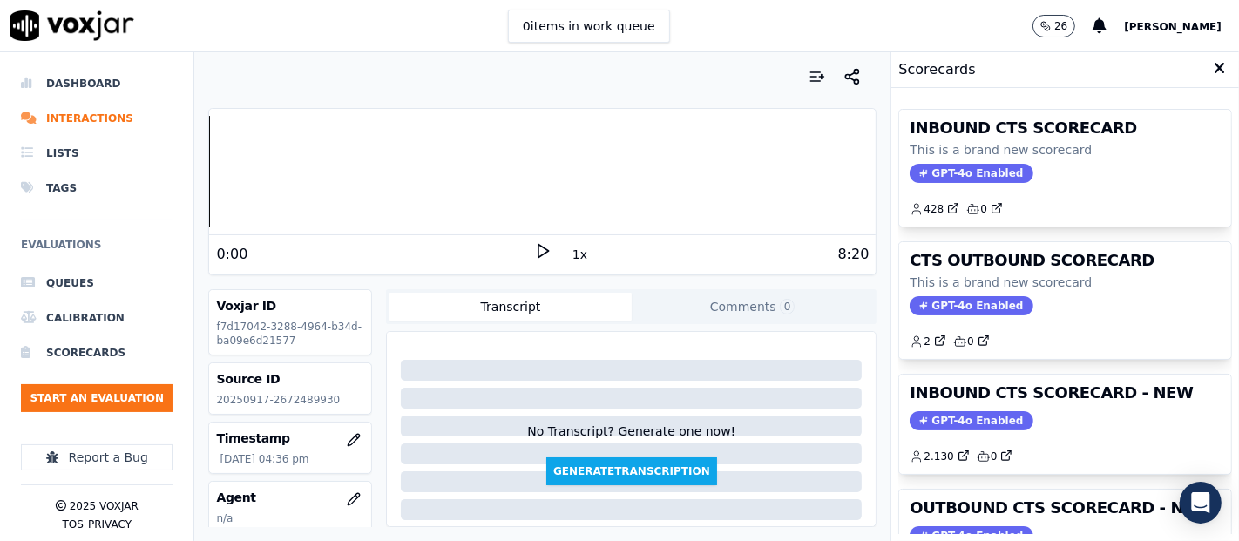
click at [1009, 401] on div "INBOUND CTS SCORECARD - NEW GPT-4o Enabled 2.130 0" at bounding box center [1065, 424] width 332 height 99
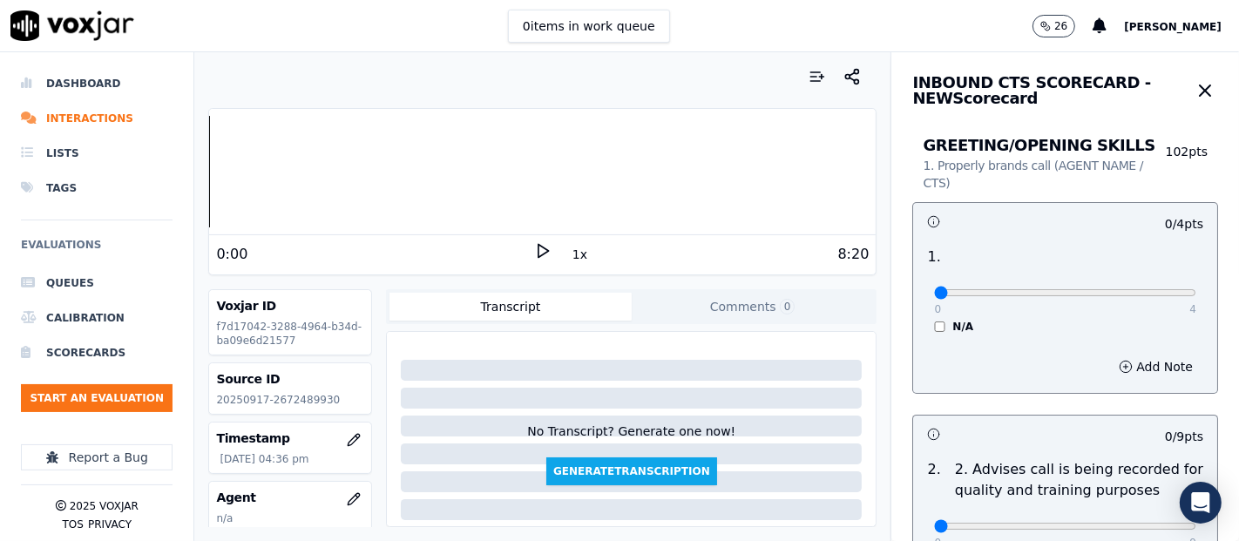
drag, startPoint x: 927, startPoint y: 294, endPoint x: 653, endPoint y: 339, distance: 277.3
click at [934, 296] on input "range" at bounding box center [1065, 292] width 262 height 7
click at [271, 393] on p "20250917-2672489930" at bounding box center [290, 400] width 148 height 14
click at [538, 252] on polygon at bounding box center [543, 251] width 10 height 13
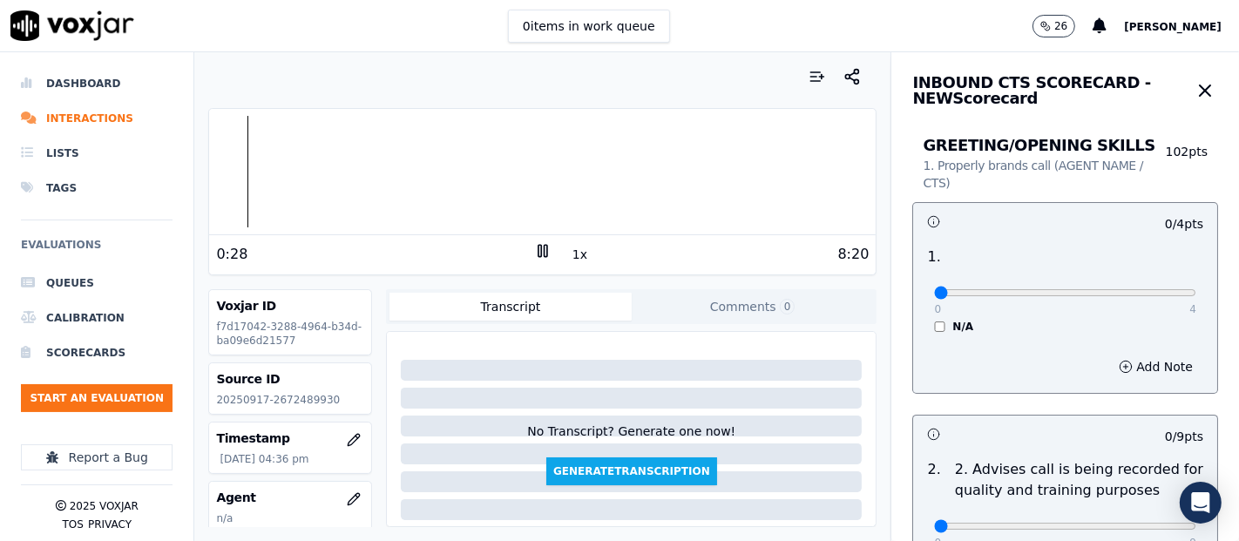
click at [515, 235] on div "0:28 1x 8:20" at bounding box center [542, 253] width 667 height 37
click at [534, 251] on icon at bounding box center [542, 250] width 17 height 17
click at [1189, 91] on div "INBOUND CTS SCORECARD - NEW Scorecard" at bounding box center [1065, 82] width 348 height 61
click at [1194, 67] on div "INBOUND CTS SCORECARD - NEW Scorecard" at bounding box center [1065, 82] width 348 height 61
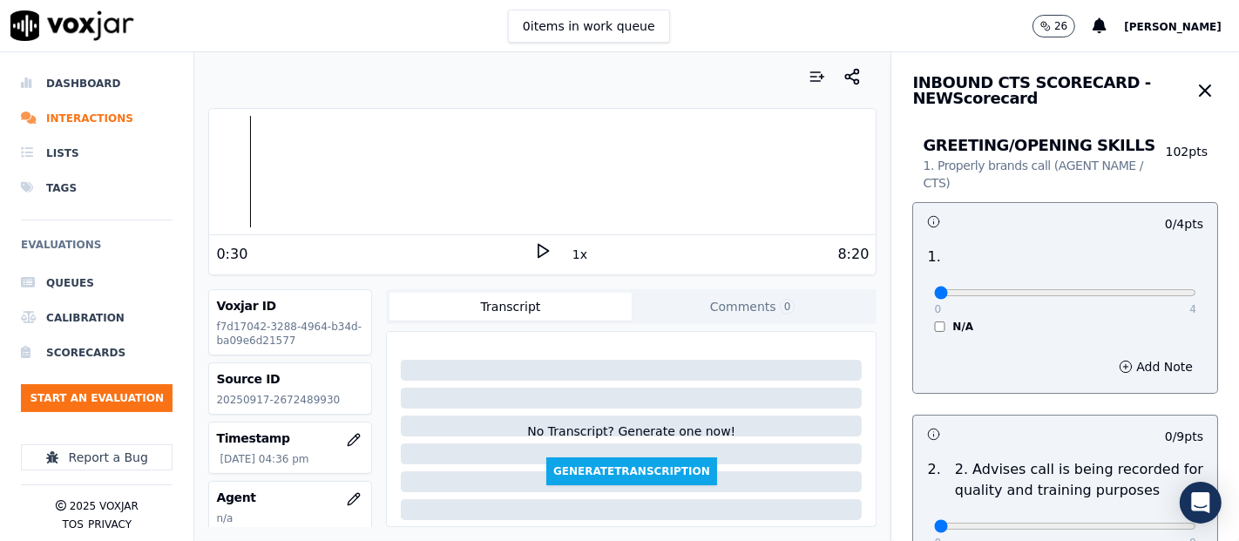
click at [538, 247] on icon at bounding box center [542, 250] width 17 height 17
click at [185, 187] on div "Dashboard Interactions Lists Tags Evaluations Queues Calibration Scorecards Sta…" at bounding box center [619, 296] width 1239 height 489
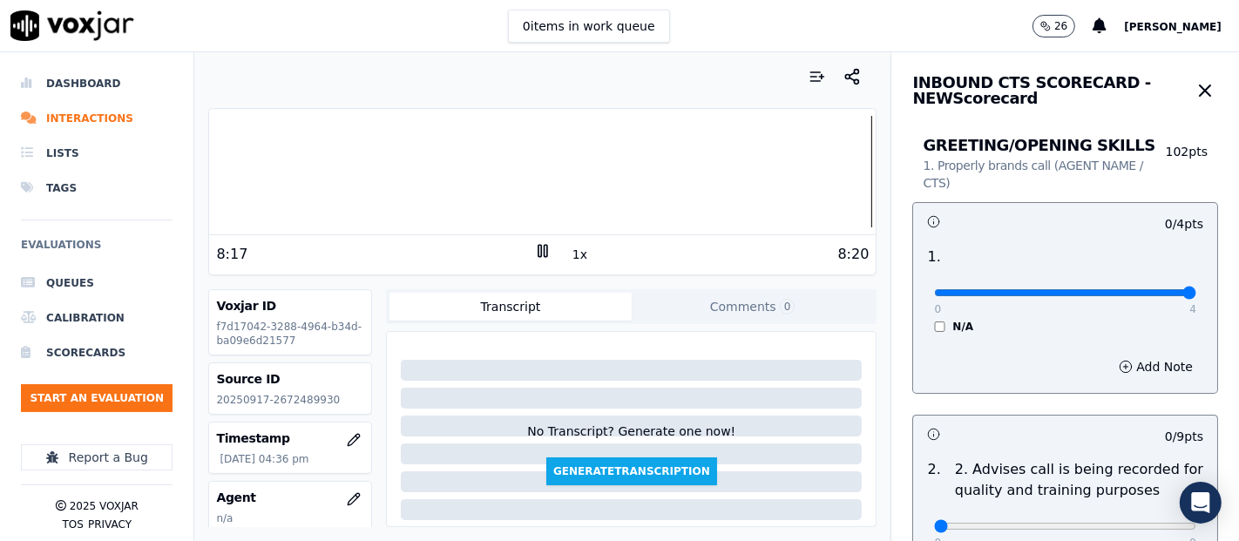
type input "4"
click at [1151, 293] on input "range" at bounding box center [1065, 292] width 262 height 7
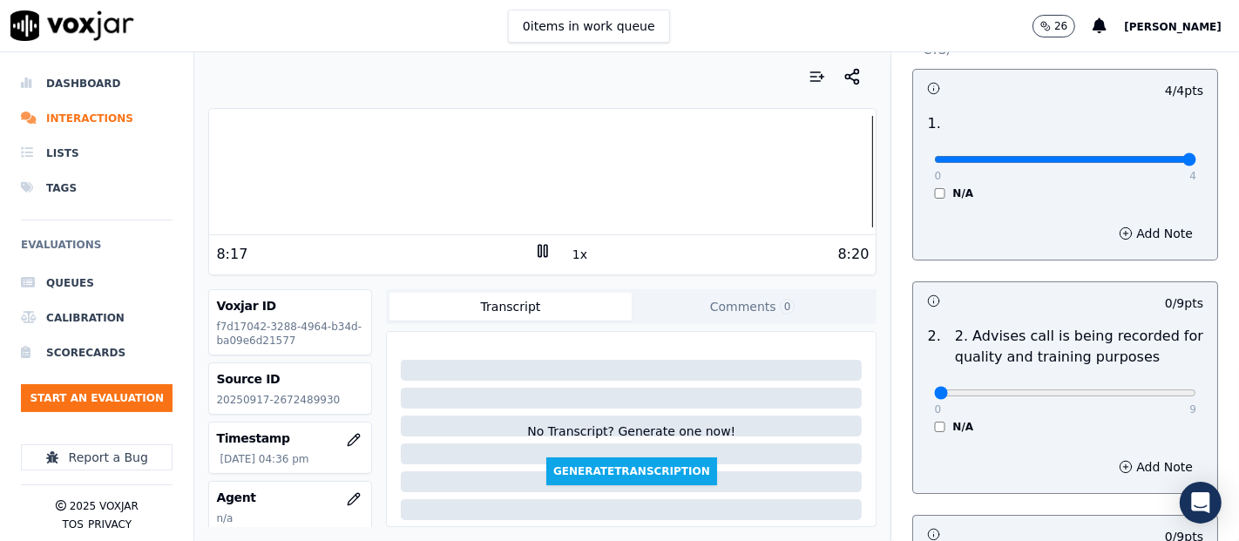
scroll to position [290, 0]
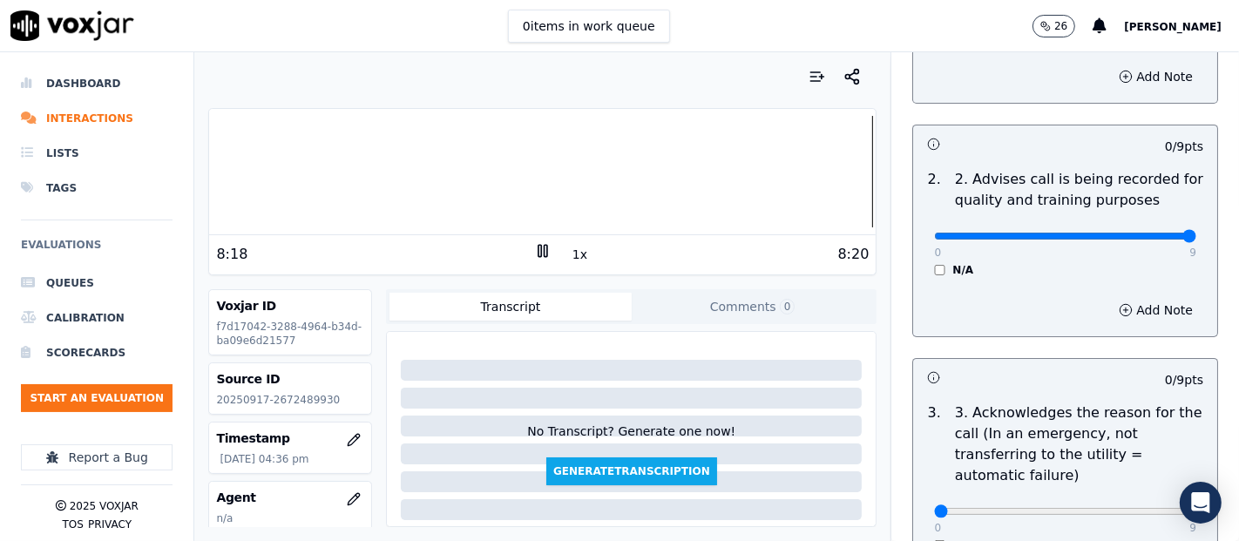
type input "9"
click at [1147, 235] on input "range" at bounding box center [1065, 236] width 262 height 7
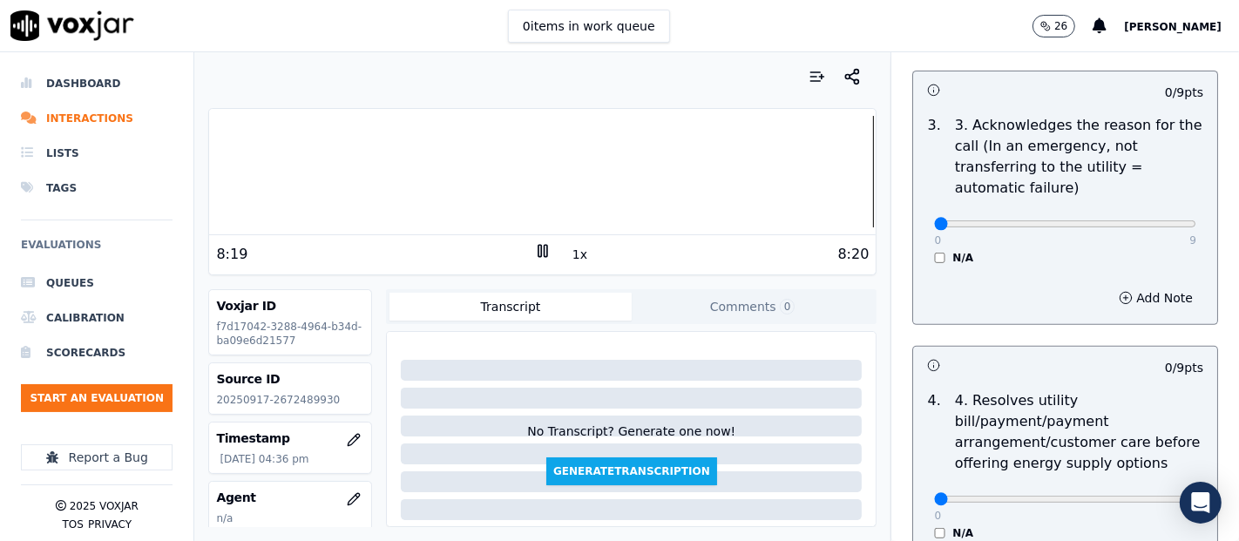
scroll to position [580, 0]
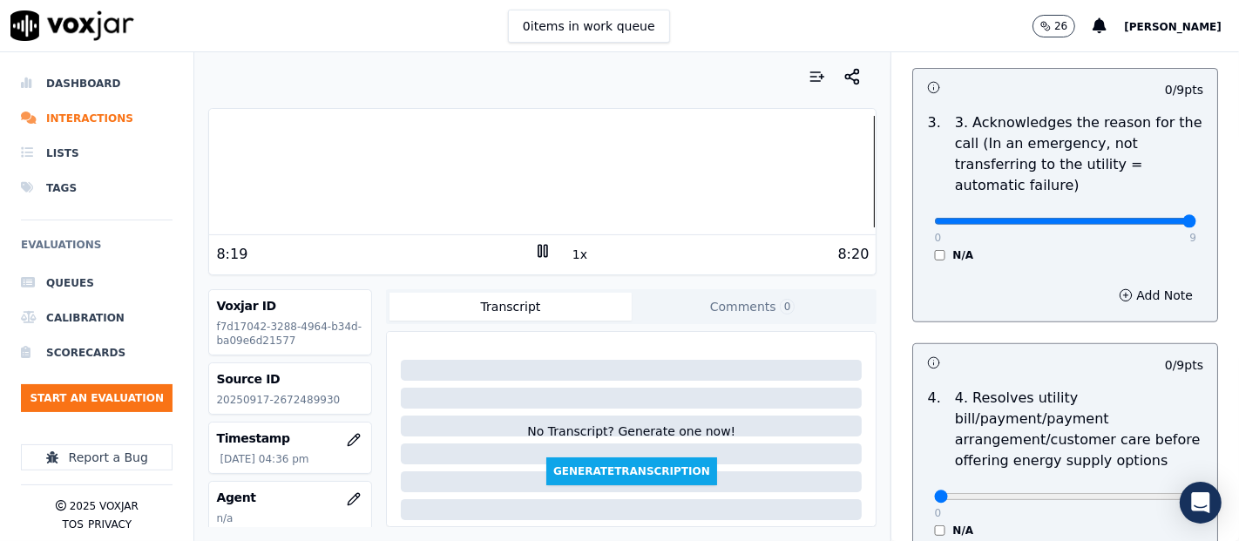
type input "9"
click at [1151, 225] on input "range" at bounding box center [1065, 221] width 262 height 7
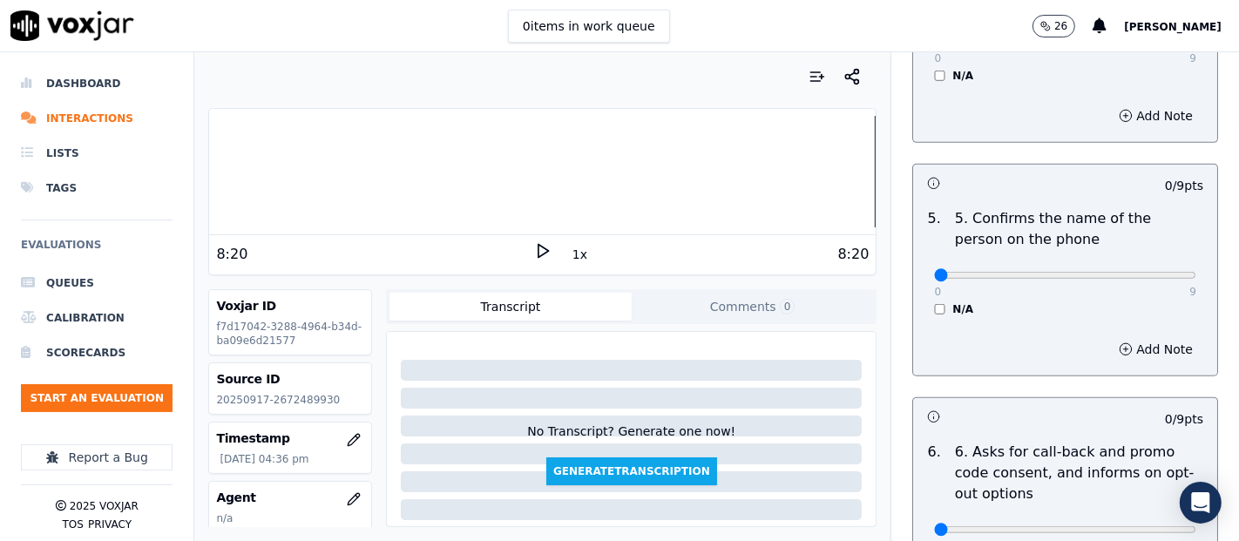
scroll to position [1065, 0]
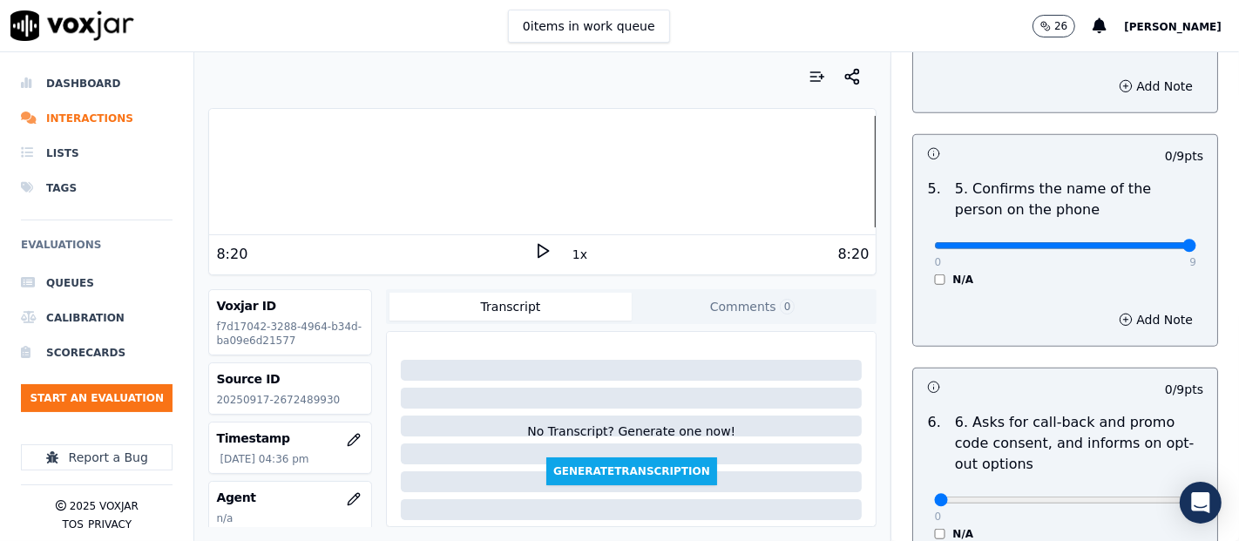
type input "9"
click at [1138, 245] on input "range" at bounding box center [1065, 245] width 262 height 7
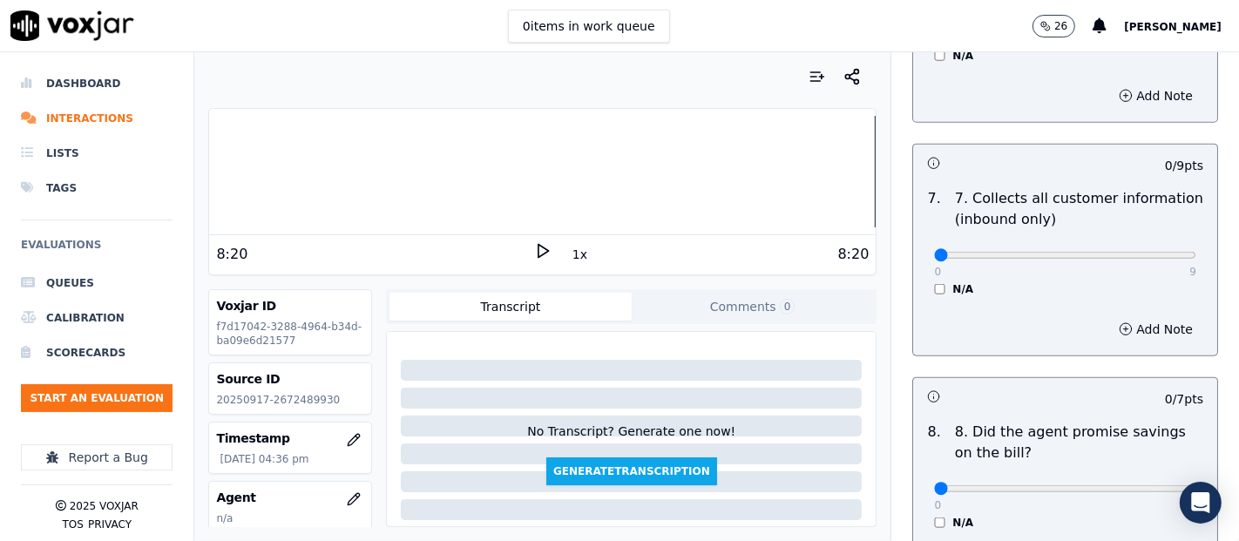
scroll to position [1548, 0]
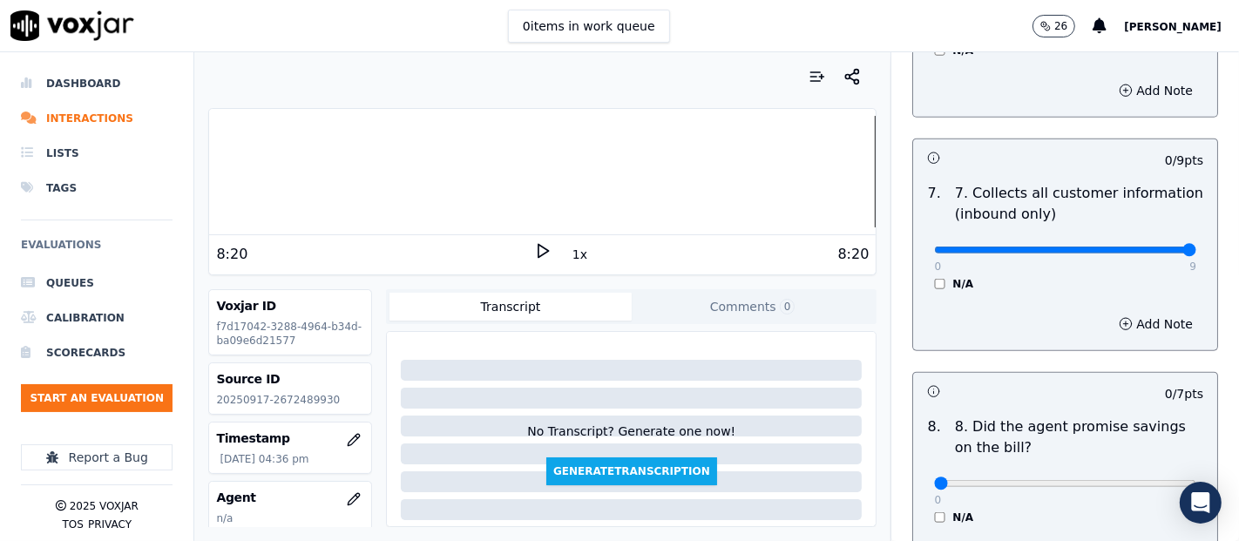
type input "9"
click at [1142, 247] on input "range" at bounding box center [1065, 250] width 262 height 7
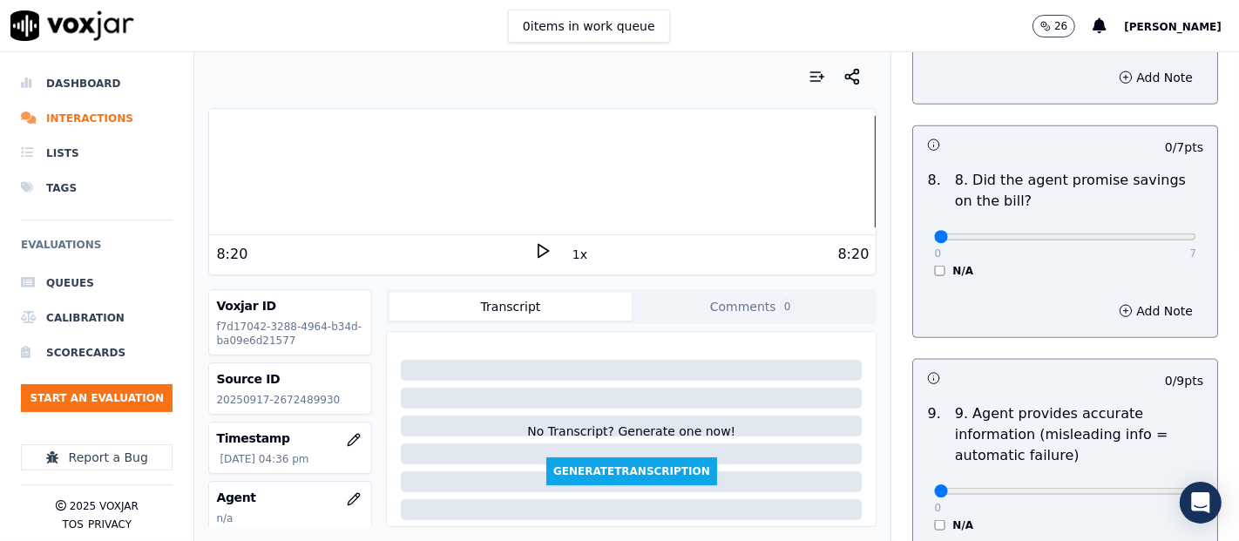
scroll to position [1839, 0]
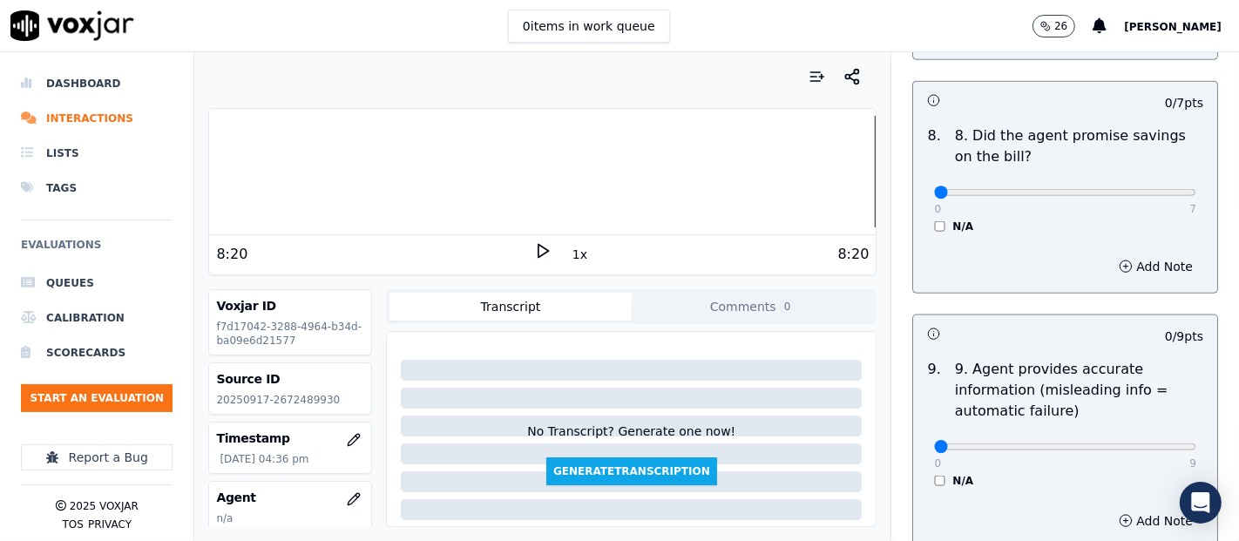
click at [919, 229] on div "8 . 8. Did the agent promise savings on the bill? 0 7 N/A" at bounding box center [1065, 179] width 304 height 122
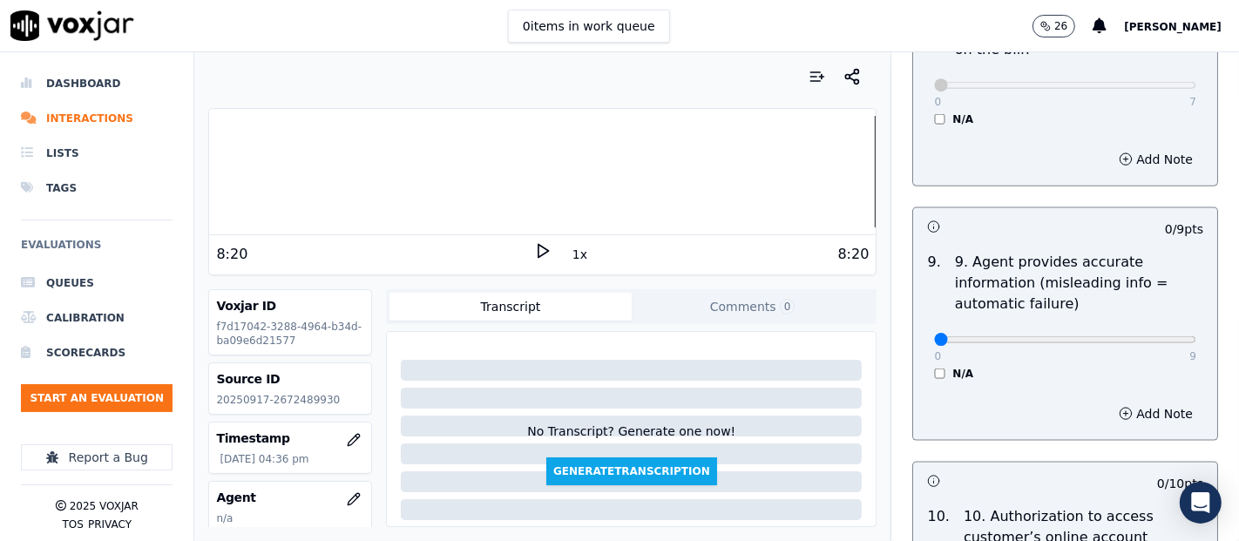
scroll to position [2033, 0]
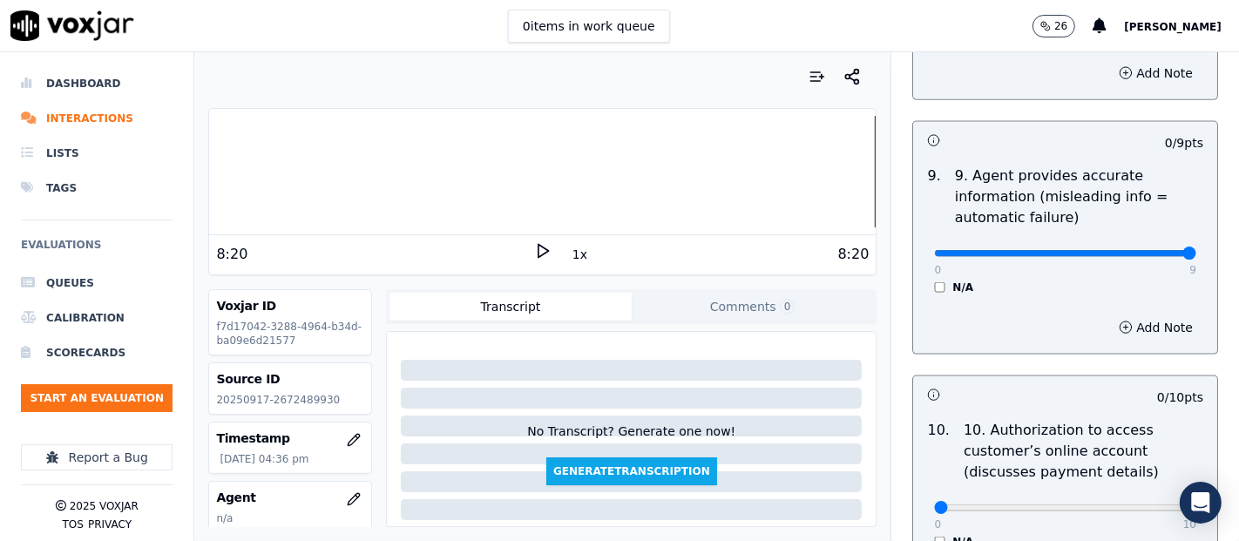
type input "9"
click at [1137, 250] on input "range" at bounding box center [1065, 253] width 262 height 7
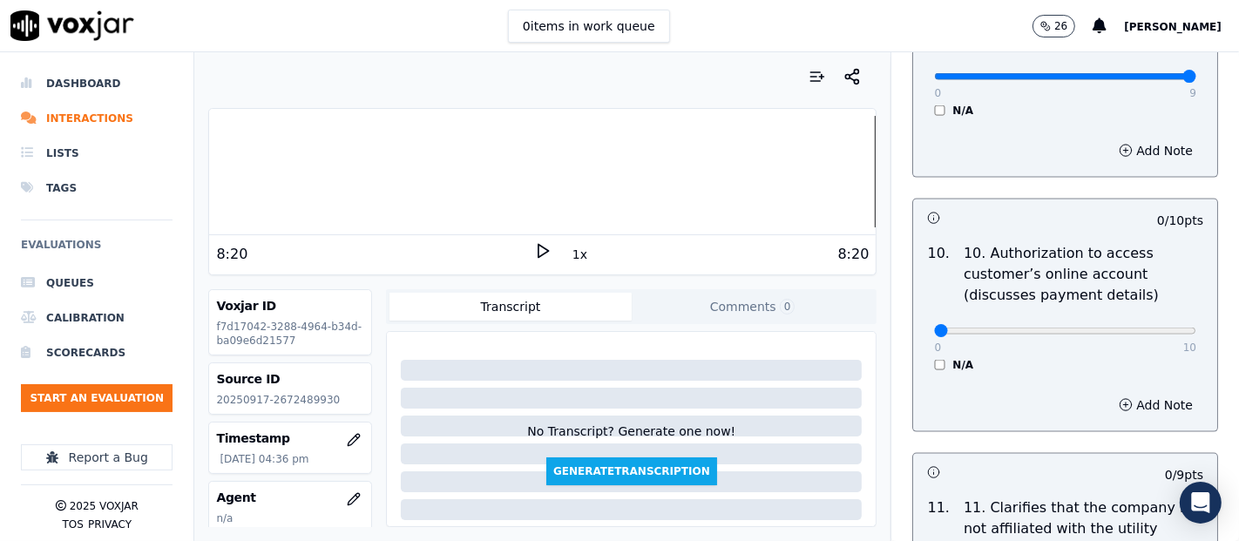
scroll to position [2226, 0]
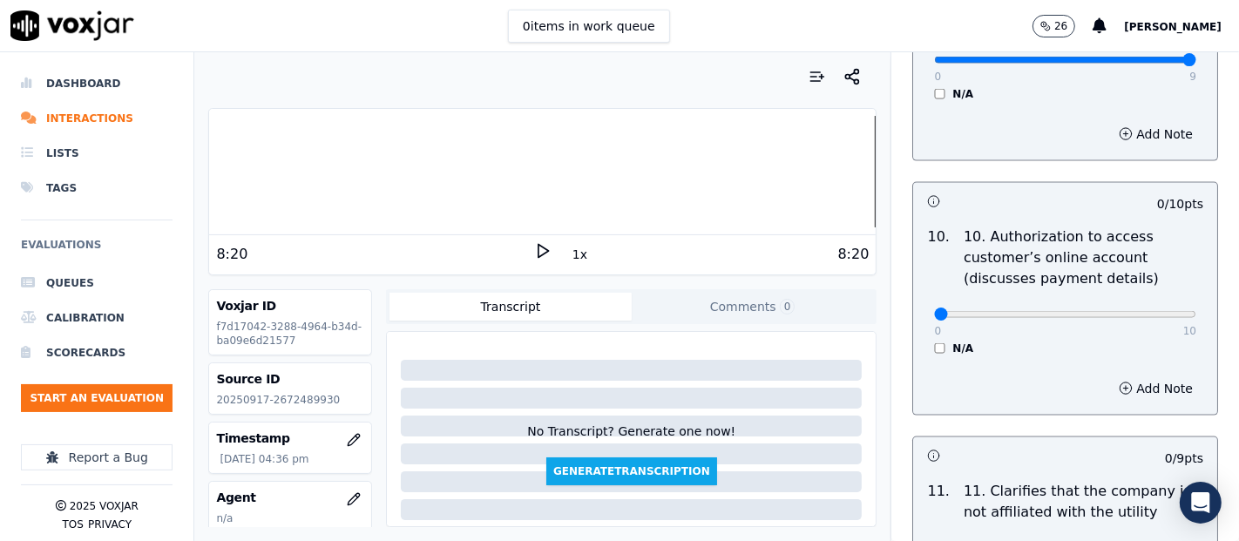
click at [934, 342] on div "N/A" at bounding box center [1065, 349] width 262 height 14
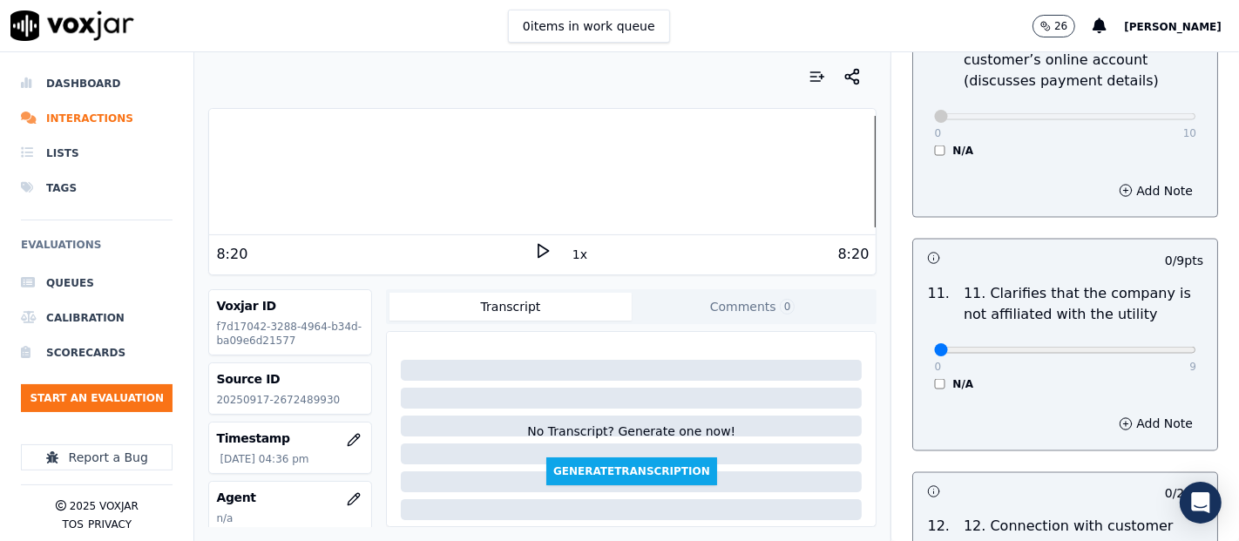
scroll to position [2516, 0]
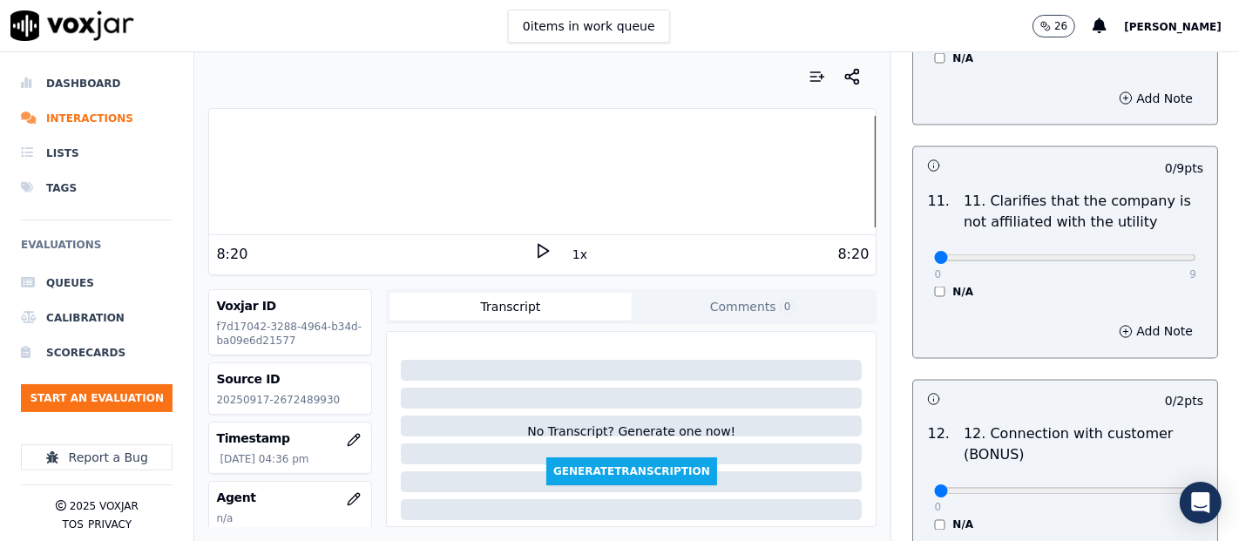
click at [1130, 247] on div "0 9" at bounding box center [1065, 257] width 262 height 21
click at [1160, 257] on div "0 9 N/A" at bounding box center [1065, 266] width 290 height 66
type input "9"
click at [1145, 255] on input "range" at bounding box center [1065, 257] width 262 height 7
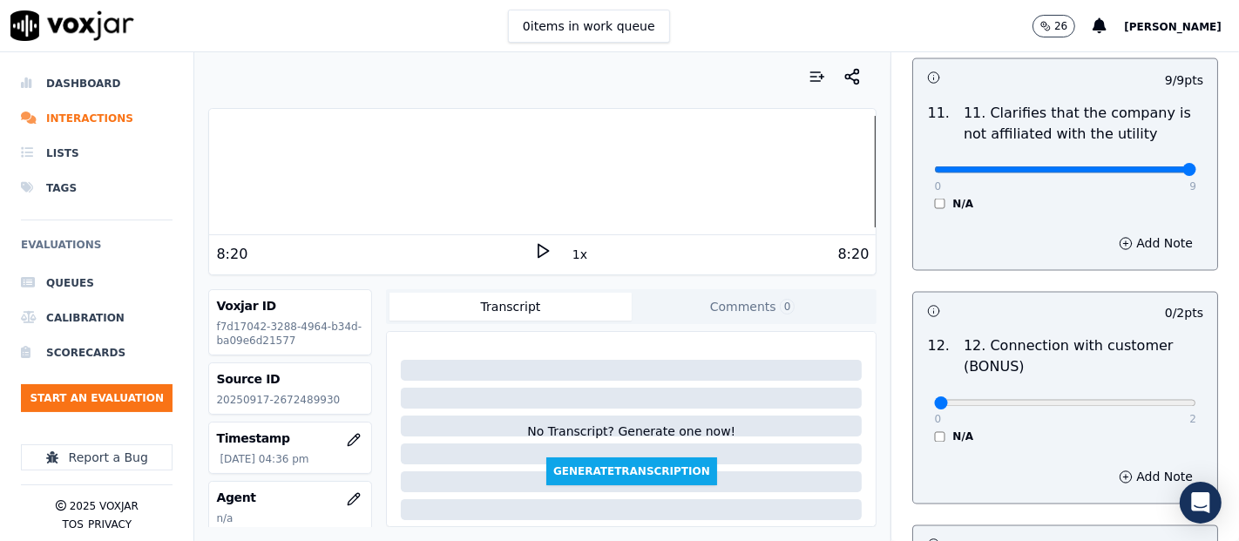
scroll to position [2807, 0]
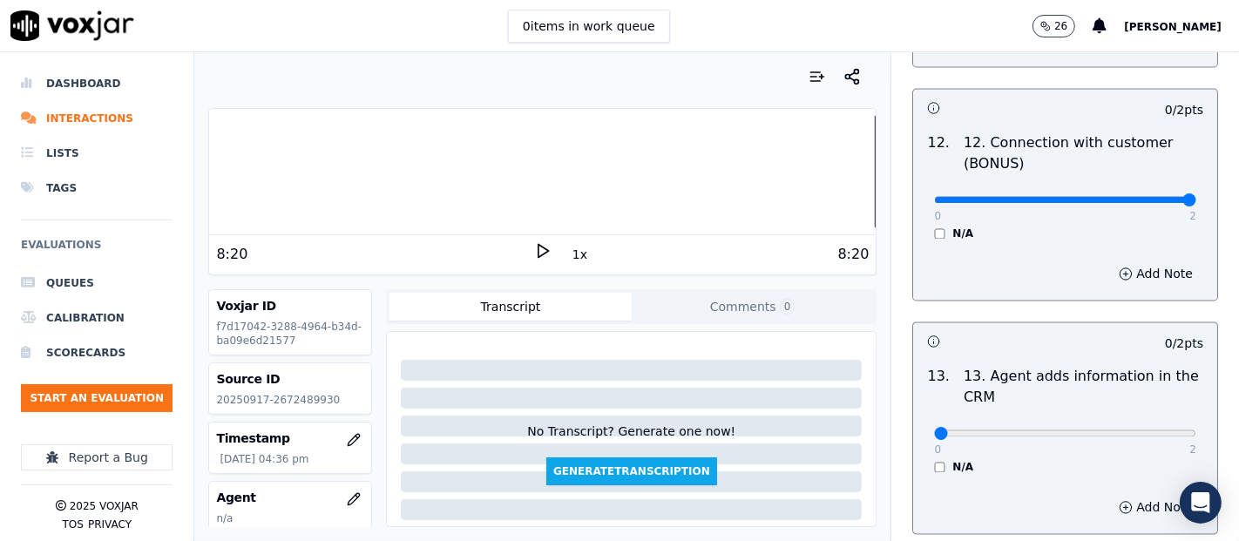
type input "2"
click at [1141, 197] on input "range" at bounding box center [1065, 200] width 262 height 7
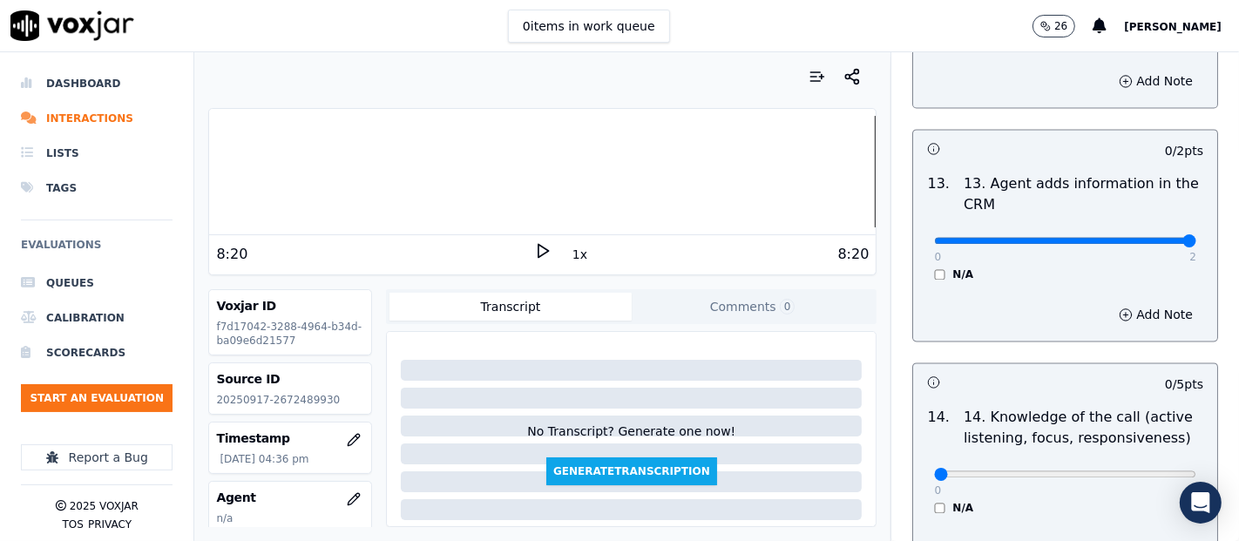
type input "2"
click at [1147, 237] on input "range" at bounding box center [1065, 240] width 262 height 7
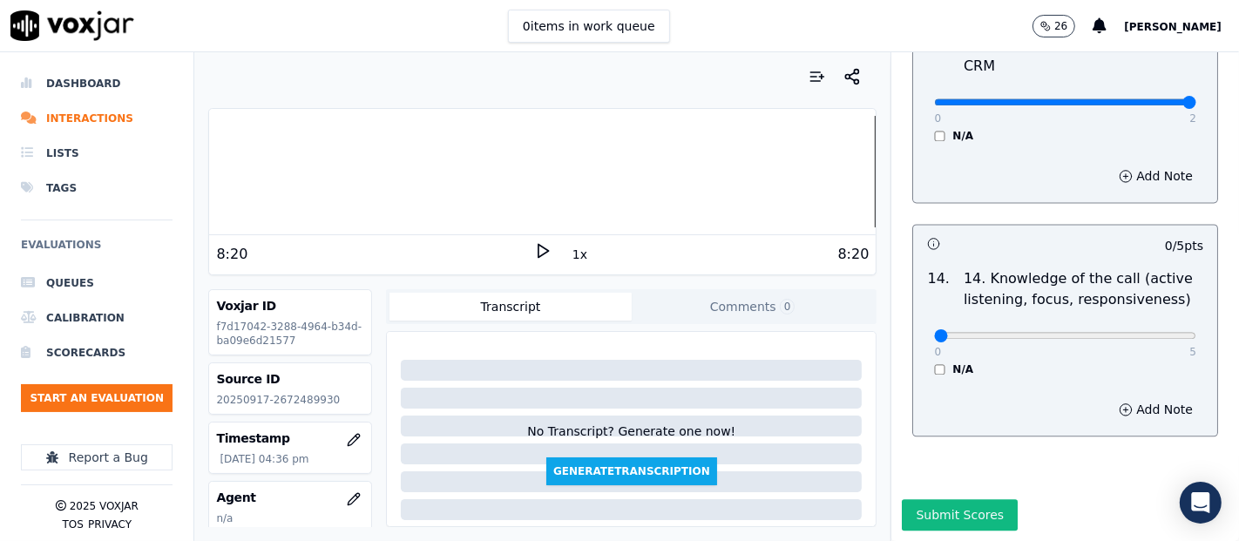
scroll to position [3175, 0]
type input "5"
click at [1146, 332] on input "range" at bounding box center [1065, 335] width 262 height 7
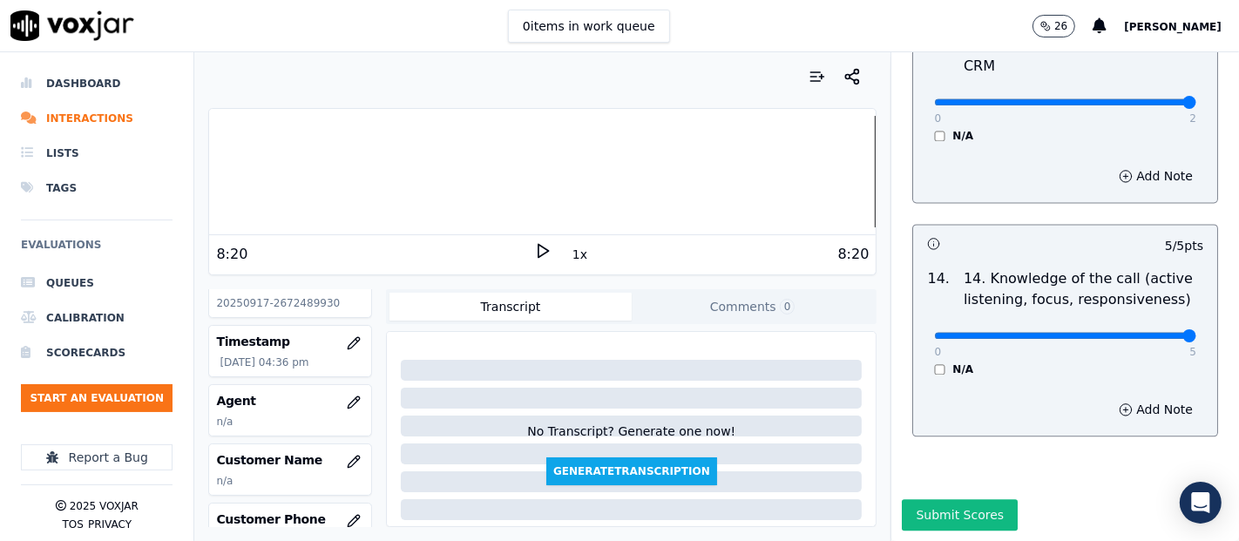
scroll to position [193, 0]
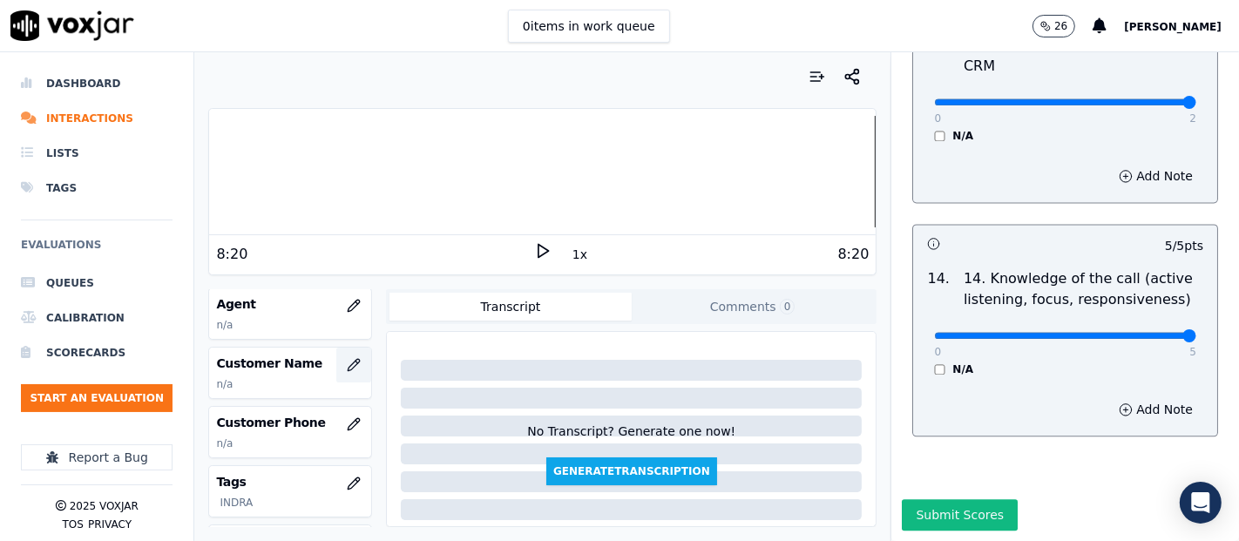
click at [338, 353] on button "button" at bounding box center [353, 365] width 35 height 35
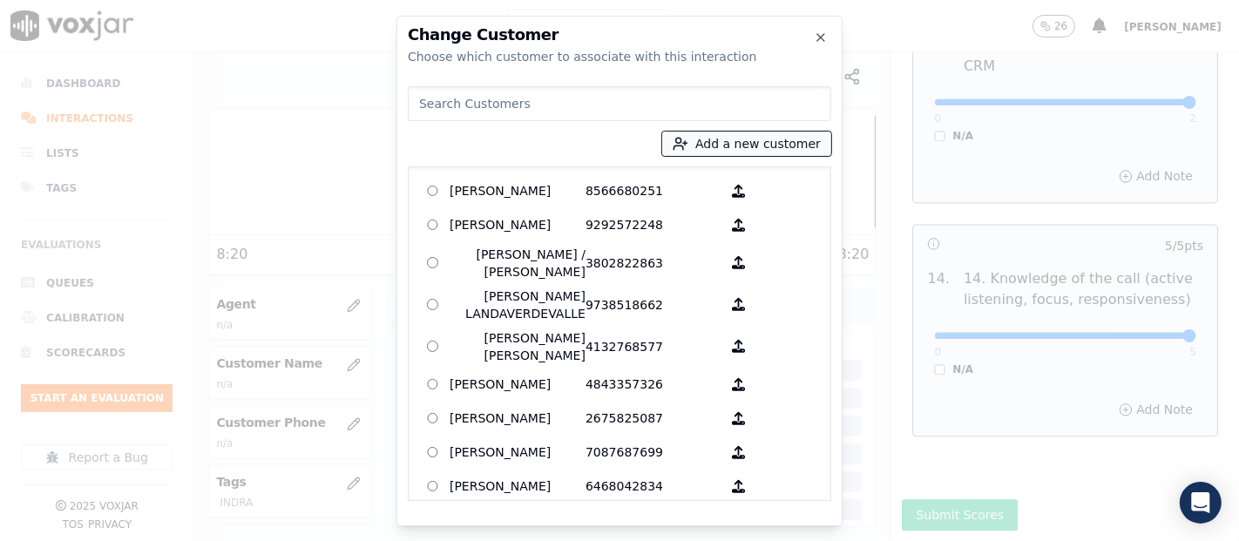
click at [723, 148] on button "Add a new customer" at bounding box center [746, 144] width 169 height 24
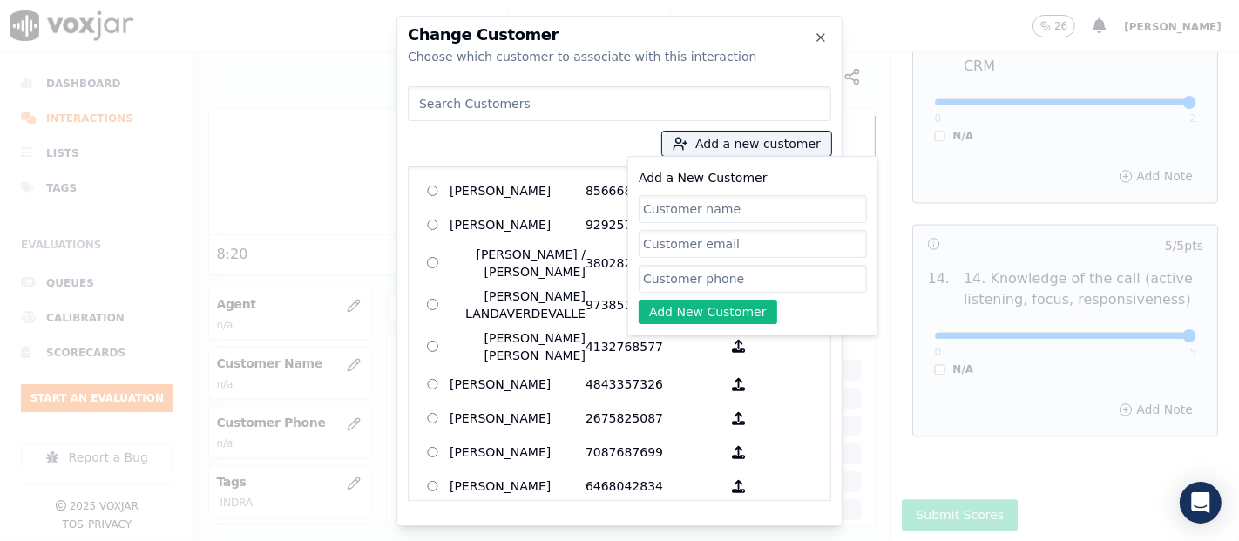
paste input "[PERSON_NAME]"
type input "[PERSON_NAME]"
click at [699, 273] on input "Add a New Customer" at bounding box center [753, 279] width 228 height 28
paste input "2672489930"
type input "2672489930"
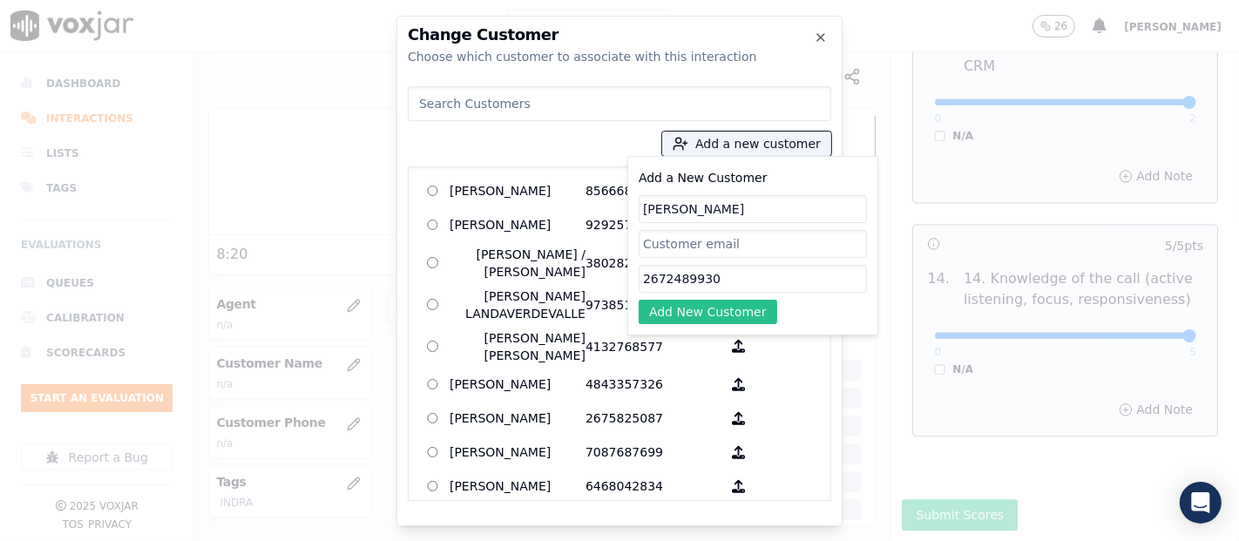
click at [682, 321] on button "Add New Customer" at bounding box center [708, 312] width 139 height 24
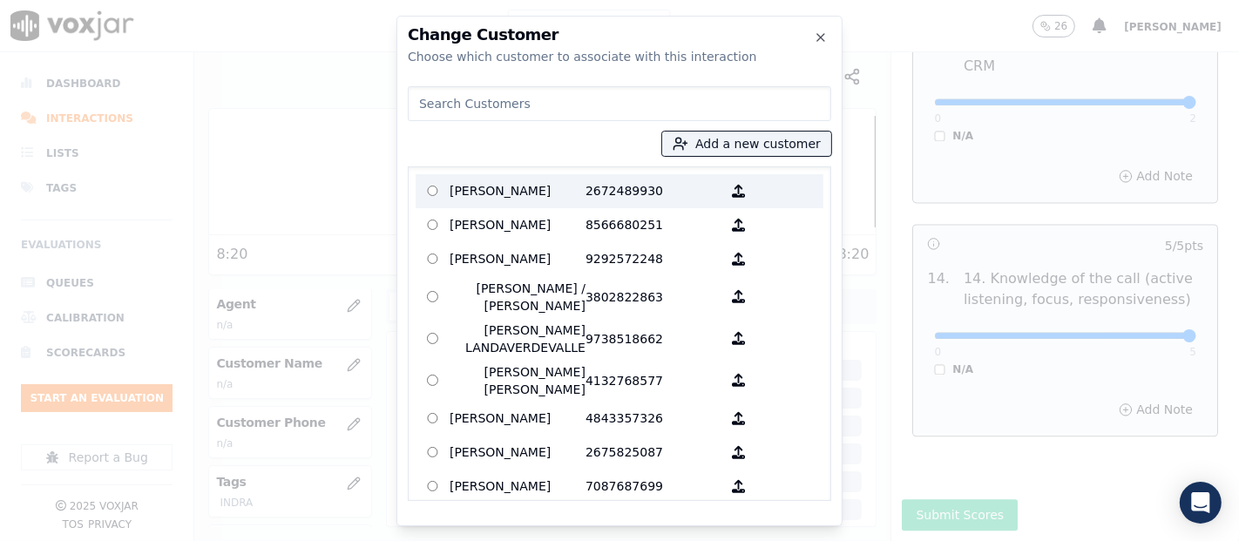
click at [561, 191] on p "[PERSON_NAME]" at bounding box center [518, 191] width 136 height 27
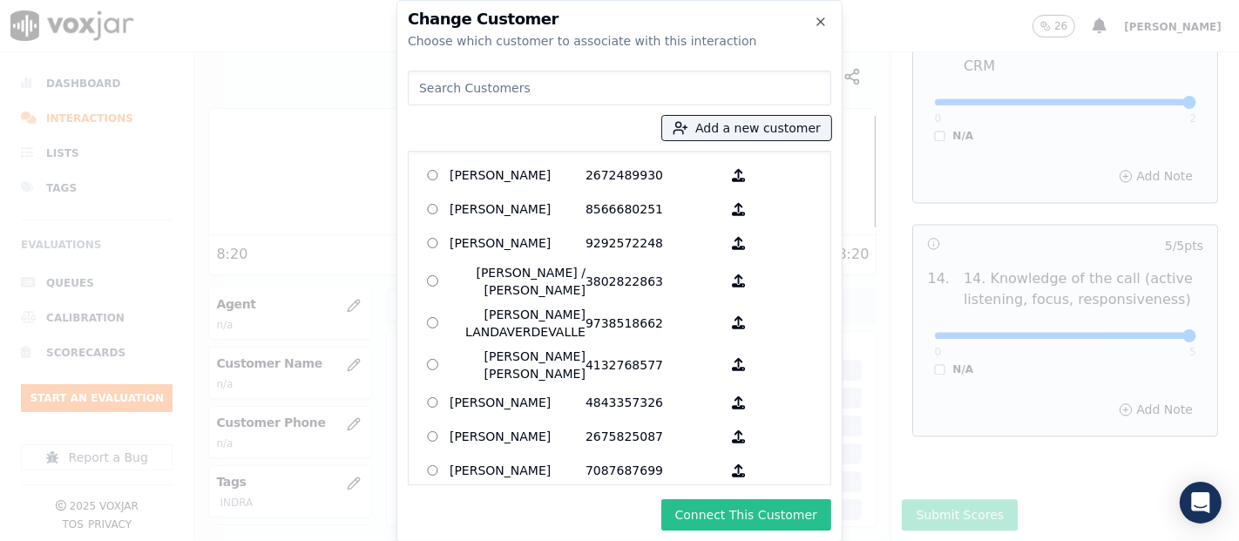
click at [724, 506] on button "Connect This Customer" at bounding box center [746, 514] width 170 height 31
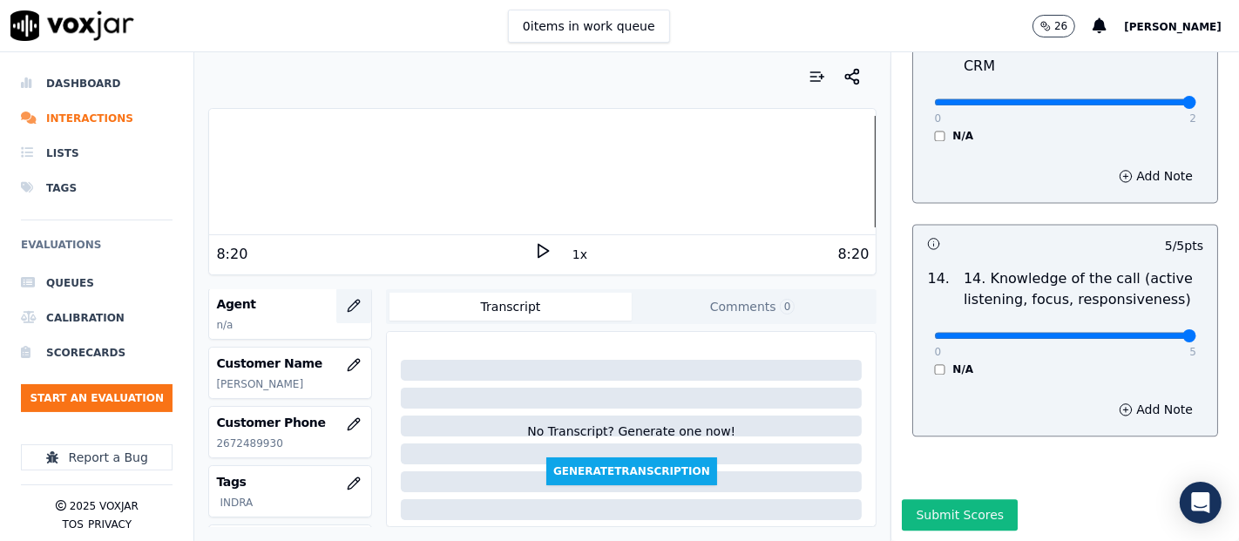
click at [341, 296] on button "button" at bounding box center [353, 305] width 35 height 35
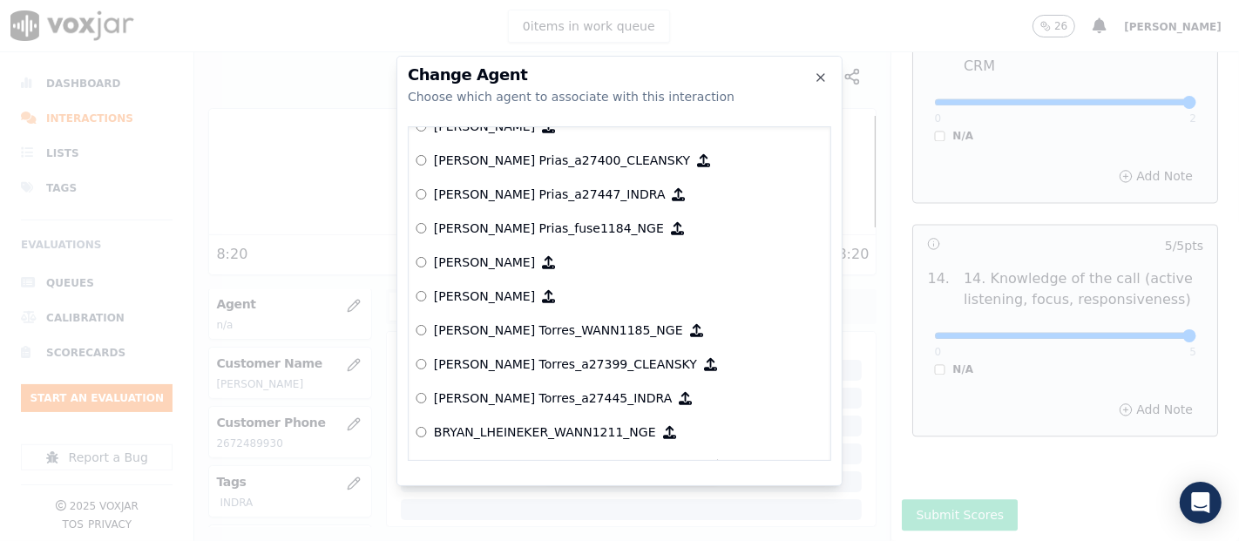
scroll to position [835, 0]
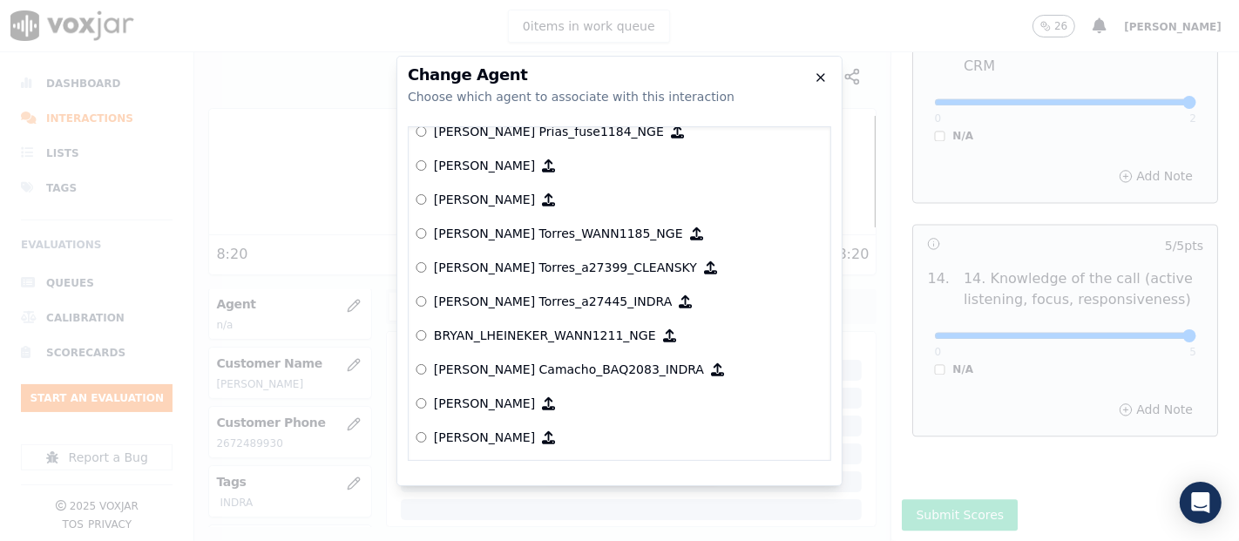
click at [825, 78] on icon "button" at bounding box center [821, 78] width 14 height 14
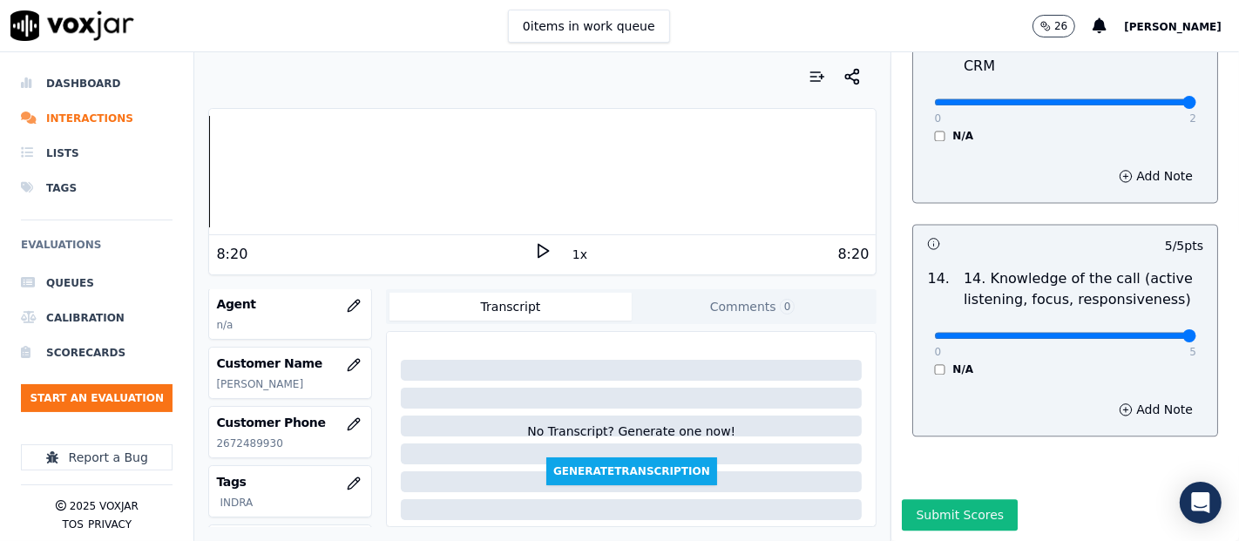
click at [112, 218] on div "Dashboard Interactions Lists Tags Evaluations Queues Calibration Scorecards Sta…" at bounding box center [619, 296] width 1239 height 489
click at [534, 254] on icon at bounding box center [542, 250] width 17 height 17
click at [545, 250] on rect at bounding box center [546, 250] width 3 height 11
click at [347, 302] on icon "button" at bounding box center [354, 306] width 14 height 14
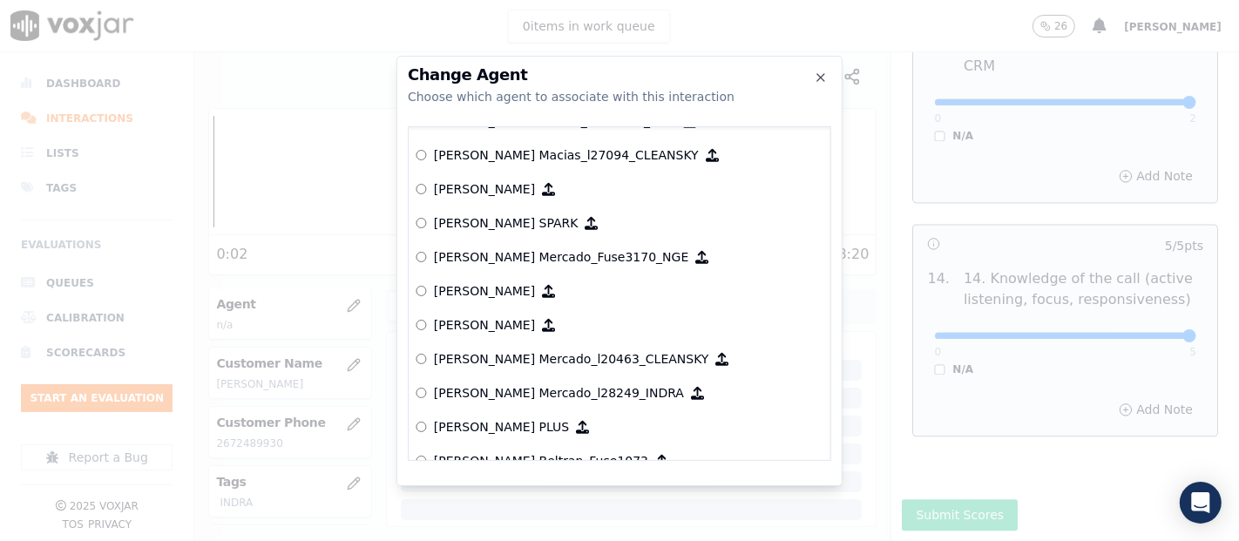
scroll to position [6820, 0]
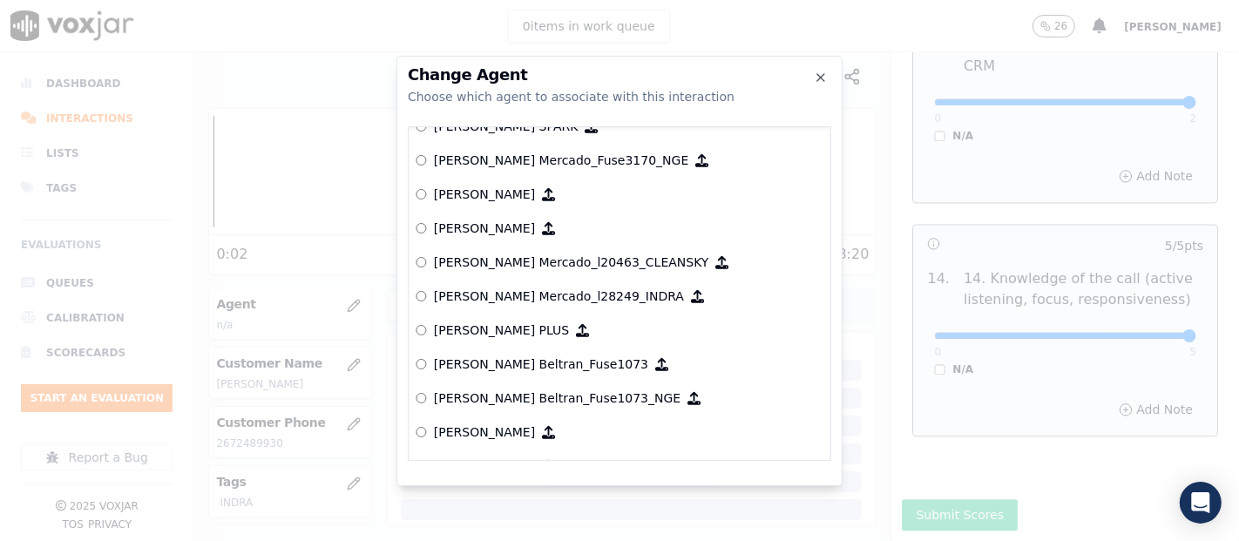
click at [535, 294] on p "[PERSON_NAME] Mercado_l28249_INDRA" at bounding box center [559, 296] width 250 height 17
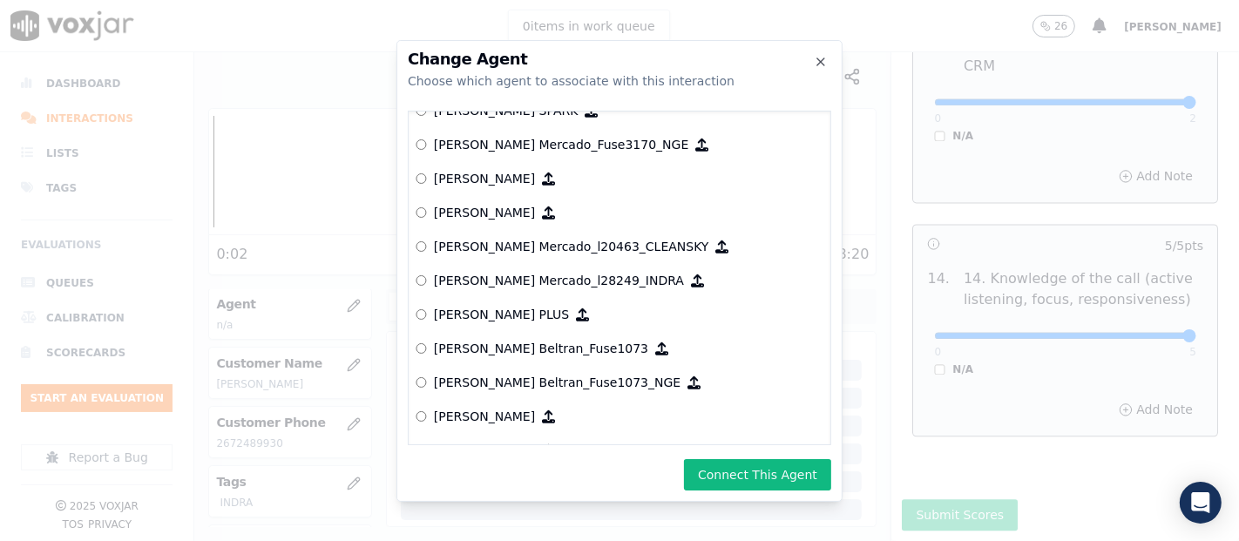
click at [747, 498] on div "Change Agent Choose which agent to associate with this interaction null Yeraldi…" at bounding box center [619, 271] width 446 height 462
click at [736, 466] on button "Connect This Agent" at bounding box center [757, 474] width 147 height 31
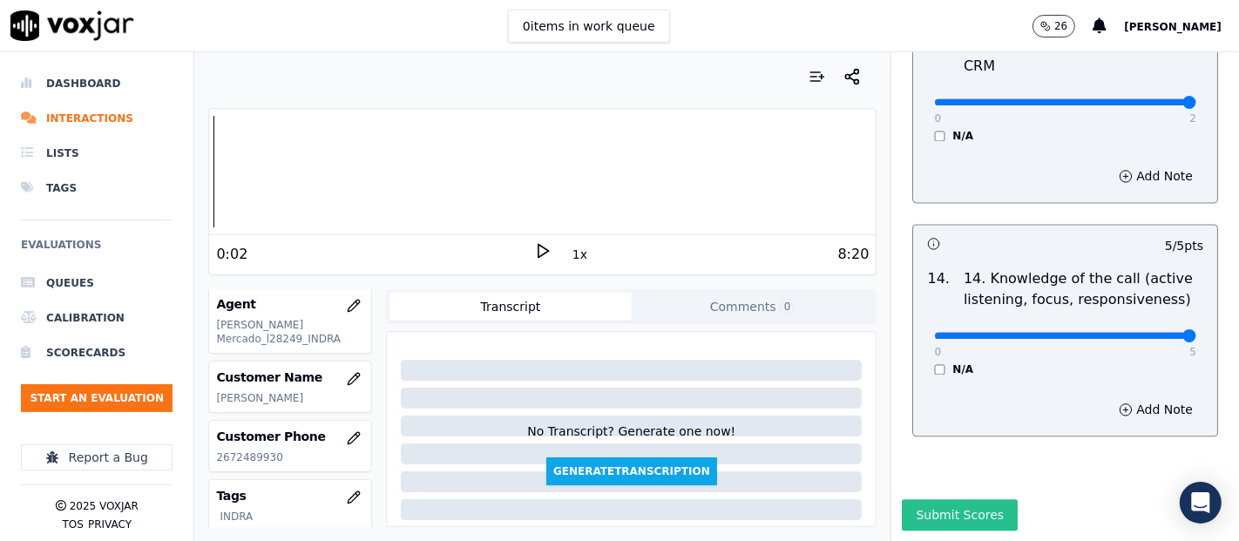
click at [937, 499] on button "Submit Scores" at bounding box center [960, 514] width 116 height 31
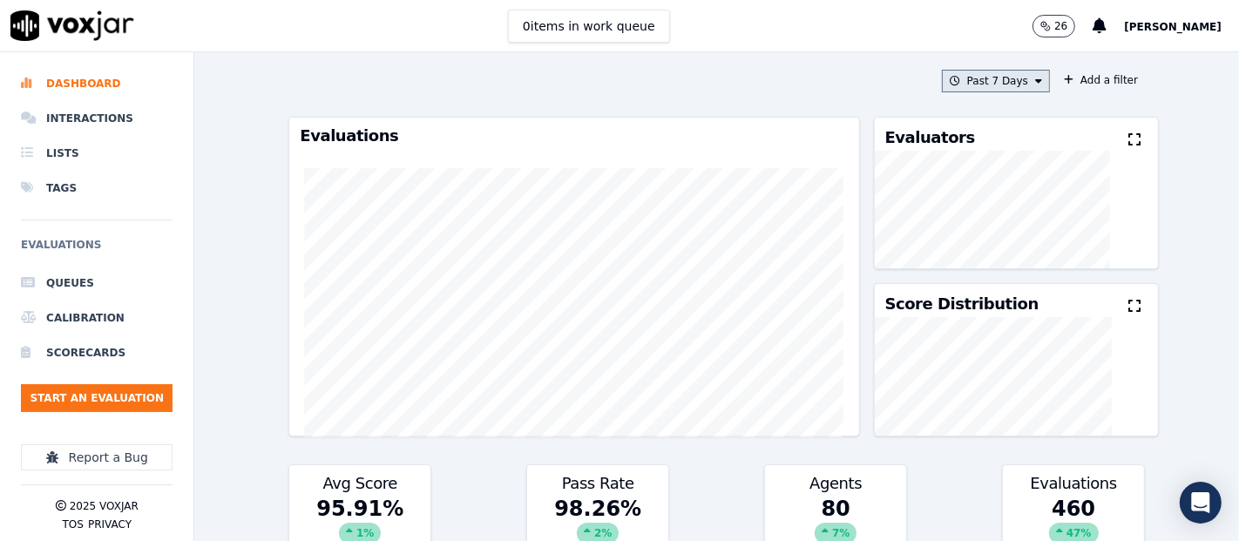
click at [1035, 83] on icon at bounding box center [1038, 81] width 7 height 10
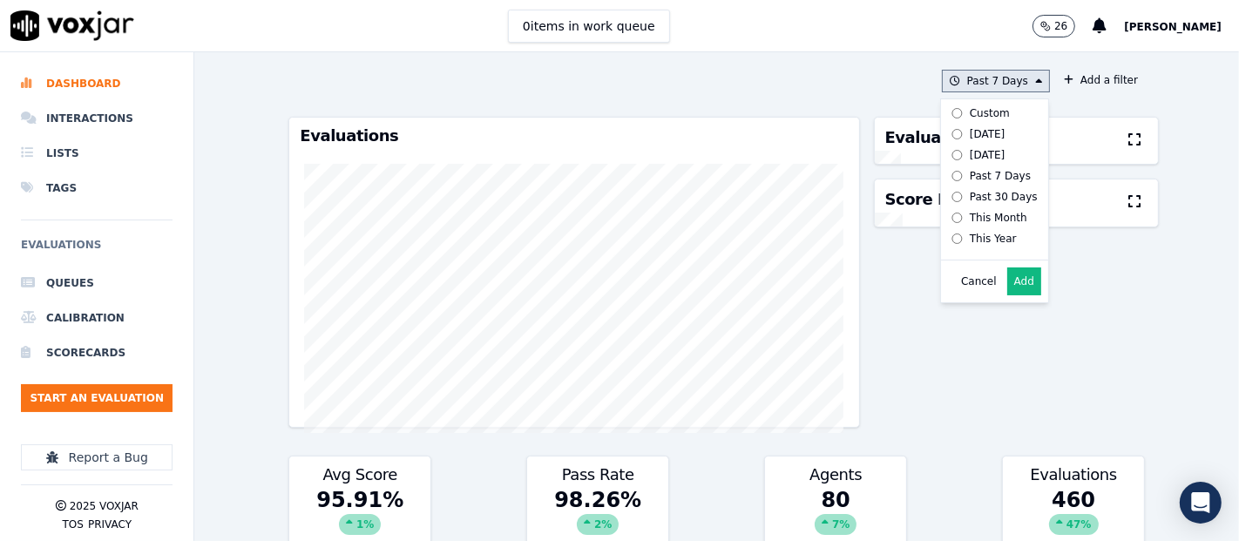
click at [1008, 295] on button "Add" at bounding box center [1024, 281] width 34 height 28
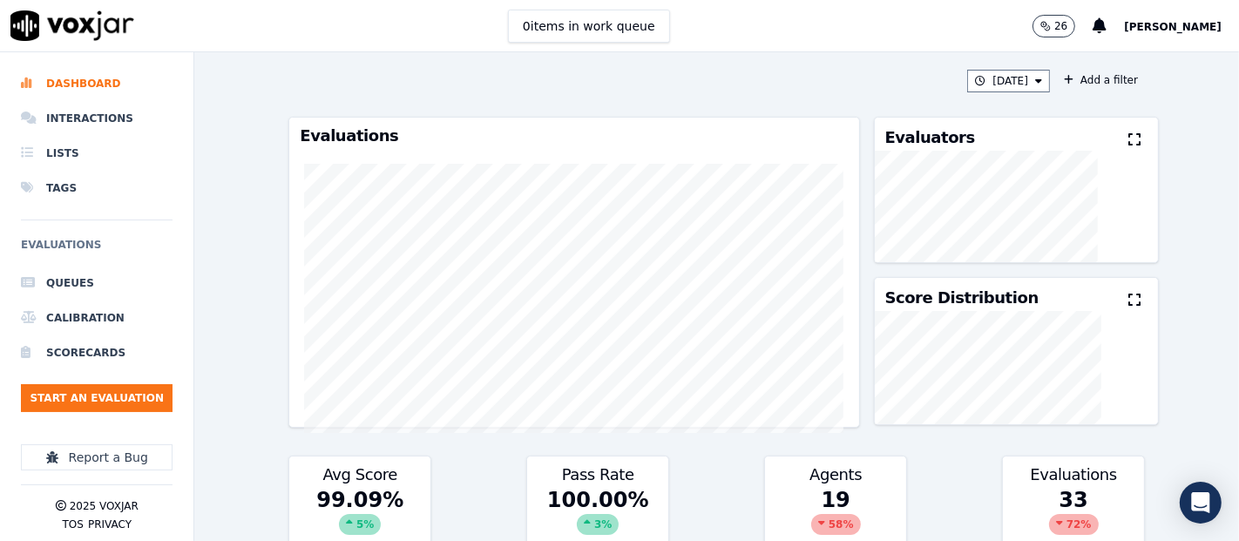
click at [1128, 140] on icon at bounding box center [1134, 139] width 12 height 14
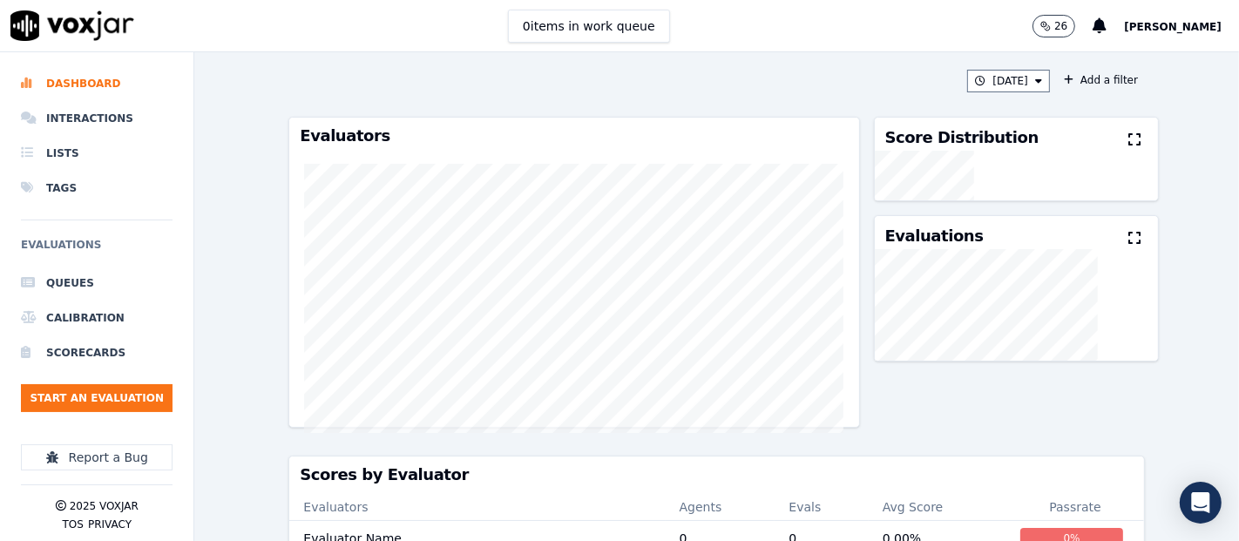
click at [137, 380] on ul "Queues Calibration Scorecards Start an Evaluation" at bounding box center [97, 346] width 152 height 160
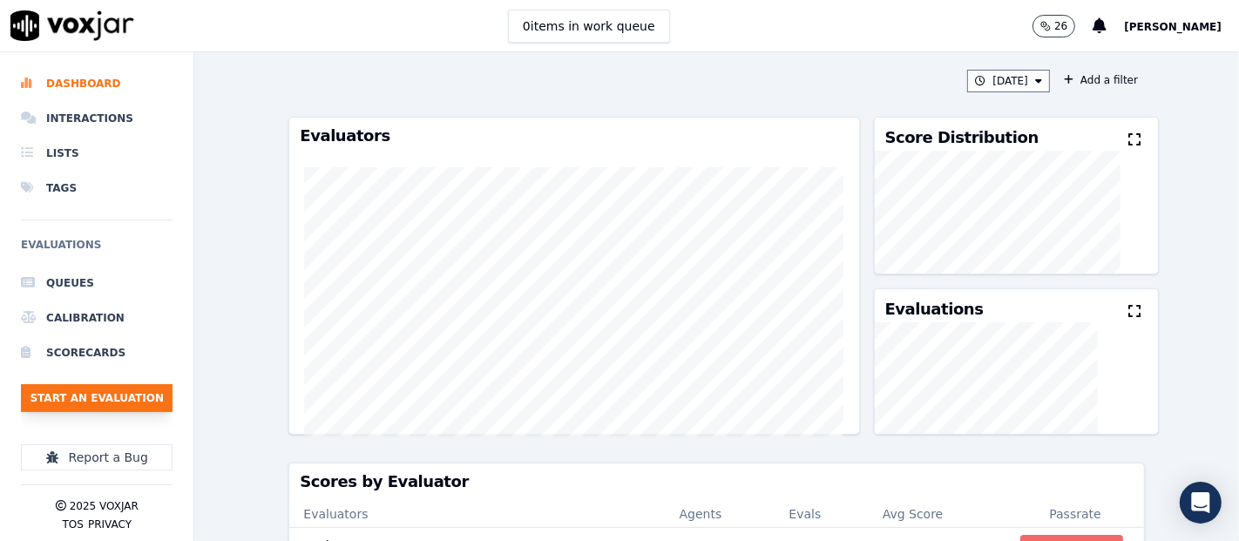
click at [154, 389] on button "Start an Evaluation" at bounding box center [97, 398] width 152 height 28
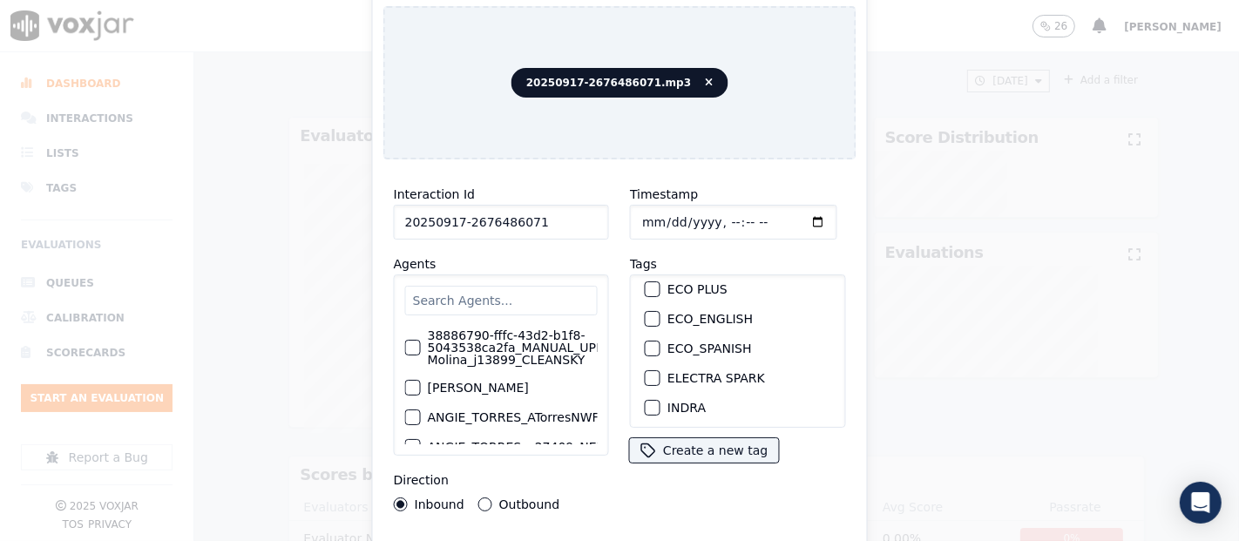
scroll to position [97, 0]
type input "20250917-2676486071"
drag, startPoint x: 645, startPoint y: 368, endPoint x: 667, endPoint y: 527, distance: 161.0
click at [646, 372] on div "button" at bounding box center [652, 378] width 12 height 12
click at [661, 530] on div "Interaction Id 20250917-2676486071 Agents 38886790-fffc-43d2-b1f8-5043538ca2fa_…" at bounding box center [619, 373] width 473 height 401
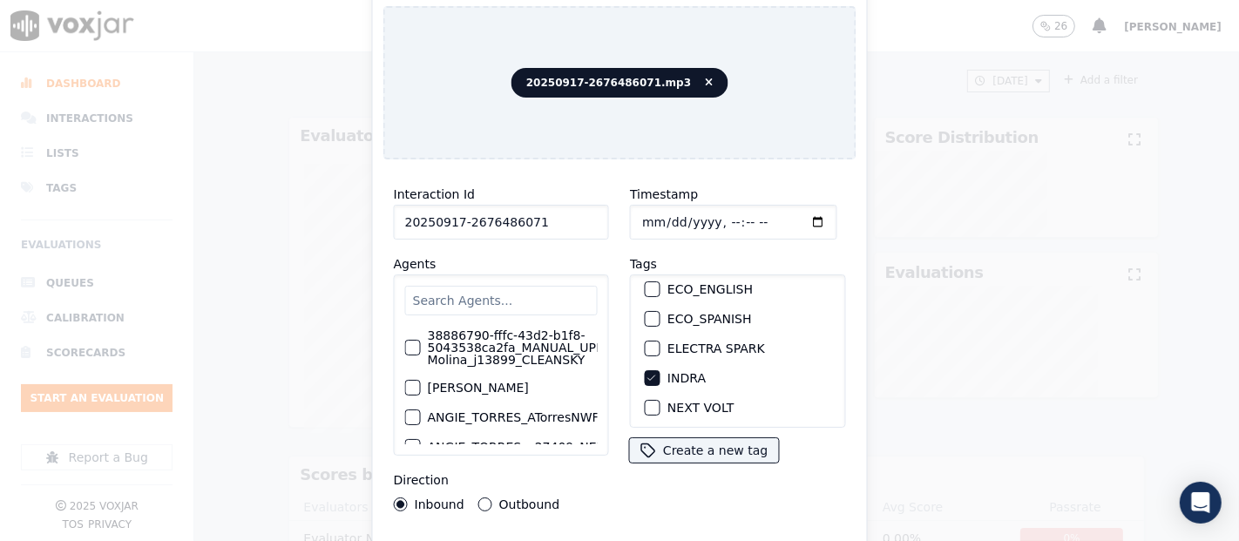
click at [660, 533] on div "Interaction Id 20250917-2676486071 Agents 38886790-fffc-43d2-b1f8-5043538ca2fa_…" at bounding box center [619, 373] width 473 height 401
click at [658, 533] on div "Interaction Id 20250917-2676486071 Agents 38886790-fffc-43d2-b1f8-5043538ca2fa_…" at bounding box center [619, 373] width 473 height 401
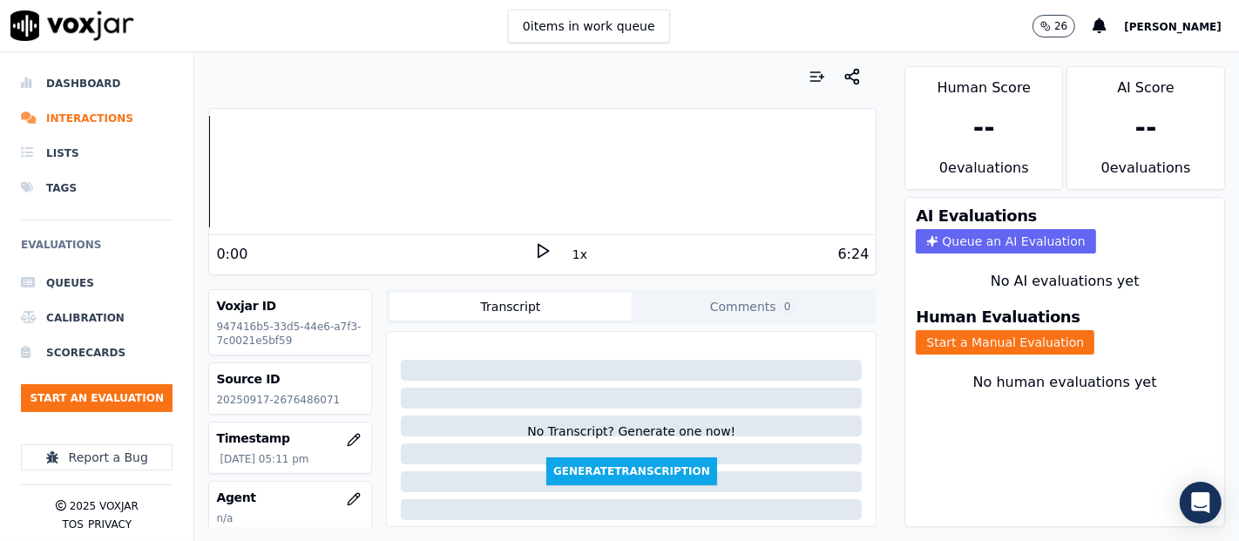
click at [298, 389] on div "Source ID 20250917-2676486071" at bounding box center [290, 388] width 162 height 51
click at [294, 399] on p "20250917-2676486071" at bounding box center [290, 400] width 148 height 14
copy p "2676486071"
click at [932, 330] on button "Start a Manual Evaluation" at bounding box center [1005, 342] width 179 height 24
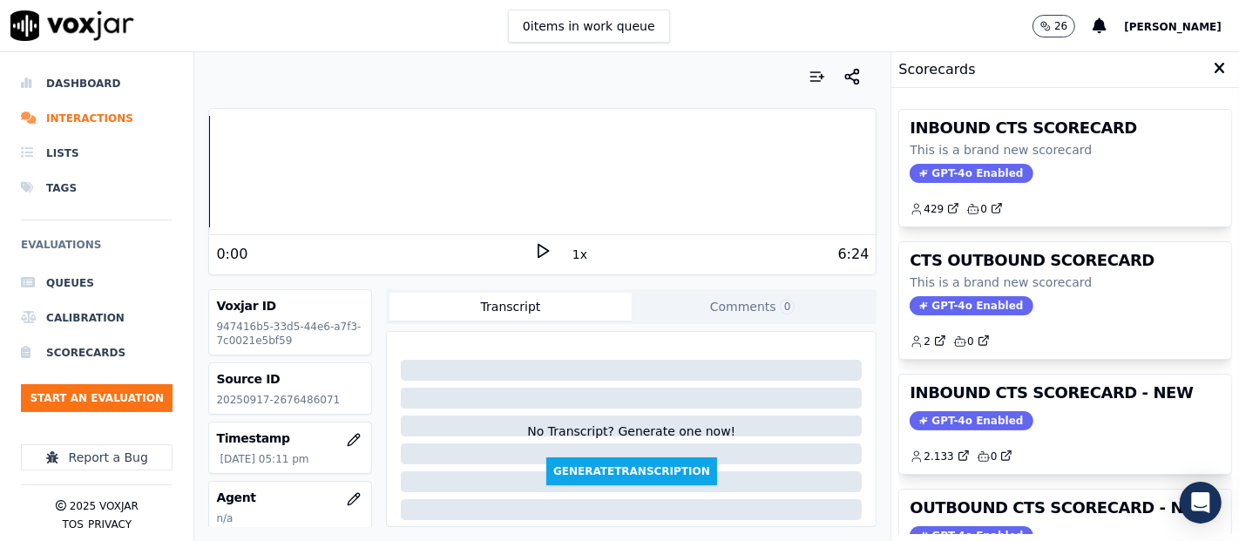
click at [1026, 409] on div "INBOUND CTS SCORECARD - NEW GPT-4o Enabled 2.133 0" at bounding box center [1065, 424] width 332 height 99
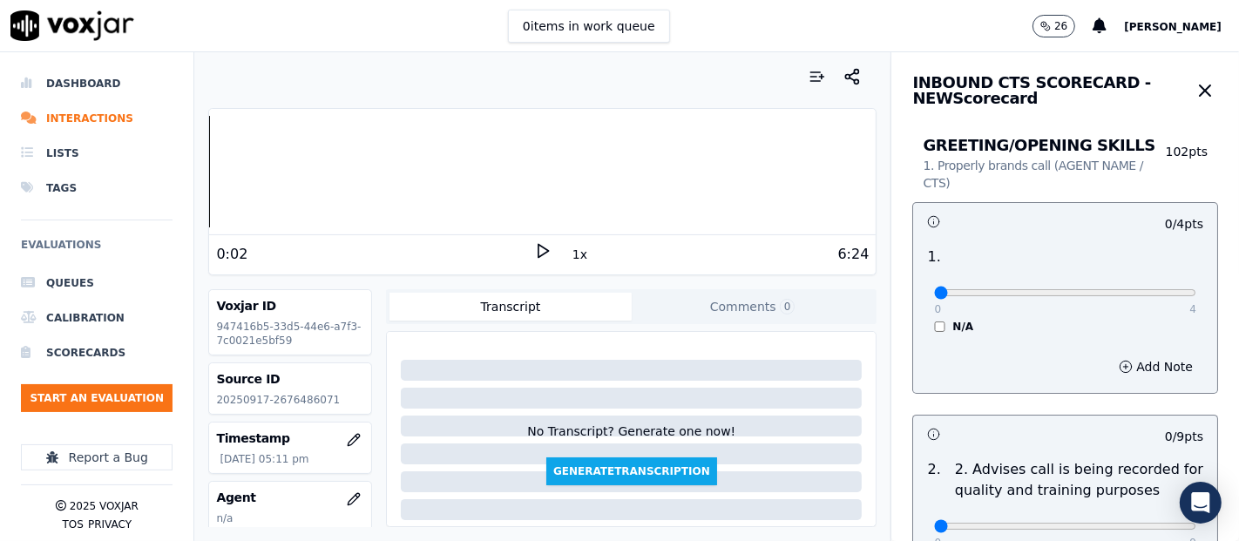
click at [201, 173] on div "Your browser does not support the audio element. 0:02 1x 6:24 Voxjar ID 947416b…" at bounding box center [542, 296] width 696 height 489
click at [534, 247] on icon at bounding box center [542, 250] width 17 height 17
click at [522, 250] on div "1:09" at bounding box center [375, 254] width 318 height 21
click at [538, 247] on rect at bounding box center [539, 250] width 3 height 11
click at [538, 246] on polygon at bounding box center [543, 251] width 10 height 13
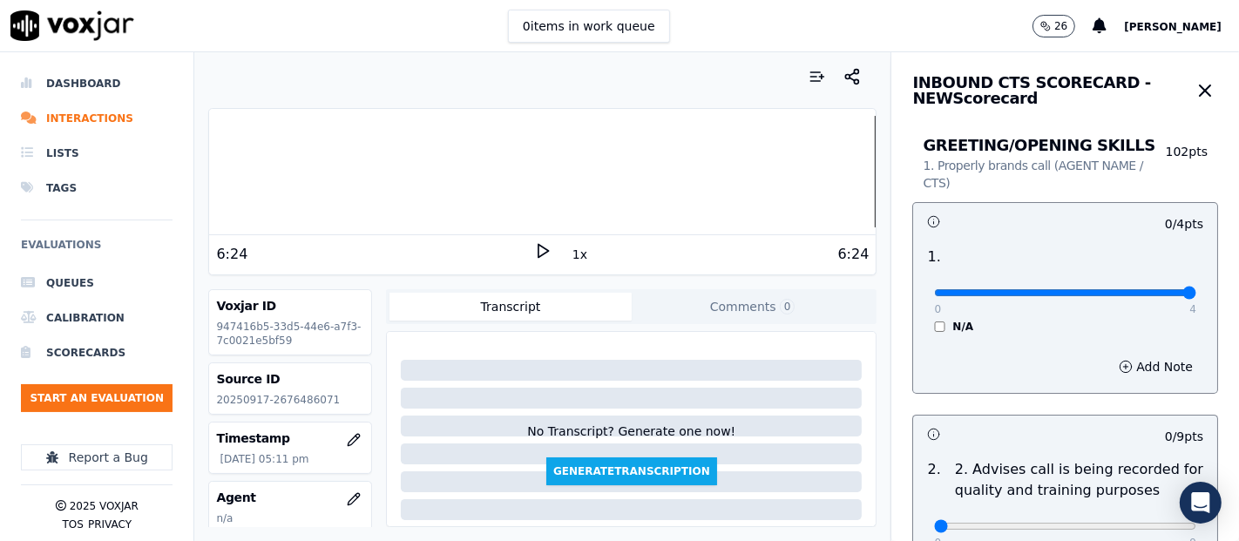
type input "4"
click at [1141, 289] on input "range" at bounding box center [1065, 292] width 262 height 7
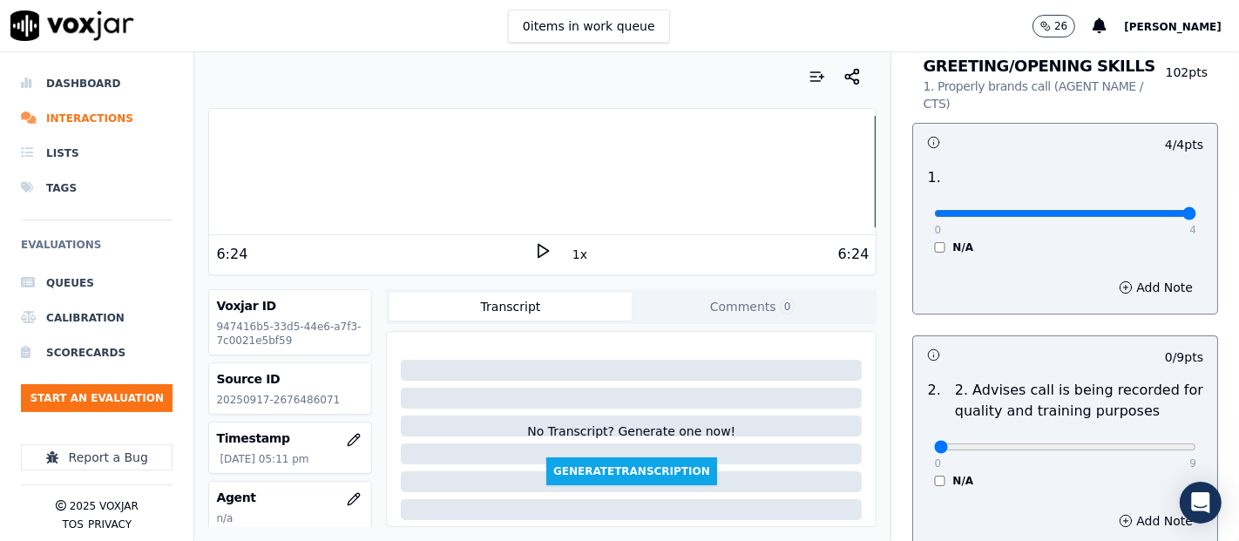
scroll to position [290, 0]
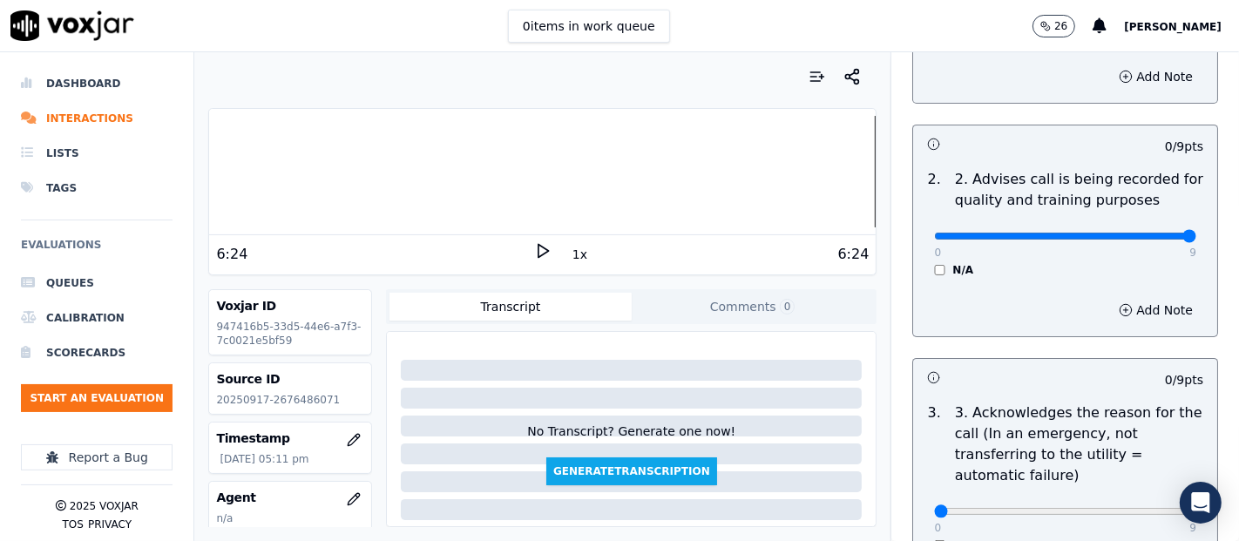
type input "9"
click at [1147, 233] on input "range" at bounding box center [1065, 236] width 262 height 7
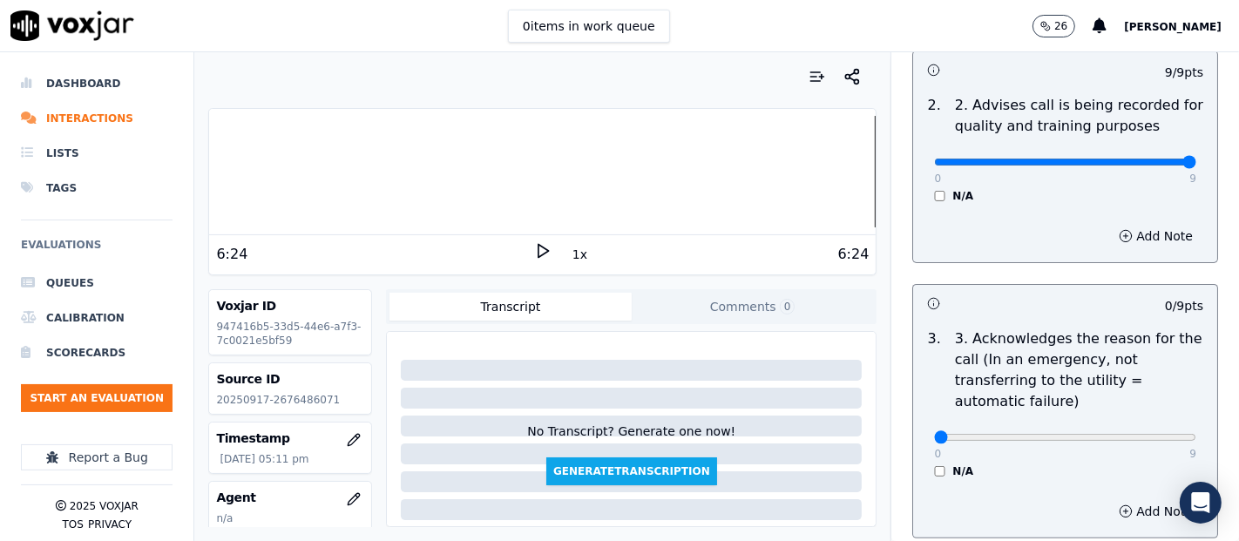
scroll to position [484, 0]
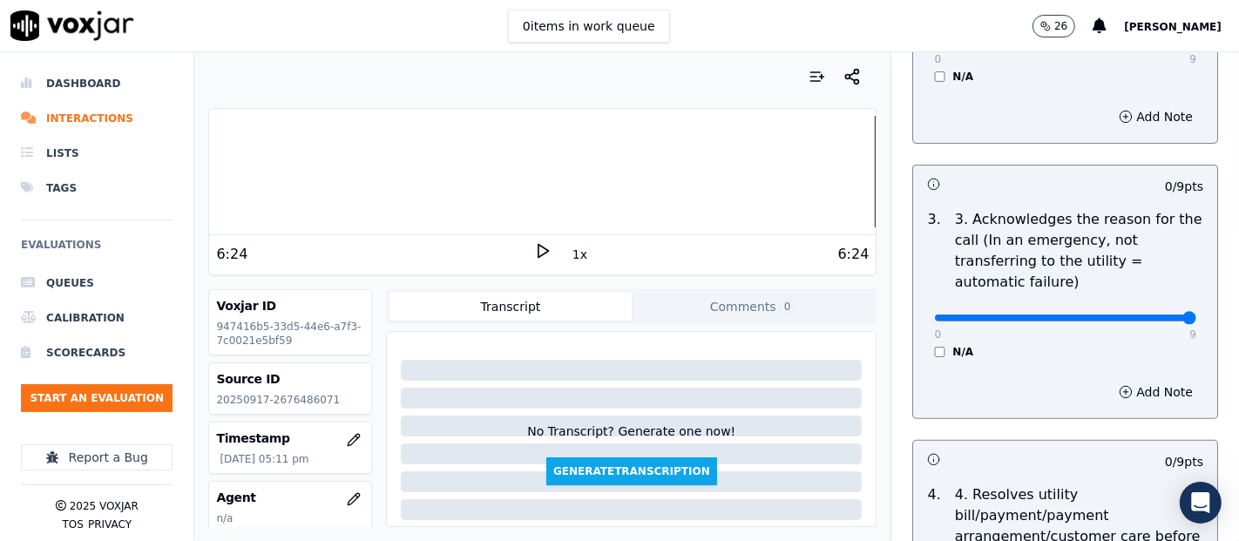
type input "9"
click at [1137, 320] on input "range" at bounding box center [1065, 318] width 262 height 7
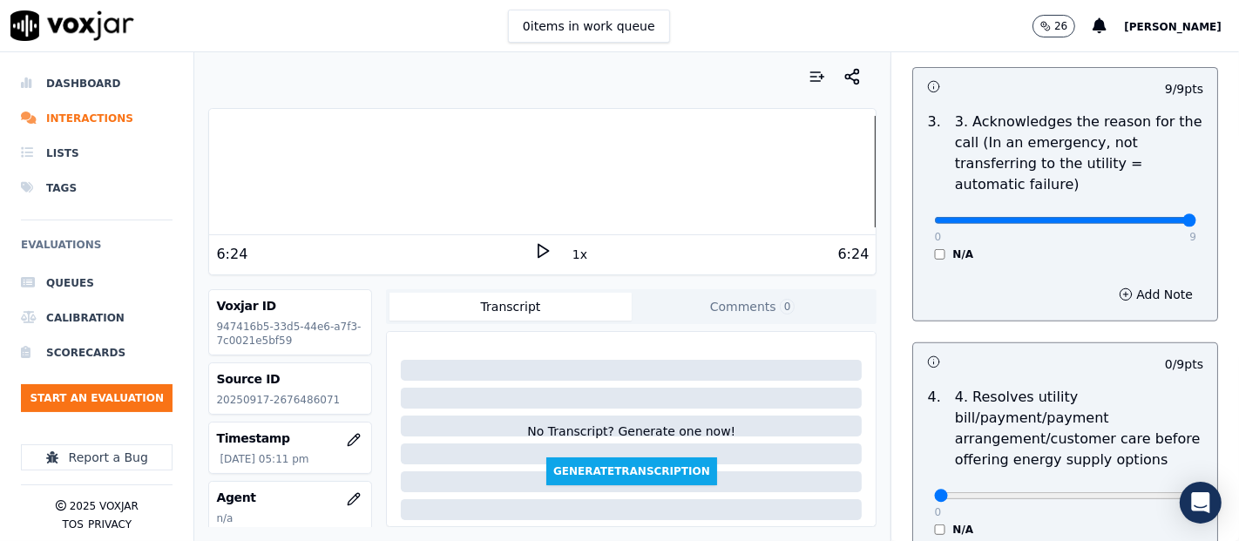
scroll to position [677, 0]
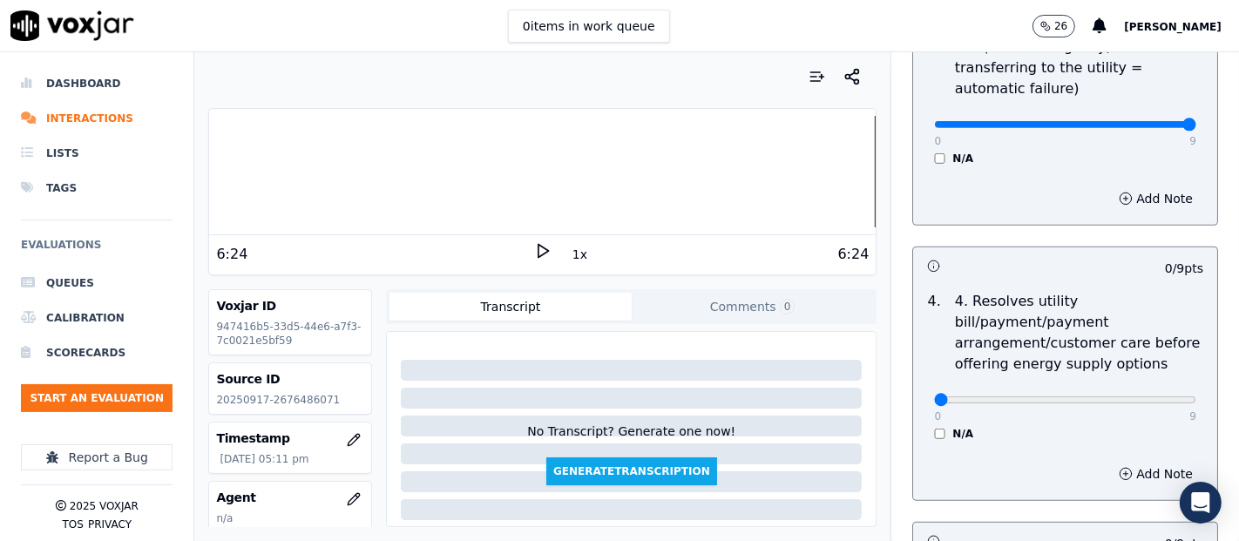
click at [920, 423] on div "0 9 N/A" at bounding box center [1065, 408] width 290 height 66
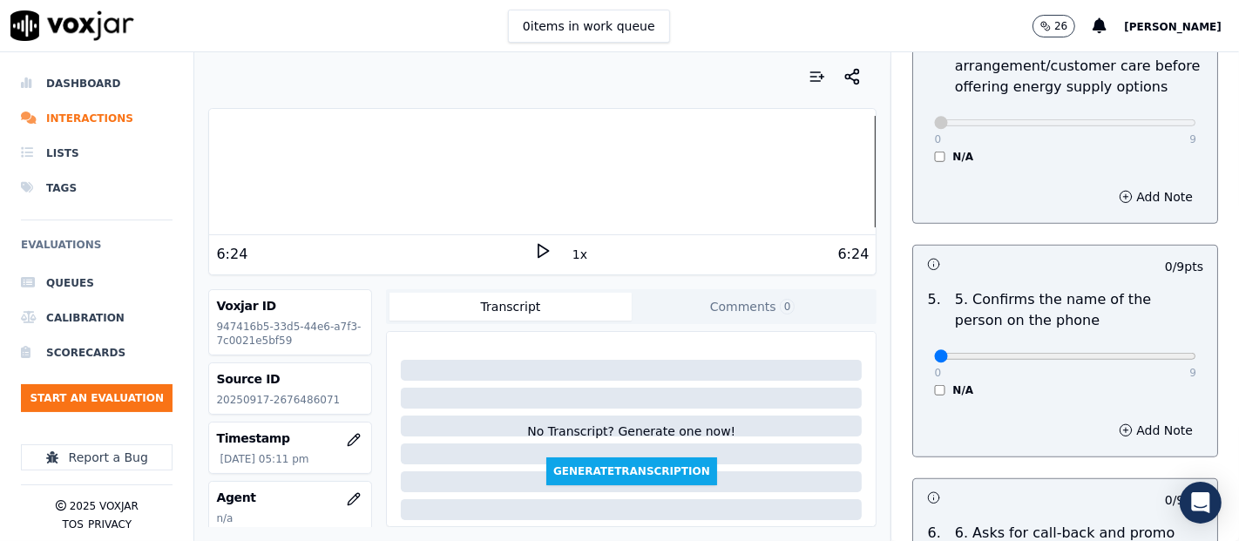
scroll to position [968, 0]
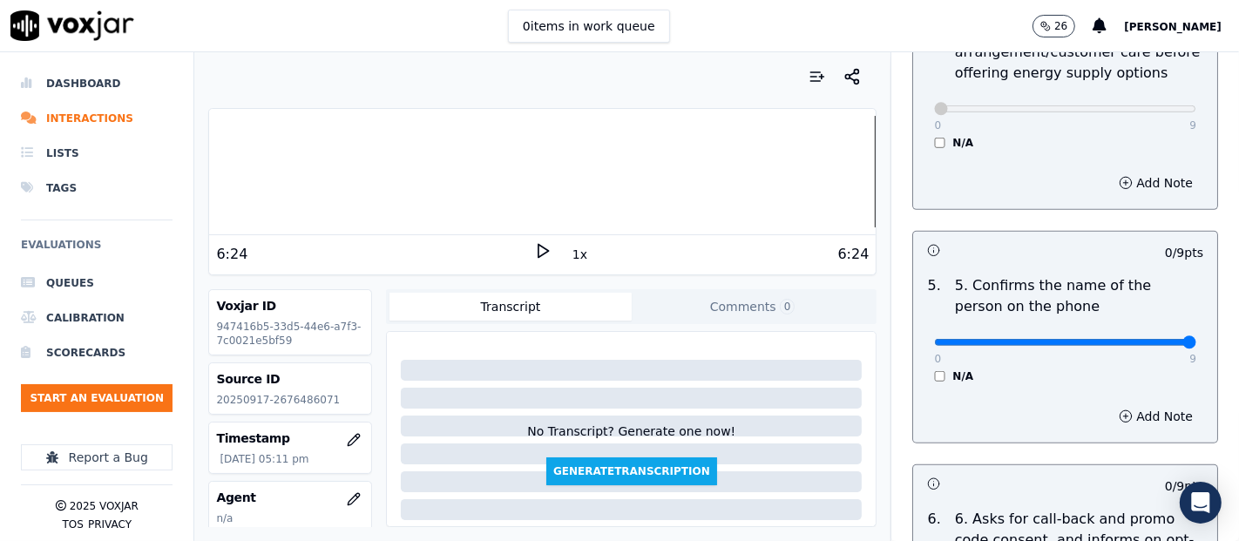
type input "9"
click at [1149, 339] on input "range" at bounding box center [1065, 342] width 262 height 7
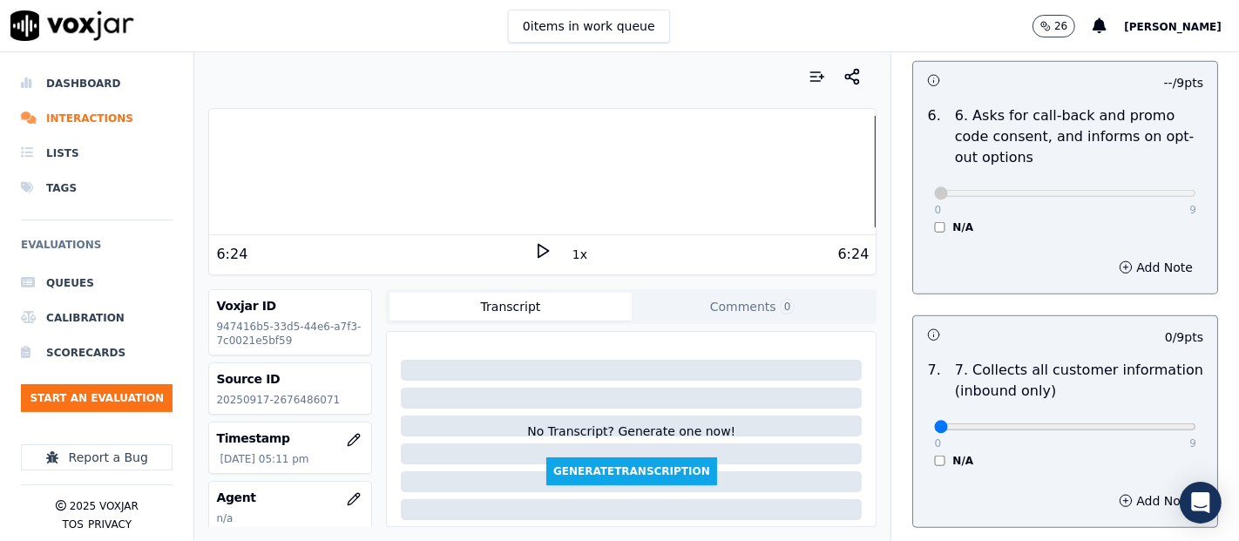
scroll to position [1548, 0]
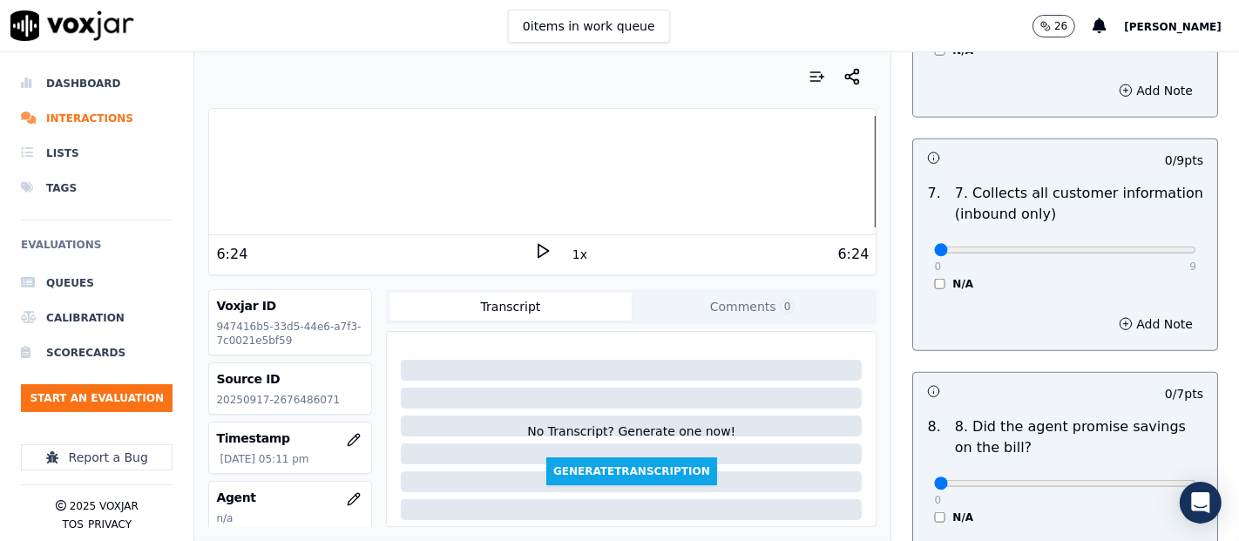
click at [1145, 239] on div "0 9" at bounding box center [1065, 249] width 262 height 21
type input "9"
click at [1145, 249] on input "range" at bounding box center [1065, 250] width 262 height 7
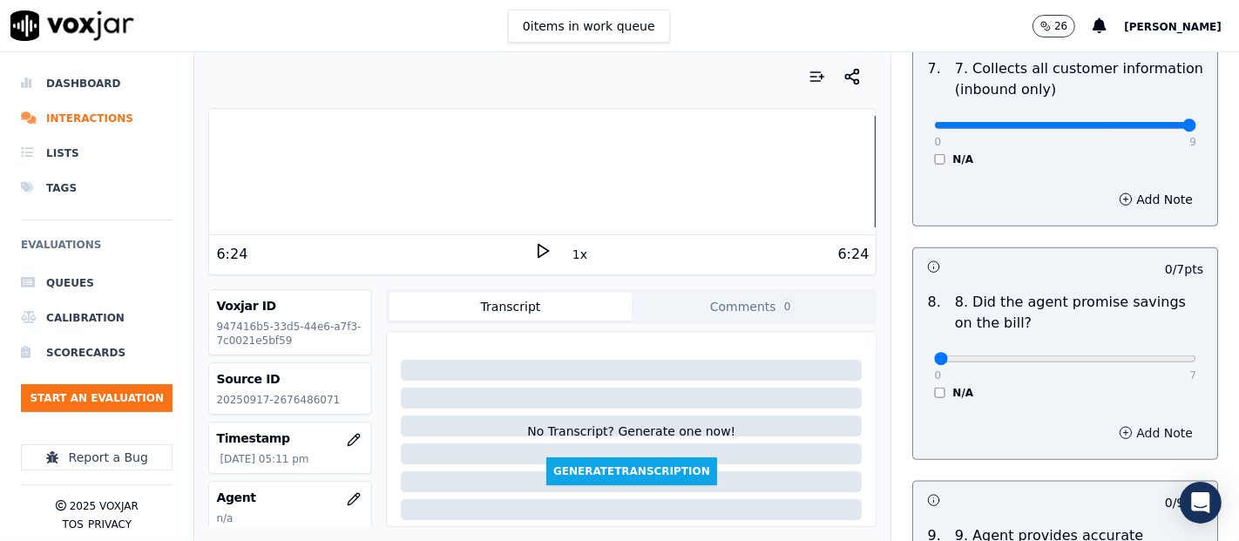
scroll to position [1839, 0]
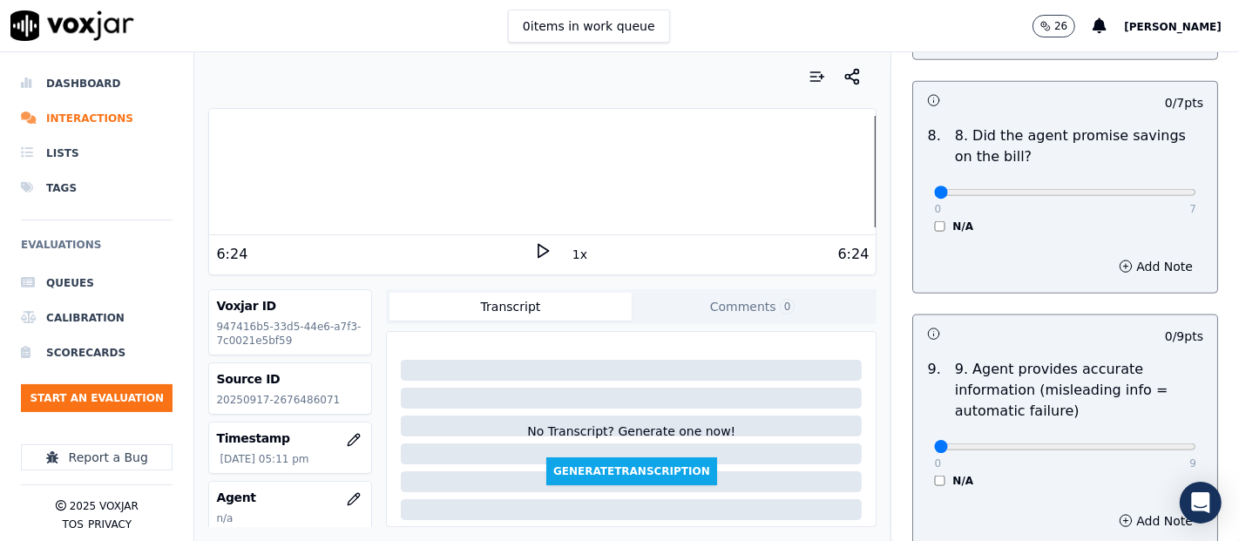
click at [934, 227] on div "N/A" at bounding box center [1065, 227] width 262 height 14
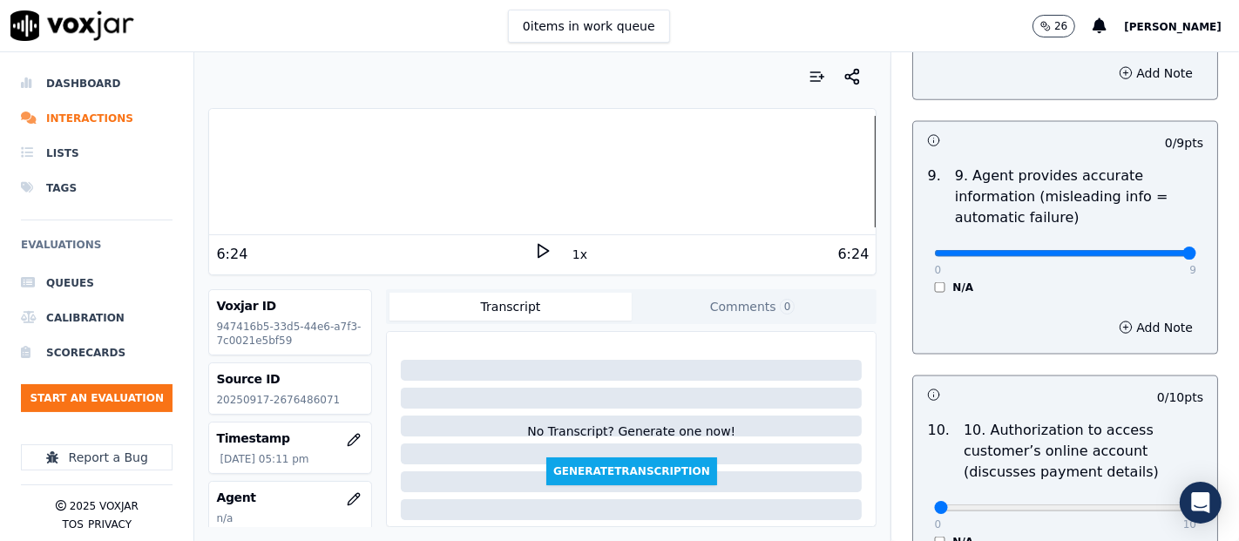
type input "9"
click at [1139, 250] on input "range" at bounding box center [1065, 253] width 262 height 7
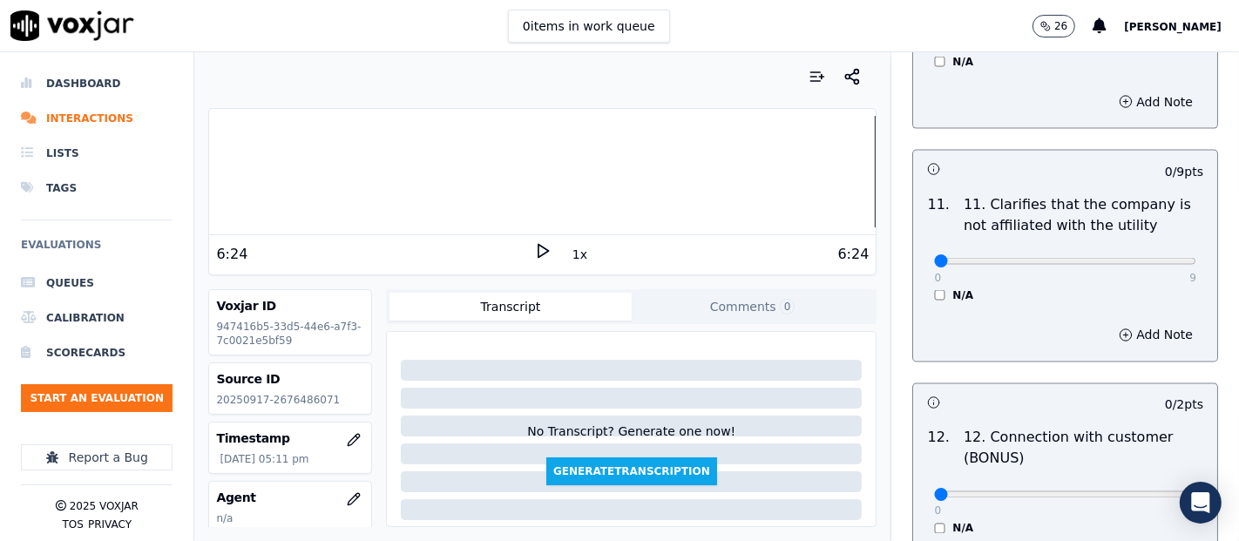
scroll to position [2516, 0]
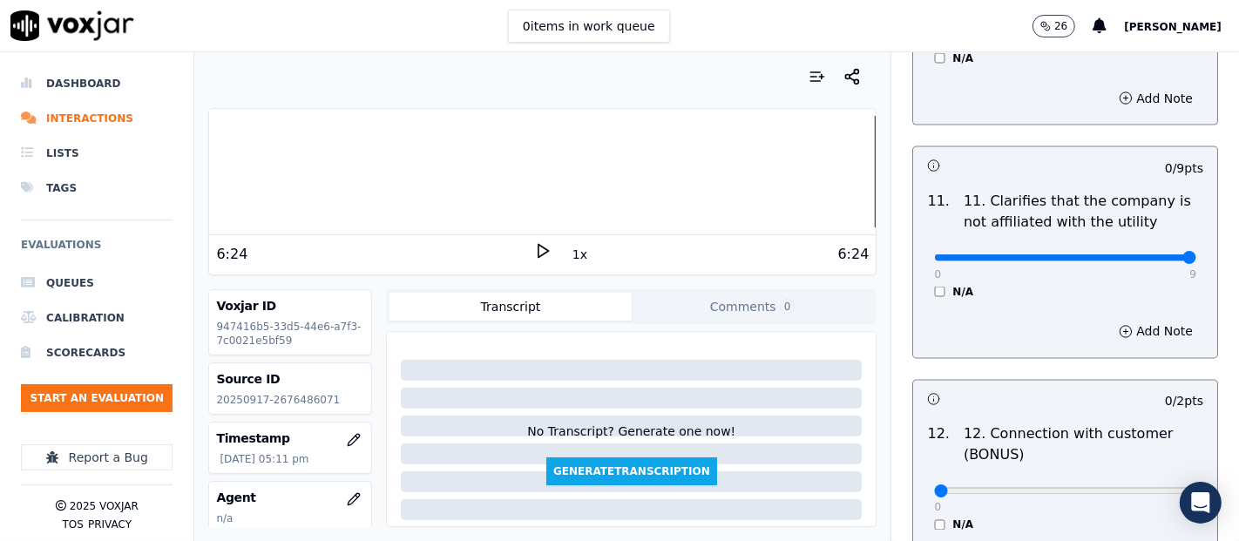
type input "9"
click at [1139, 254] on input "range" at bounding box center [1065, 257] width 262 height 7
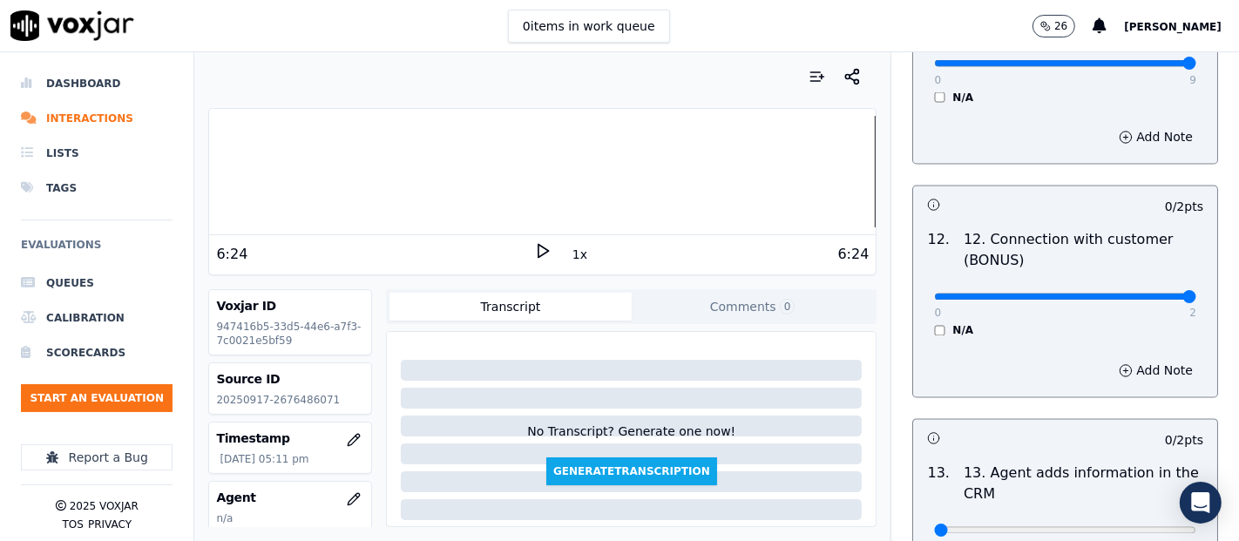
type input "2"
click at [1145, 294] on input "range" at bounding box center [1065, 297] width 262 height 7
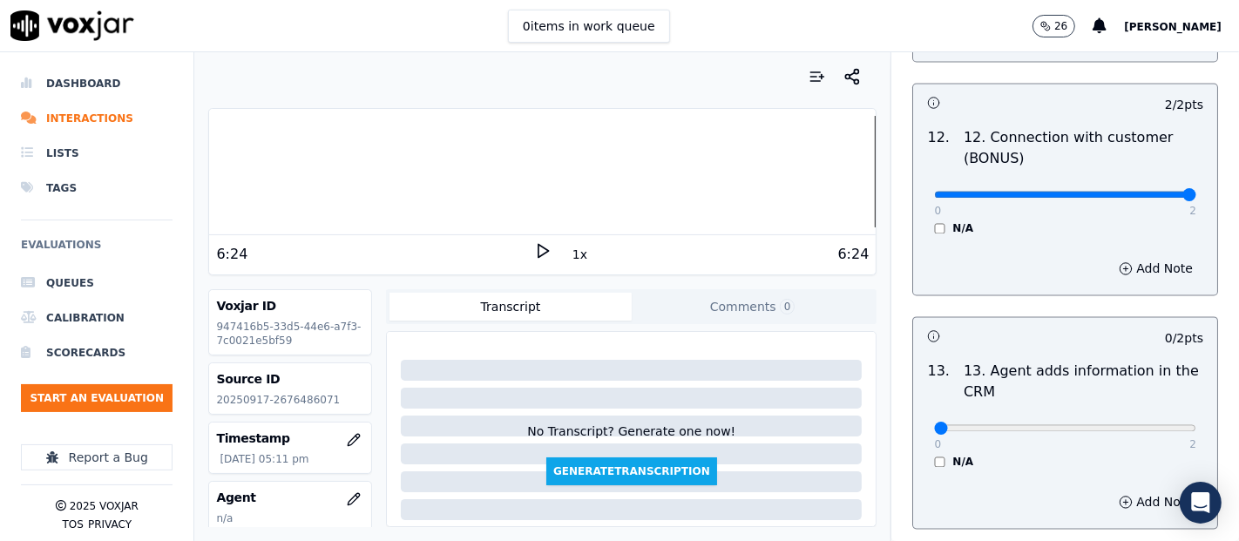
scroll to position [2904, 0]
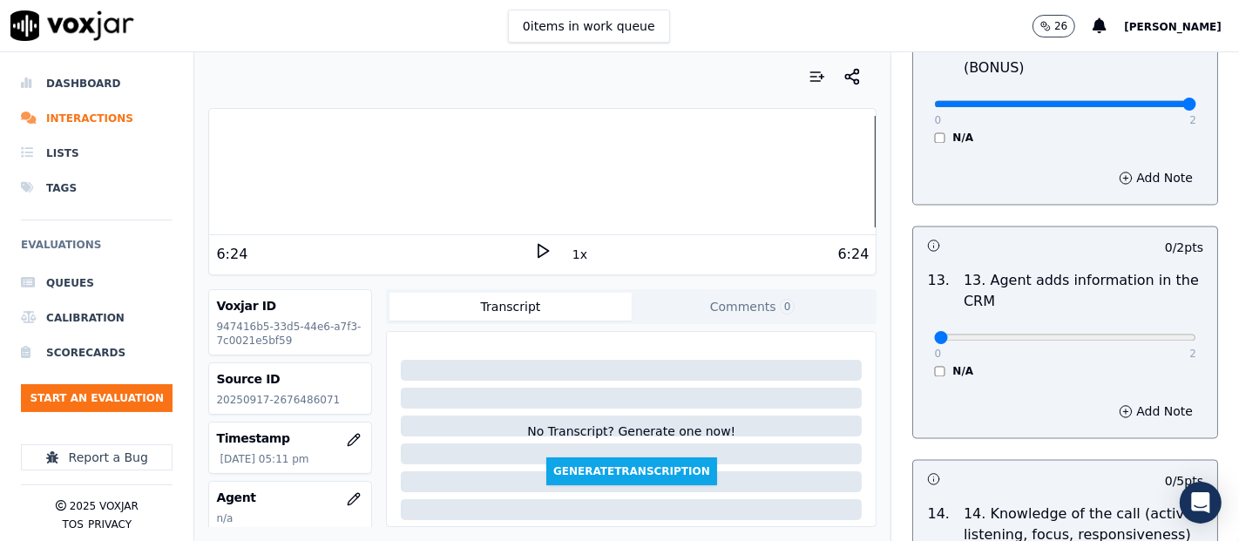
click at [1155, 334] on div "0 2 N/A" at bounding box center [1065, 345] width 290 height 66
type input "2"
click at [1136, 334] on input "range" at bounding box center [1065, 337] width 262 height 7
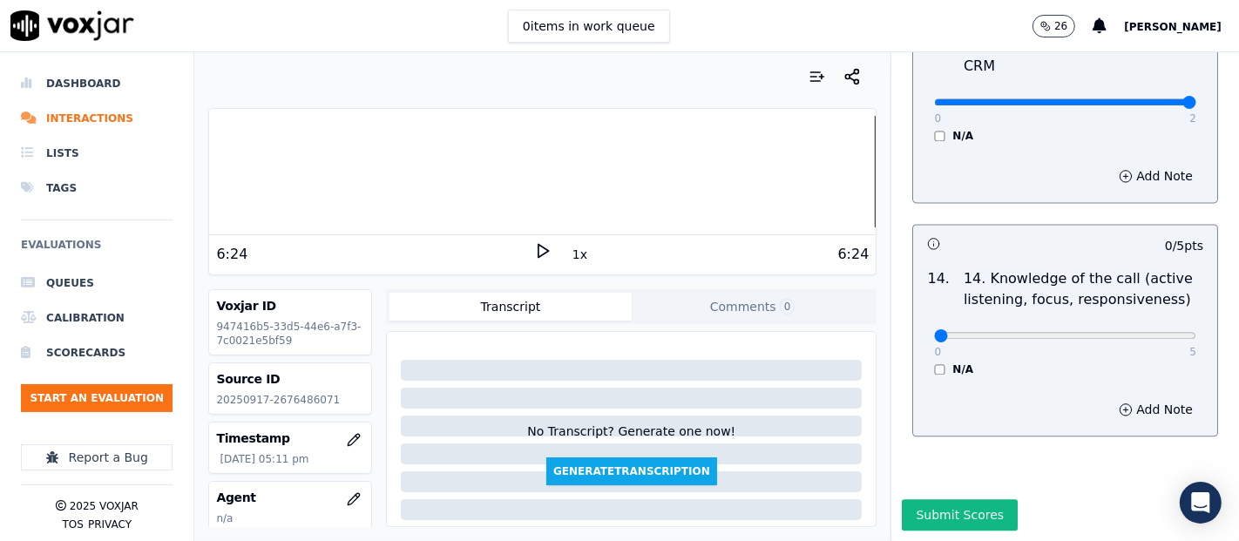
scroll to position [3175, 0]
type input "5"
click at [1139, 332] on input "range" at bounding box center [1065, 335] width 262 height 7
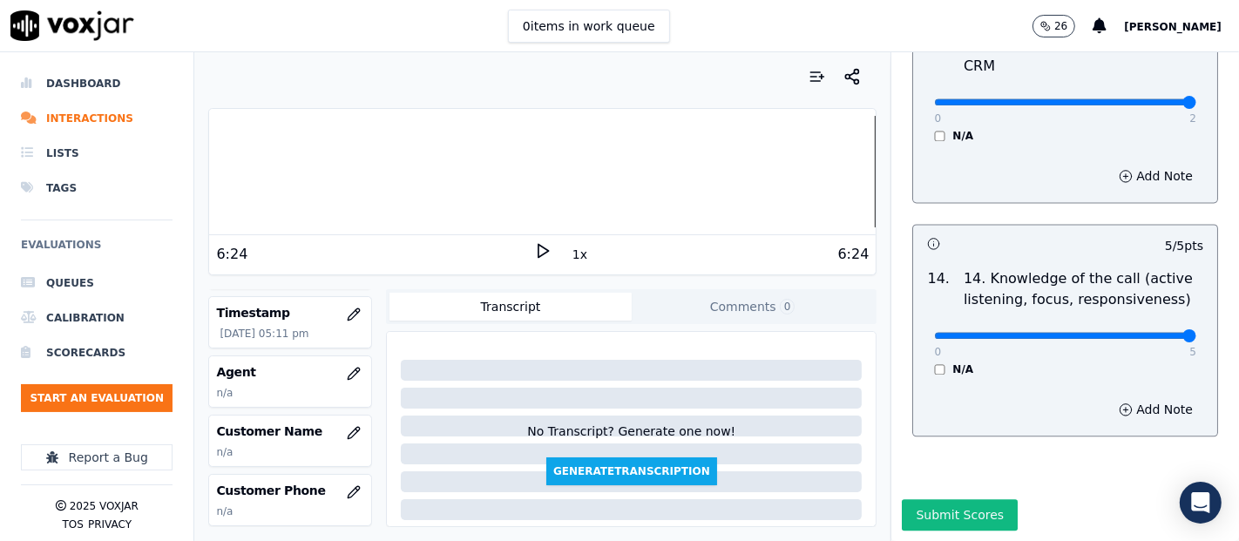
scroll to position [193, 0]
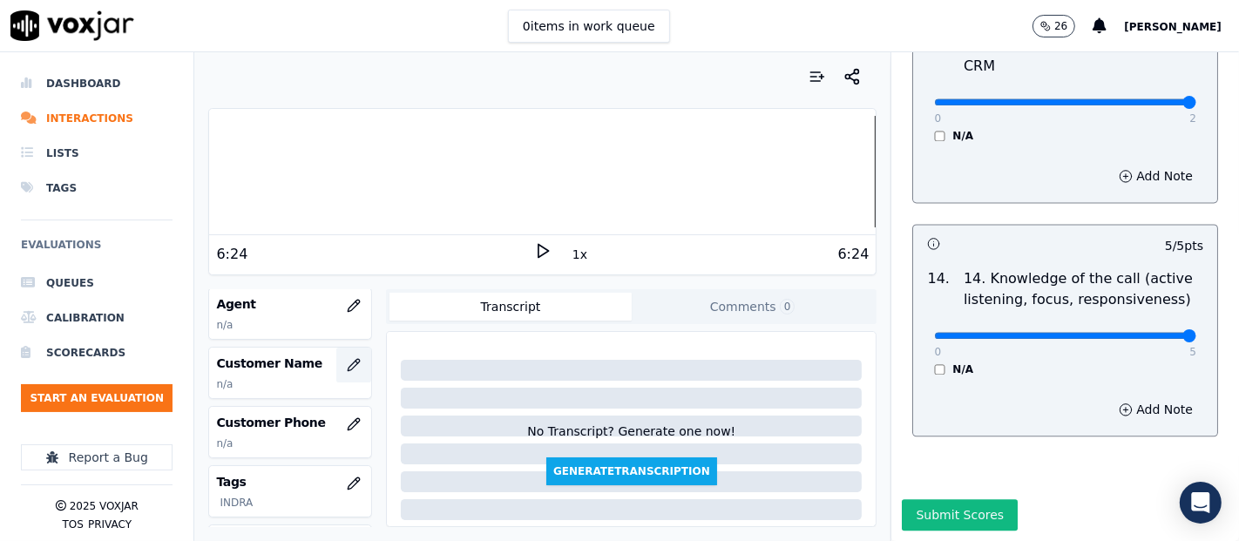
click at [347, 362] on icon "button" at bounding box center [354, 365] width 14 height 14
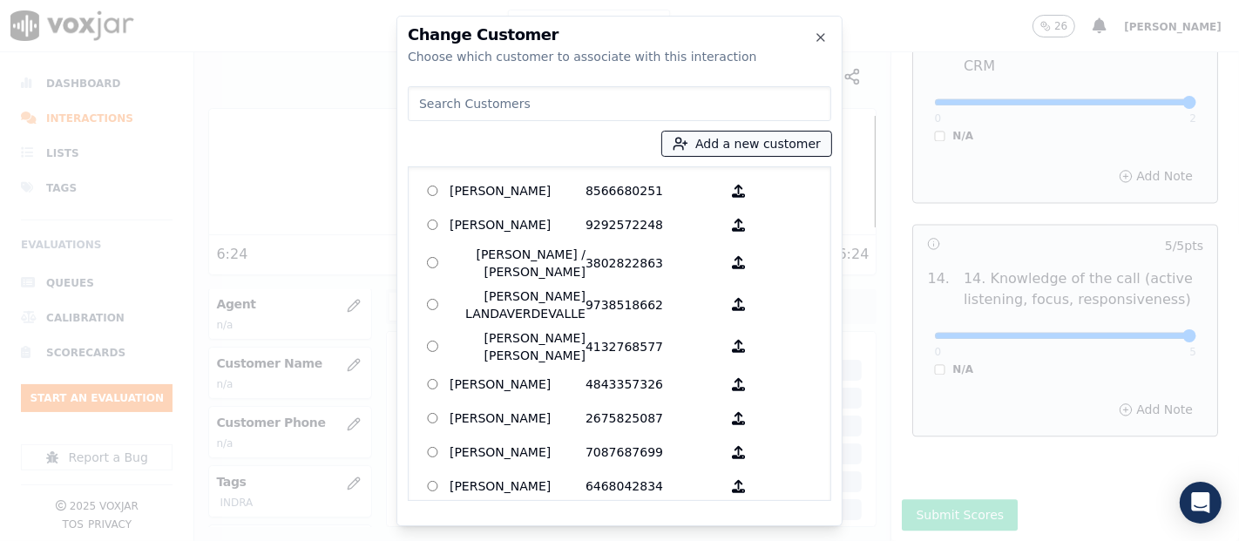
click at [708, 139] on button "Add a new customer" at bounding box center [746, 144] width 169 height 24
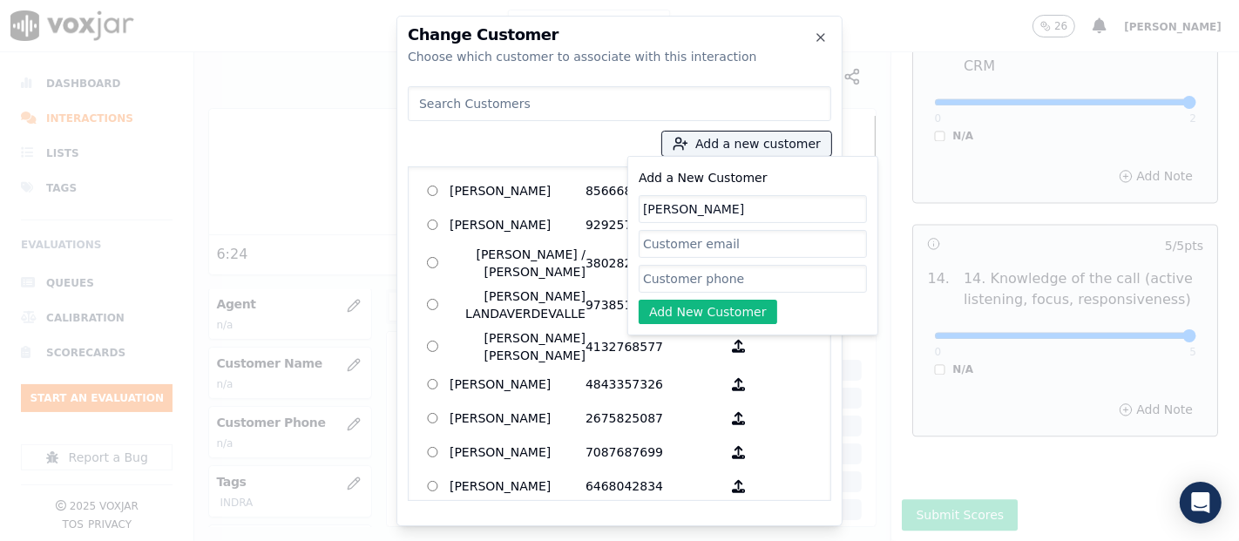
type input "[PERSON_NAME]"
click at [699, 272] on input "Add a New Customer" at bounding box center [753, 279] width 228 height 28
paste input "2676486071"
type input "2676486071"
click at [680, 305] on button "Add New Customer" at bounding box center [708, 312] width 139 height 24
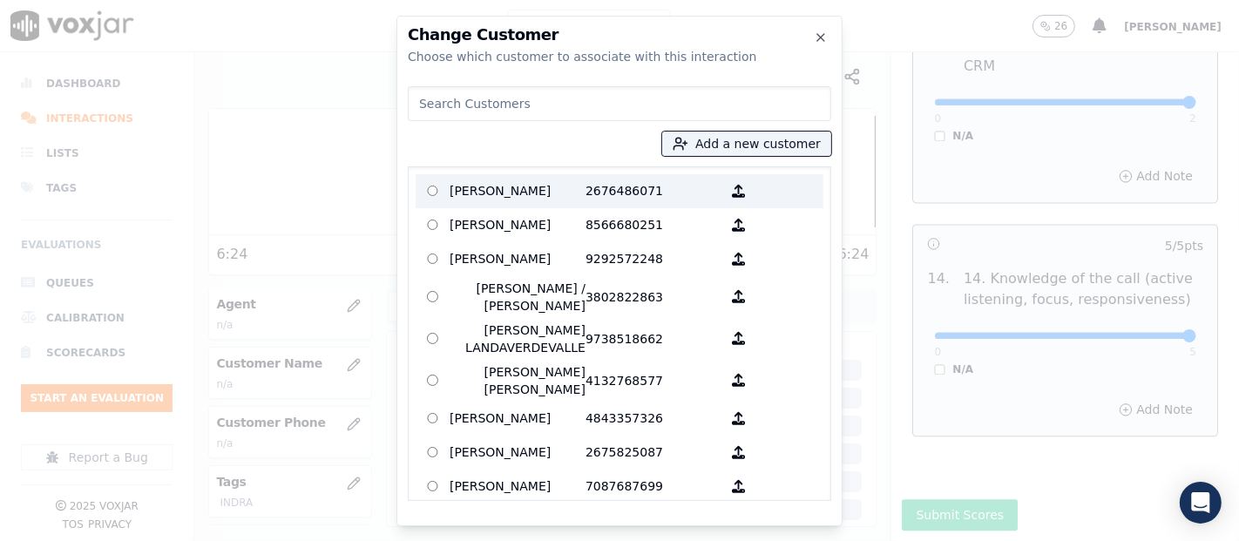
click at [520, 198] on p "[PERSON_NAME]" at bounding box center [518, 191] width 136 height 27
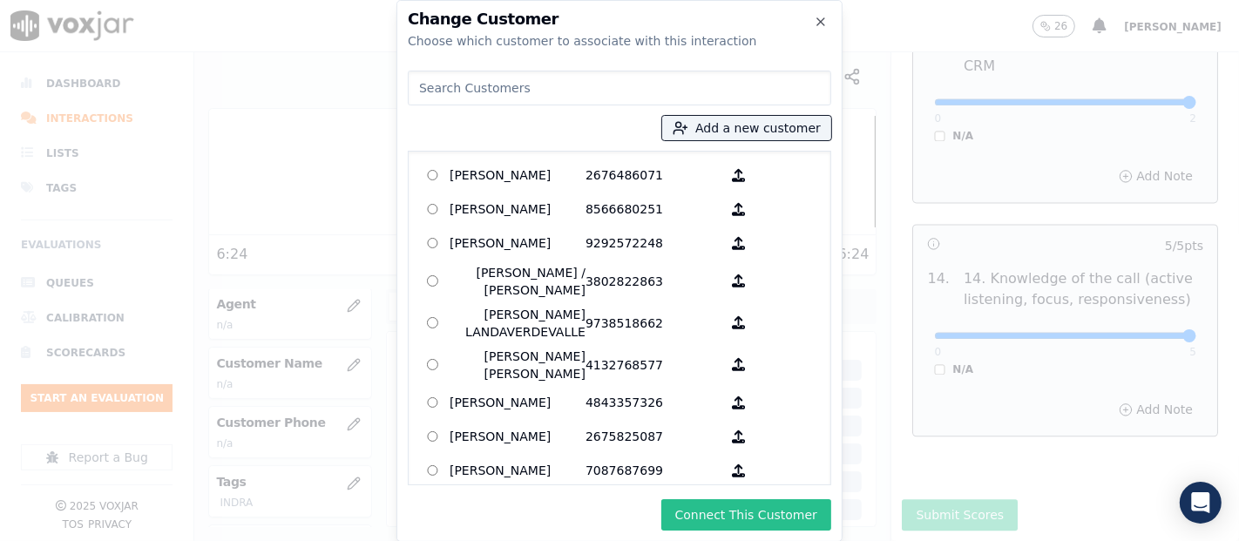
click at [727, 511] on button "Connect This Customer" at bounding box center [746, 514] width 170 height 31
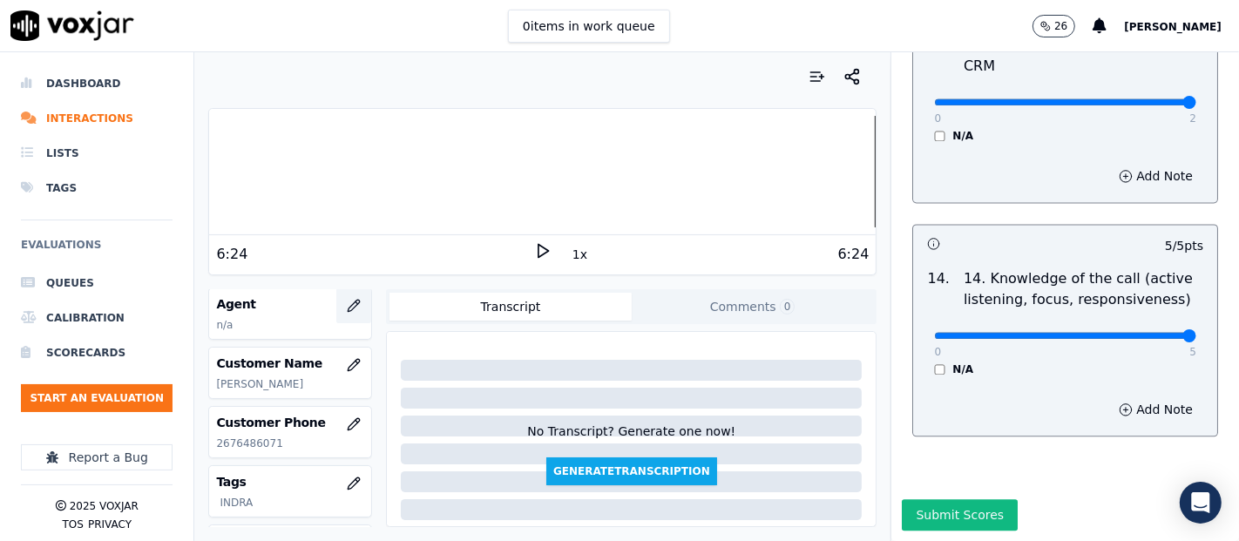
click at [347, 306] on icon "button" at bounding box center [354, 306] width 14 height 14
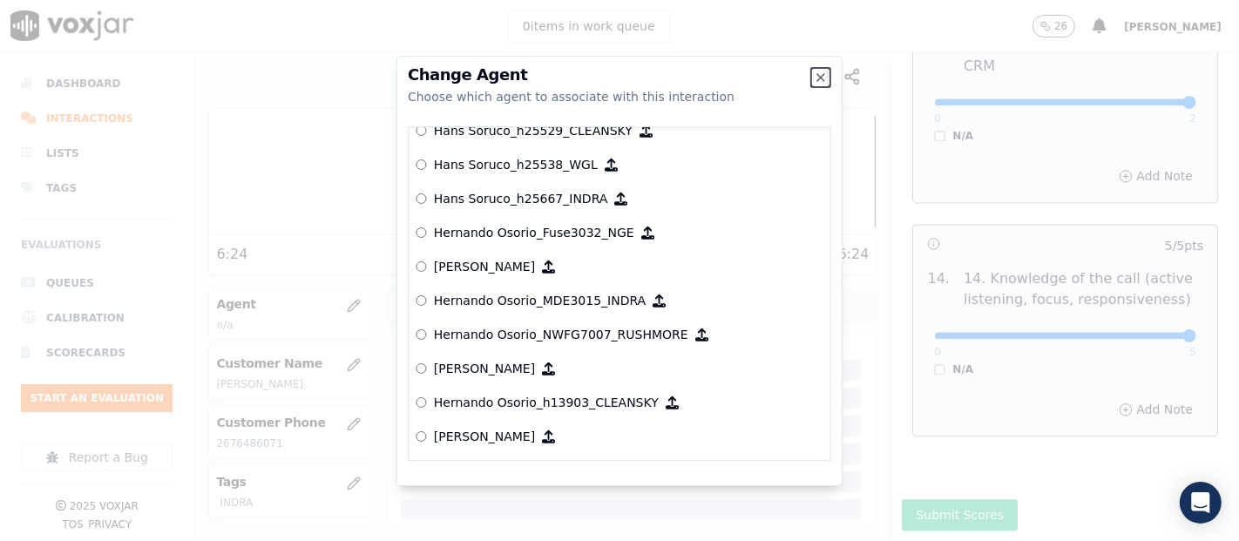
scroll to position [4037, 0]
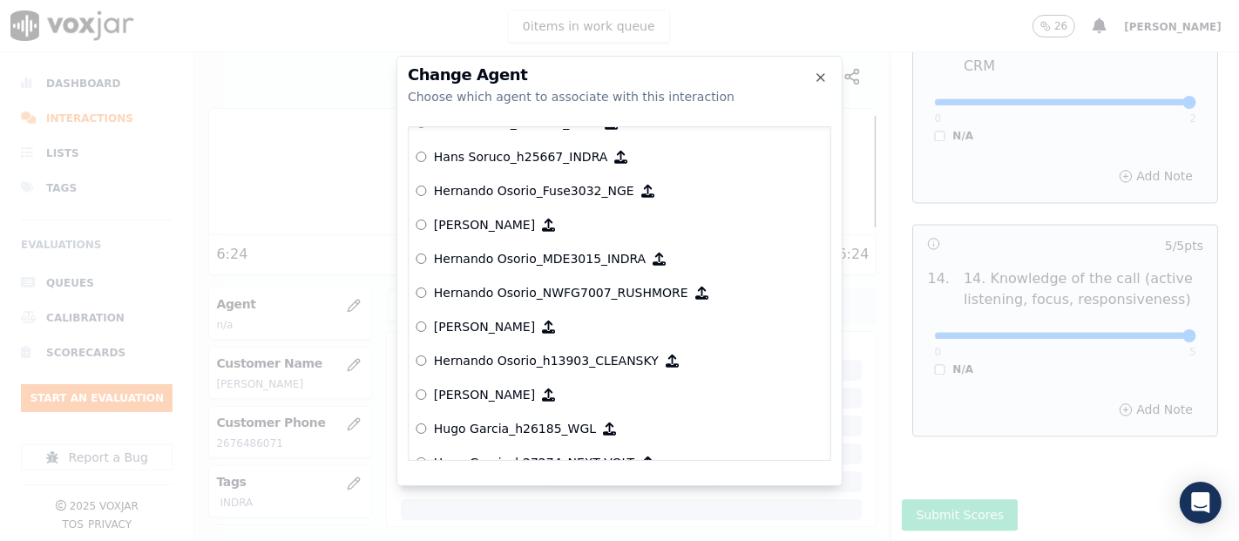
click at [527, 261] on p "Hernando Osorio_MDE3015_INDRA" at bounding box center [540, 258] width 212 height 17
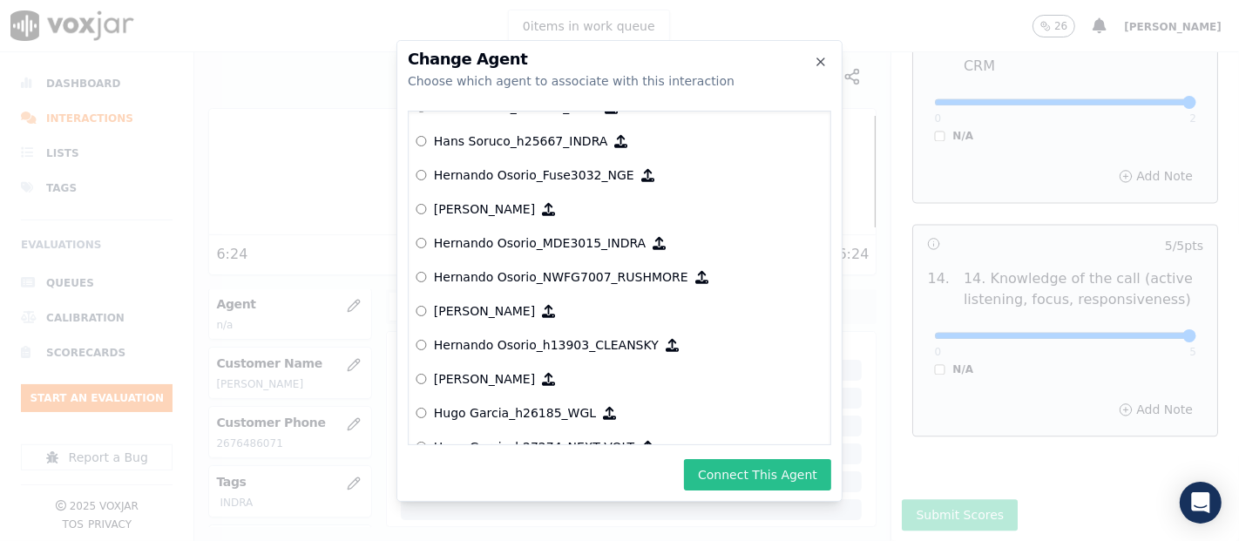
click at [762, 477] on button "Connect This Agent" at bounding box center [757, 474] width 147 height 31
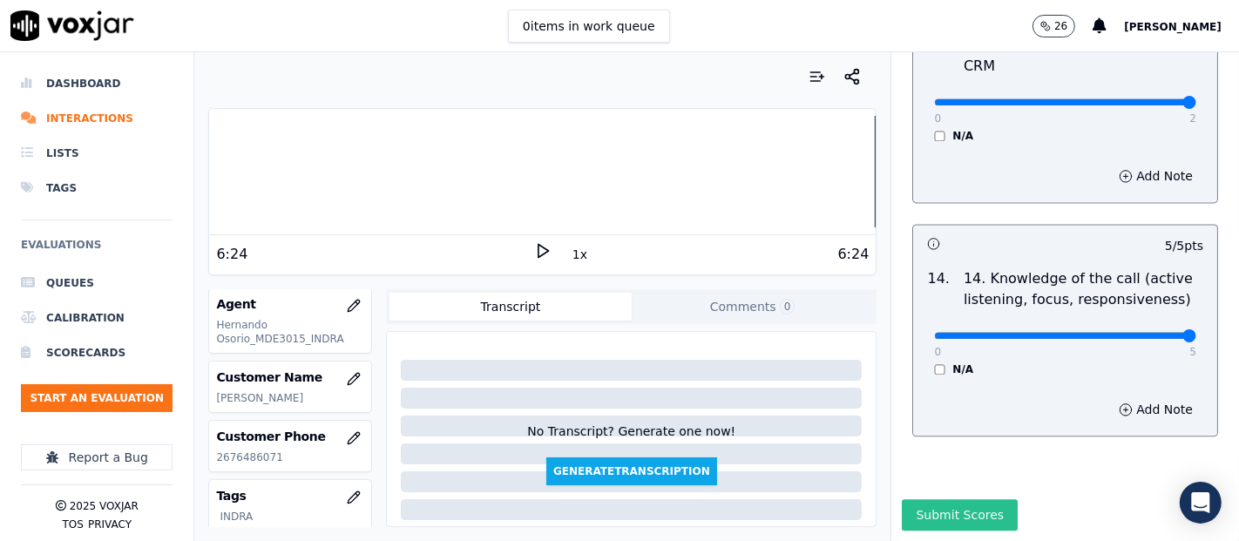
click at [929, 499] on button "Submit Scores" at bounding box center [960, 514] width 116 height 31
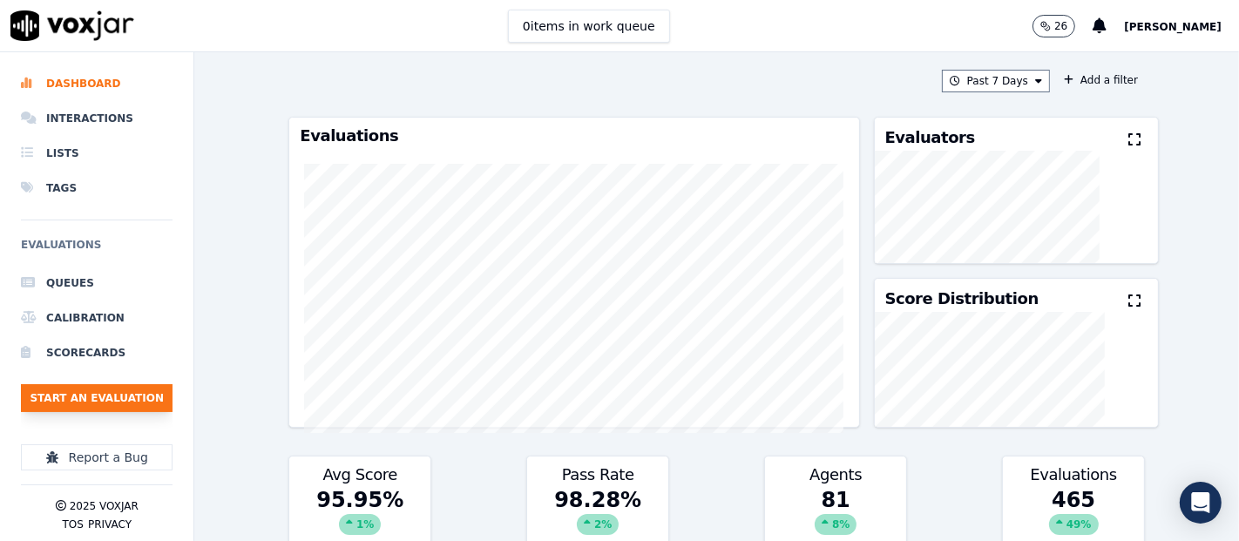
click at [125, 392] on button "Start an Evaluation" at bounding box center [97, 398] width 152 height 28
click at [71, 111] on li "Interactions" at bounding box center [97, 118] width 152 height 35
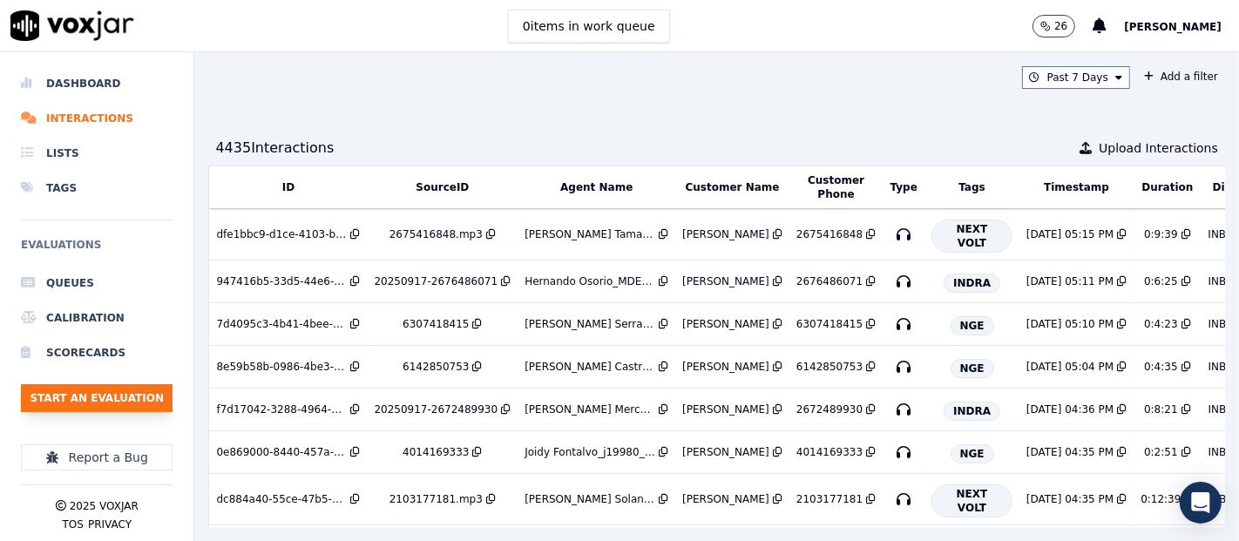
click at [119, 404] on button "Start an Evaluation" at bounding box center [97, 398] width 152 height 28
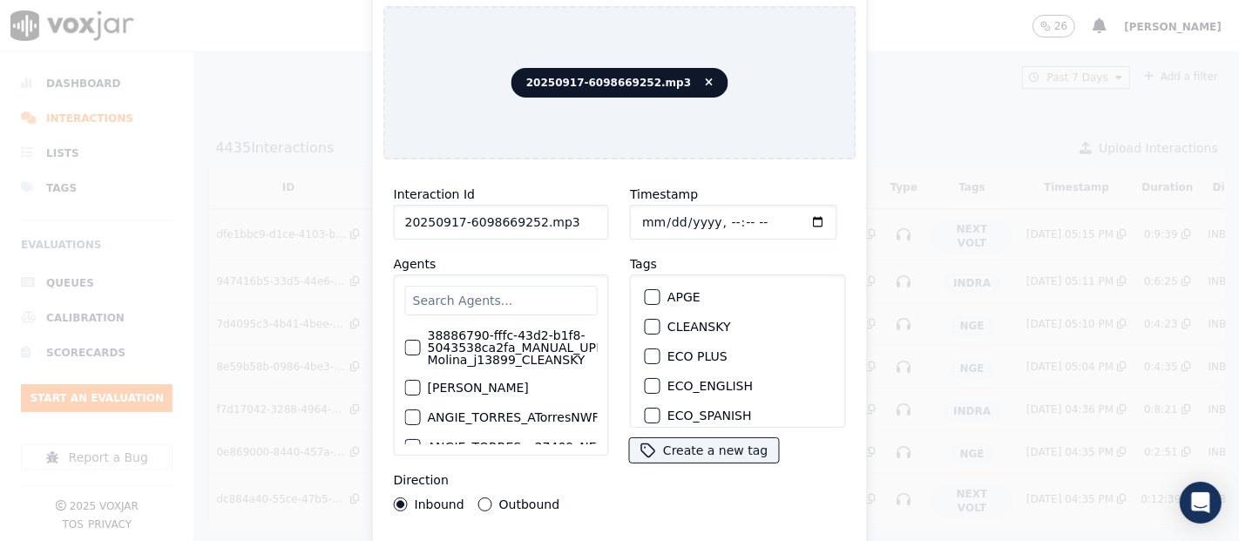
click at [552, 215] on input "20250917-6098669252.mp3" at bounding box center [501, 222] width 215 height 35
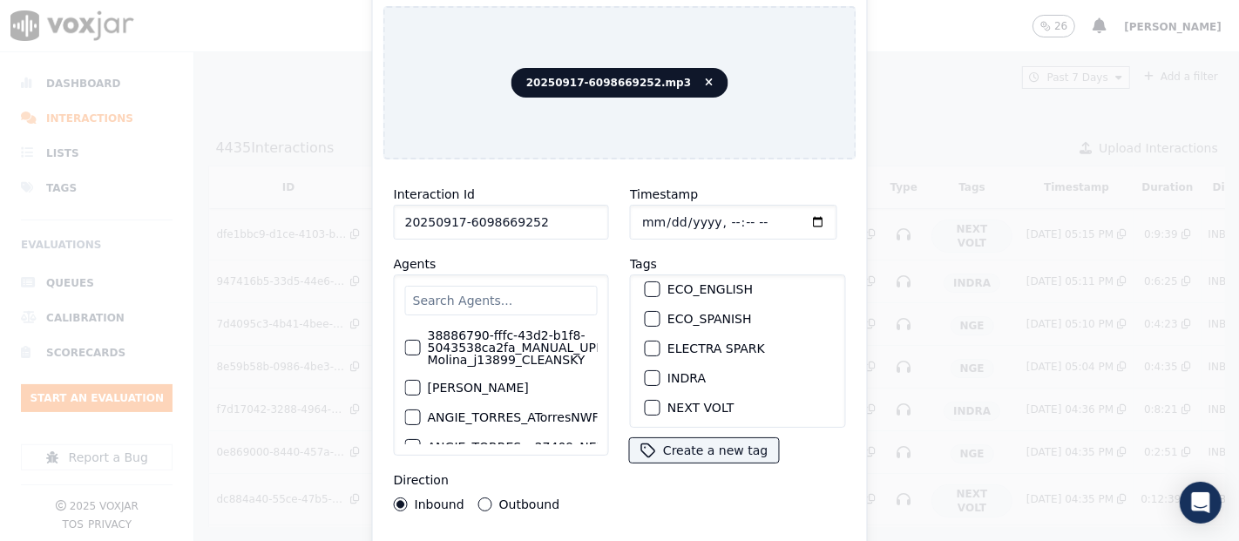
type input "20250917-6098669252"
click at [646, 372] on div "button" at bounding box center [652, 378] width 12 height 12
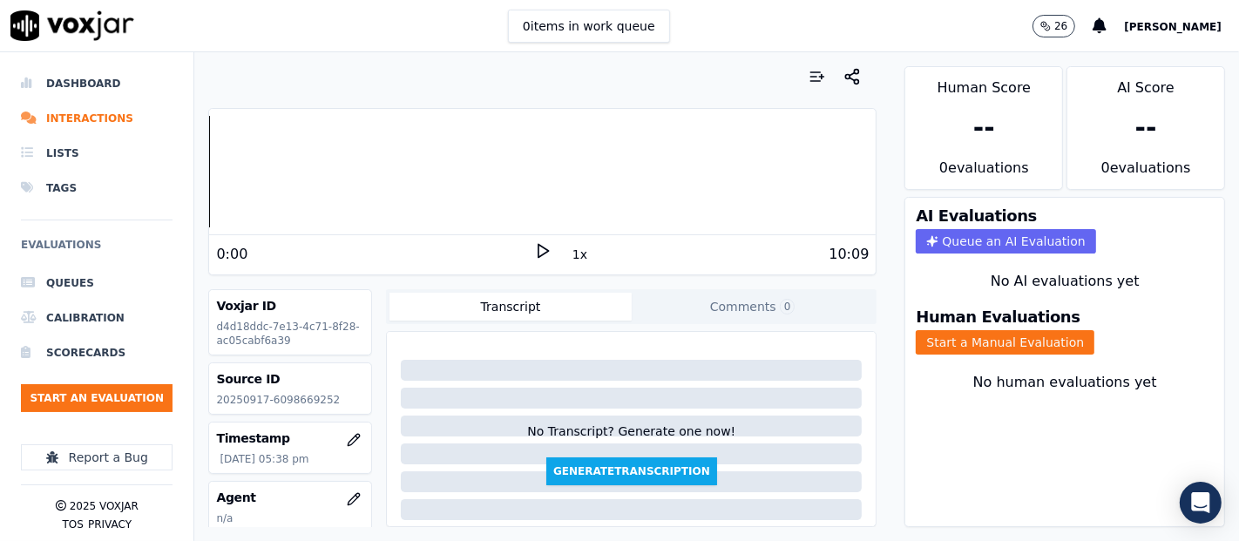
click at [302, 397] on p "20250917-6098669252" at bounding box center [290, 400] width 148 height 14
click at [303, 397] on p "20250917-6098669252" at bounding box center [290, 400] width 148 height 14
copy p "6098669252"
click at [1043, 330] on button "Start a Manual Evaluation" at bounding box center [1005, 342] width 179 height 24
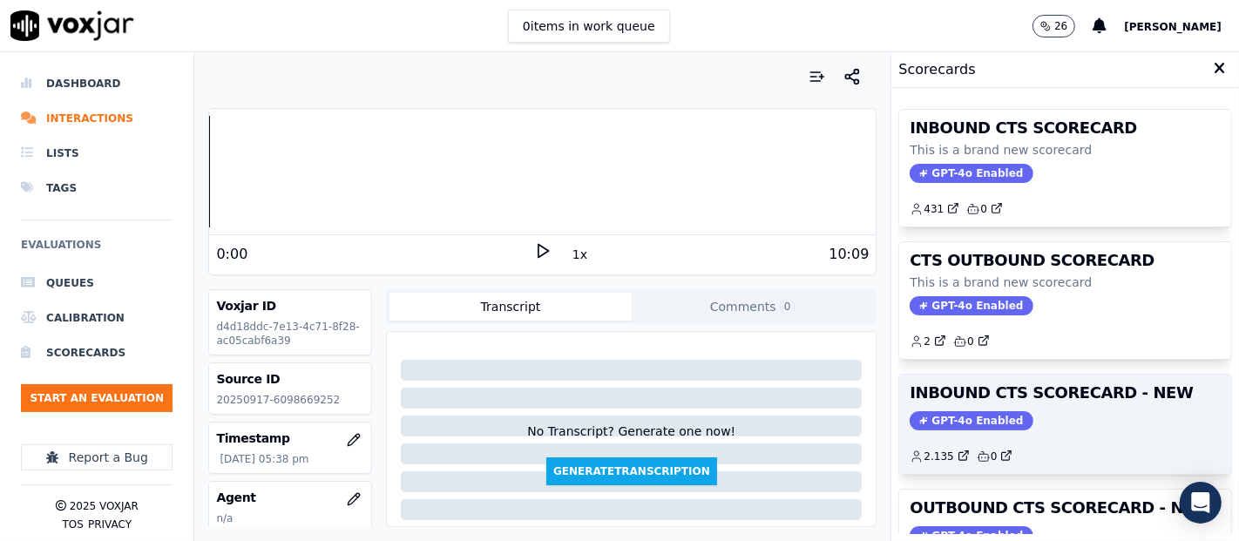
click at [1066, 411] on div "GPT-4o Enabled" at bounding box center [1065, 420] width 311 height 19
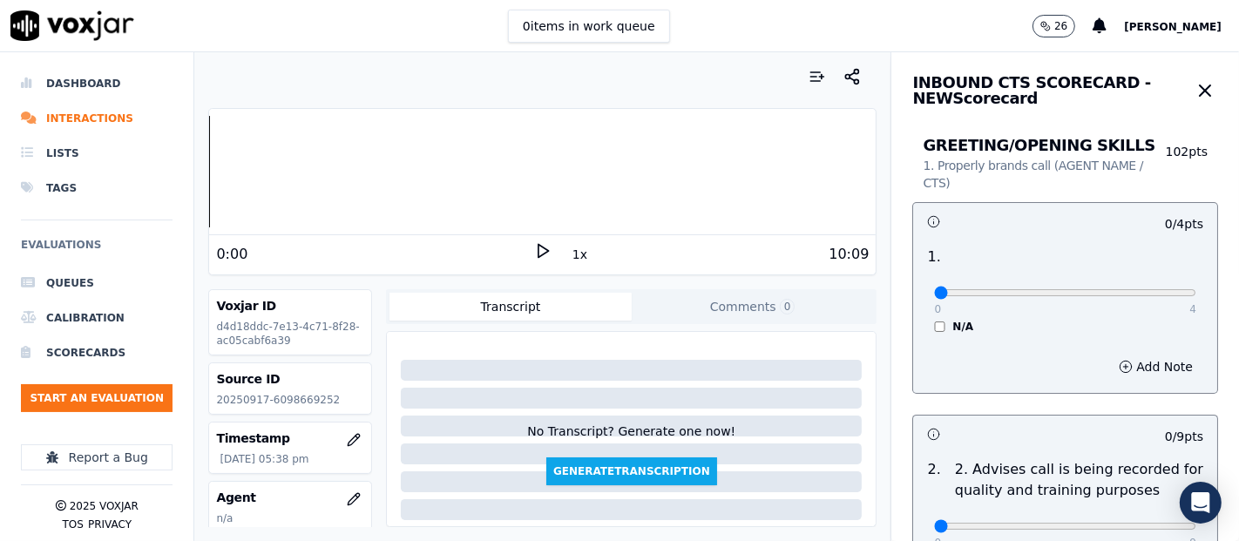
click at [534, 246] on icon at bounding box center [542, 250] width 17 height 17
click at [328, 159] on div at bounding box center [542, 172] width 667 height 112
click at [358, 175] on div at bounding box center [542, 172] width 667 height 112
click at [332, 180] on div at bounding box center [542, 172] width 667 height 112
click at [315, 179] on div at bounding box center [542, 172] width 667 height 112
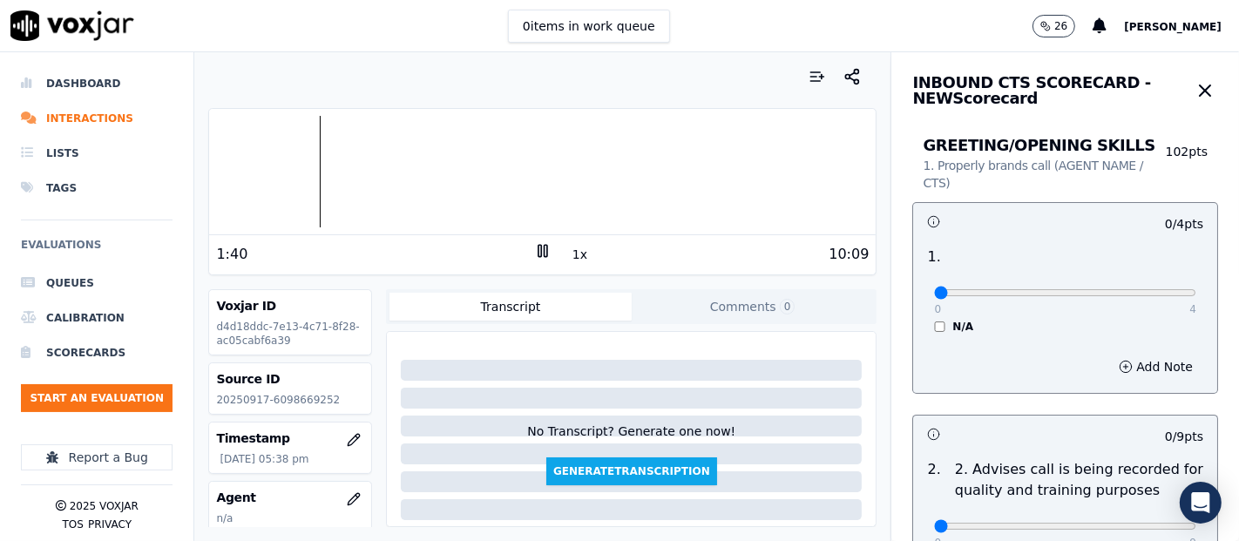
click at [292, 175] on div at bounding box center [542, 172] width 667 height 112
click at [279, 177] on div at bounding box center [542, 172] width 667 height 112
click at [261, 170] on div at bounding box center [542, 172] width 667 height 112
click at [251, 173] on div at bounding box center [542, 172] width 667 height 112
click at [545, 245] on rect at bounding box center [546, 250] width 3 height 11
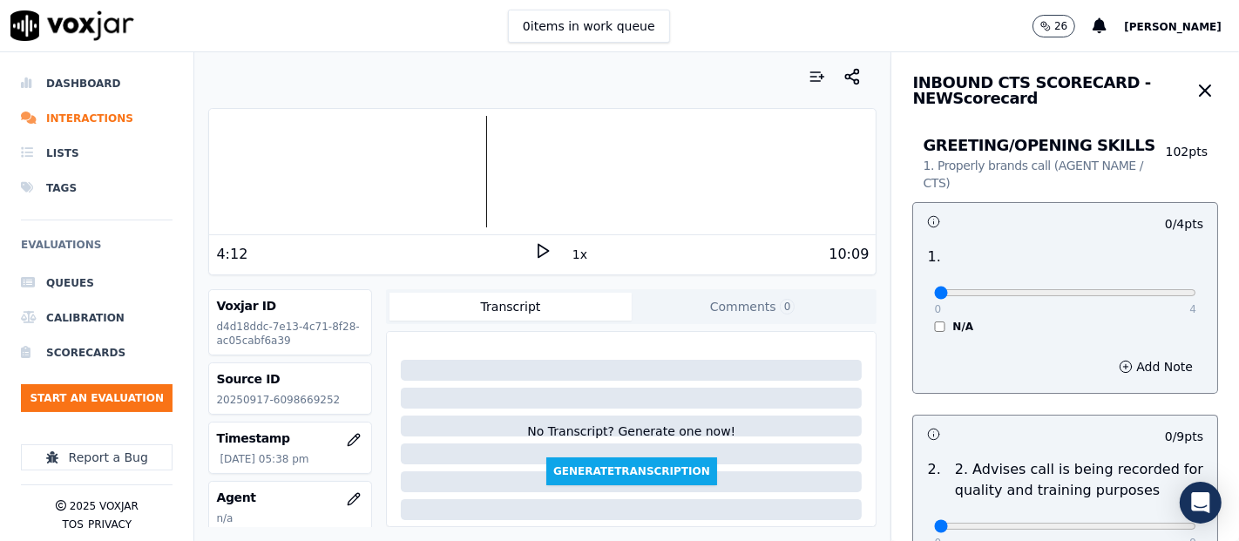
click at [538, 248] on polygon at bounding box center [543, 251] width 10 height 13
type input "4"
click at [1147, 290] on input "range" at bounding box center [1065, 292] width 262 height 7
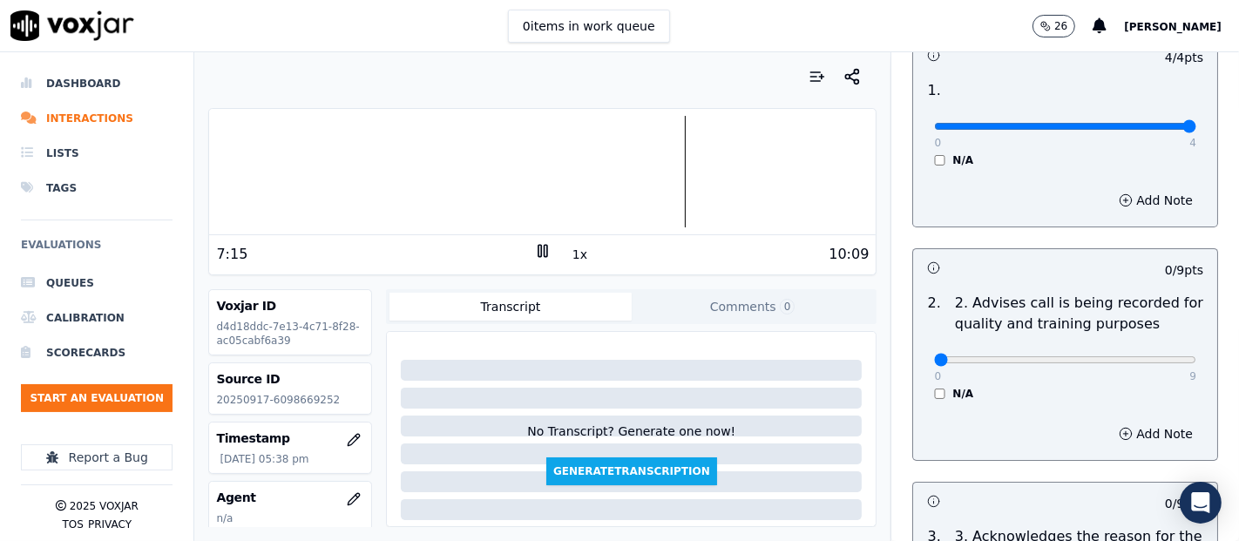
scroll to position [290, 0]
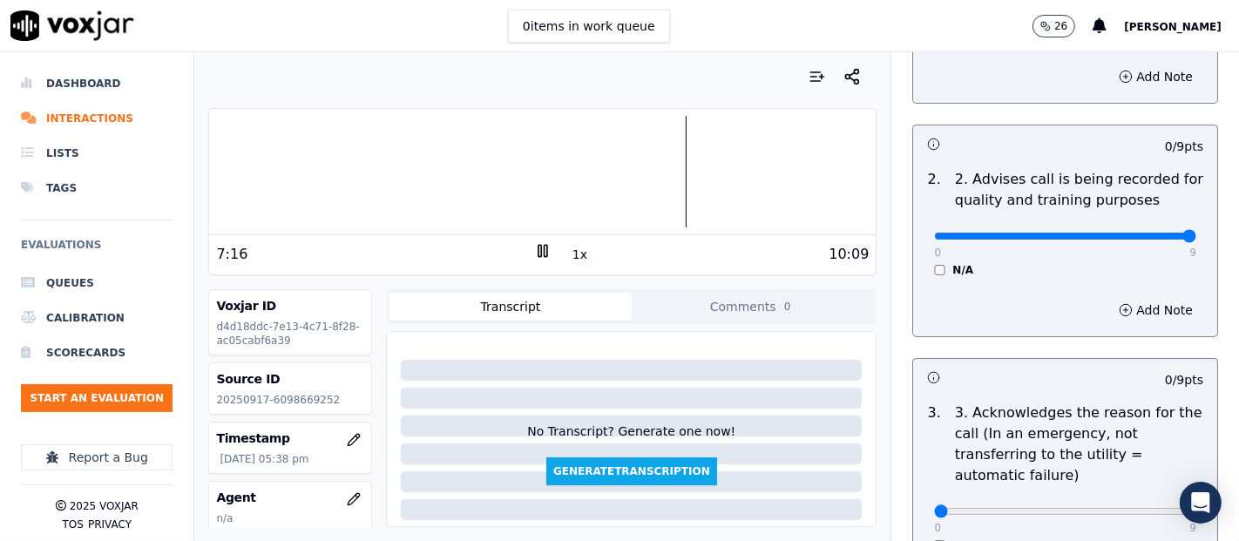
type input "9"
click at [1142, 240] on input "range" at bounding box center [1065, 236] width 262 height 7
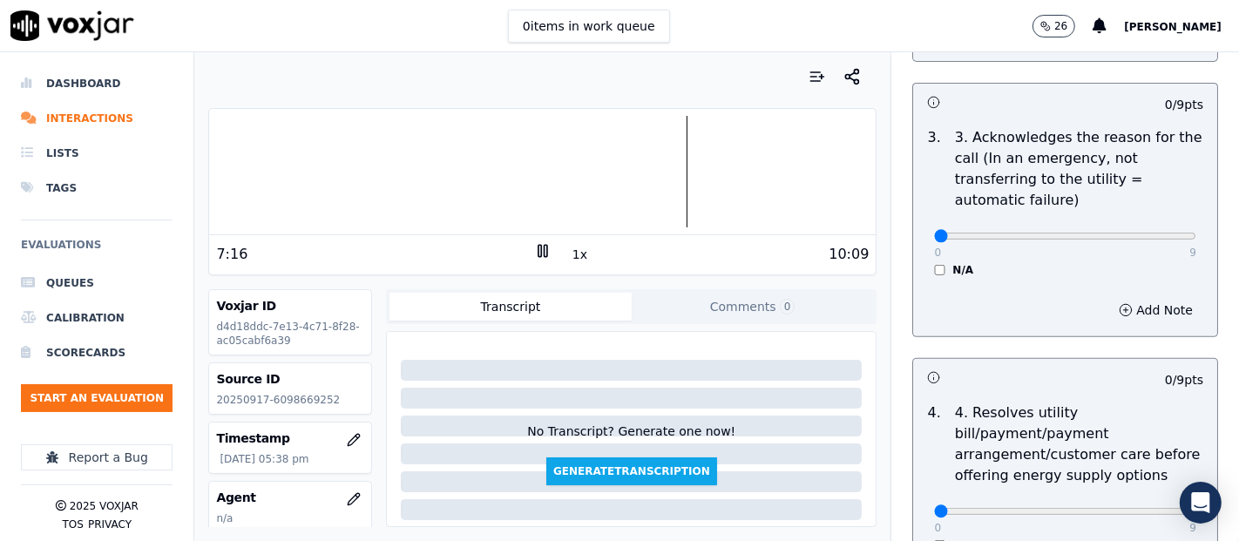
scroll to position [580, 0]
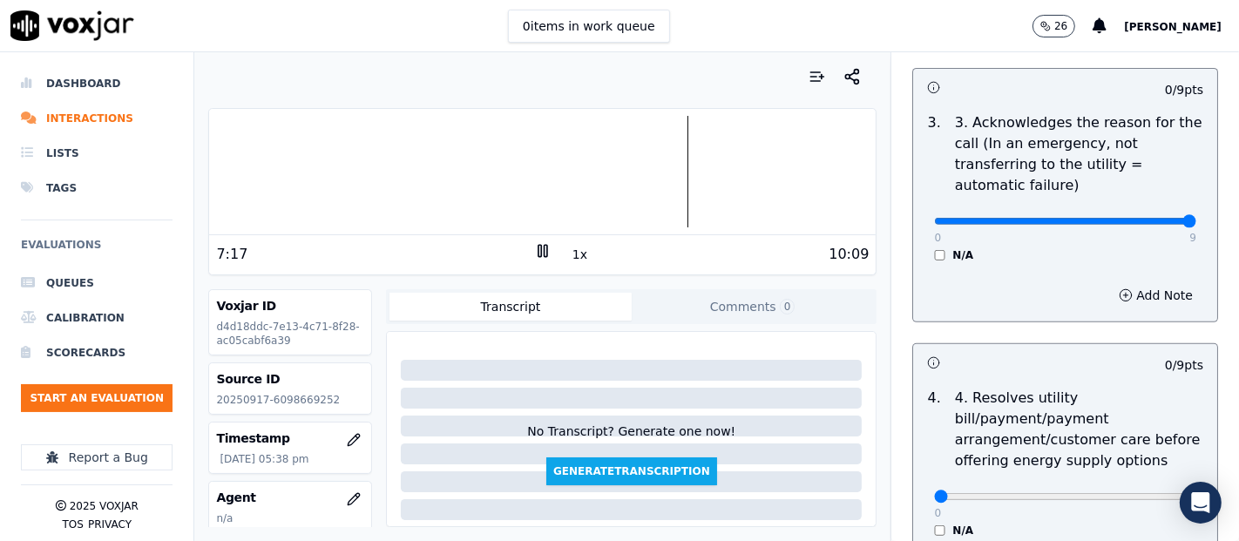
type input "9"
click at [1149, 223] on input "range" at bounding box center [1065, 221] width 262 height 7
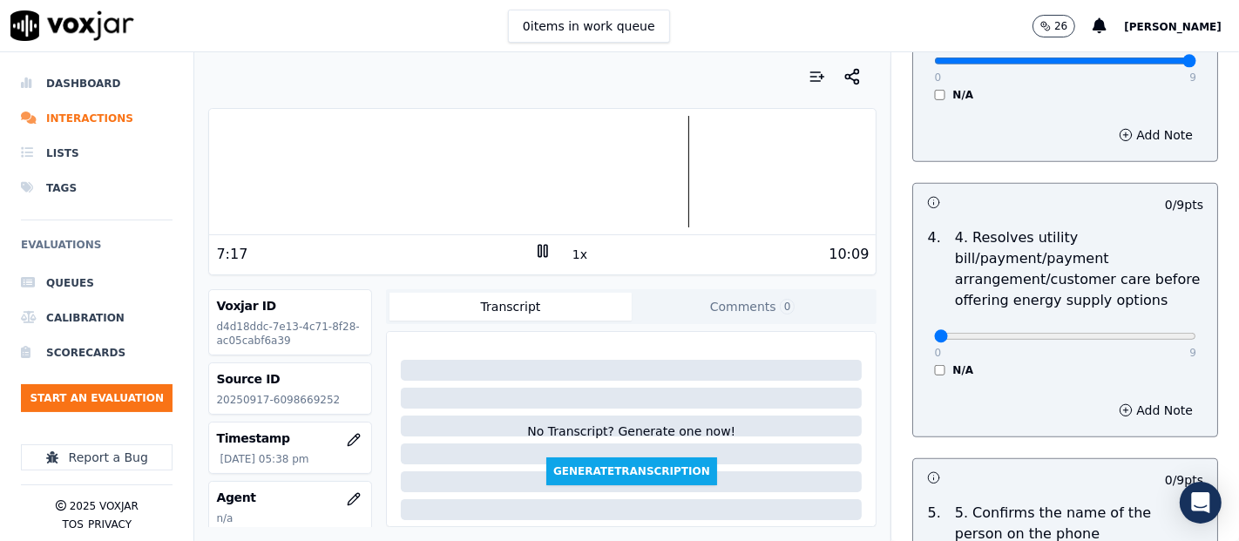
scroll to position [871, 0]
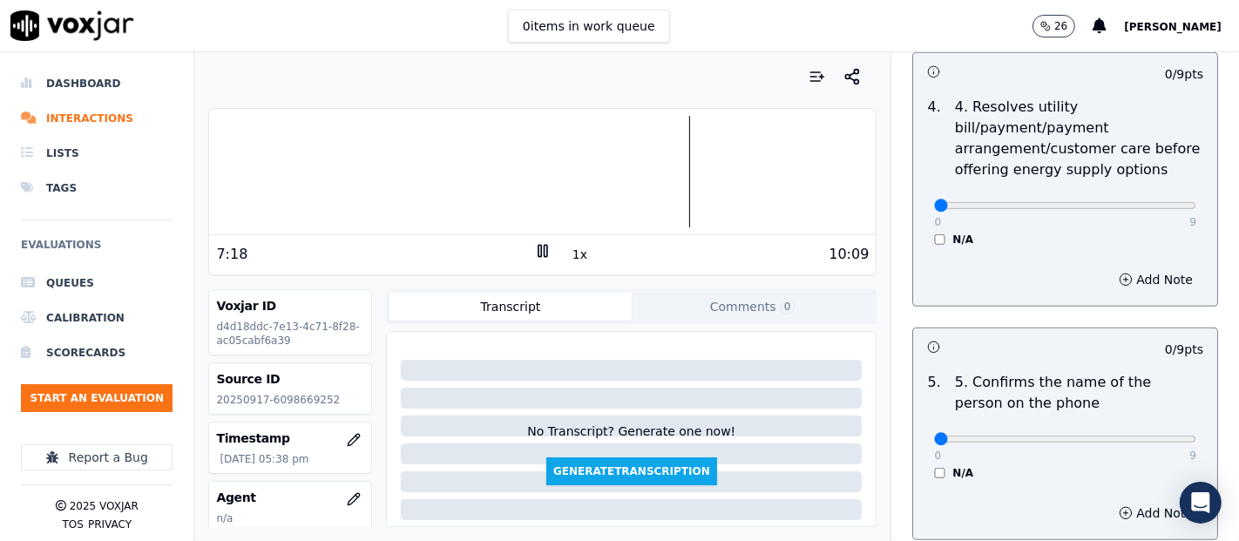
click at [934, 243] on div "N/A" at bounding box center [1065, 240] width 262 height 14
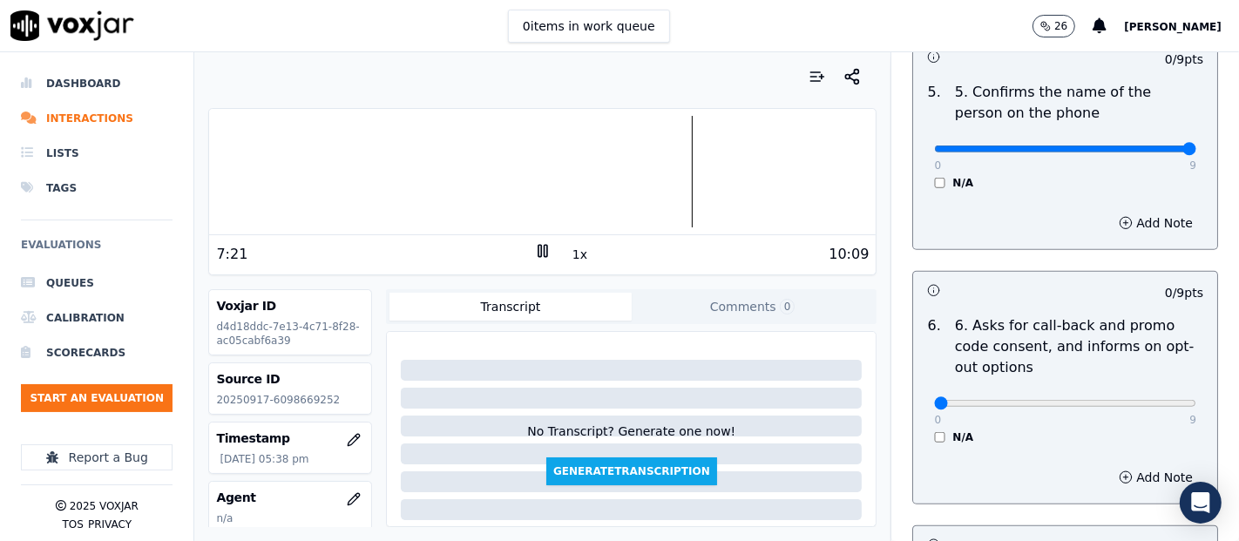
type input "9"
click at [1143, 145] on input "range" at bounding box center [1065, 148] width 262 height 7
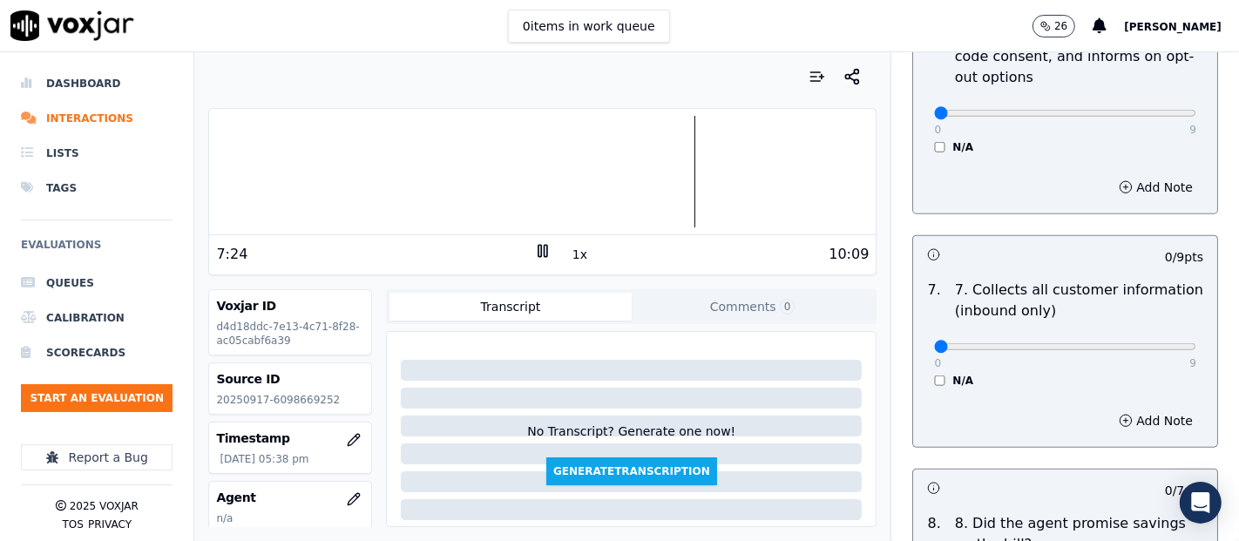
scroll to position [1355, 0]
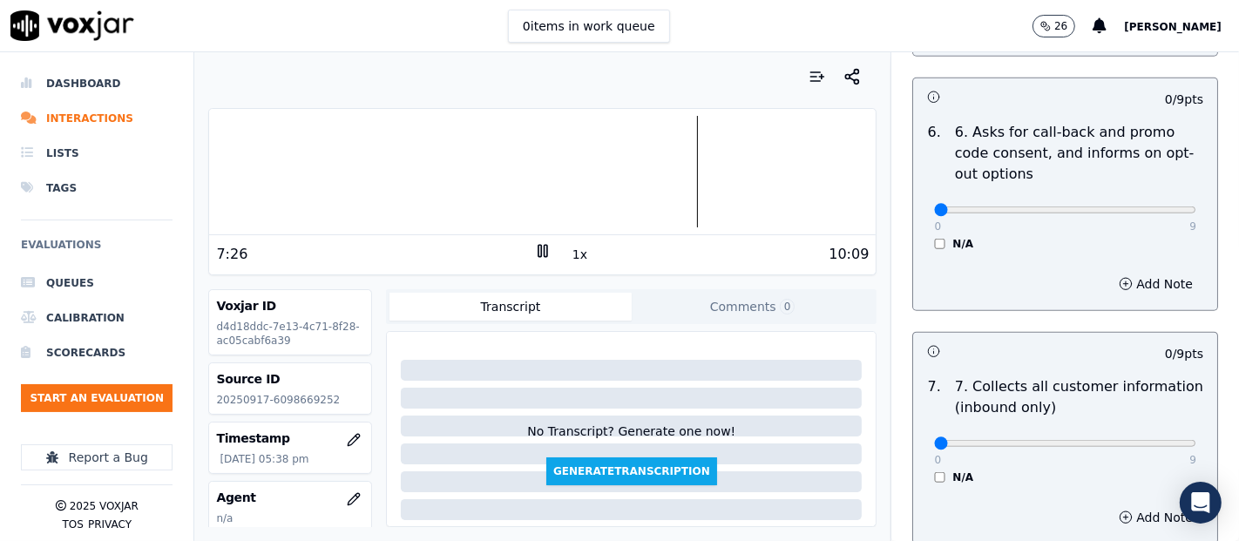
click at [934, 237] on div "N/A" at bounding box center [1065, 244] width 262 height 14
click at [920, 243] on div "0 9 N/A" at bounding box center [1065, 218] width 290 height 66
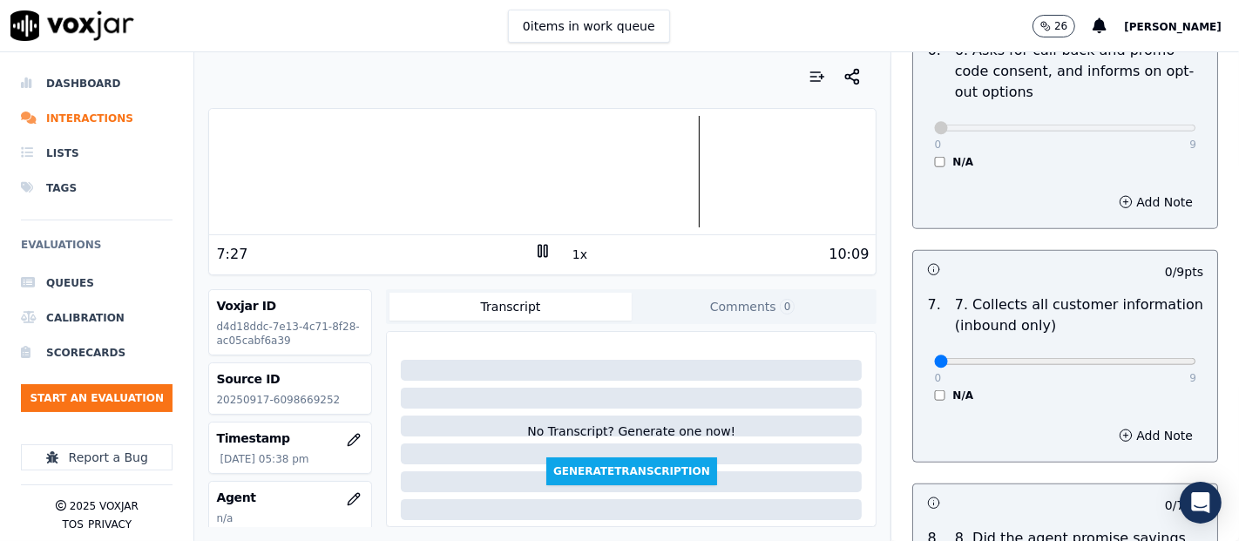
scroll to position [1645, 0]
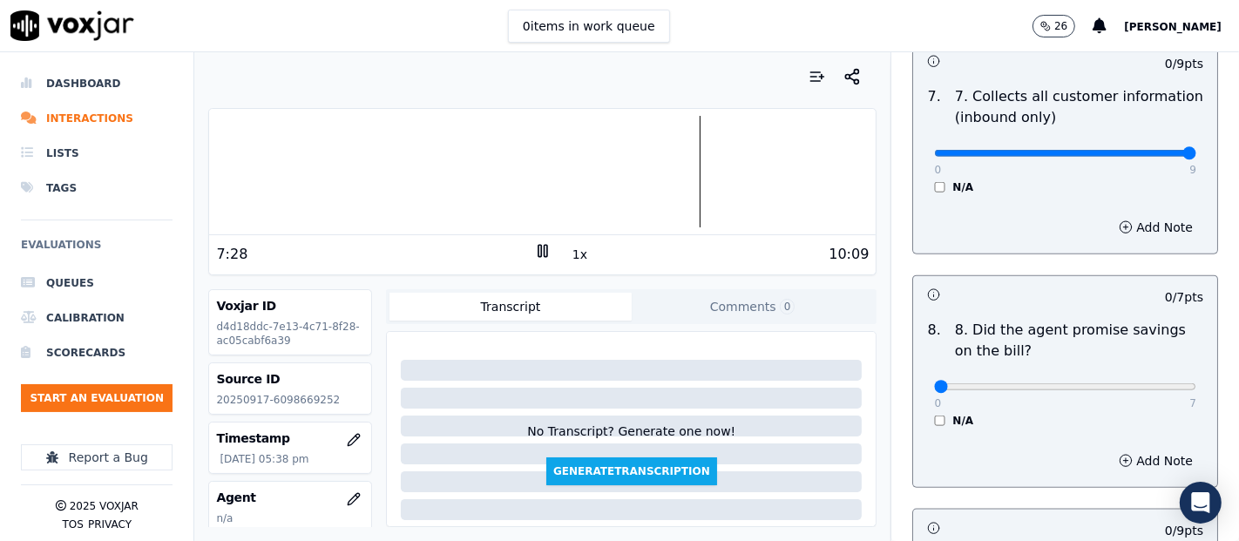
type input "9"
click at [1146, 150] on input "range" at bounding box center [1065, 153] width 262 height 7
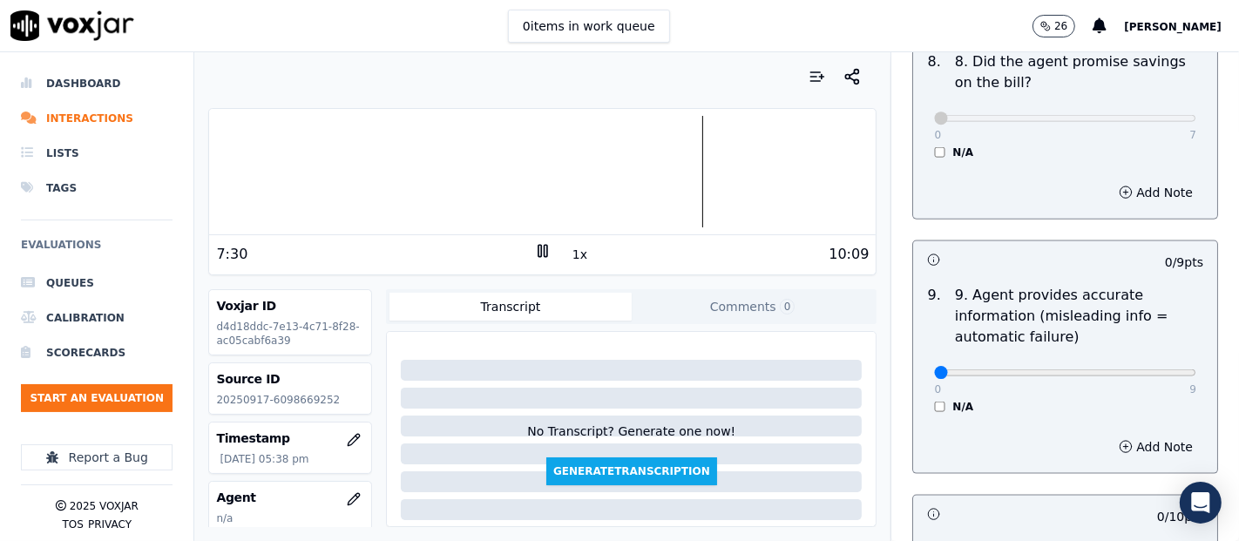
scroll to position [2033, 0]
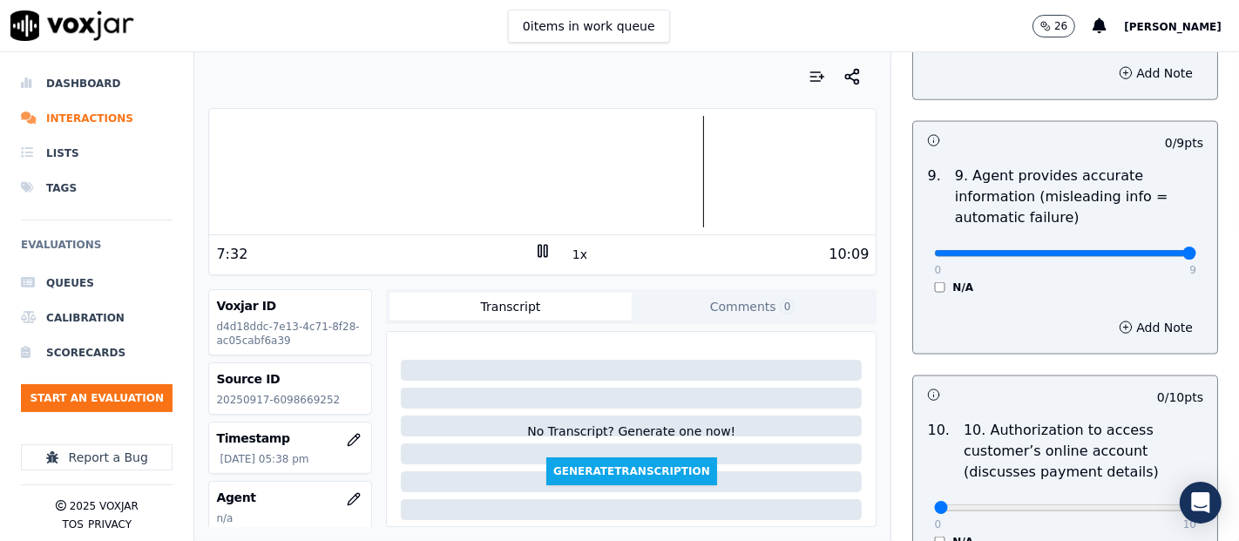
click at [1147, 250] on input "range" at bounding box center [1065, 253] width 262 height 7
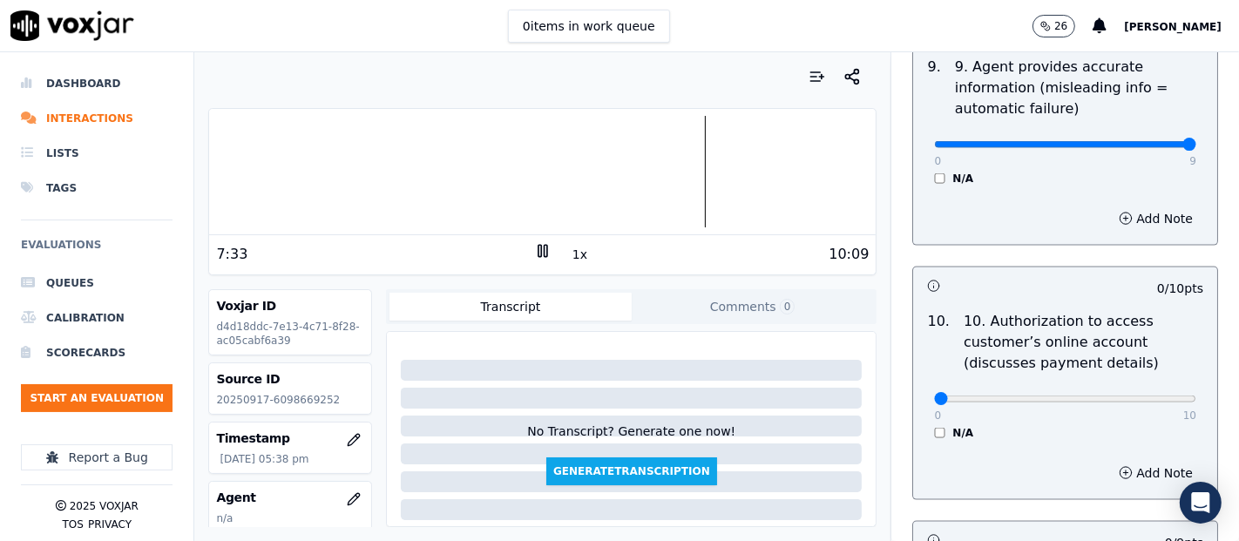
scroll to position [2129, 0]
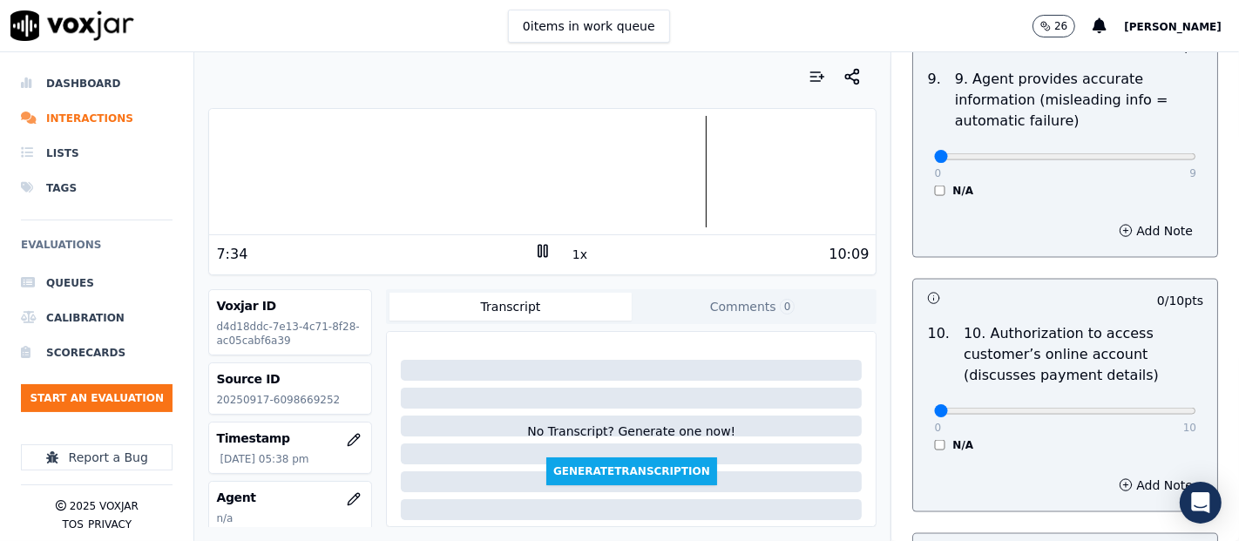
type input "0"
click at [934, 157] on input "range" at bounding box center [1065, 156] width 262 height 7
click at [680, 162] on div at bounding box center [542, 172] width 667 height 112
click at [665, 164] on div at bounding box center [542, 172] width 667 height 112
click at [1117, 223] on button "Add Note" at bounding box center [1155, 231] width 95 height 24
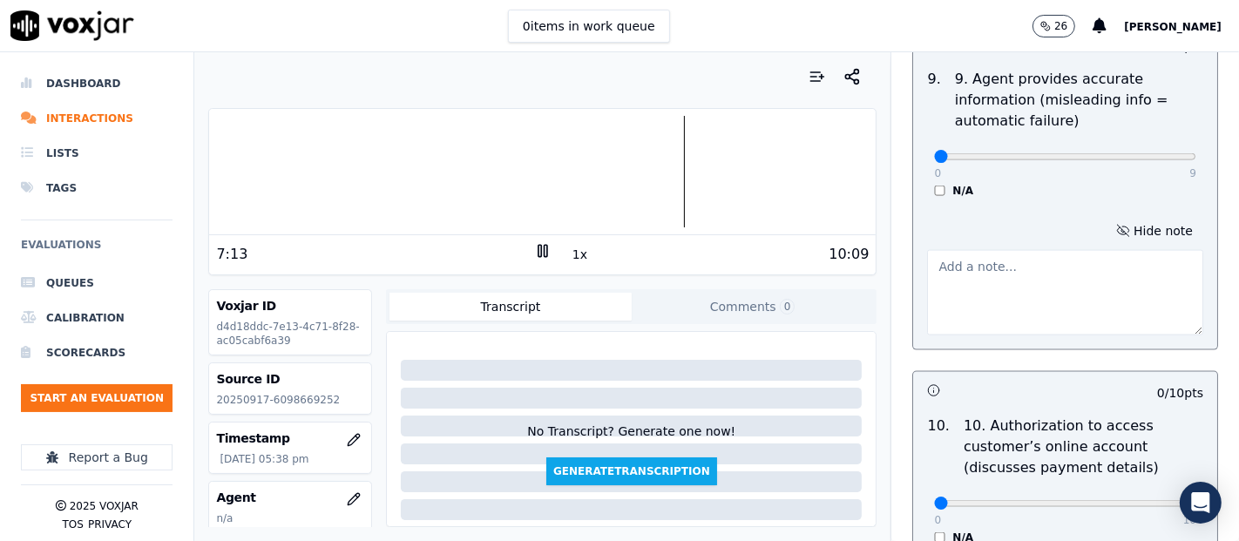
click at [966, 286] on textarea at bounding box center [1065, 292] width 276 height 85
type textarea "i"
click at [539, 251] on icon at bounding box center [542, 250] width 17 height 17
drag, startPoint x: 1101, startPoint y: 268, endPoint x: 910, endPoint y: 203, distance: 202.5
click at [985, 262] on textarea "Incorrect rate, the correct rate is" at bounding box center [1065, 292] width 276 height 85
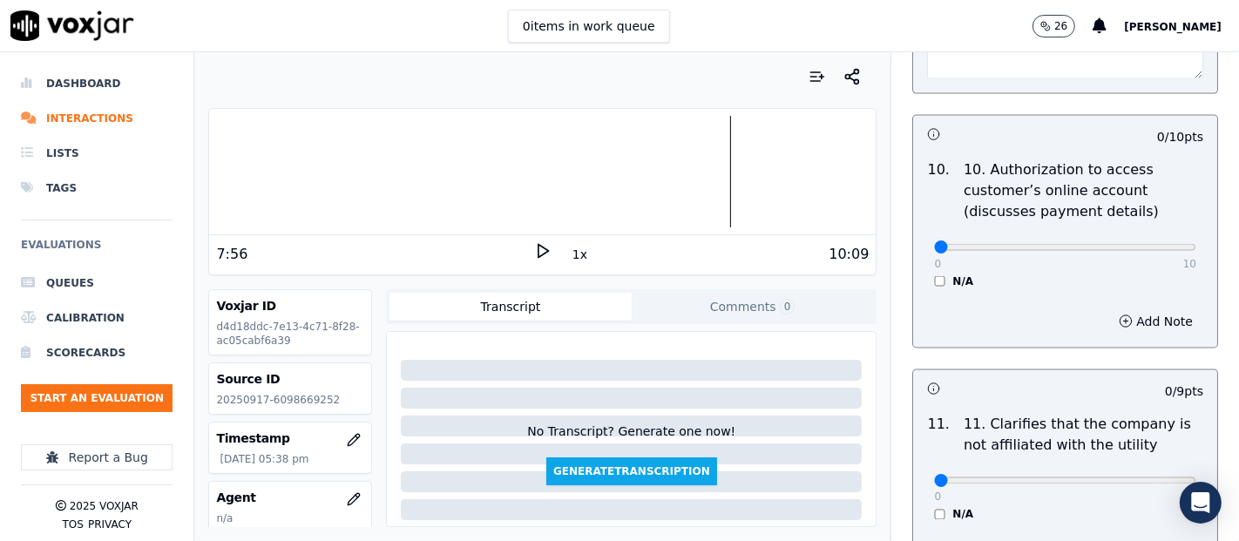
scroll to position [2419, 0]
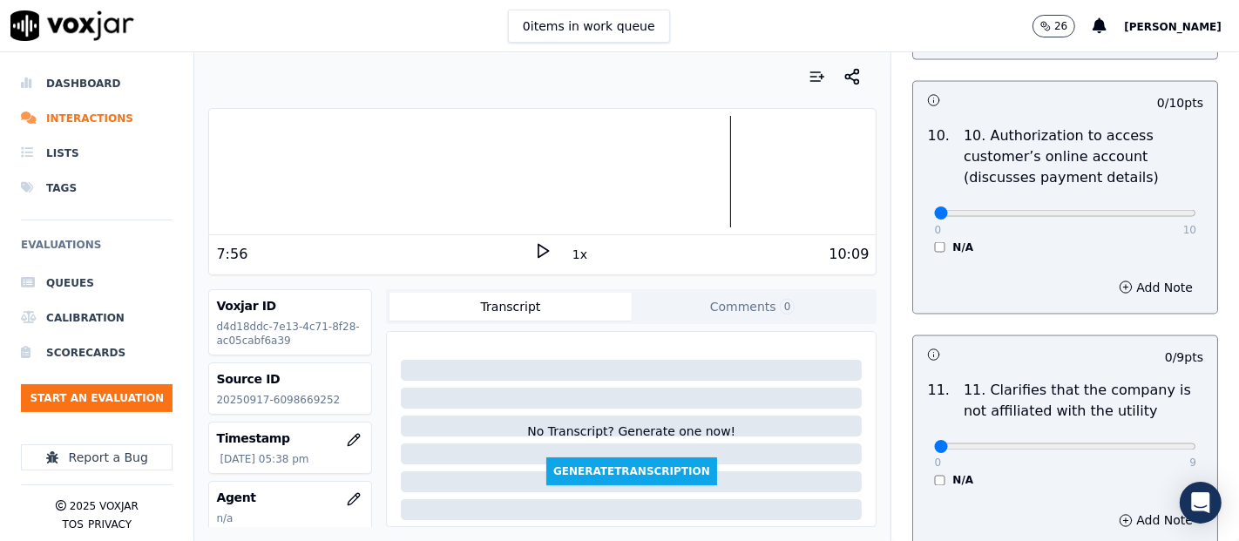
type textarea "Incorrect rate provide by the agent, the correct rate is 16.40"
click at [934, 247] on div "N/A" at bounding box center [1065, 247] width 262 height 14
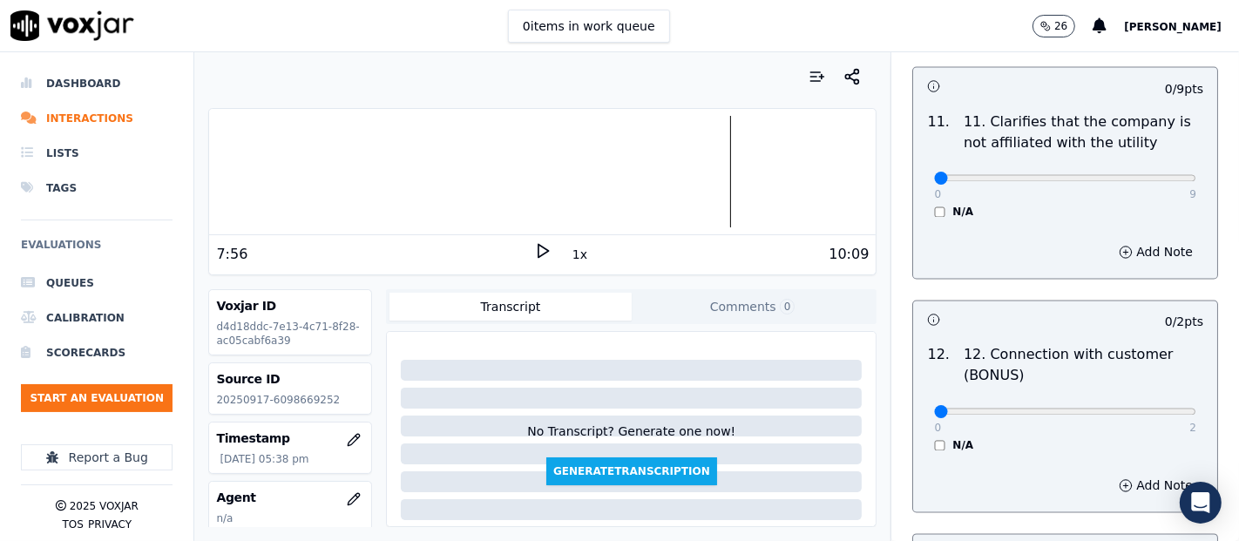
scroll to position [2710, 0]
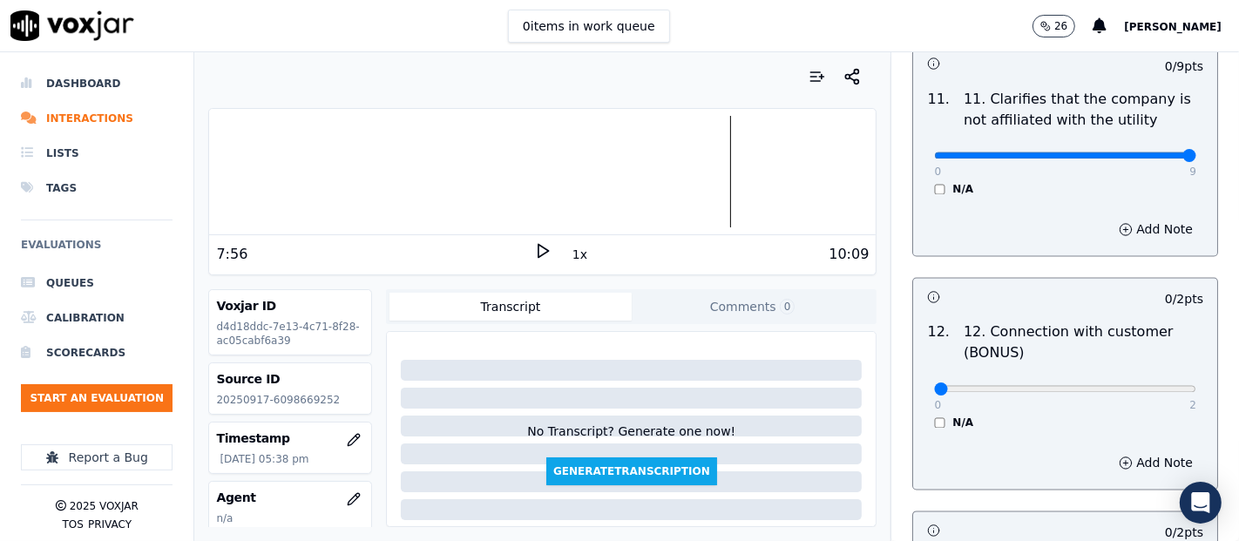
type input "9"
click at [1145, 153] on input "range" at bounding box center [1065, 155] width 262 height 7
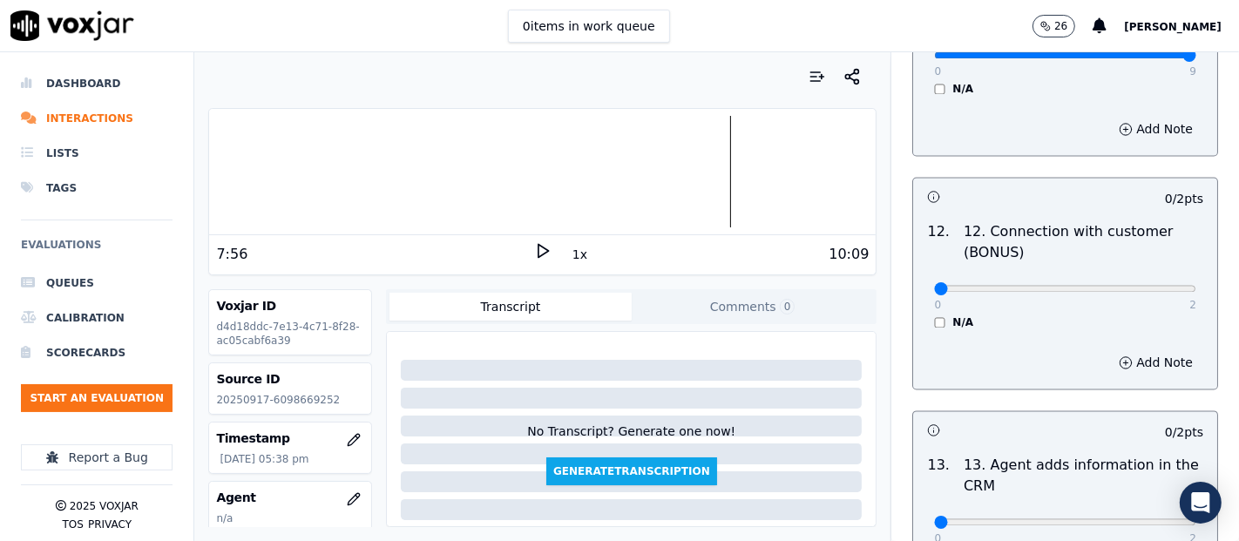
scroll to position [2904, 0]
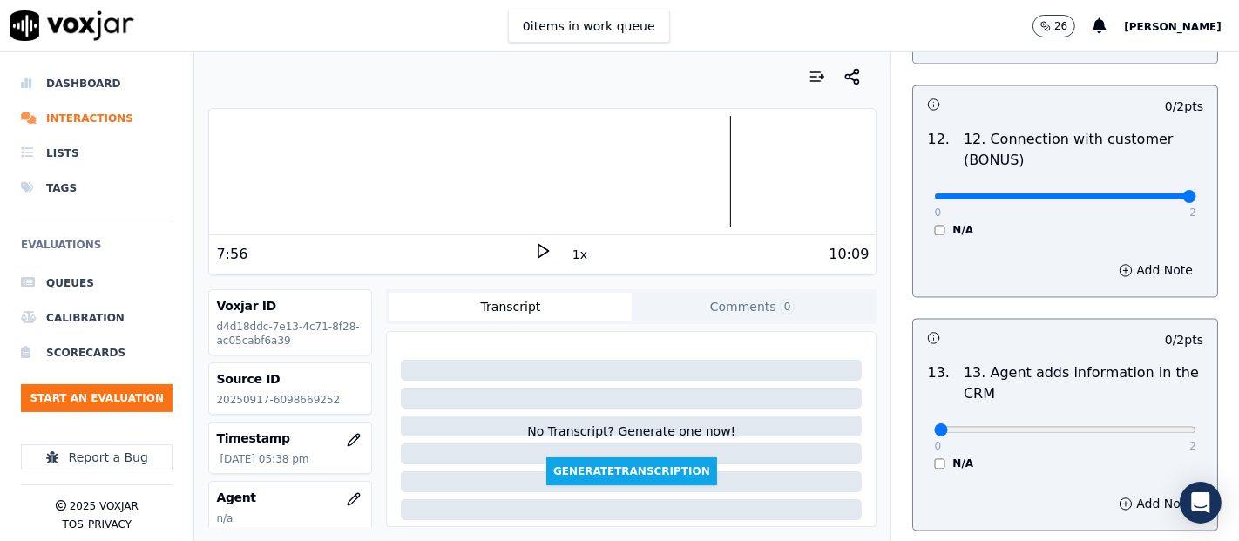
type input "2"
click at [1121, 193] on input "range" at bounding box center [1065, 196] width 262 height 7
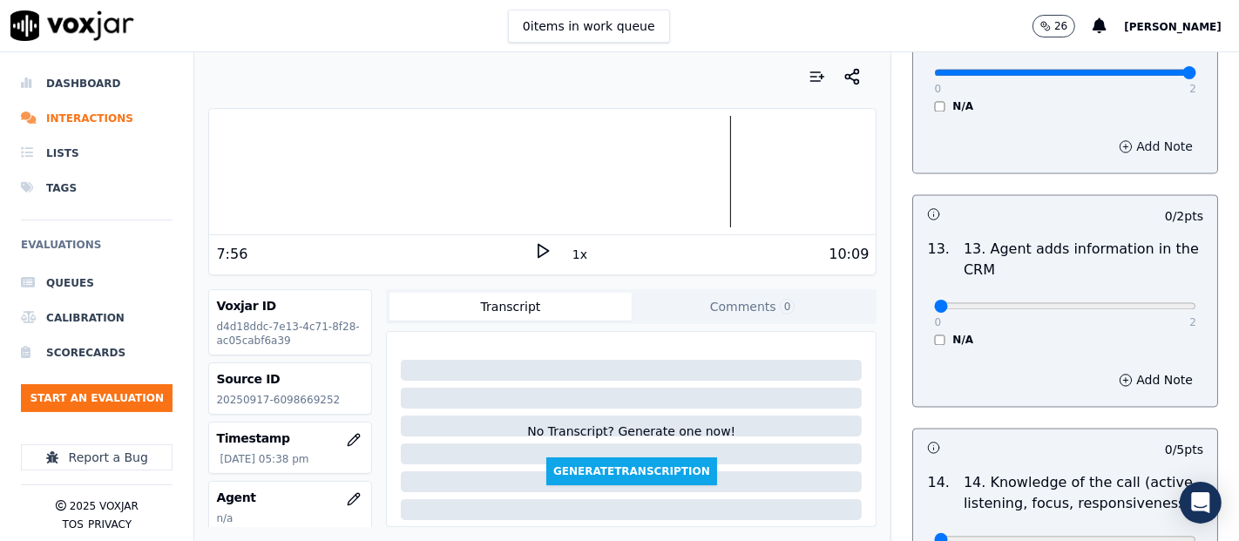
scroll to position [3097, 0]
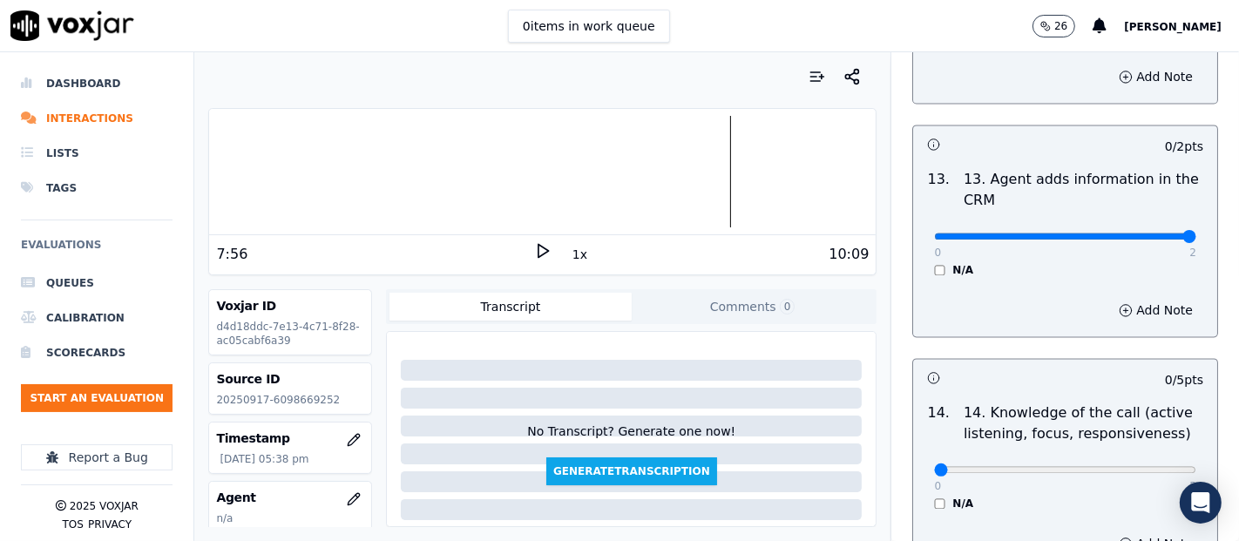
type input "2"
click at [1143, 235] on input "range" at bounding box center [1065, 236] width 262 height 7
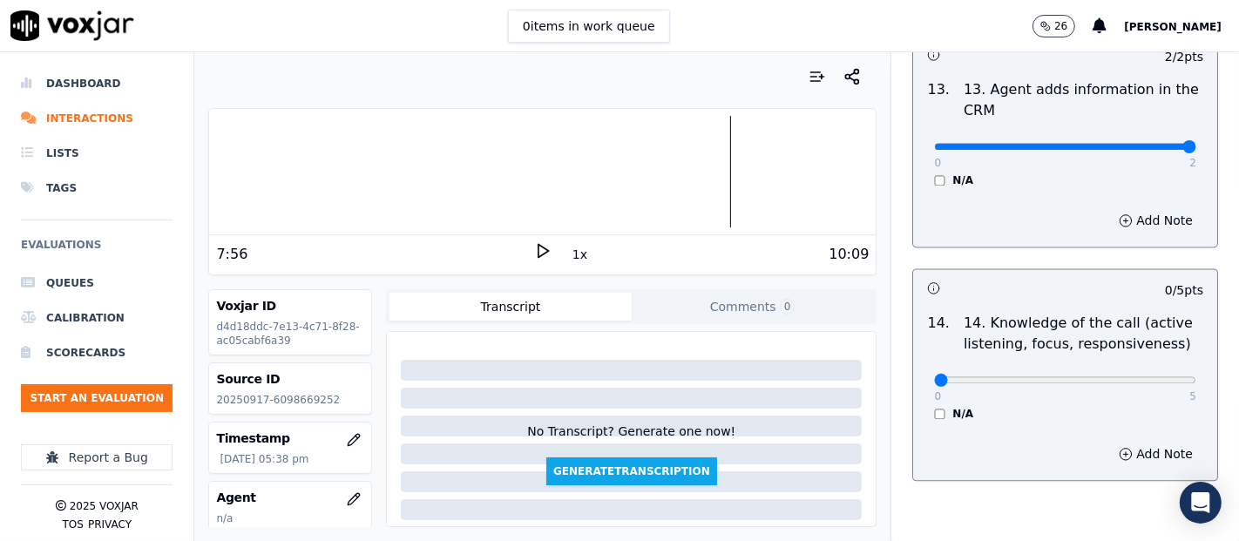
scroll to position [3267, 0]
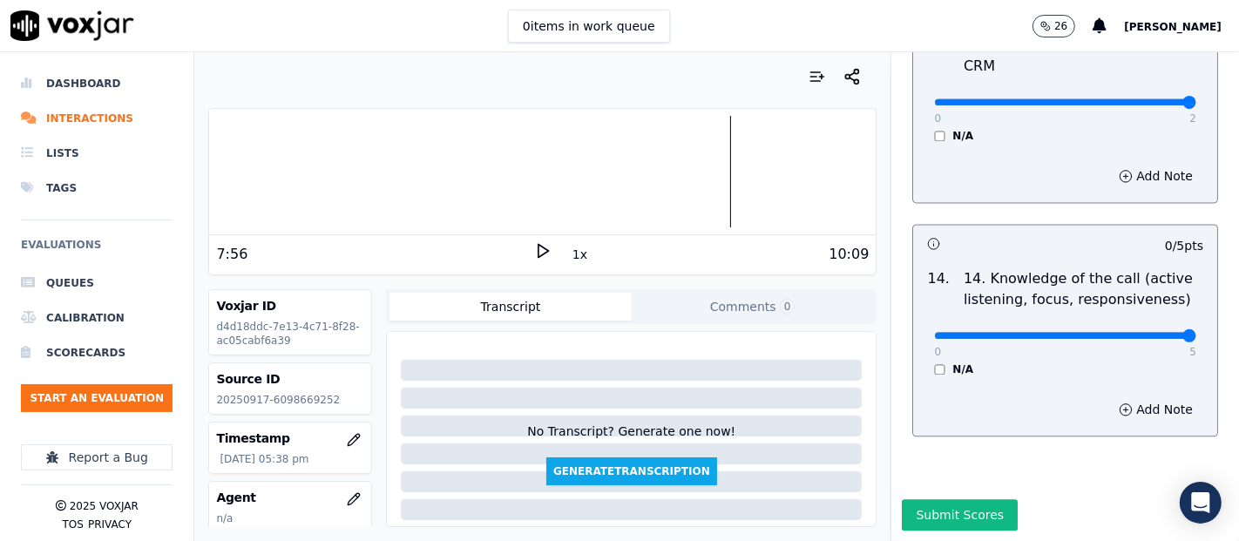
type input "5"
click at [1137, 332] on input "range" at bounding box center [1065, 335] width 262 height 7
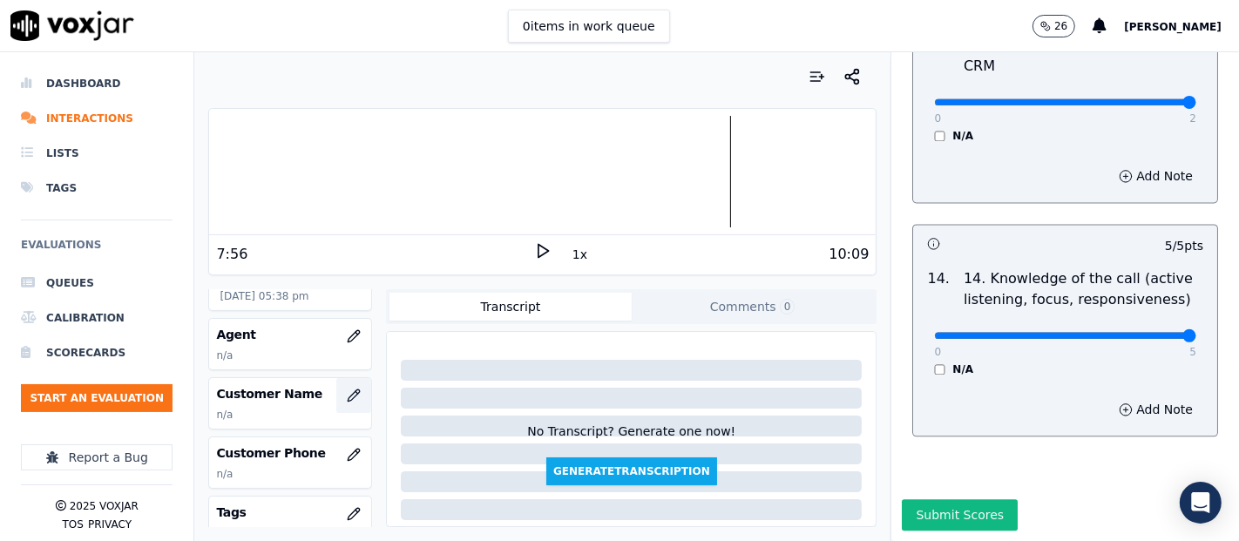
scroll to position [193, 0]
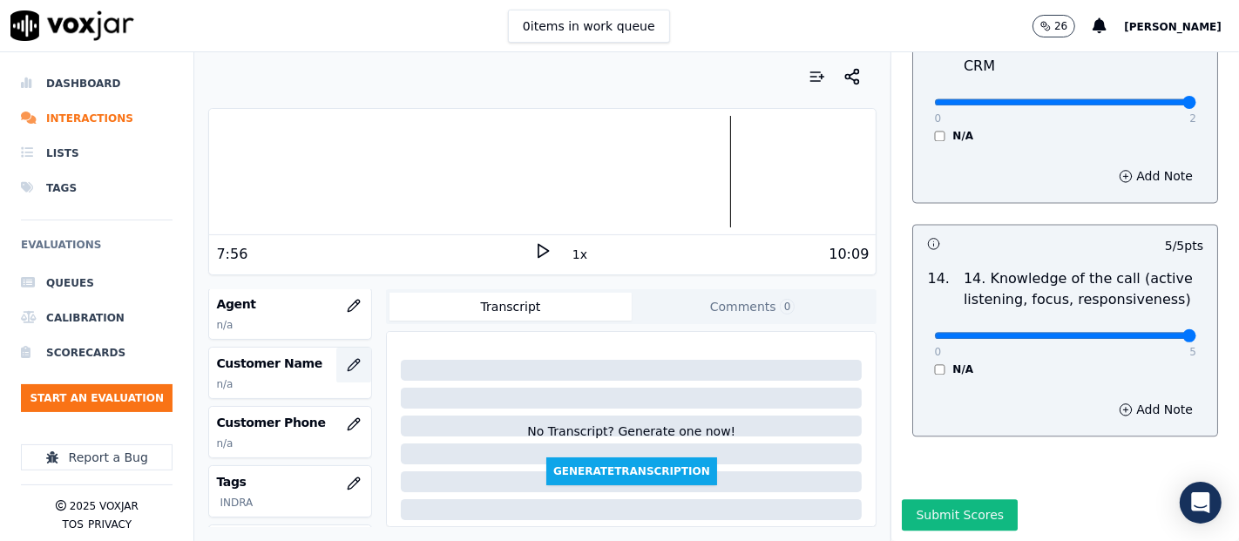
click at [347, 365] on icon "button" at bounding box center [354, 365] width 14 height 14
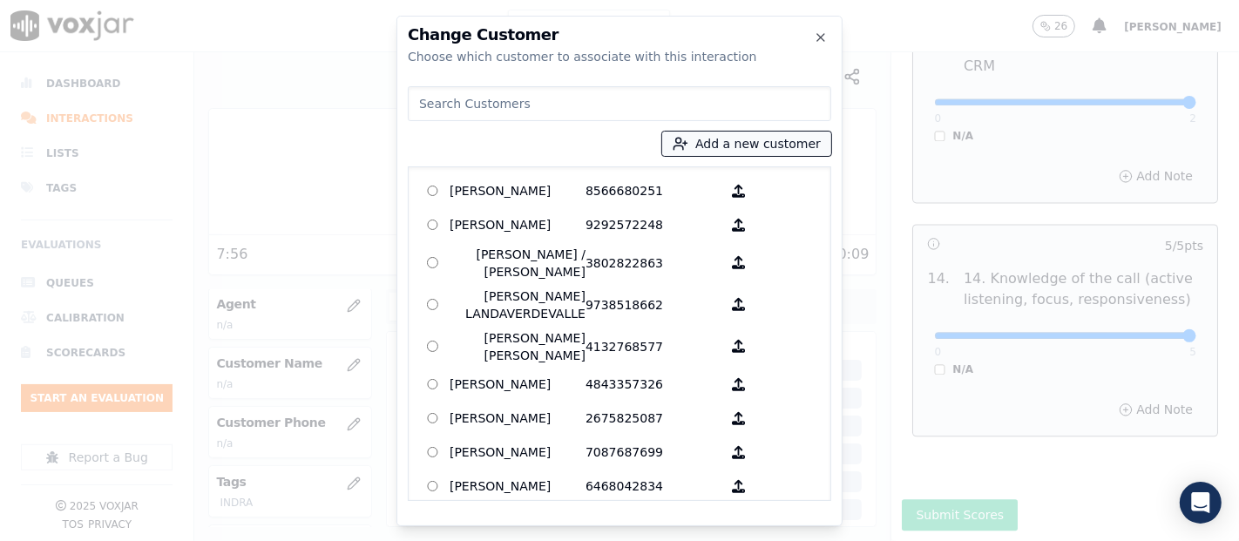
click at [734, 145] on button "Add a new customer" at bounding box center [746, 144] width 169 height 24
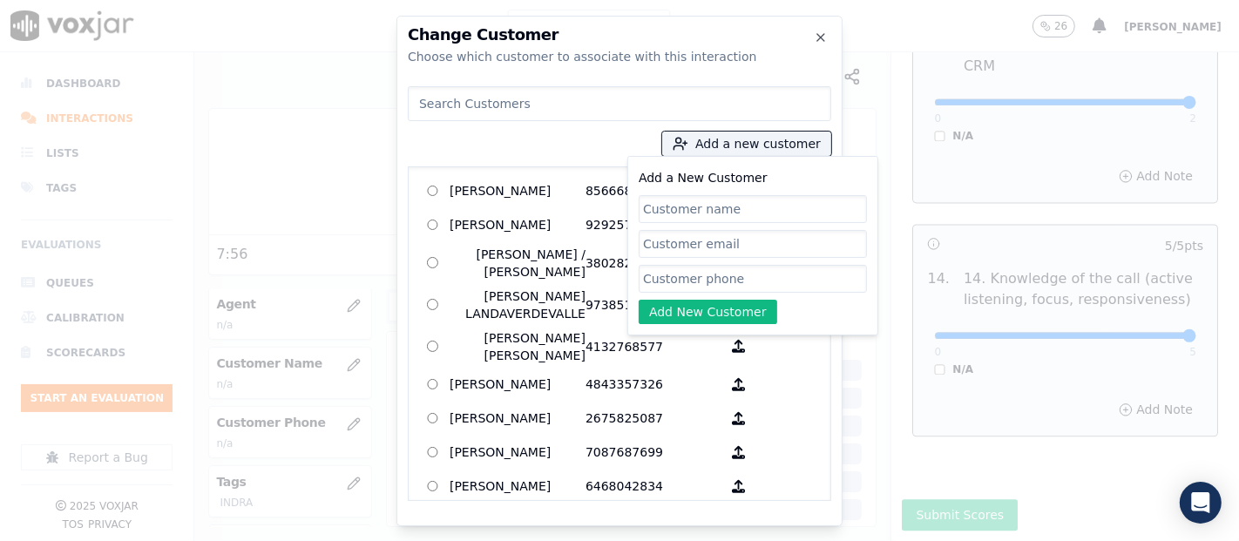
paste input "VICENTE GUTIERREZ SANTIAGO"
type input "VICENTE GUTIERREZ SANTIAGO"
click at [672, 274] on input "Add a New Customer" at bounding box center [753, 279] width 228 height 28
paste input "6098669252"
type input "6098669252"
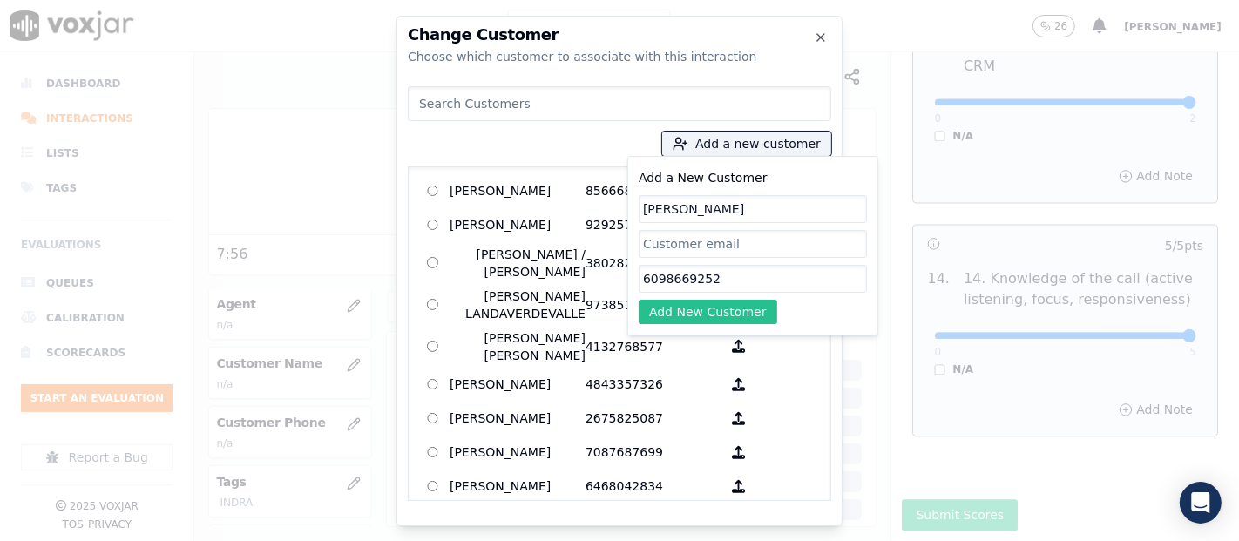
click at [691, 306] on button "Add New Customer" at bounding box center [708, 312] width 139 height 24
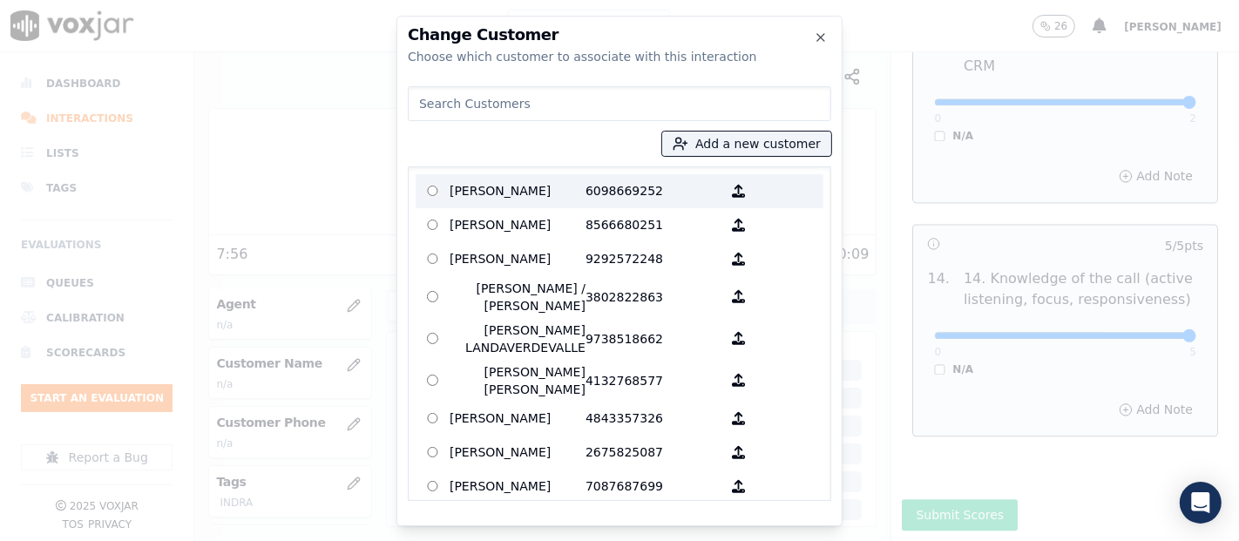
click at [538, 204] on p "VICENTE GUTIERREZ SANTIAGO" at bounding box center [518, 191] width 136 height 27
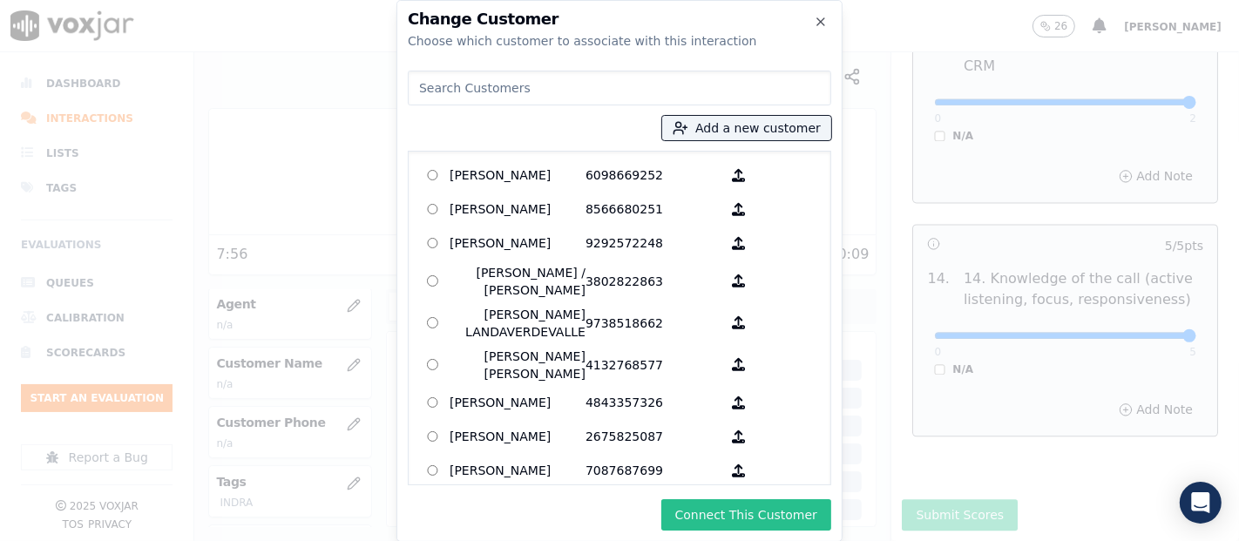
click at [707, 518] on button "Connect This Customer" at bounding box center [746, 514] width 170 height 31
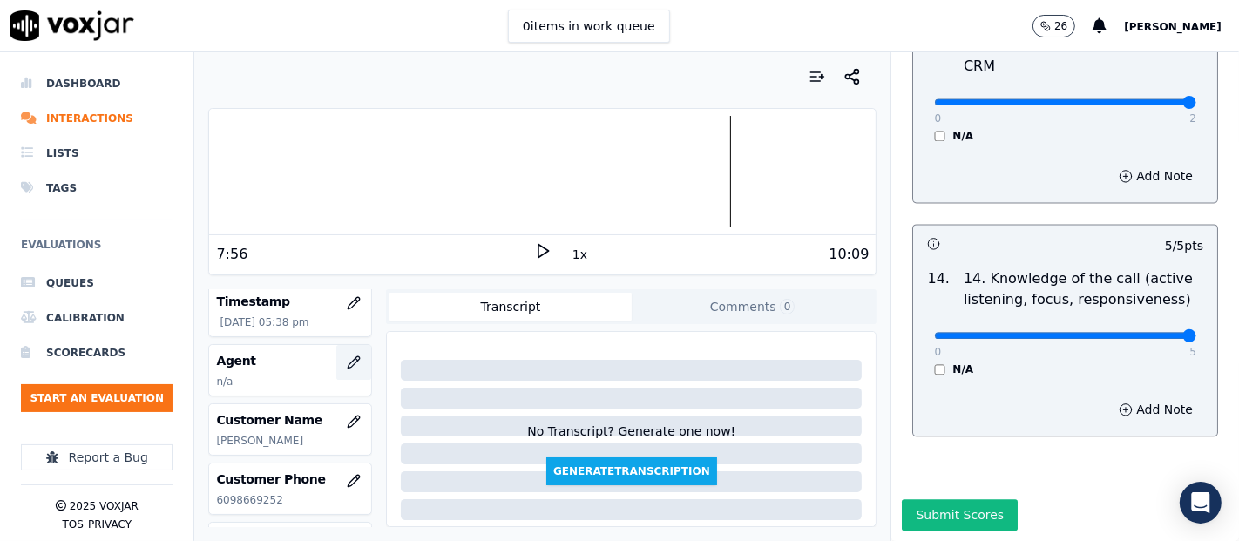
scroll to position [97, 0]
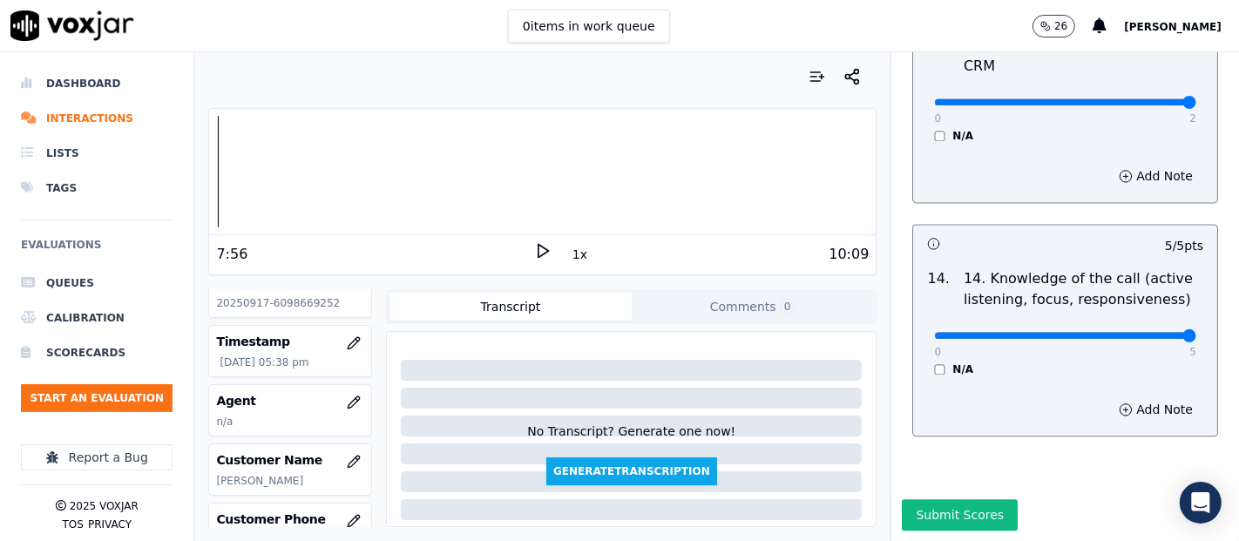
click at [133, 218] on div "Dashboard Interactions Lists Tags Evaluations Queues Calibration Scorecards Sta…" at bounding box center [619, 296] width 1239 height 489
click at [538, 245] on polygon at bounding box center [543, 251] width 10 height 13
drag, startPoint x: 530, startPoint y: 248, endPoint x: 355, endPoint y: 524, distance: 326.3
click at [534, 250] on icon at bounding box center [542, 250] width 17 height 17
click at [347, 403] on icon "button" at bounding box center [354, 403] width 14 height 14
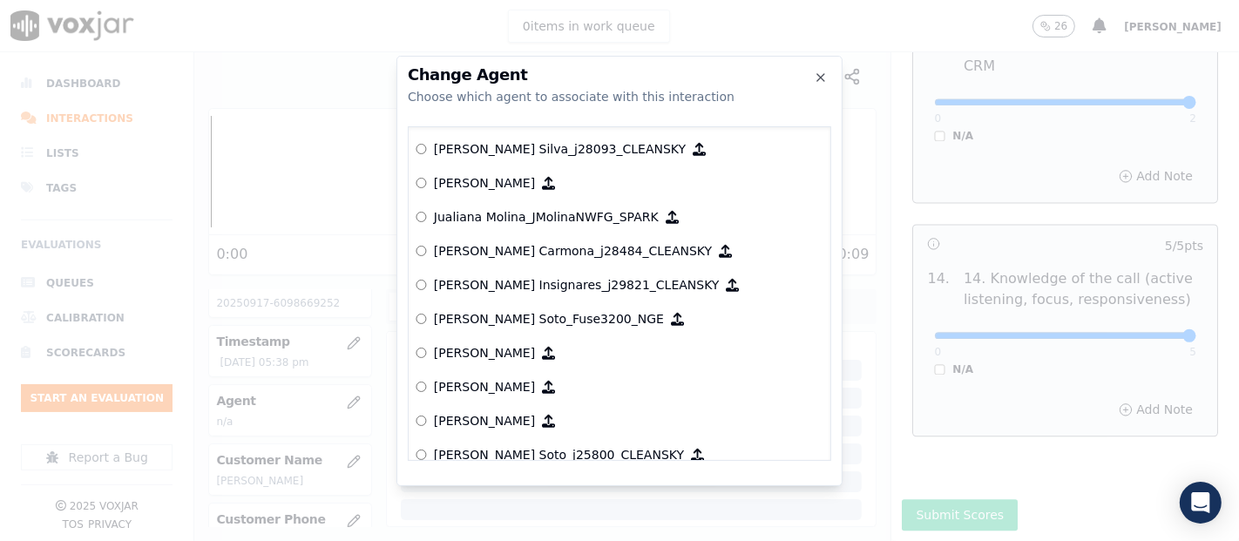
scroll to position [5467, 0]
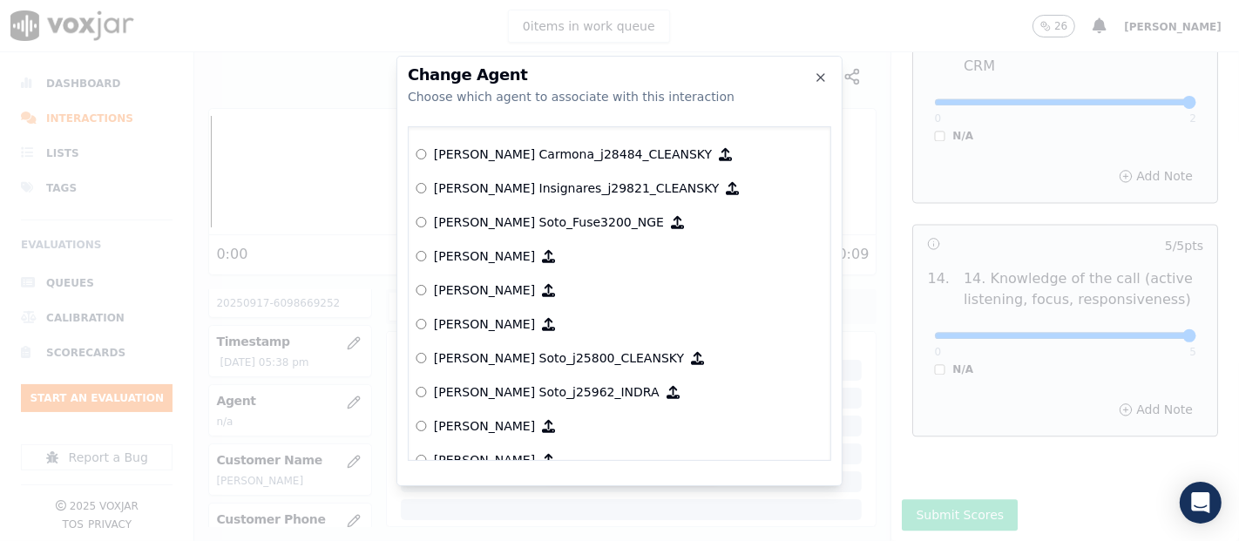
click at [517, 386] on p "[PERSON_NAME] Soto_j25962_INDRA" at bounding box center [547, 391] width 226 height 17
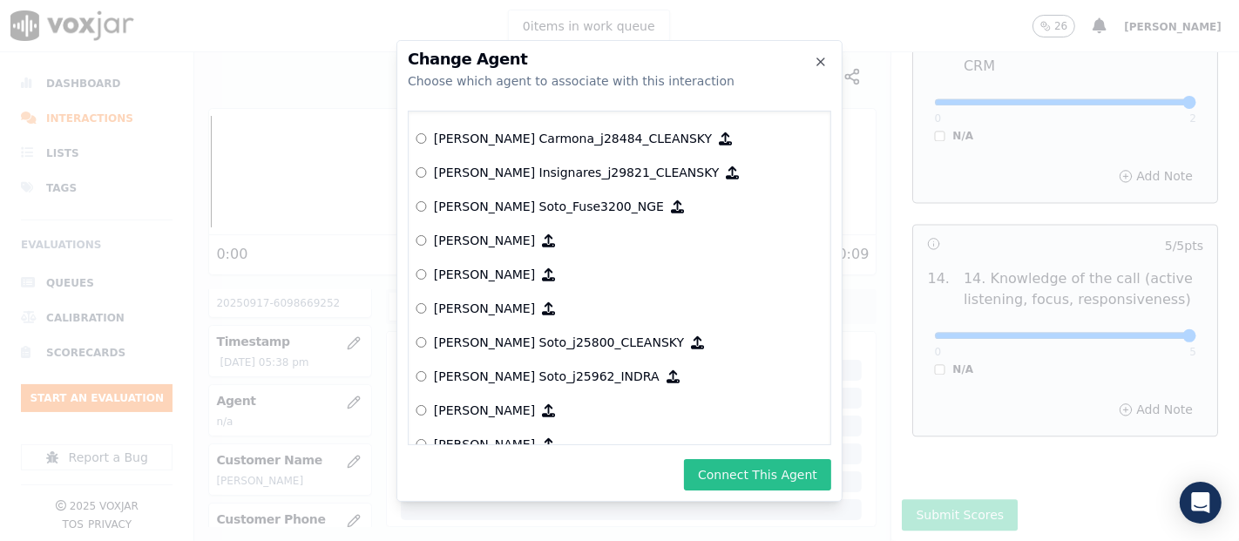
click at [724, 467] on button "Connect This Agent" at bounding box center [757, 474] width 147 height 31
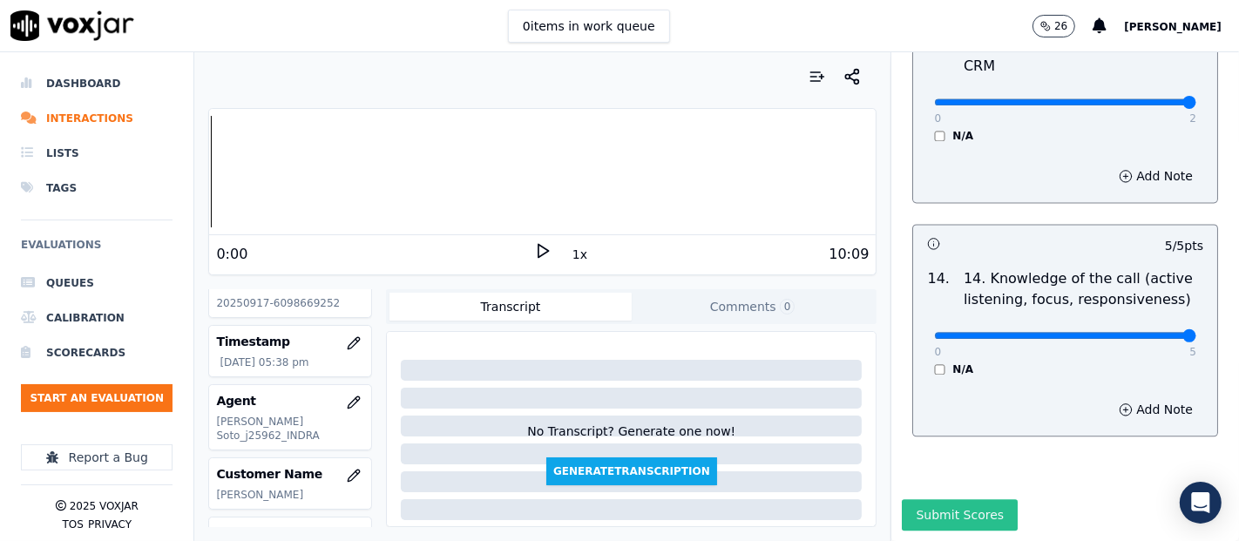
click at [915, 499] on button "Submit Scores" at bounding box center [960, 514] width 116 height 31
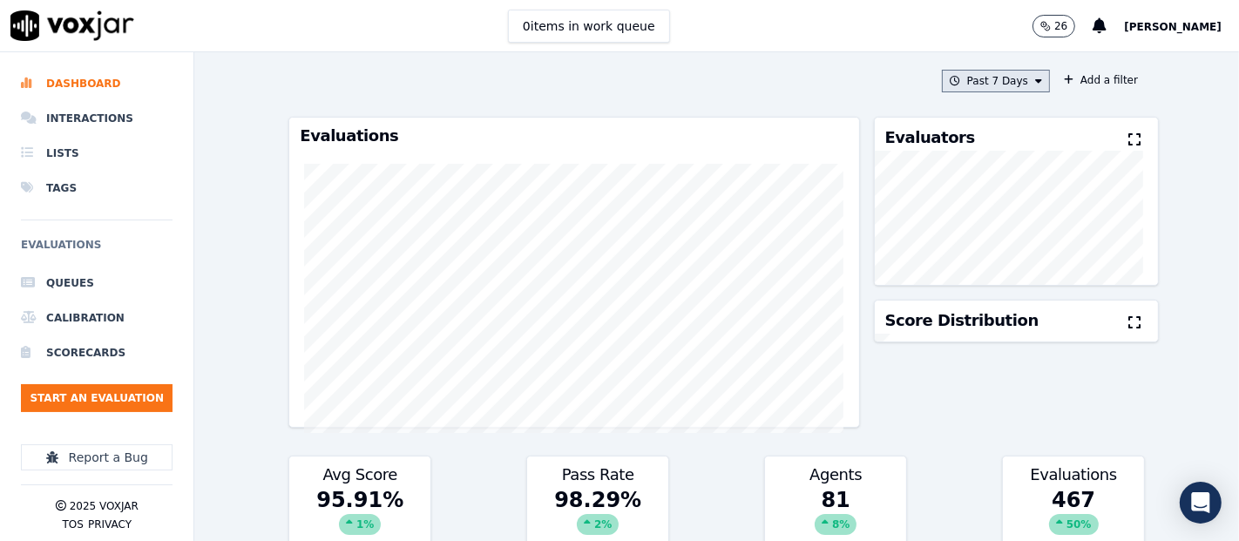
click at [990, 80] on button "Past 7 Days" at bounding box center [996, 81] width 108 height 23
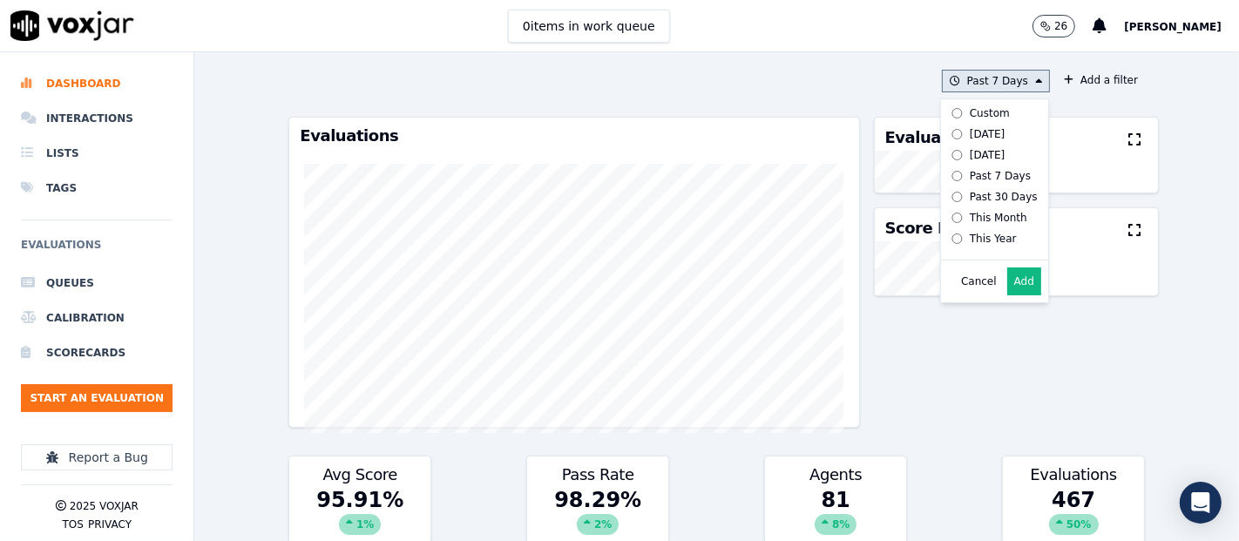
click at [1007, 292] on button "Add" at bounding box center [1024, 281] width 34 height 28
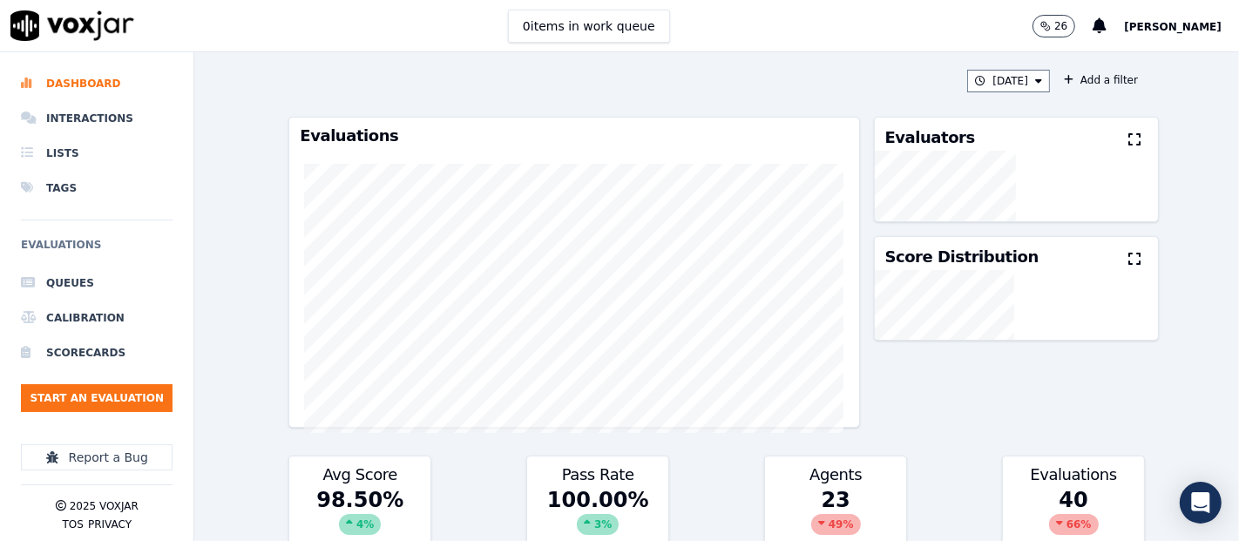
click at [1128, 139] on icon at bounding box center [1134, 139] width 12 height 14
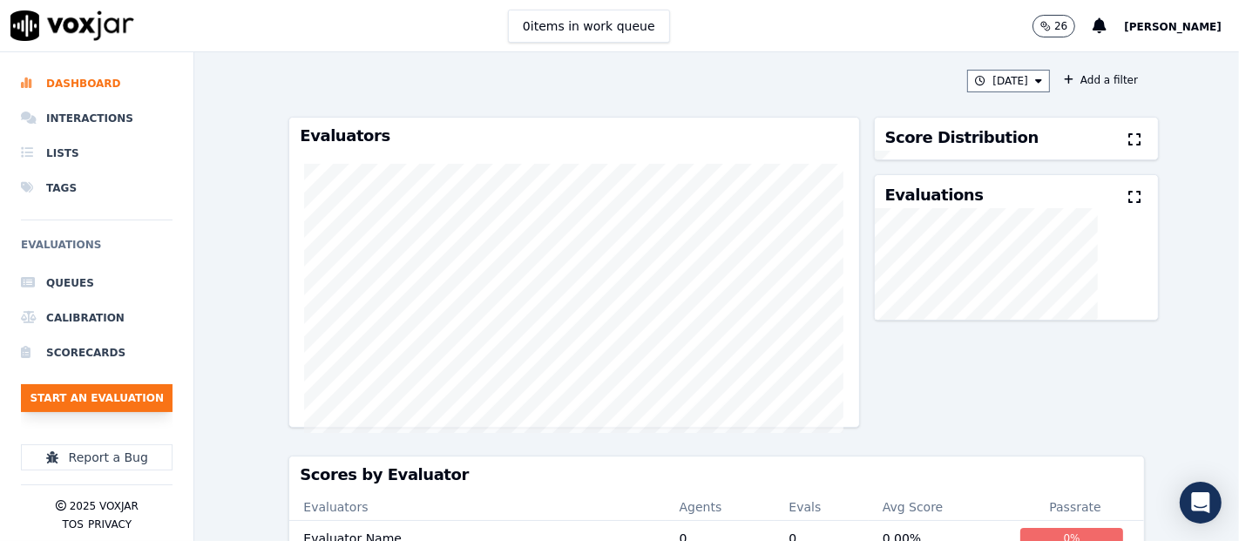
click at [150, 392] on button "Start an Evaluation" at bounding box center [97, 398] width 152 height 28
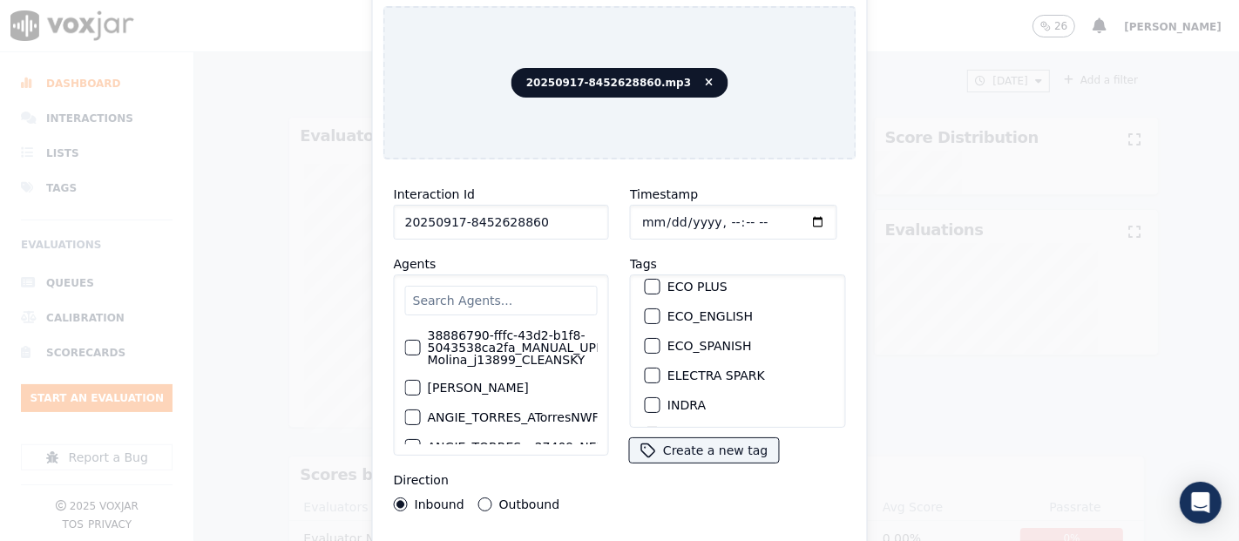
scroll to position [97, 0]
type input "20250917-8452628860"
click at [646, 372] on div "button" at bounding box center [652, 378] width 12 height 12
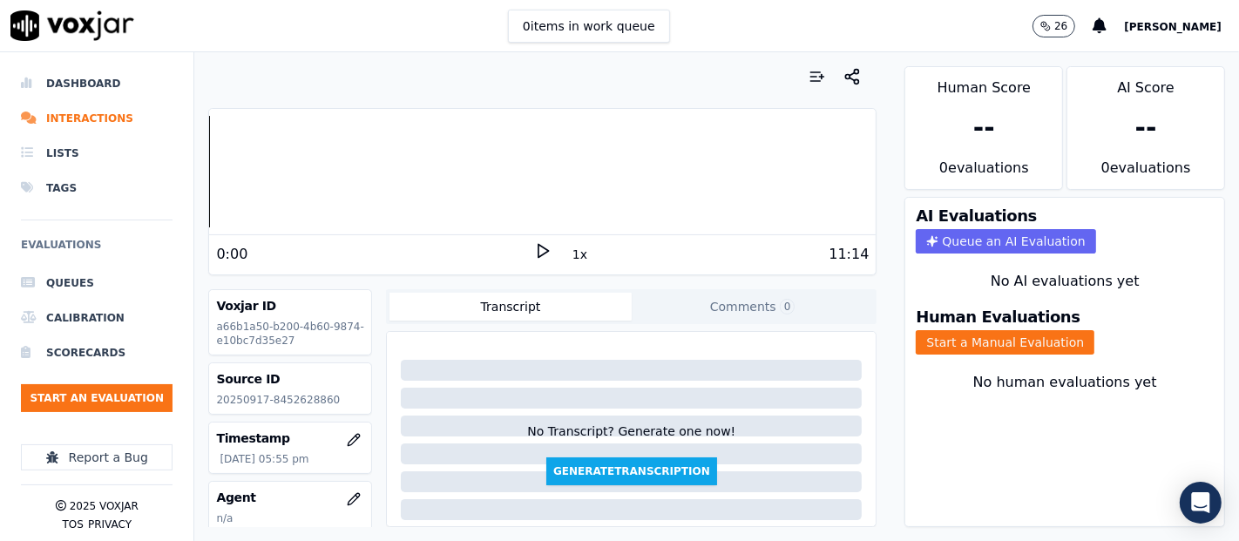
click at [290, 402] on p "20250917-8452628860" at bounding box center [290, 400] width 148 height 14
copy p "8452628860"
click at [942, 330] on button "Start a Manual Evaluation" at bounding box center [1005, 342] width 179 height 24
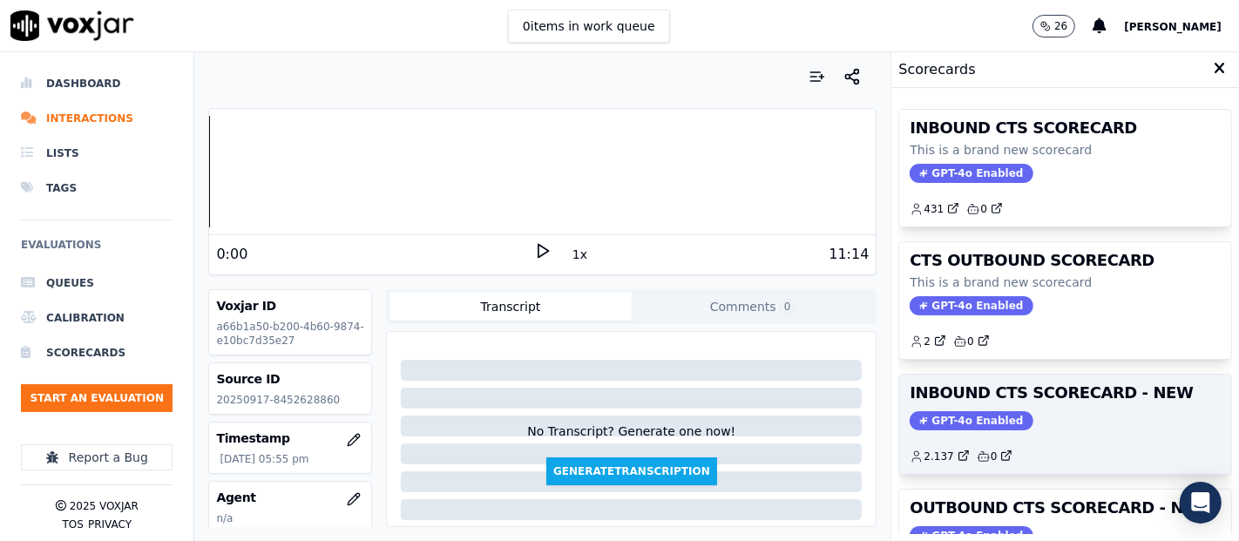
click at [1012, 387] on h3 "INBOUND CTS SCORECARD - NEW" at bounding box center [1065, 393] width 311 height 16
